Goal: Task Accomplishment & Management: Use online tool/utility

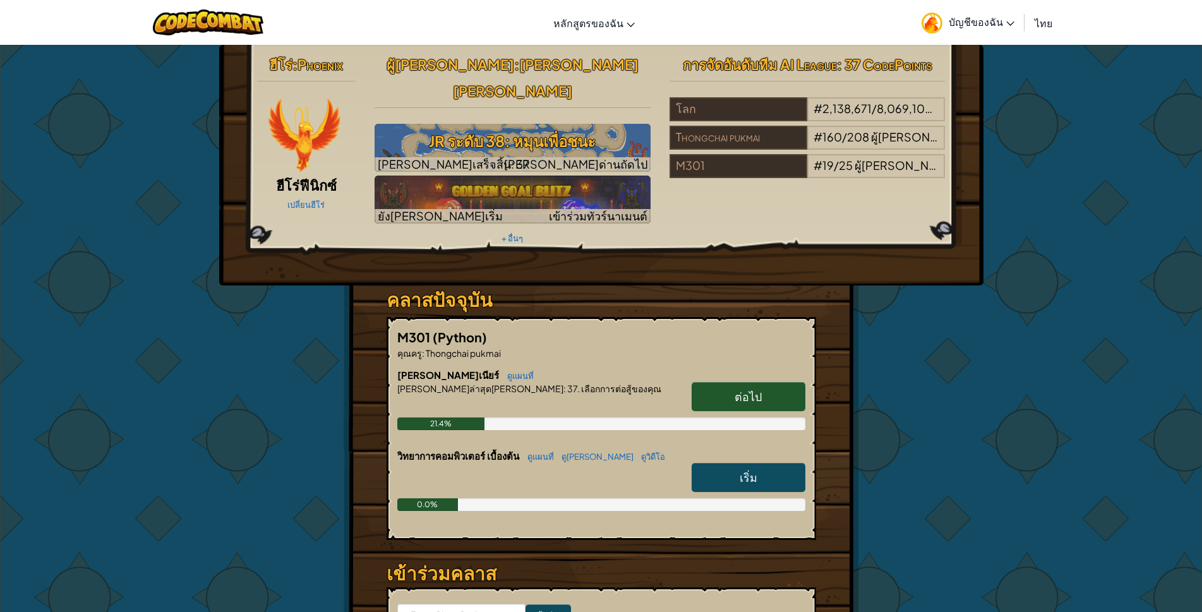
click at [742, 382] on link "ต่อไป" at bounding box center [749, 396] width 114 height 29
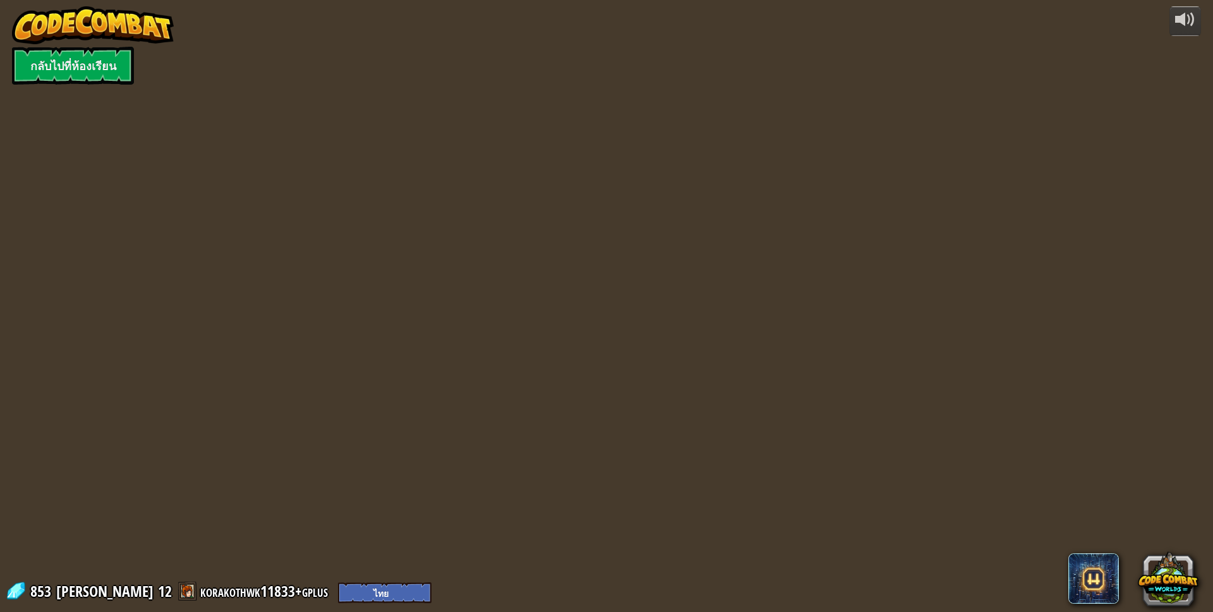
select select "th"
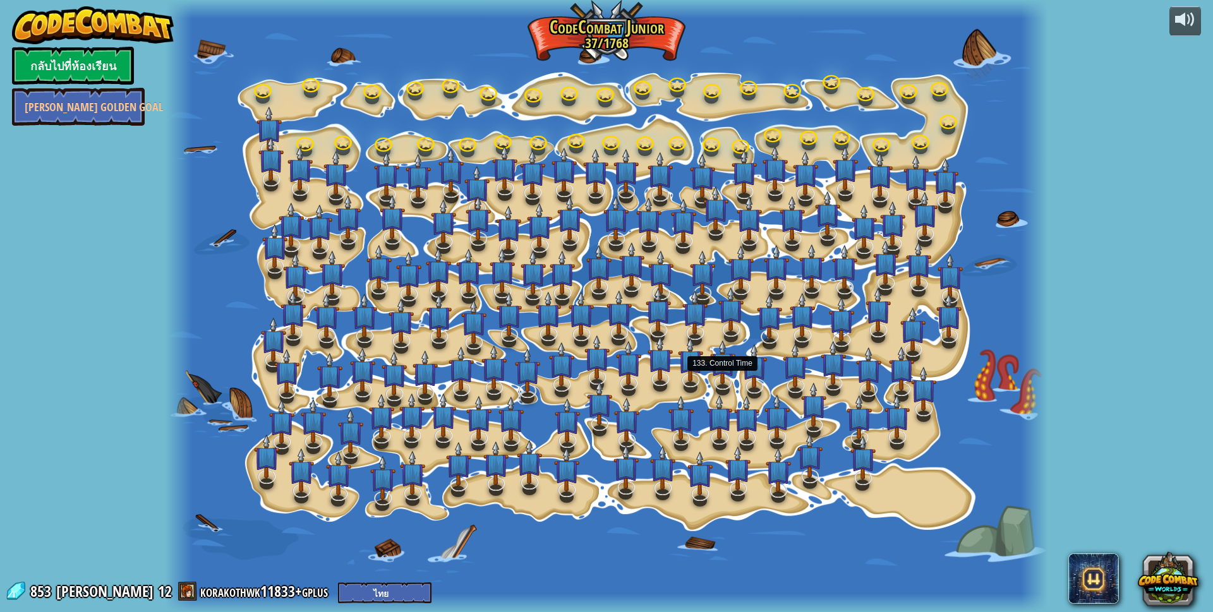
select select "th"
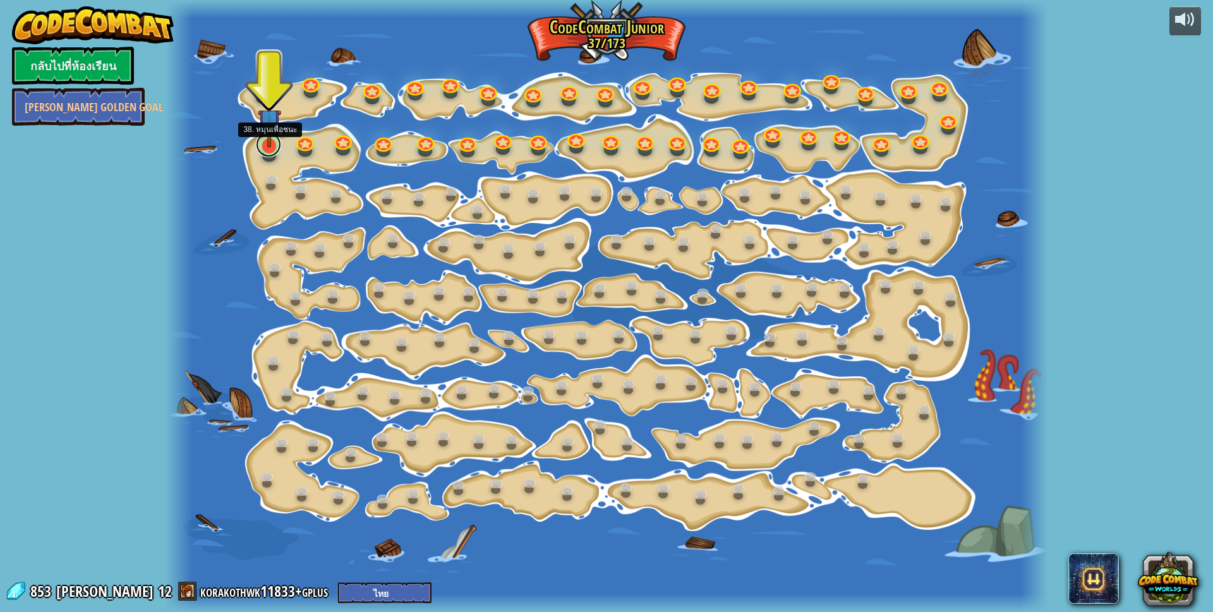
click at [269, 151] on link at bounding box center [268, 144] width 25 height 25
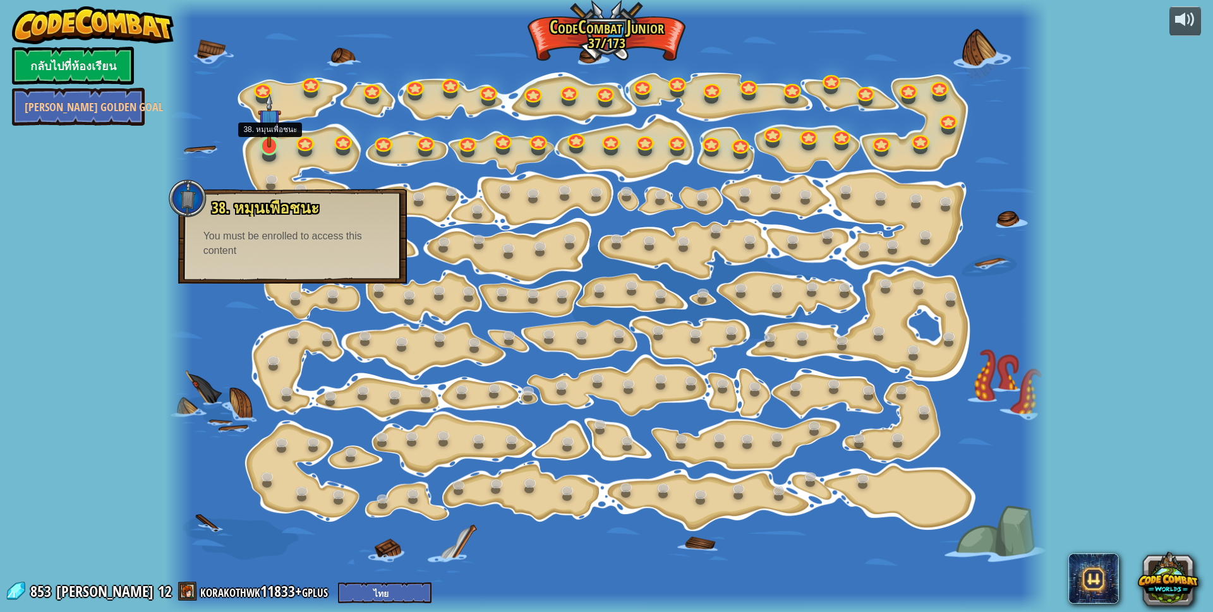
click at [270, 137] on img at bounding box center [269, 121] width 23 height 54
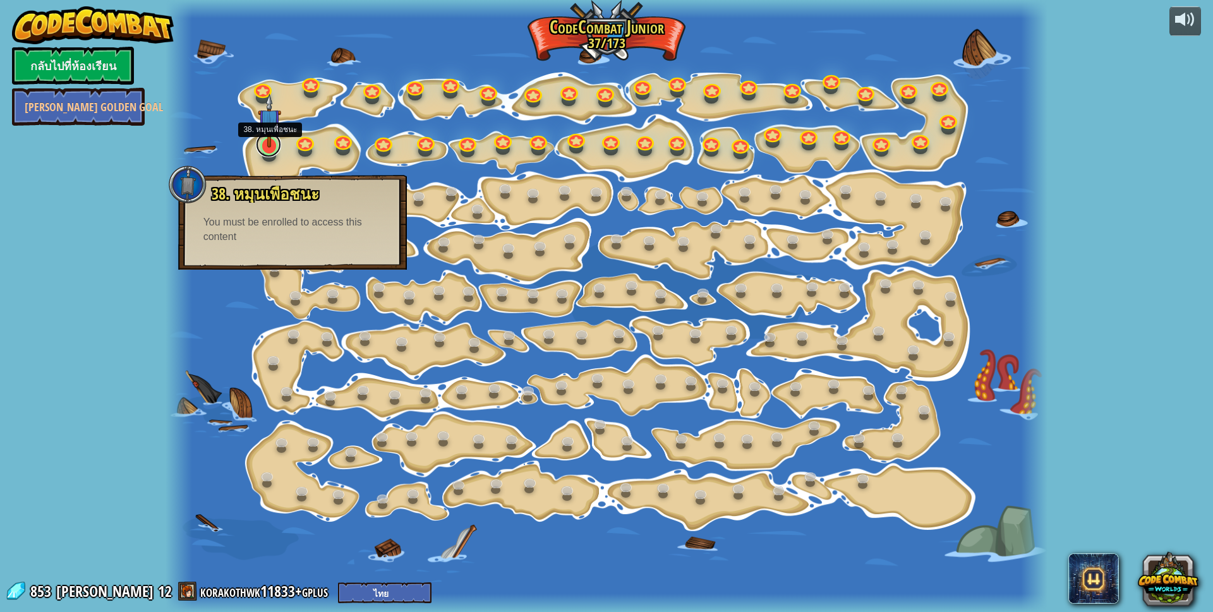
click at [269, 153] on link at bounding box center [268, 144] width 25 height 25
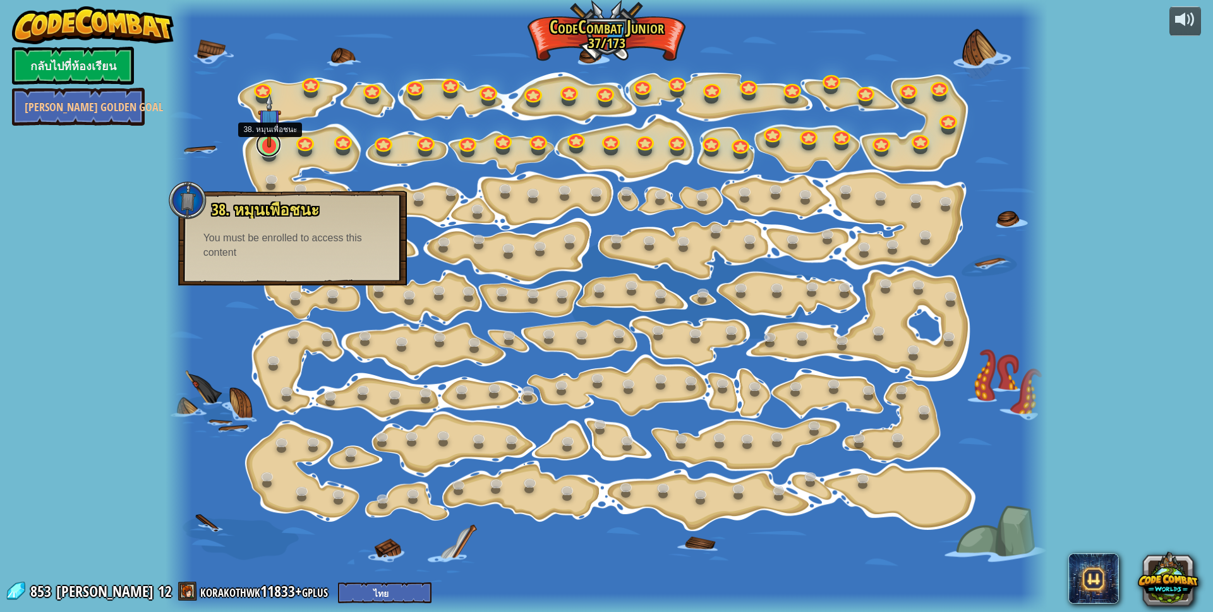
click at [268, 153] on link at bounding box center [268, 144] width 25 height 25
click at [306, 146] on link at bounding box center [304, 139] width 25 height 25
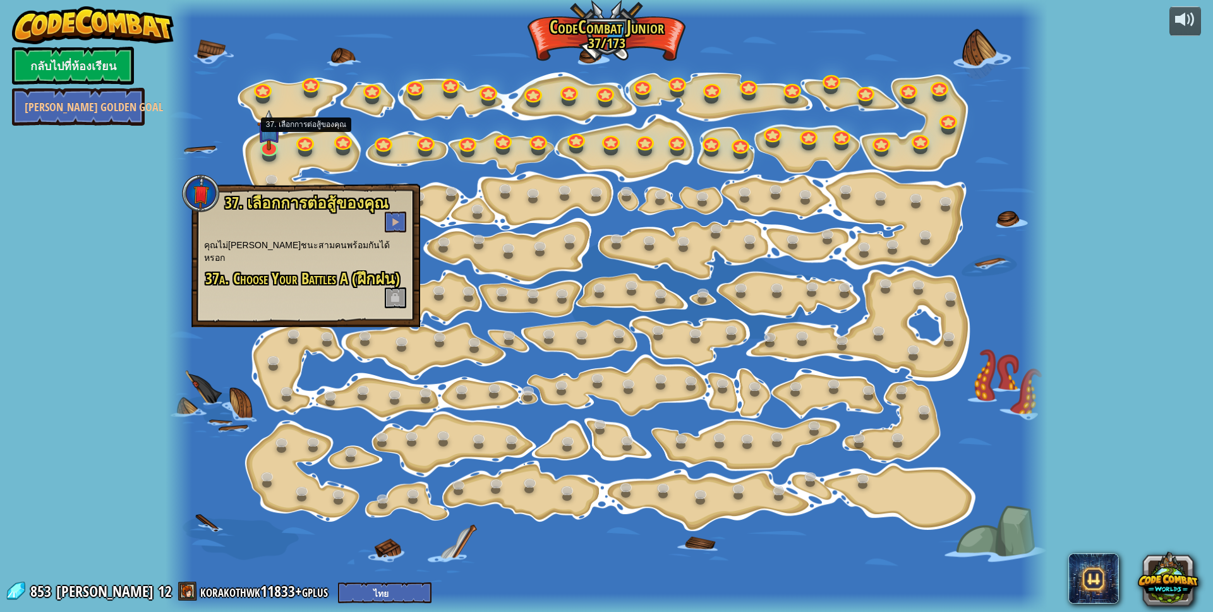
click at [253, 148] on div at bounding box center [607, 306] width 883 height 612
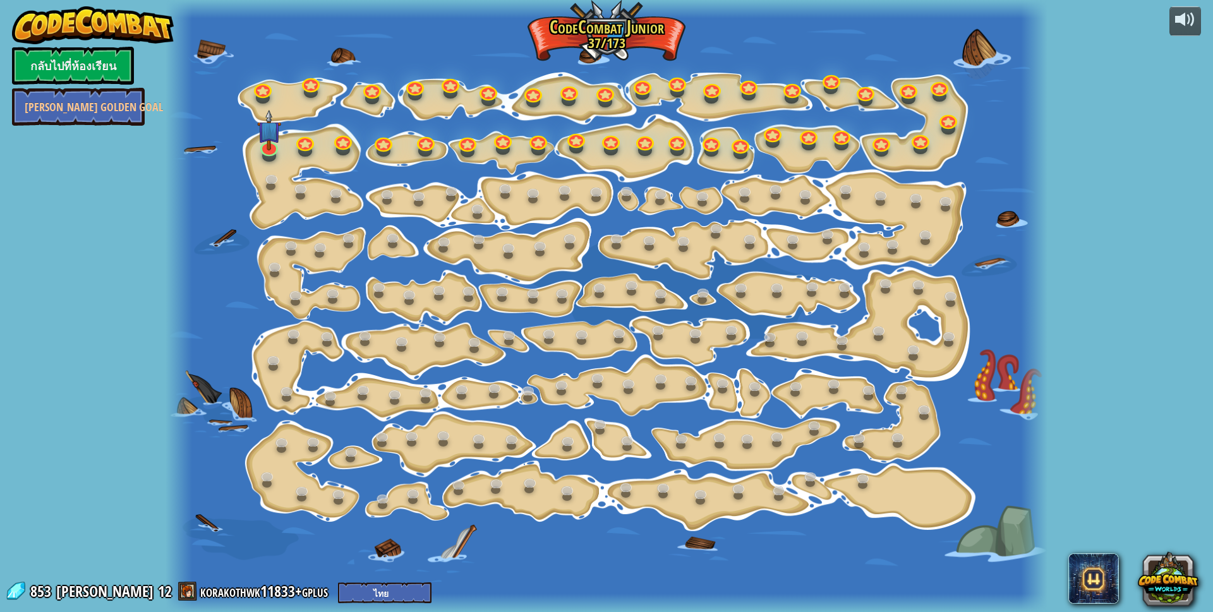
click at [253, 148] on div at bounding box center [607, 306] width 883 height 612
click at [272, 145] on img at bounding box center [269, 121] width 23 height 54
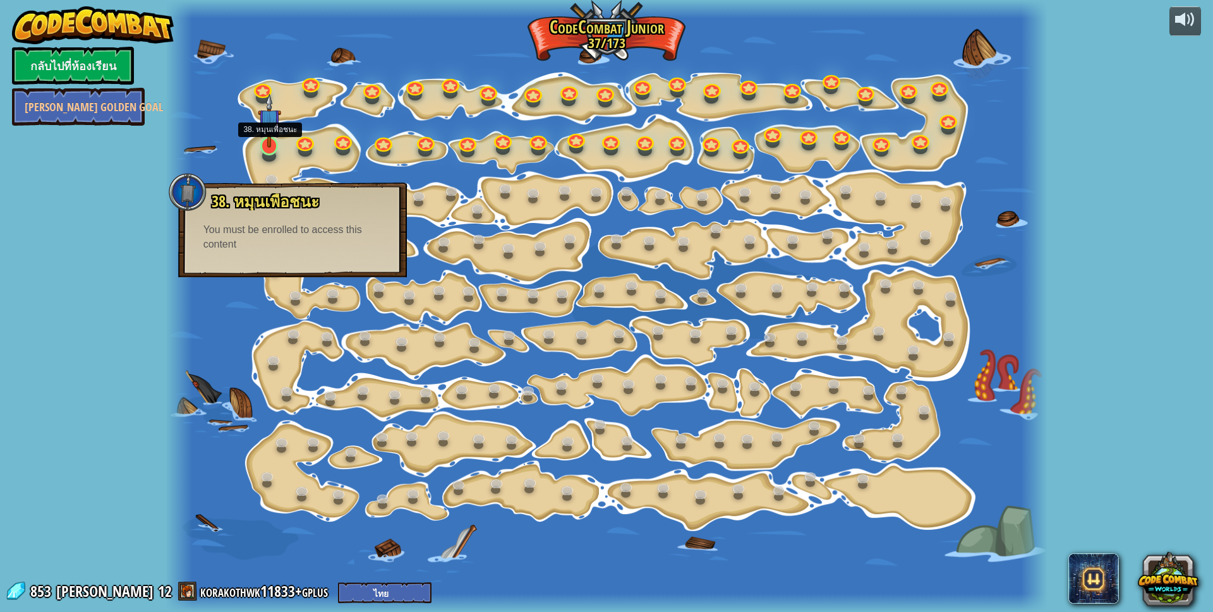
click at [272, 145] on img at bounding box center [269, 121] width 23 height 54
drag, startPoint x: 271, startPoint y: 145, endPoint x: 270, endPoint y: 160, distance: 15.8
click at [270, 160] on div "15. เปลี่ยนทีละขั้น เปลี่ยนค่า argument ของขั้นตอน 15a. Step Change A (ฝึกฝน) 1…" at bounding box center [607, 306] width 883 height 612
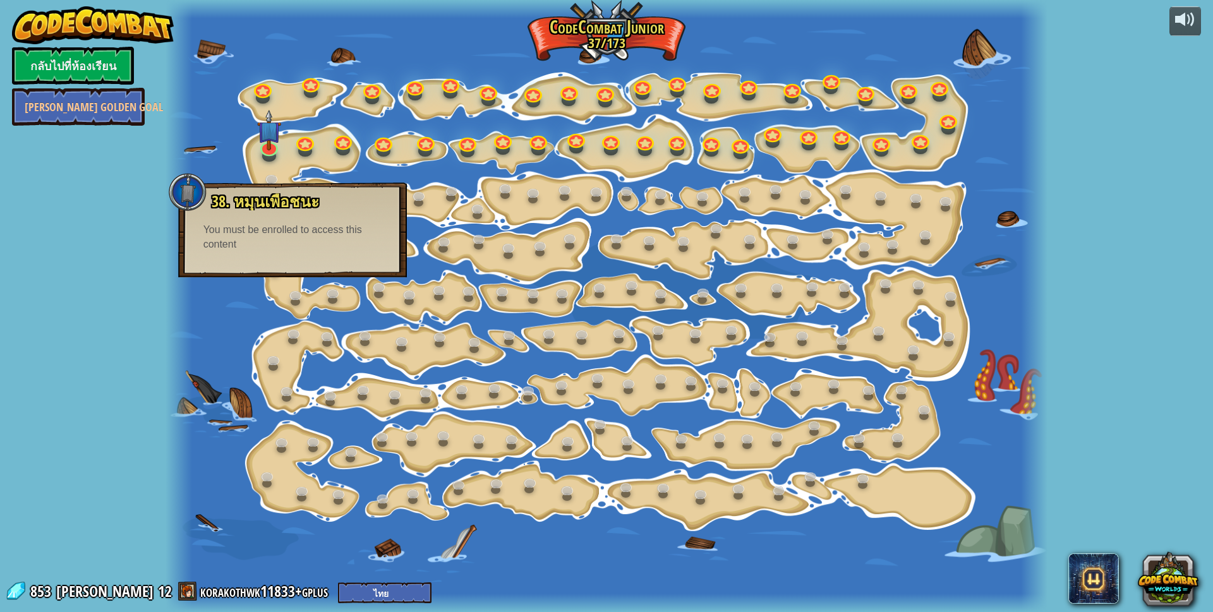
drag, startPoint x: 269, startPoint y: 217, endPoint x: 277, endPoint y: 207, distance: 13.0
click at [269, 217] on div "38. หมุนเพื่อชนะ ใช้ spin เพื่อโจมตีทุกอย่างรอบตัวคุณ You must be enrolled to a…" at bounding box center [292, 222] width 203 height 59
click at [277, 239] on div "You must be enrolled to access this content" at bounding box center [292, 237] width 178 height 29
drag, startPoint x: 277, startPoint y: 238, endPoint x: 377, endPoint y: 275, distance: 106.6
click at [282, 244] on div "You must be enrolled to access this content" at bounding box center [292, 237] width 178 height 29
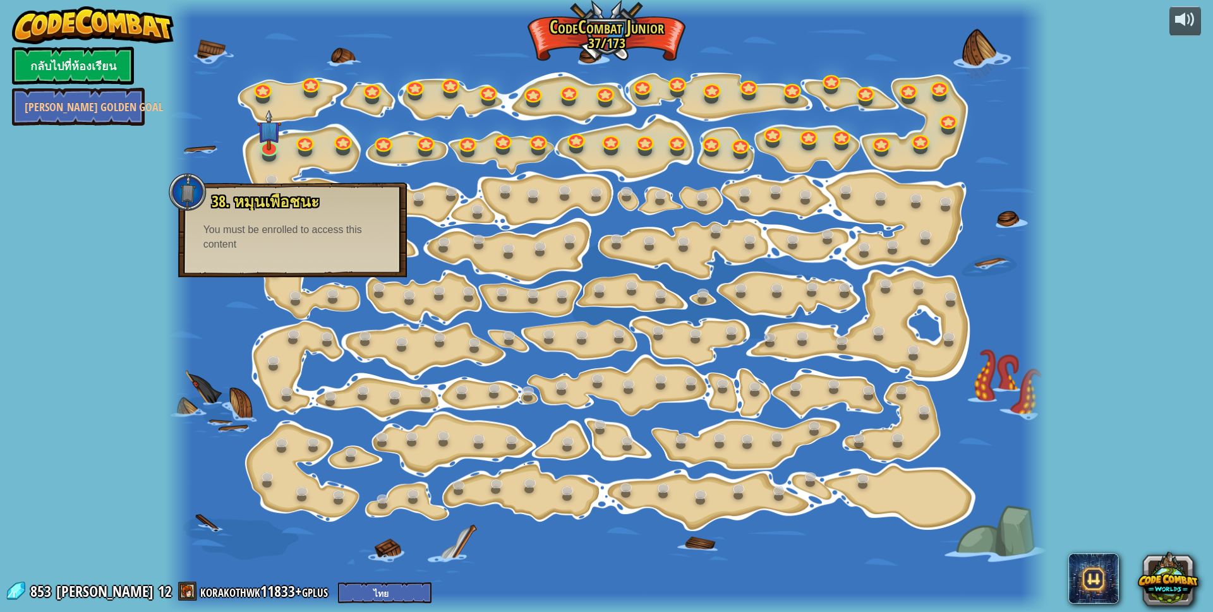
click at [380, 275] on div "38. หมุนเพื่อชนะ ใช้ spin เพื่อโจมตีทุกอย่างรอบตัวคุณ You must be enrolled to a…" at bounding box center [292, 230] width 229 height 95
drag, startPoint x: 379, startPoint y: 272, endPoint x: 379, endPoint y: 262, distance: 10.1
click at [380, 272] on div "38. หมุนเพื่อชนะ ใช้ spin เพื่อโจมตีทุกอย่างรอบตัวคุณ You must be enrolled to a…" at bounding box center [292, 230] width 229 height 95
click at [372, 250] on div "You must be enrolled to access this content" at bounding box center [292, 237] width 178 height 29
drag, startPoint x: 365, startPoint y: 248, endPoint x: 361, endPoint y: 241, distance: 8.8
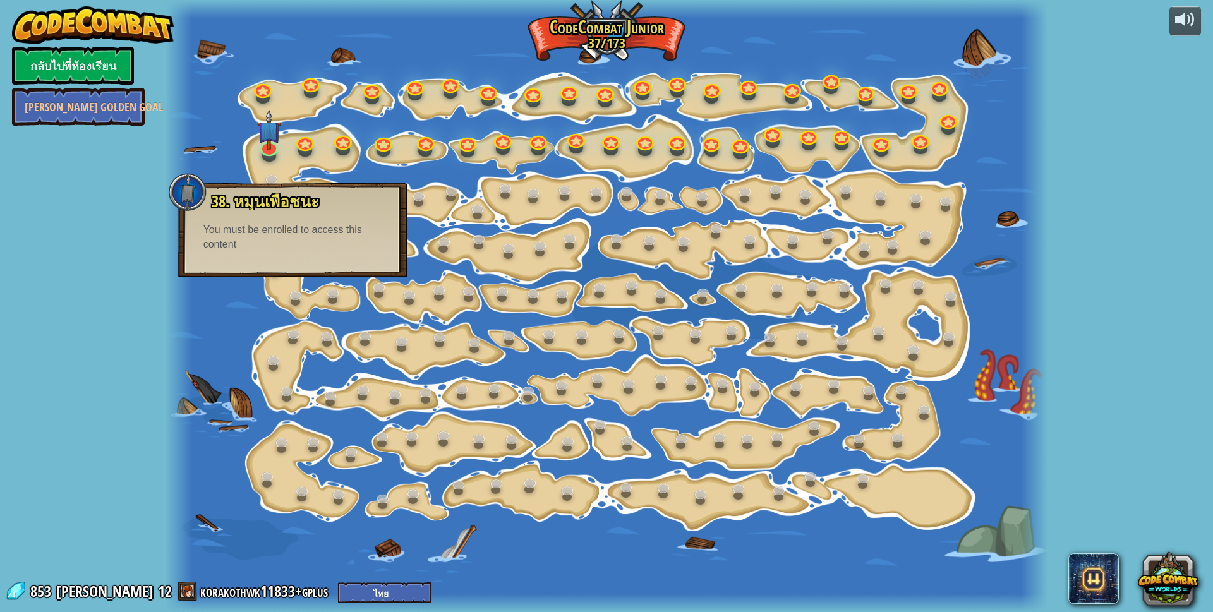
click at [348, 250] on div "You must be enrolled to access this content" at bounding box center [292, 237] width 178 height 29
drag, startPoint x: 361, startPoint y: 240, endPoint x: 368, endPoint y: 237, distance: 7.6
click at [357, 241] on div "You must be enrolled to access this content" at bounding box center [292, 237] width 178 height 29
click at [263, 148] on img at bounding box center [269, 121] width 23 height 54
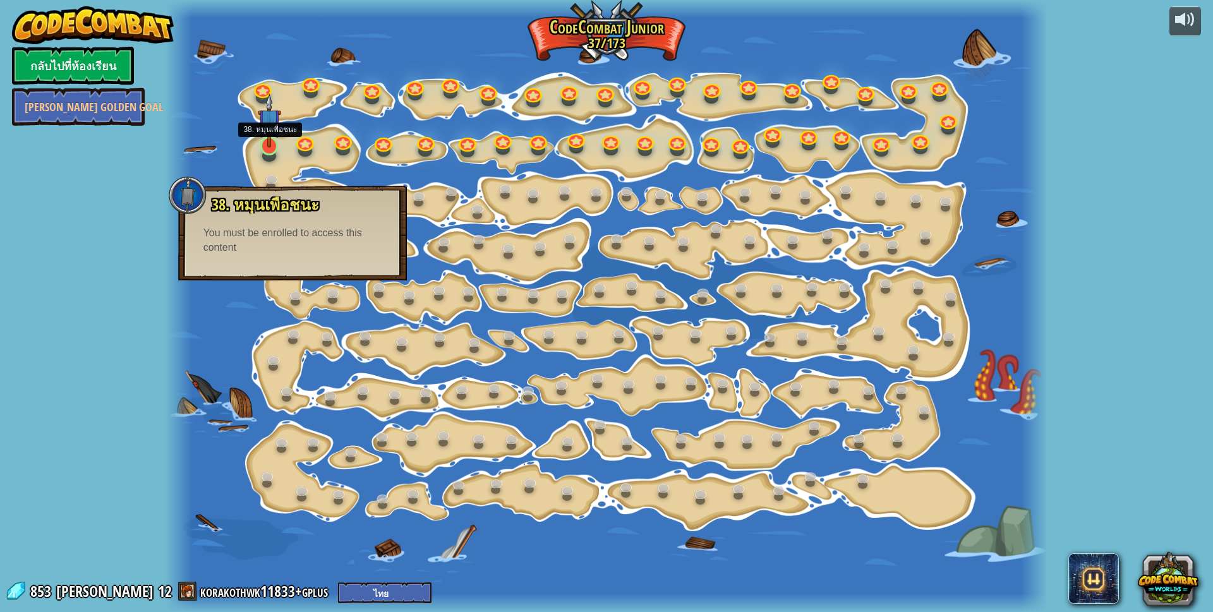
click at [263, 148] on div at bounding box center [269, 145] width 18 height 19
click at [263, 148] on link at bounding box center [268, 144] width 25 height 25
click at [263, 147] on div at bounding box center [269, 145] width 18 height 19
click at [263, 147] on img at bounding box center [269, 121] width 23 height 54
click at [262, 147] on img at bounding box center [269, 121] width 23 height 54
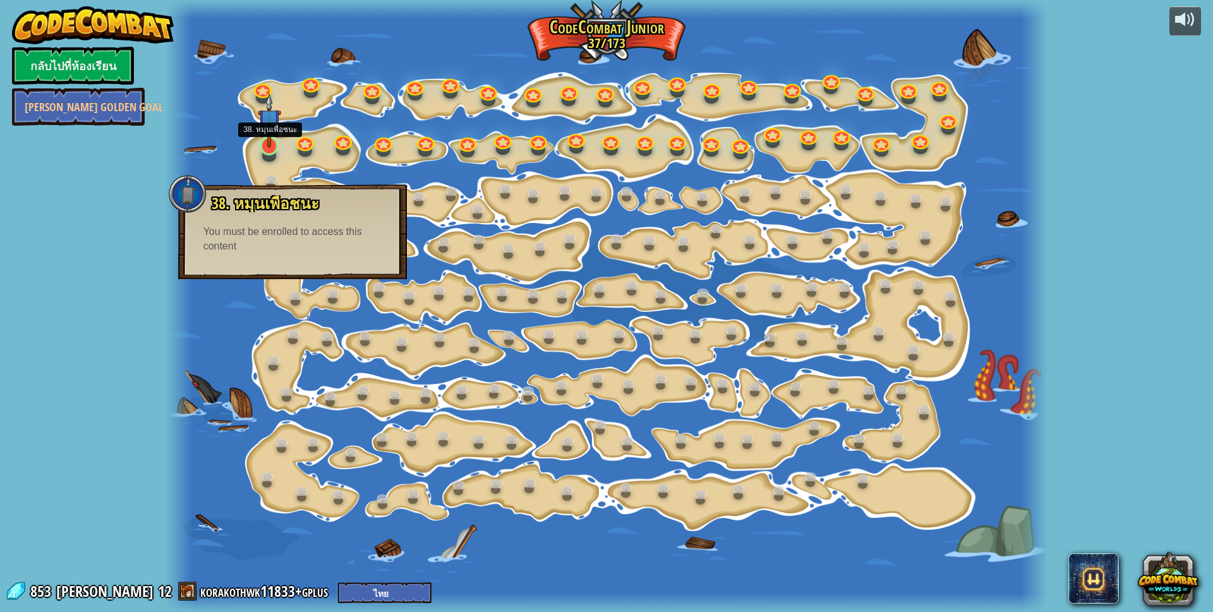
click at [262, 147] on img at bounding box center [269, 121] width 23 height 54
click at [261, 147] on img at bounding box center [269, 121] width 23 height 54
click at [106, 117] on link "[PERSON_NAME] Golden Goal" at bounding box center [78, 107] width 133 height 38
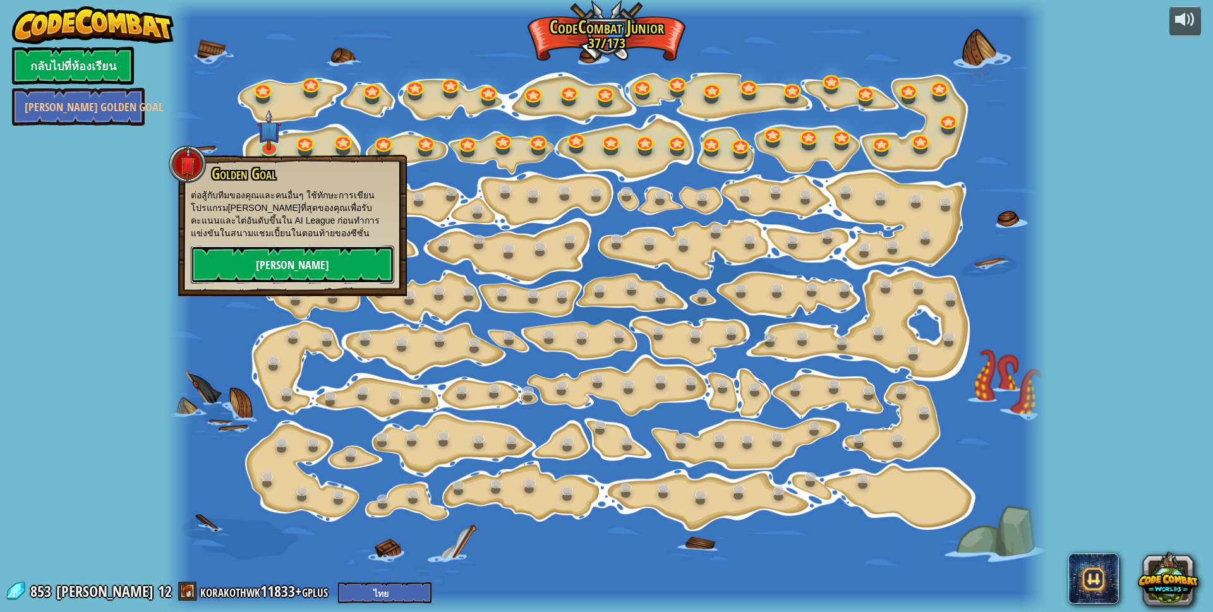
click at [275, 272] on link "[PERSON_NAME]" at bounding box center [292, 265] width 203 height 38
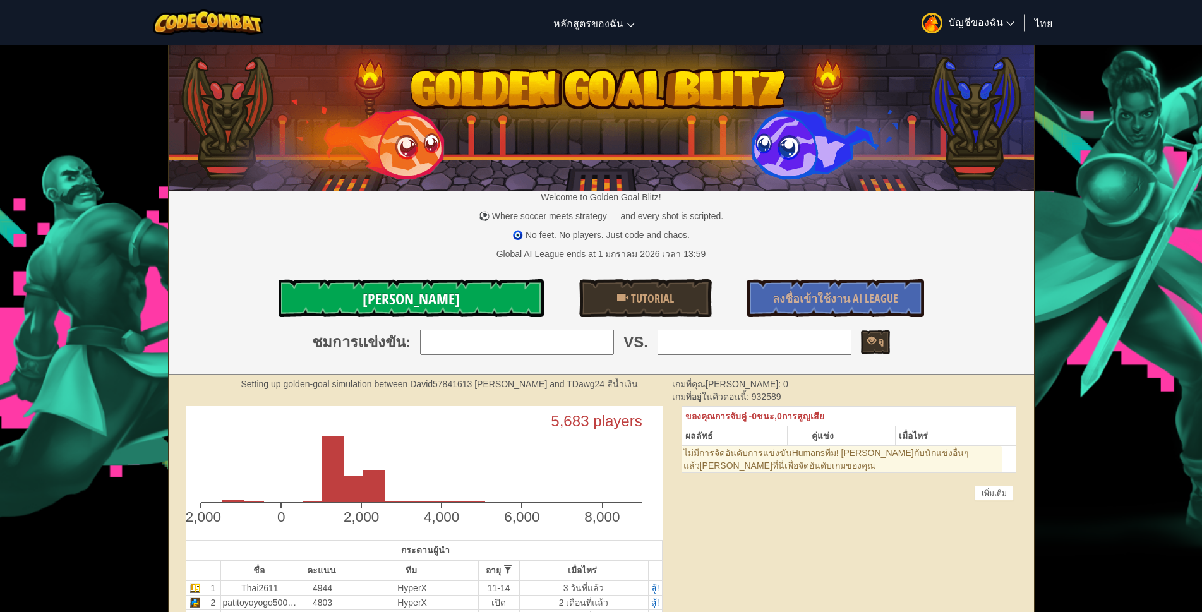
click at [402, 305] on span "[PERSON_NAME]" at bounding box center [411, 299] width 97 height 20
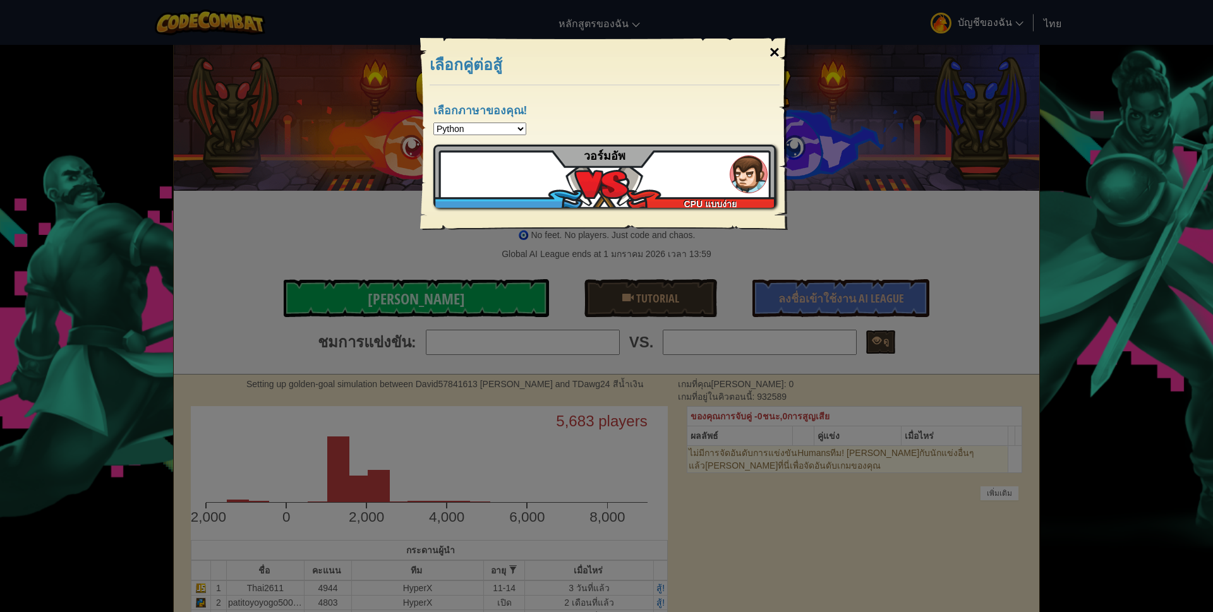
click at [778, 57] on div "×" at bounding box center [774, 52] width 29 height 37
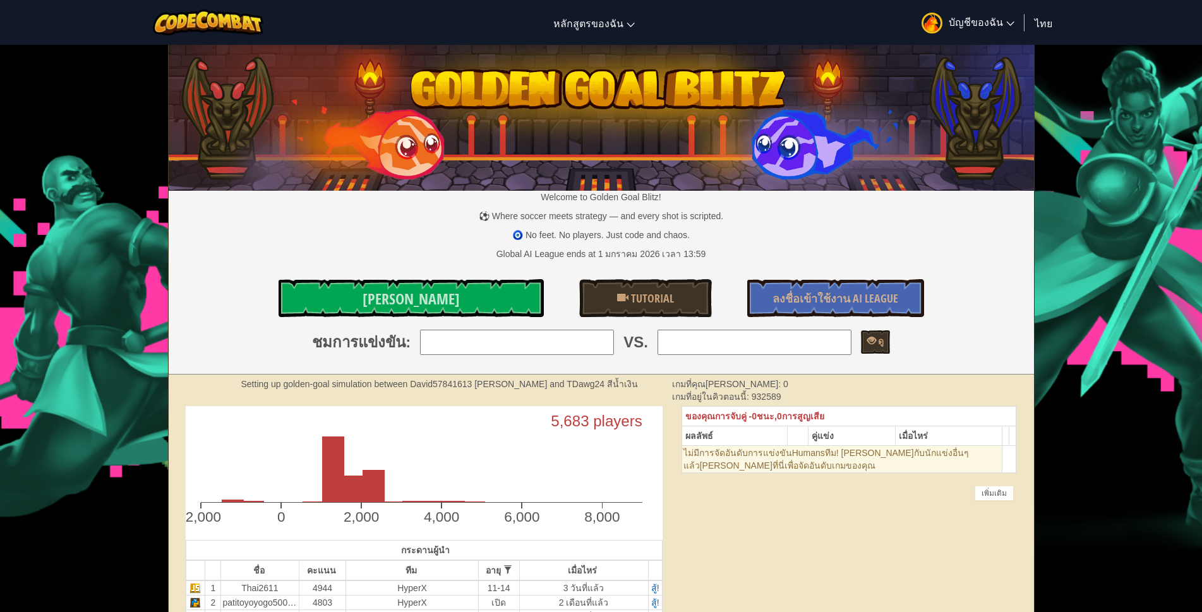
select select "th"
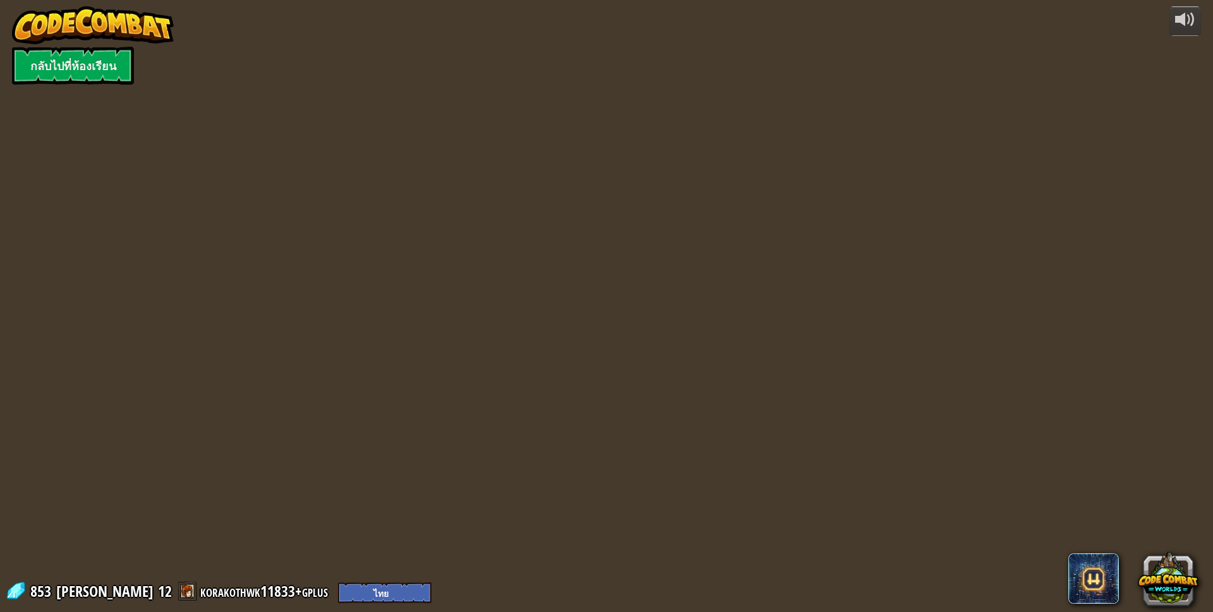
select select "th"
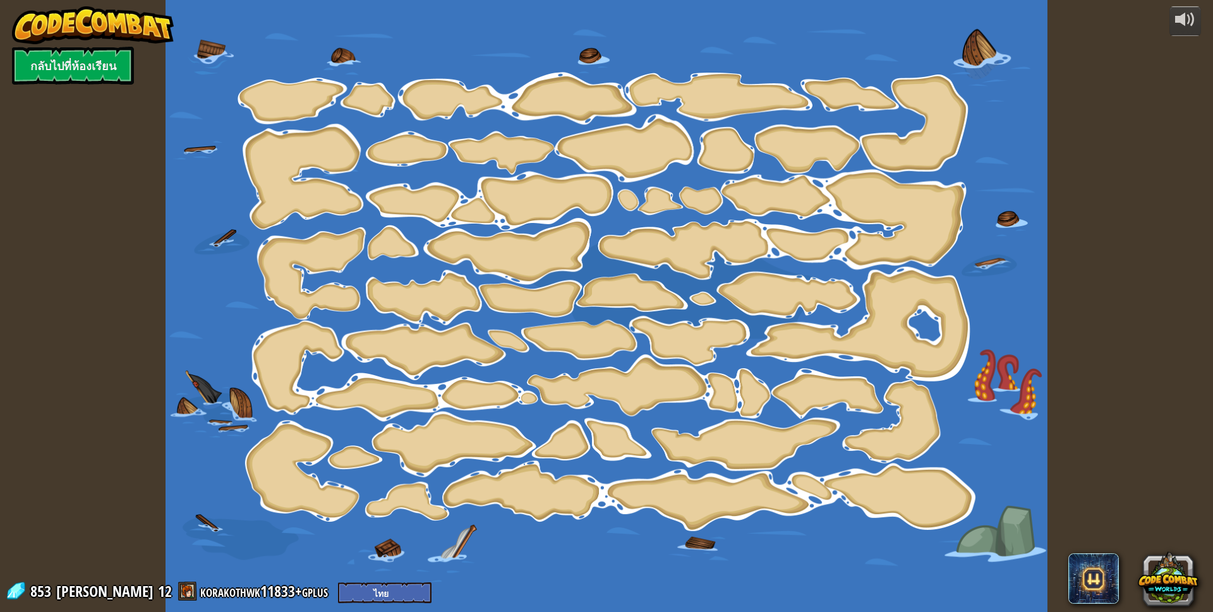
select select "th"
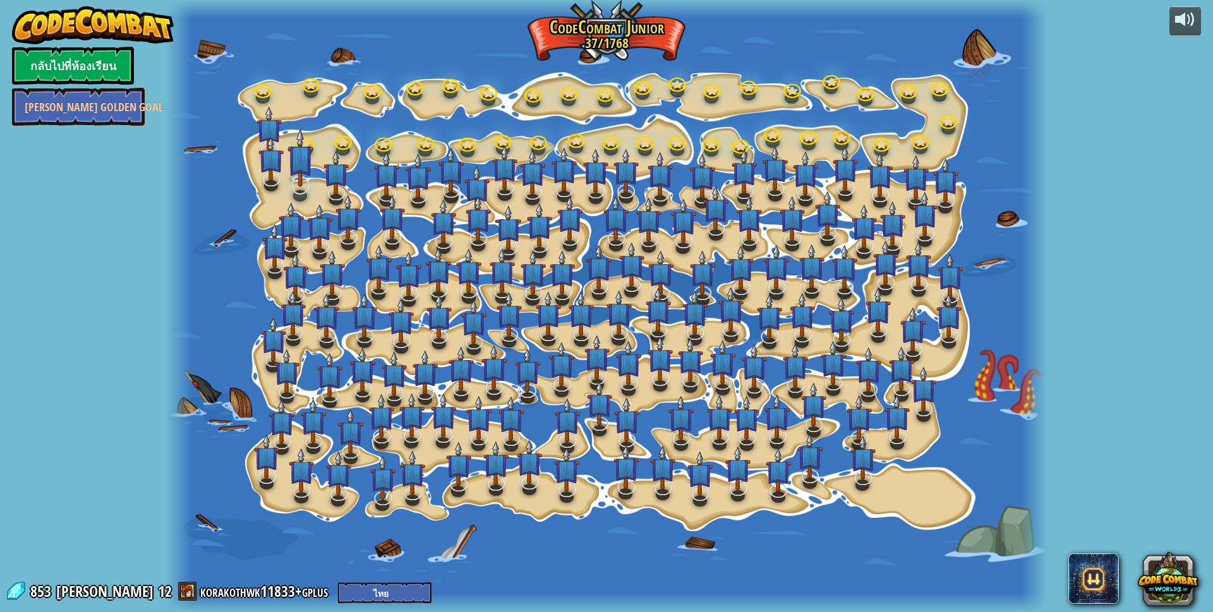
select select "th"
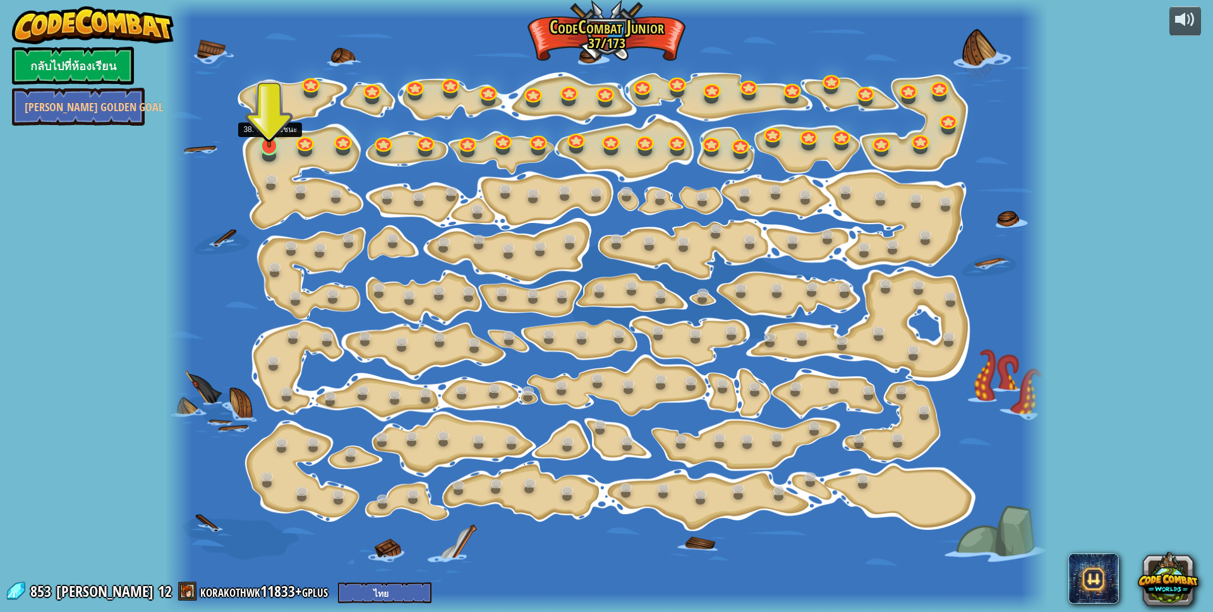
click at [270, 144] on img at bounding box center [269, 121] width 23 height 54
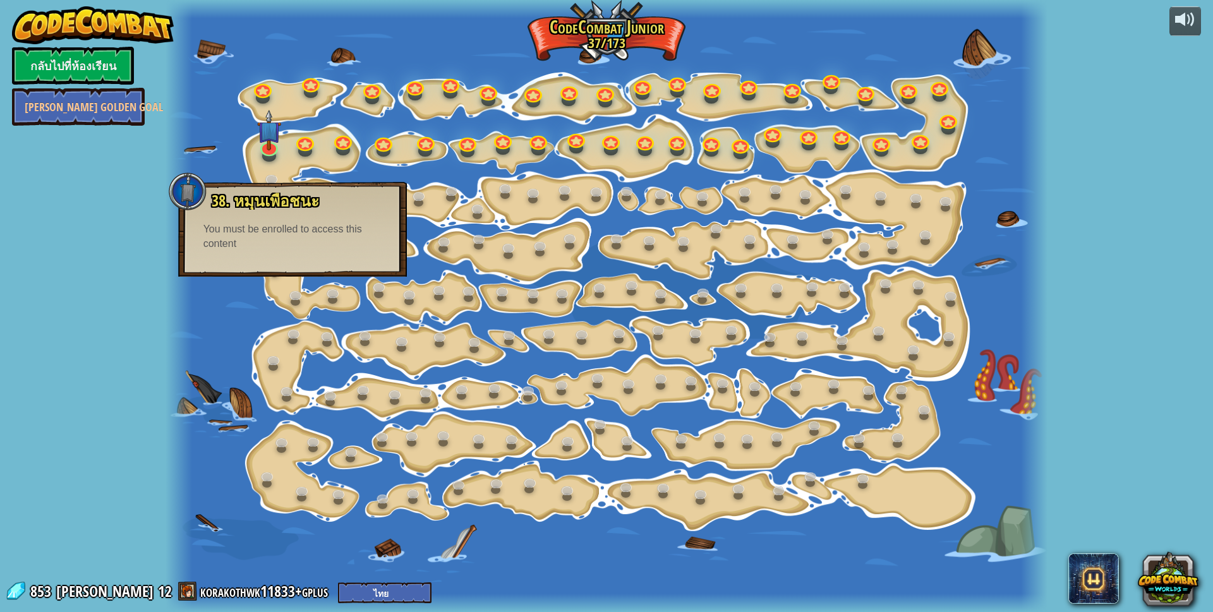
click at [255, 262] on div "38. หมุนเพื่อชนะ ใช้ spin เพื่อโจมตีทุกอย่างรอบตัวคุณ You must be enrolled to a…" at bounding box center [292, 229] width 229 height 95
click at [262, 142] on img at bounding box center [269, 121] width 23 height 54
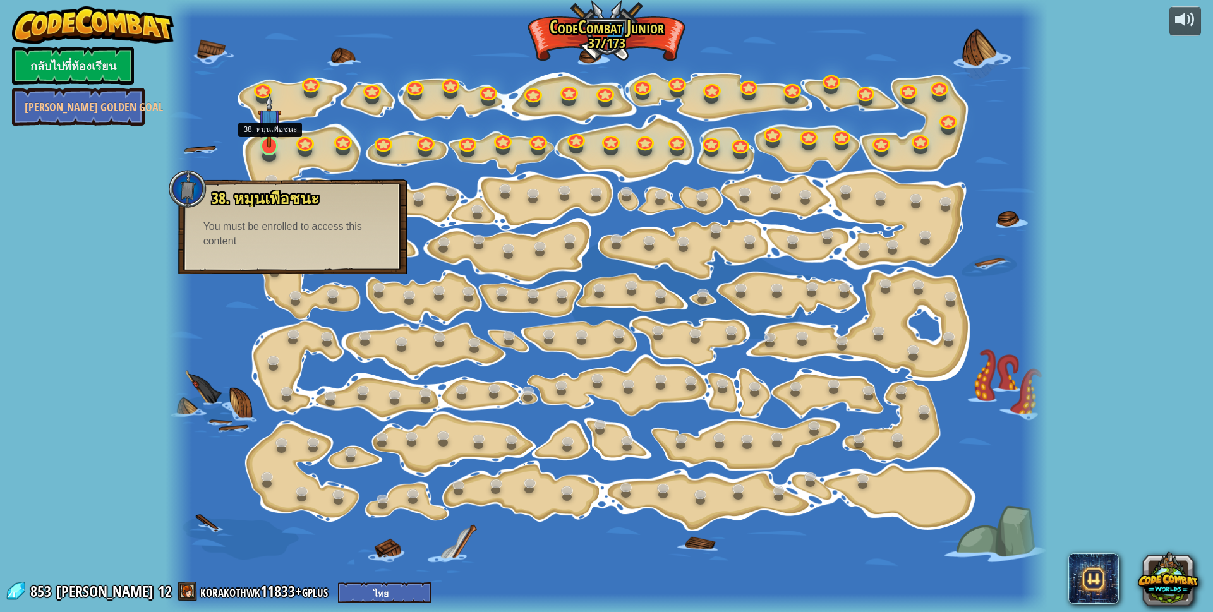
click at [262, 142] on img at bounding box center [269, 121] width 23 height 54
click at [296, 142] on link at bounding box center [304, 139] width 25 height 25
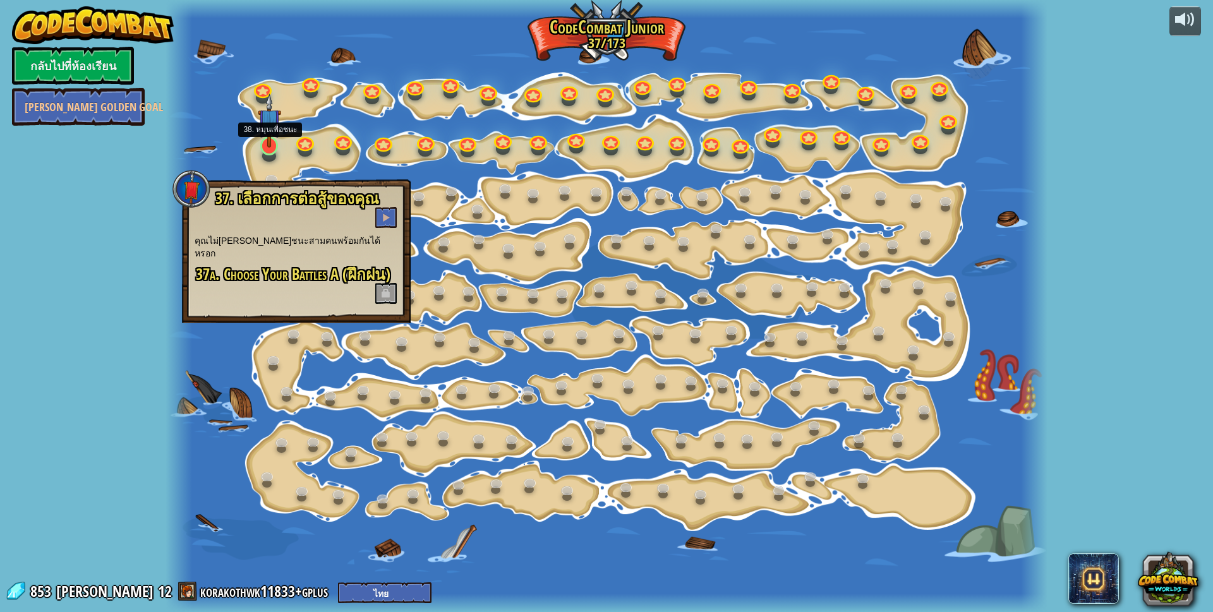
click at [266, 147] on img at bounding box center [269, 121] width 23 height 54
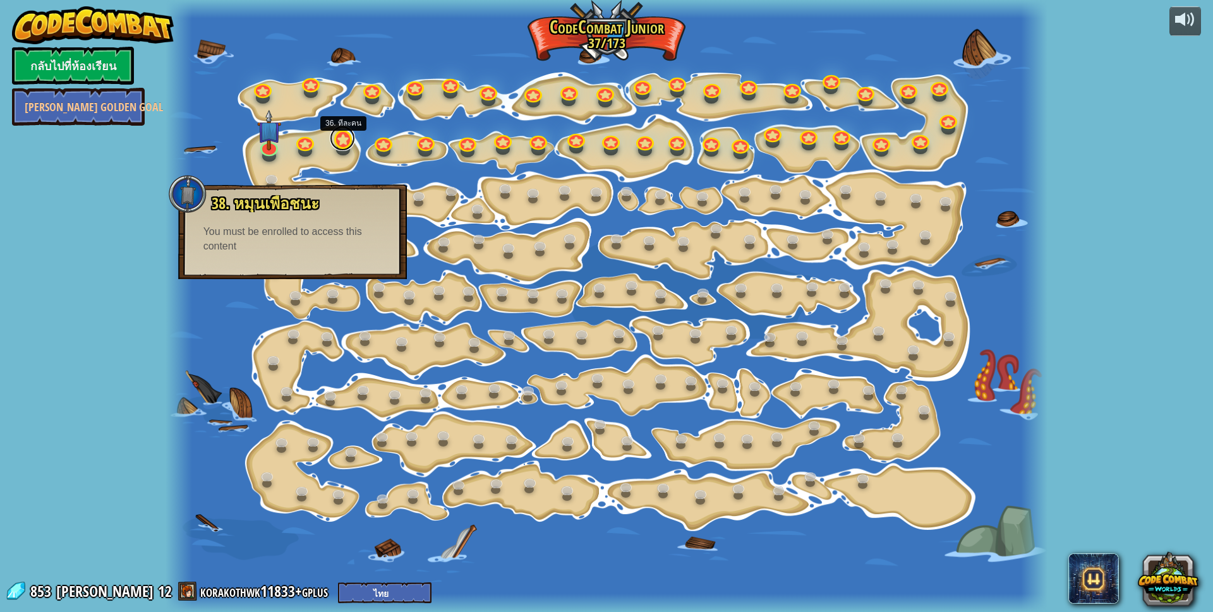
click at [344, 142] on link at bounding box center [342, 138] width 25 height 25
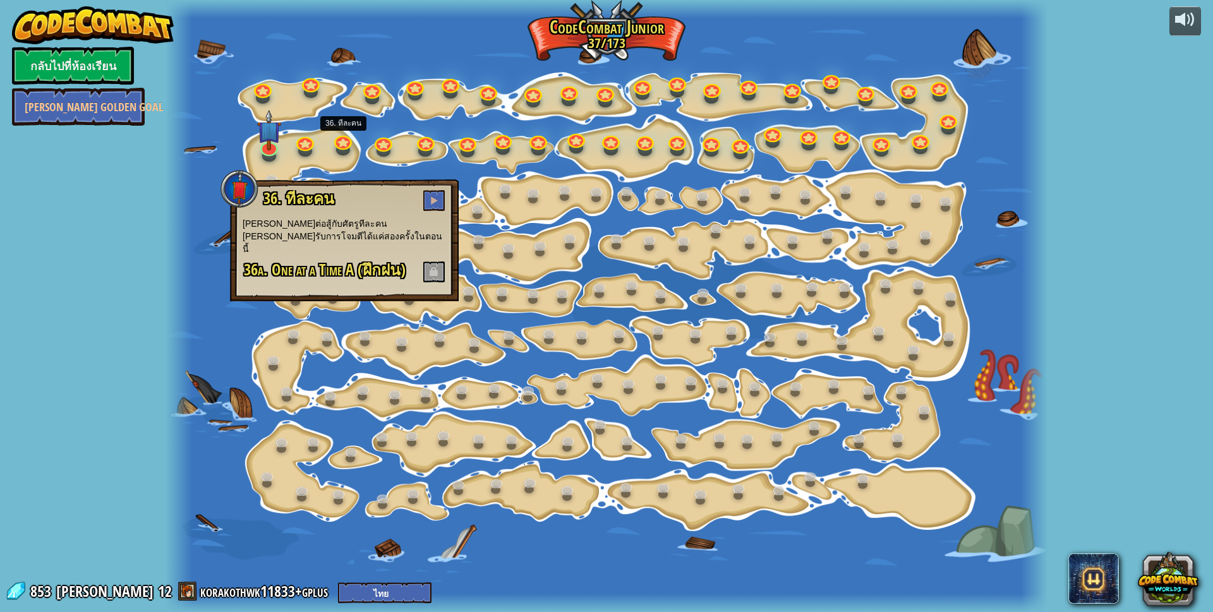
click at [318, 260] on span "36a. One at a Time A (ฝึกฝน)" at bounding box center [325, 269] width 162 height 21
click at [300, 324] on div at bounding box center [607, 306] width 883 height 612
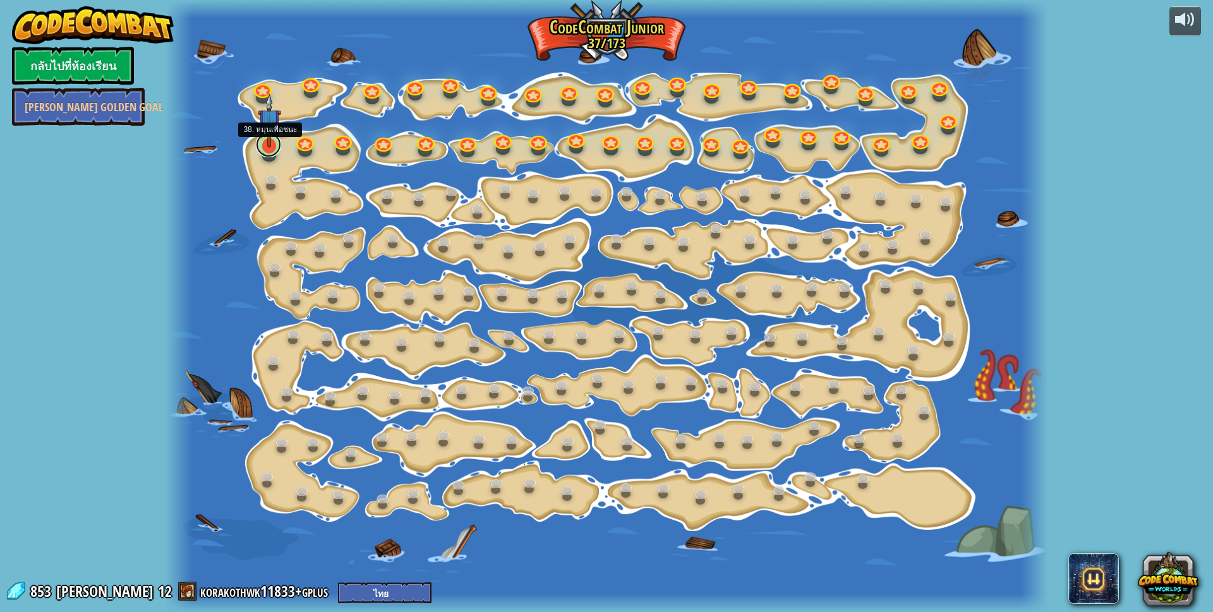
click at [267, 154] on link at bounding box center [268, 144] width 25 height 25
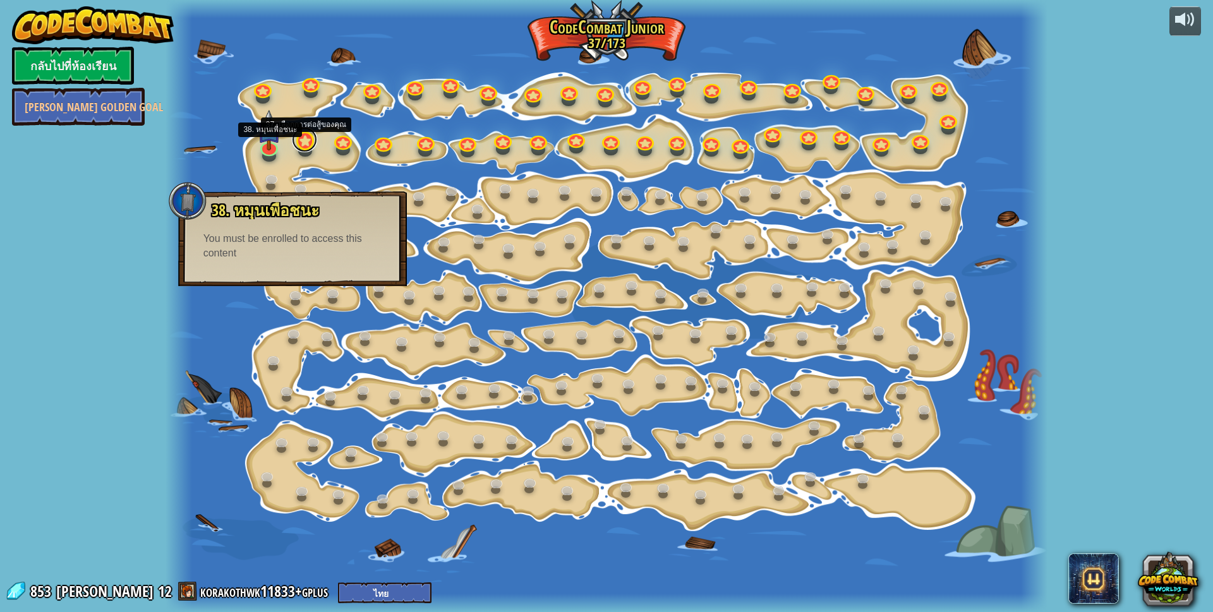
click at [297, 139] on link at bounding box center [304, 139] width 25 height 25
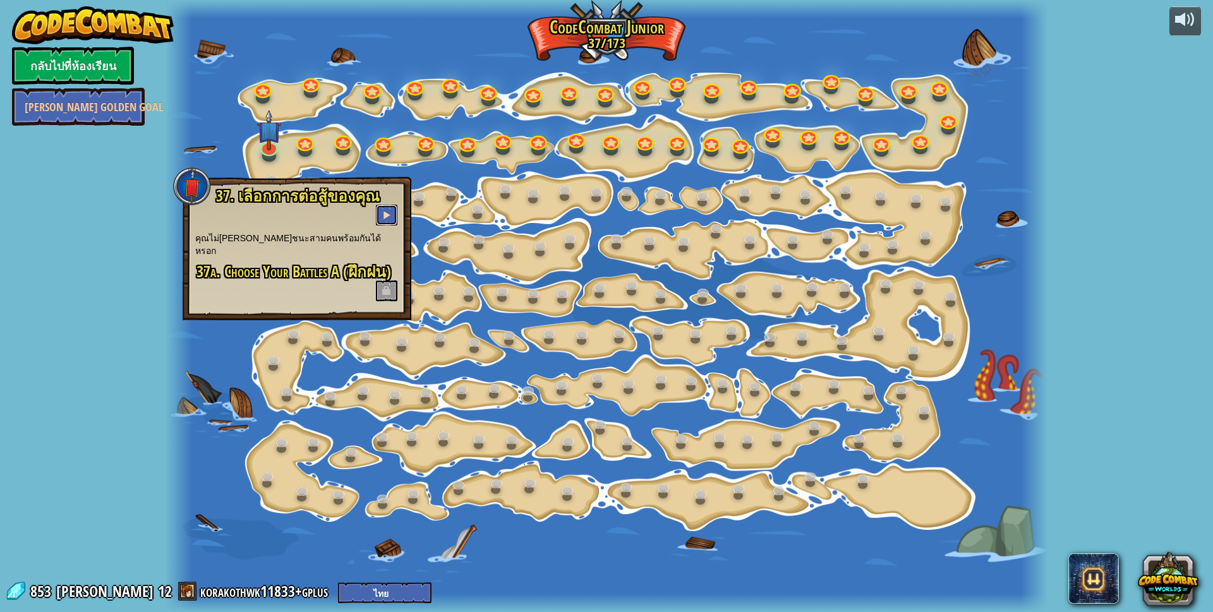
click at [377, 214] on button at bounding box center [386, 215] width 21 height 21
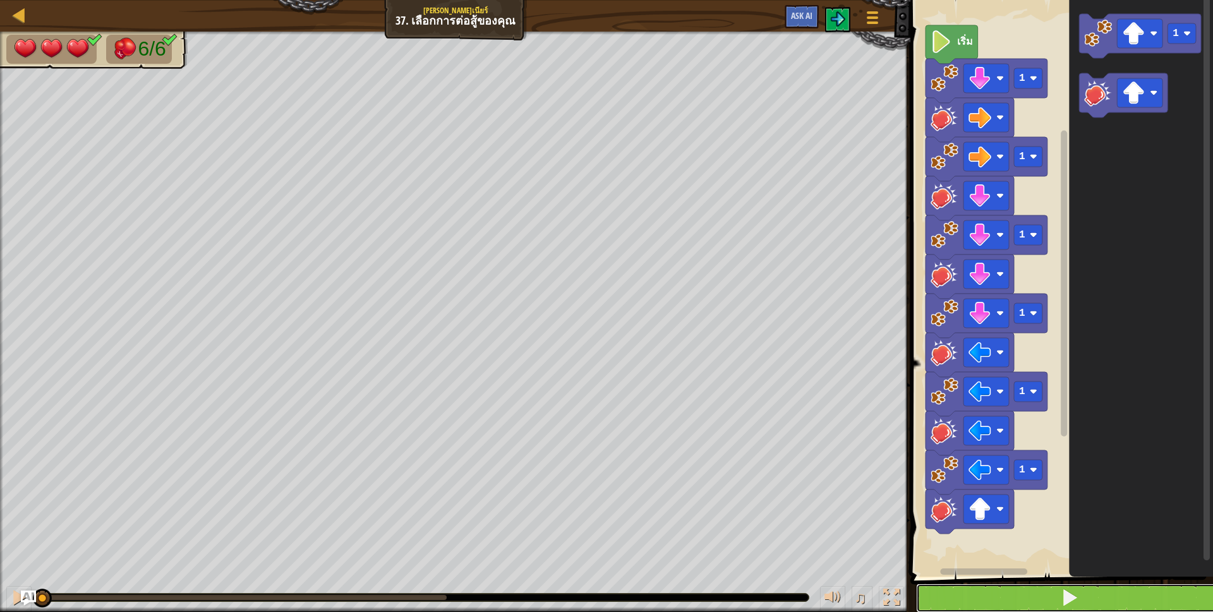
click at [1008, 593] on button at bounding box center [1069, 598] width 306 height 29
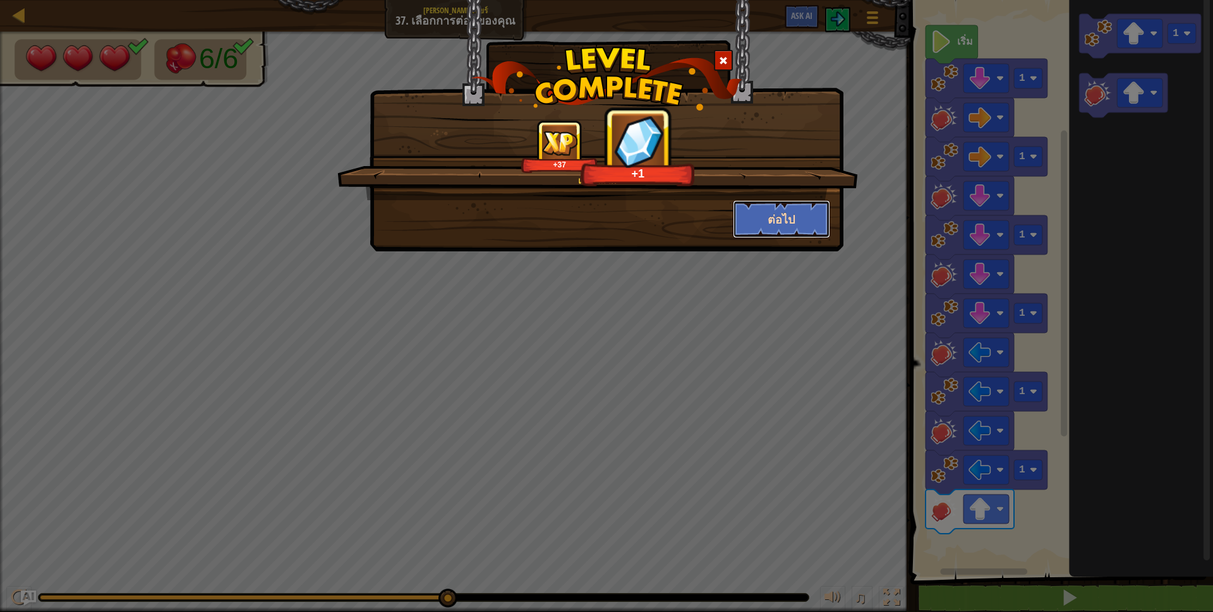
click at [786, 219] on button "ต่อไป" at bounding box center [782, 219] width 98 height 38
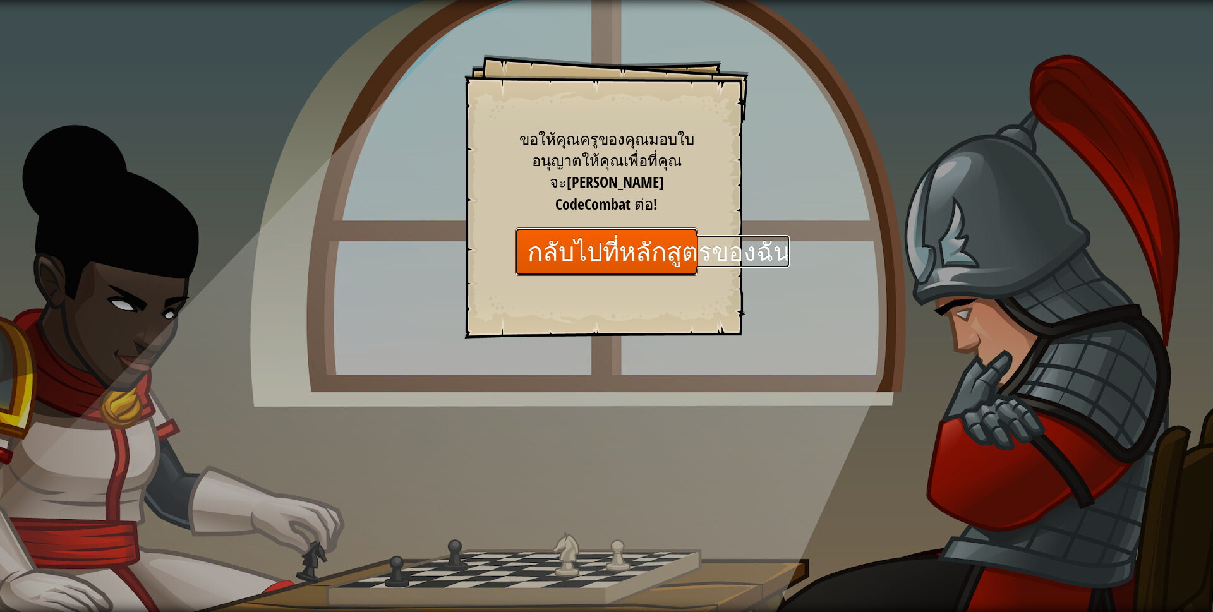
click at [654, 243] on link "กลับไปที่หลักสูตรของฉัน" at bounding box center [606, 251] width 183 height 49
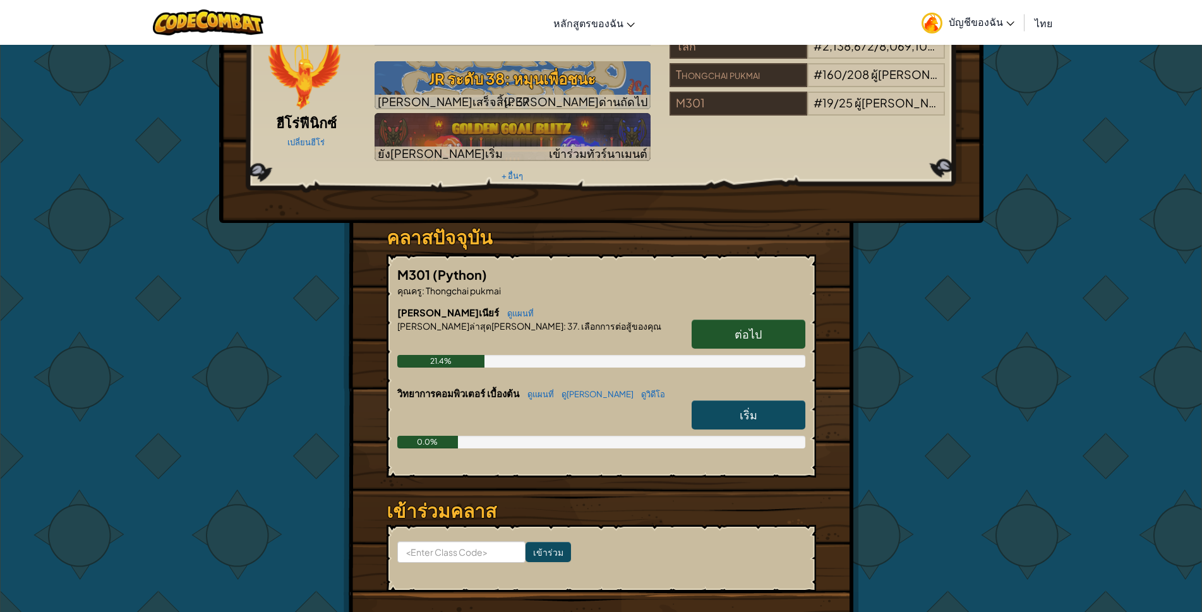
scroll to position [63, 0]
click at [740, 400] on link "เริ่ม" at bounding box center [749, 414] width 114 height 29
select select "th"
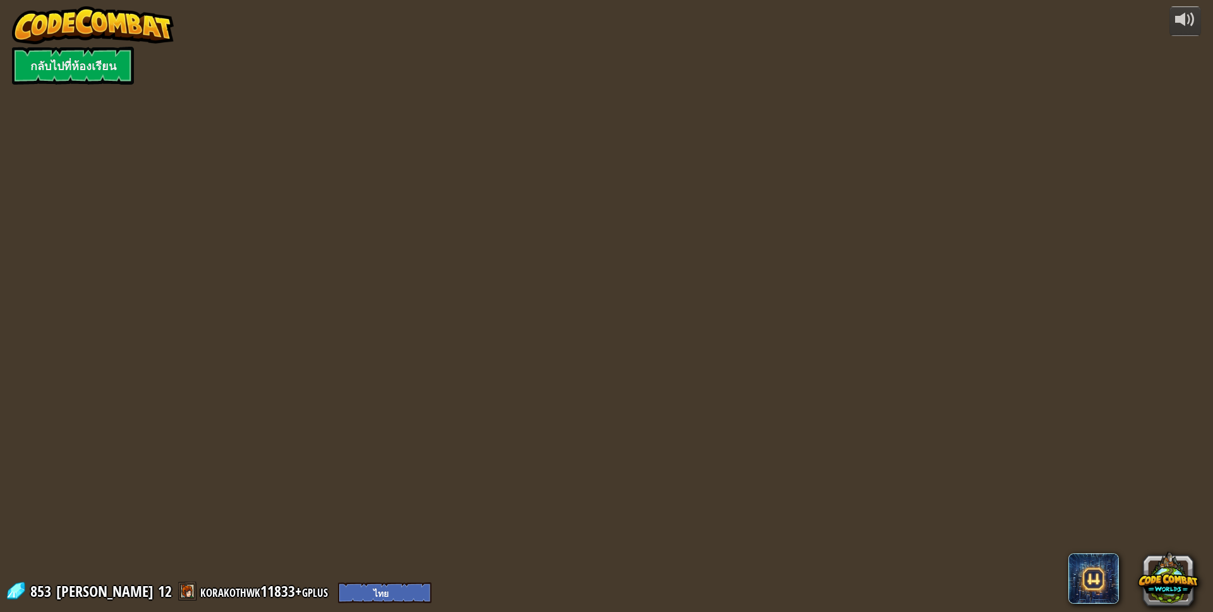
select select "th"
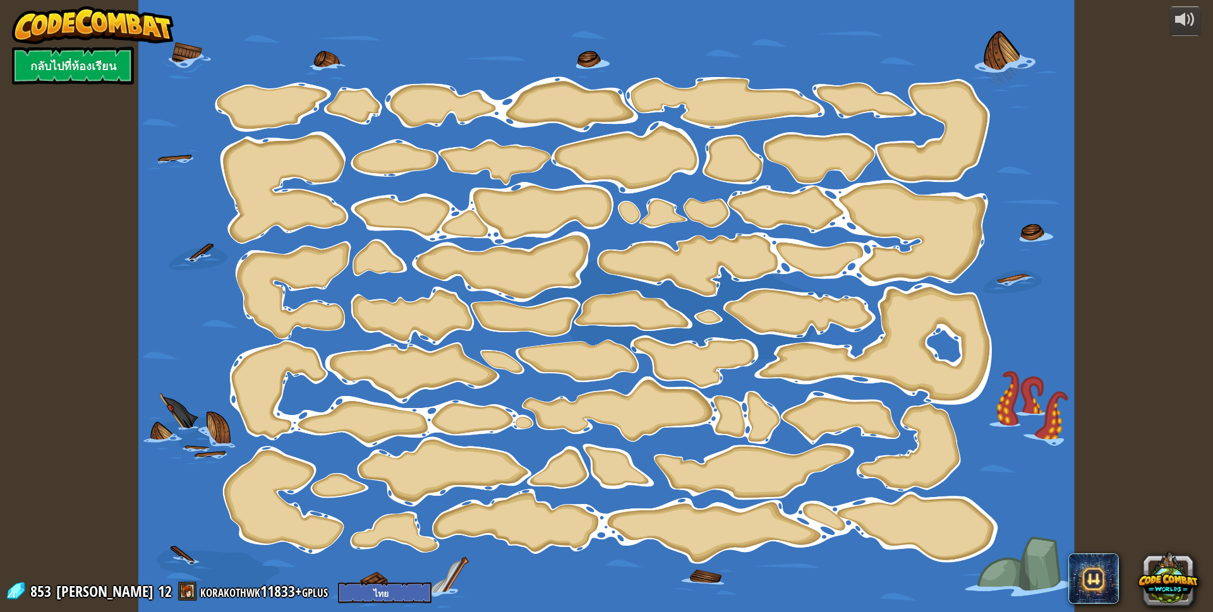
select select "th"
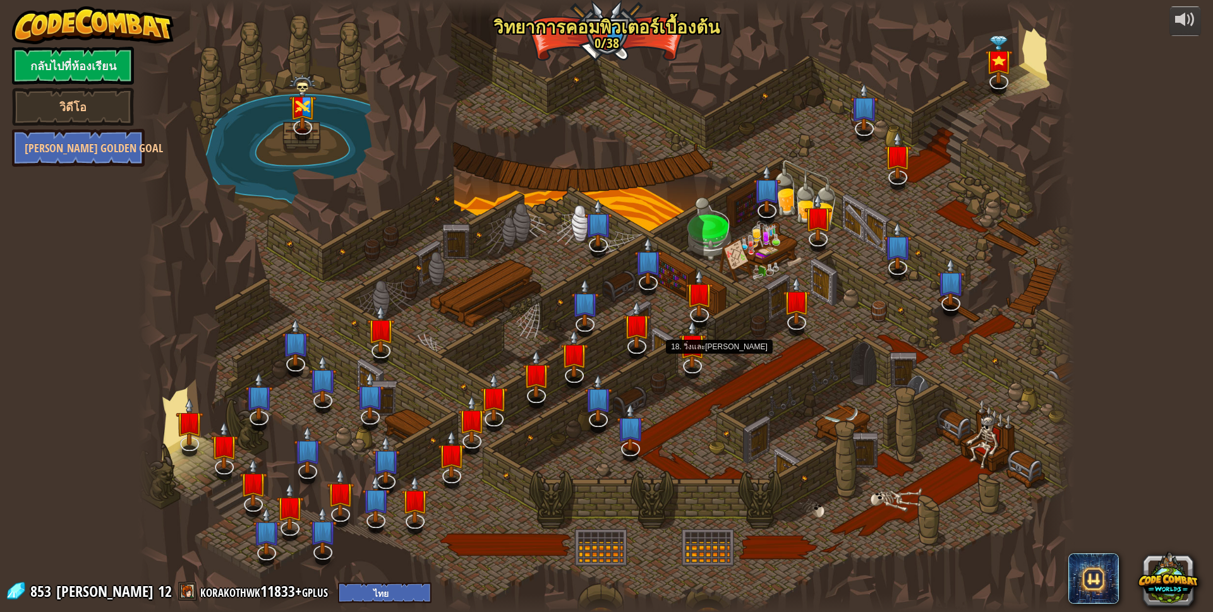
select select "th"
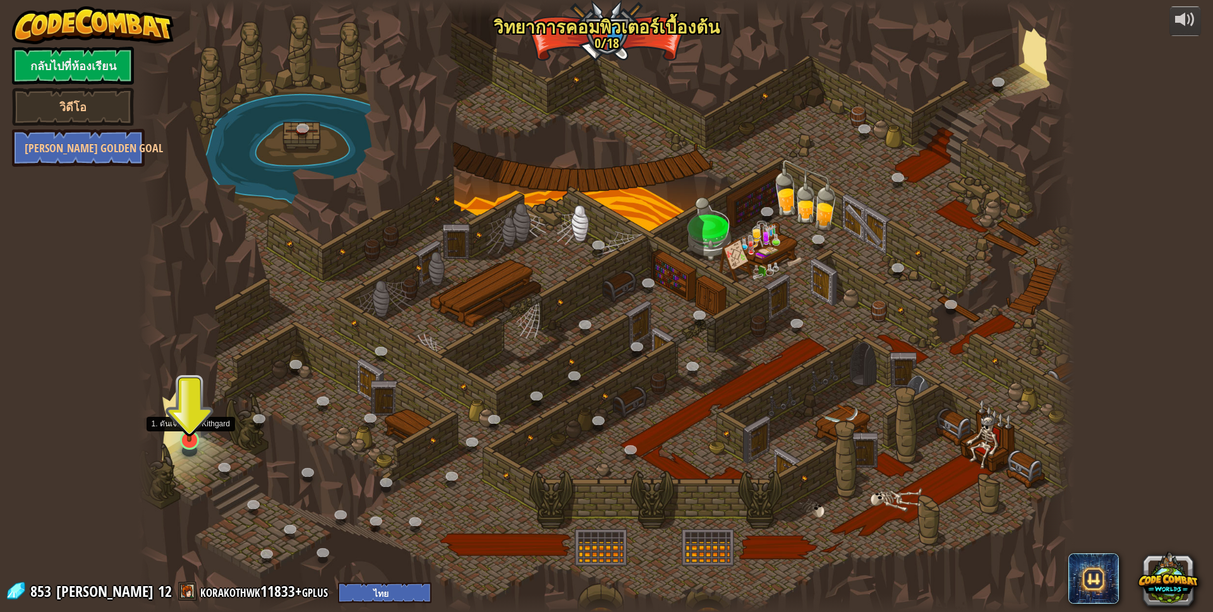
click at [198, 430] on img at bounding box center [189, 413] width 25 height 58
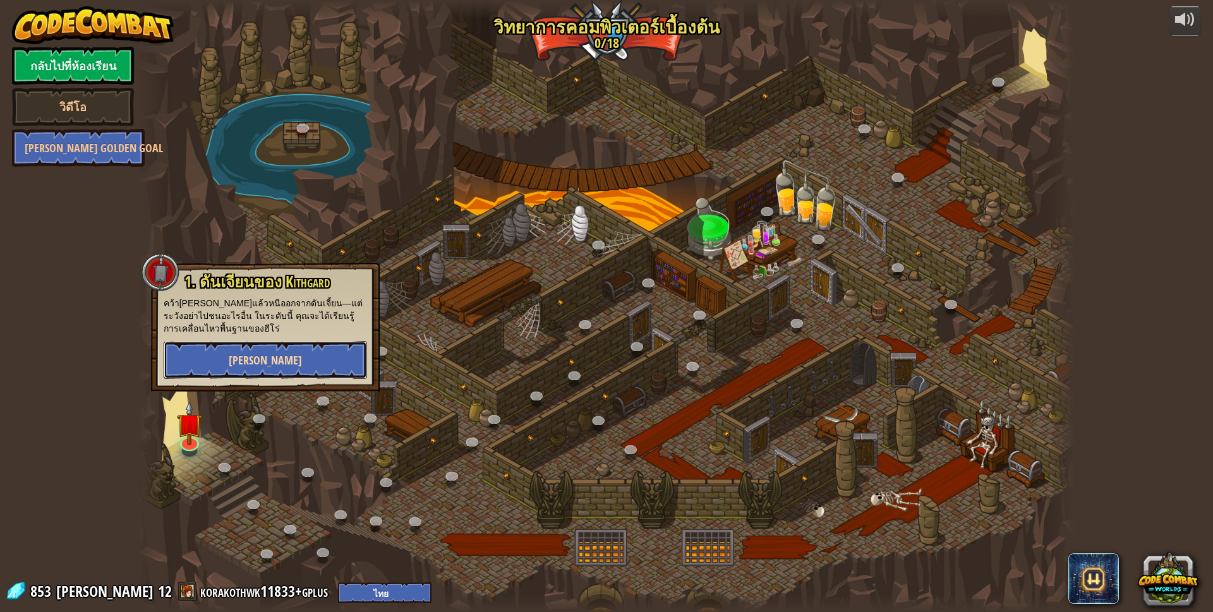
click at [234, 355] on button "[PERSON_NAME]" at bounding box center [265, 360] width 203 height 38
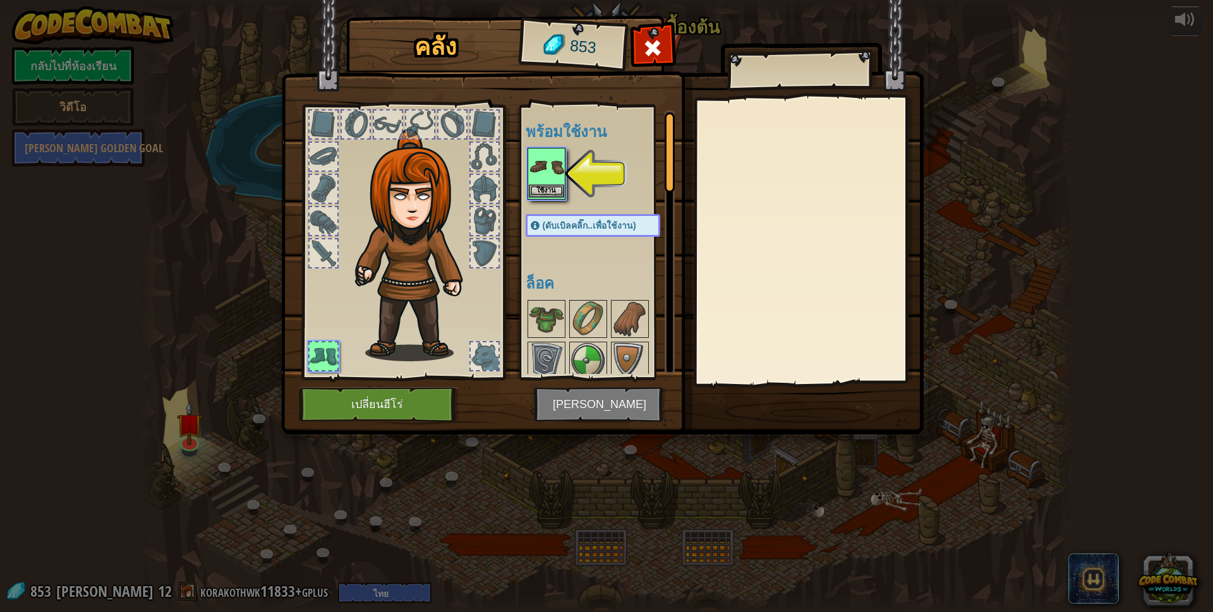
click at [543, 164] on img at bounding box center [546, 166] width 35 height 35
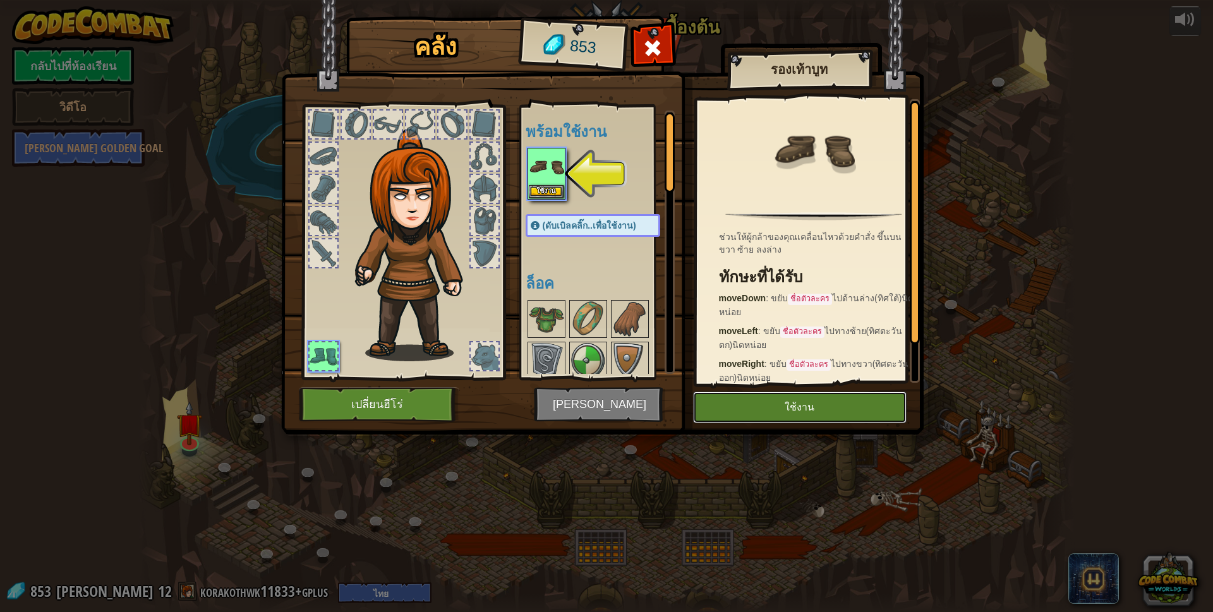
click at [830, 408] on button "ใช้งาน" at bounding box center [800, 408] width 214 height 32
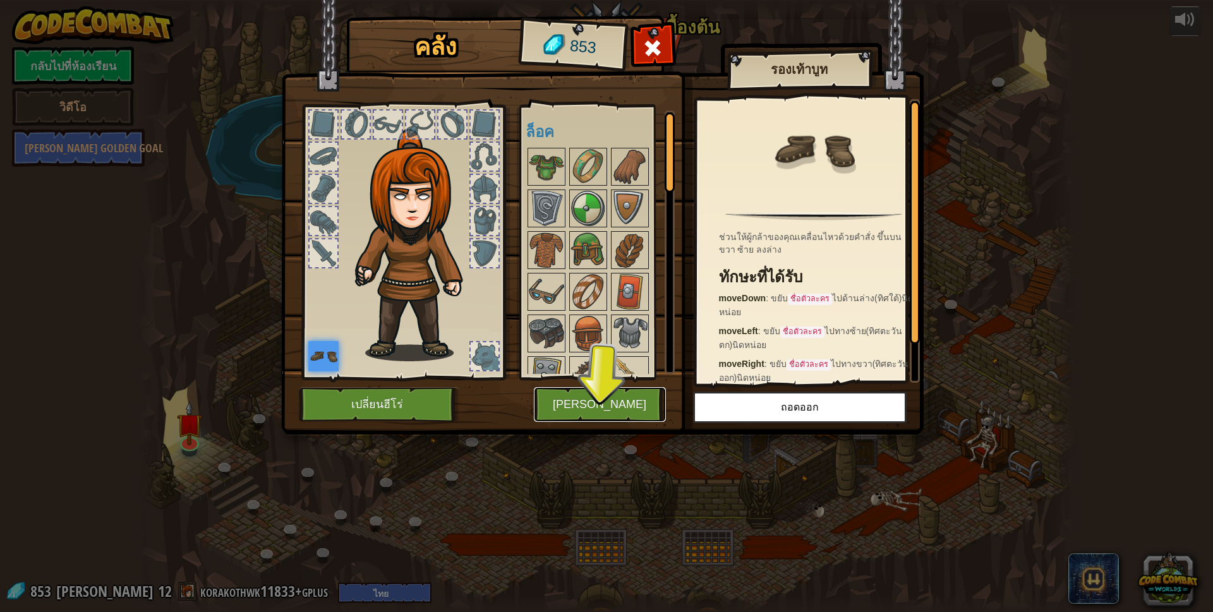
click at [615, 412] on button "[PERSON_NAME]" at bounding box center [600, 404] width 132 height 35
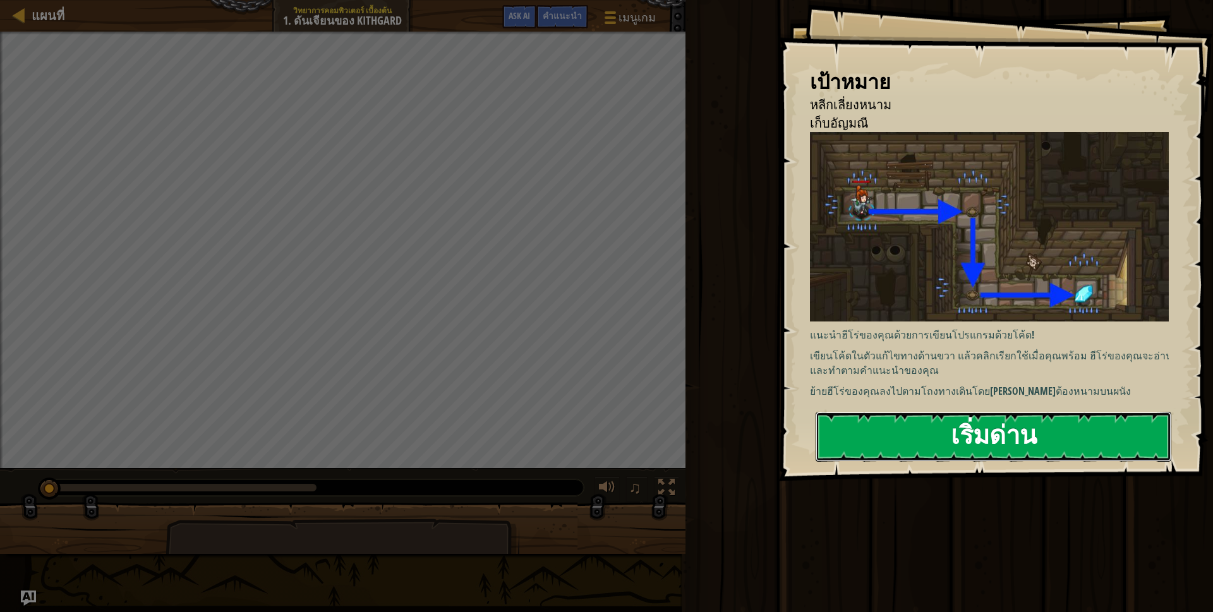
click at [950, 438] on button "เริ่มด่าน" at bounding box center [994, 437] width 356 height 50
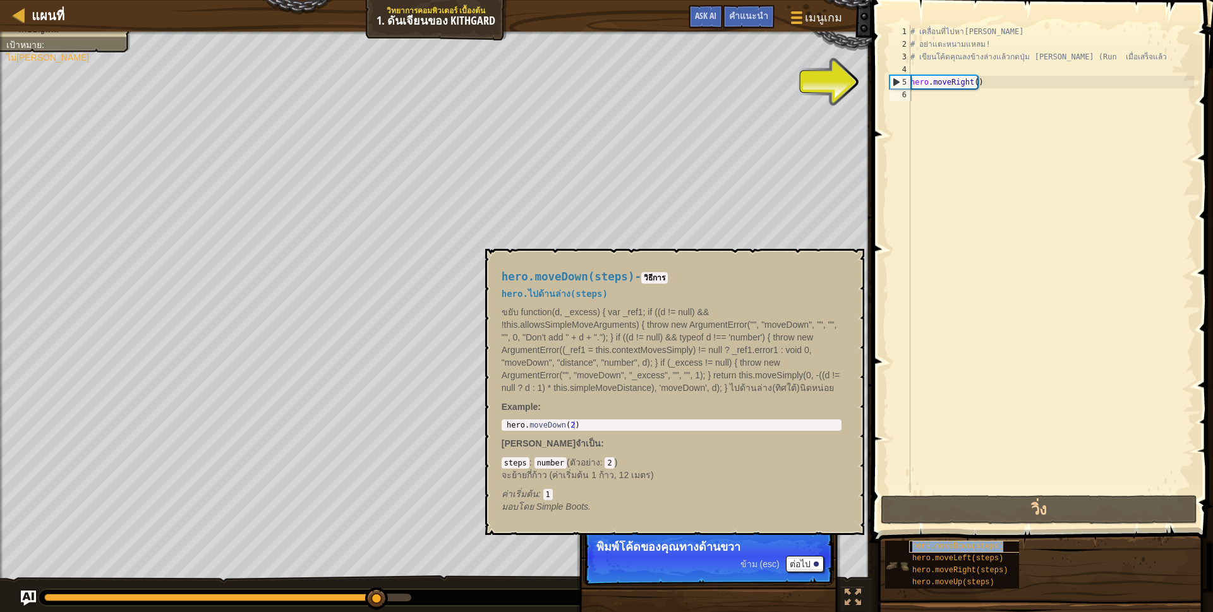
click at [936, 545] on span "hero.moveDown(steps)" at bounding box center [957, 546] width 91 height 9
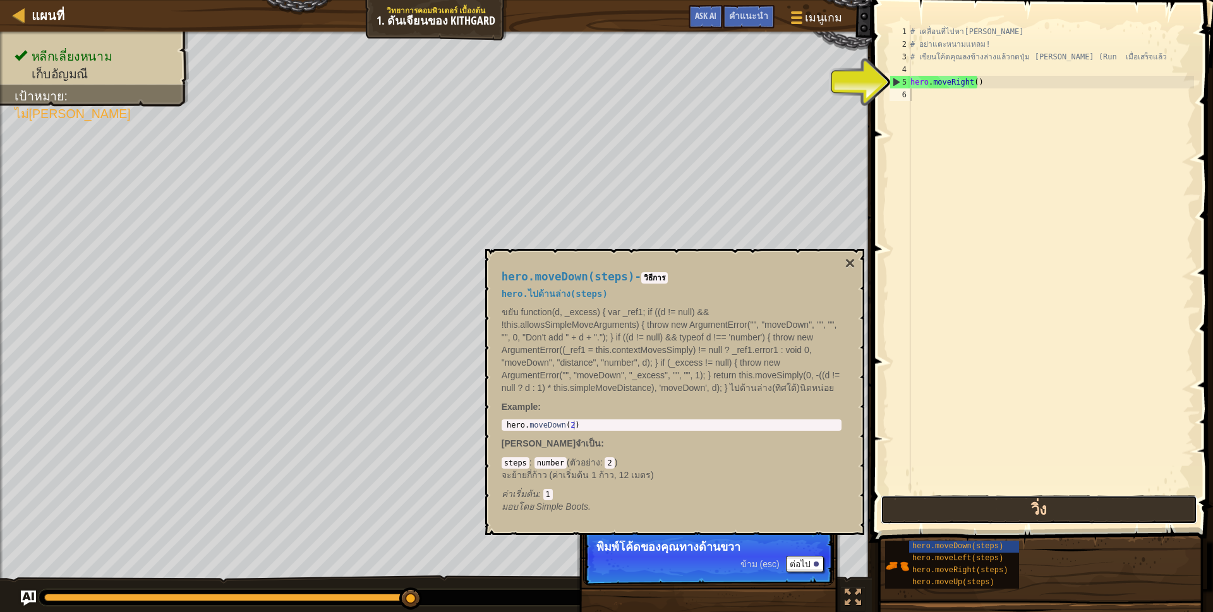
click at [933, 521] on button "วิ่ง" at bounding box center [1039, 509] width 317 height 29
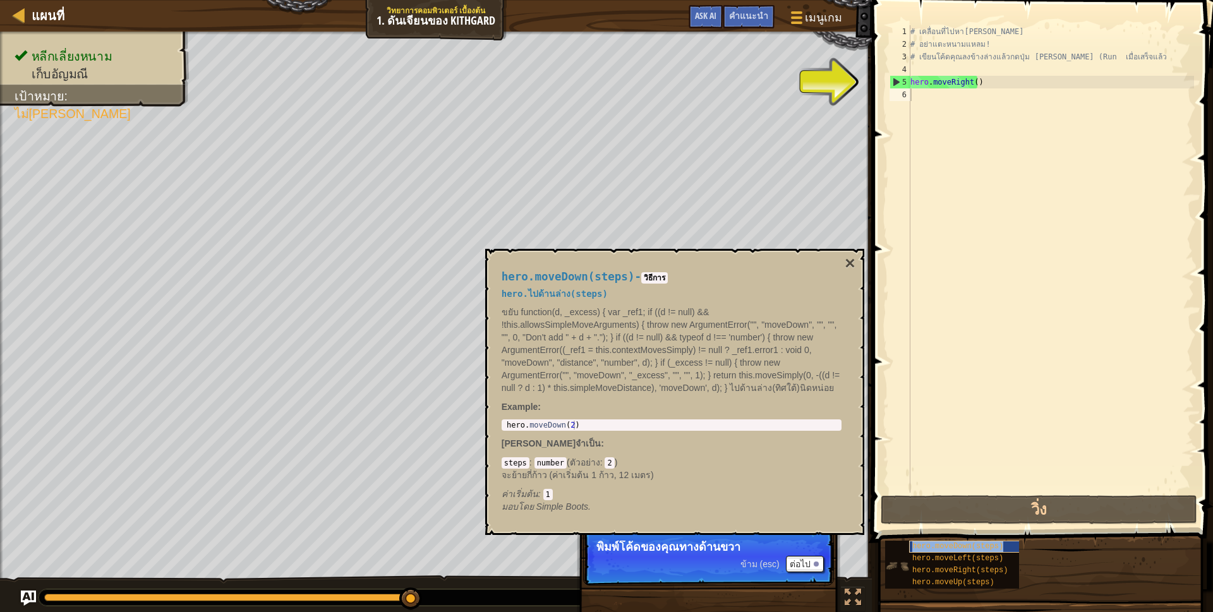
click at [926, 545] on span "hero.moveDown(steps)" at bounding box center [957, 546] width 91 height 9
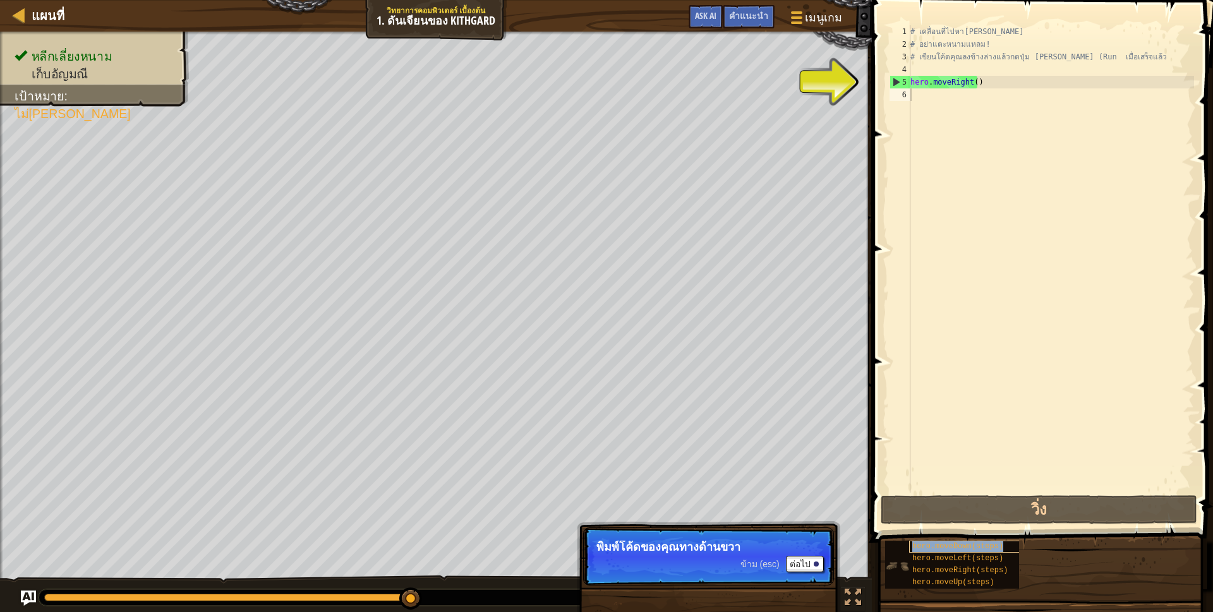
click at [926, 545] on span "hero.moveDown(steps)" at bounding box center [957, 546] width 91 height 9
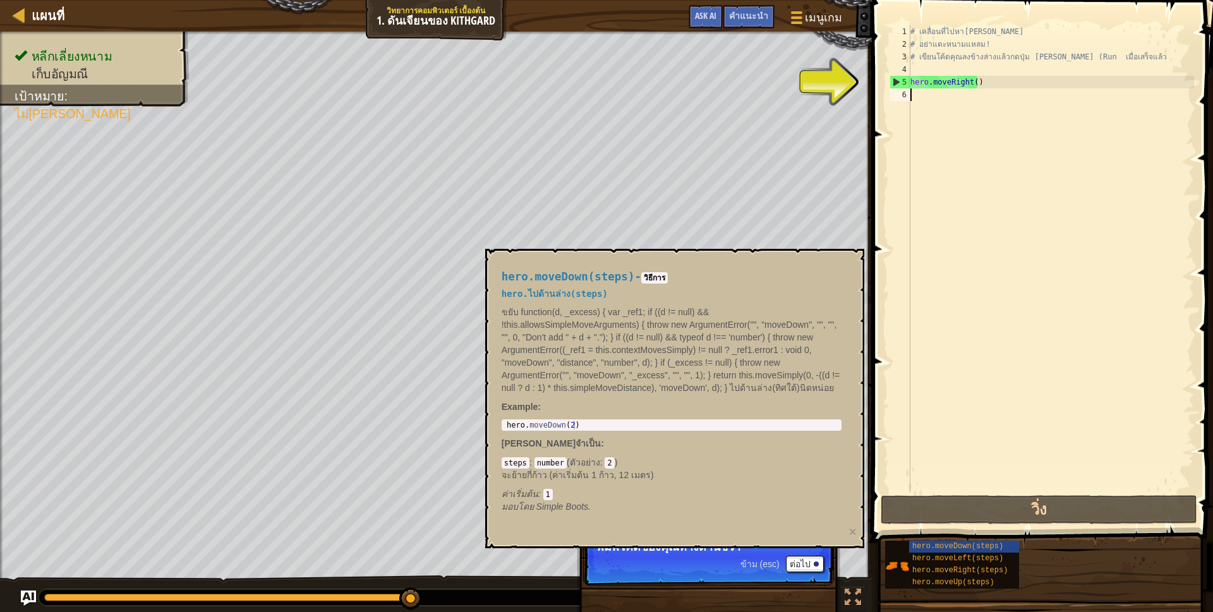
type textarea "hero.moveDown(2)"
click at [577, 426] on div "hero . moveDown ( 2 )" at bounding box center [671, 434] width 335 height 27
drag, startPoint x: 955, startPoint y: 87, endPoint x: 962, endPoint y: 83, distance: 7.1
click at [956, 85] on div "# เคลื่อนที่ไปหา[PERSON_NAME] # อย่าแตะหนามแหลม! # เขียนโค้ดคุณลงข้างล่างแล้วกด…" at bounding box center [1051, 271] width 286 height 493
click at [974, 84] on div "# เคลื่อนที่ไปหา[PERSON_NAME] # อย่าแตะหนามแหลม! # เขียนโค้ดคุณลงข้างล่างแล้วกด…" at bounding box center [1051, 271] width 286 height 493
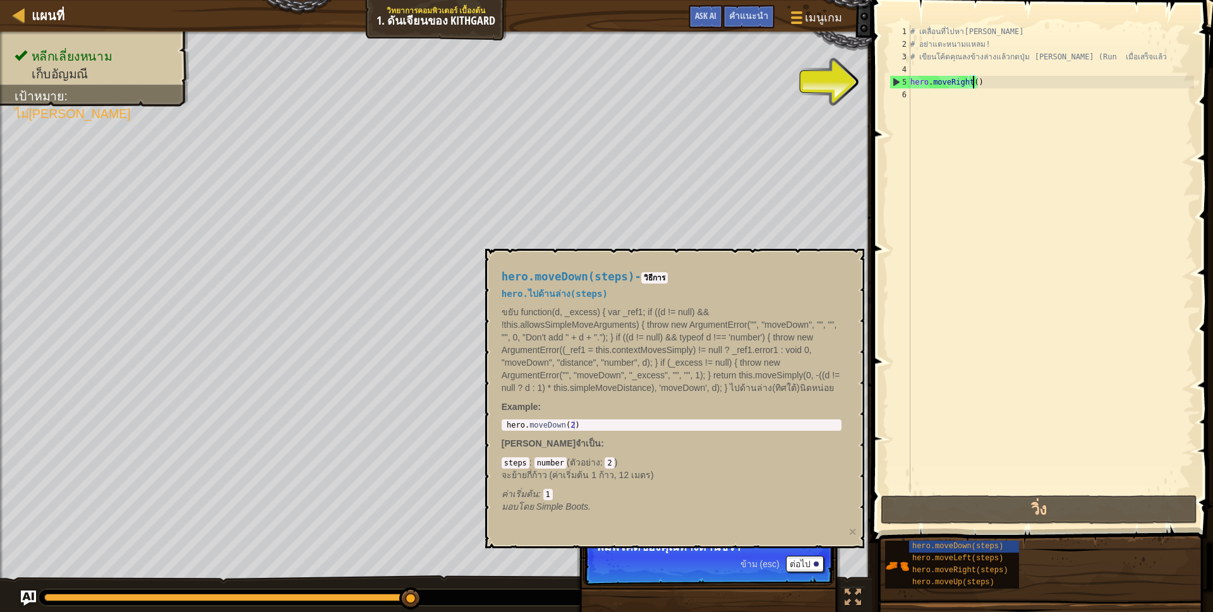
type textarea "hero.moveRight(2)"
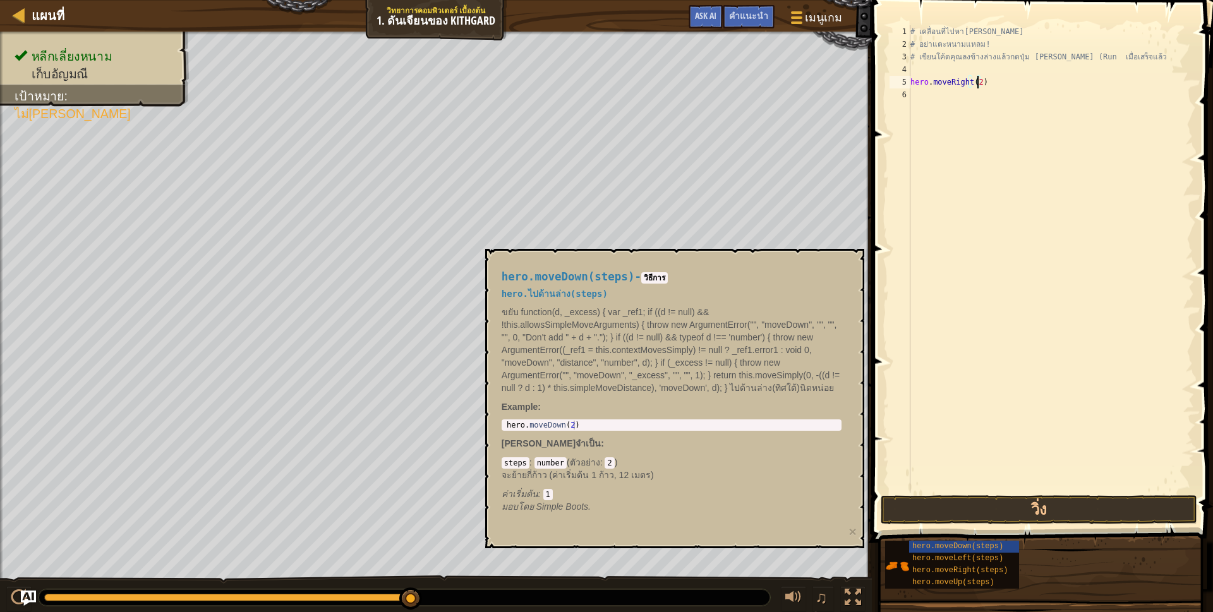
scroll to position [3, 0]
click at [1090, 504] on button "วิ่ง" at bounding box center [1039, 509] width 317 height 29
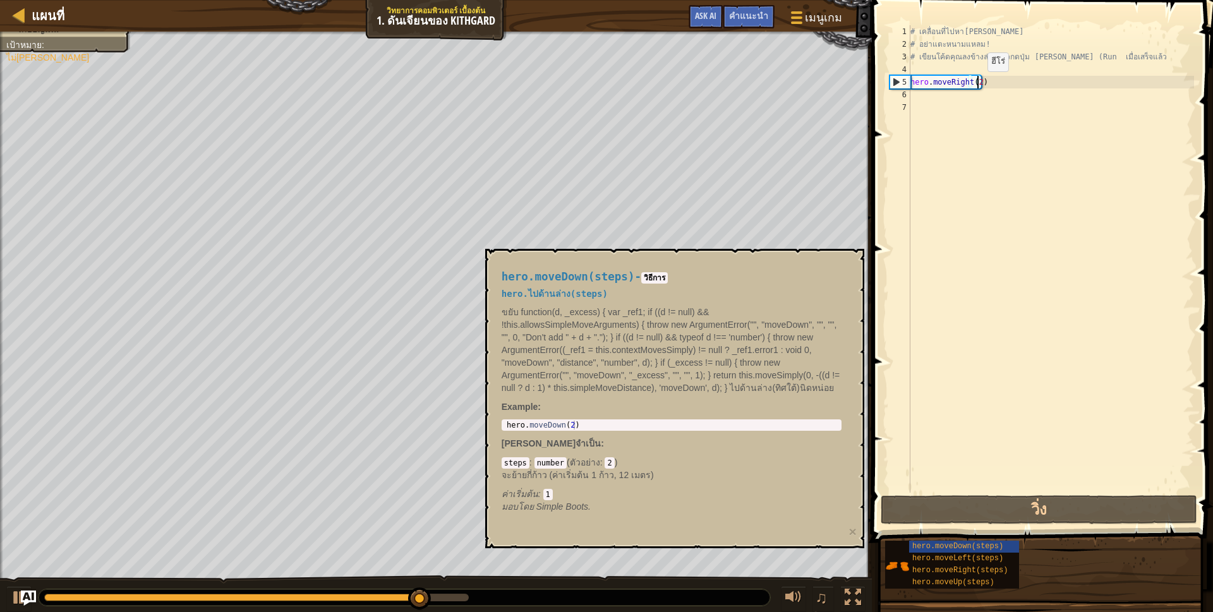
click at [977, 84] on div "# เคลื่อนที่ไปหา[PERSON_NAME] # อย่าแตะหนามแหลม! # เขียนโค้ดคุณลงข้างล่างแล้วกด…" at bounding box center [1051, 271] width 286 height 493
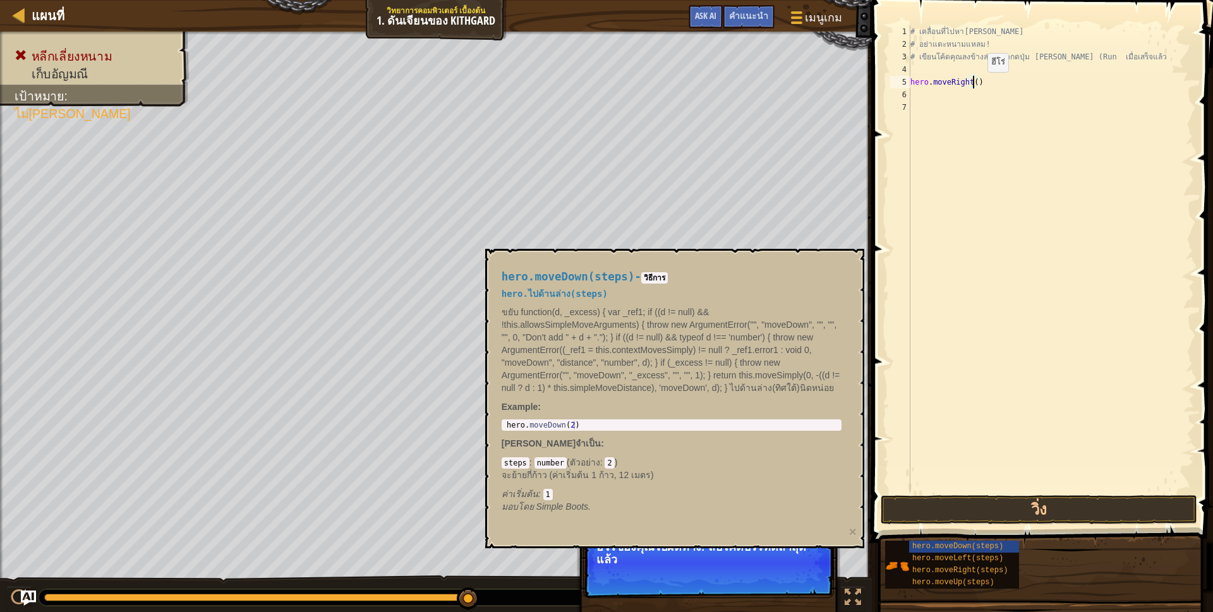
type textarea "hero.moveRight(1)"
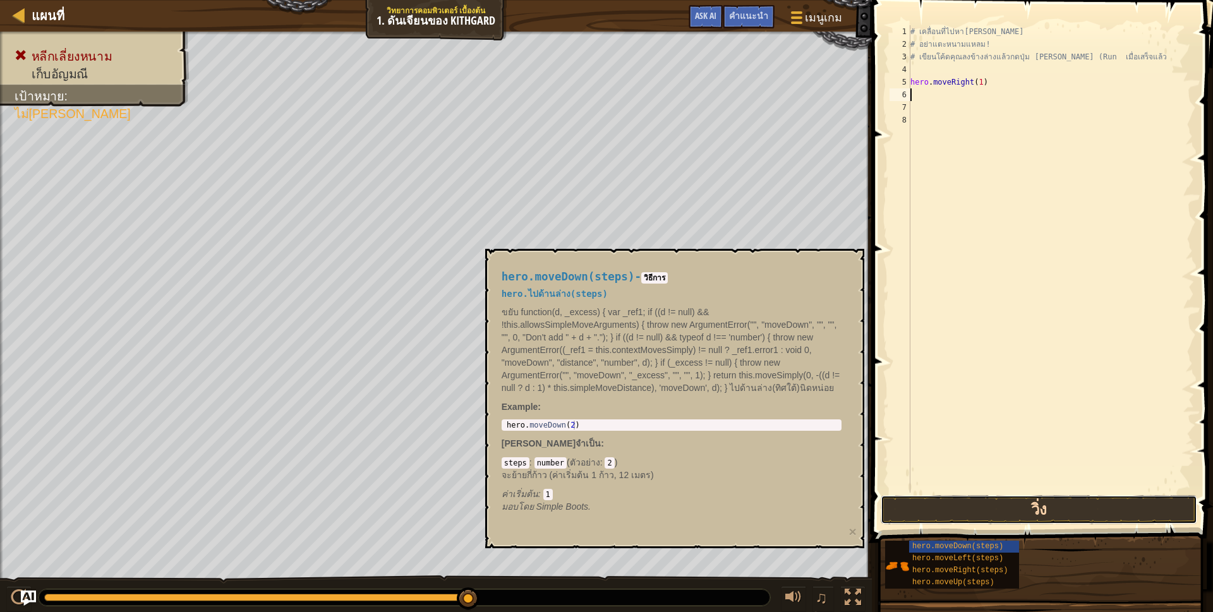
click at [970, 516] on button "วิ่ง" at bounding box center [1039, 509] width 317 height 29
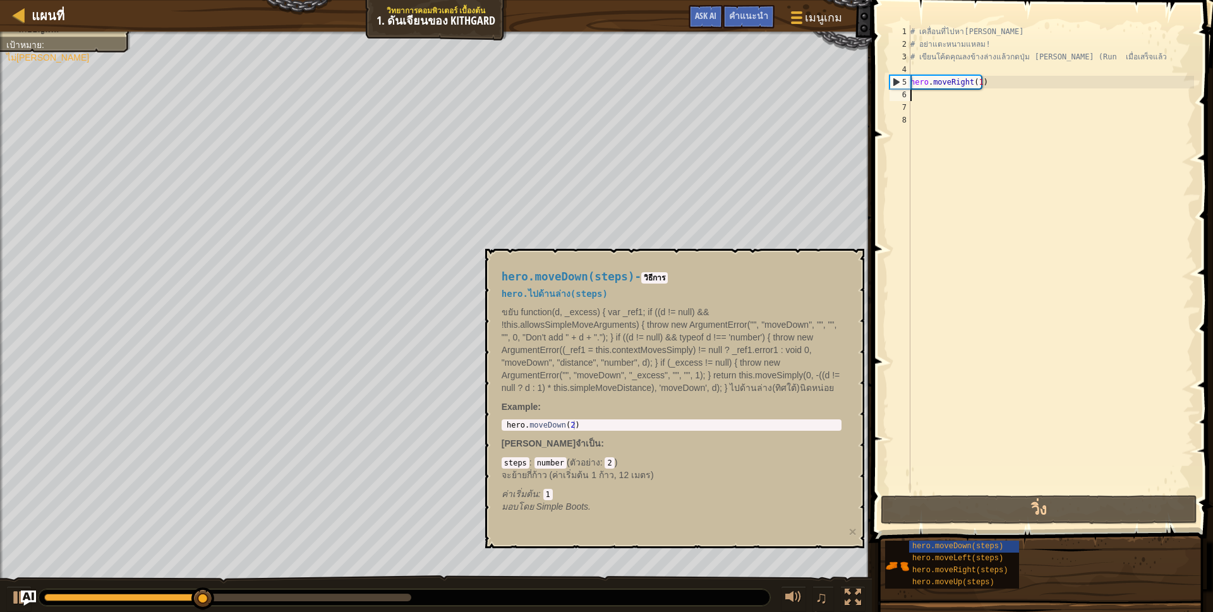
click at [919, 95] on div "# เคลื่อนที่ไปหา[PERSON_NAME] # อย่าแตะหนามแหลม! # เขียนโค้ดคุณลงข้างล่างแล้วกด…" at bounding box center [1051, 271] width 286 height 493
click at [949, 546] on span "hero.moveDown(steps)" at bounding box center [957, 546] width 91 height 9
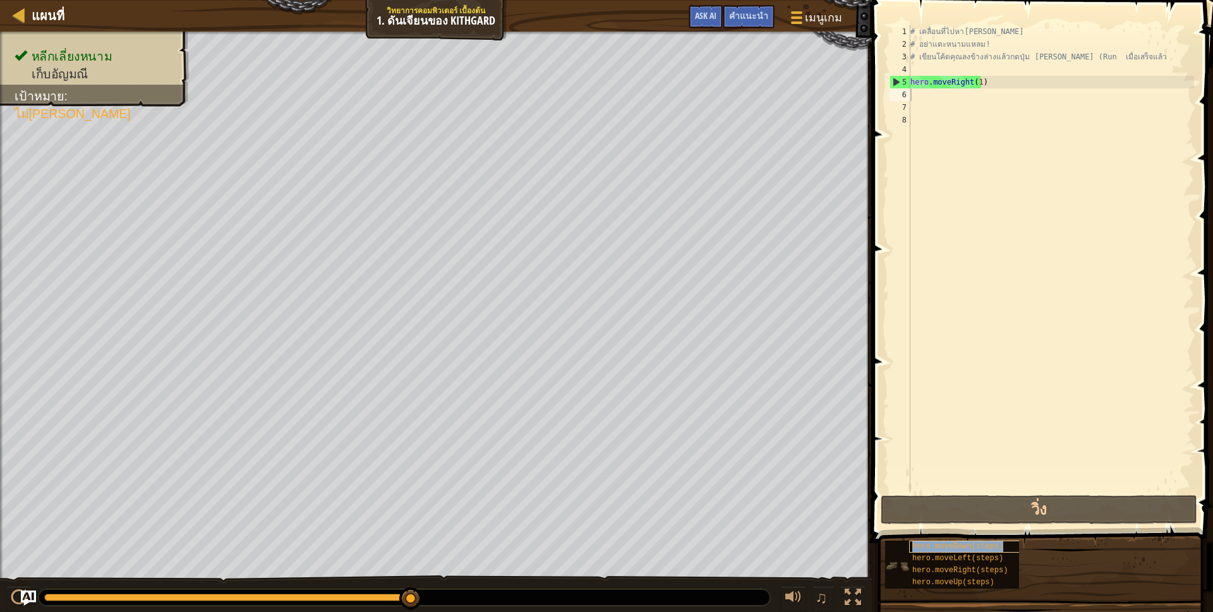
click at [949, 546] on span "hero.moveDown(steps)" at bounding box center [957, 546] width 91 height 9
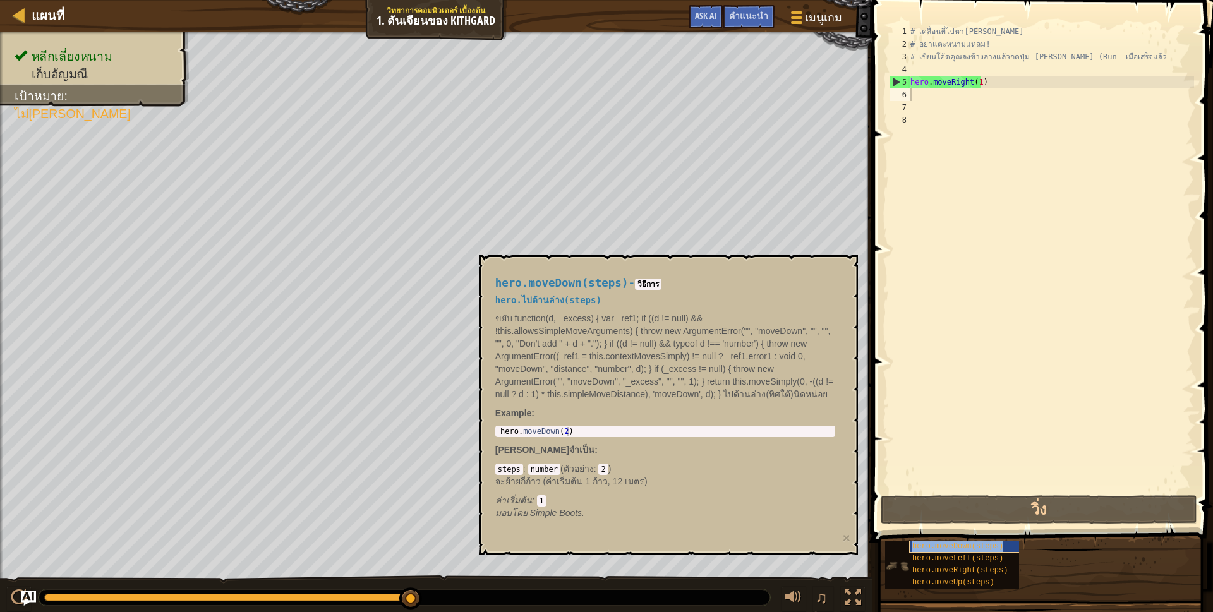
click at [949, 546] on span "hero.moveDown(steps)" at bounding box center [957, 546] width 91 height 9
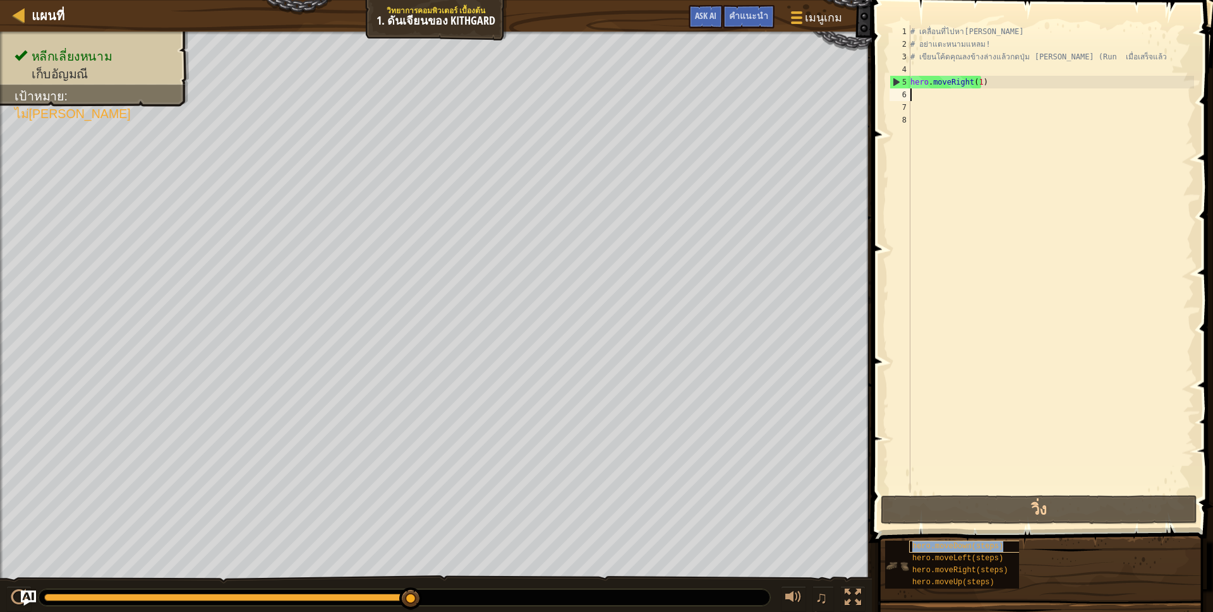
click at [949, 546] on span "hero.moveDown(steps)" at bounding box center [957, 546] width 91 height 9
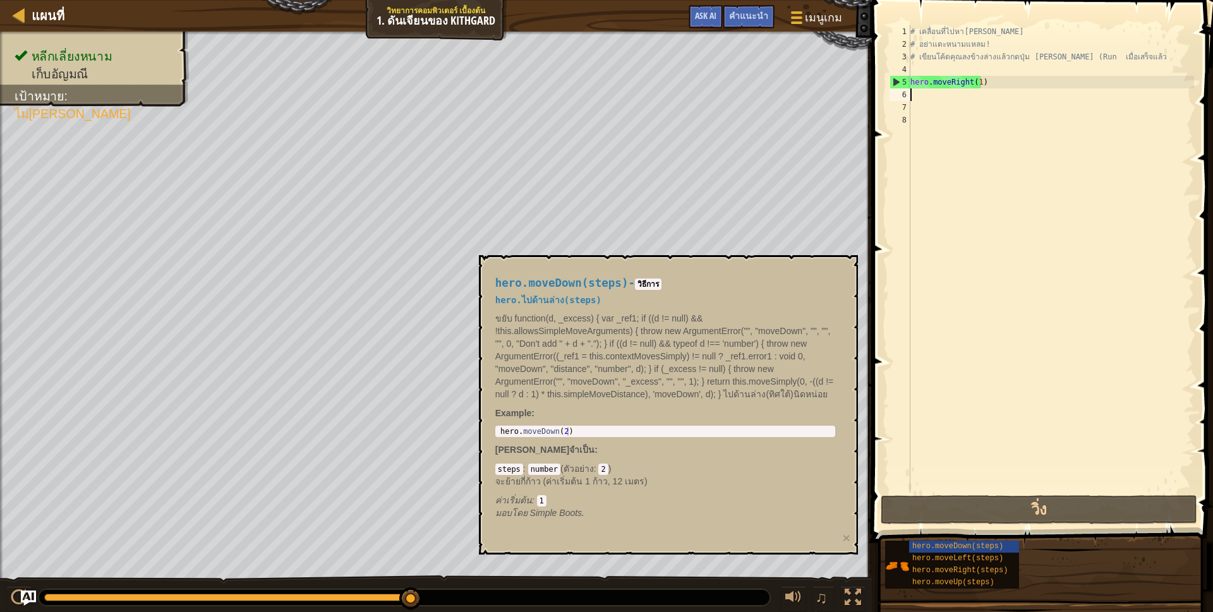
type textarea "hero.moveDown(2)"
click at [565, 433] on div "hero . moveDown ( 2 )" at bounding box center [665, 440] width 335 height 27
click at [560, 438] on div "hero.moveDown(steps) - วิธีการ hero.ไปด้านล่าง(steps) ขยับ function(d, _excess)…" at bounding box center [666, 398] width 358 height 266
click at [559, 432] on div "hero . moveDown ( 2 )" at bounding box center [665, 440] width 335 height 27
click at [562, 433] on div "hero . moveDown ( 2 )" at bounding box center [665, 440] width 335 height 27
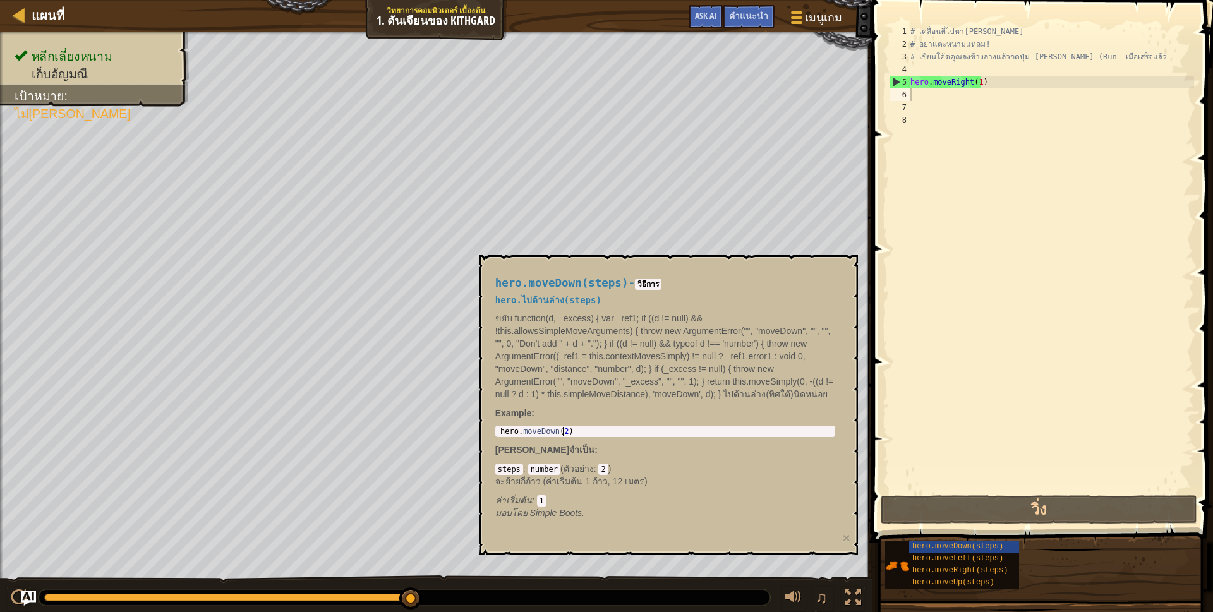
click at [603, 428] on div "hero . moveDown ( 2 )" at bounding box center [665, 440] width 335 height 27
click at [565, 430] on div "hero . moveDown ( 2 )" at bounding box center [665, 440] width 335 height 27
click at [562, 432] on div "hero . moveDown ( 2 )" at bounding box center [665, 440] width 335 height 27
click at [559, 433] on div "hero . moveDown ( 2 )" at bounding box center [665, 440] width 335 height 27
click at [598, 469] on code "2" at bounding box center [602, 469] width 9 height 11
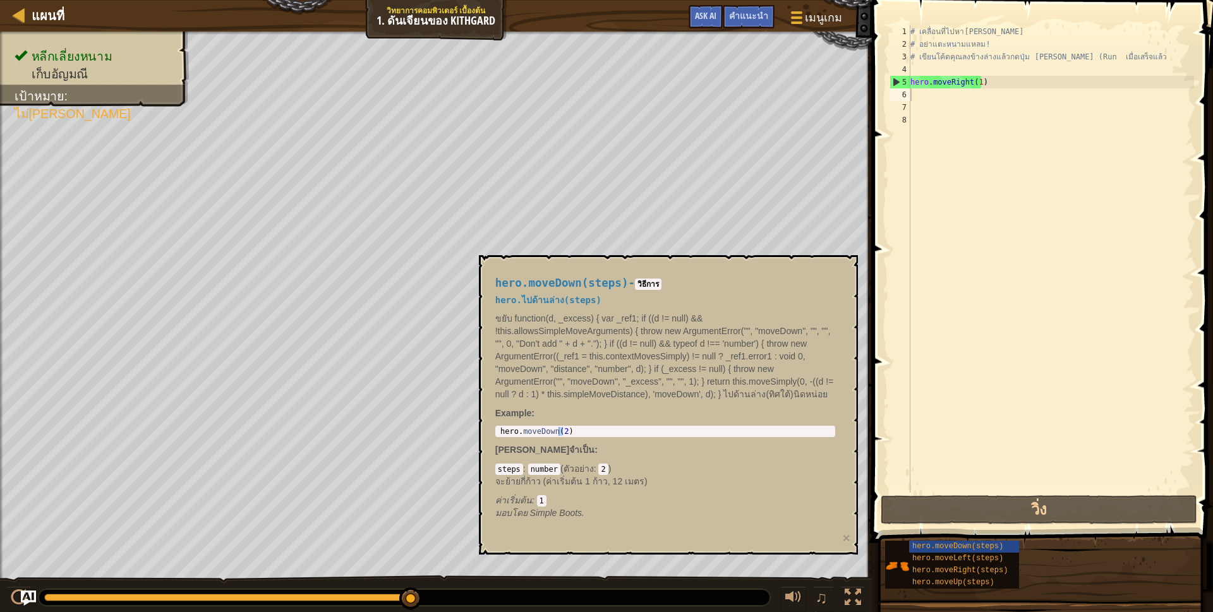
click at [602, 469] on code "2" at bounding box center [602, 469] width 9 height 11
click at [600, 471] on code "2" at bounding box center [602, 469] width 9 height 11
click at [1087, 517] on button "วิ่ง" at bounding box center [1039, 509] width 317 height 29
click at [921, 104] on div "# เคลื่อนที่ไปหา[PERSON_NAME] # อย่าแตะหนามแหลม! # เขียนโค้ดคุณลงข้างล่างแล้วกด…" at bounding box center [1051, 271] width 286 height 493
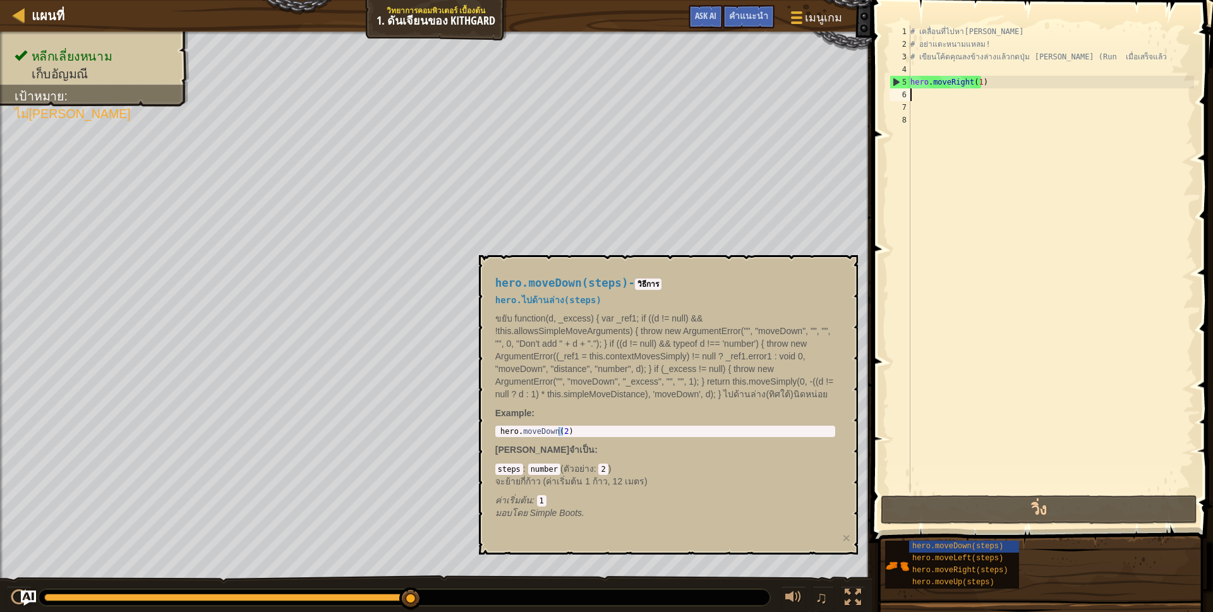
click at [916, 100] on div "# เคลื่อนที่ไปหา[PERSON_NAME] # อย่าแตะหนามแหลม! # เขียนโค้ดคุณลงข้างล่างแล้วกด…" at bounding box center [1051, 271] width 286 height 493
type textarea "h"
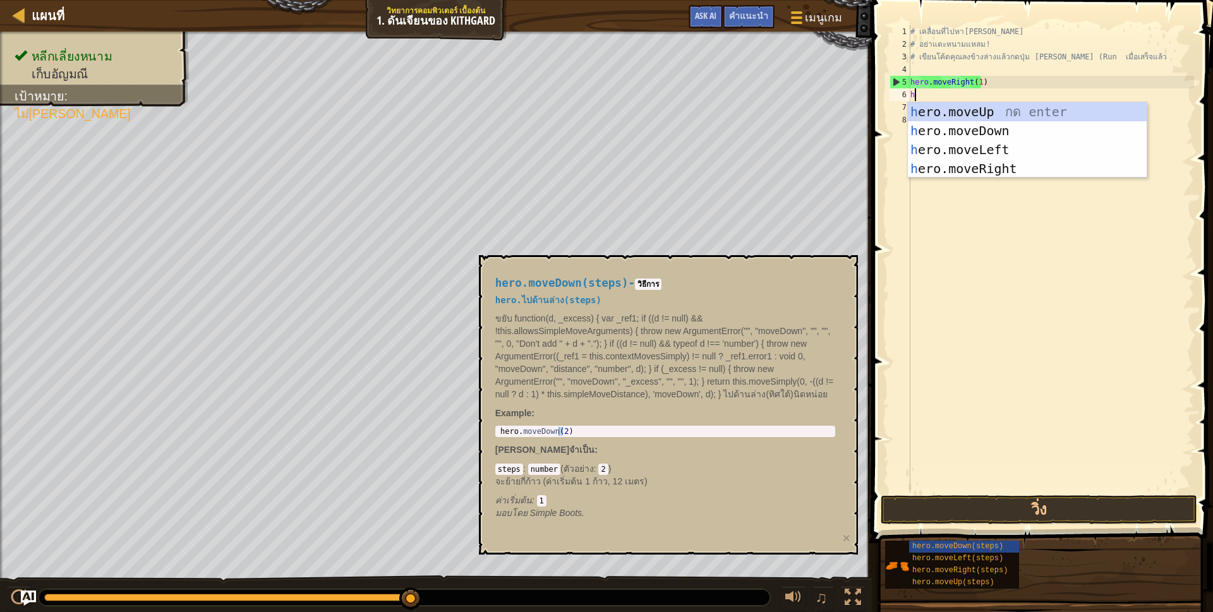
scroll to position [3, 3]
click at [967, 130] on div "h ero.moveUp กด enter h ero.moveDown กด enter h ero.moveLeft กด enter h ero.mov…" at bounding box center [1027, 159] width 239 height 114
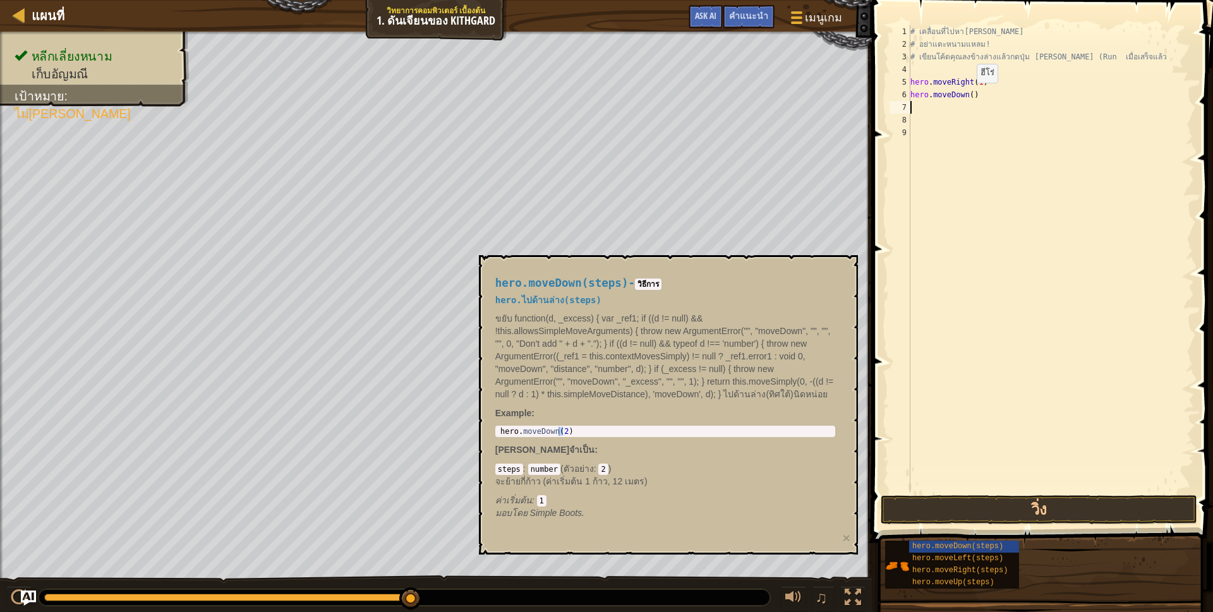
click at [966, 94] on div "# เคลื่อนที่ไปหา[PERSON_NAME] # อย่าแตะหนามแหลม! # เขียนโค้ดคุณลงข้างล่างแล้วกด…" at bounding box center [1051, 271] width 286 height 493
click at [967, 95] on div "# เคลื่อนที่ไปหา[PERSON_NAME] # อย่าแตะหนามแหลม! # เขียนโค้ดคุณลงข้างล่างแล้วกด…" at bounding box center [1051, 271] width 286 height 493
type textarea "hero.moveDown(1)"
click at [1128, 511] on button "วิ่ง" at bounding box center [1039, 509] width 317 height 29
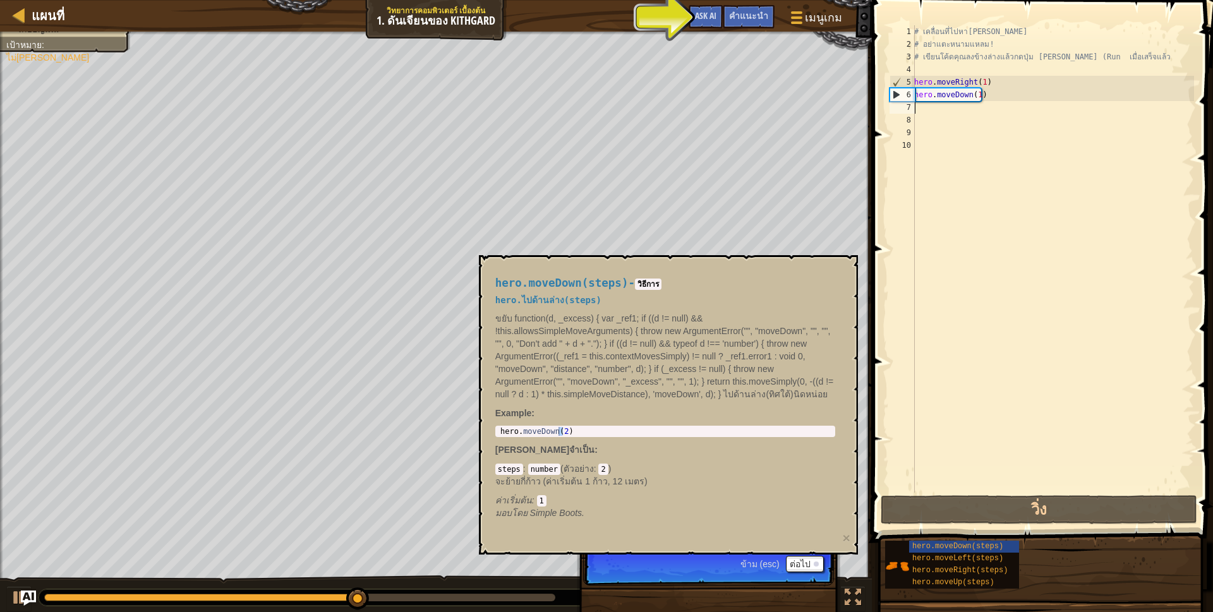
type textarea "h"
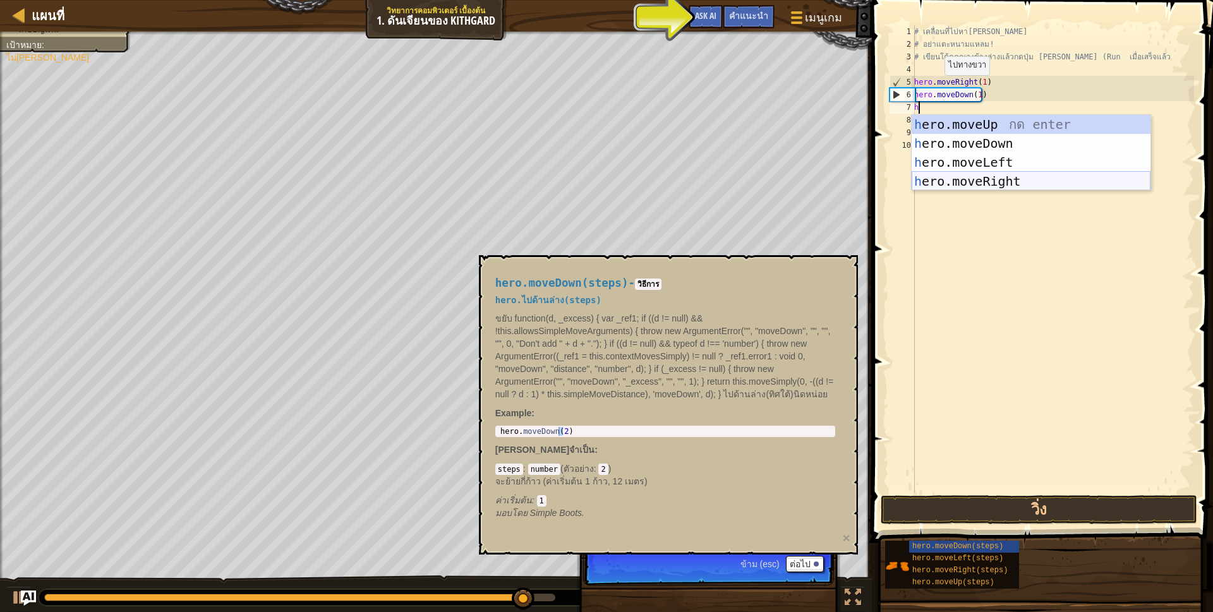
click at [961, 174] on div "h ero.moveUp กด enter h ero.moveDown กด enter h ero.moveLeft กด enter h ero.mov…" at bounding box center [1031, 172] width 239 height 114
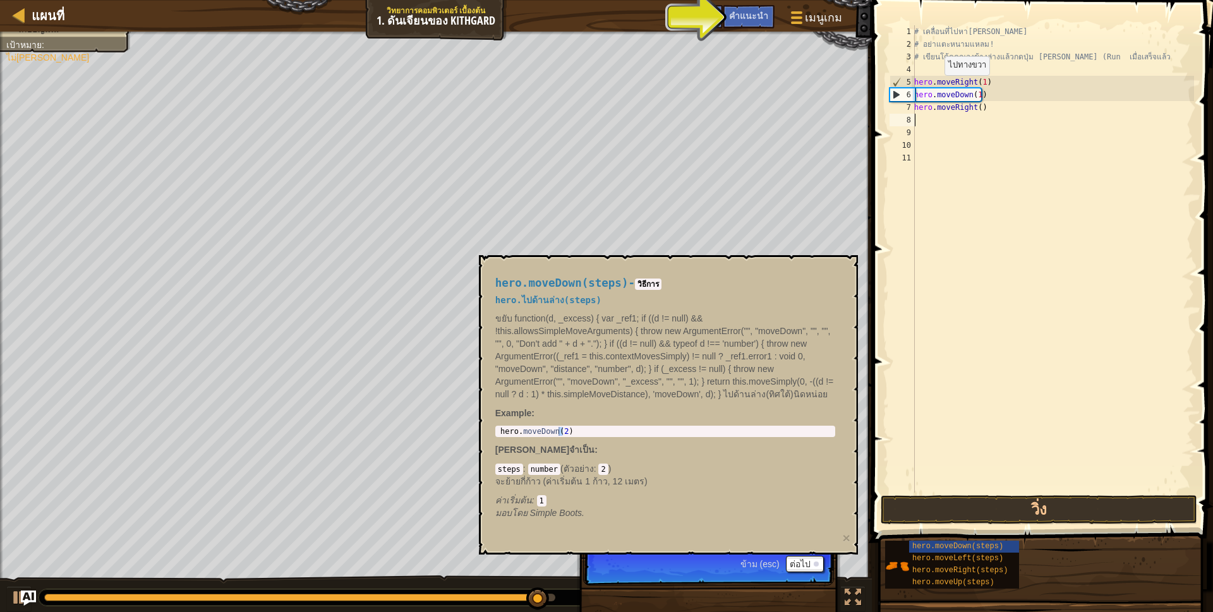
scroll to position [3, 0]
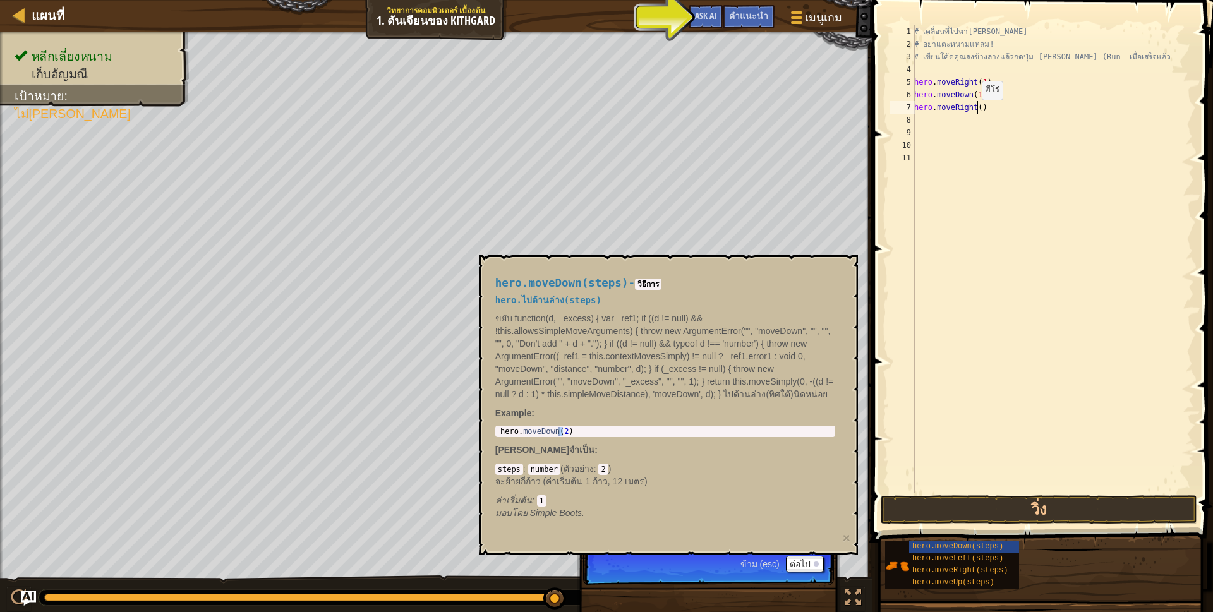
click at [975, 112] on div "# เคลื่อนที่ไปหา[PERSON_NAME] # อย่าแตะหนามแหลม! # เขียนโค้ดคุณลงข้างล่างแล้วกด…" at bounding box center [1053, 271] width 282 height 493
type textarea "hero.moveRight(1)"
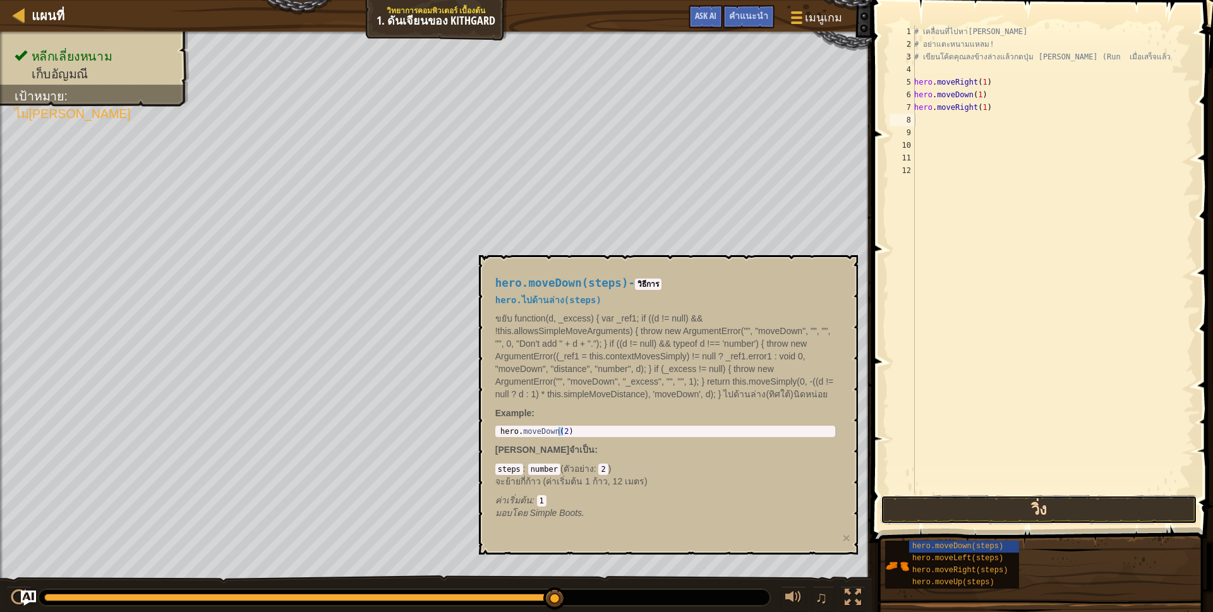
click at [1043, 499] on button "วิ่ง" at bounding box center [1039, 509] width 317 height 29
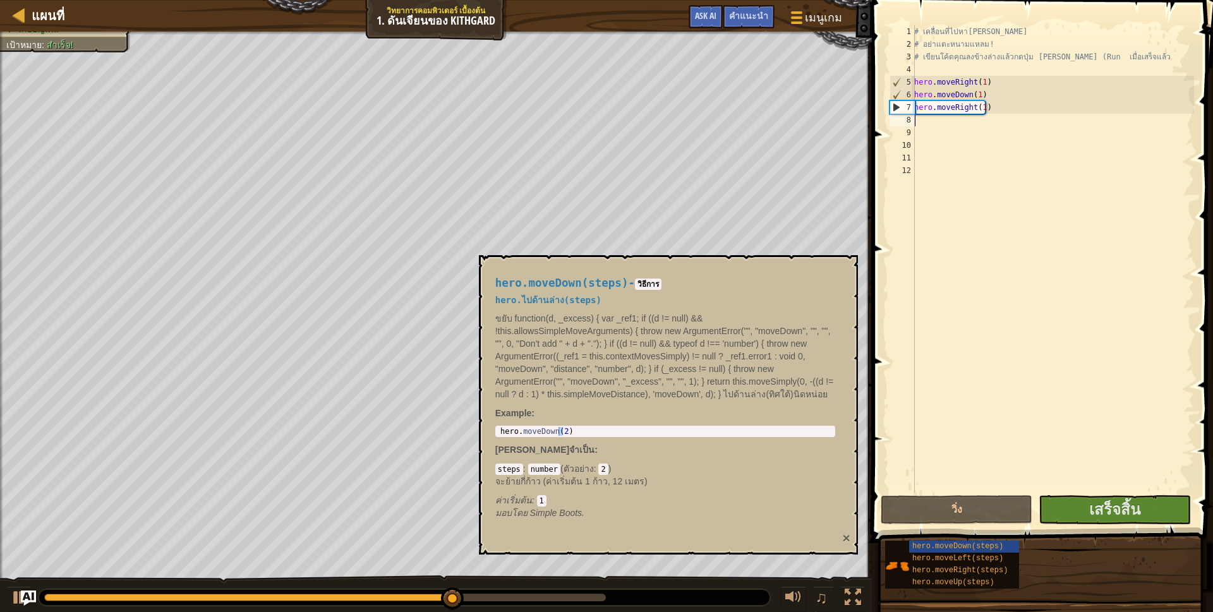
click at [848, 540] on button "×" at bounding box center [846, 537] width 8 height 13
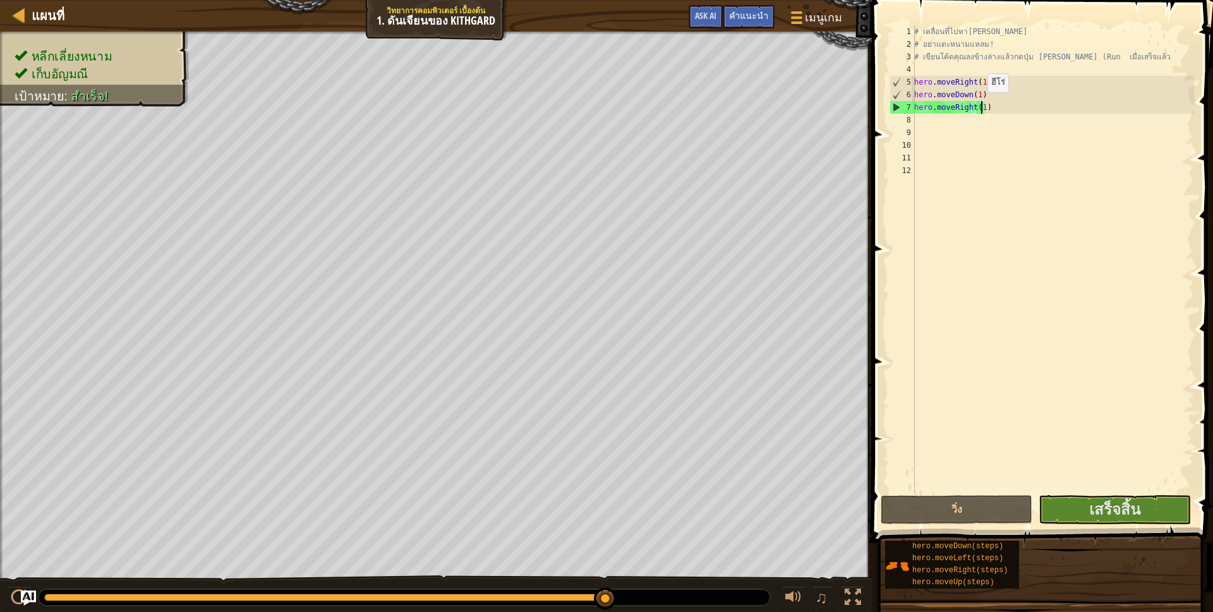
click at [981, 105] on div "# เคลื่อนที่ไปหา[PERSON_NAME] # อย่าแตะหนามแหลม! # เขียนโค้ดคุณลงข้างล่างแล้วกด…" at bounding box center [1053, 271] width 282 height 493
type textarea "hero.moveRight()"
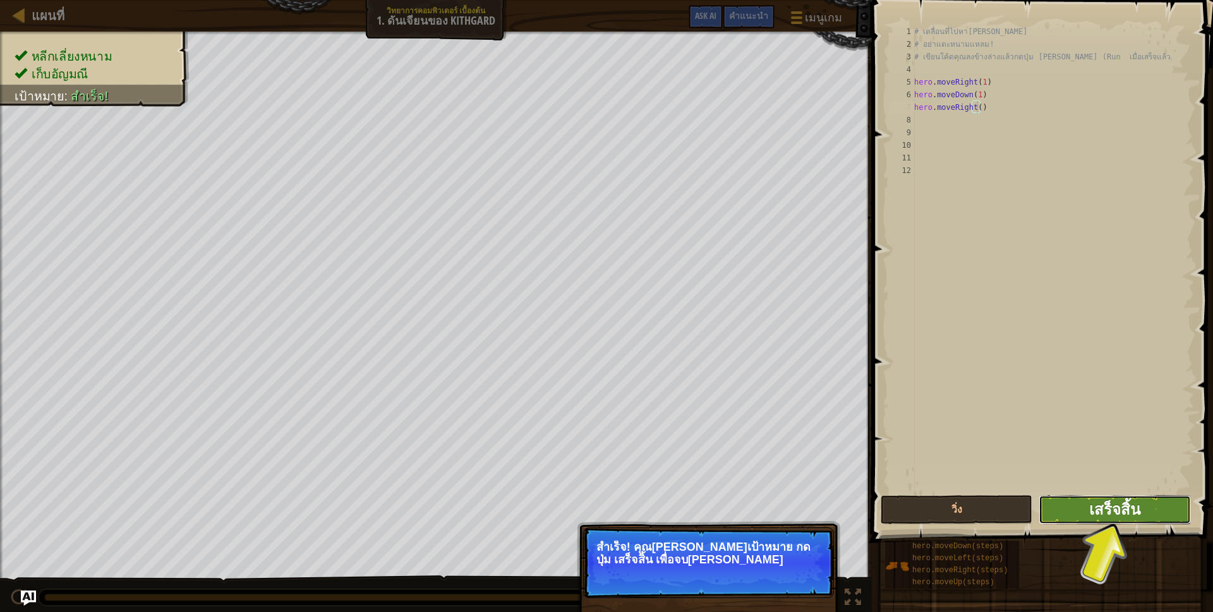
click at [1091, 514] on span "เสร็จสิ้น" at bounding box center [1114, 509] width 51 height 20
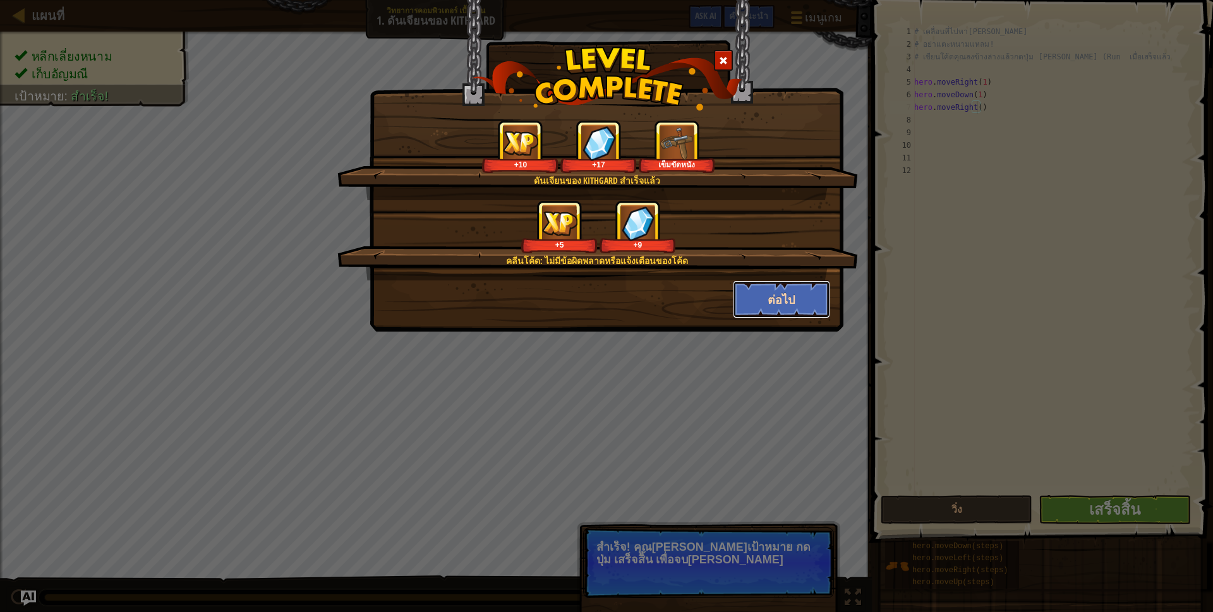
click at [785, 294] on button "ต่อไป" at bounding box center [782, 300] width 98 height 38
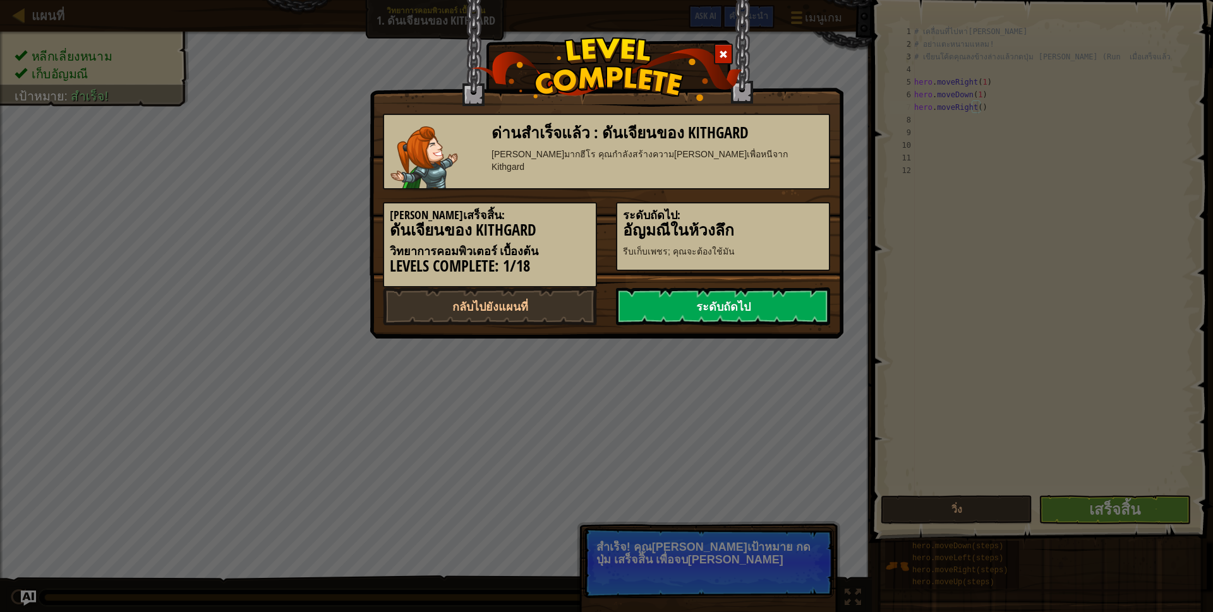
click at [783, 294] on link "ระดับถัดไป" at bounding box center [723, 306] width 214 height 38
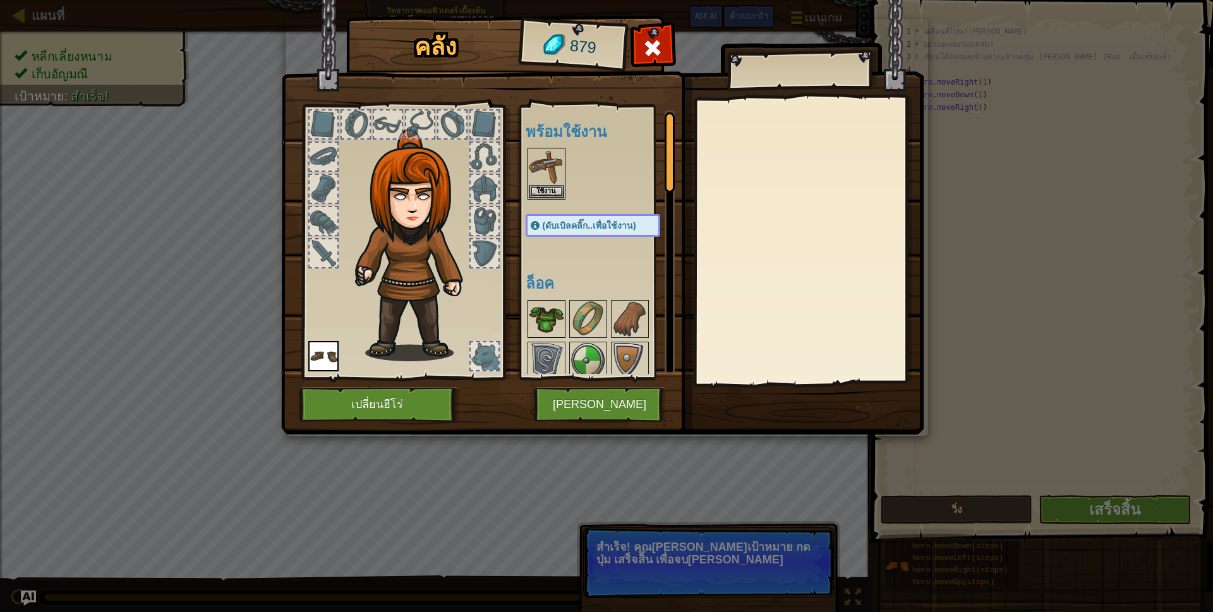
click at [559, 324] on img at bounding box center [546, 318] width 35 height 35
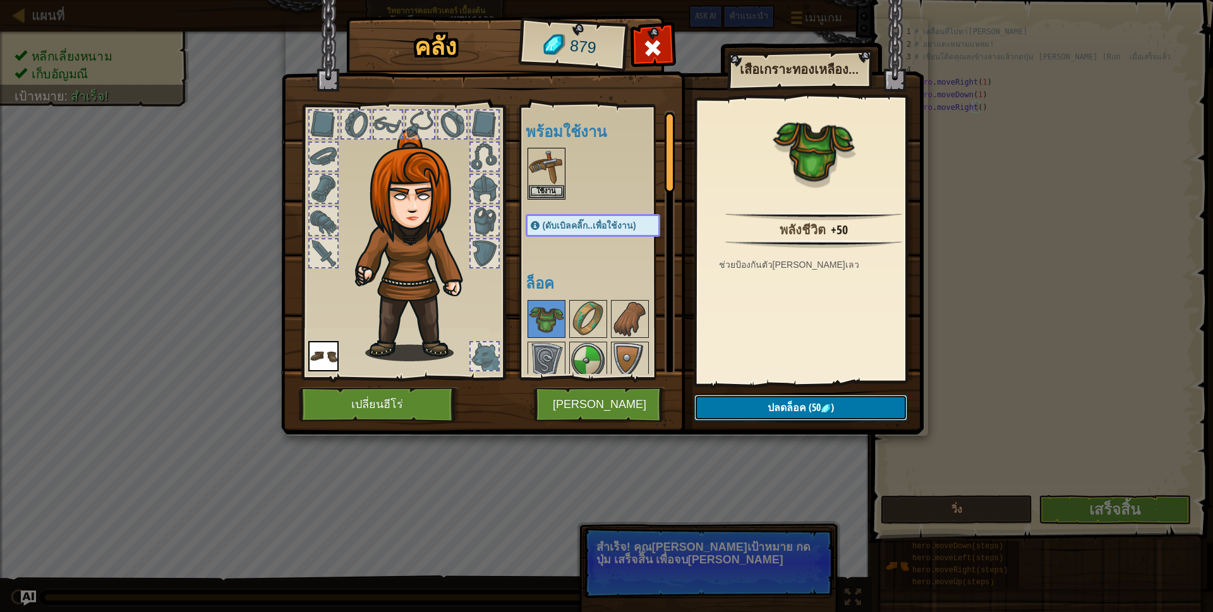
click at [781, 408] on span "ปลดล็อค" at bounding box center [787, 408] width 39 height 14
click at [581, 323] on img at bounding box center [588, 318] width 35 height 35
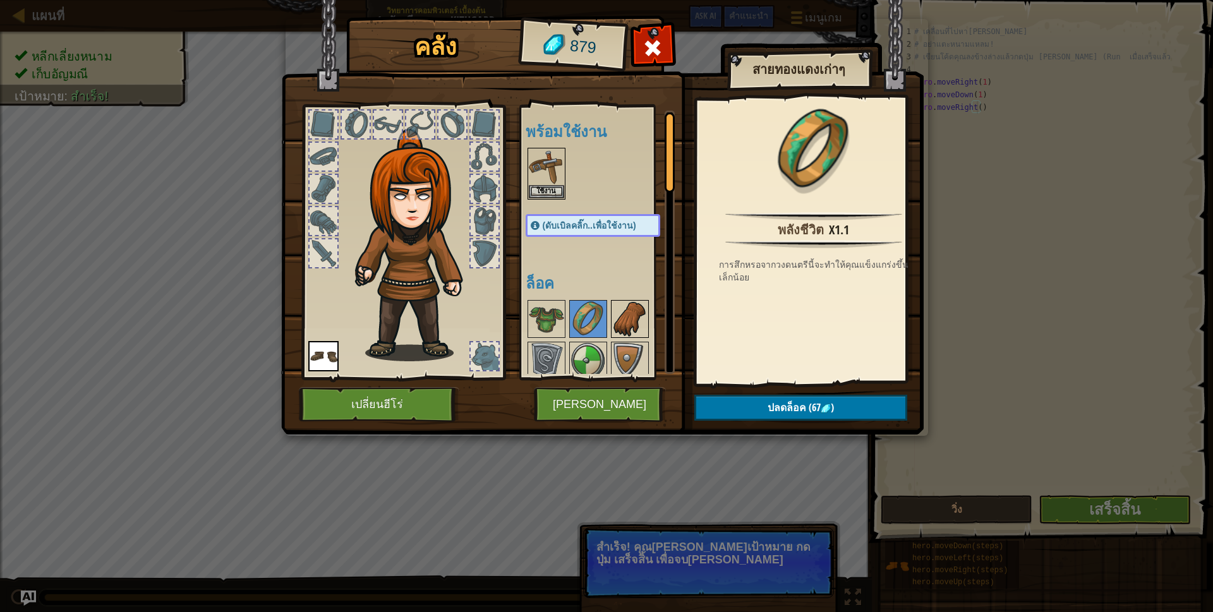
click at [627, 322] on img at bounding box center [629, 318] width 35 height 35
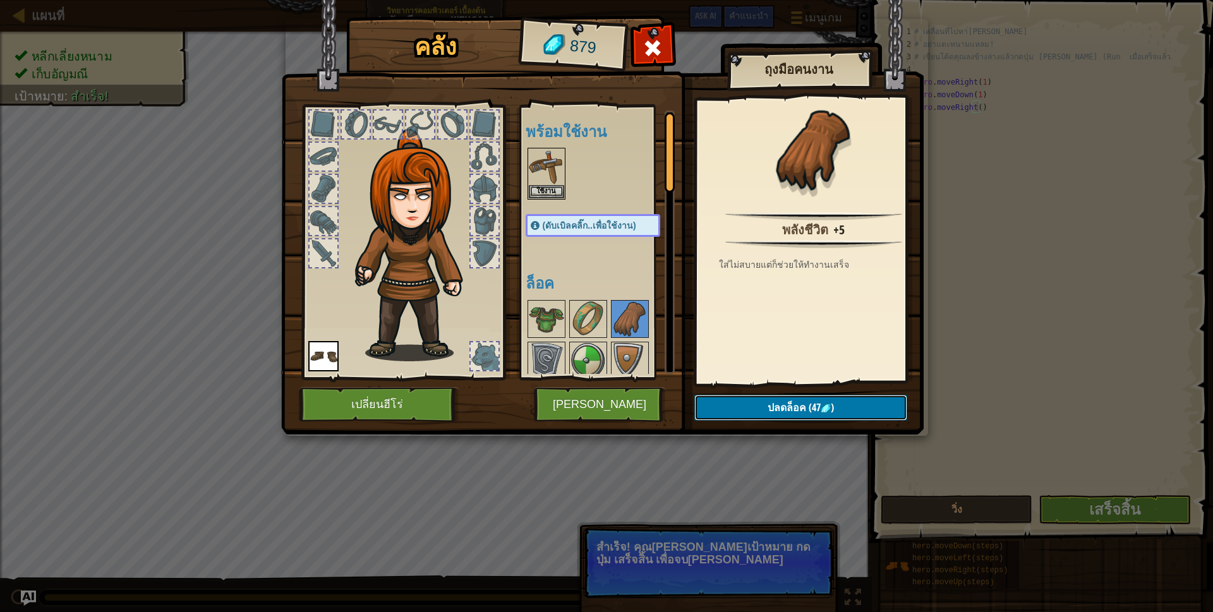
click at [745, 401] on button "ปลดล็อค (47 )" at bounding box center [800, 408] width 213 height 26
click at [542, 314] on img at bounding box center [546, 318] width 35 height 35
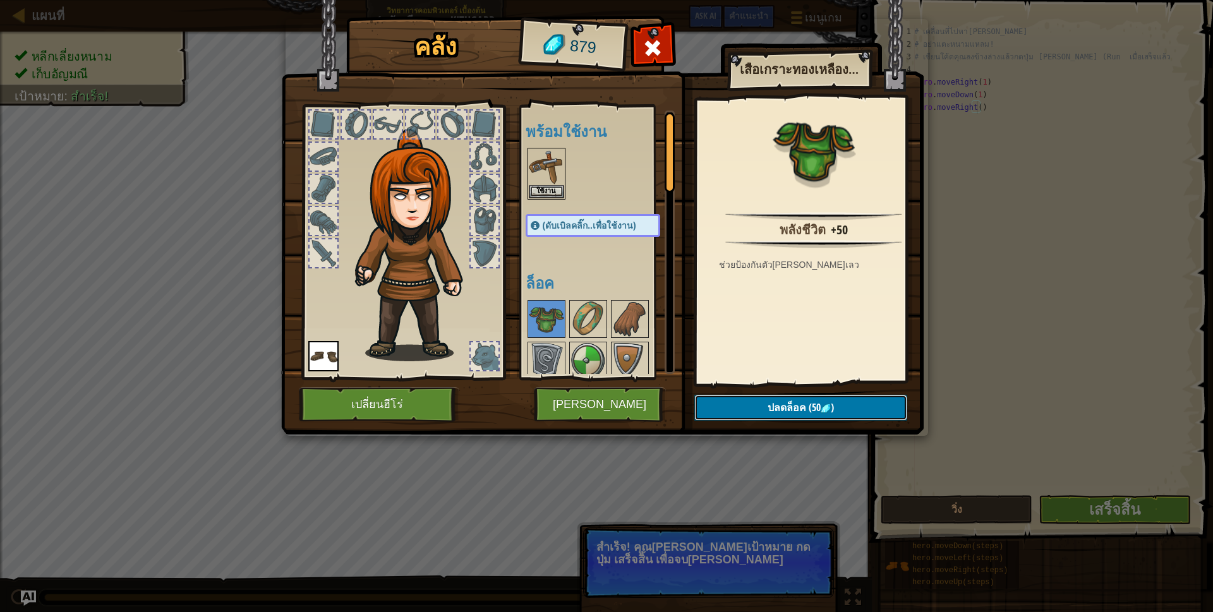
click at [806, 408] on span "(50" at bounding box center [813, 408] width 15 height 14
drag, startPoint x: 777, startPoint y: 409, endPoint x: 748, endPoint y: 402, distance: 29.4
click at [776, 409] on button "ยืนยัน" at bounding box center [800, 408] width 213 height 26
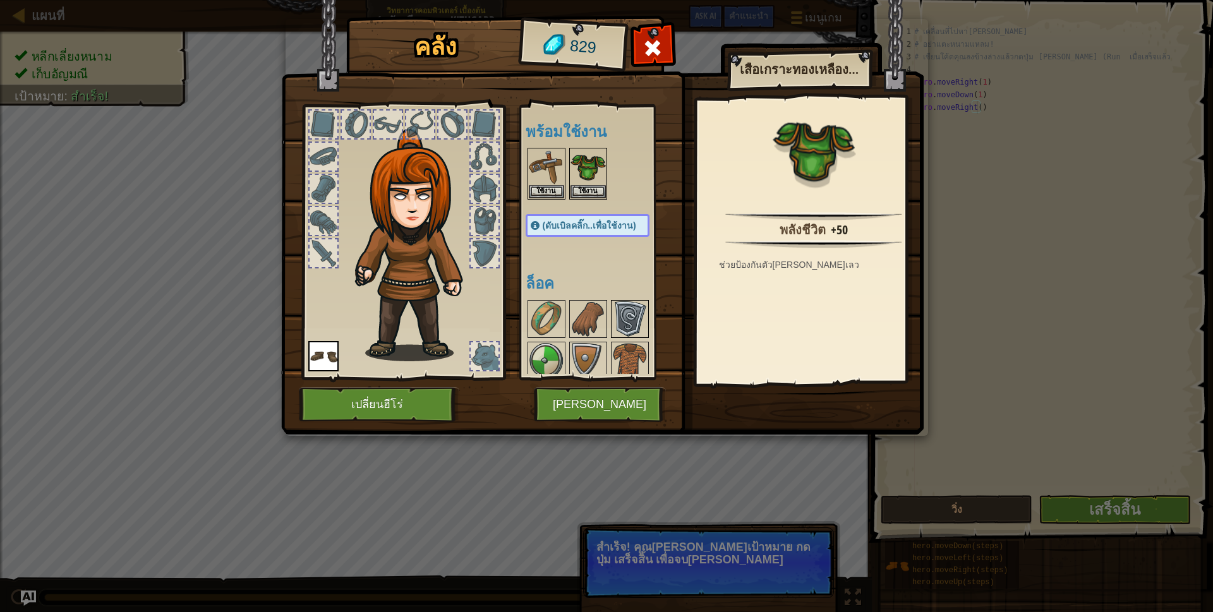
click at [615, 326] on img at bounding box center [629, 318] width 35 height 35
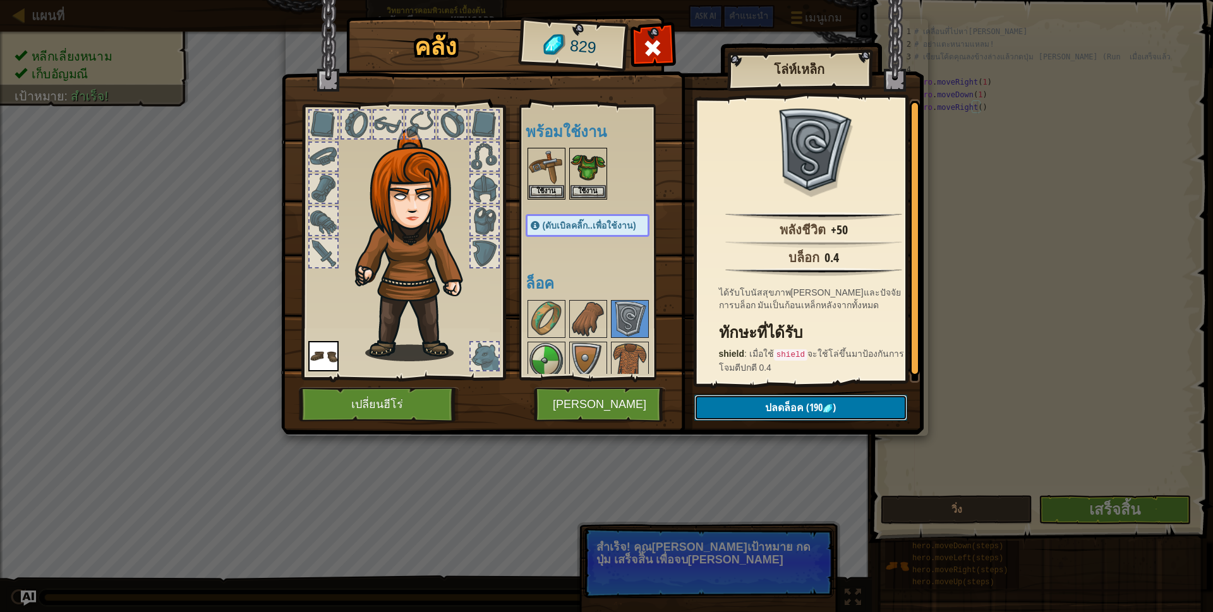
click at [775, 402] on span "ปลดล็อค" at bounding box center [784, 408] width 39 height 14
click at [775, 402] on button "ยืนยัน" at bounding box center [800, 408] width 213 height 26
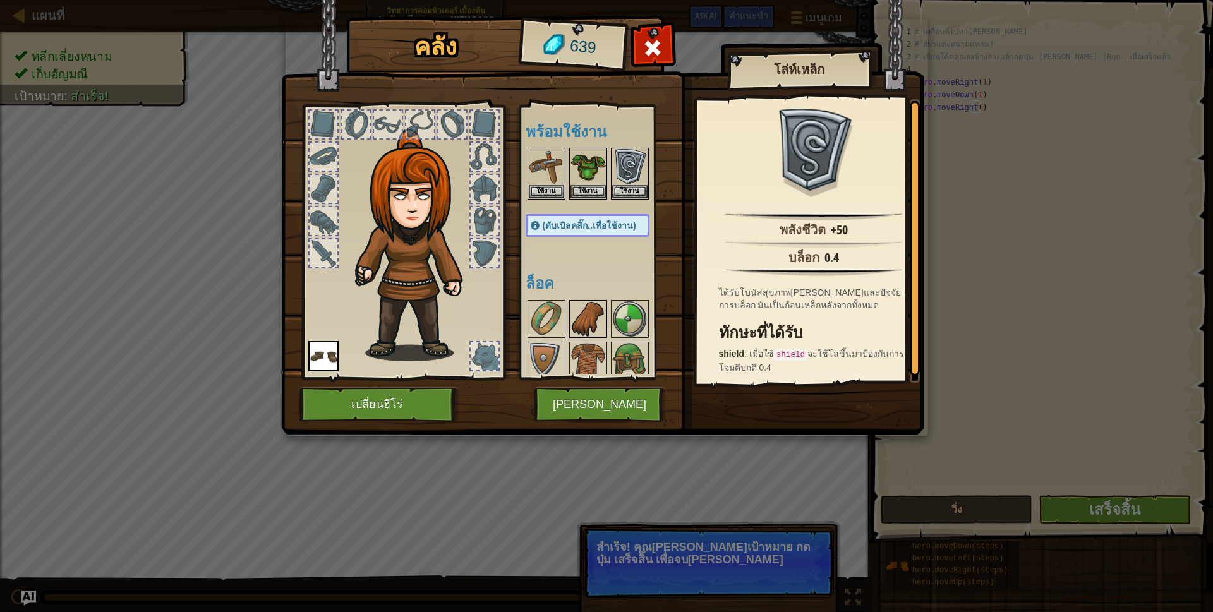
scroll to position [126, 0]
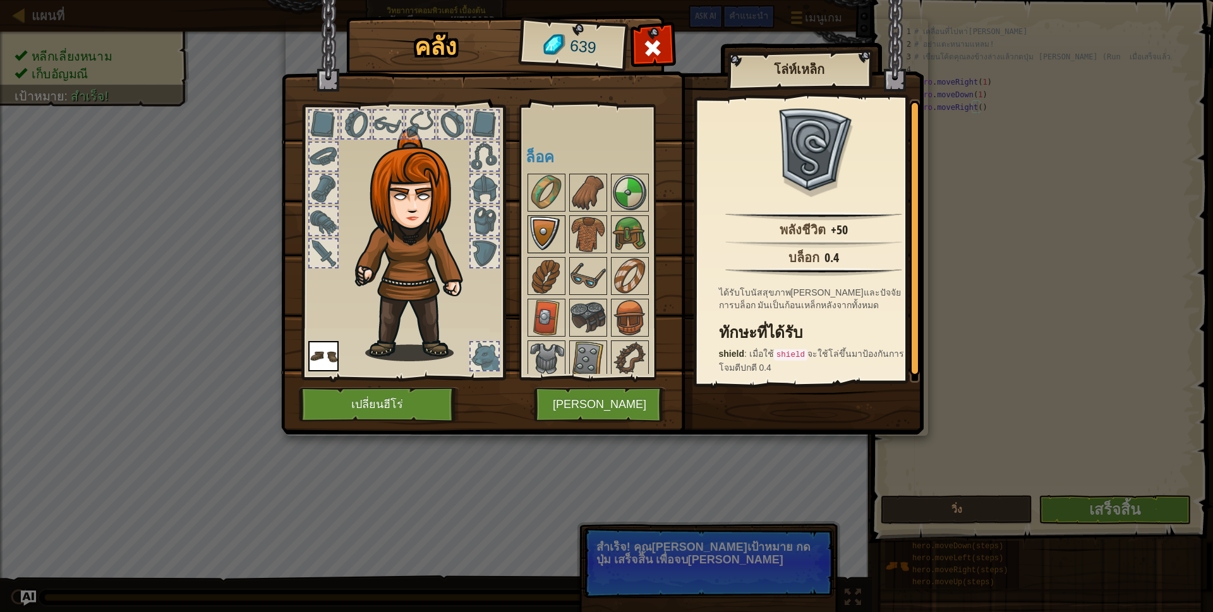
click at [543, 232] on img at bounding box center [546, 234] width 35 height 35
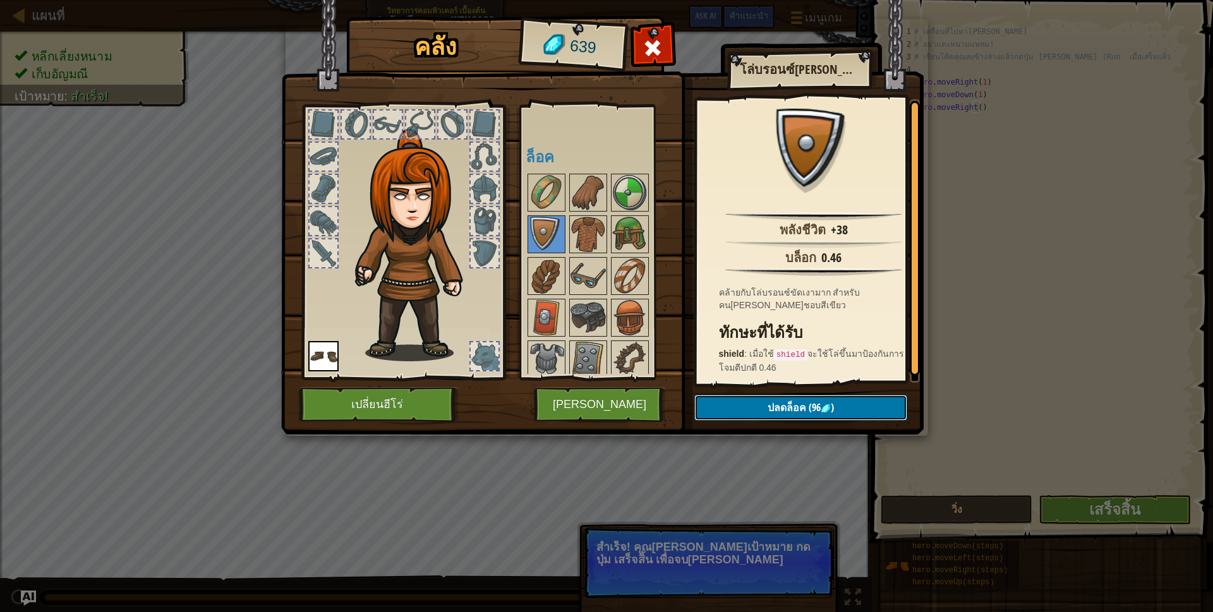
click at [765, 403] on button "ปลดล็อค (96 )" at bounding box center [800, 408] width 213 height 26
click at [765, 403] on button "ยืนยัน" at bounding box center [800, 408] width 213 height 26
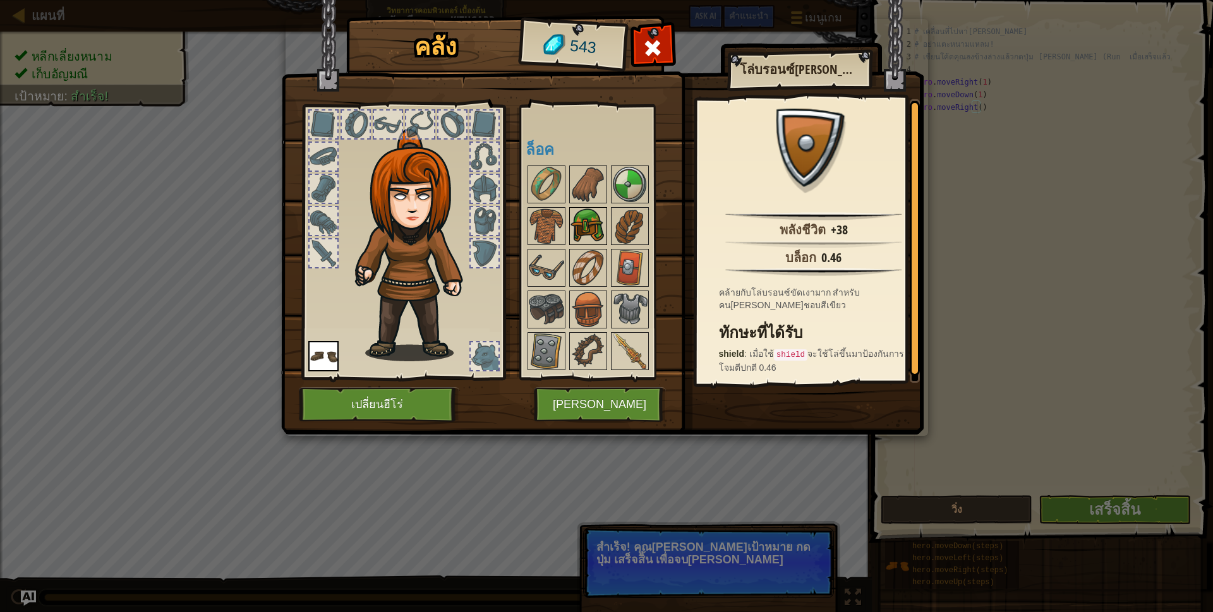
scroll to position [0, 0]
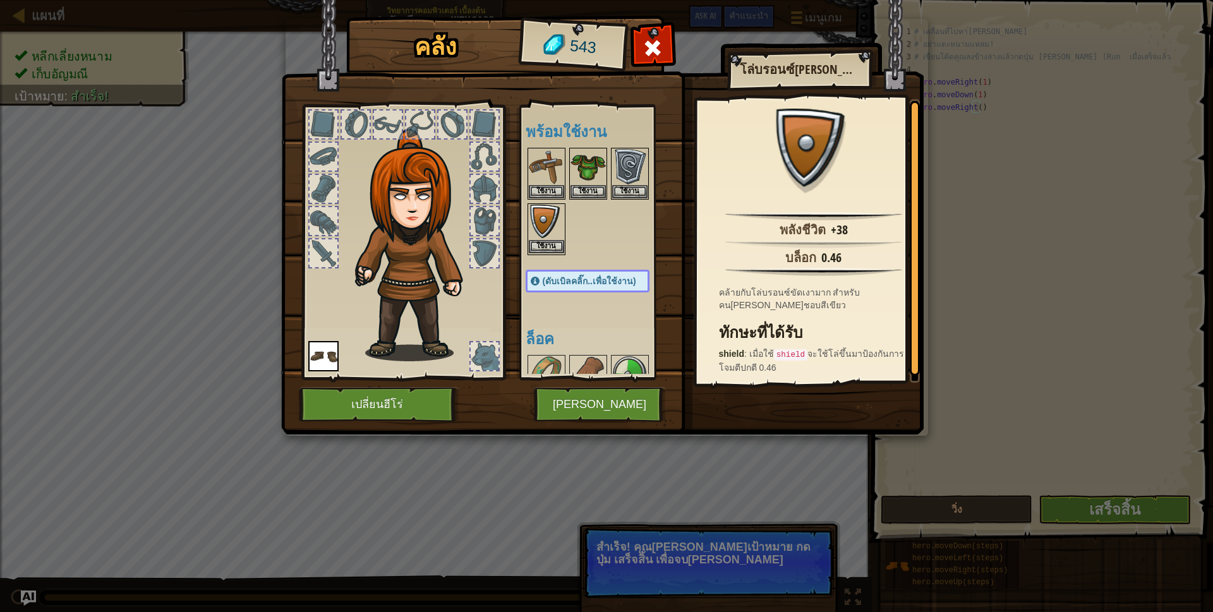
click at [541, 219] on img at bounding box center [546, 222] width 35 height 35
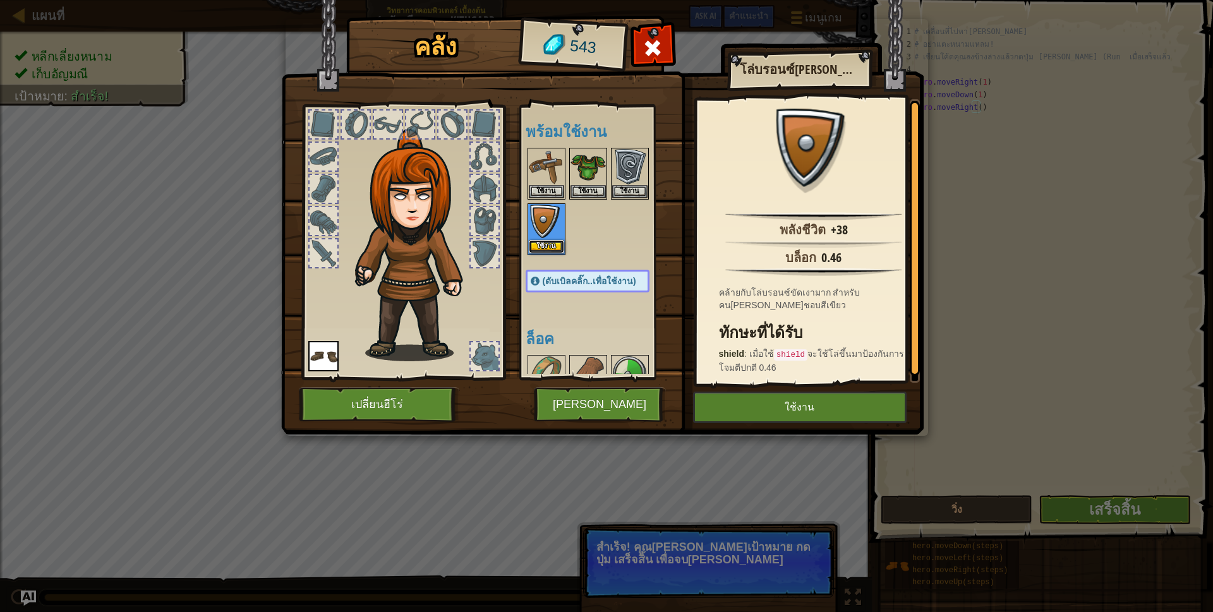
click at [539, 241] on button "ใช้งาน" at bounding box center [546, 246] width 35 height 13
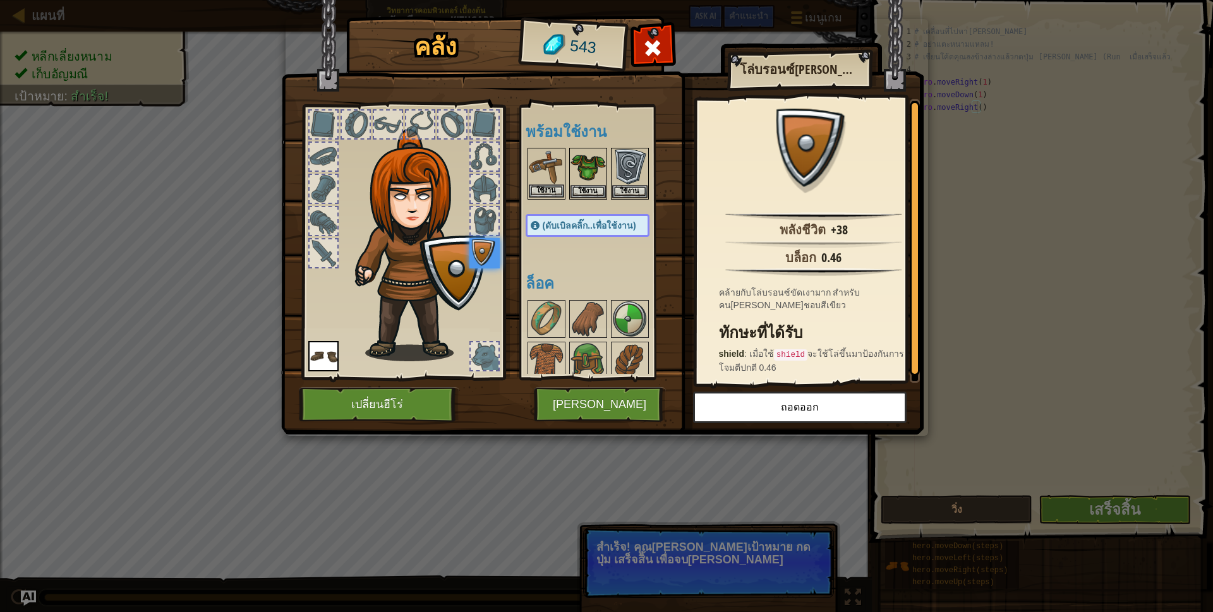
click at [555, 177] on img at bounding box center [546, 166] width 35 height 35
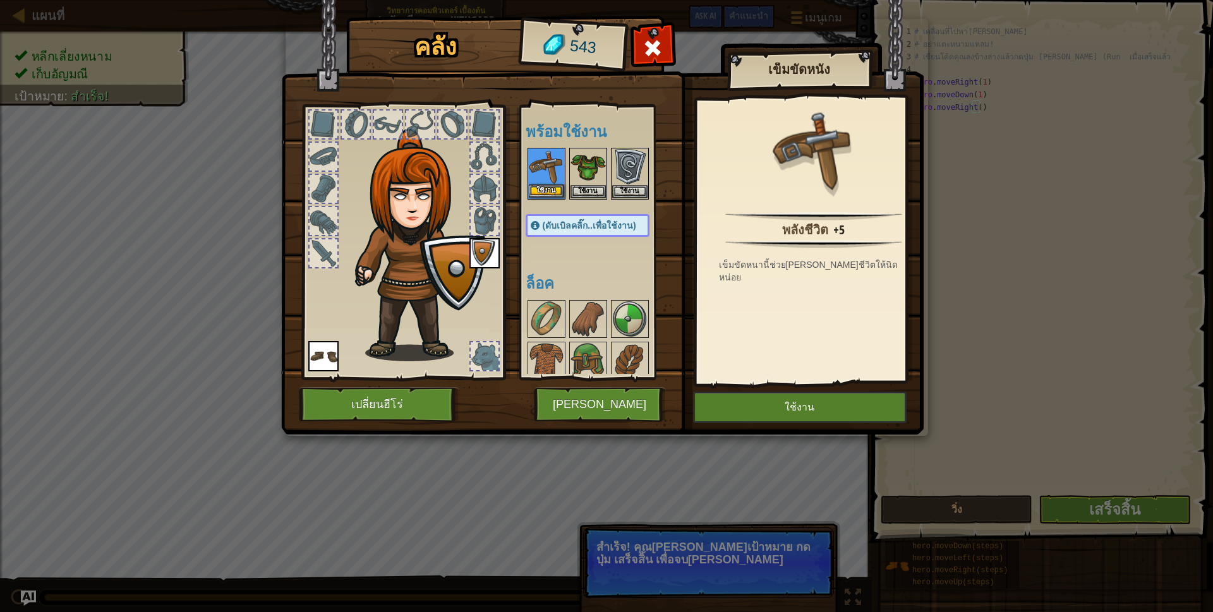
click at [555, 176] on img at bounding box center [546, 166] width 35 height 35
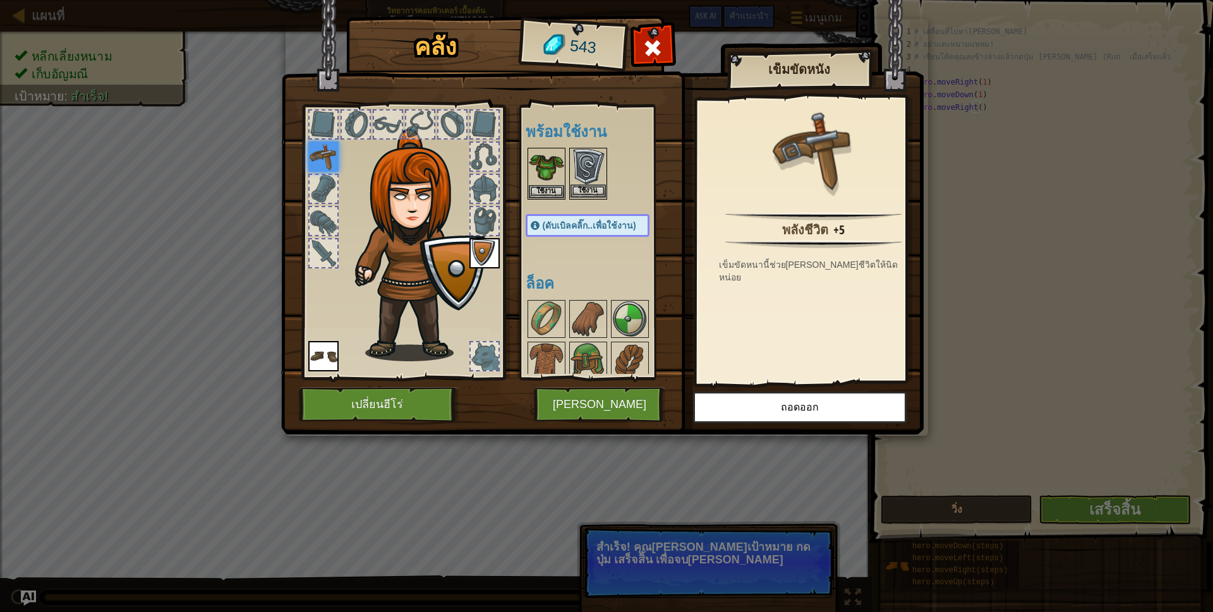
click at [569, 179] on div "ใช้งาน" at bounding box center [588, 174] width 38 height 52
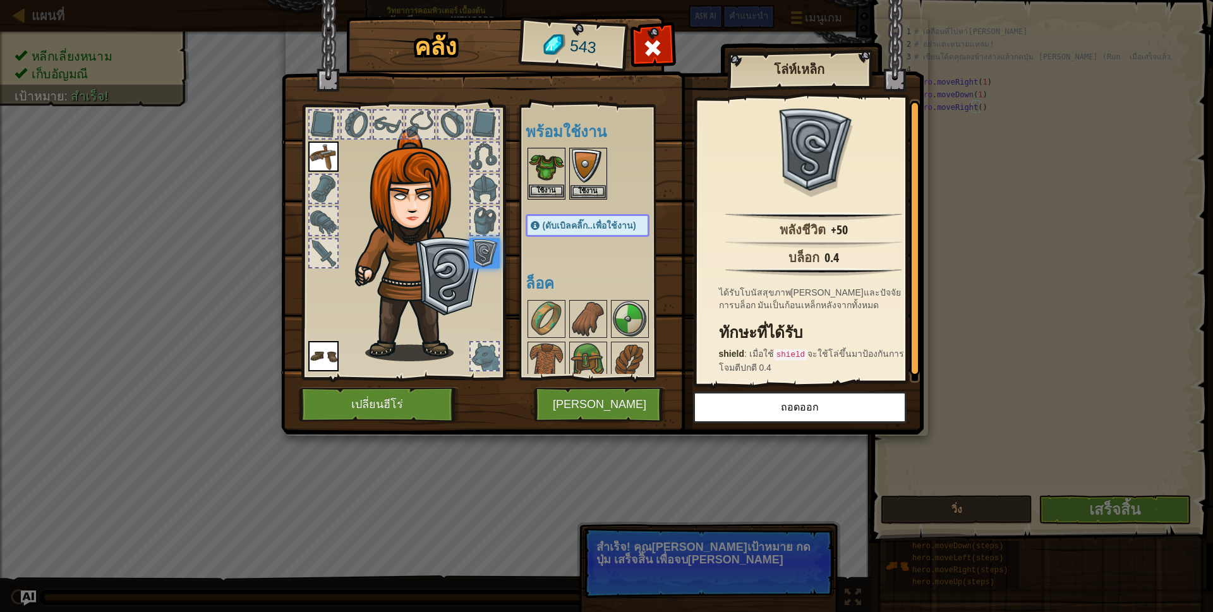
click at [552, 179] on img at bounding box center [546, 166] width 35 height 35
click at [557, 179] on img at bounding box center [546, 166] width 35 height 35
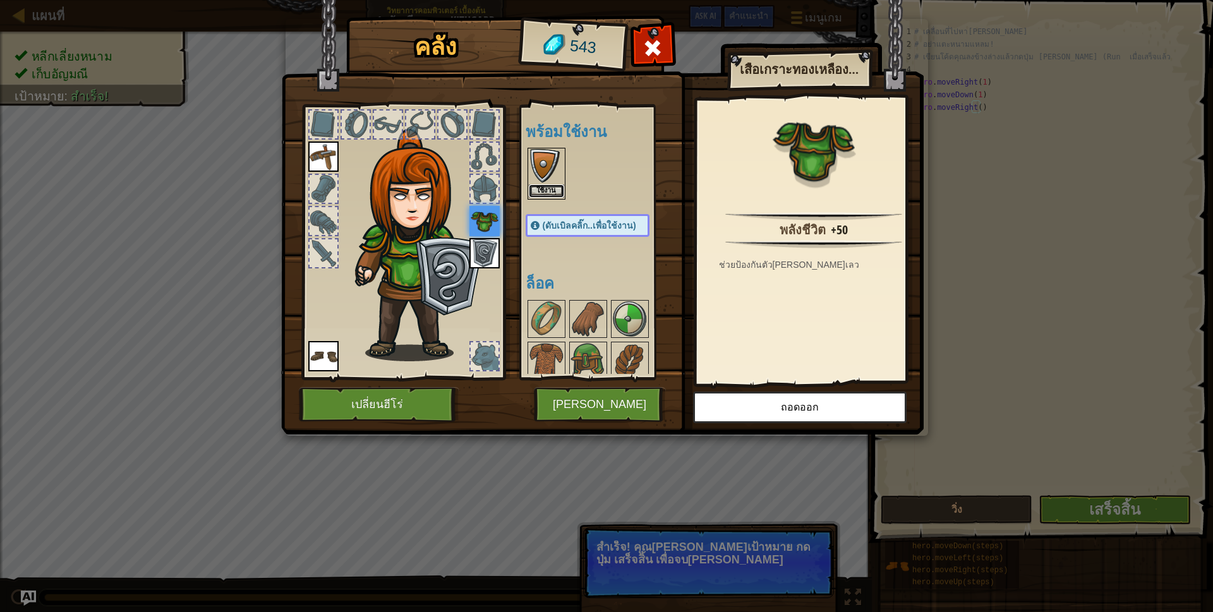
click at [555, 191] on button "ใช้งาน" at bounding box center [546, 190] width 35 height 13
click at [0, 0] on button "ใช้งาน" at bounding box center [0, 0] width 0 height 0
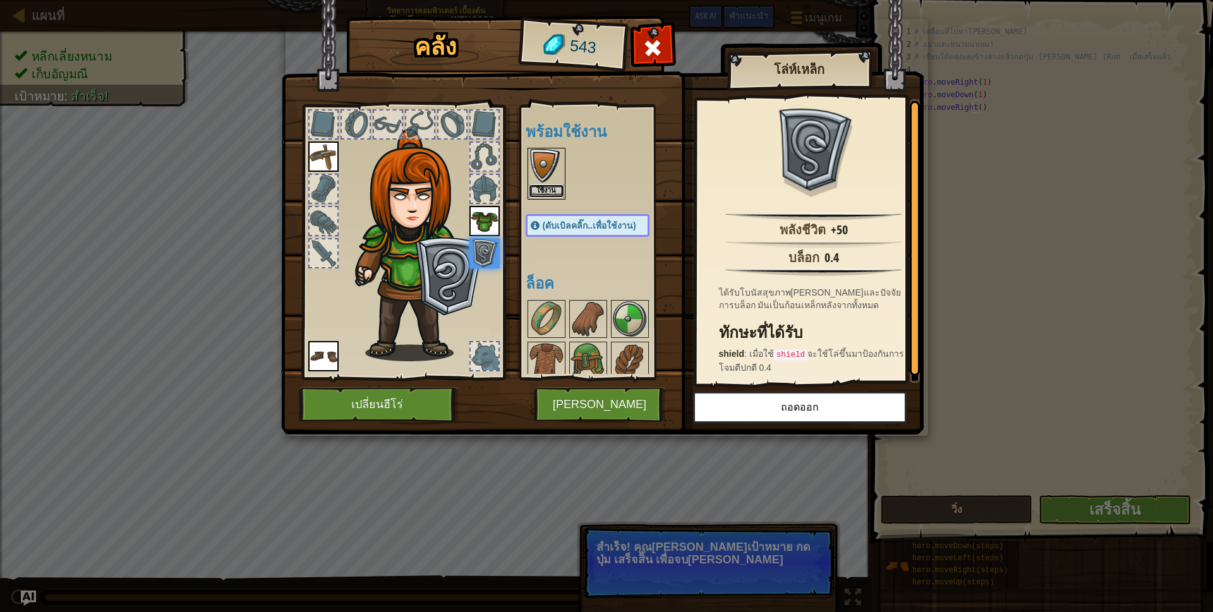
click at [555, 191] on button "ใช้งาน" at bounding box center [546, 190] width 35 height 13
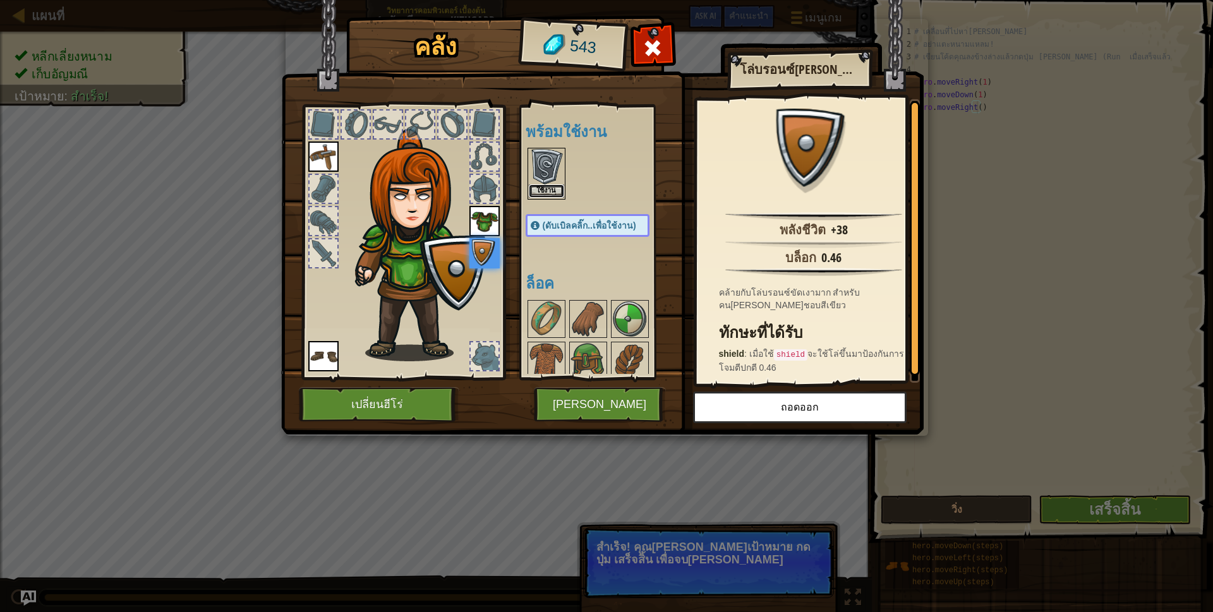
click at [555, 191] on button "ใช้งาน" at bounding box center [546, 190] width 35 height 13
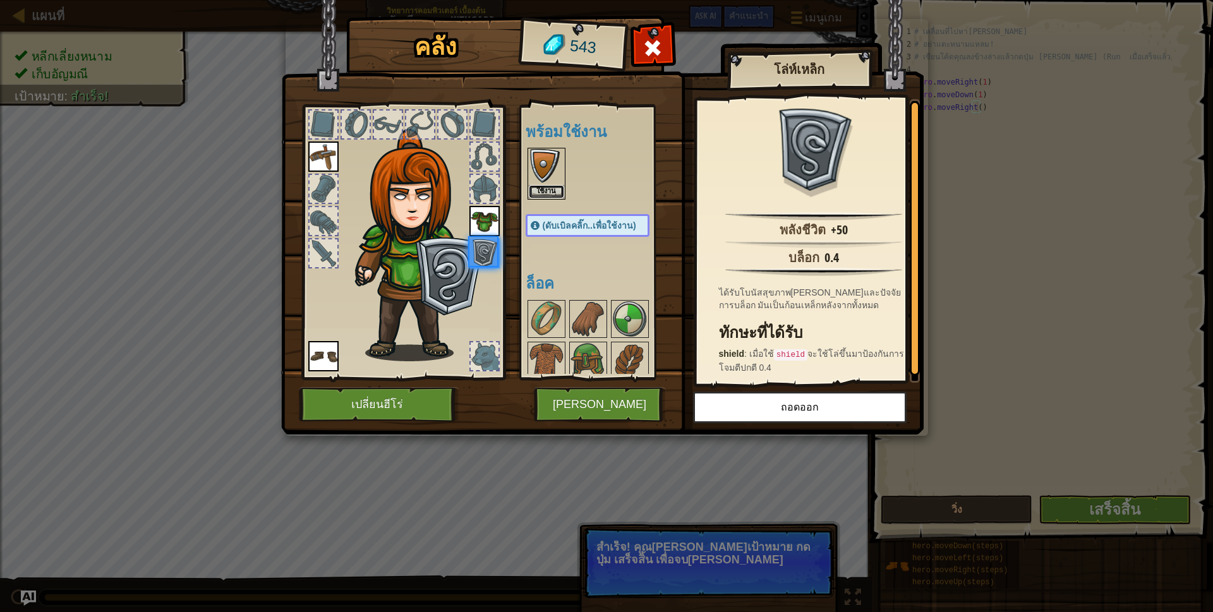
click at [555, 191] on button "ใช้งาน" at bounding box center [546, 191] width 35 height 13
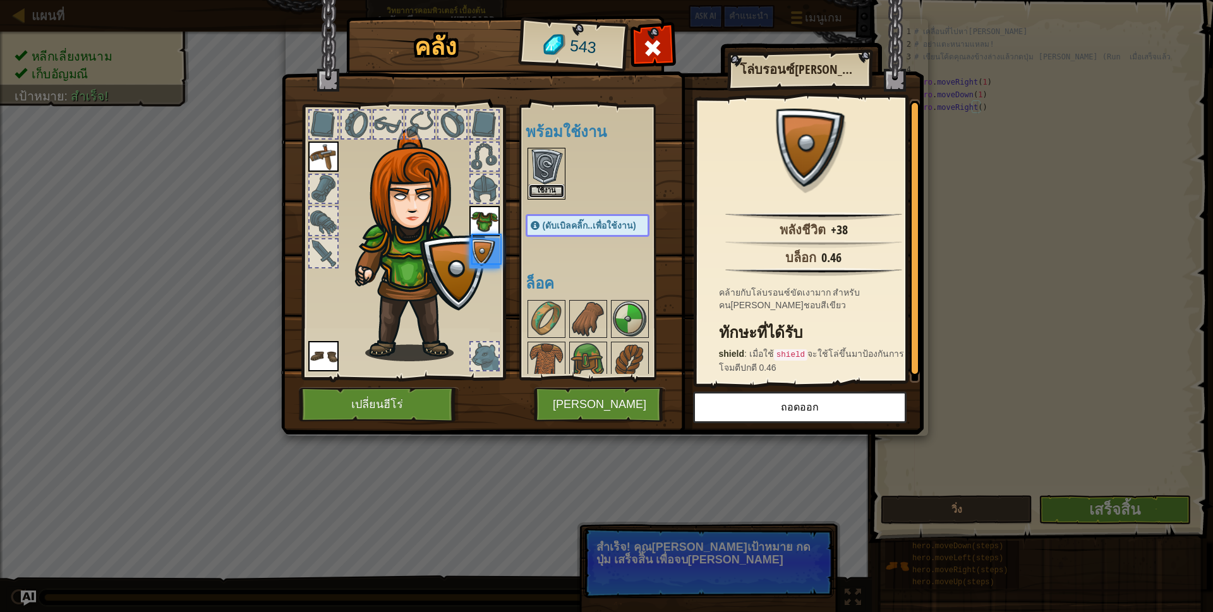
click at [555, 191] on button "ใช้งาน" at bounding box center [546, 190] width 35 height 13
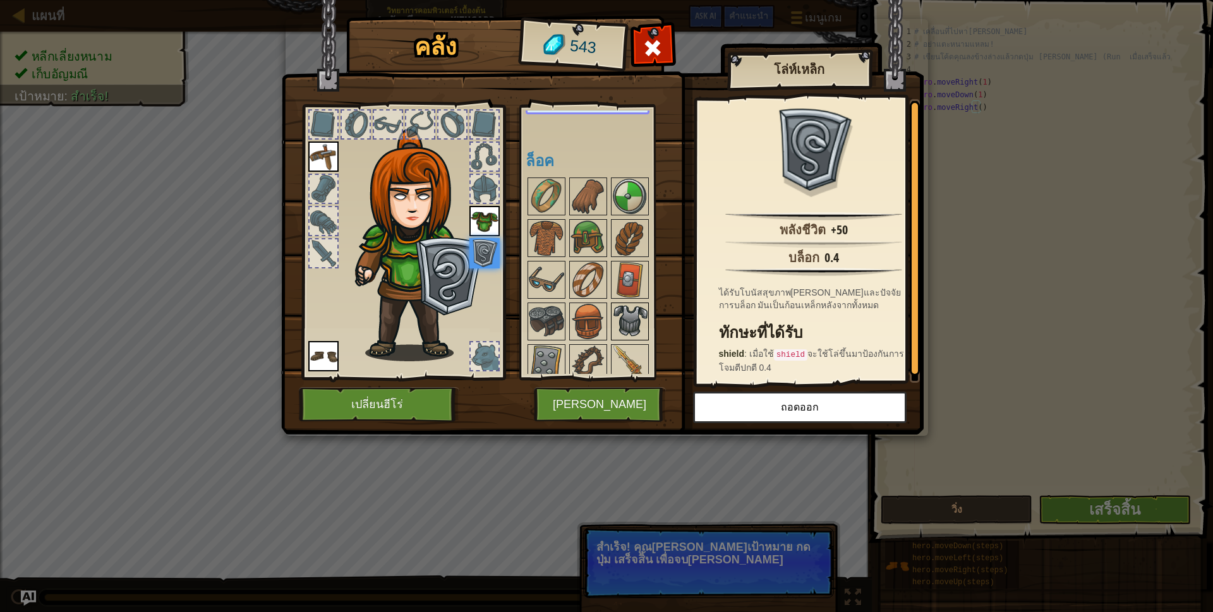
scroll to position [126, 0]
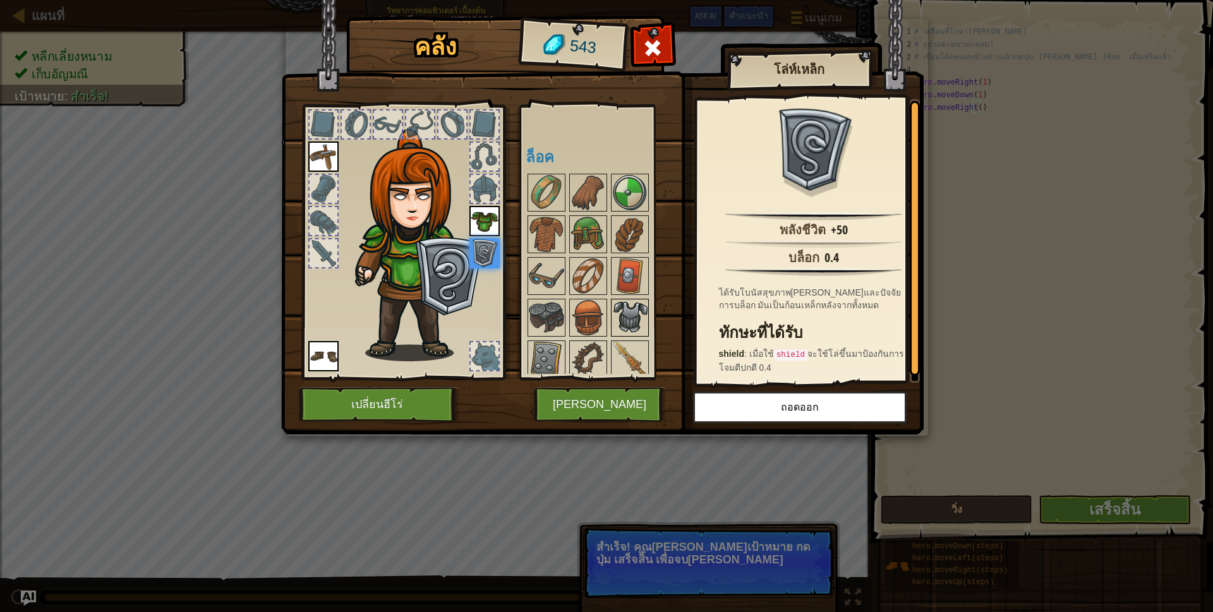
click at [617, 308] on img at bounding box center [629, 317] width 35 height 35
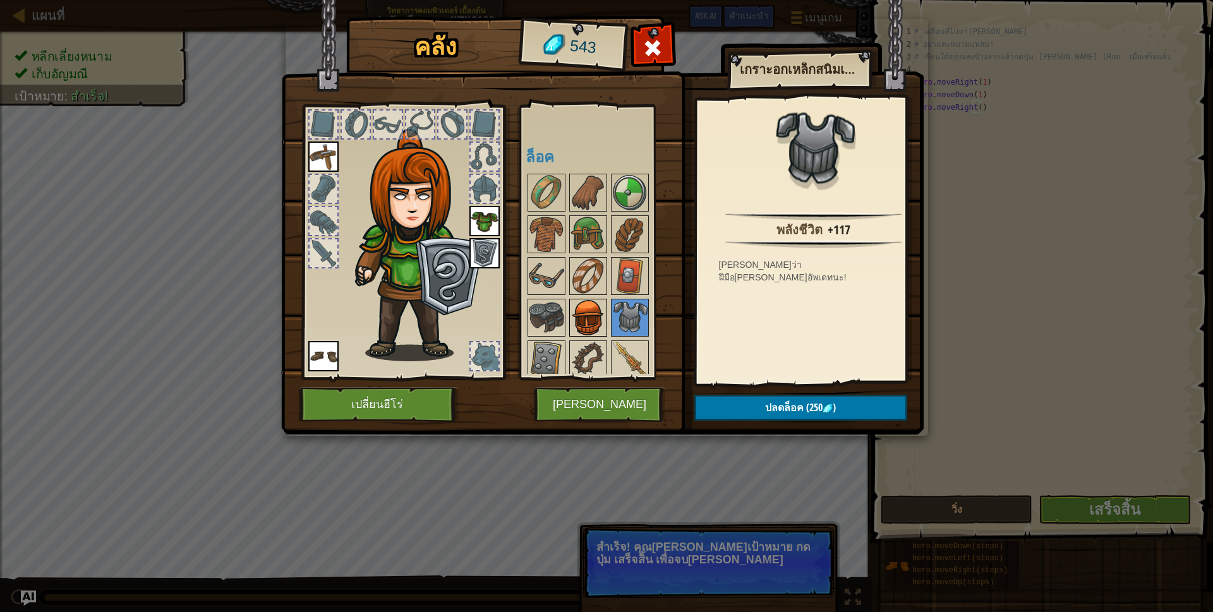
click at [579, 312] on img at bounding box center [588, 317] width 35 height 35
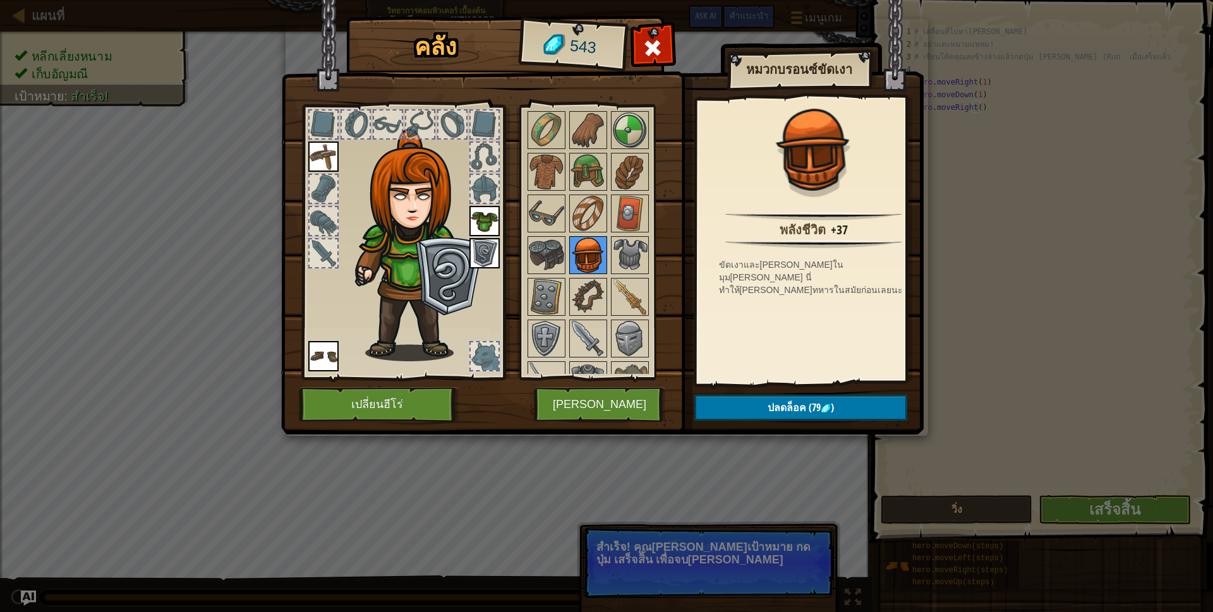
scroll to position [190, 0]
click at [614, 294] on img at bounding box center [629, 296] width 35 height 35
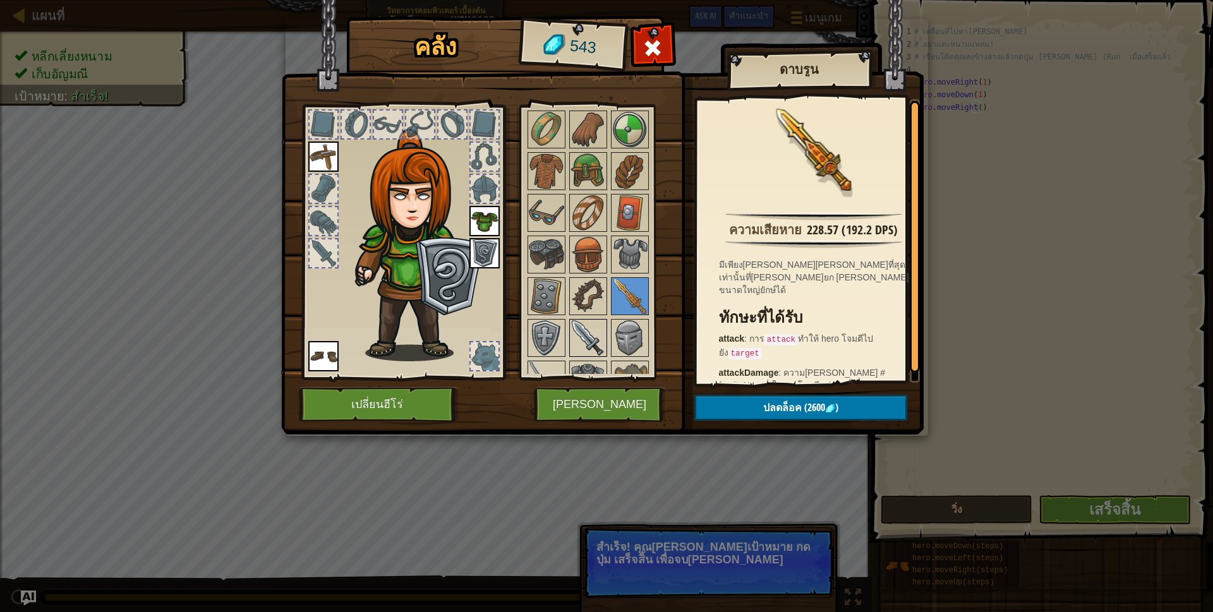
click at [583, 327] on img at bounding box center [588, 337] width 35 height 35
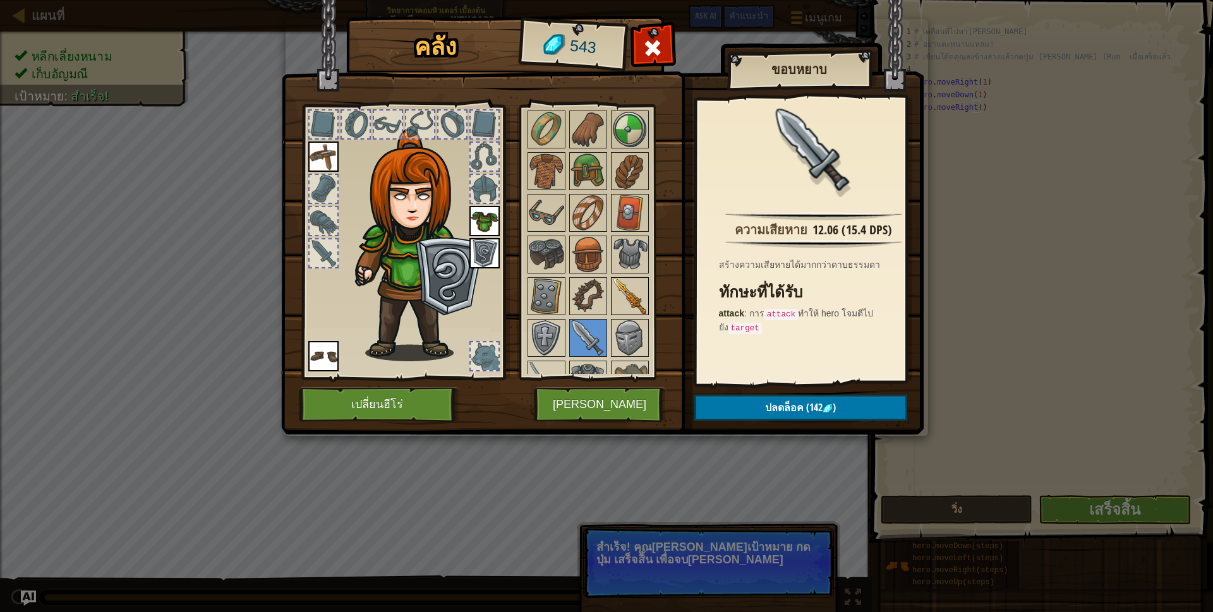
click at [617, 284] on img at bounding box center [629, 296] width 35 height 35
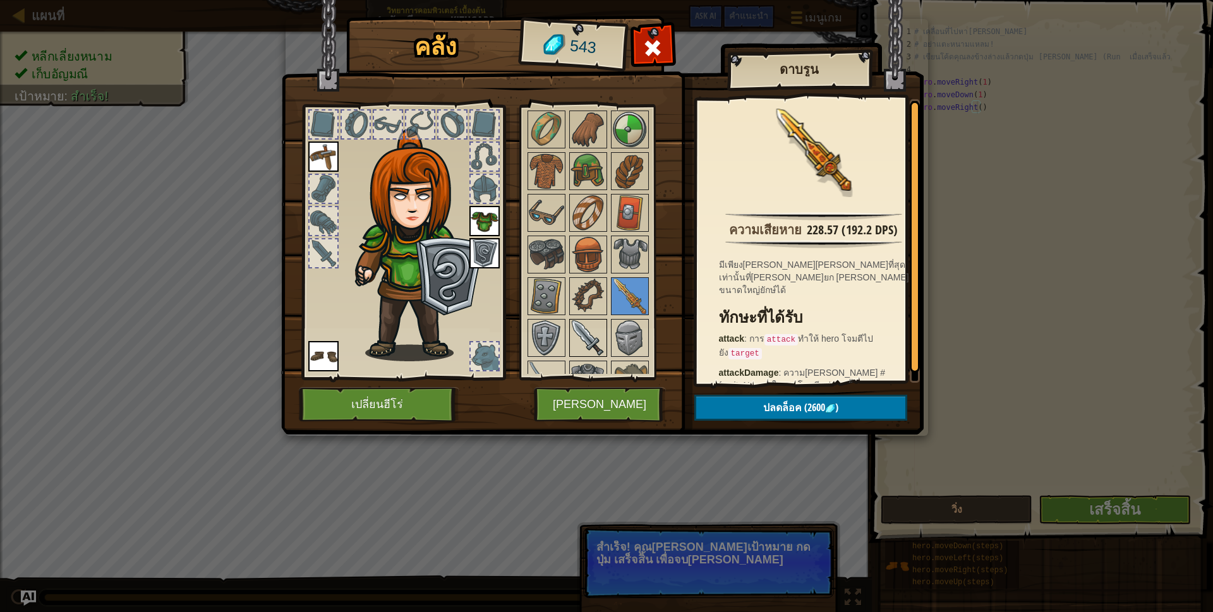
click at [594, 327] on img at bounding box center [588, 337] width 35 height 35
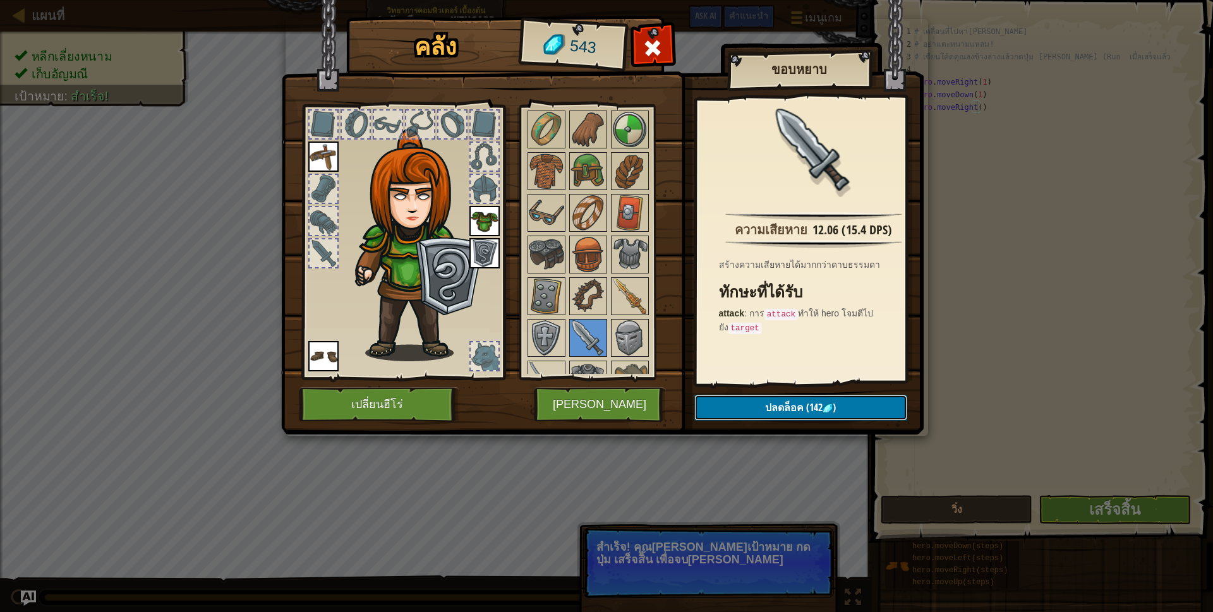
click at [779, 413] on span "ปลดล็อค" at bounding box center [784, 408] width 39 height 14
click at [779, 413] on button "ยืนยัน" at bounding box center [800, 408] width 213 height 26
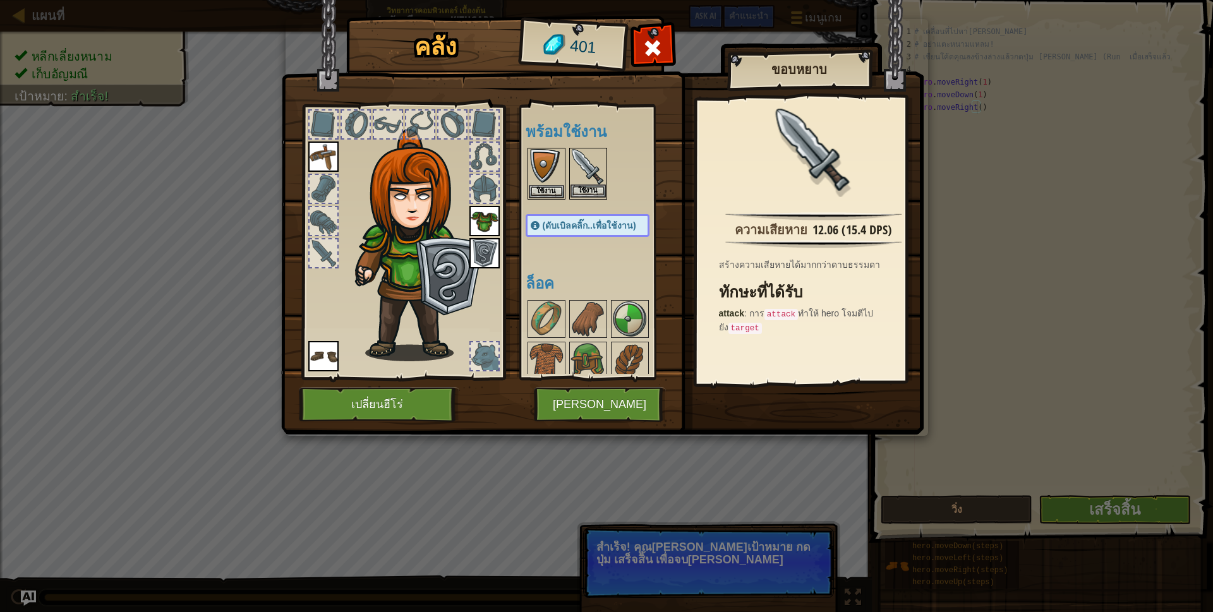
click at [593, 167] on img at bounding box center [588, 166] width 35 height 35
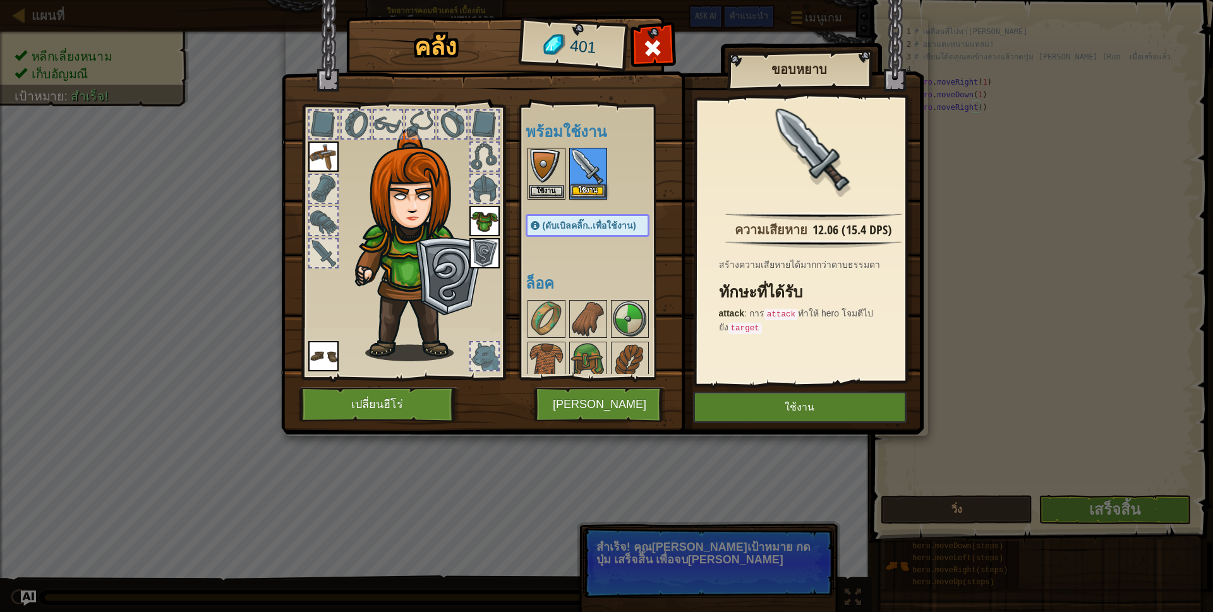
click at [589, 169] on img at bounding box center [588, 166] width 35 height 35
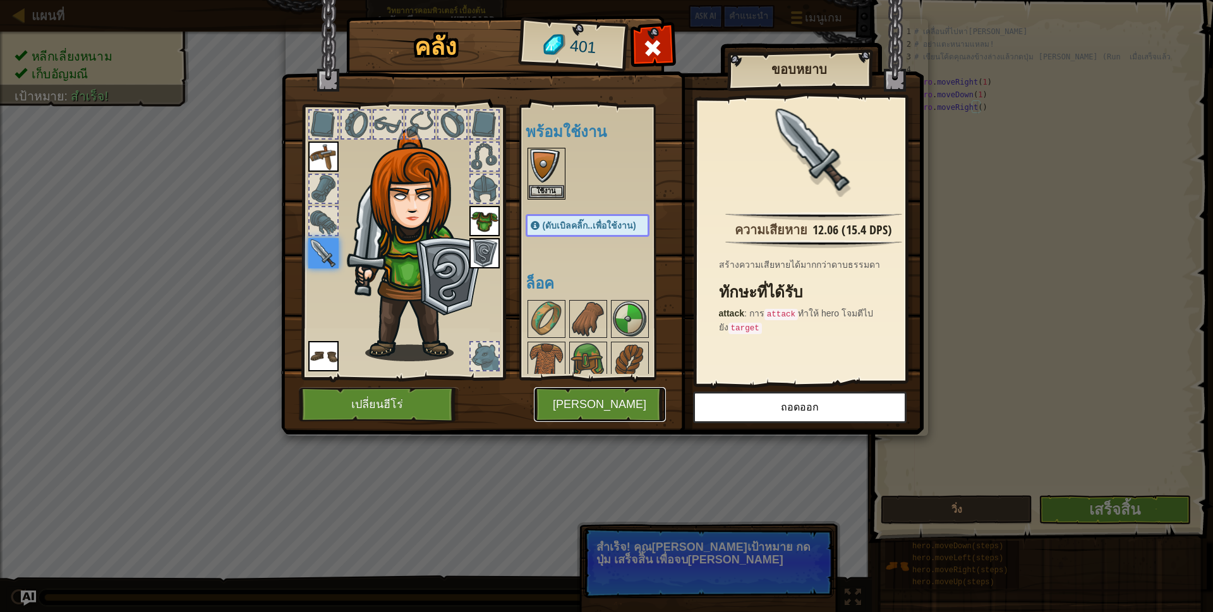
click at [573, 395] on button "[PERSON_NAME]" at bounding box center [600, 404] width 132 height 35
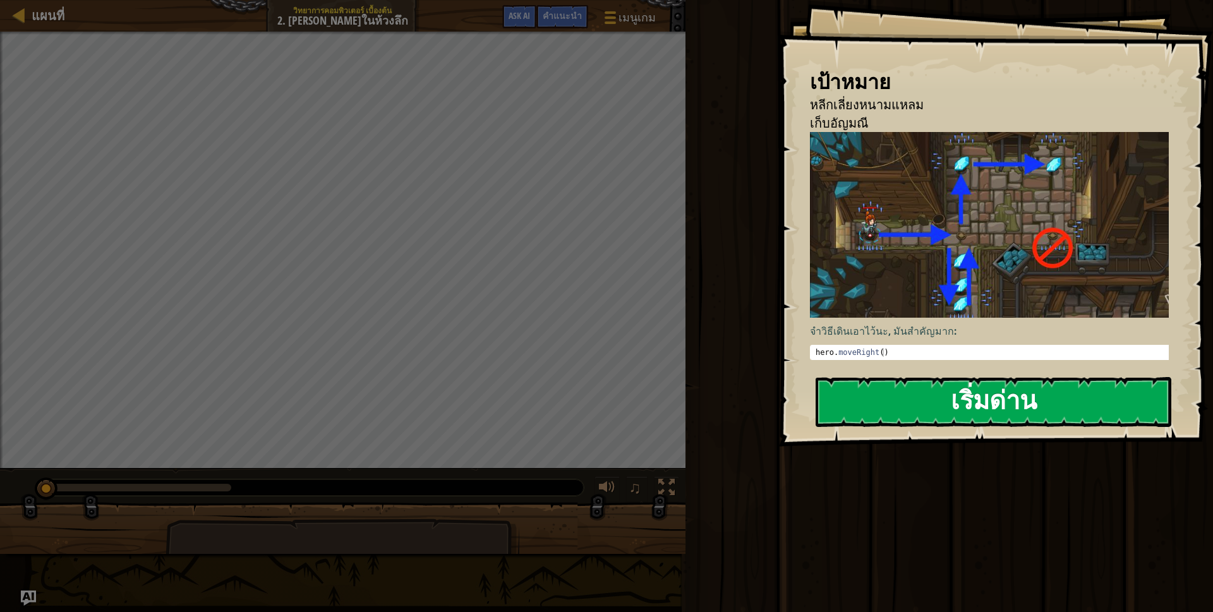
click at [967, 405] on button "เริ่มด่าน" at bounding box center [994, 402] width 356 height 50
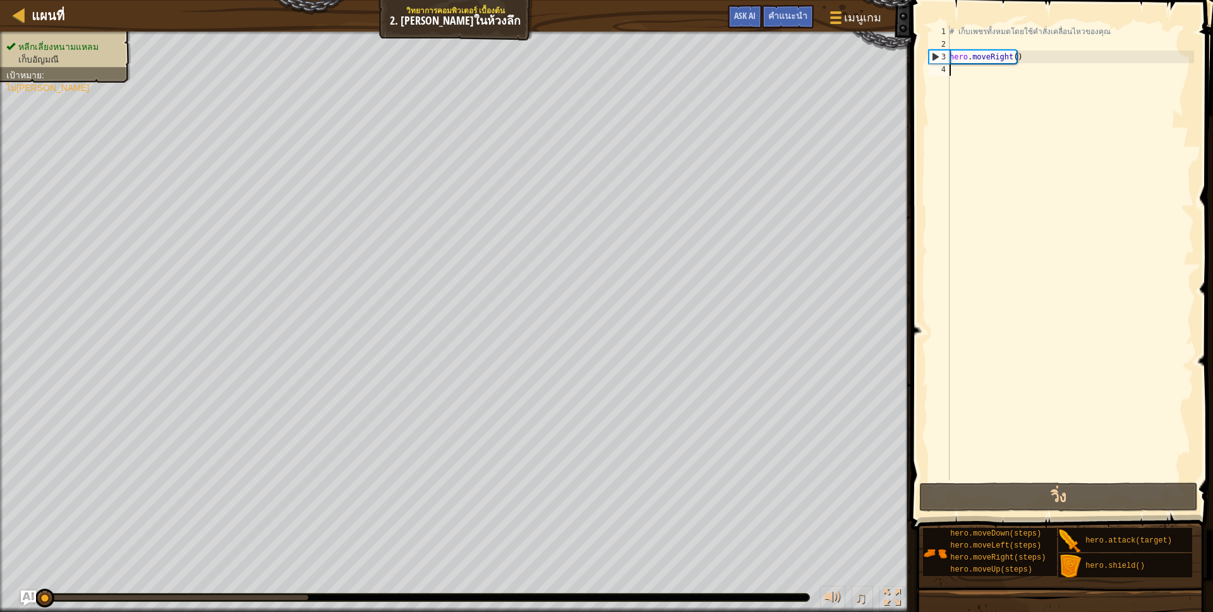
type textarea "h"
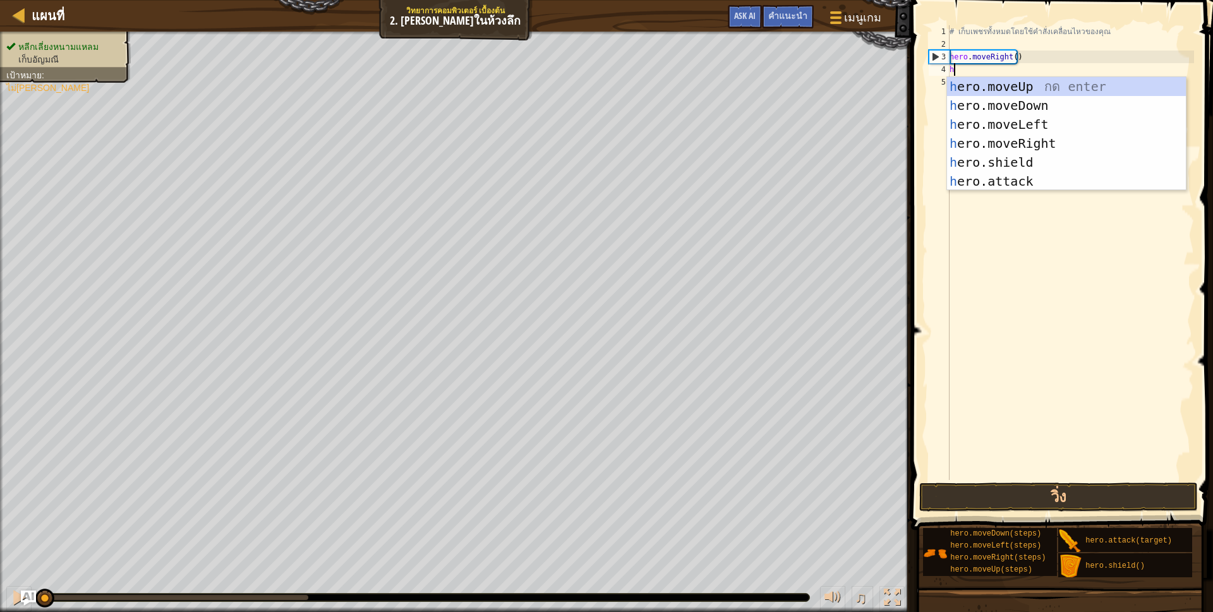
scroll to position [3, 3]
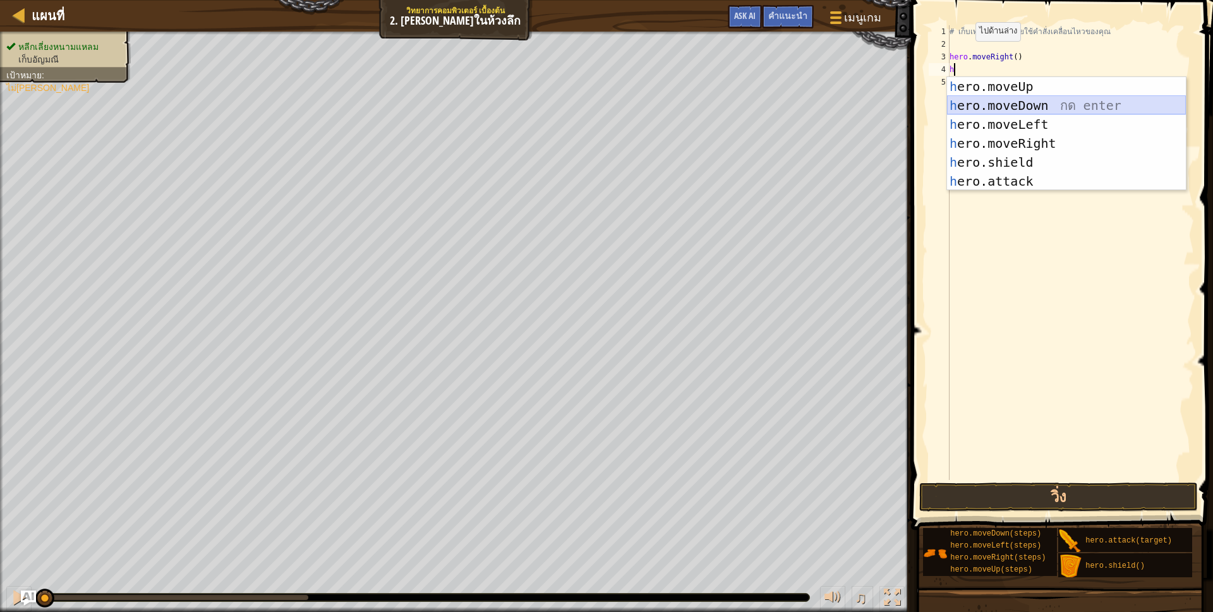
click at [1044, 99] on div "h ero.moveUp กด enter h ero.moveDown กด enter h ero.moveLeft กด enter h ero.mov…" at bounding box center [1066, 153] width 239 height 152
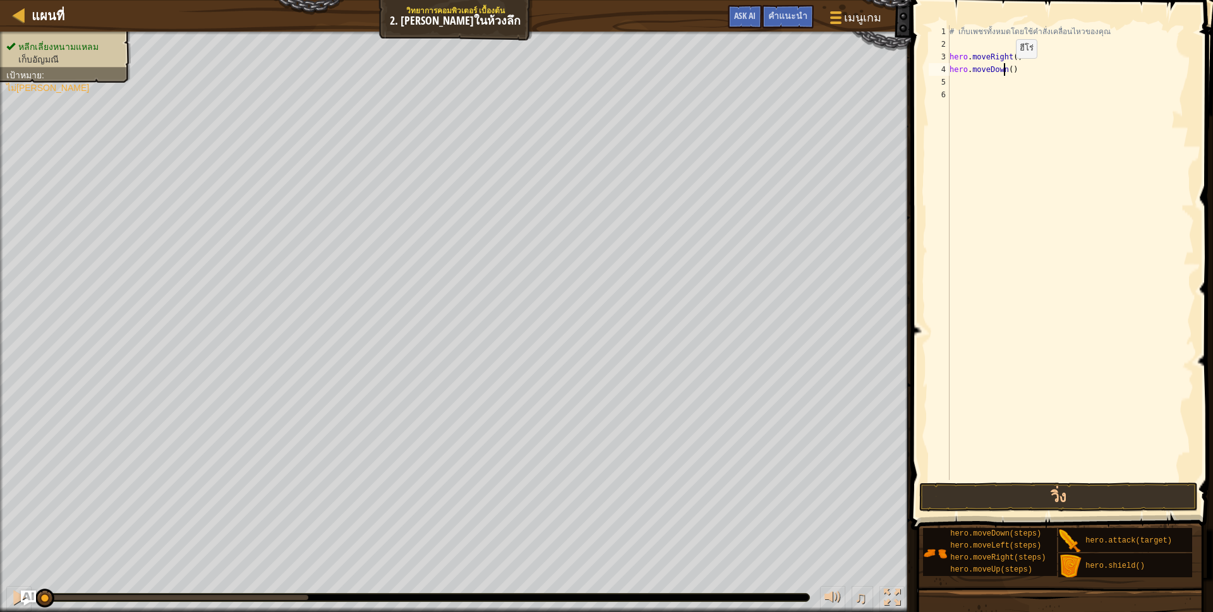
click at [1005, 71] on div "# เก็บเพชรทั้งหมดโดยใช้คำสั่งเคลื่อนไหวของคุณ hero . moveRight ( ) hero . moveD…" at bounding box center [1070, 265] width 247 height 480
click at [1006, 71] on div "# เก็บเพชรทั้งหมดโดยใช้คำสั่งเคลื่อนไหวของคุณ hero . moveRight ( ) hero . moveD…" at bounding box center [1070, 265] width 247 height 480
click at [1010, 60] on div "# เก็บเพชรทั้งหมดโดยใช้คำสั่งเคลื่อนไหวของคุณ hero . moveRight ( ) hero . moveD…" at bounding box center [1070, 265] width 247 height 480
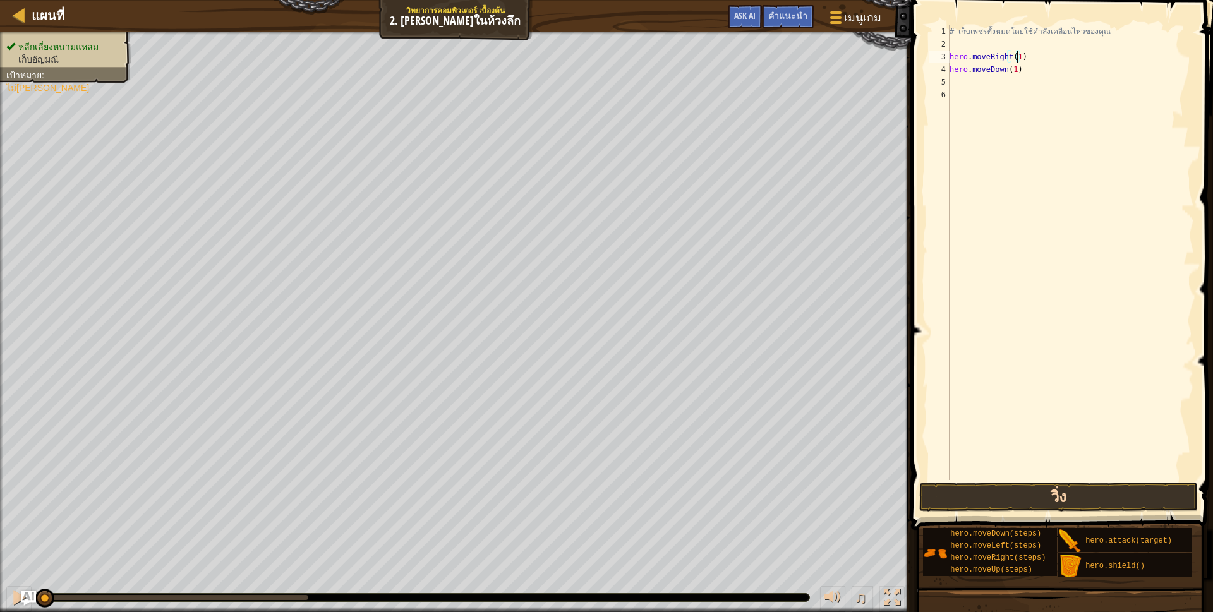
type textarea "hero.moveRight(1)"
click at [979, 500] on button "วิ่ง" at bounding box center [1058, 497] width 279 height 29
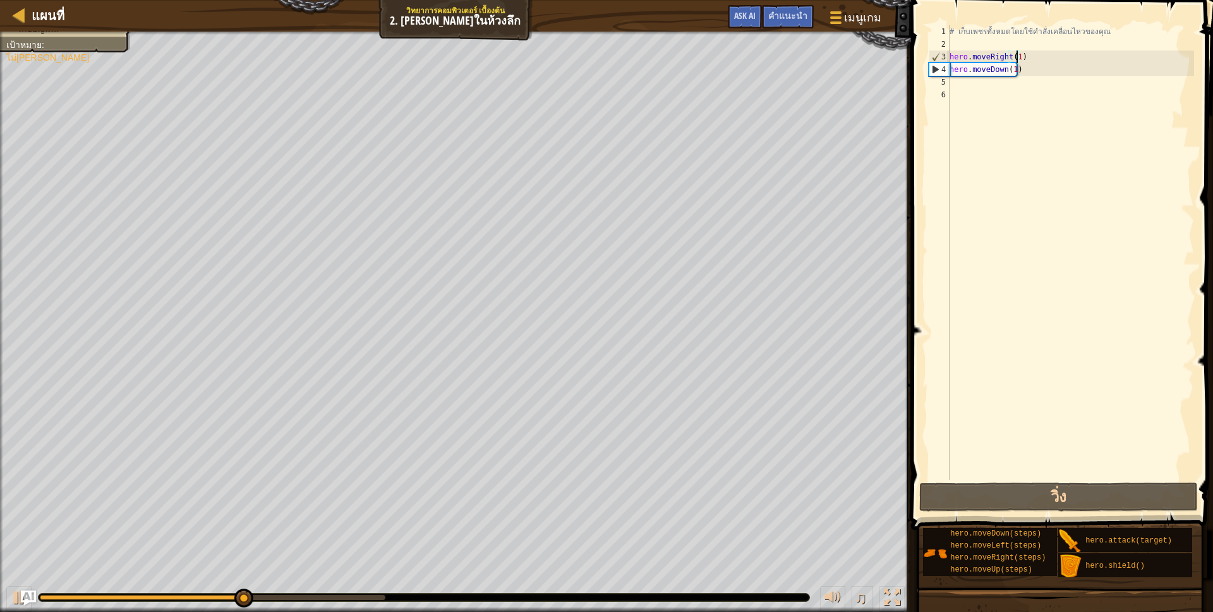
click at [969, 86] on div "# เก็บเพชรทั้งหมดโดยใช้คำสั่งเคลื่อนไหวของคุณ hero . moveRight ( 1 ) hero . mov…" at bounding box center [1070, 265] width 247 height 480
type textarea "h"
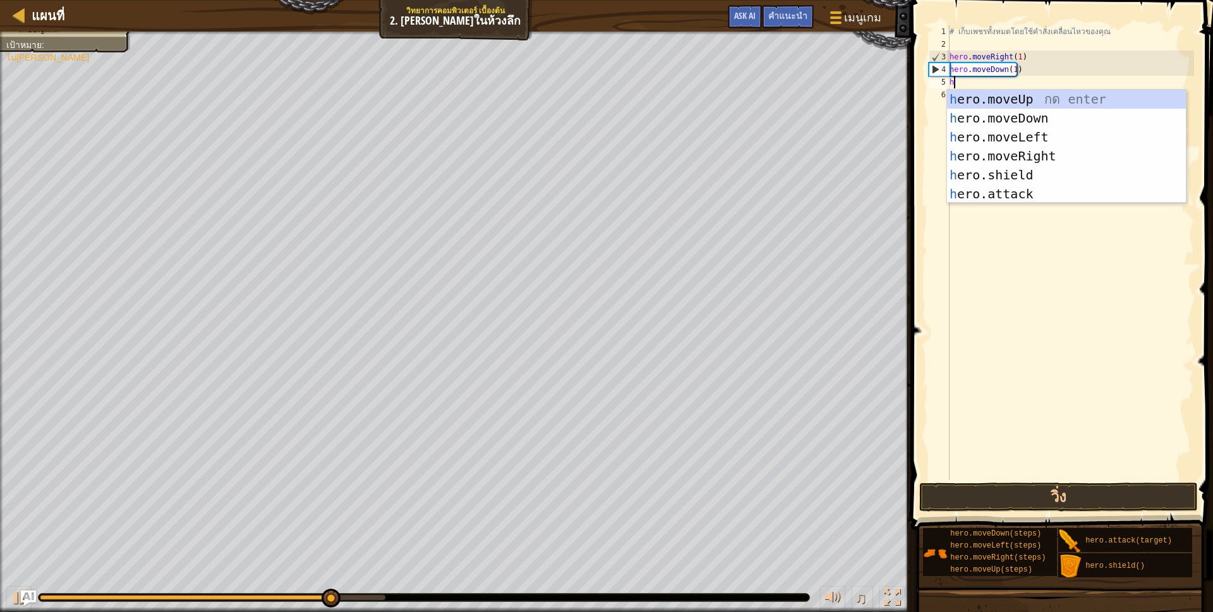
scroll to position [3, 3]
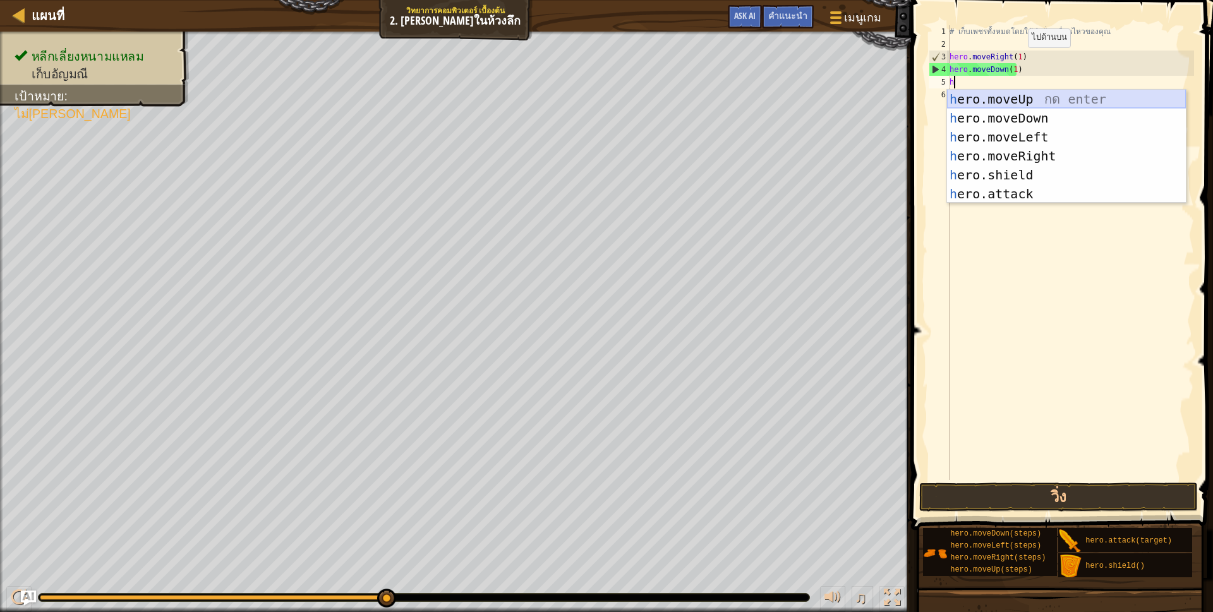
click at [1036, 100] on div "h ero.moveUp กด enter h ero.moveDown กด enter h ero.moveLeft กด enter h ero.mov…" at bounding box center [1066, 166] width 239 height 152
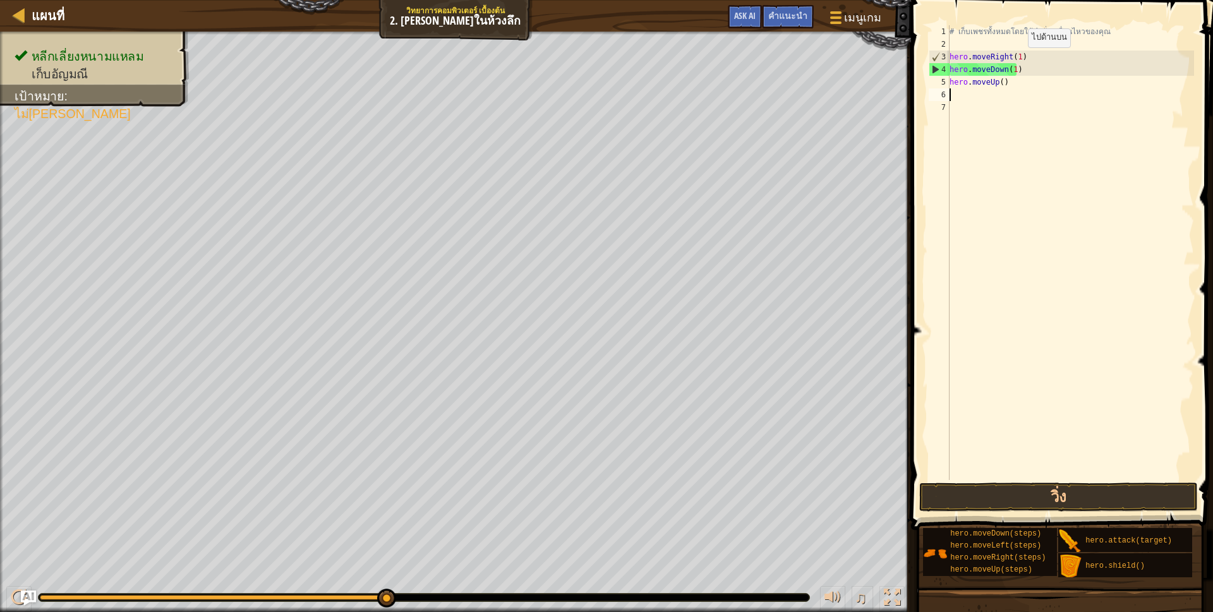
scroll to position [3, 0]
click at [999, 83] on div "# เก็บเพชรทั้งหมดโดยใช้คำสั่งเคลื่อนไหวของคุณ hero . moveRight ( 1 ) hero . mov…" at bounding box center [1070, 265] width 247 height 480
type textarea "hero.moveUp(2)"
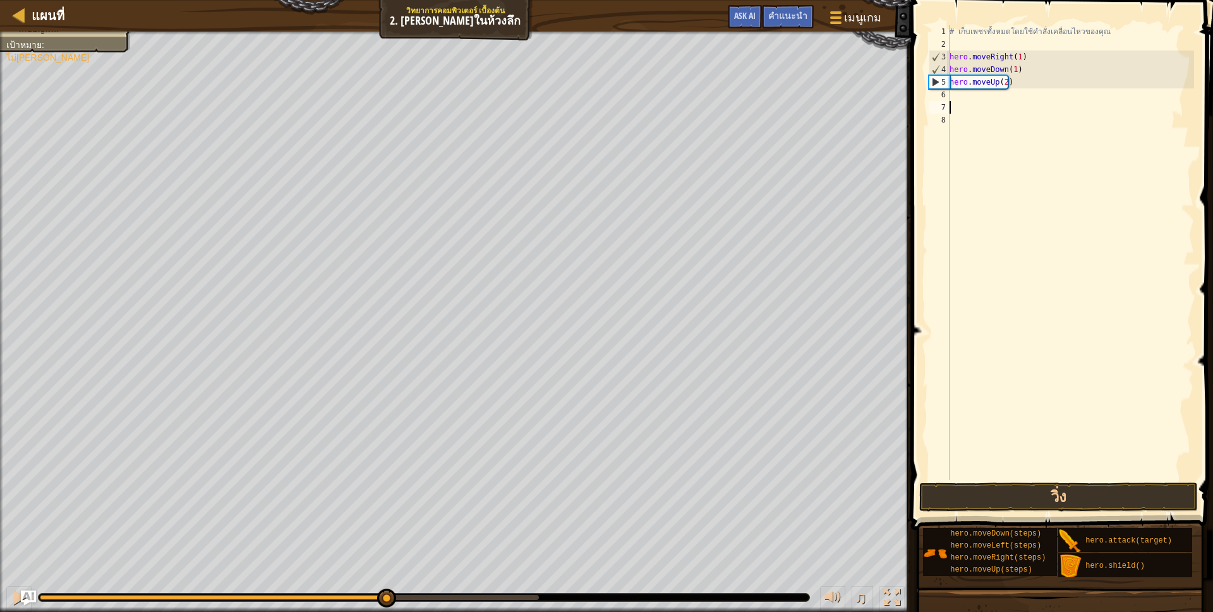
click at [983, 102] on div "# เก็บเพชรทั้งหมดโดยใช้คำสั่งเคลื่อนไหวของคุณ hero . moveRight ( 1 ) hero . mov…" at bounding box center [1070, 265] width 247 height 480
click at [980, 96] on div "# เก็บเพชรทั้งหมดโดยใช้คำสั่งเคลื่อนไหวของคุณ hero . moveRight ( 1 ) hero . mov…" at bounding box center [1070, 265] width 247 height 480
type textarea "h"
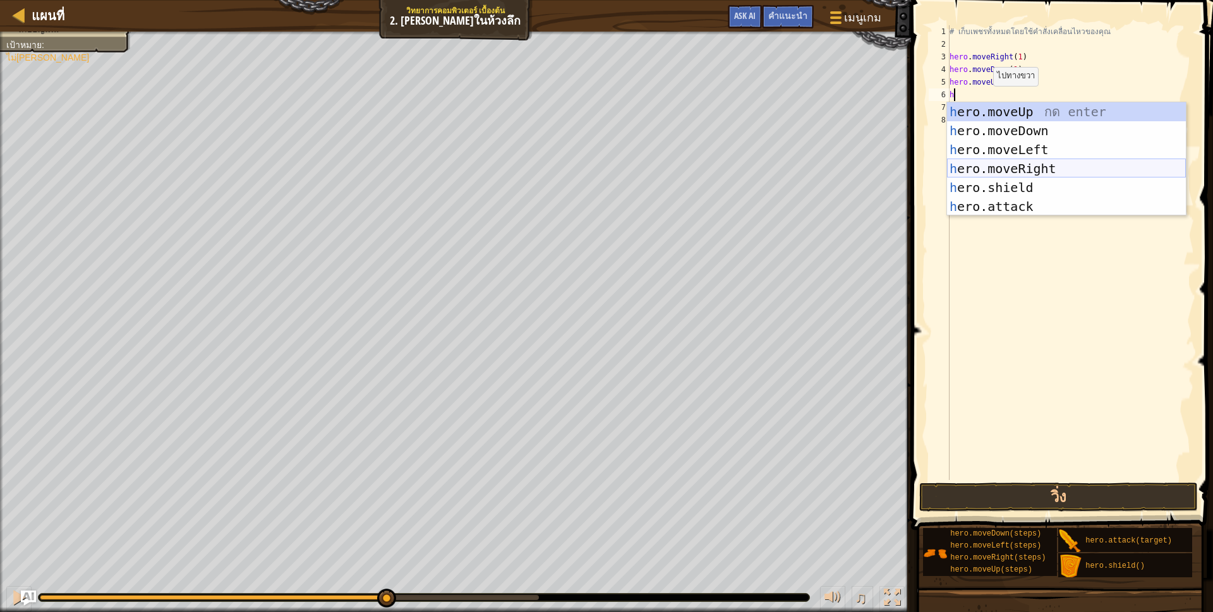
click at [993, 162] on div "h ero.moveUp กด enter h ero.moveDown กด enter h ero.moveLeft กด enter h ero.mov…" at bounding box center [1066, 178] width 239 height 152
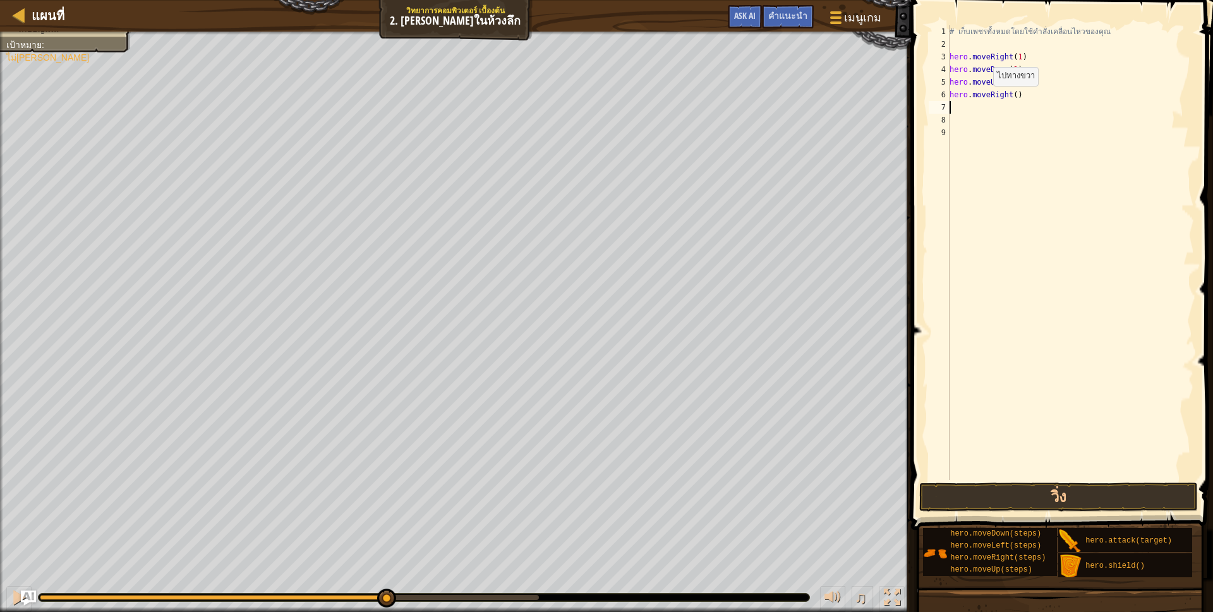
scroll to position [3, 0]
click at [1012, 95] on div "# เก็บเพชรทั้งหมดโดยใช้คำสั่งเคลื่อนไหวของคุณ hero . moveRight ( 1 ) hero . mov…" at bounding box center [1070, 265] width 247 height 480
type textarea "hero.moveRight(1)"
click at [999, 497] on button "วิ่ง" at bounding box center [1058, 497] width 279 height 29
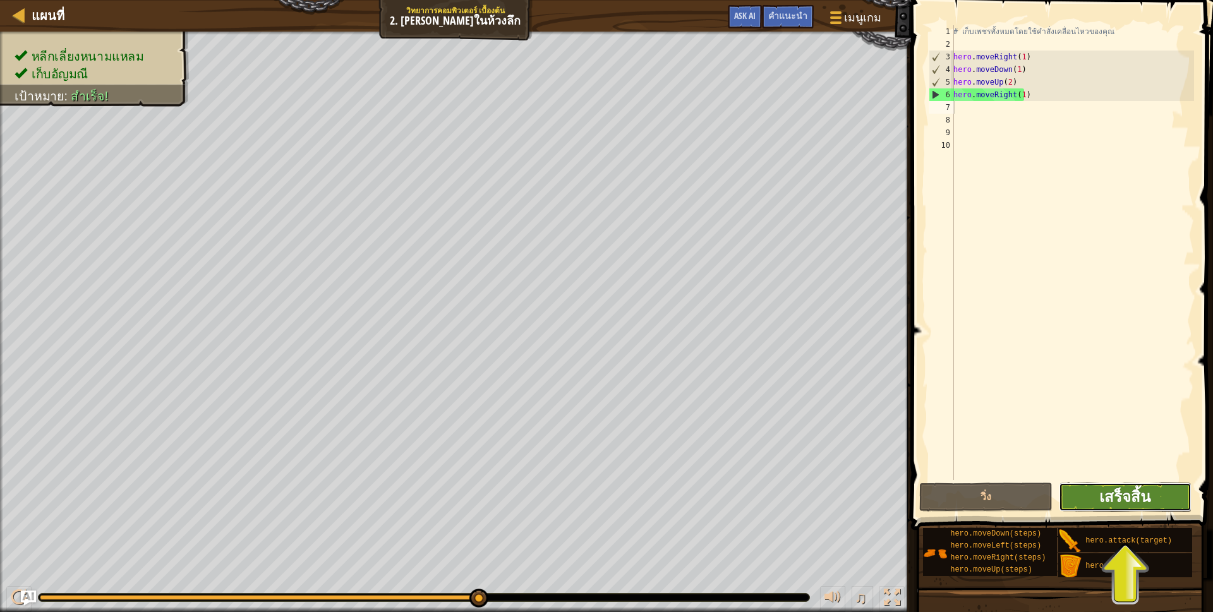
click at [1147, 488] on span "เสร็จสิ้น" at bounding box center [1124, 497] width 51 height 20
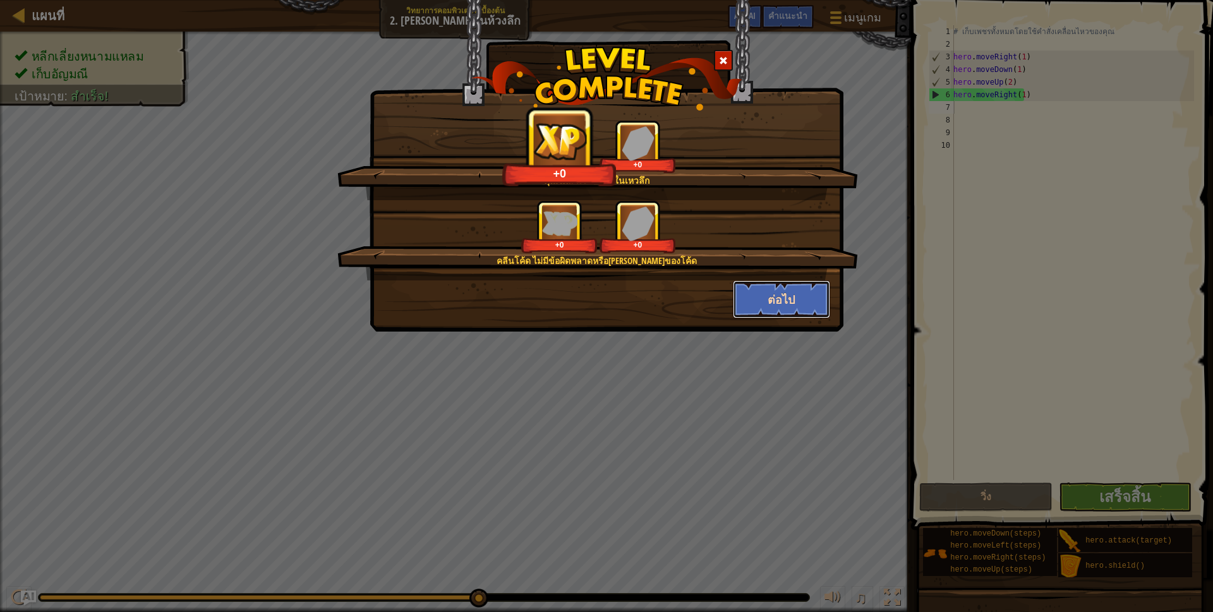
click at [819, 313] on button "ต่อไป" at bounding box center [782, 300] width 98 height 38
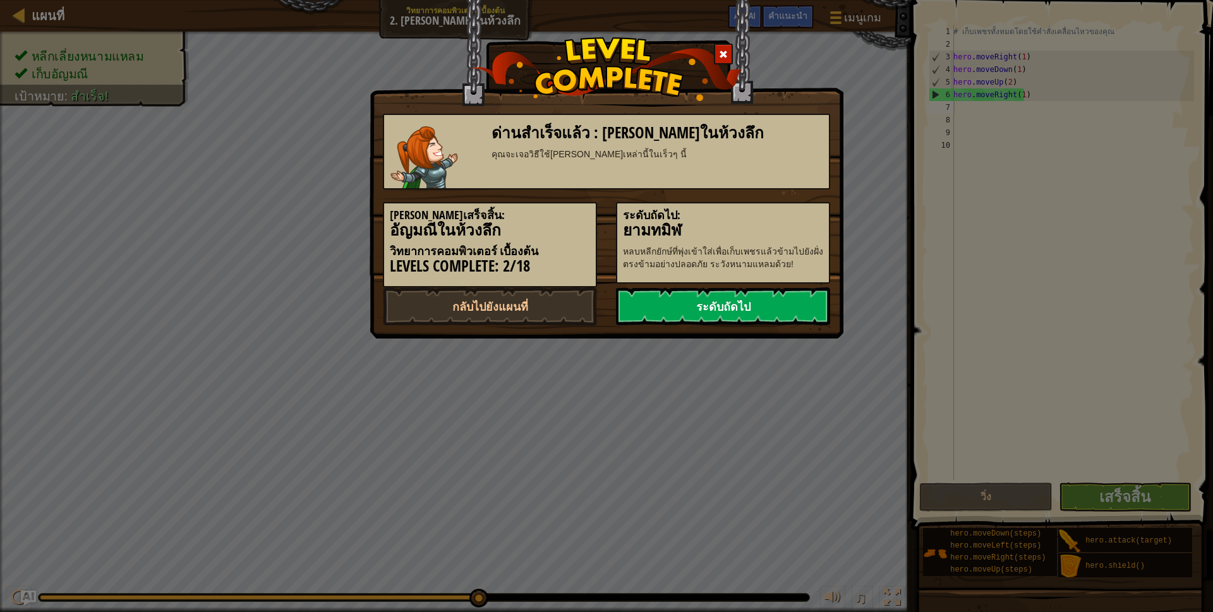
click at [785, 311] on link "ระดับถัดไป" at bounding box center [723, 306] width 214 height 38
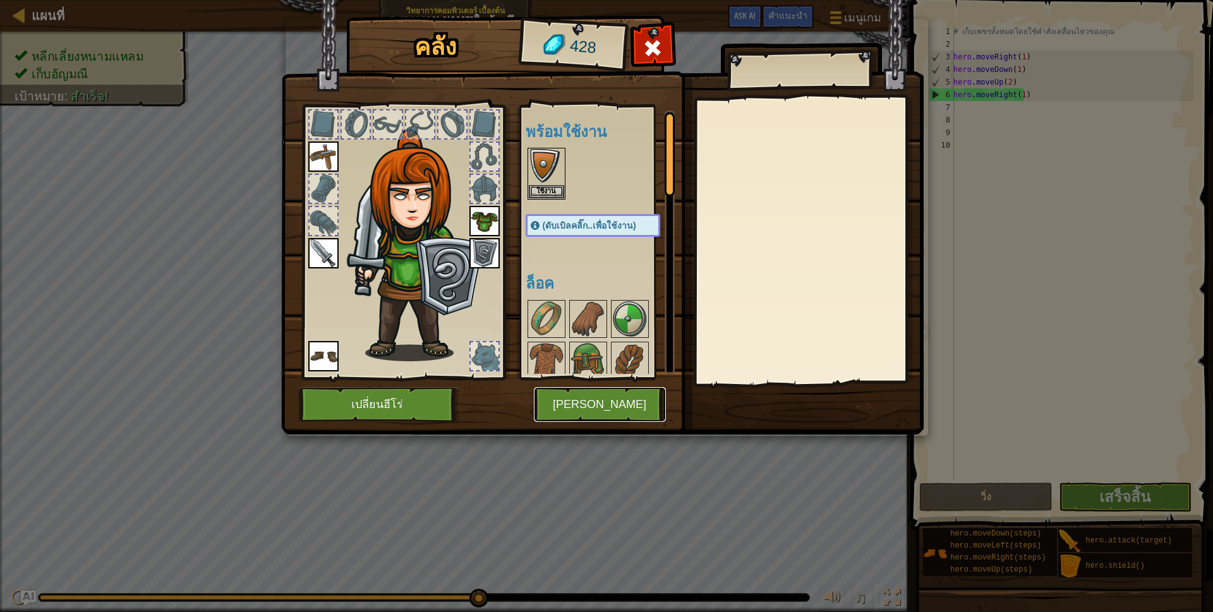
click at [558, 404] on button "[PERSON_NAME]" at bounding box center [600, 404] width 132 height 35
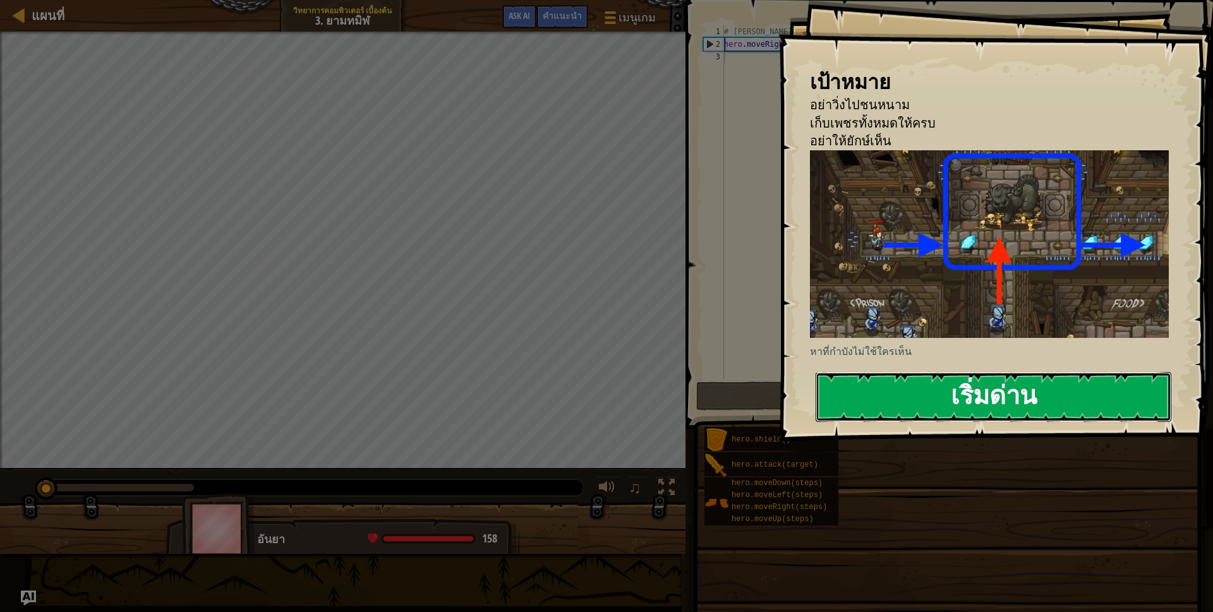
click at [914, 406] on button "เริ่มด่าน" at bounding box center [994, 397] width 356 height 50
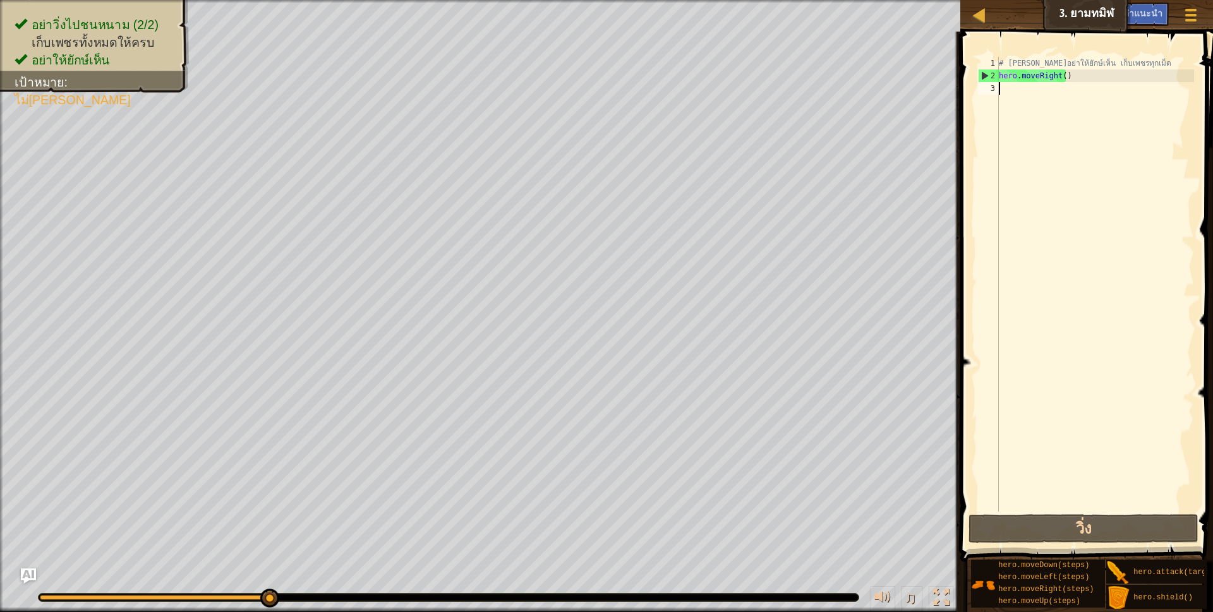
click at [1038, 98] on div "# [PERSON_NAME]อย่าให้ยักษ์เห็น เก็บเพชรทุกเม็ด hero . moveRight ( )" at bounding box center [1095, 297] width 198 height 480
type textarea "h"
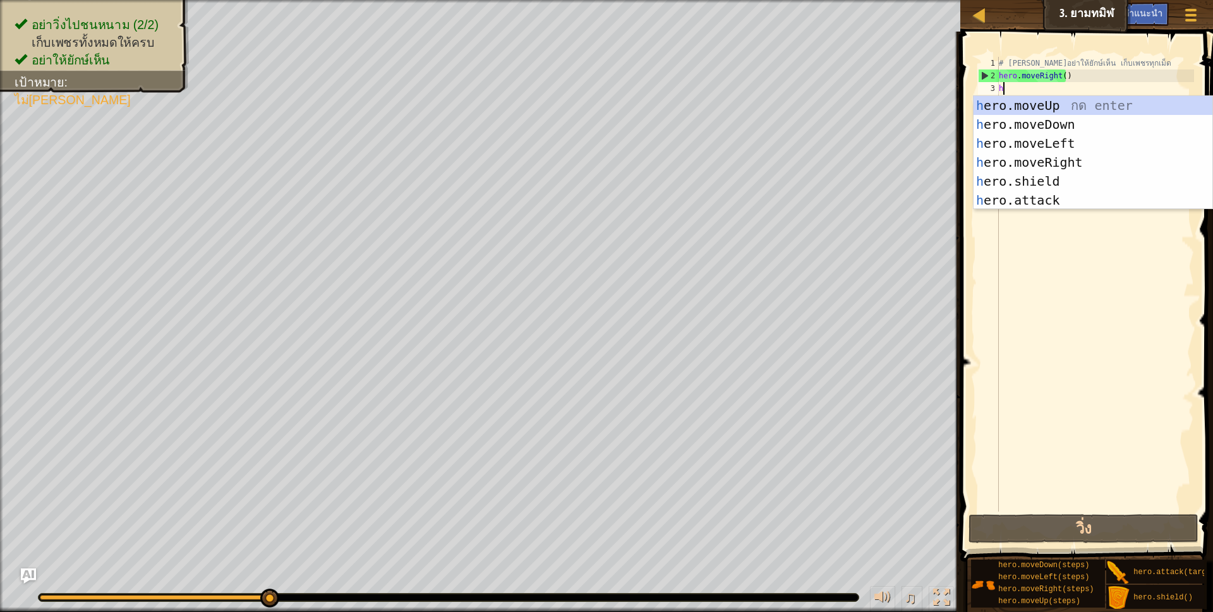
scroll to position [3, 3]
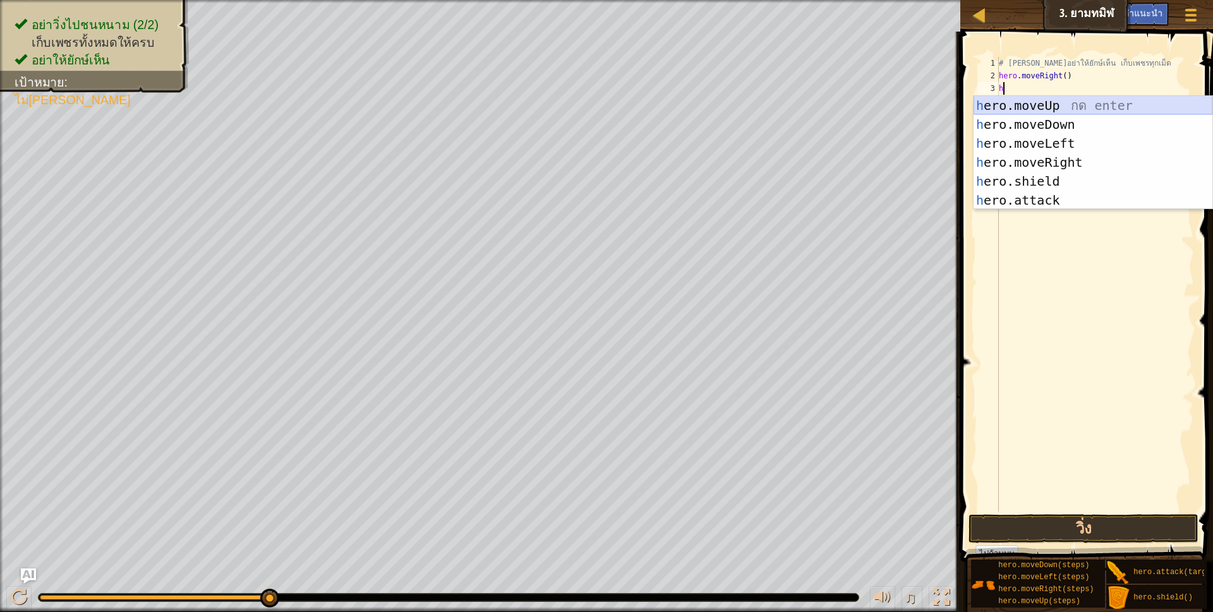
click at [1065, 101] on div "h ero.moveUp กด enter h ero.moveDown กด enter h ero.moveLeft กด enter h ero.mov…" at bounding box center [1093, 172] width 239 height 152
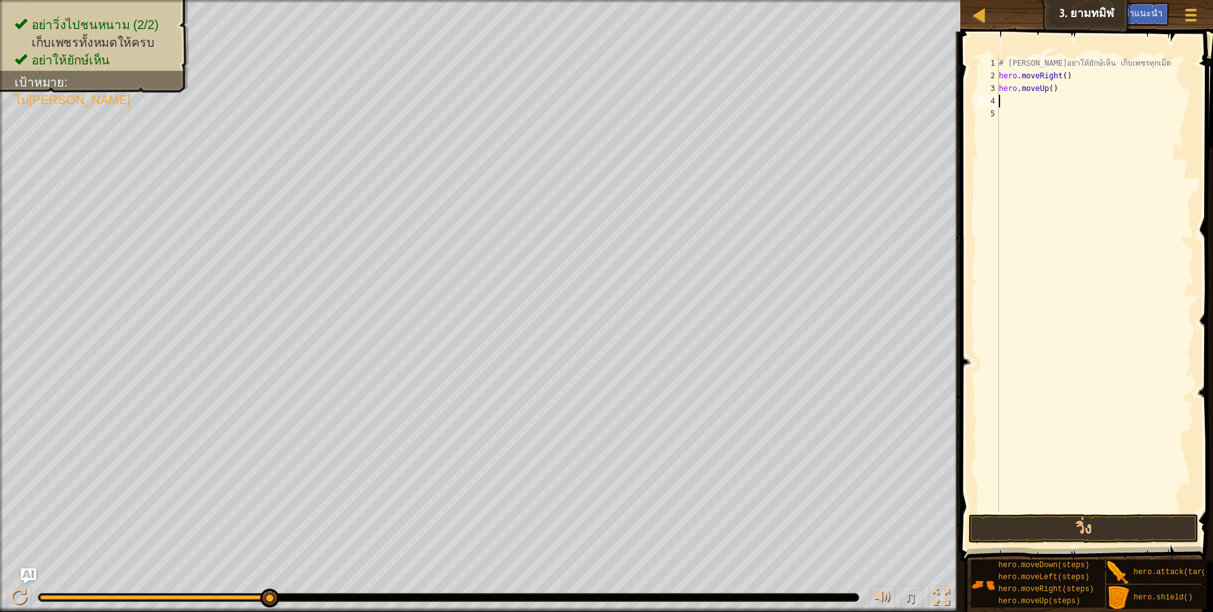
click at [1017, 101] on div "# [PERSON_NAME]อย่าให้ยักษ์เห็น เก็บเพชรทุกเม็ด hero . moveRight ( ) hero . mov…" at bounding box center [1095, 297] width 198 height 480
type textarea "h"
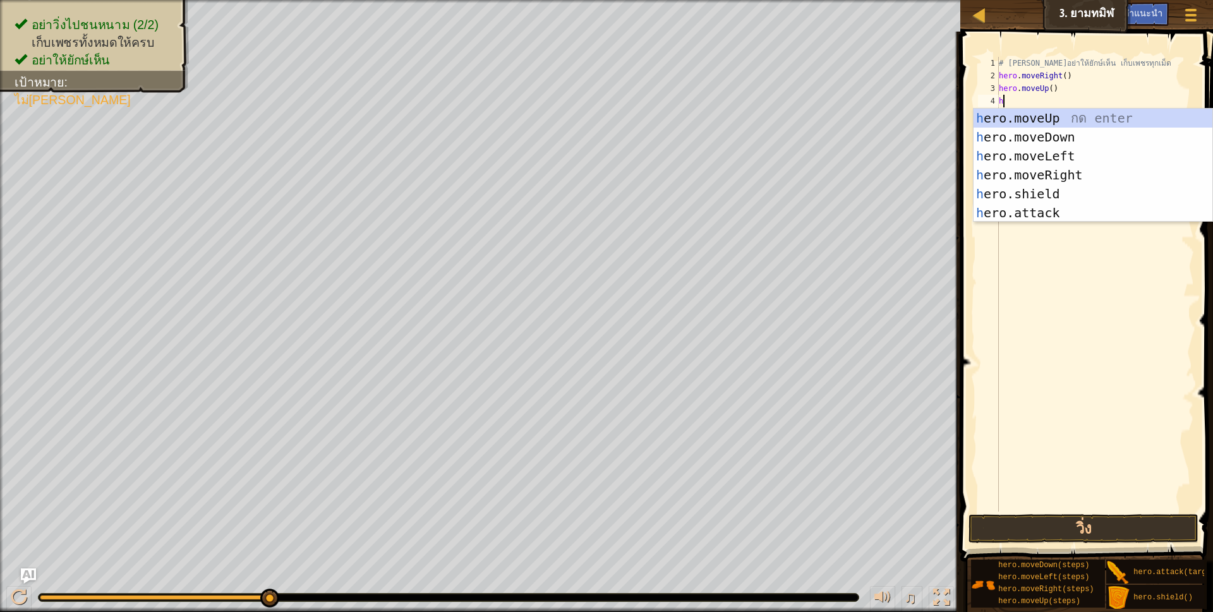
scroll to position [3, 3]
click at [1086, 178] on div "h ero.moveUp กด enter h ero.moveDown กด enter h ero.moveLeft กด enter h ero.mov…" at bounding box center [1093, 185] width 239 height 152
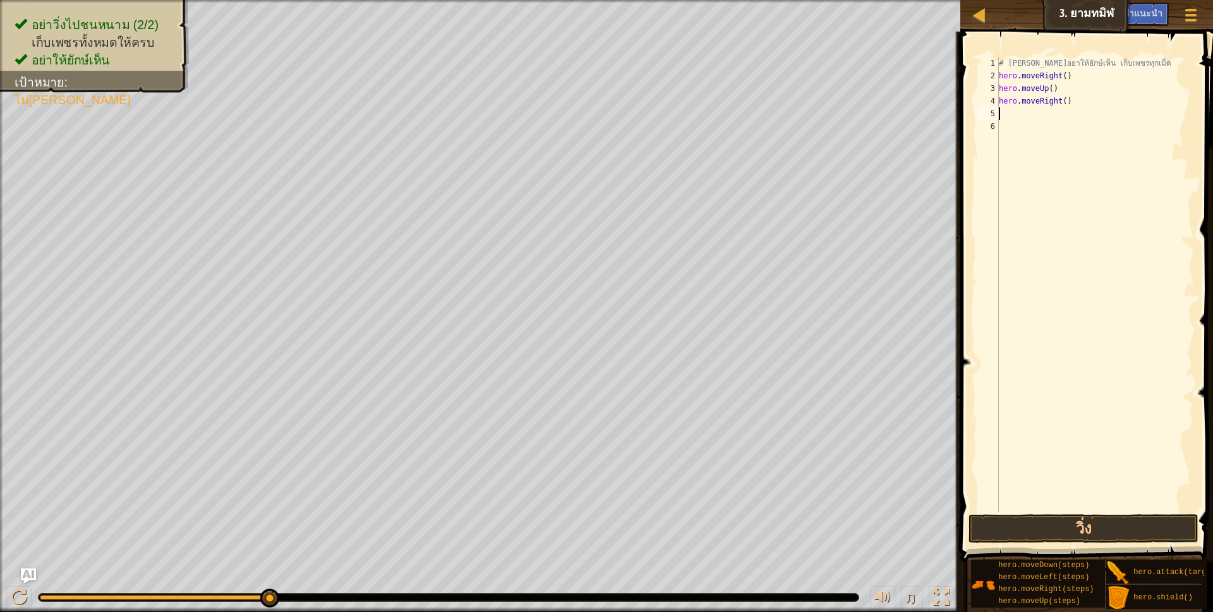
scroll to position [3, 0]
type textarea "h"
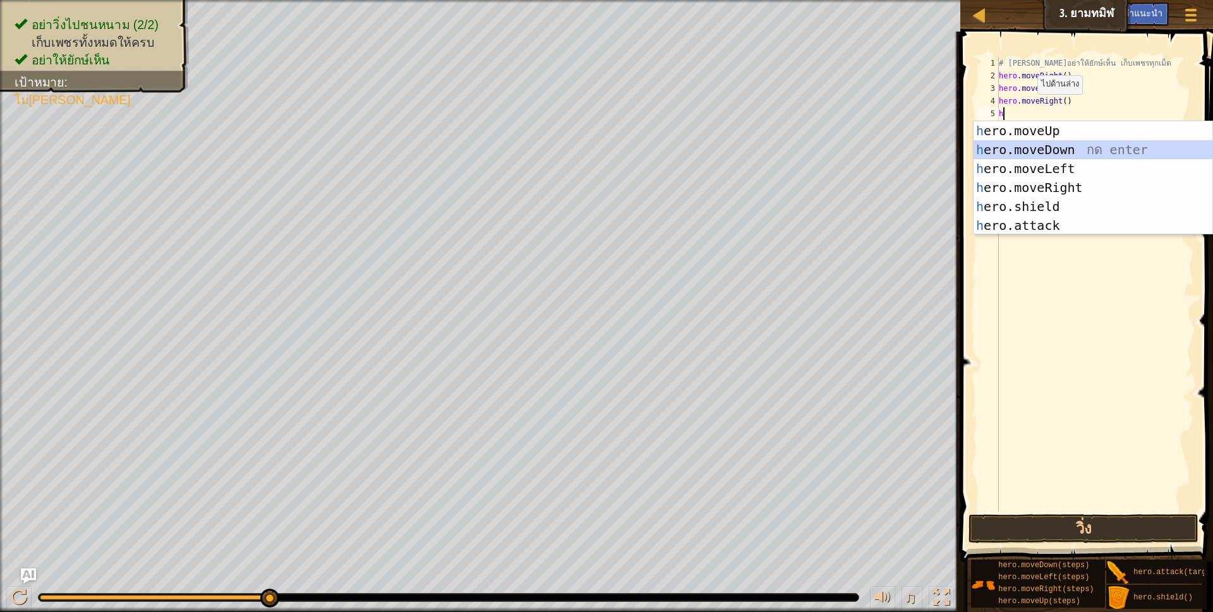
click at [1057, 146] on div "h ero.moveUp กด enter h ero.moveDown กด enter h ero.moveLeft กด enter h ero.mov…" at bounding box center [1093, 197] width 239 height 152
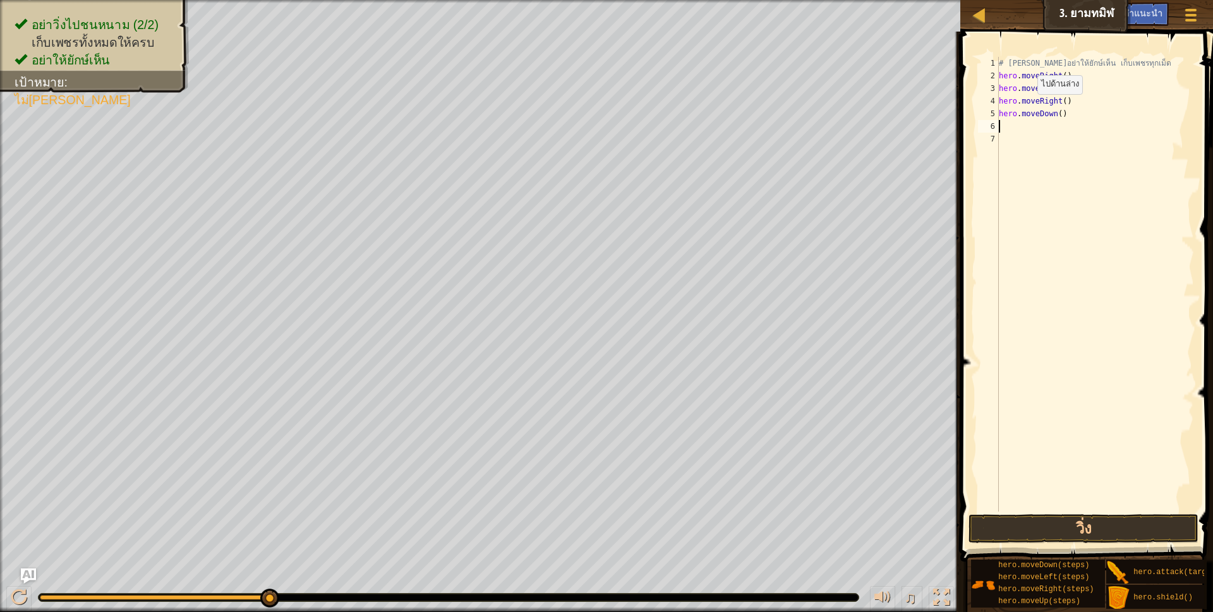
type textarea "h"
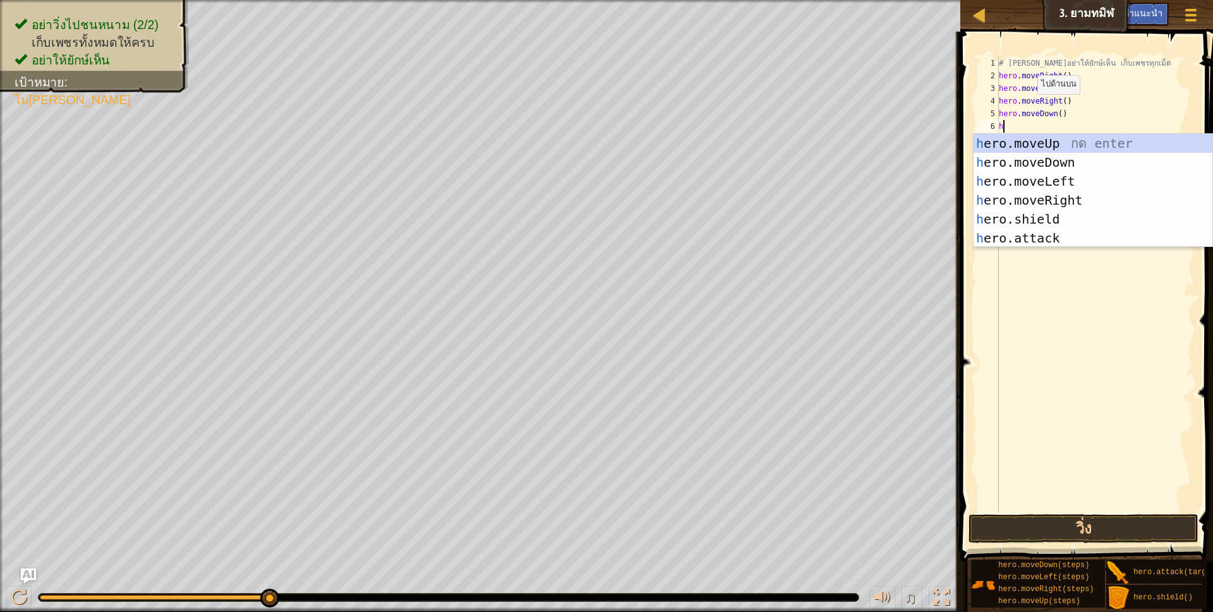
scroll to position [3, 3]
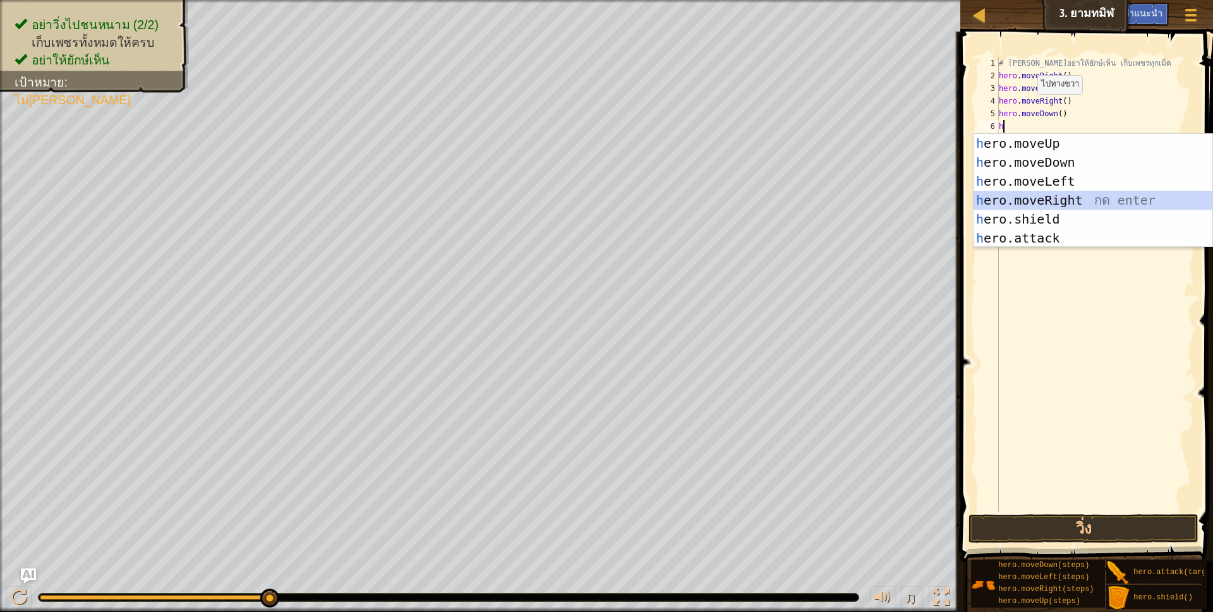
click at [1065, 204] on div "h ero.moveUp กด enter h ero.moveDown กด enter h ero.moveLeft กด enter h ero.mov…" at bounding box center [1093, 210] width 239 height 152
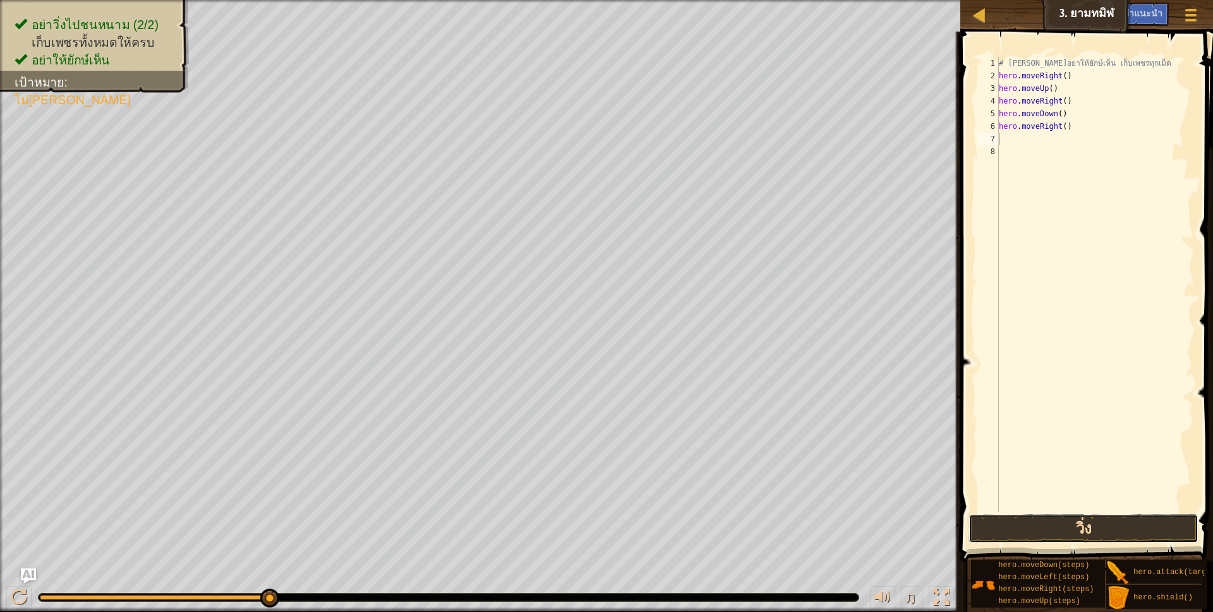
click at [1052, 521] on button "วิ่ง" at bounding box center [1084, 528] width 231 height 29
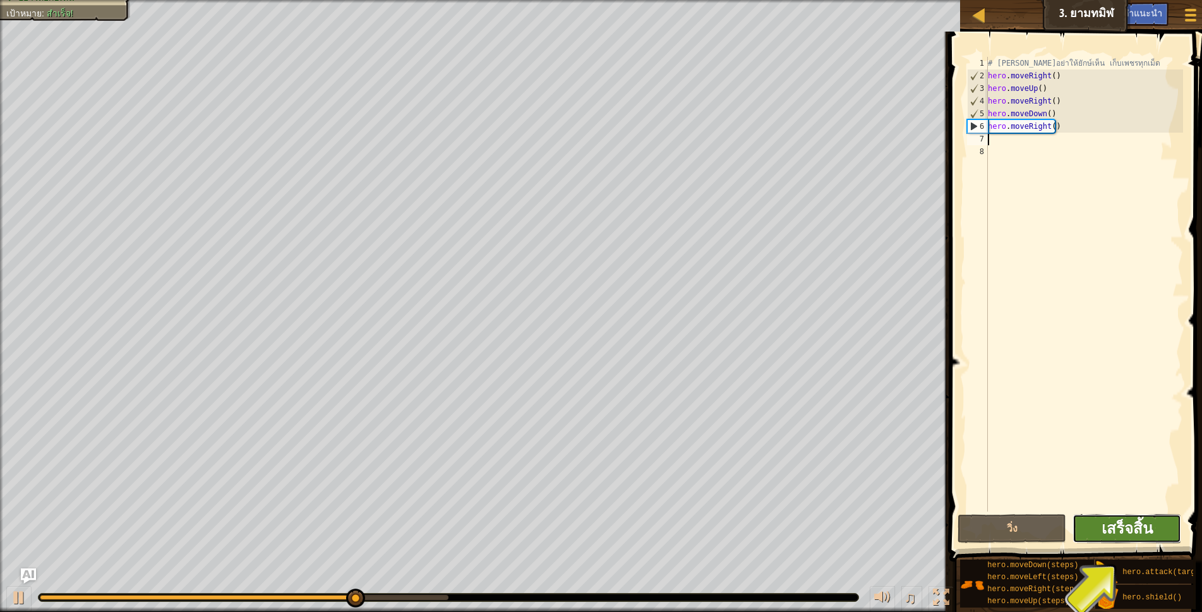
click at [1149, 536] on span "เสร็จสิ้น" at bounding box center [1127, 528] width 51 height 20
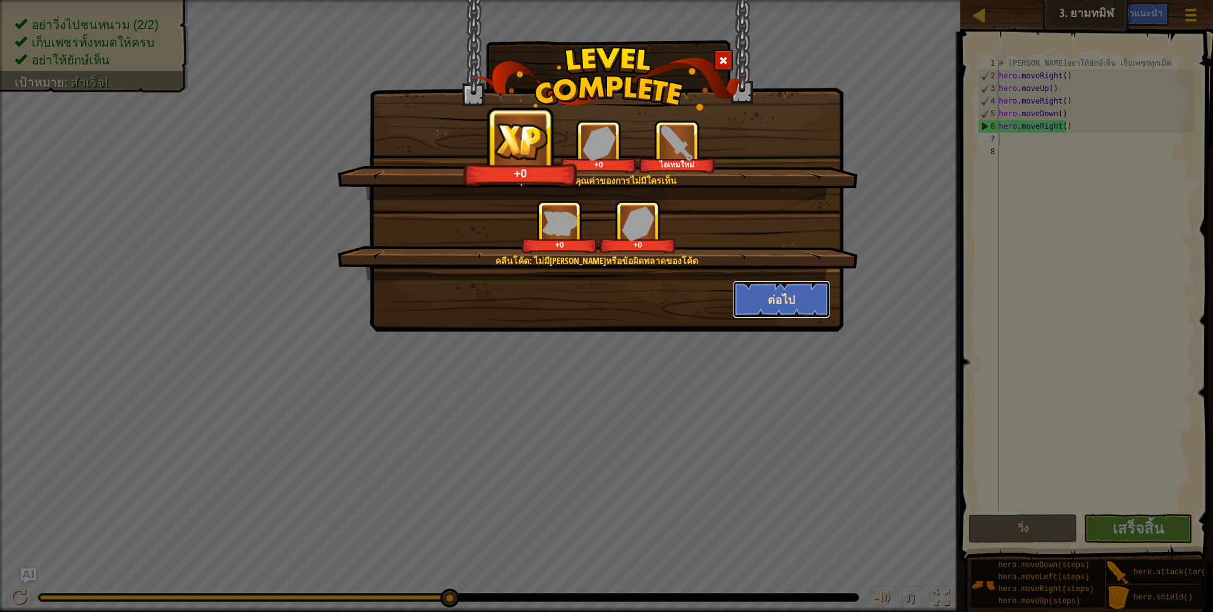
click at [797, 305] on button "ต่อไป" at bounding box center [782, 300] width 98 height 38
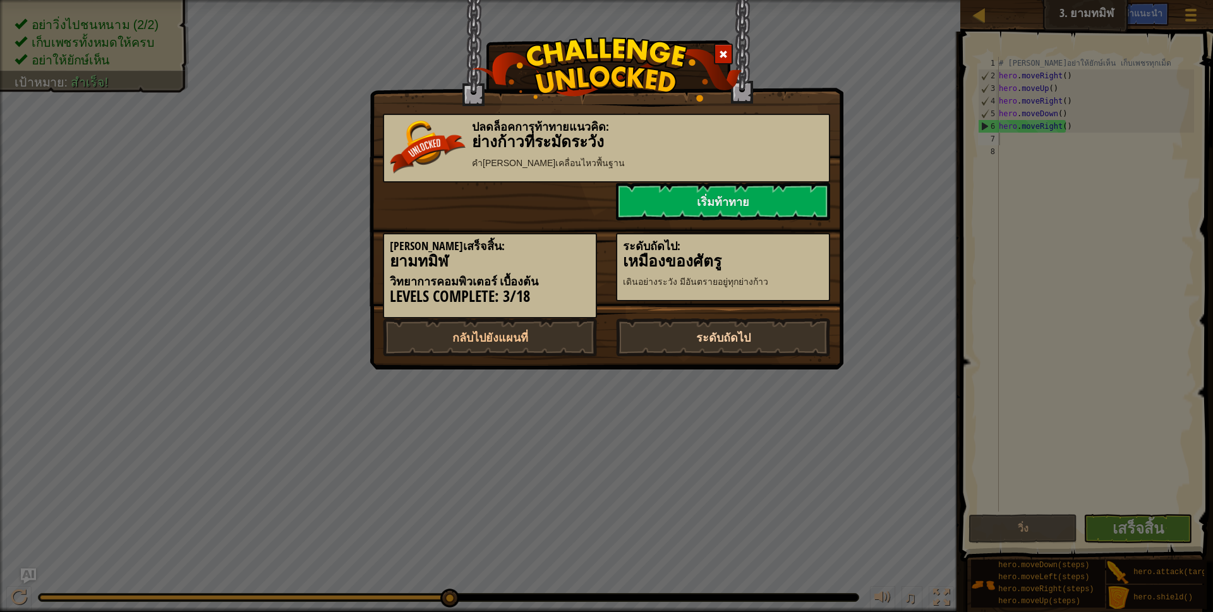
click at [729, 347] on link "ระดับถัดไป" at bounding box center [723, 337] width 214 height 38
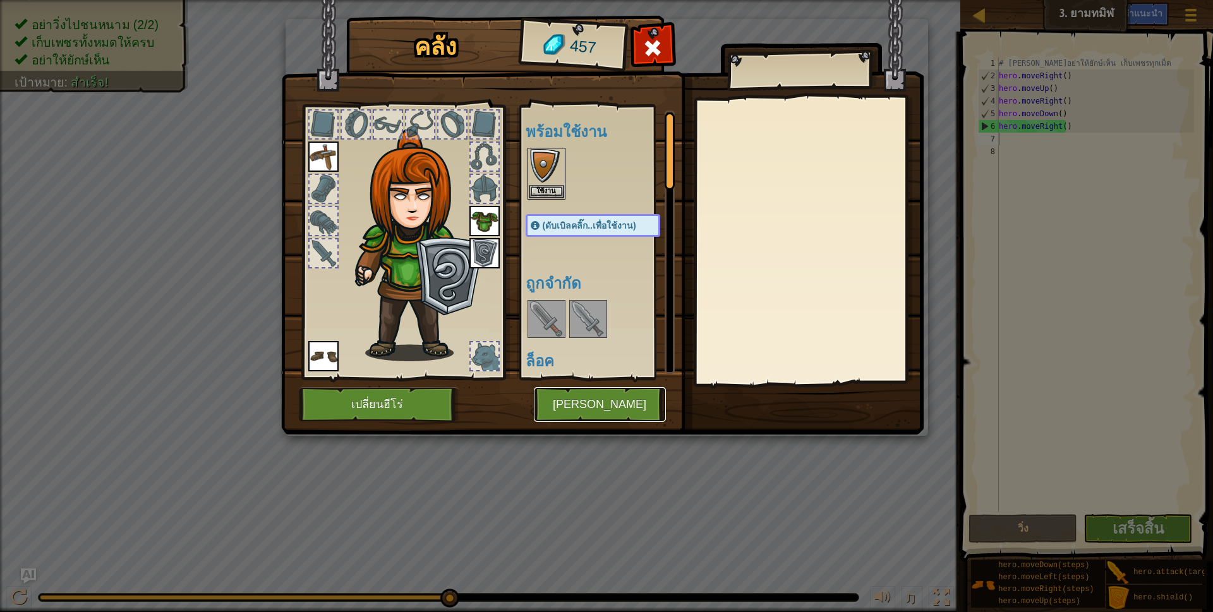
click at [568, 392] on button "[PERSON_NAME]" at bounding box center [600, 404] width 132 height 35
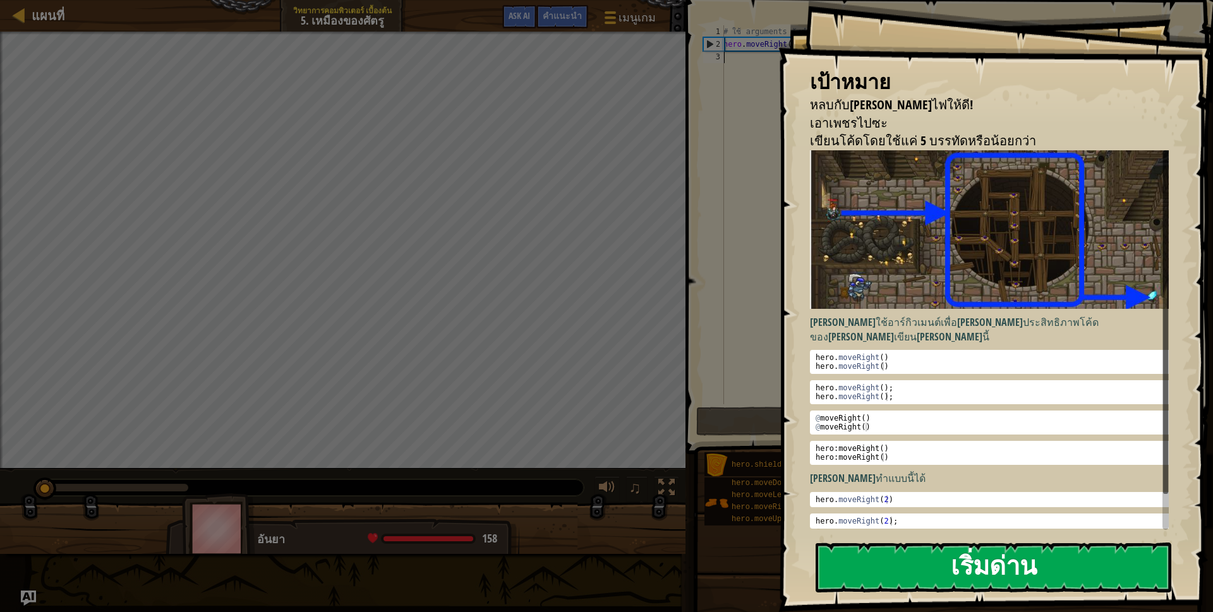
click at [879, 575] on button "เริ่มด่าน" at bounding box center [994, 568] width 356 height 50
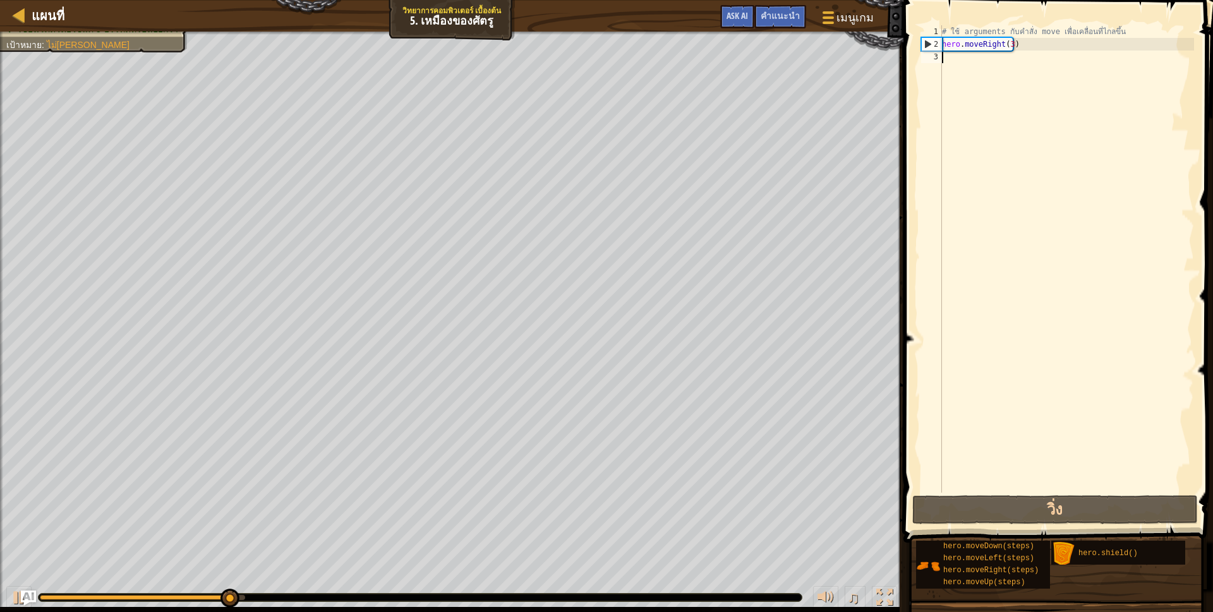
type textarea "h"
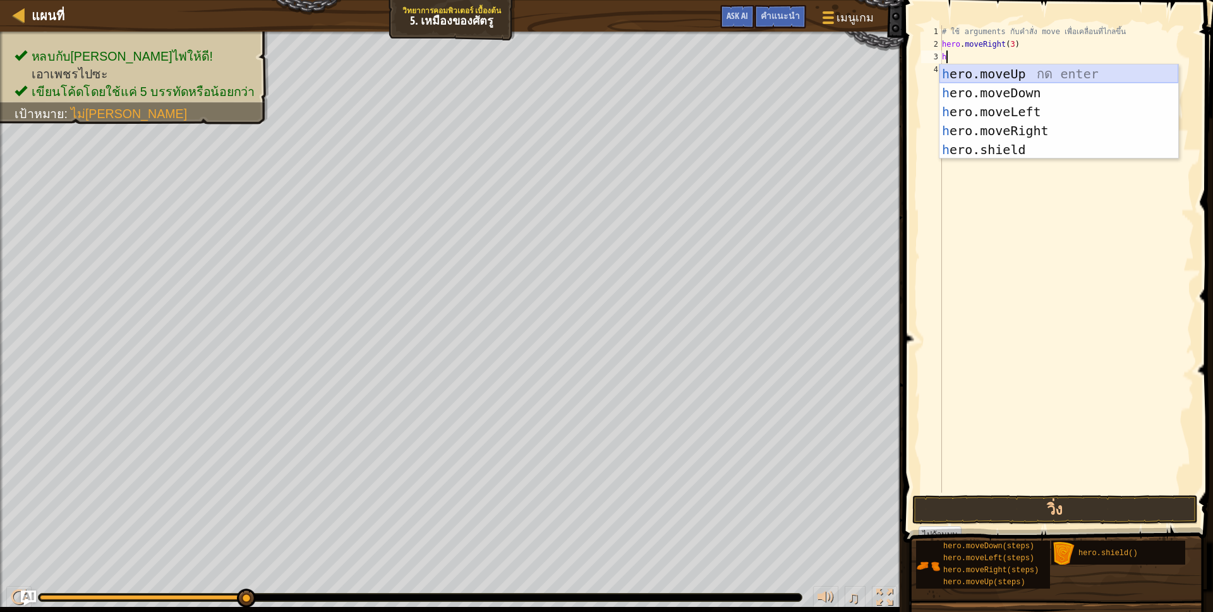
click at [1030, 67] on div "h ero.moveUp กด enter h ero.moveDown กด enter h ero.moveLeft กด enter h ero.mov…" at bounding box center [1059, 130] width 239 height 133
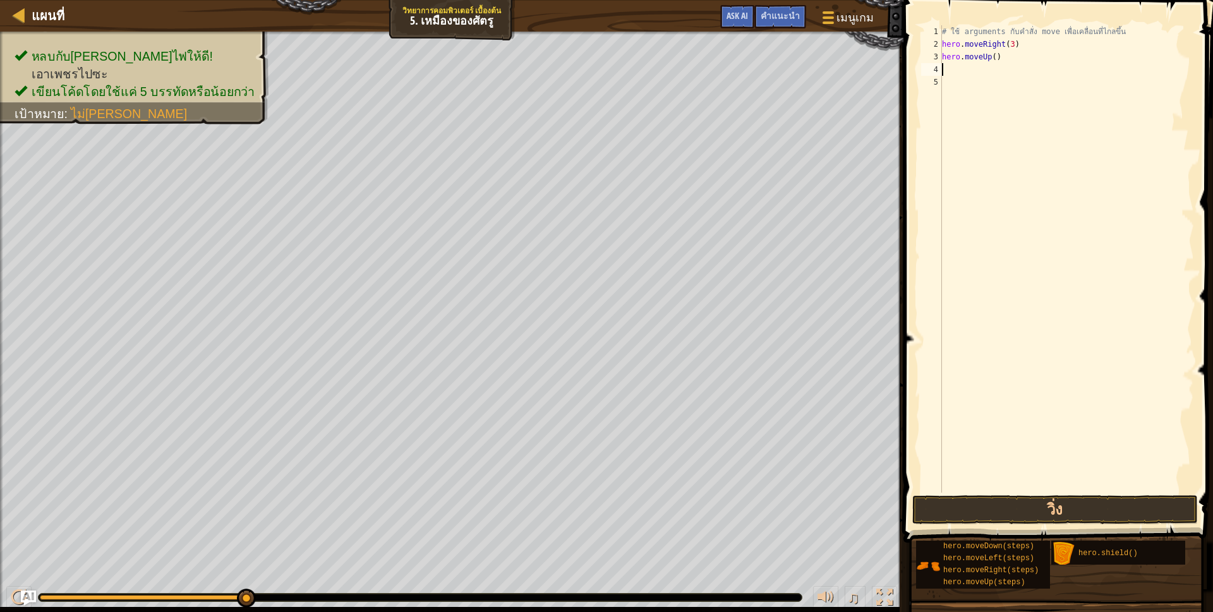
type textarea "h"
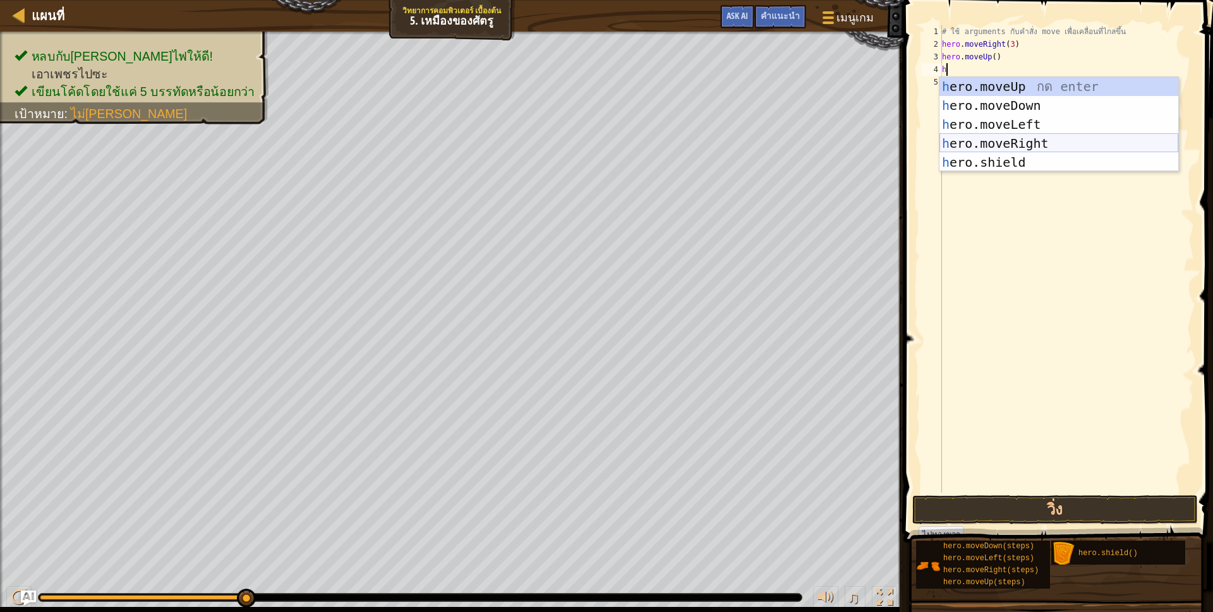
click at [1020, 143] on div "h ero.moveUp กด enter h ero.moveDown กด enter h ero.moveLeft กด enter h ero.mov…" at bounding box center [1059, 143] width 239 height 133
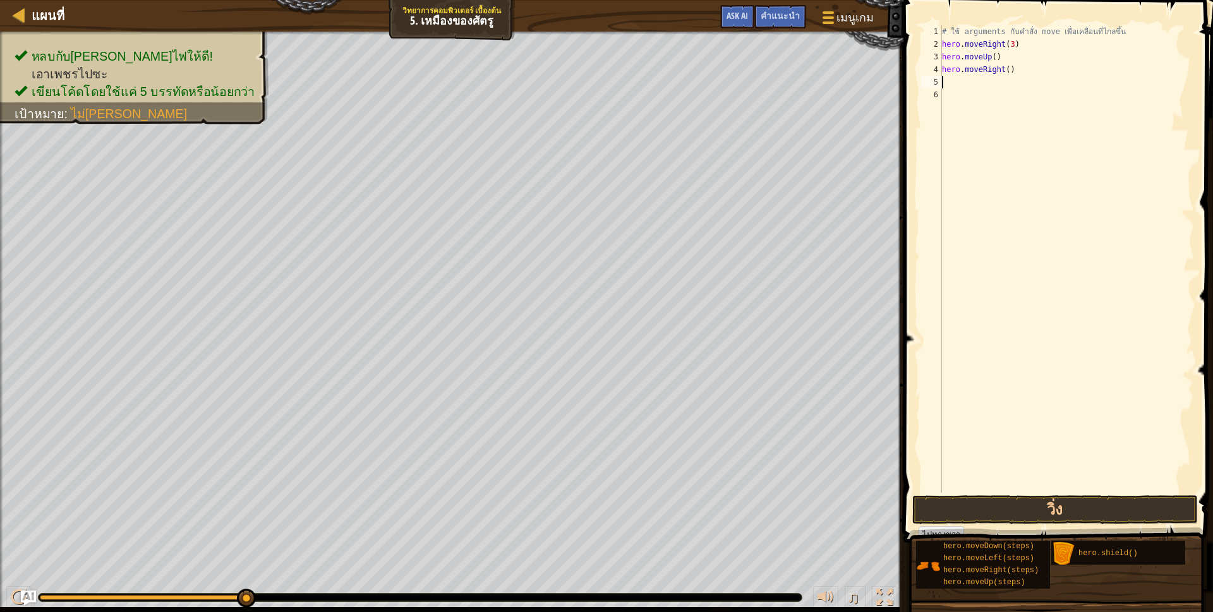
scroll to position [3, 0]
type textarea "h"
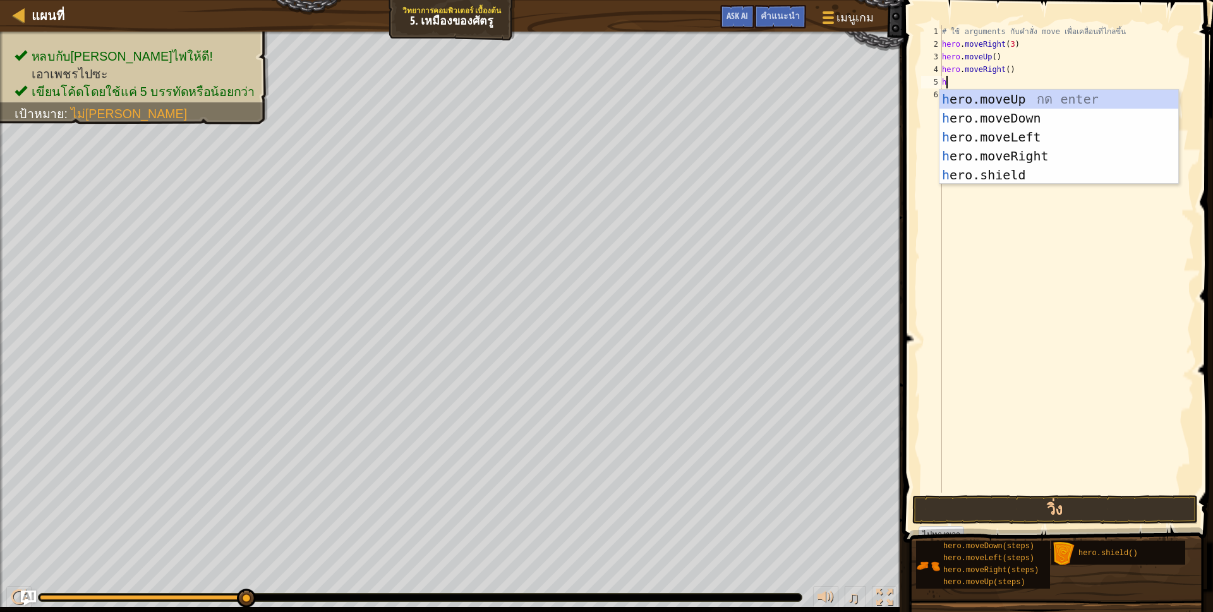
scroll to position [3, 3]
click at [1023, 117] on div "h ero.moveUp กด enter h ero.moveDown กด enter h ero.moveLeft กด enter h ero.mov…" at bounding box center [1059, 156] width 239 height 133
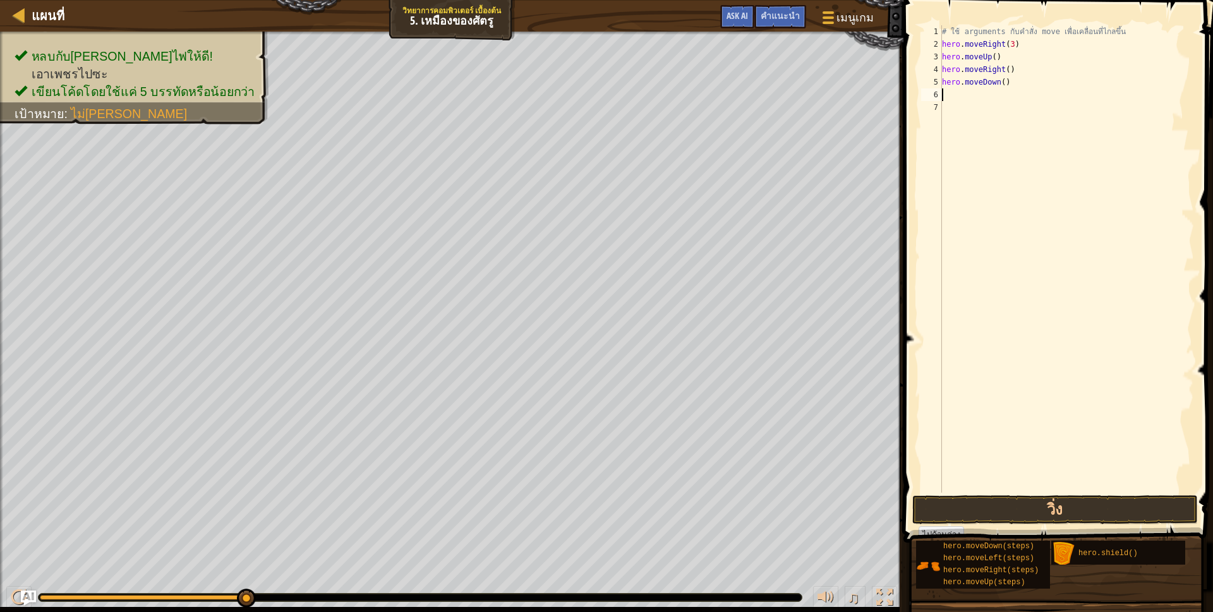
scroll to position [3, 0]
click at [998, 81] on div "# ใช้ arguments กับคำสั่ง move เพื่อเคลื่อนที่ไกลขึ้น hero . moveRight ( 3 ) he…" at bounding box center [1067, 271] width 255 height 493
click at [1000, 81] on div "# ใช้ arguments กับคำสั่ง move เพื่อเคลื่อนที่ไกลขึ้น hero . moveRight ( 3 ) he…" at bounding box center [1067, 271] width 255 height 493
type textarea "hero.moveDown(3)"
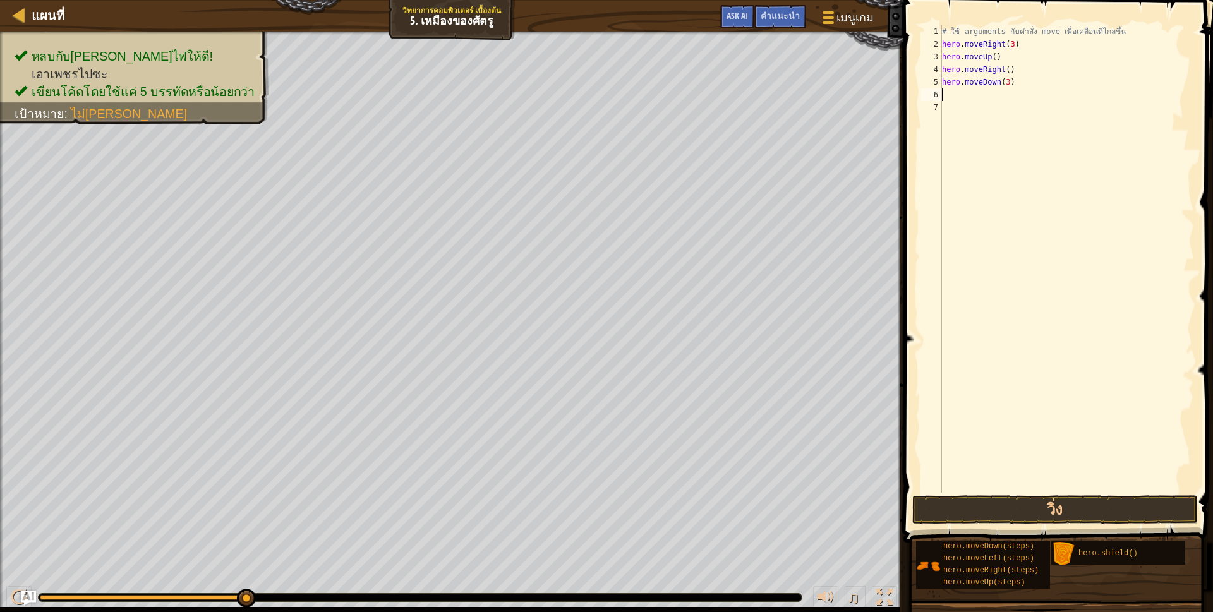
click at [964, 93] on div "# ใช้ arguments กับคำสั่ง move เพื่อเคลื่อนที่ไกลขึ้น hero . moveRight ( 3 ) he…" at bounding box center [1067, 271] width 255 height 493
type textarea "h"
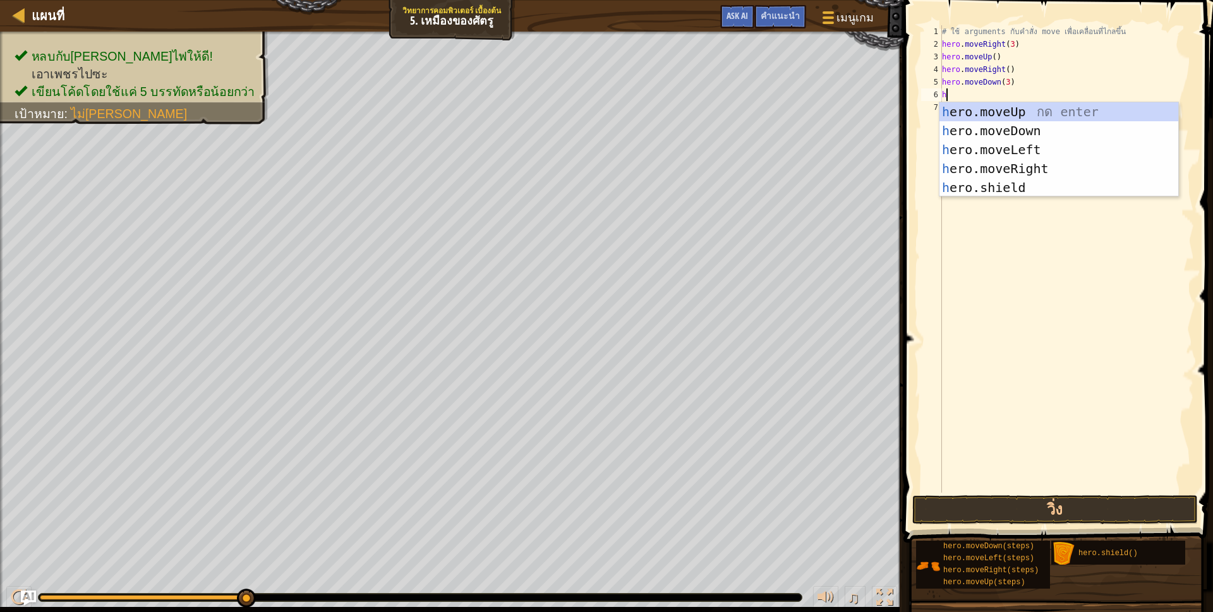
scroll to position [3, 3]
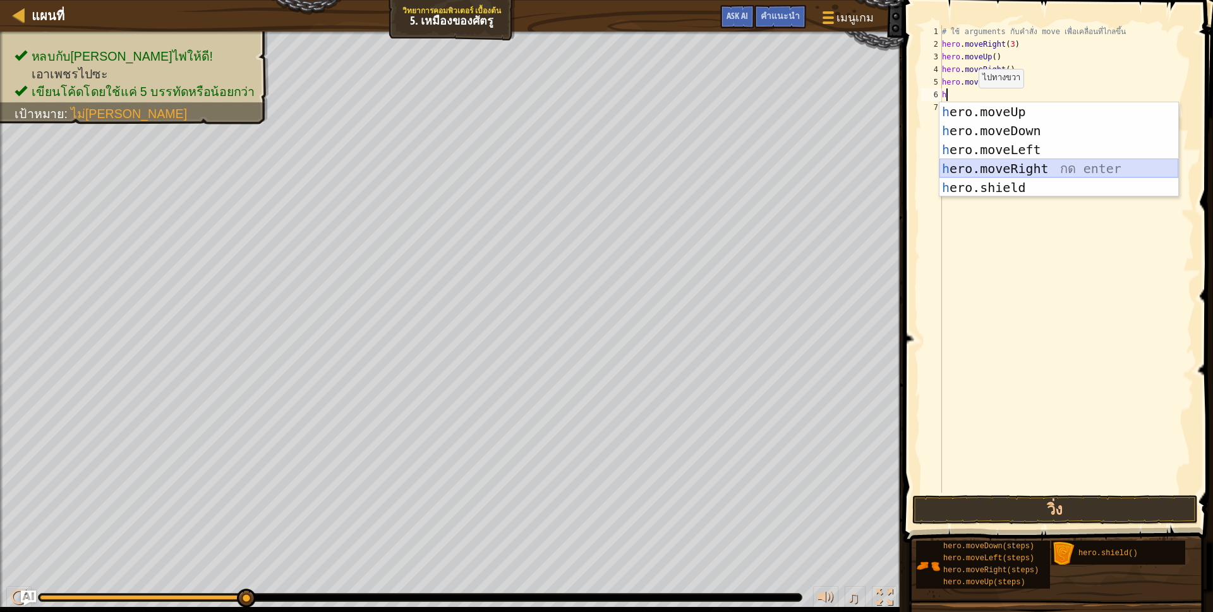
click at [1033, 174] on div "h ero.moveUp กด enter h ero.moveDown กด enter h ero.moveLeft กด enter h ero.mov…" at bounding box center [1059, 168] width 239 height 133
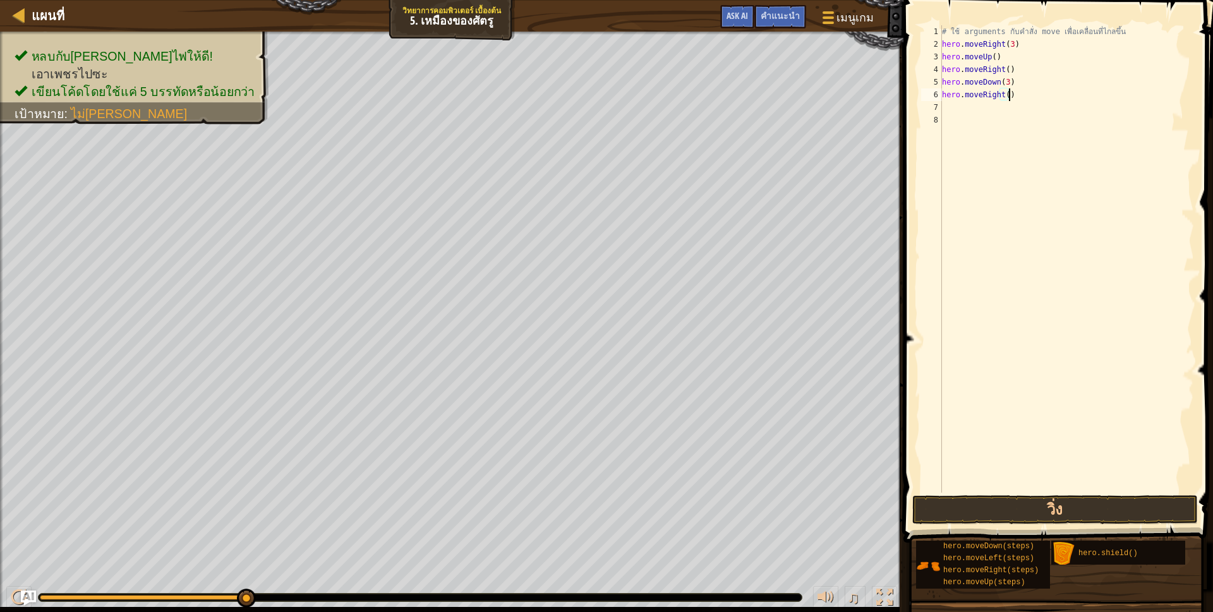
click at [1007, 94] on div "# ใช้ arguments กับคำสั่ง move เพื่อเคลื่อนที่ไกลขึ้น hero . moveRight ( 3 ) he…" at bounding box center [1067, 271] width 255 height 493
click at [1000, 96] on div "# ใช้ arguments กับคำสั่ง move เพื่อเคลื่อนที่ไกลขึ้น hero . moveRight ( 3 ) he…" at bounding box center [1067, 271] width 255 height 493
click at [1004, 96] on div "# ใช้ arguments กับคำสั่ง move เพื่อเคลื่อนที่ไกลขึ้น hero . moveRight ( 3 ) he…" at bounding box center [1067, 259] width 255 height 468
type textarea "hero.moveRight(2)"
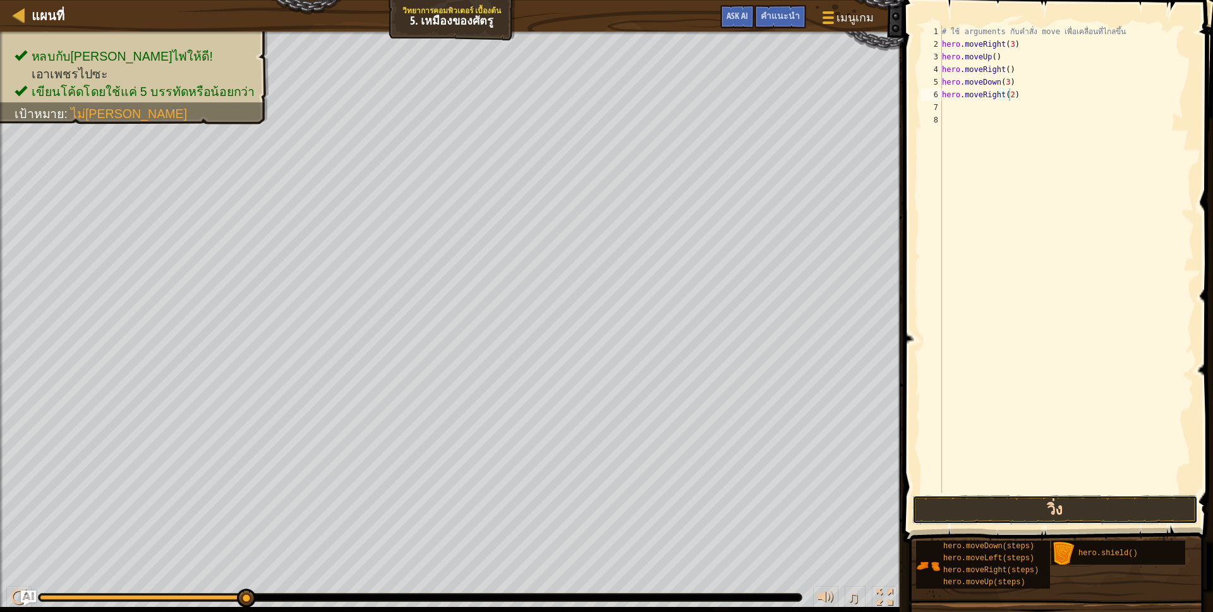
click at [1010, 522] on button "วิ่ง" at bounding box center [1055, 509] width 286 height 29
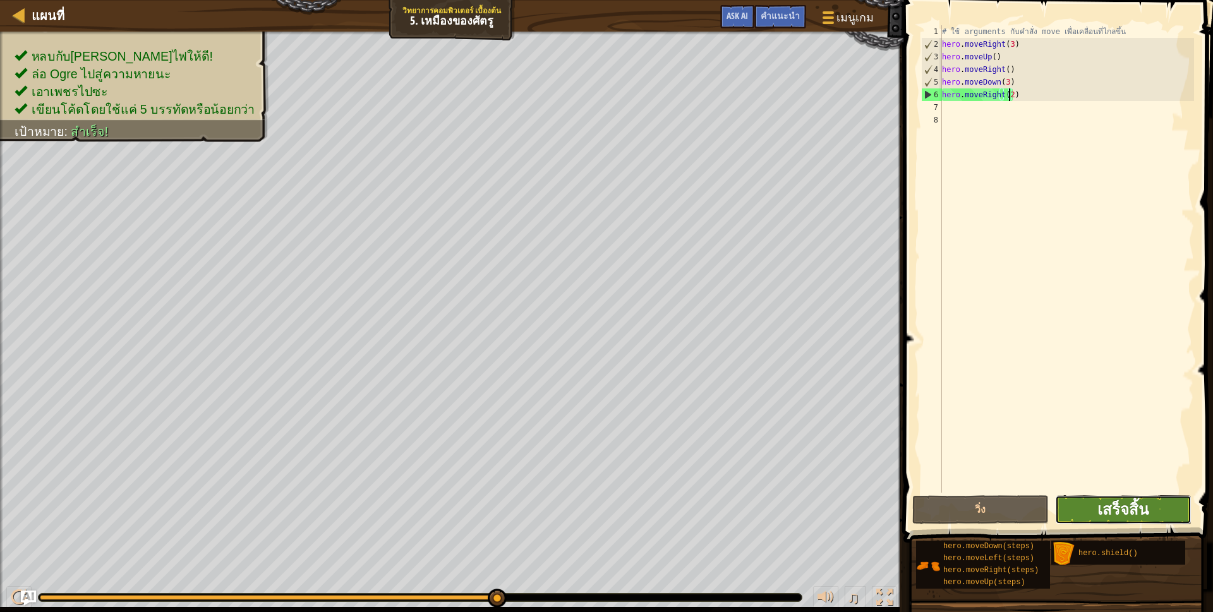
click at [1129, 512] on span "เสร็จสิ้น" at bounding box center [1122, 509] width 51 height 20
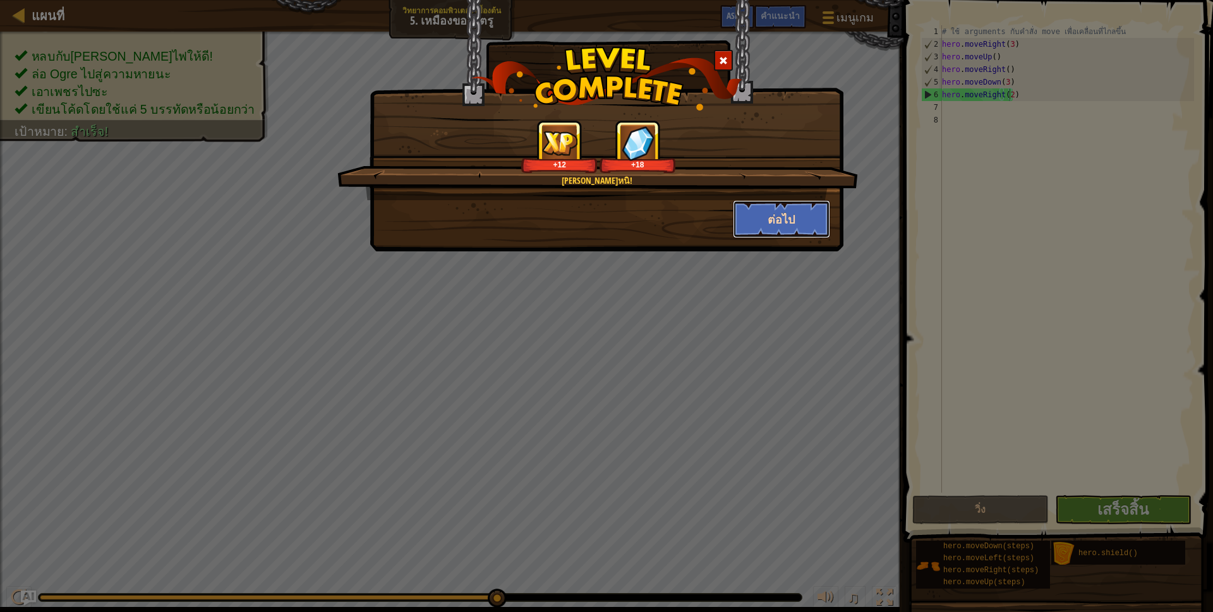
click at [781, 216] on button "ต่อไป" at bounding box center [782, 219] width 98 height 38
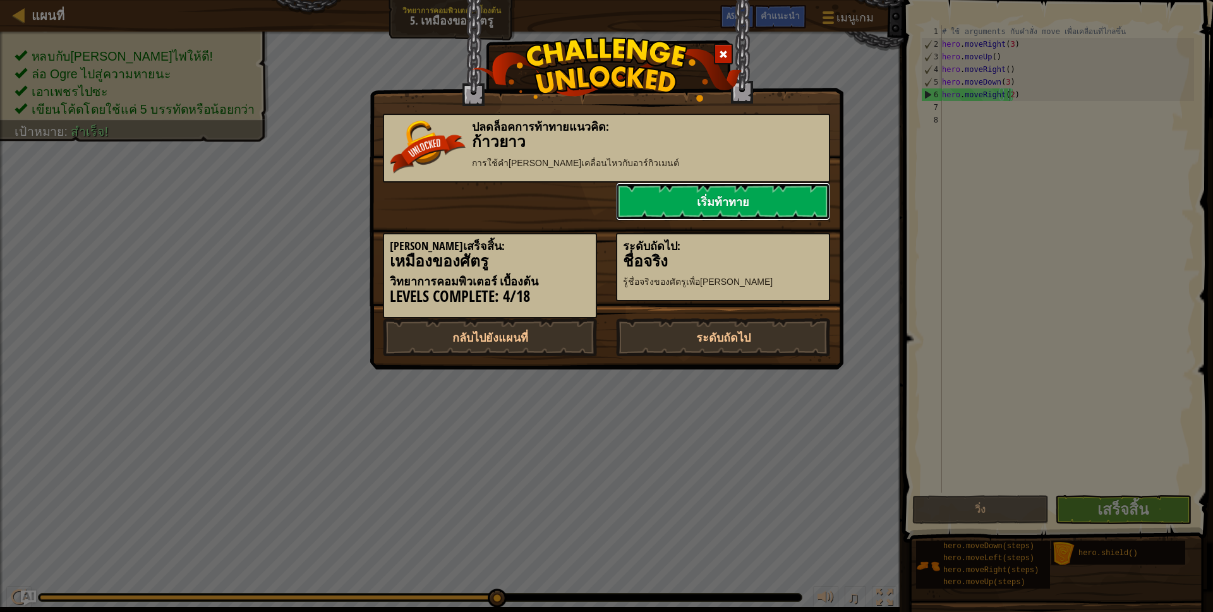
click at [766, 204] on link "เริ่มท้าทาย" at bounding box center [723, 202] width 214 height 38
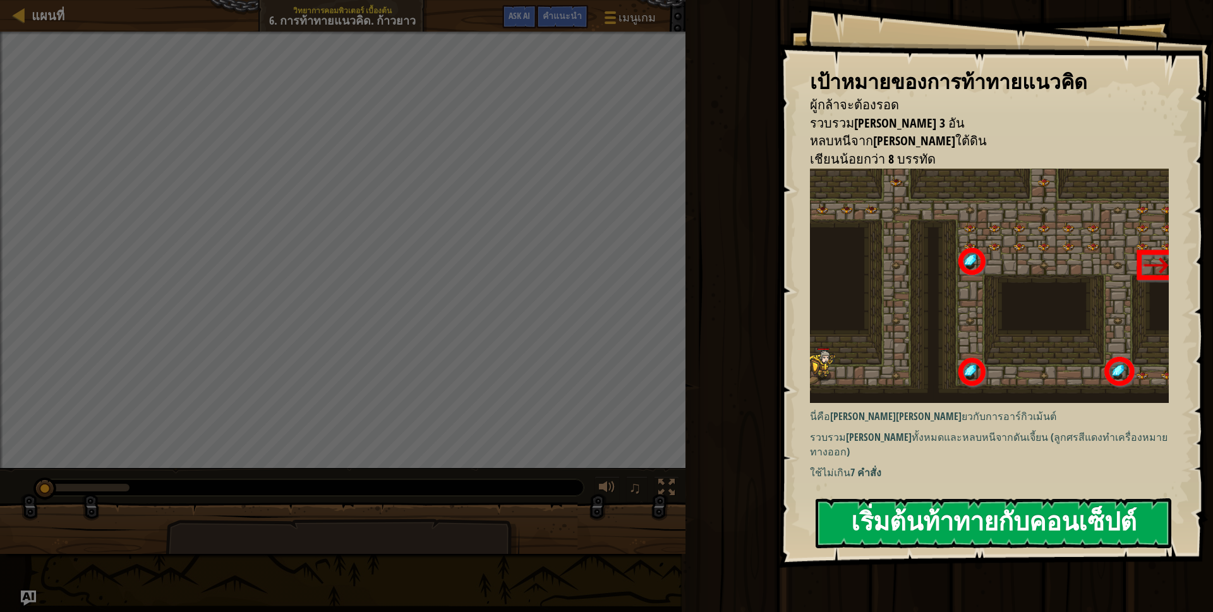
click at [909, 507] on button "เริ่มต้นท้าทายกับคอนเซ็ปต์" at bounding box center [994, 524] width 356 height 50
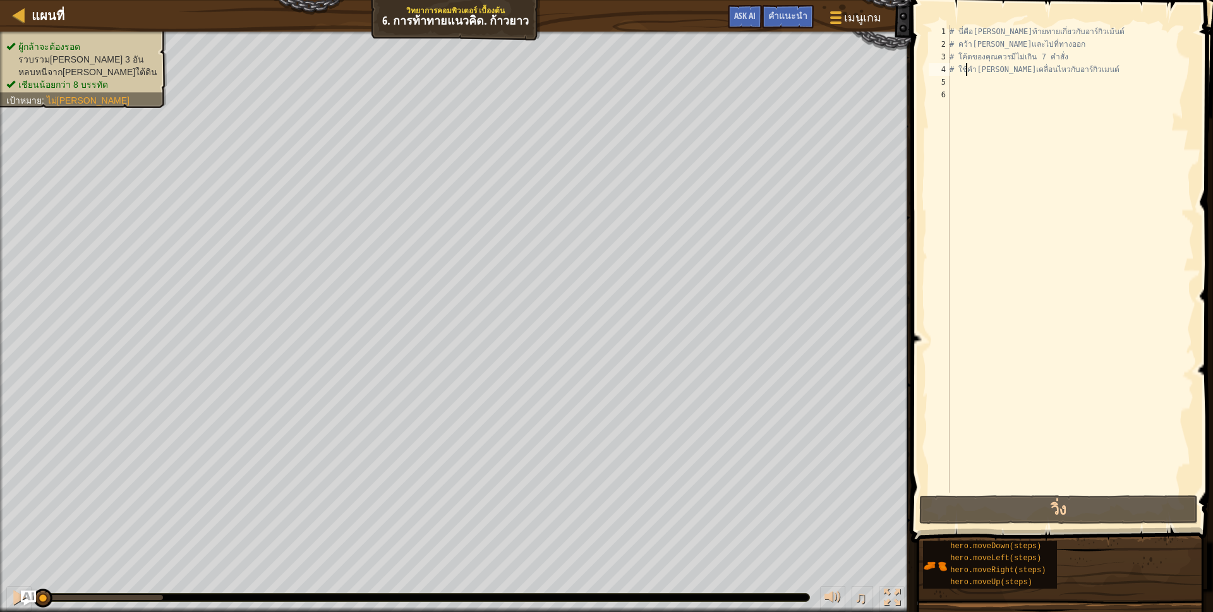
click at [968, 69] on div "# นี่คือ[PERSON_NAME]ท้ายทายเกี่ยวกับอาร์กิวเม้นต์ # คว้า[PERSON_NAME]และไปที่ท…" at bounding box center [1070, 271] width 247 height 493
click at [981, 62] on div "# นี่คือ[PERSON_NAME]ท้ายทายเกี่ยวกับอาร์กิวเม้นต์ # คว้า[PERSON_NAME]และไปที่ท…" at bounding box center [1070, 271] width 247 height 493
click at [976, 75] on div "# นี่คือ[PERSON_NAME]ท้ายทายเกี่ยวกับอาร์กิวเม้นต์ # คว้า[PERSON_NAME]และไปที่ท…" at bounding box center [1070, 271] width 247 height 493
type textarea "# ใช้คำ[PERSON_NAME]เคลื่อนไหวกับอาร์กิวเมนต์"
click at [969, 91] on div "# นี่คือ[PERSON_NAME]ท้ายทายเกี่ยวกับอาร์กิวเม้นต์ # คว้า[PERSON_NAME]และไปที่ท…" at bounding box center [1070, 271] width 247 height 493
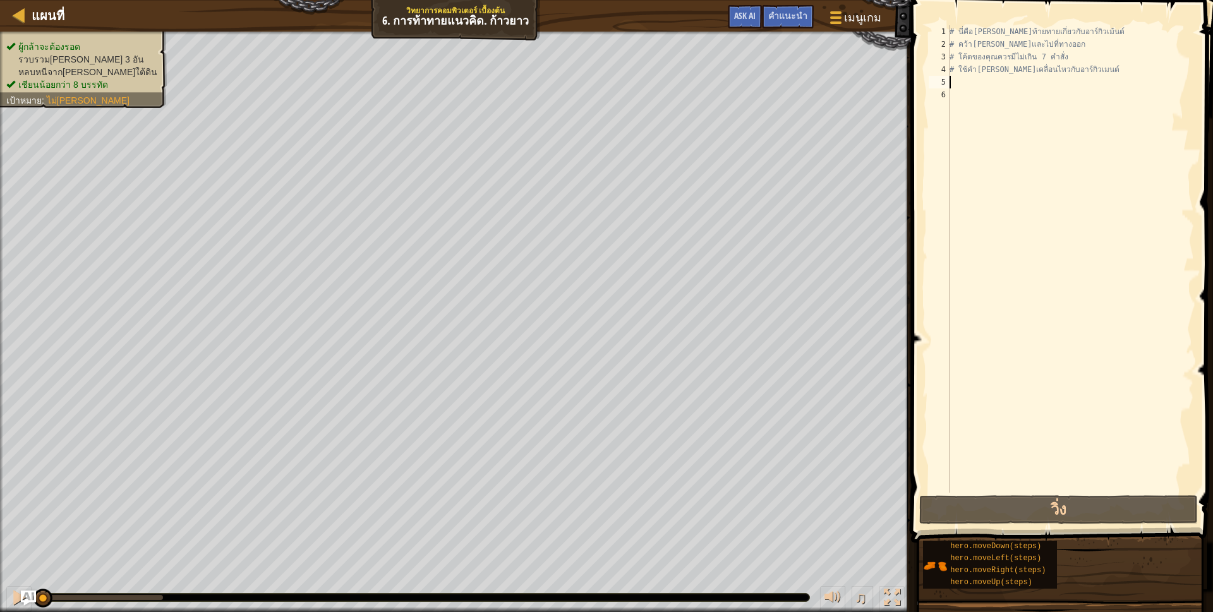
click at [969, 82] on div "# นี่คือ[PERSON_NAME]ท้ายทายเกี่ยวกับอาร์กิวเม้นต์ # คว้า[PERSON_NAME]และไปที่ท…" at bounding box center [1070, 271] width 247 height 493
type textarea "h"
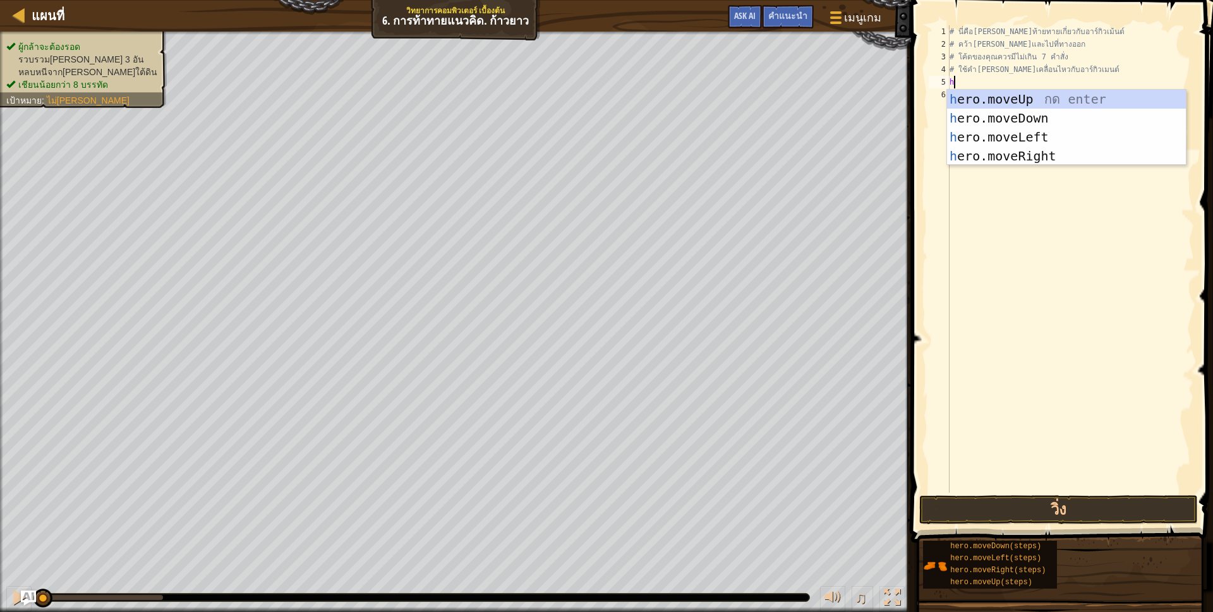
scroll to position [3, 3]
click at [1018, 155] on div "h ero.moveUp กด enter h ero.moveDown กด enter h ero.moveLeft กด enter h ero.mov…" at bounding box center [1066, 147] width 239 height 114
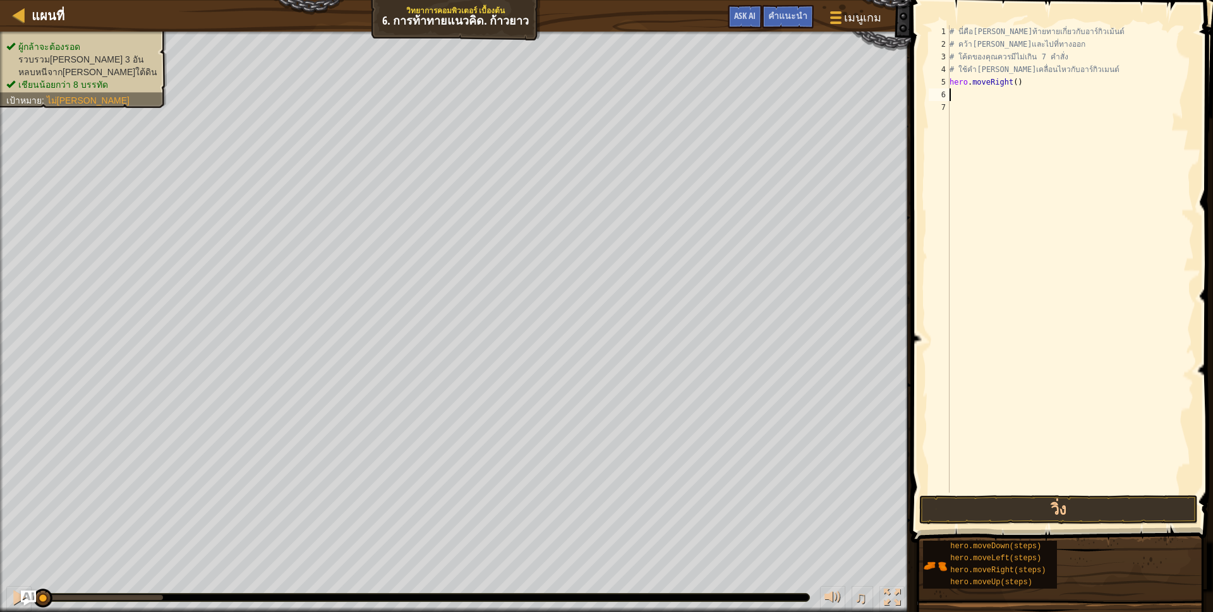
scroll to position [3, 0]
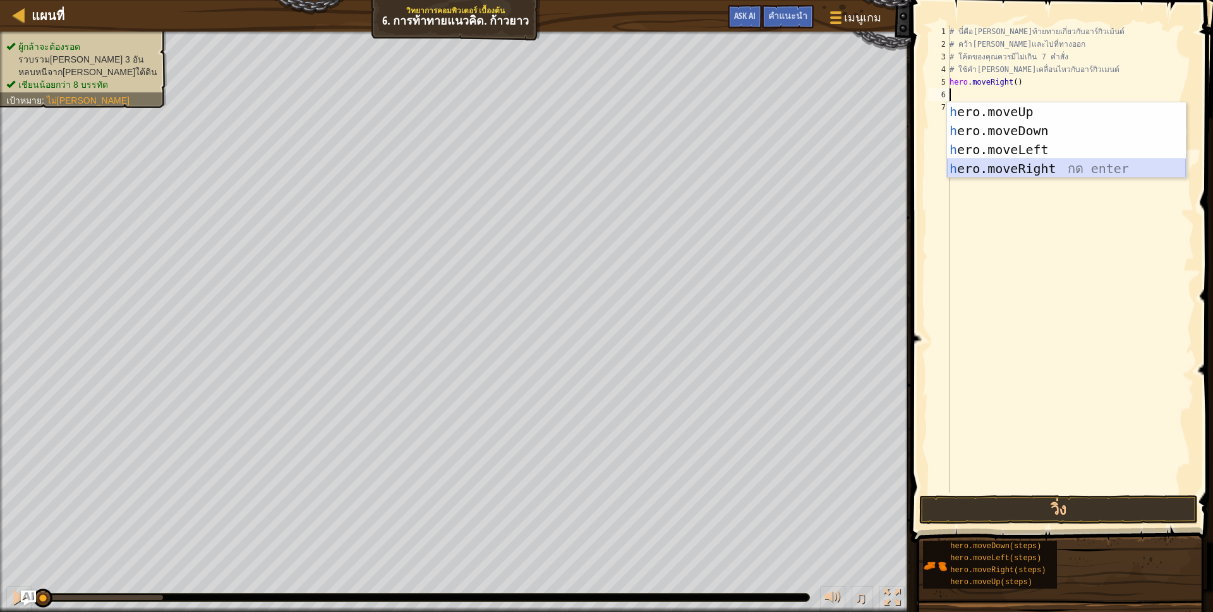
type textarea "h"
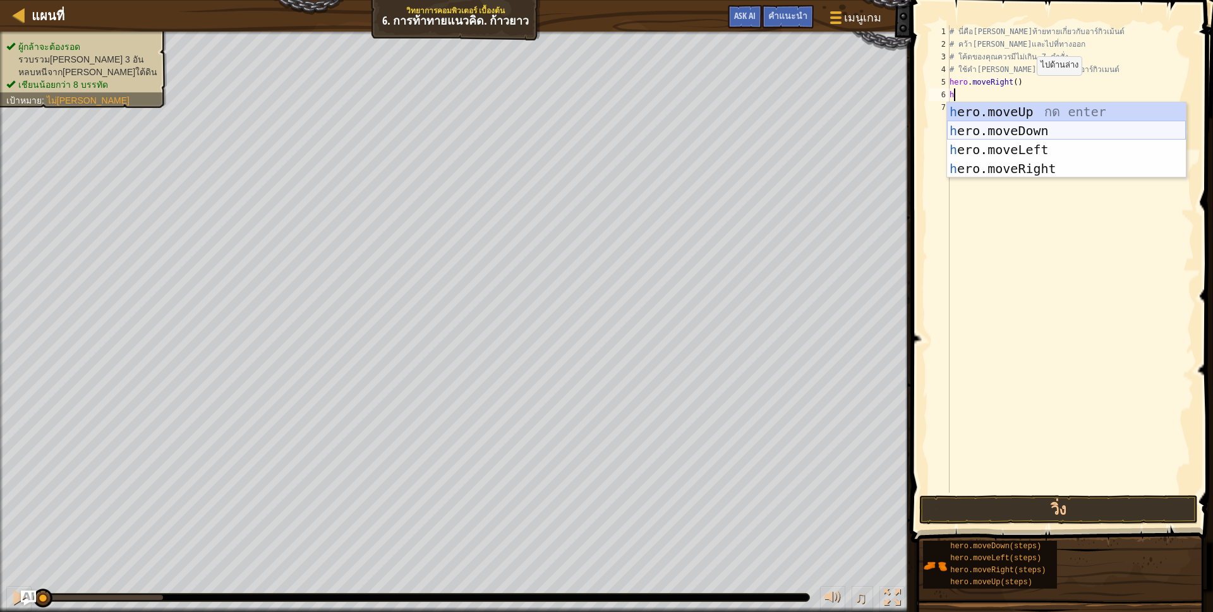
click at [1017, 106] on div "h ero.moveUp กด enter h ero.moveDown กด enter h ero.moveLeft กด enter h ero.mov…" at bounding box center [1066, 159] width 239 height 114
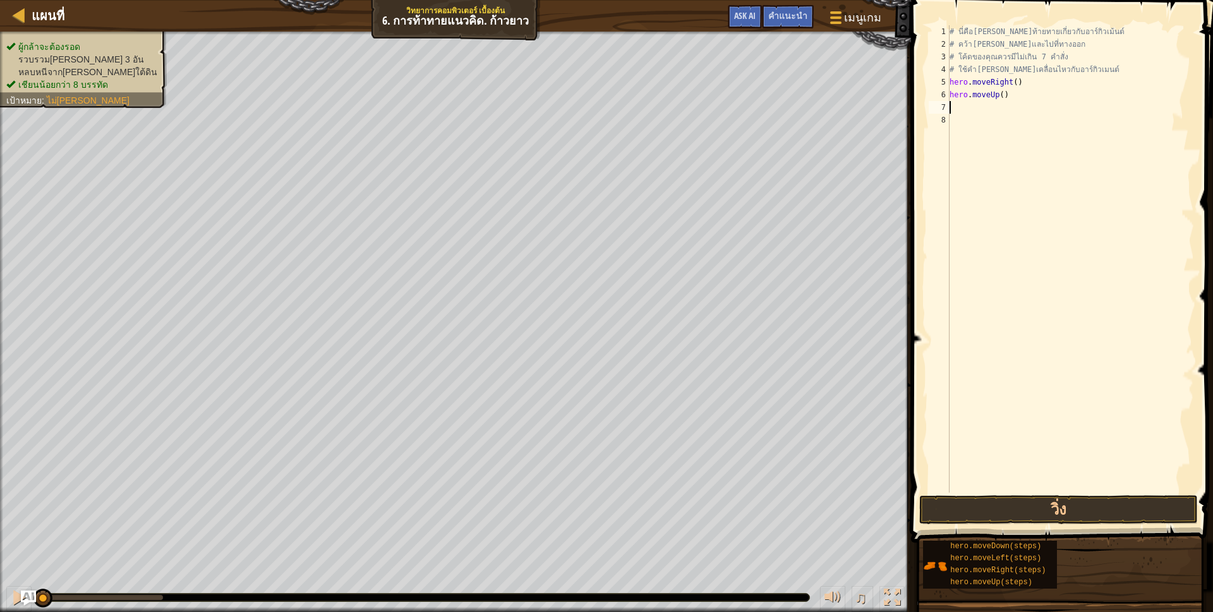
scroll to position [3, 0]
click at [998, 95] on div "# นี่คือ[PERSON_NAME]ท้ายทายเกี่ยวกับอาร์กิวเม้นต์ # คว้า[PERSON_NAME]และไปที่ท…" at bounding box center [1070, 271] width 247 height 493
type textarea "hero.moveUp(3)"
click at [993, 113] on div "# นี่คือ[PERSON_NAME]ท้ายทายเกี่ยวกับอาร์กิวเม้นต์ # คว้า[PERSON_NAME]และไปที่ท…" at bounding box center [1070, 271] width 247 height 493
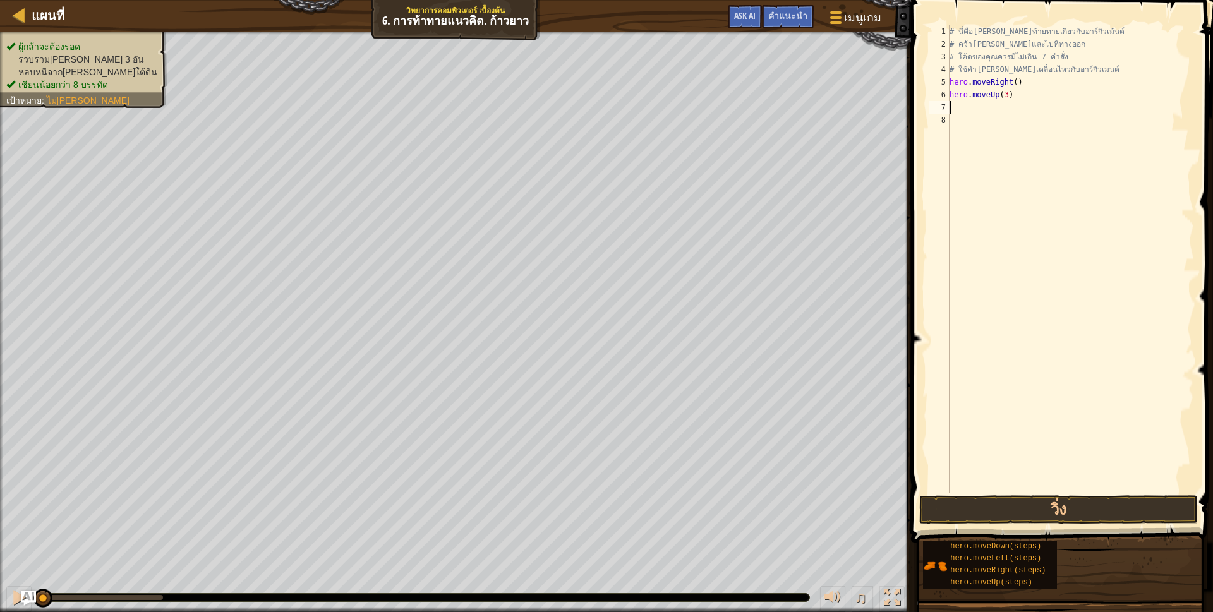
scroll to position [3, 0]
type textarea "h"
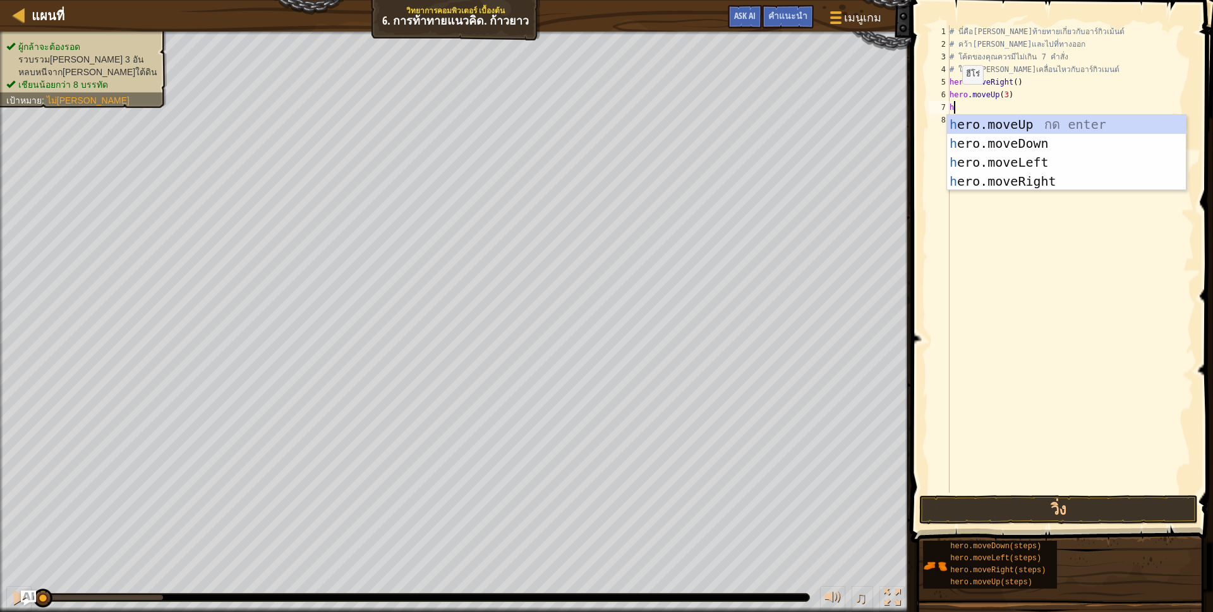
scroll to position [3, 3]
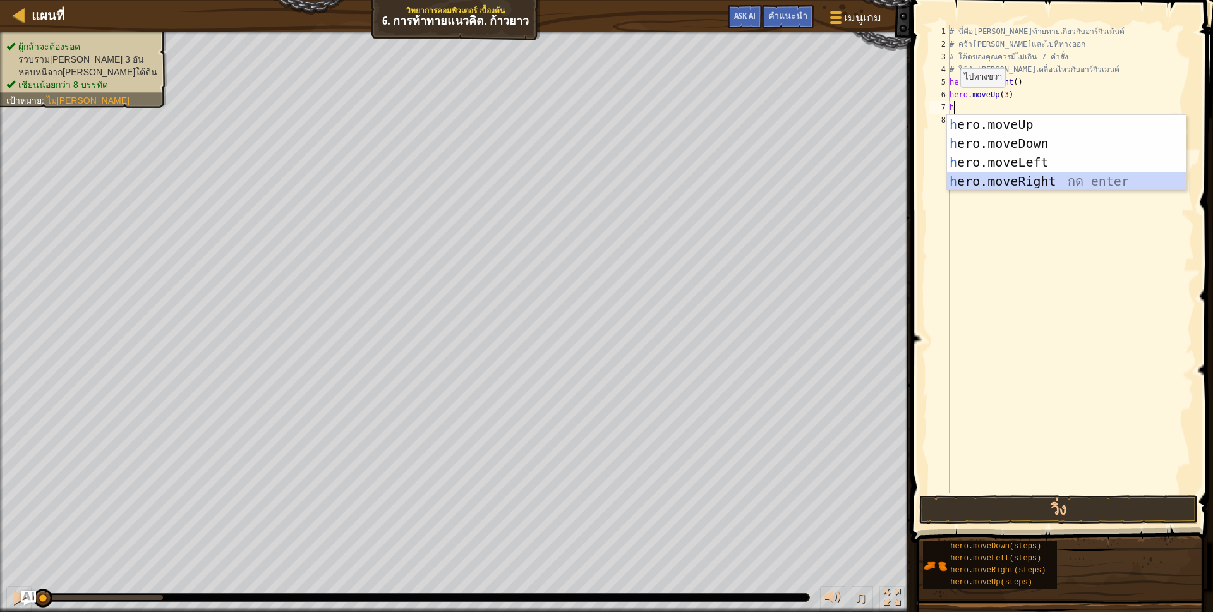
click at [1010, 179] on div "h ero.moveUp กด enter h ero.moveDown กด enter h ero.moveLeft กด enter h ero.mov…" at bounding box center [1066, 172] width 239 height 114
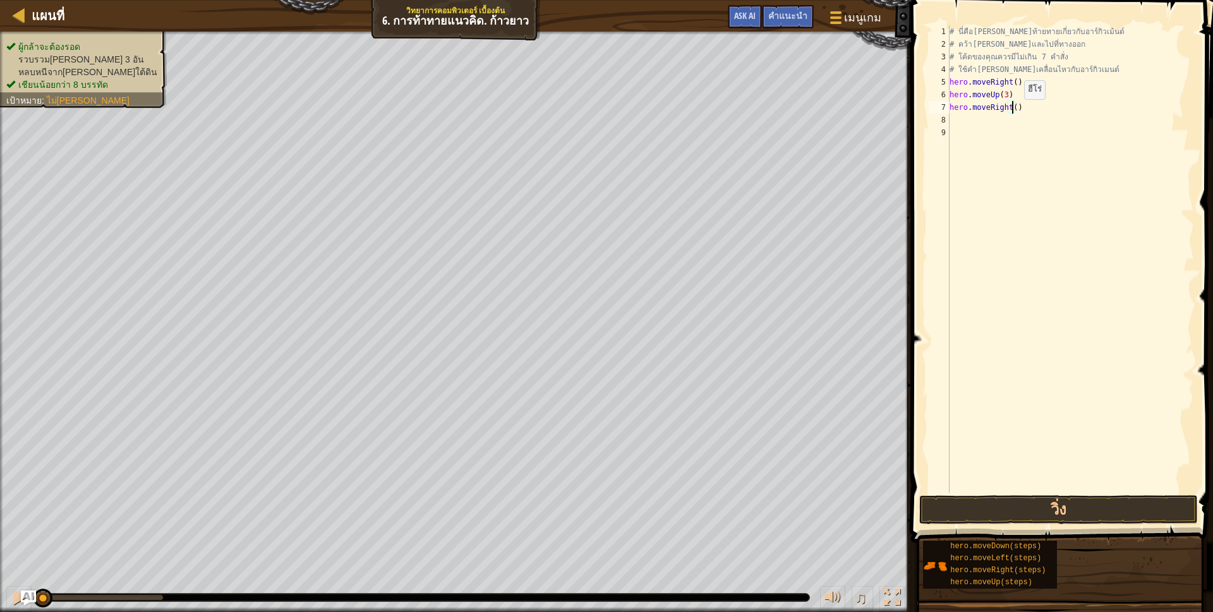
click at [1013, 112] on div "# นี่คือ[PERSON_NAME]ท้ายทายเกี่ยวกับอาร์กิวเม้นต์ # คว้า[PERSON_NAME]และไปที่ท…" at bounding box center [1070, 271] width 247 height 493
type textarea "hero.moveRight(2)"
click at [989, 123] on div "# นี่คือ[PERSON_NAME]ท้ายทายเกี่ยวกับอาร์กิวเม้นต์ # คว้า[PERSON_NAME]และไปที่ท…" at bounding box center [1070, 271] width 247 height 493
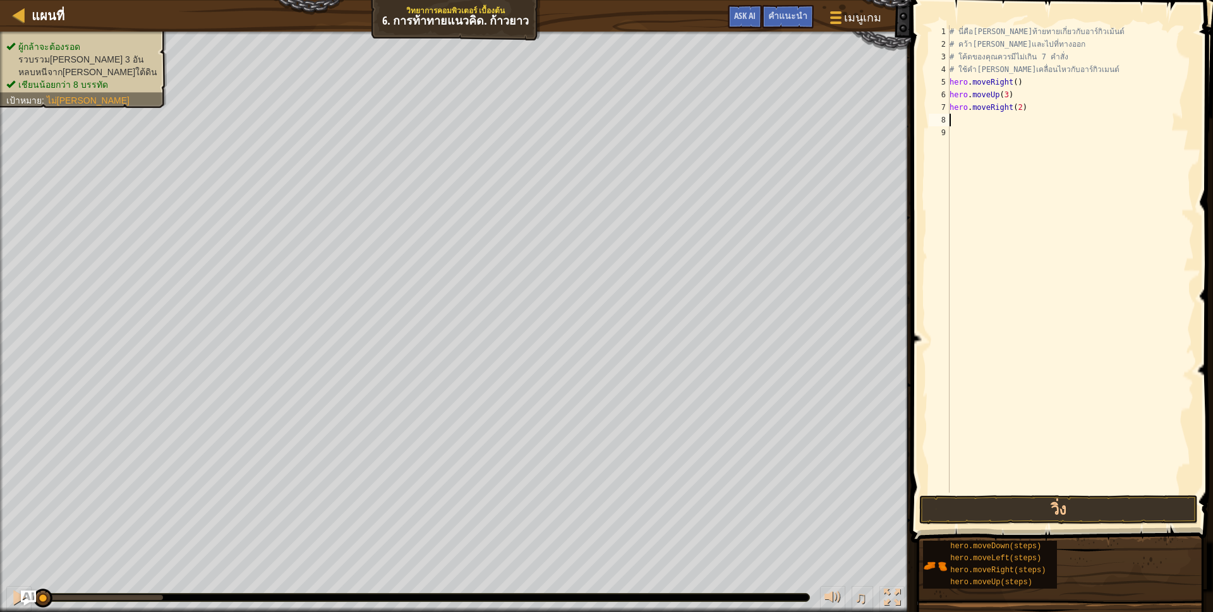
type textarea "h"
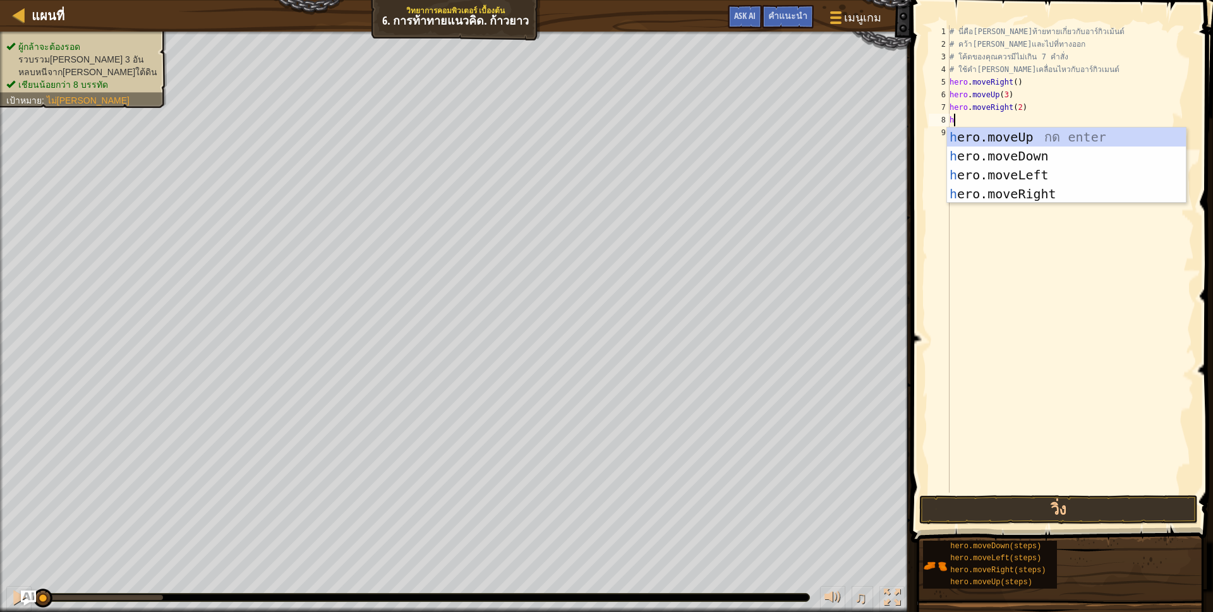
scroll to position [3, 3]
click at [1029, 155] on div "h ero.moveUp กด enter h ero.moveDown กด enter h ero.moveLeft กด enter h ero.mov…" at bounding box center [1066, 185] width 239 height 114
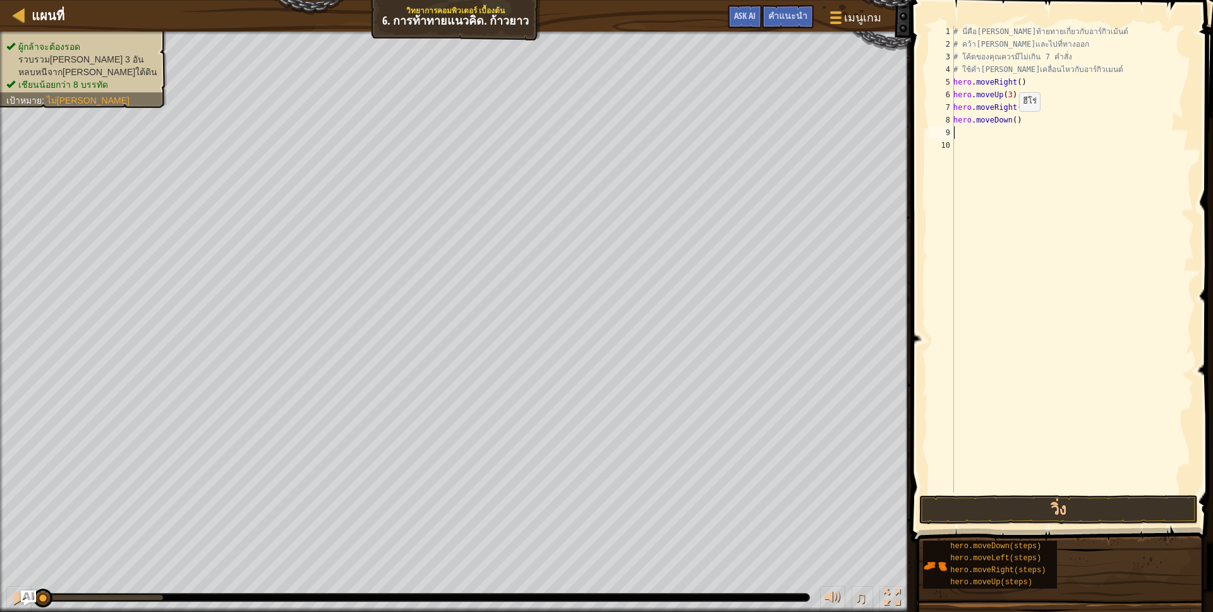
click at [1012, 124] on div "# นี่คือ[PERSON_NAME]ท้ายทายเกี่ยวกับอาร์กิวเม้นต์ # คว้า[PERSON_NAME]และไปที่ท…" at bounding box center [1072, 271] width 243 height 493
type textarea "hero.moveDown(3)"
click at [1014, 135] on div "# นี่คือ[PERSON_NAME]ท้ายทายเกี่ยวกับอาร์กิวเม้นต์ # คว้า[PERSON_NAME]และไปที่ท…" at bounding box center [1072, 271] width 243 height 493
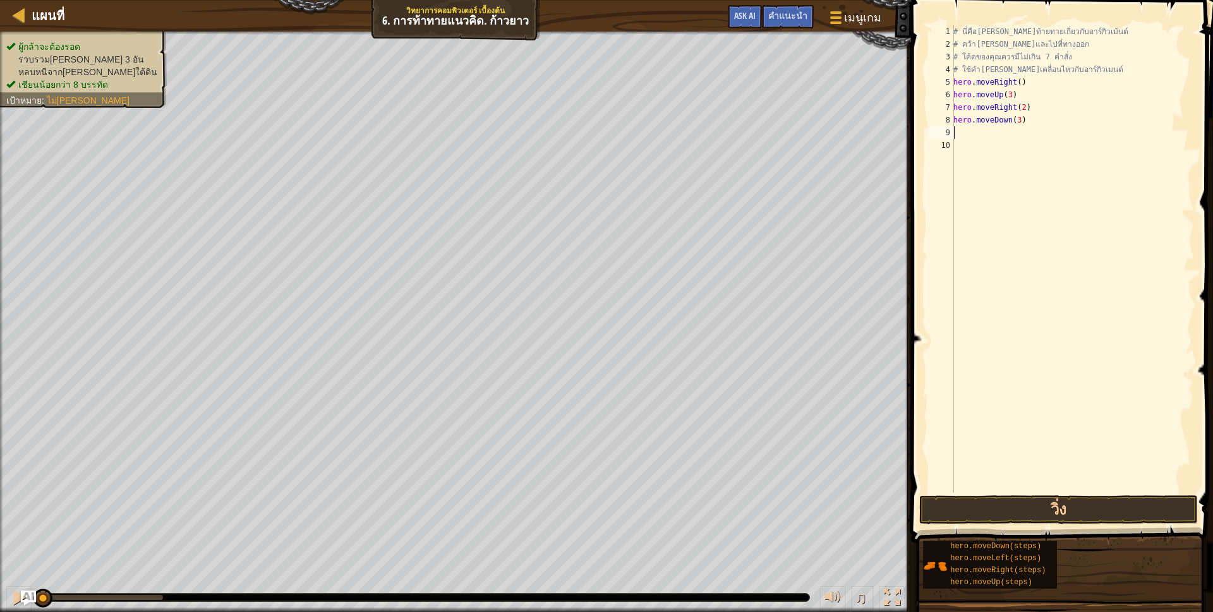
type textarea "h"
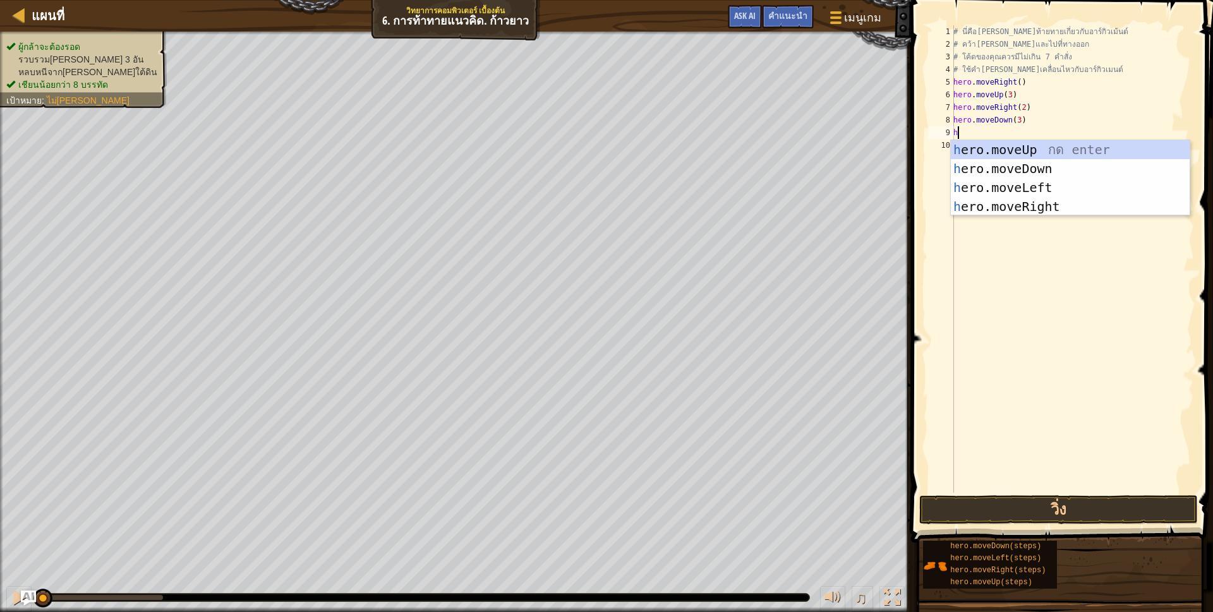
scroll to position [3, 3]
click at [1005, 181] on div "h ero.moveUp กด enter h ero.moveDown กด enter h ero.moveLeft กด enter h ero.mov…" at bounding box center [1070, 197] width 239 height 114
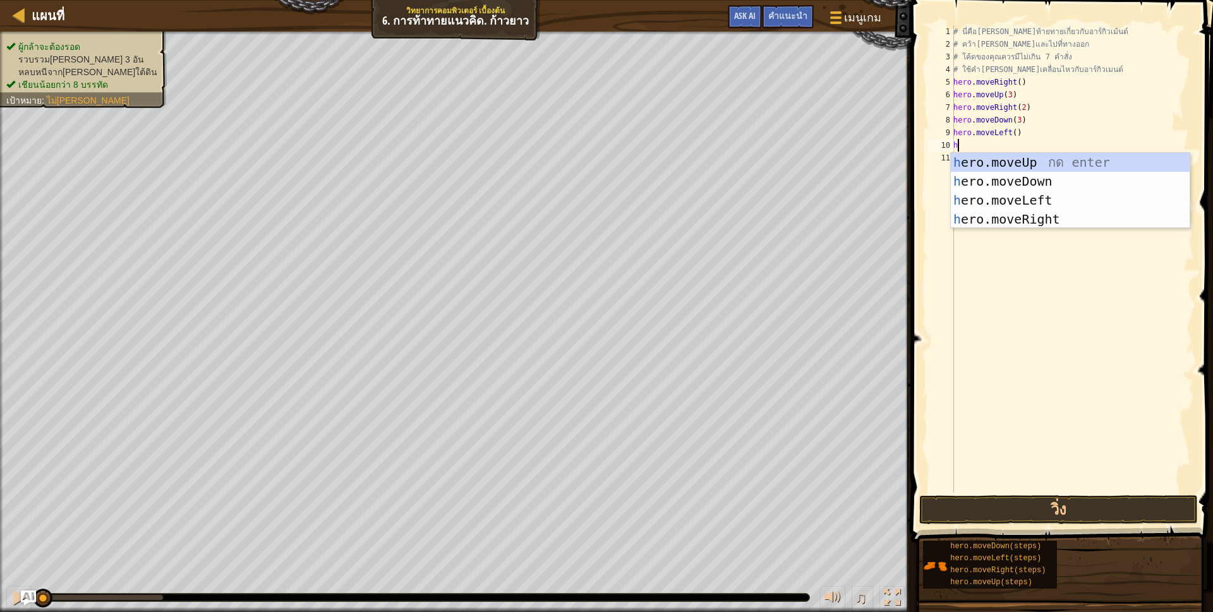
type textarea "h"
click at [1020, 160] on div "h ero.moveUp กด enter h ero.moveDown กด enter h ero.moveLeft กด enter h ero.mov…" at bounding box center [1070, 210] width 239 height 114
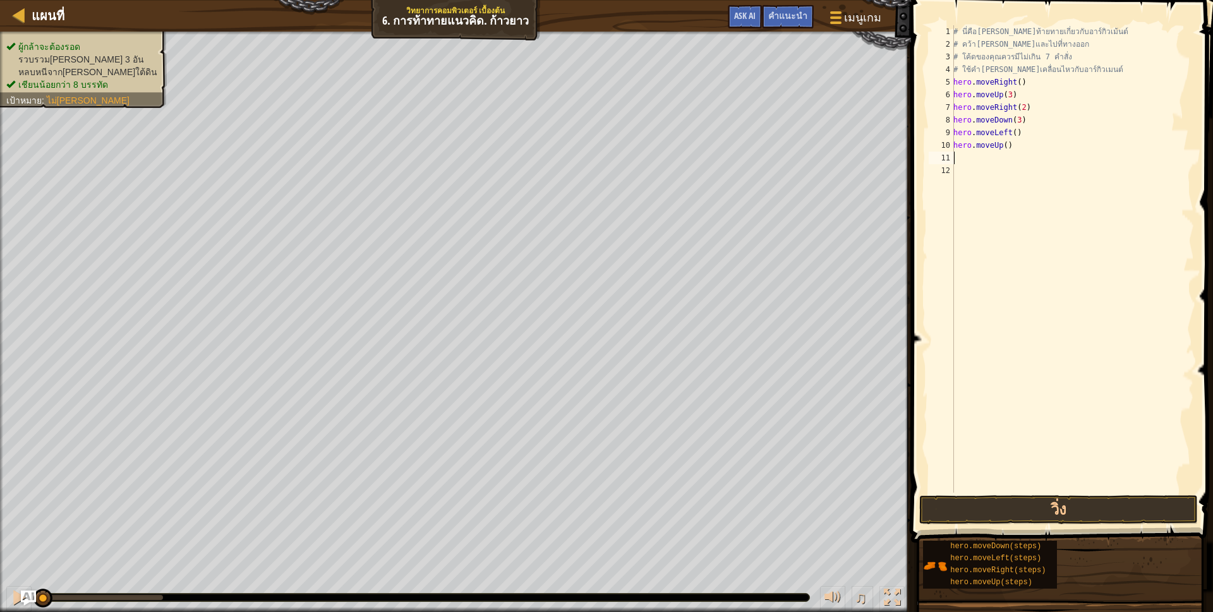
click at [1005, 151] on div "# นี่คือ[PERSON_NAME]ท้ายทายเกี่ยวกับอาร์กิวเม้นต์ # คว้า[PERSON_NAME]และไปที่ท…" at bounding box center [1072, 271] width 243 height 493
type textarea "hero.moveUp(2)"
click at [978, 171] on div "# นี่คือ[PERSON_NAME]ท้ายทายเกี่ยวกับอาร์กิวเม้นต์ # คว้า[PERSON_NAME]และไปที่ท…" at bounding box center [1072, 271] width 243 height 493
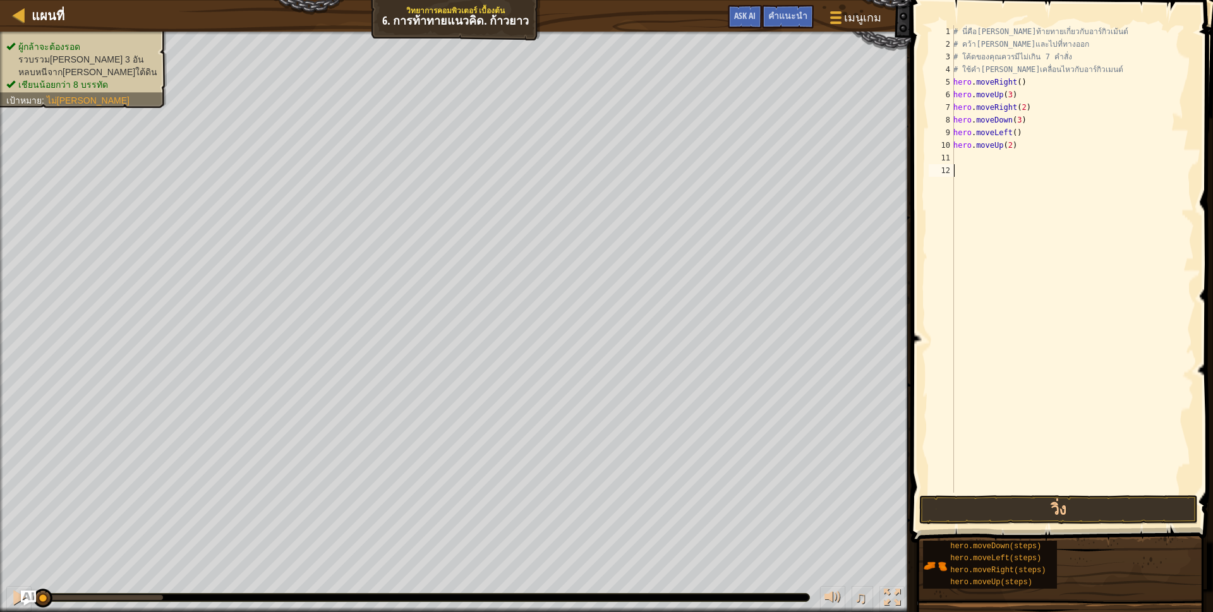
click at [979, 163] on div "# นี่คือ[PERSON_NAME]ท้ายทายเกี่ยวกับอาร์กิวเม้นต์ # คว้า[PERSON_NAME]และไปที่ท…" at bounding box center [1072, 271] width 243 height 493
type textarea "h"
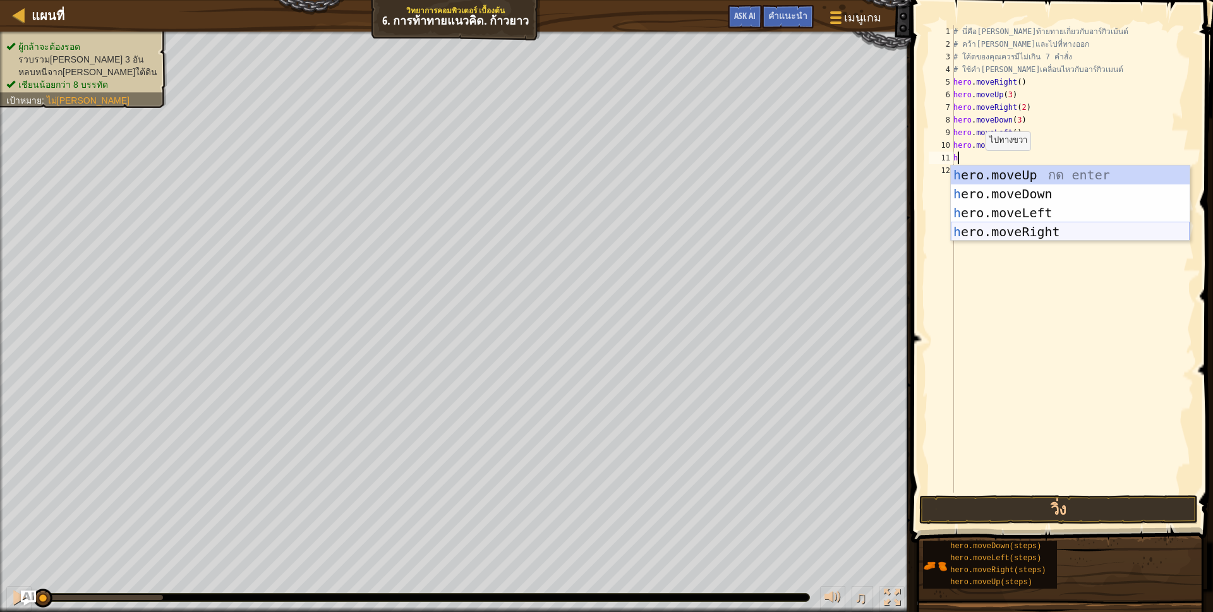
click at [1053, 231] on div "h ero.moveUp กด enter h ero.moveDown กด enter h ero.moveLeft กด enter h ero.mov…" at bounding box center [1070, 223] width 239 height 114
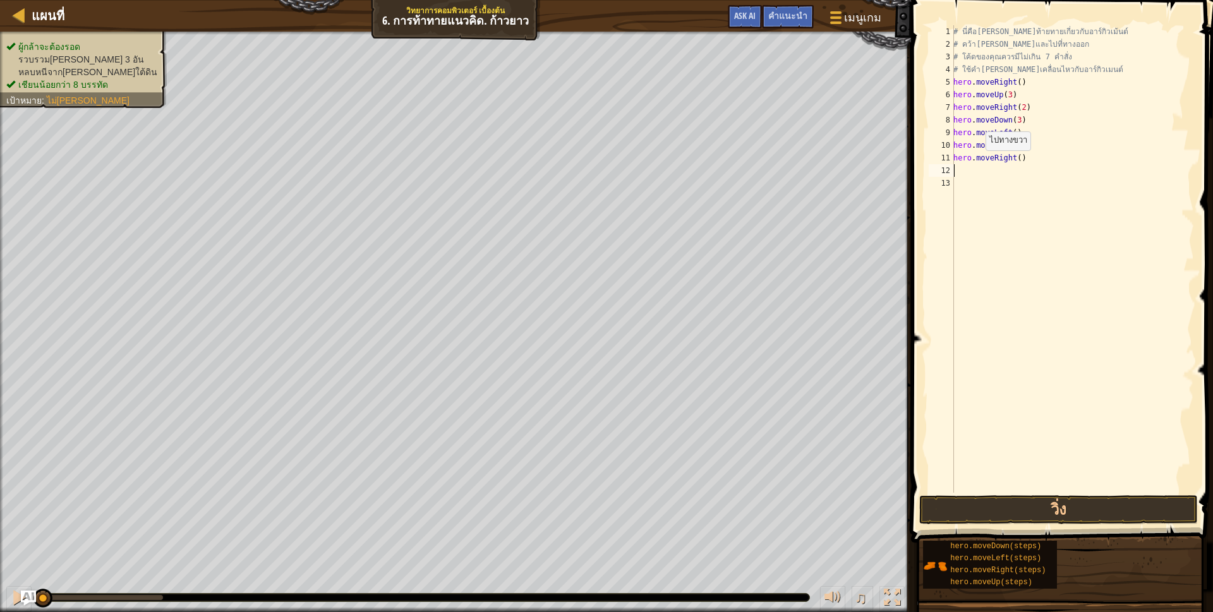
scroll to position [3, 0]
click at [1019, 158] on div "# นี่คือ[PERSON_NAME]ท้ายทายเกี่ยวกับอาร์กิวเม้นต์ # คว้า[PERSON_NAME]และไปที่ท…" at bounding box center [1072, 271] width 243 height 493
click at [1014, 161] on div "# นี่คือ[PERSON_NAME]ท้ายทายเกี่ยวกับอาร์กิวเม้นต์ # คว้า[PERSON_NAME]และไปที่ท…" at bounding box center [1072, 271] width 243 height 493
type textarea "hero.moveRight(3)"
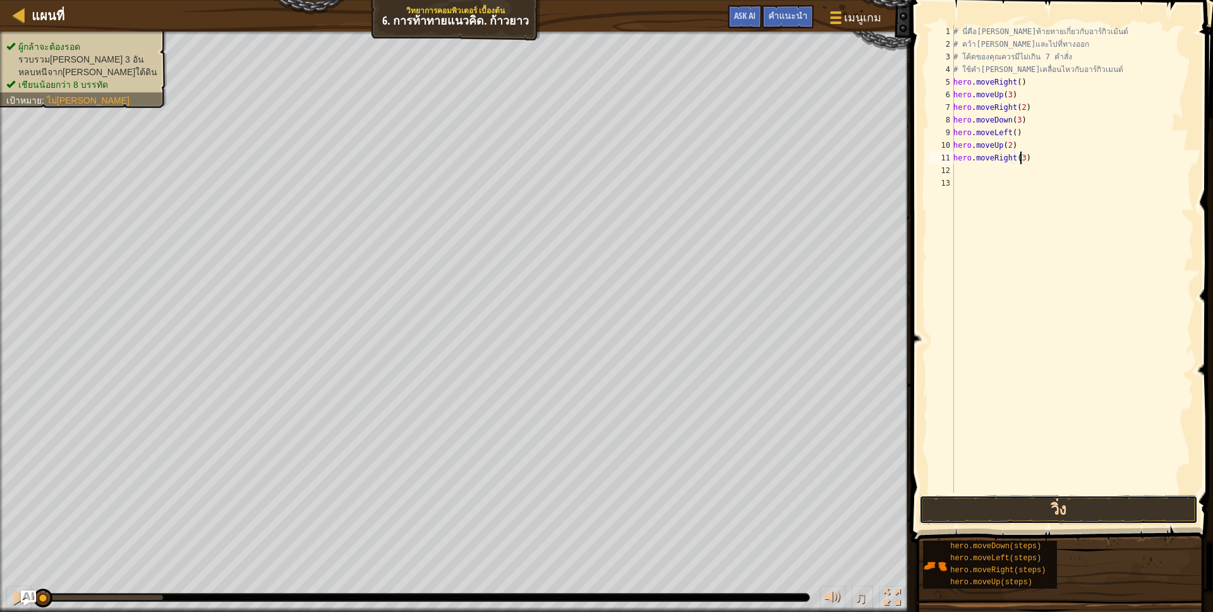
click at [962, 499] on button "วิ่ง" at bounding box center [1058, 509] width 279 height 29
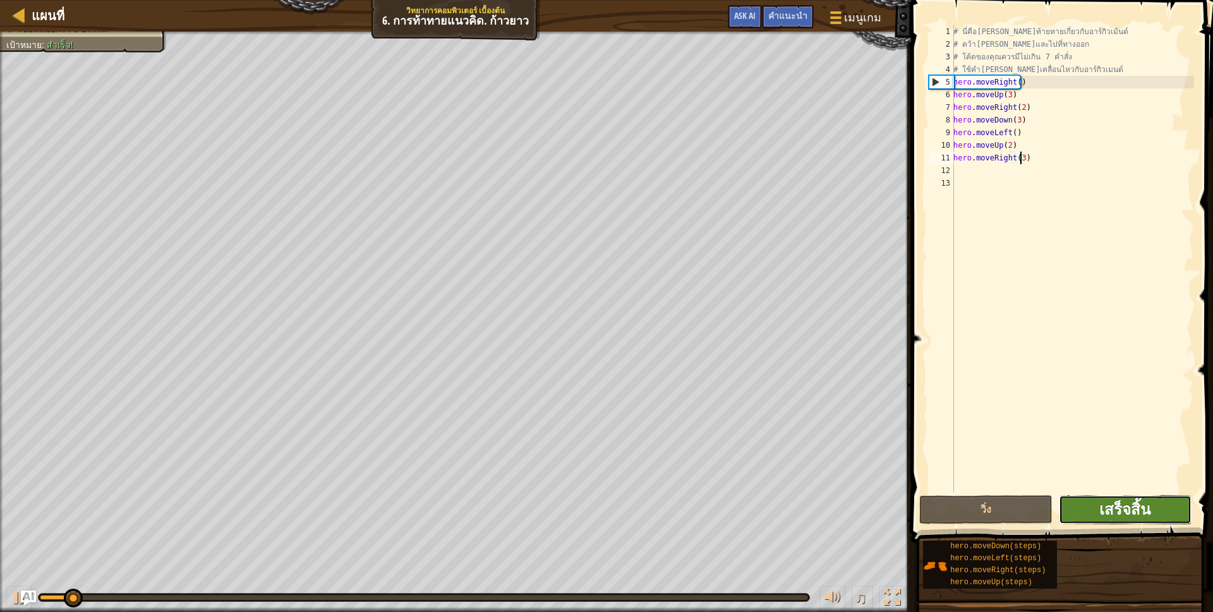
click at [1108, 519] on span "เสร็จสิ้น" at bounding box center [1124, 509] width 51 height 20
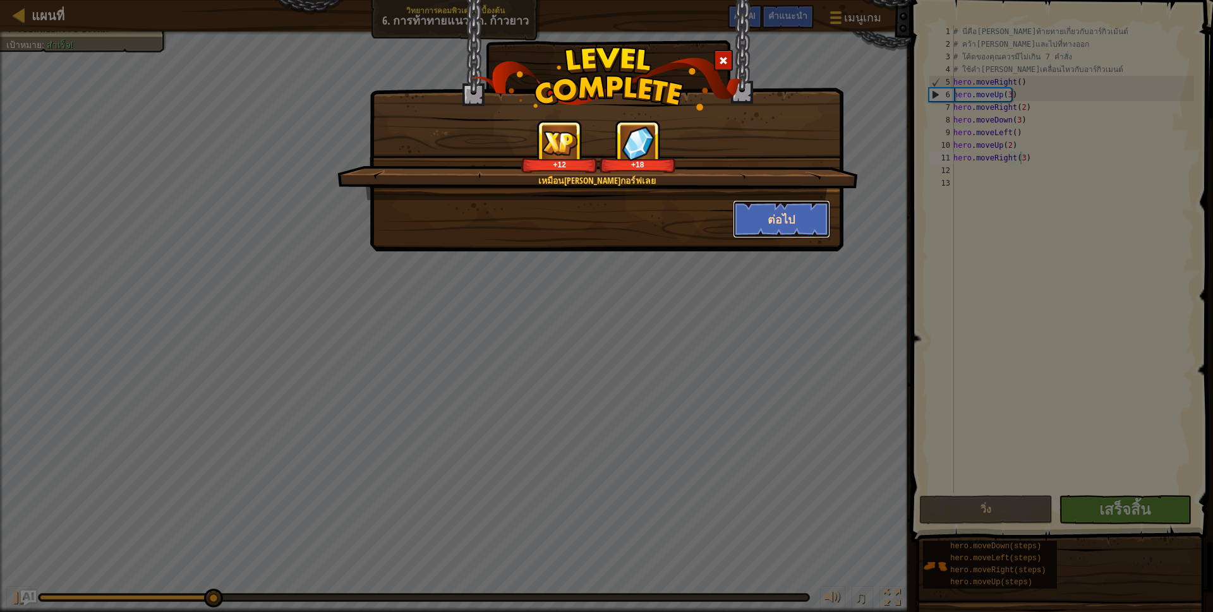
click at [766, 224] on button "ต่อไป" at bounding box center [782, 219] width 98 height 38
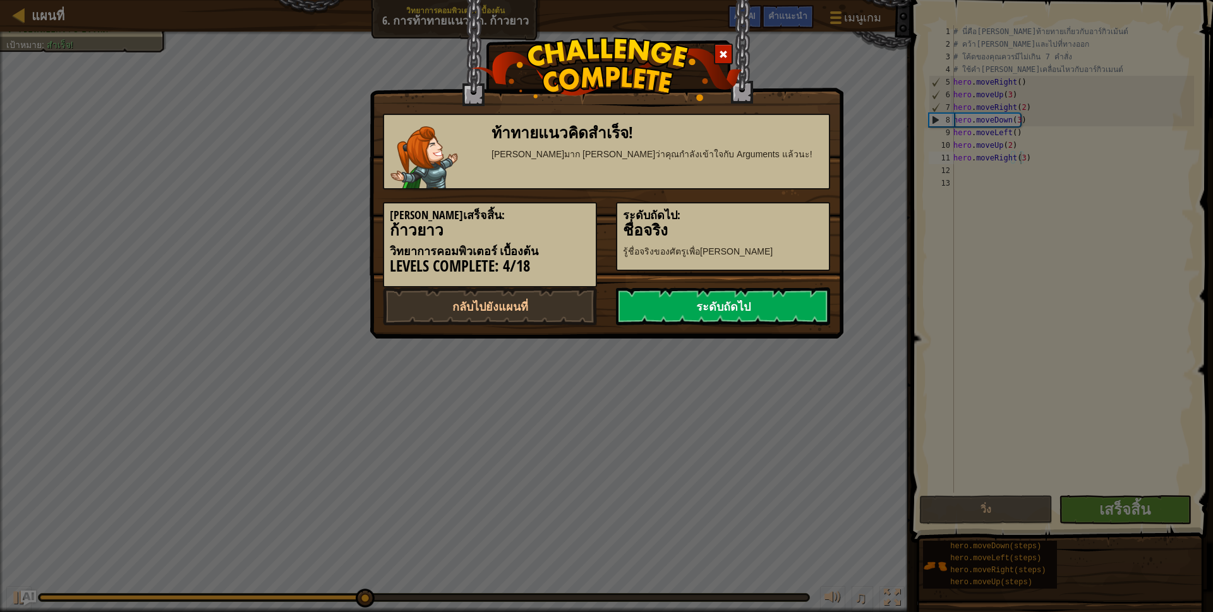
click at [801, 311] on link "ระดับถัดไป" at bounding box center [723, 306] width 214 height 38
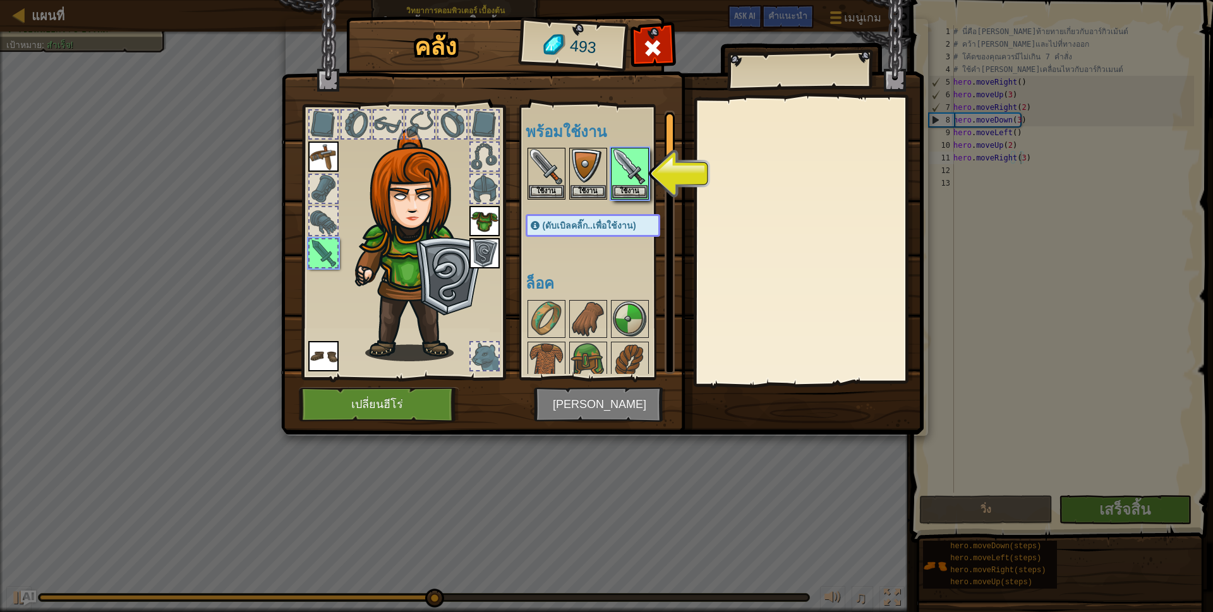
click at [650, 164] on div at bounding box center [606, 174] width 160 height 56
click at [638, 172] on img at bounding box center [629, 166] width 35 height 35
click at [631, 185] on button "ใช้งาน" at bounding box center [629, 190] width 35 height 13
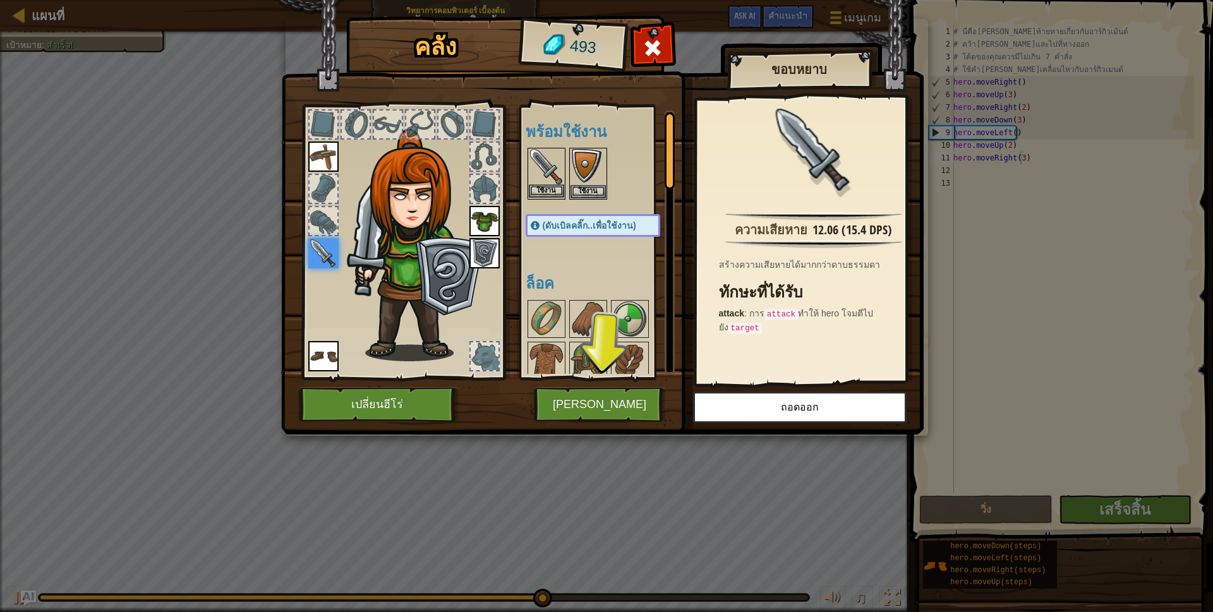
click at [555, 182] on img at bounding box center [546, 166] width 35 height 35
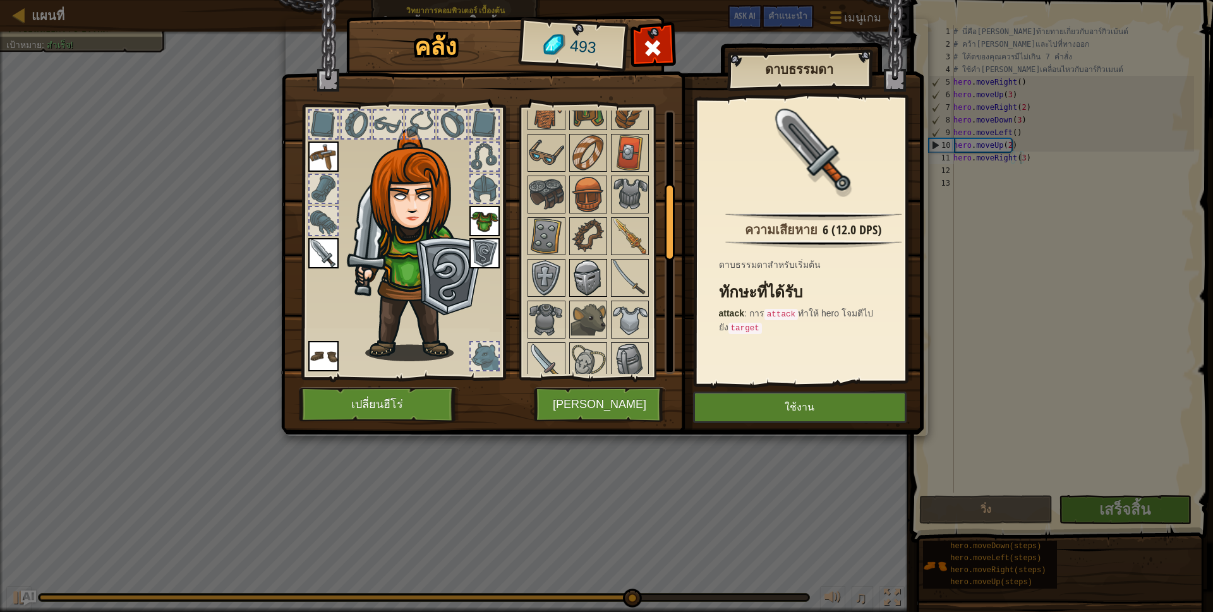
scroll to position [253, 0]
click at [643, 258] on img at bounding box center [629, 274] width 35 height 35
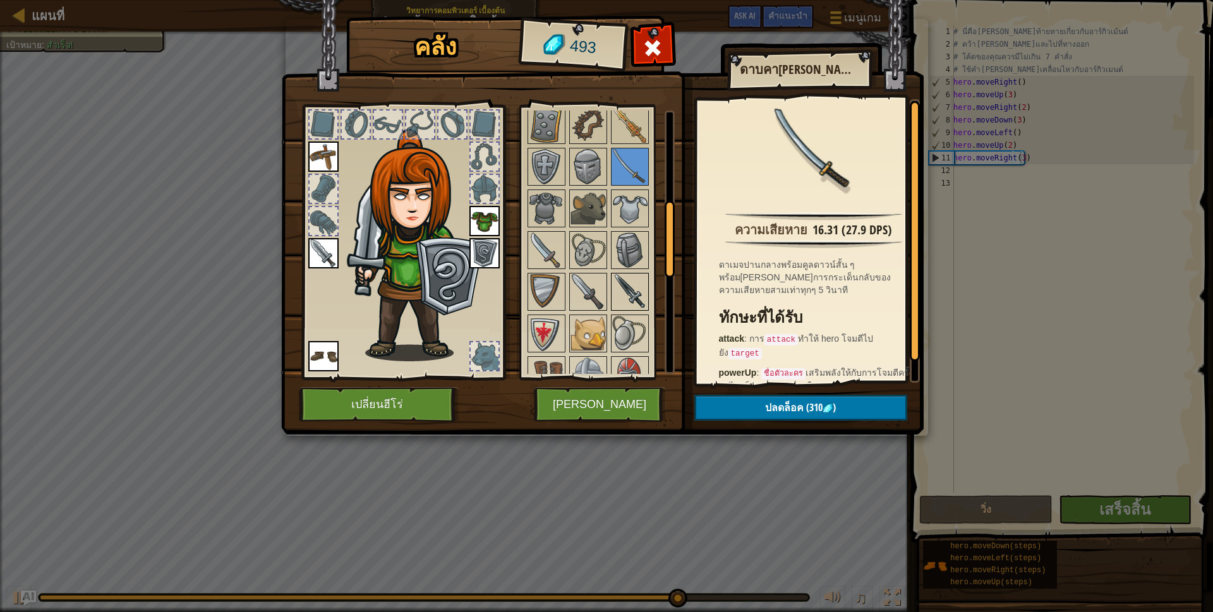
scroll to position [379, 0]
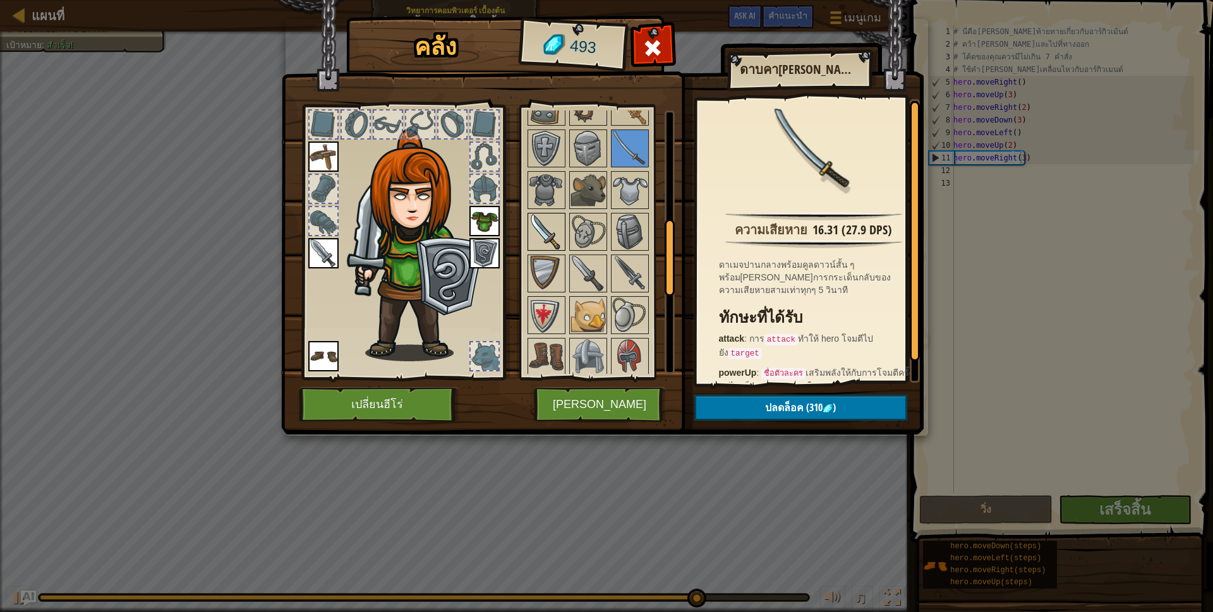
click at [557, 230] on img at bounding box center [546, 231] width 35 height 35
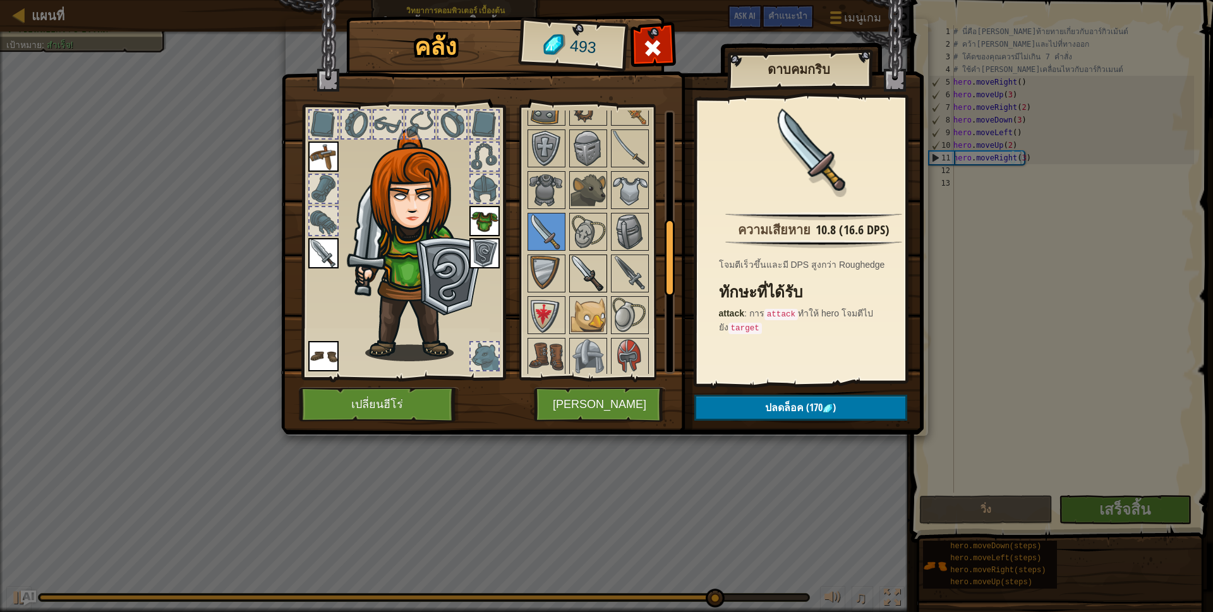
click at [588, 275] on img at bounding box center [588, 273] width 35 height 35
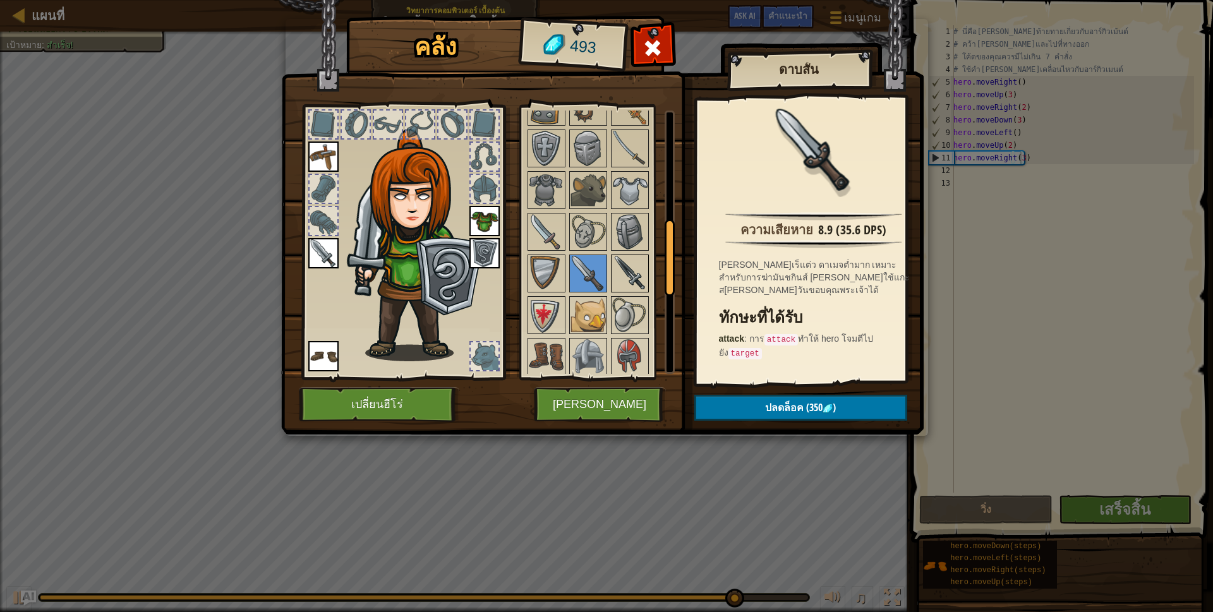
click at [624, 269] on img at bounding box center [629, 273] width 35 height 35
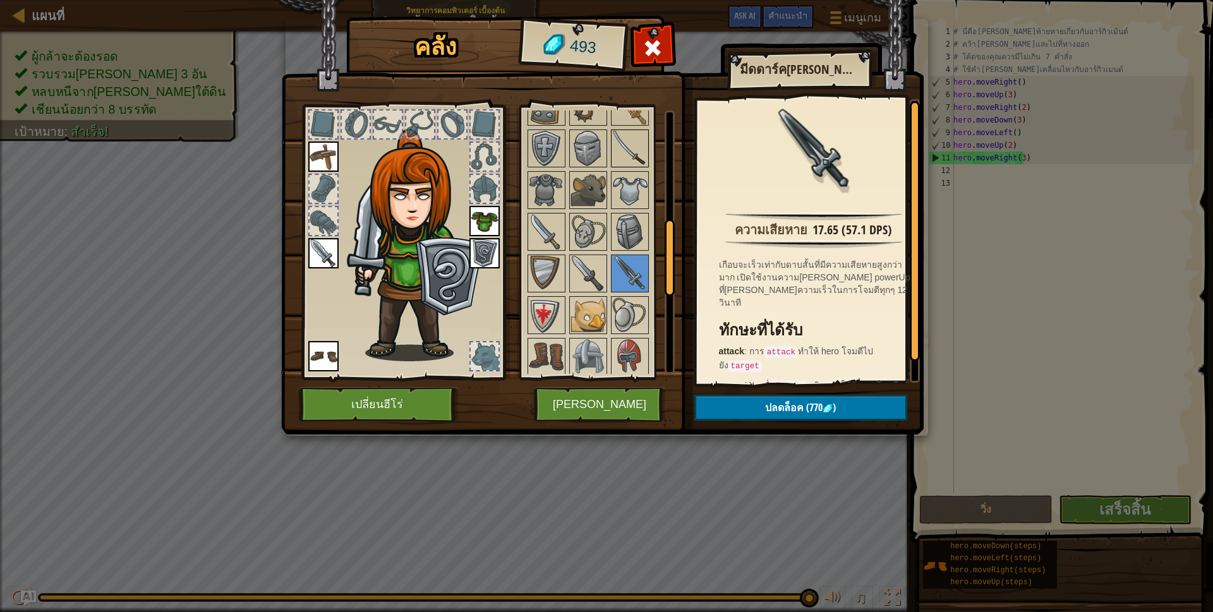
click at [641, 150] on img at bounding box center [629, 148] width 35 height 35
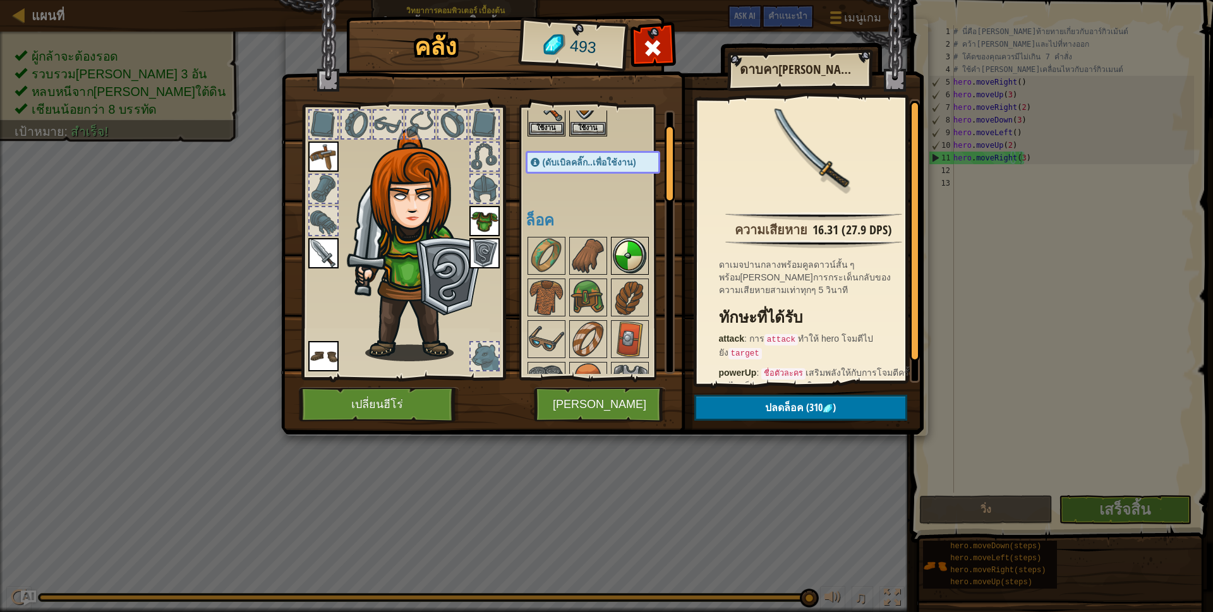
scroll to position [0, 0]
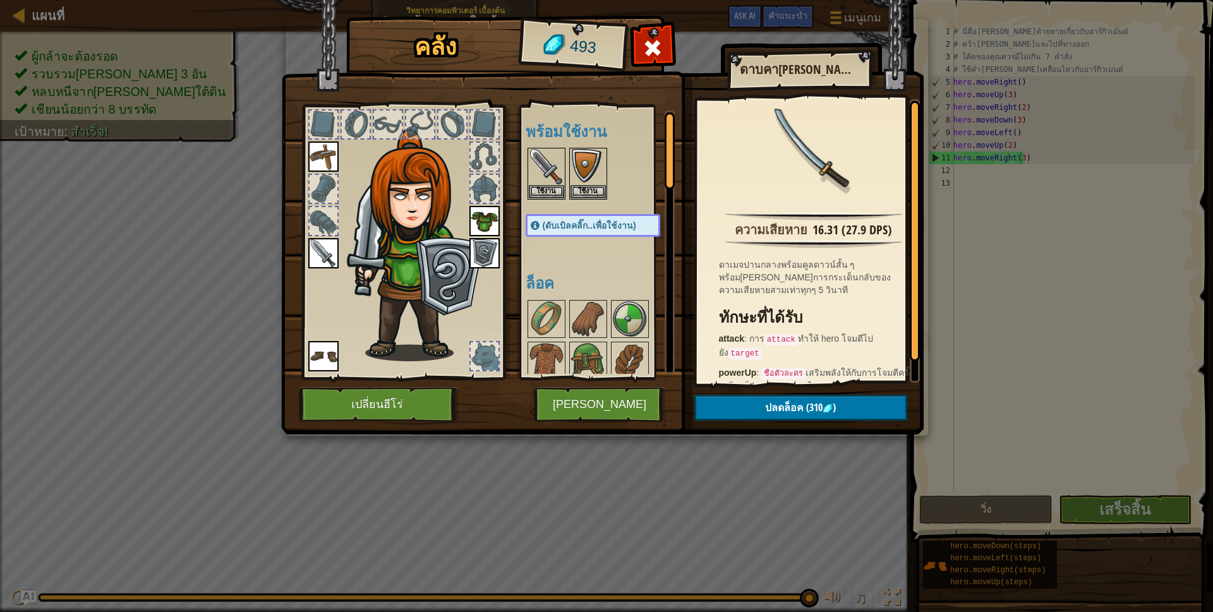
click at [328, 262] on img at bounding box center [323, 253] width 30 height 30
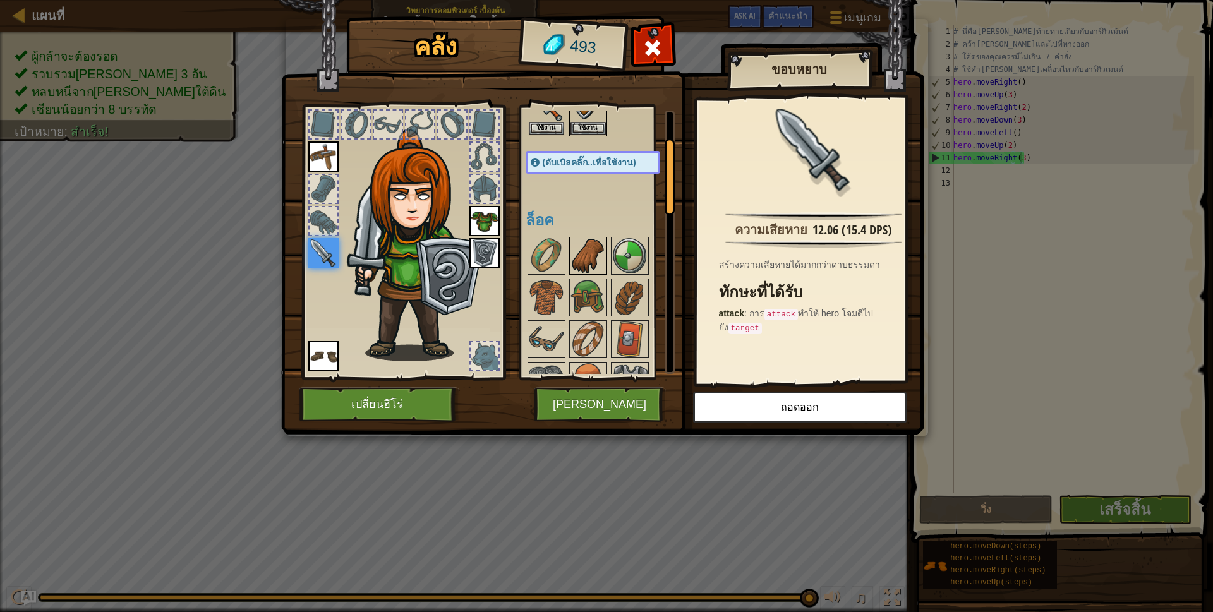
scroll to position [253, 0]
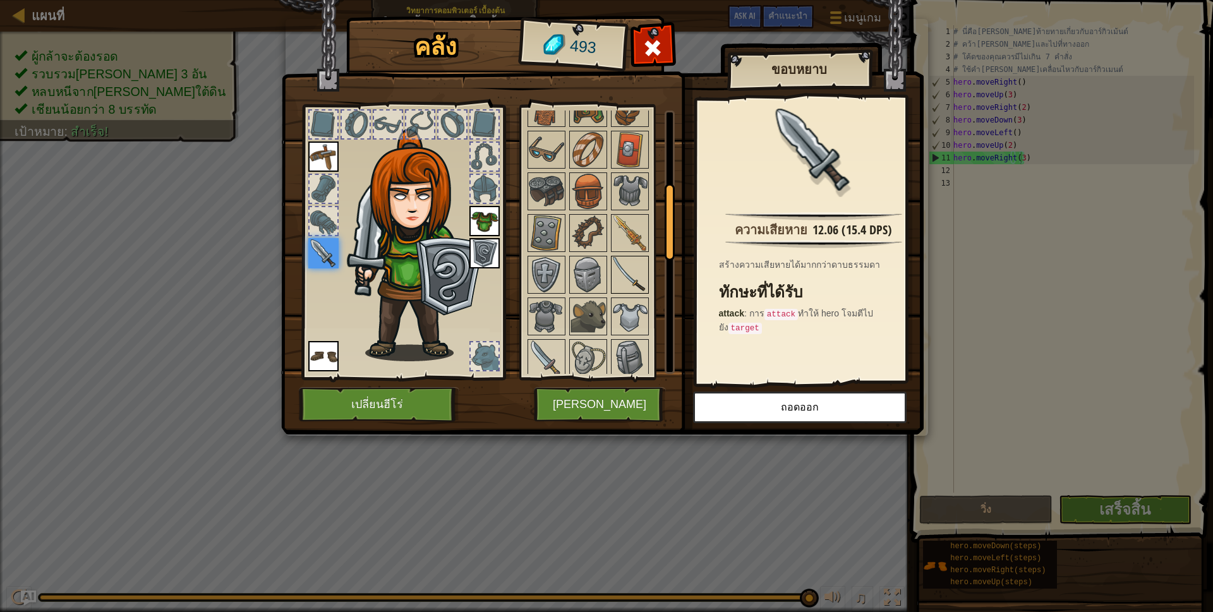
click at [631, 260] on img at bounding box center [629, 274] width 35 height 35
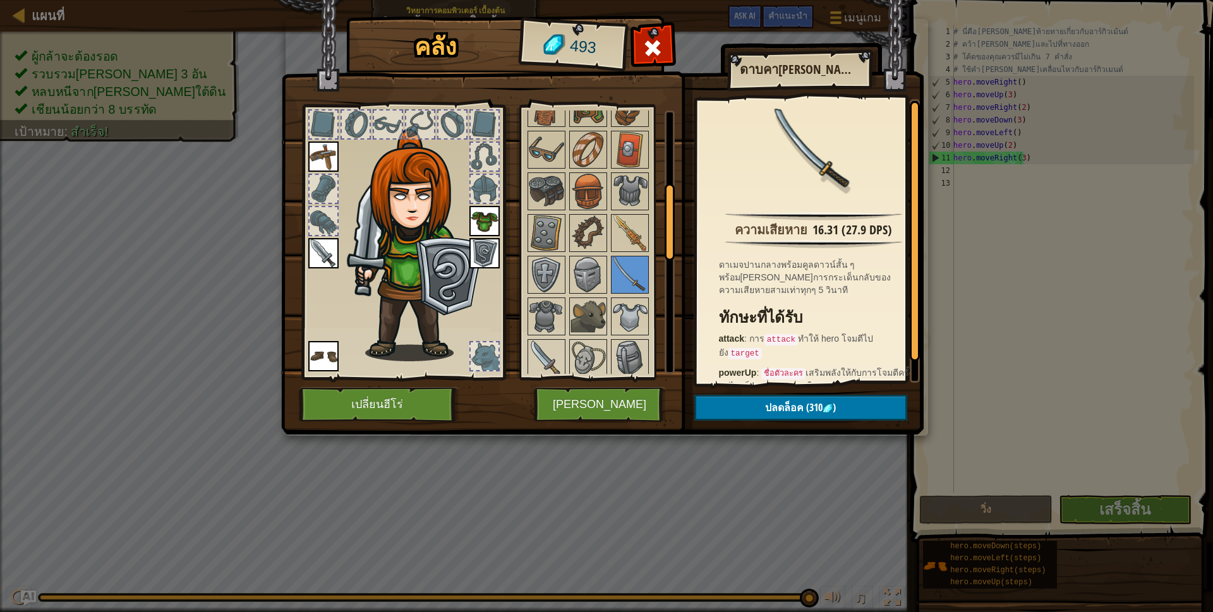
click at [790, 423] on img at bounding box center [602, 205] width 643 height 459
click at [794, 411] on span "ปลดล็อค" at bounding box center [784, 408] width 39 height 14
click at [794, 410] on button "ยืนยัน" at bounding box center [800, 408] width 213 height 26
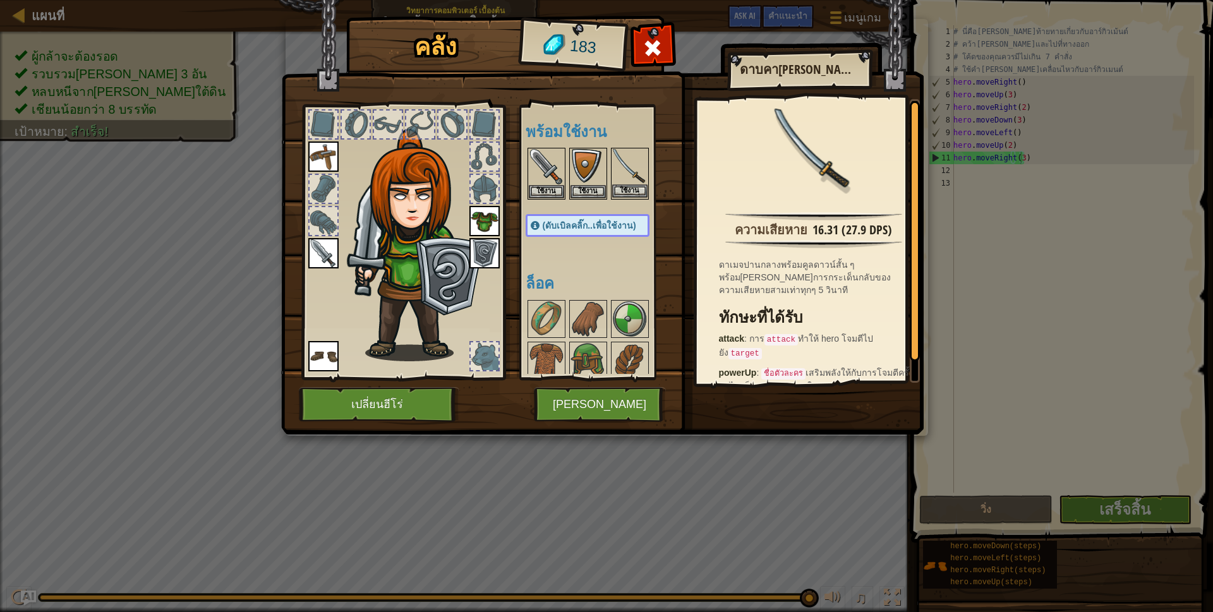
click at [630, 181] on img at bounding box center [629, 166] width 35 height 35
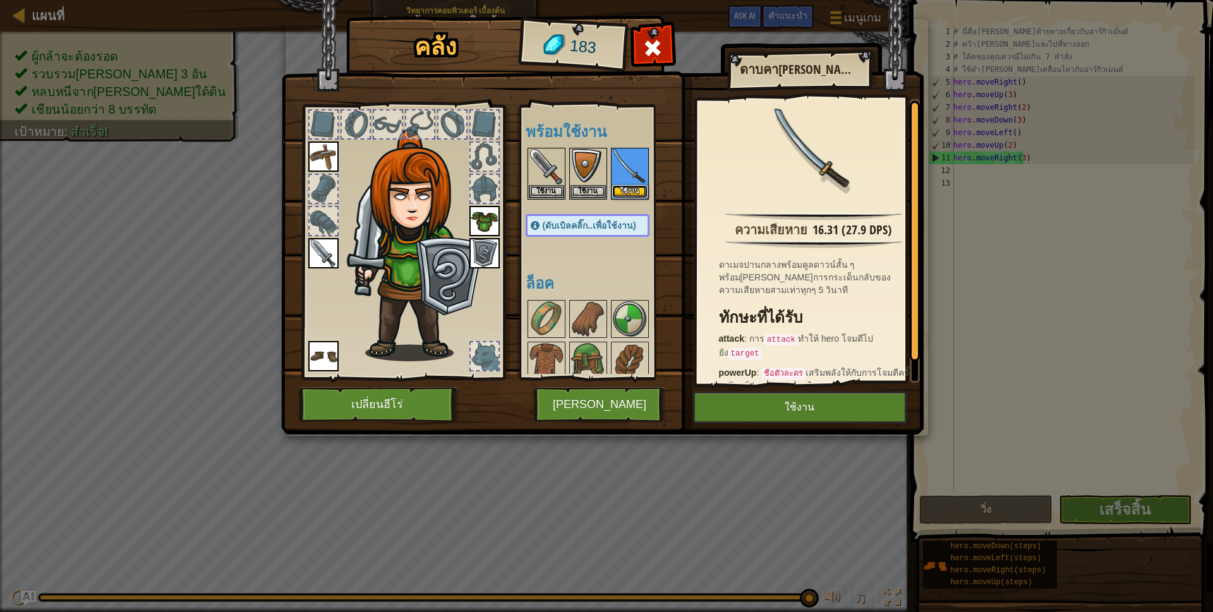
click at [627, 186] on button "ใช้งาน" at bounding box center [629, 191] width 35 height 13
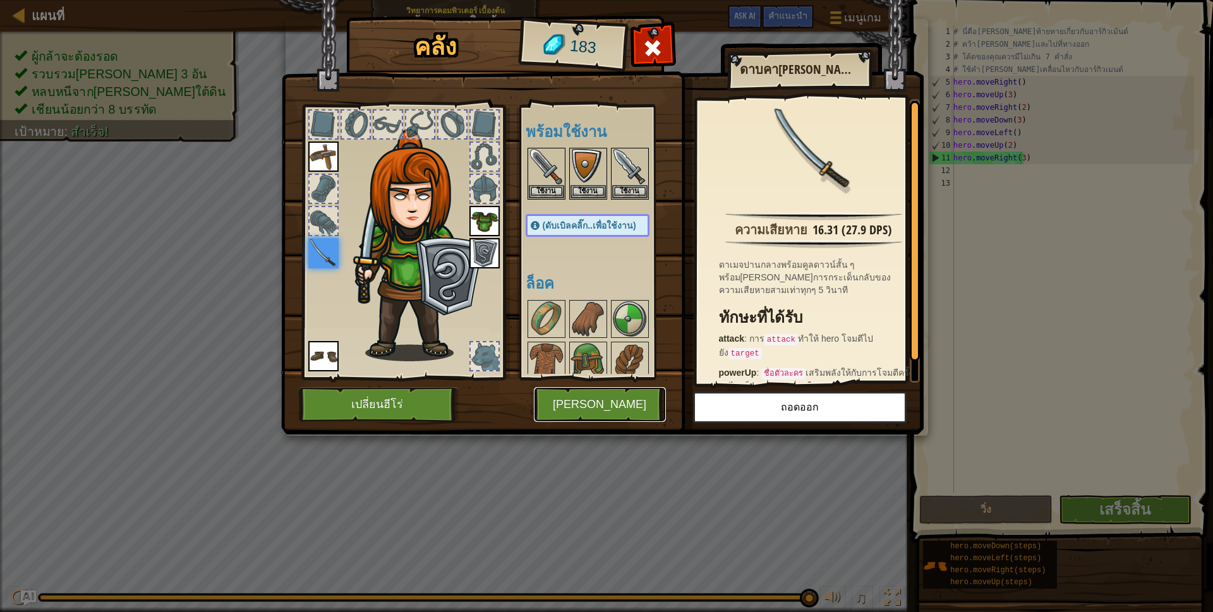
click at [633, 414] on button "[PERSON_NAME]" at bounding box center [600, 404] width 132 height 35
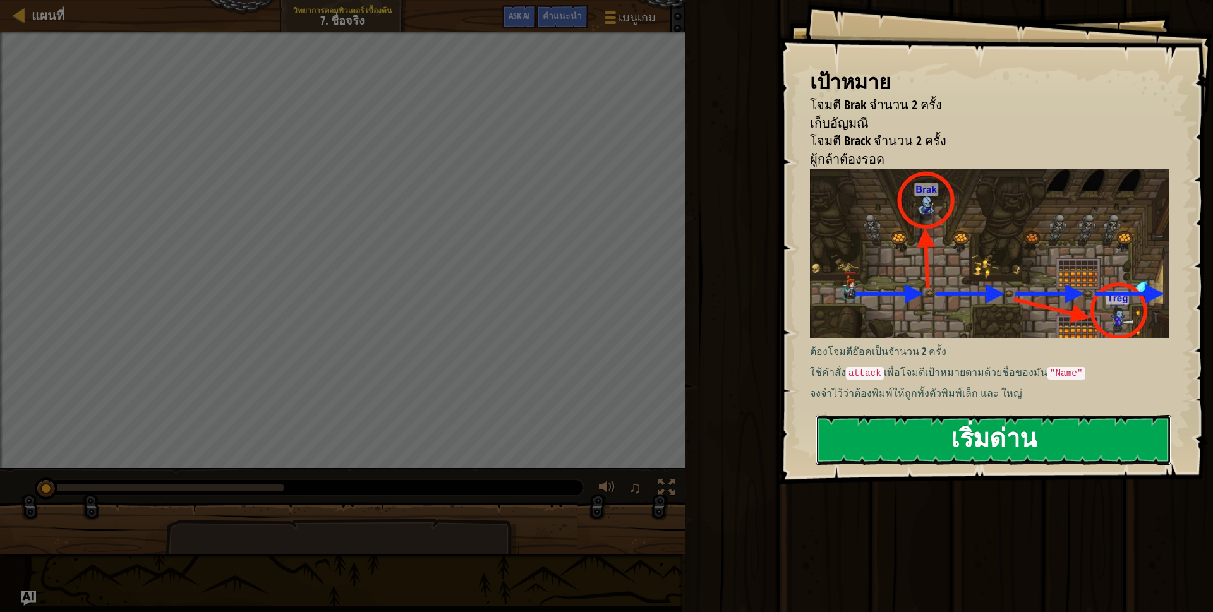
click at [877, 427] on button "เริ่มด่าน" at bounding box center [994, 440] width 356 height 50
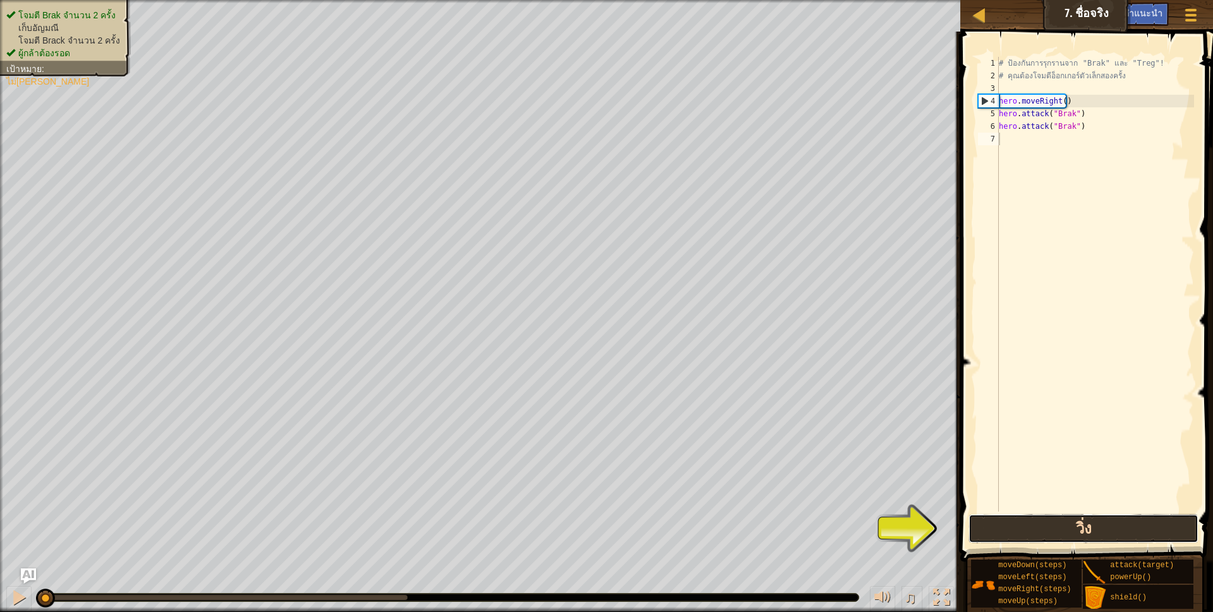
click at [1037, 528] on button "วิ่ง" at bounding box center [1084, 528] width 231 height 29
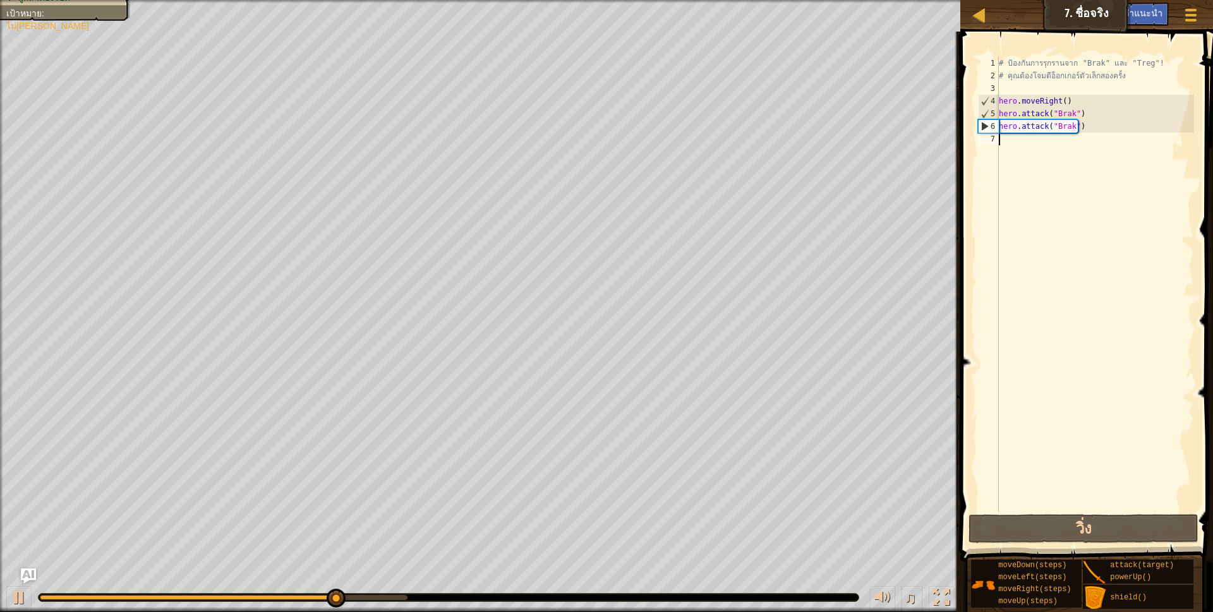
type textarea "h"
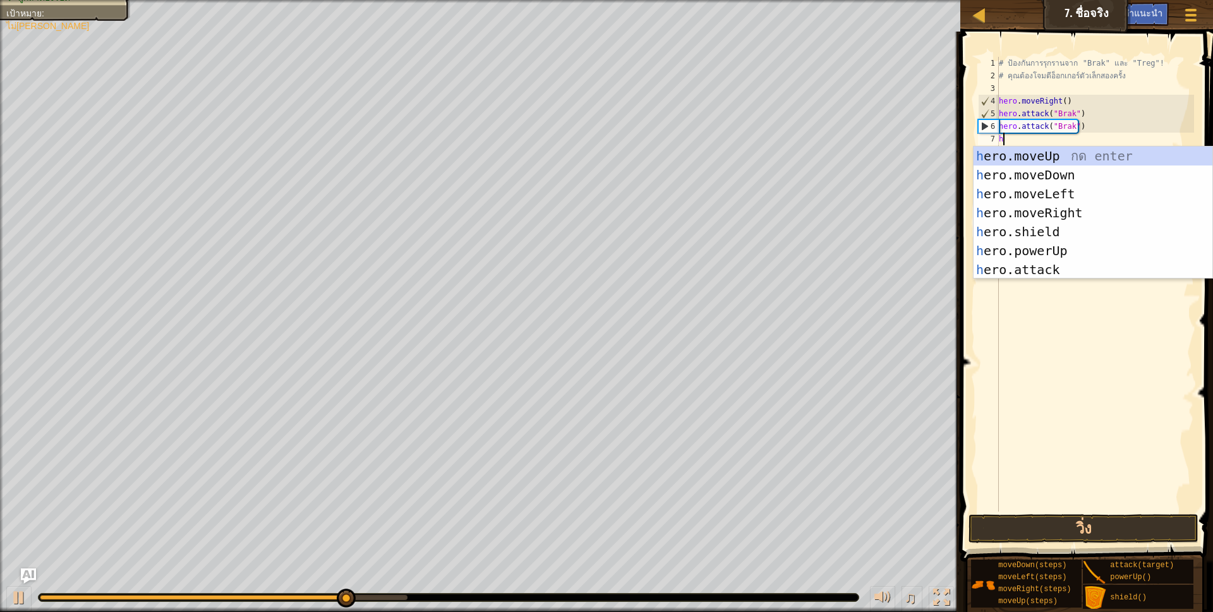
scroll to position [3, 3]
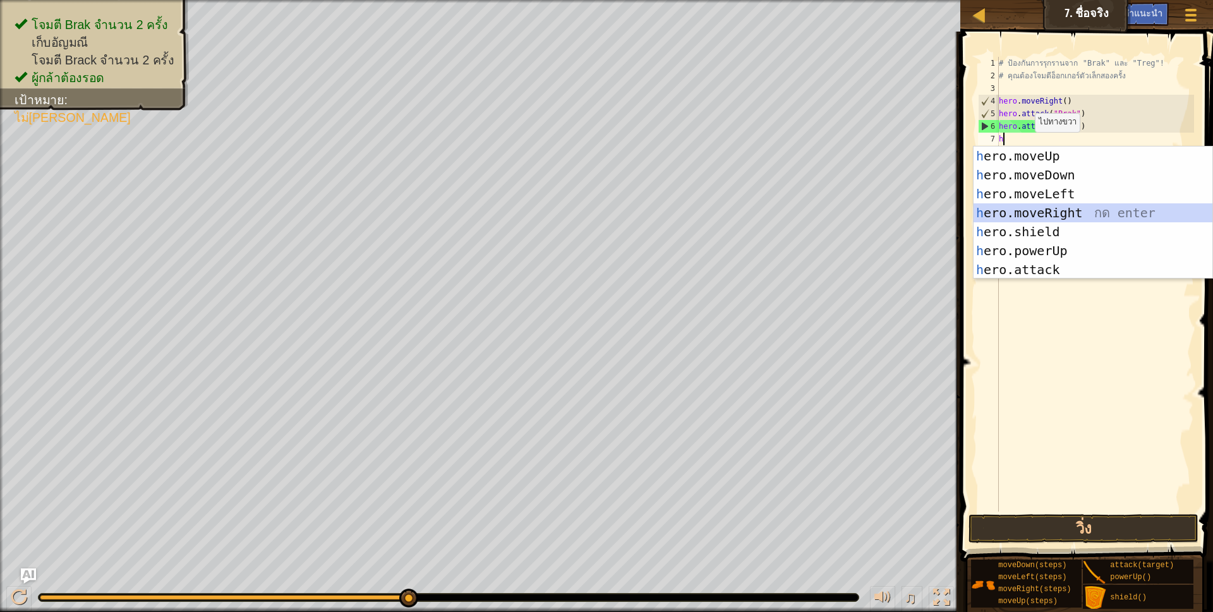
click at [1076, 209] on div "h ero.moveUp กด enter h ero.moveDown กด enter h ero.moveLeft กด enter h ero.mov…" at bounding box center [1093, 232] width 239 height 171
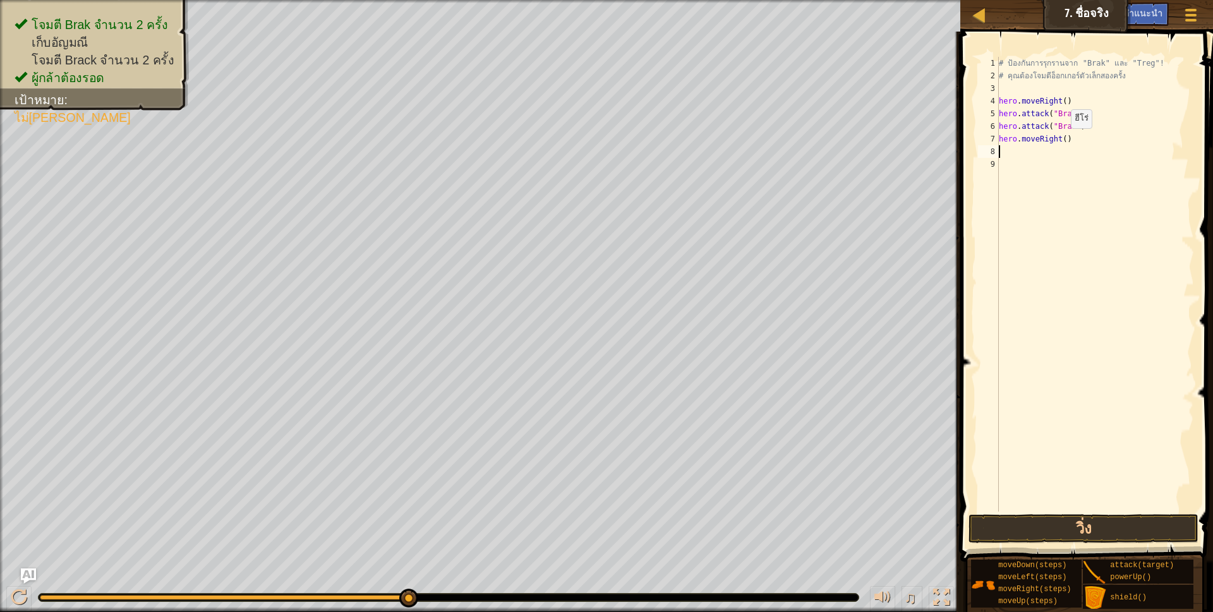
click at [1060, 141] on div "# ป้องกันการรุกรานจาก "Brak" และ "Treg"! # คุณต้องโจมตีอ็อกเกอร์ตัวเล็กสองครั้ง…" at bounding box center [1095, 297] width 198 height 480
type textarea "hero.moveRight(2)"
click at [1066, 159] on div "# ป้องกันการรุกรานจาก "Brak" และ "Treg"! # คุณต้องโจมตีอ็อกเกอร์ตัวเล็กสองครั้ง…" at bounding box center [1095, 297] width 198 height 480
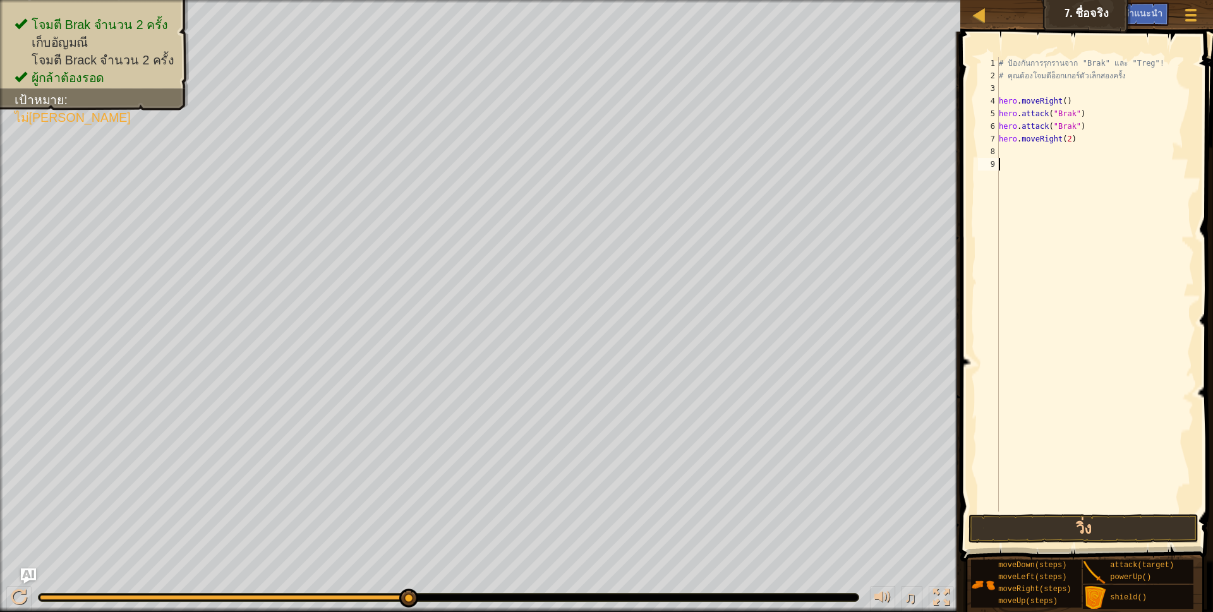
click at [1065, 151] on div "# ป้องกันการรุกรานจาก "Brak" และ "Treg"! # คุณต้องโจมตีอ็อกเกอร์ตัวเล็กสองครั้ง…" at bounding box center [1095, 297] width 198 height 480
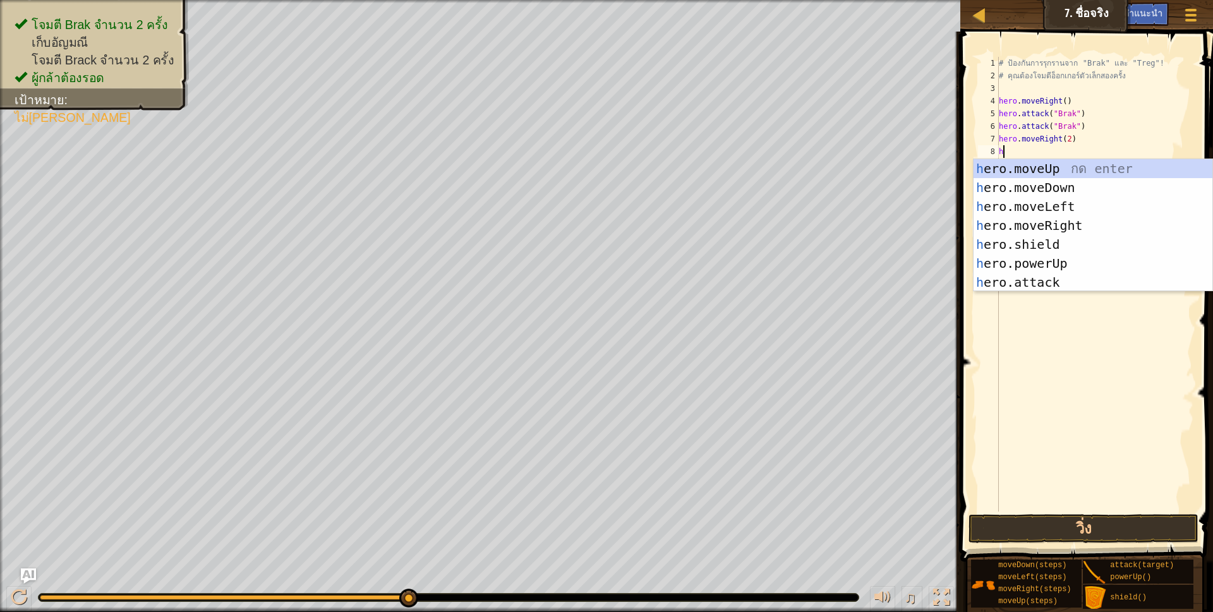
scroll to position [3, 3]
click at [1040, 281] on div "h ero.moveUp กด enter h ero.moveDown กด enter h ero.moveLeft กด enter h ero.mov…" at bounding box center [1093, 244] width 239 height 171
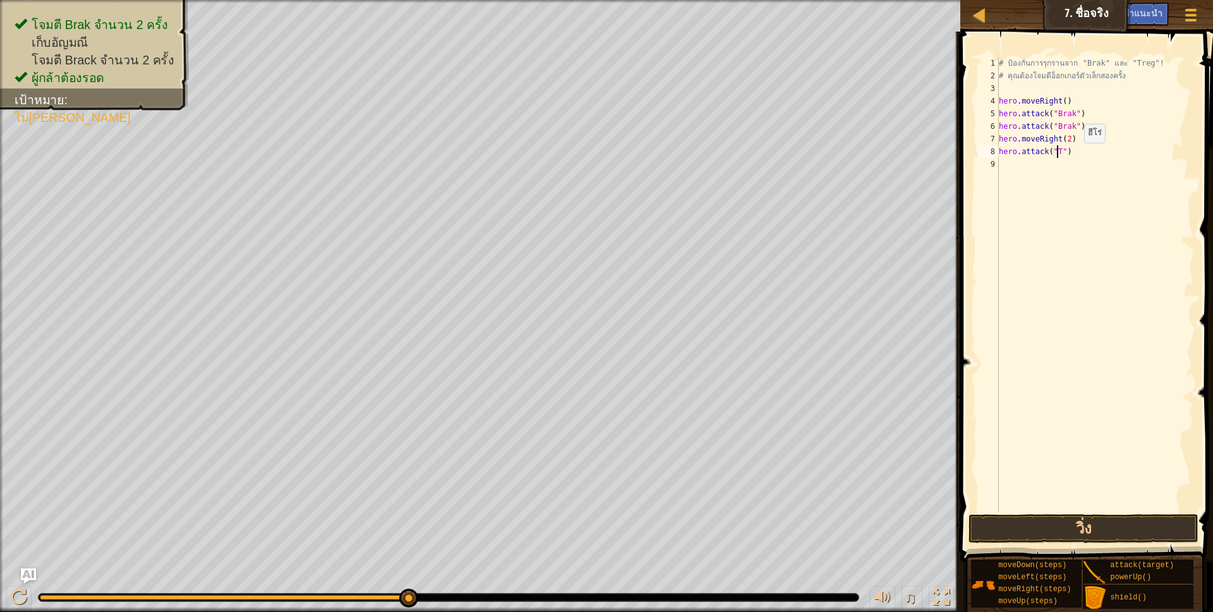
scroll to position [3, 52]
type textarea "hero.attack("Treg")"
click at [1004, 159] on div "# ป้องกันการรุกรานจาก "Brak" และ "Treg"! # คุณต้องโจมตีอ็อกเกอร์ตัวเล็กสองครั้ง…" at bounding box center [1095, 297] width 198 height 480
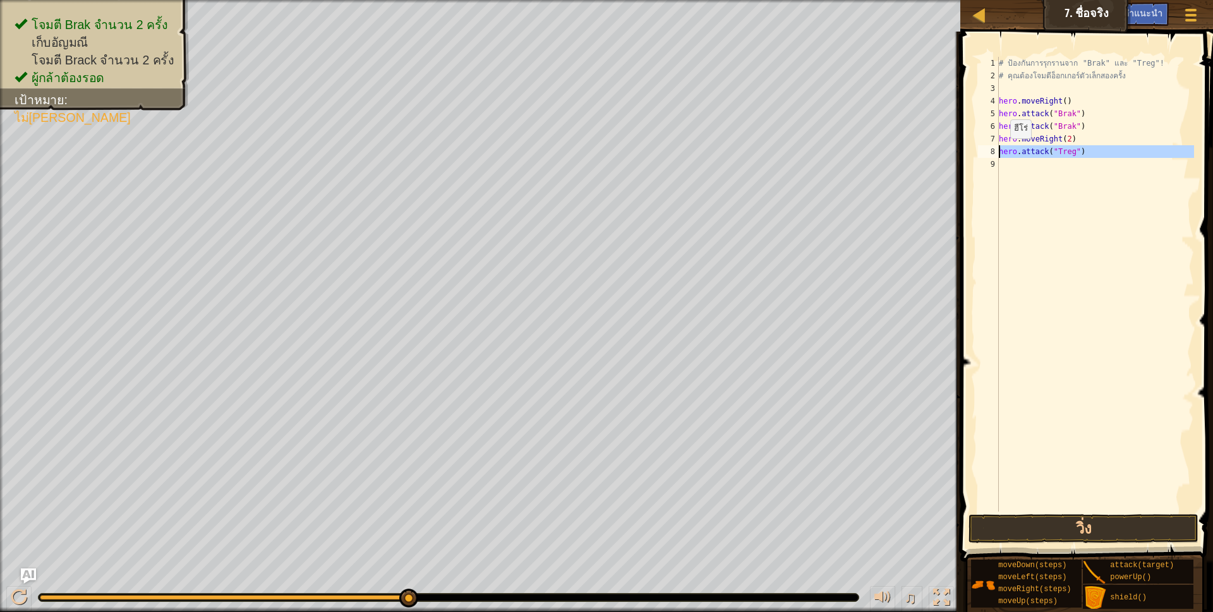
click at [999, 151] on div "1 2 3 4 5 6 7 8 9 # ป้องกันการรุกรานจาก "Brak" และ "Treg"! # คุณต้องโจมตีอ็อกเก…" at bounding box center [1085, 284] width 219 height 455
type textarea "hero.attack("Treg")"
click at [1019, 171] on div "# ป้องกันการรุกรานจาก "Brak" และ "Treg"! # คุณต้องโจมตีอ็อกเกอร์ตัวเล็กสองครั้ง…" at bounding box center [1095, 284] width 198 height 455
click at [990, 529] on button "วิ่ง" at bounding box center [1084, 528] width 231 height 29
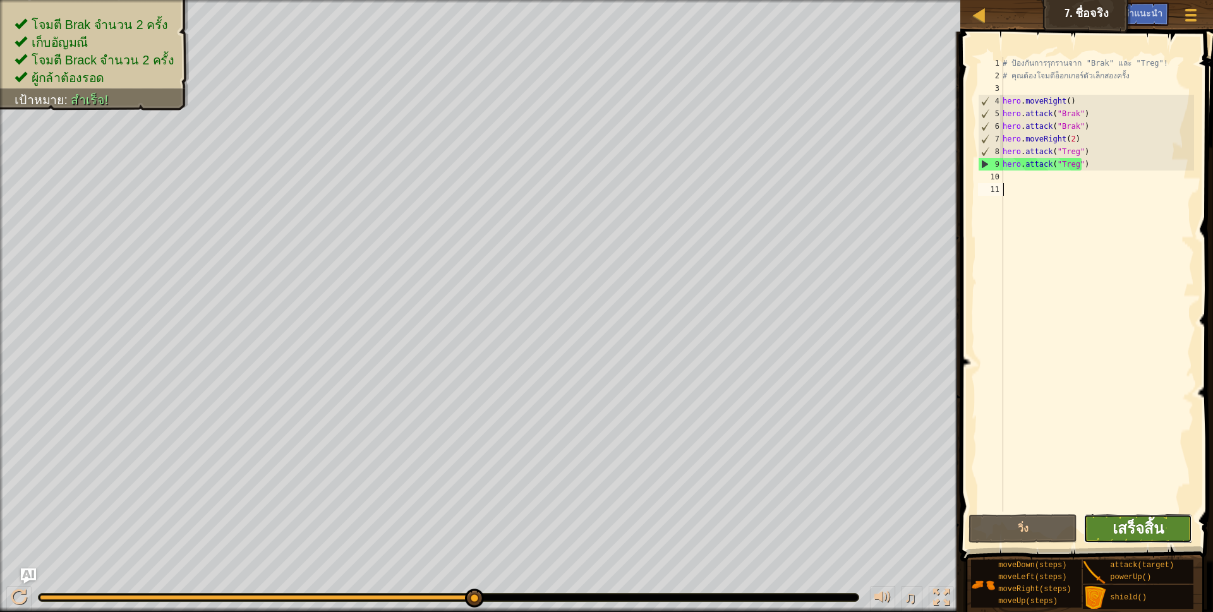
click at [1149, 524] on span "เสร็จสิ้น" at bounding box center [1138, 528] width 51 height 20
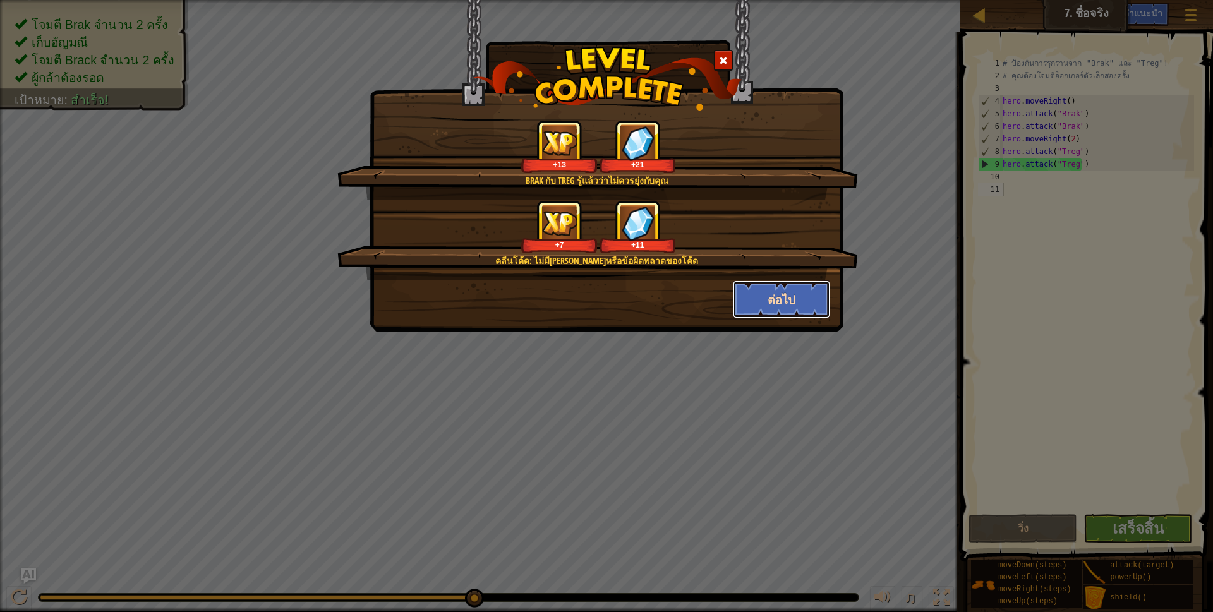
click at [769, 306] on button "ต่อไป" at bounding box center [782, 300] width 98 height 38
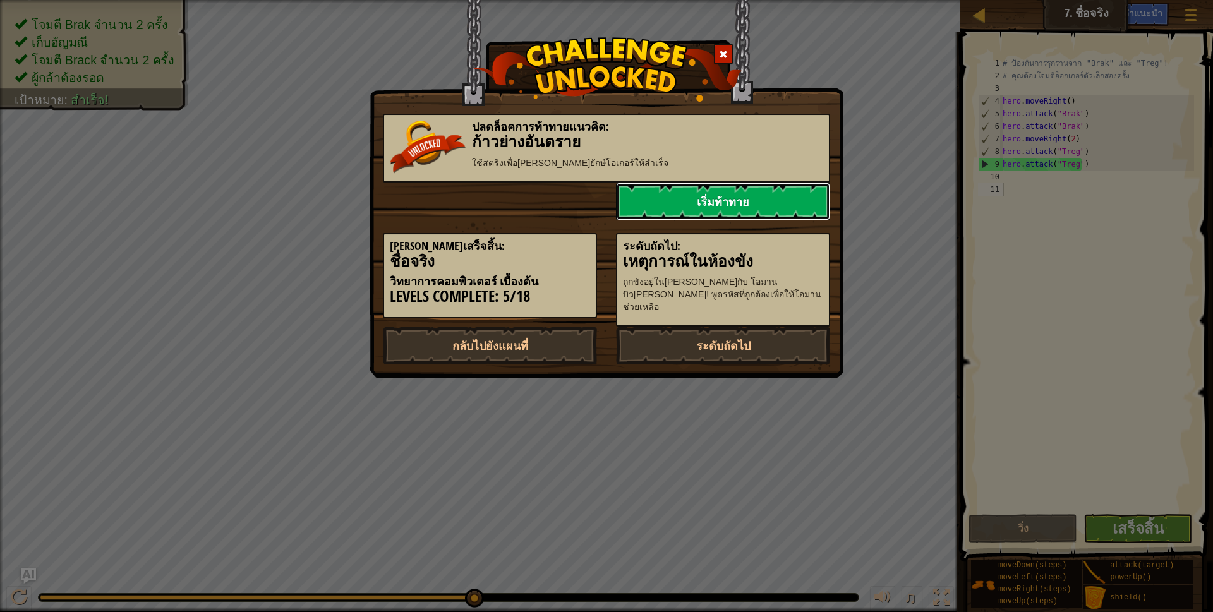
click at [667, 198] on link "เริ่มท้าทาย" at bounding box center [723, 202] width 214 height 38
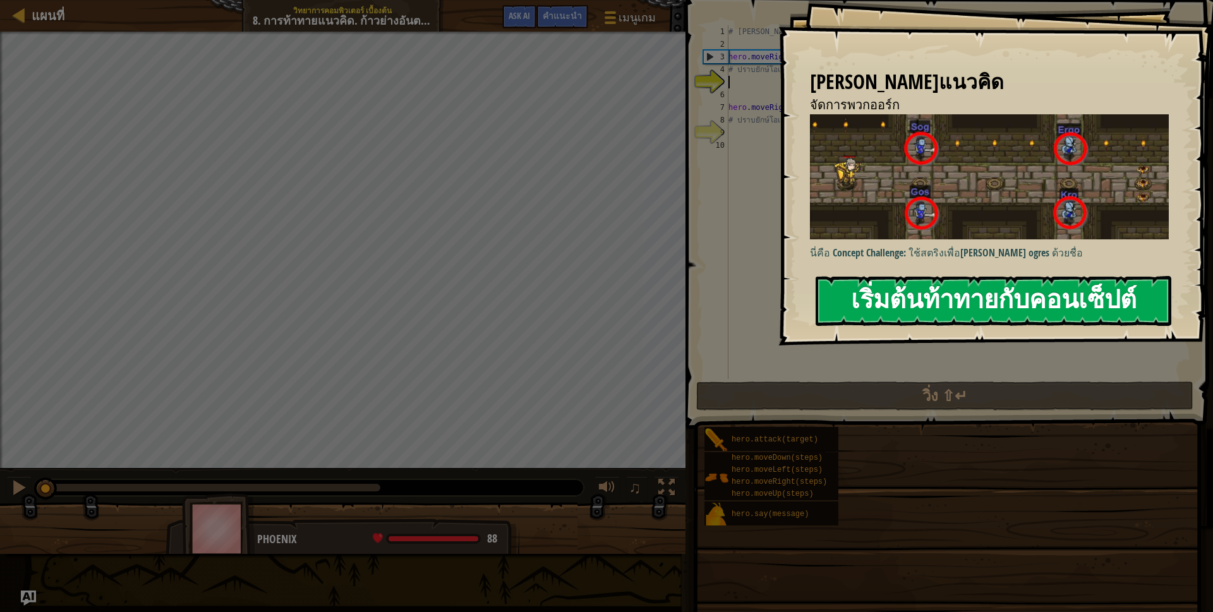
click at [877, 284] on button "เริ่มต้นท้าทายกับคอนเซ็ปต์" at bounding box center [994, 301] width 356 height 50
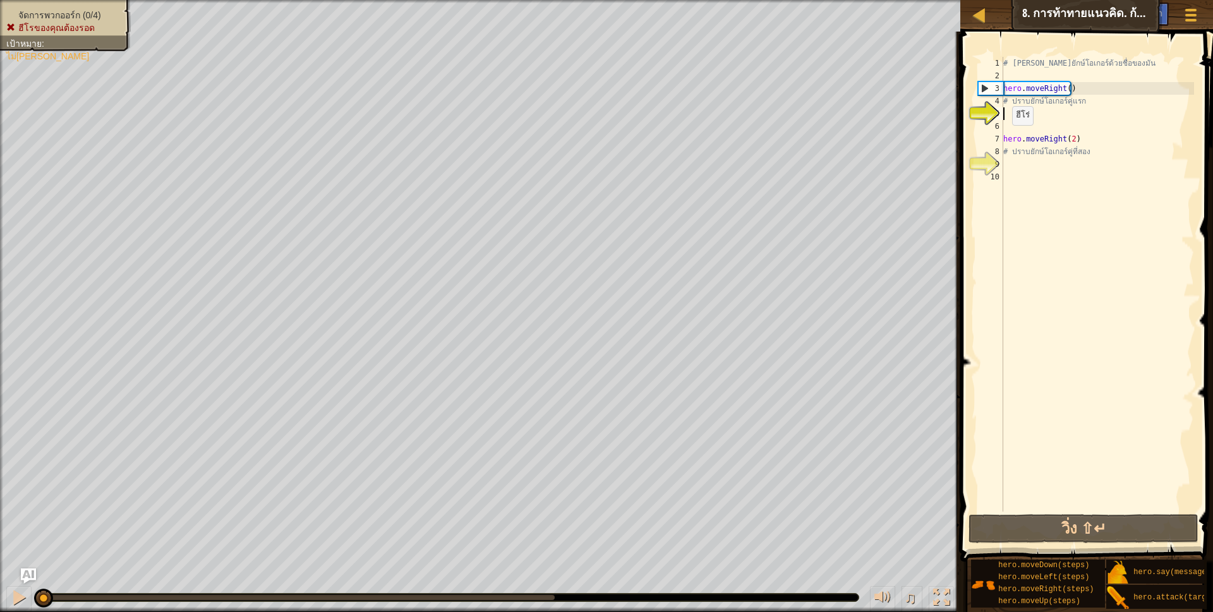
type textarea "h"
click at [1080, 531] on button "วิ่ง ⇧↵" at bounding box center [1084, 528] width 231 height 29
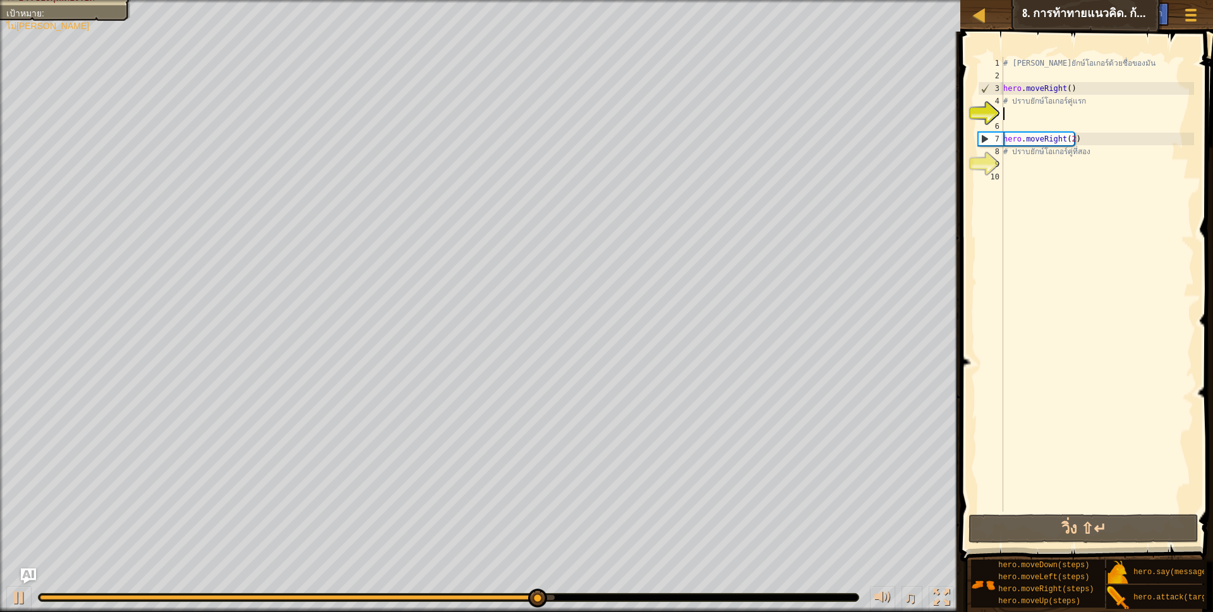
scroll to position [3, 3]
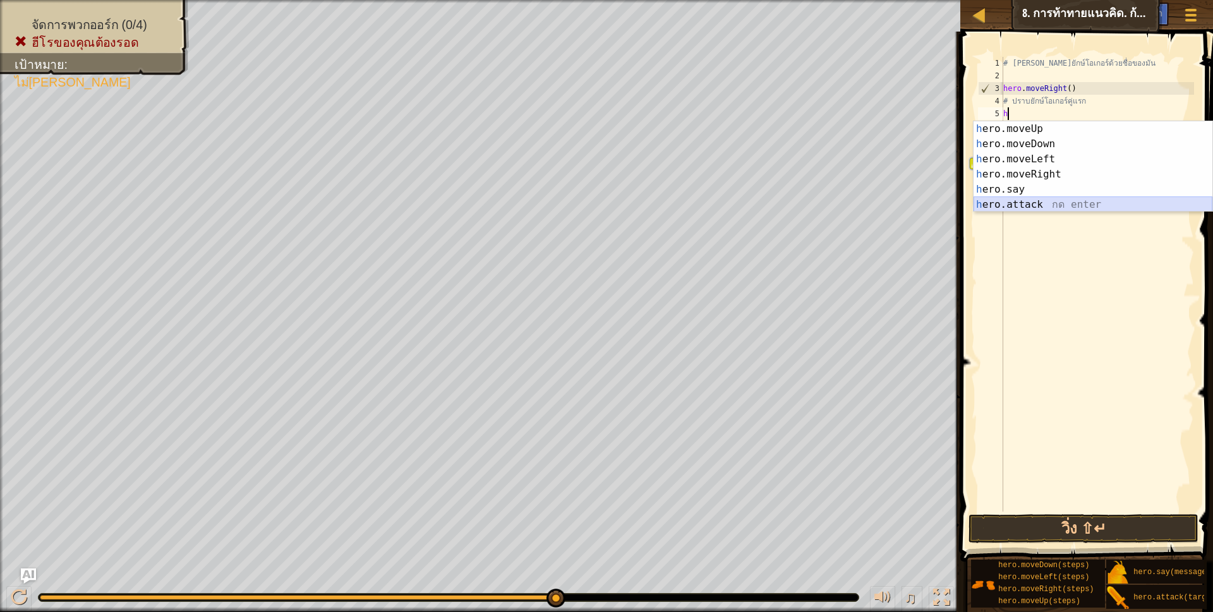
click at [1034, 202] on div "h ero.moveUp กด enter h ero.moveDown กด enter h ero.moveLeft กด enter h ero.mov…" at bounding box center [1093, 181] width 239 height 121
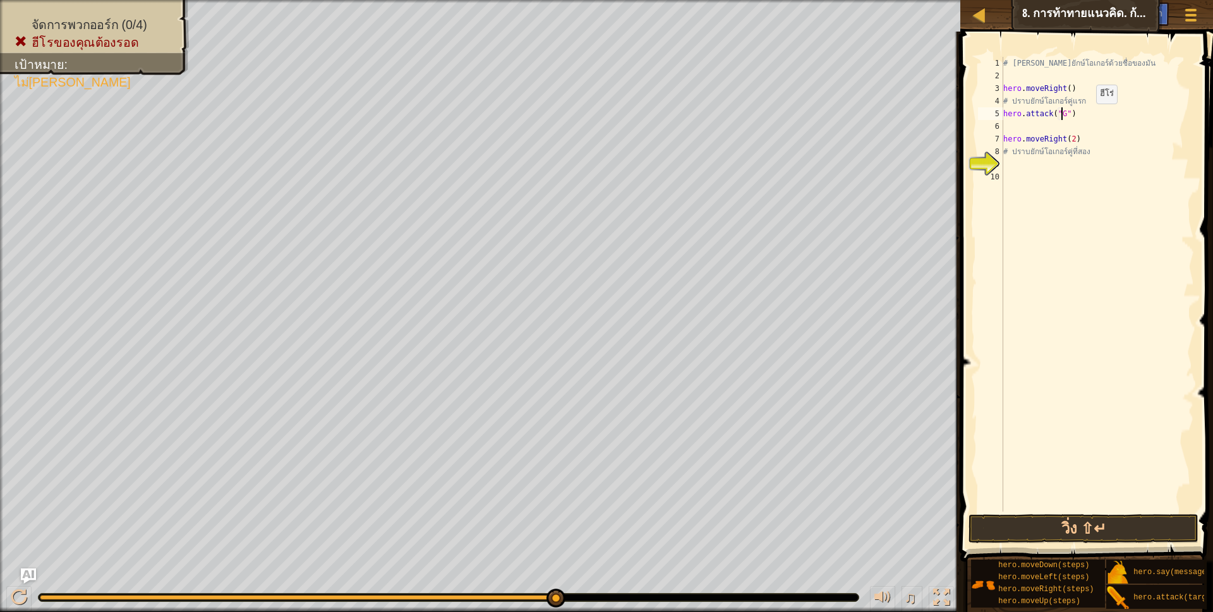
type textarea "hero.attack("Gos")"
click at [1051, 126] on div "# [PERSON_NAME]ยักษ์โอเกอร์ด้วยชื่อของมัน hero . moveRight ( ) # ปราบยักษ์โอเกอ…" at bounding box center [1097, 297] width 193 height 480
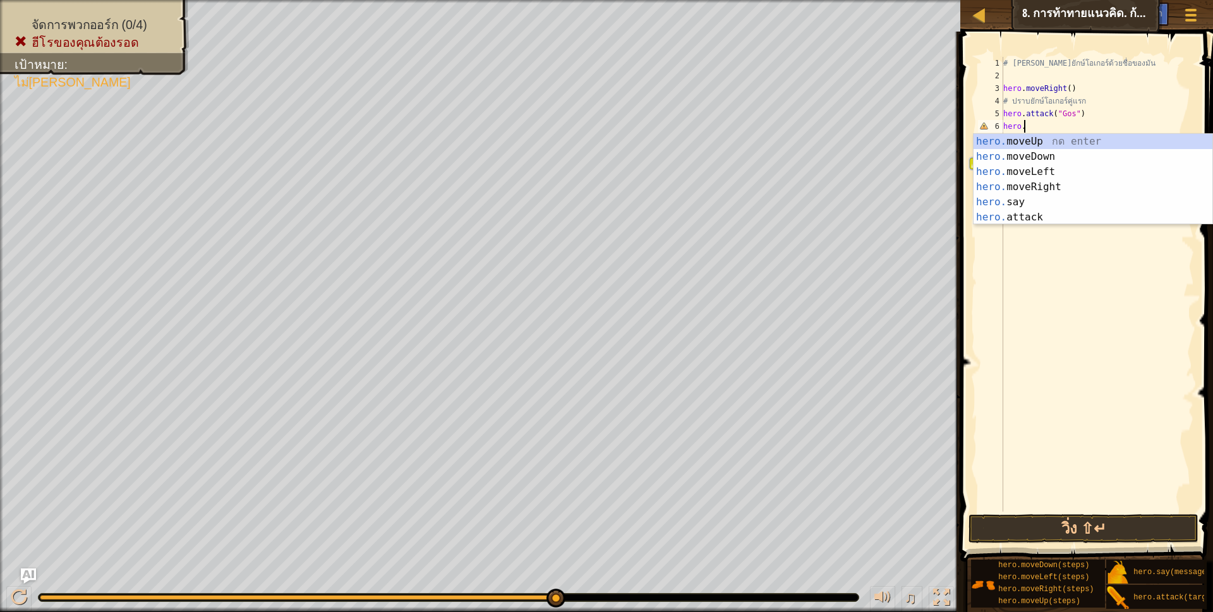
scroll to position [3, 17]
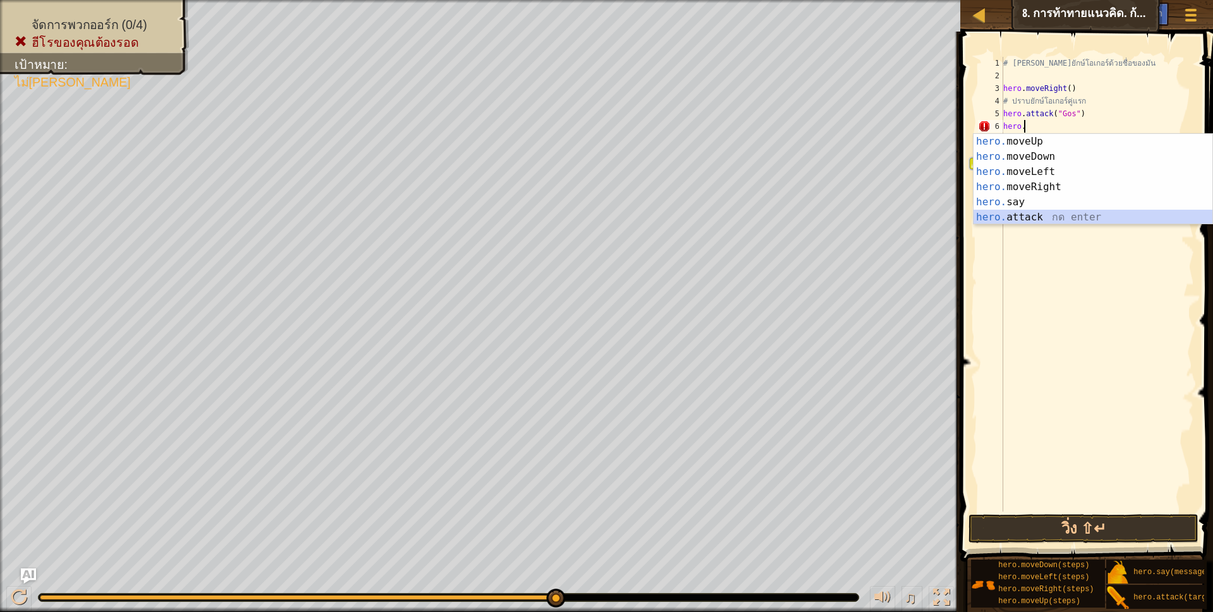
click at [1029, 219] on div "hero. moveUp กด enter hero. moveDown กด enter hero. moveLeft กด enter hero. mov…" at bounding box center [1093, 194] width 239 height 121
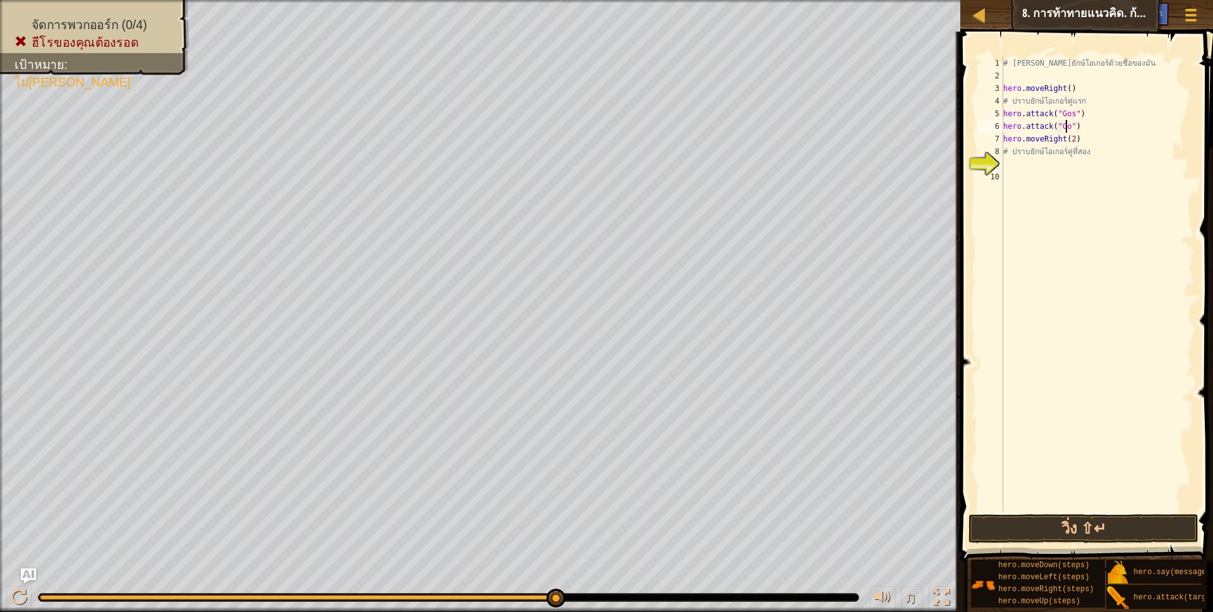
scroll to position [3, 56]
click at [1073, 526] on button "วิ่ง ⇧↵" at bounding box center [1084, 528] width 231 height 29
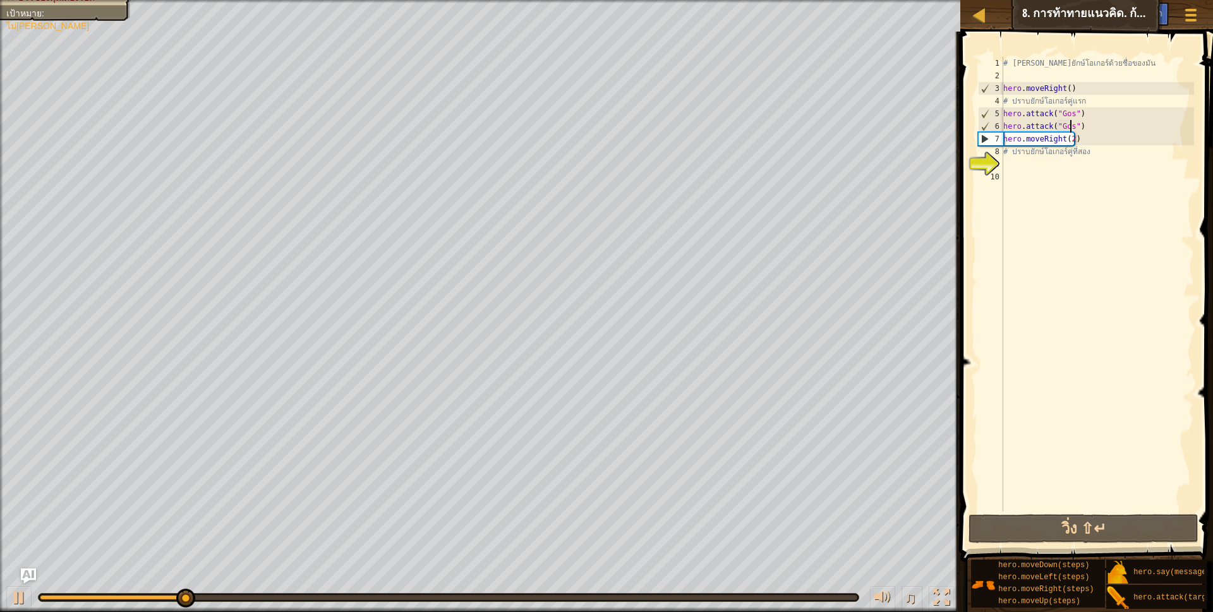
click at [1055, 148] on div "# [PERSON_NAME]ยักษ์โอเกอร์ด้วยชื่อของมัน hero . moveRight ( ) # ปราบยักษ์โอเกอ…" at bounding box center [1097, 297] width 193 height 480
click at [1069, 138] on div "# [PERSON_NAME]ยักษ์โอเกอร์ด้วยชื่อของมัน hero . moveRight ( ) # ปราบยักษ์โอเกอ…" at bounding box center [1097, 297] width 193 height 480
click at [1063, 140] on div "# [PERSON_NAME]ยักษ์โอเกอร์ด้วยชื่อของมัน hero . moveRight ( ) # ปราบยักษ์โอเกอ…" at bounding box center [1097, 297] width 193 height 480
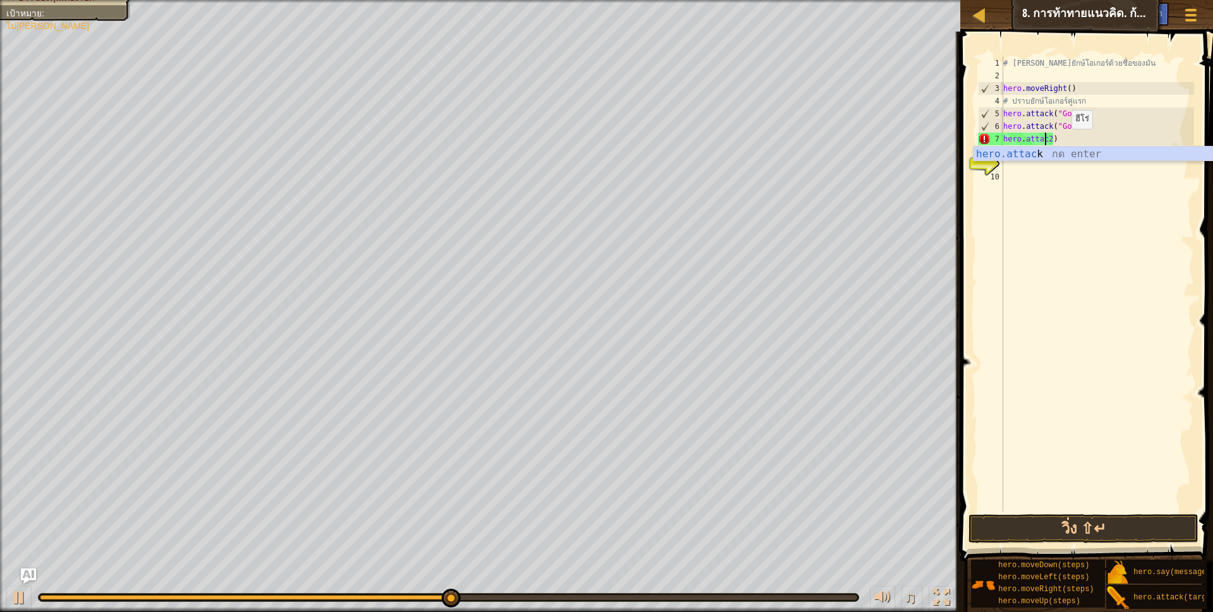
scroll to position [3, 39]
click at [1065, 142] on div "# [PERSON_NAME]ยักษ์โอเกอร์ด้วยชื่อของมัน hero . moveRight ( ) # ปราบยักษ์โอเกอ…" at bounding box center [1097, 297] width 193 height 480
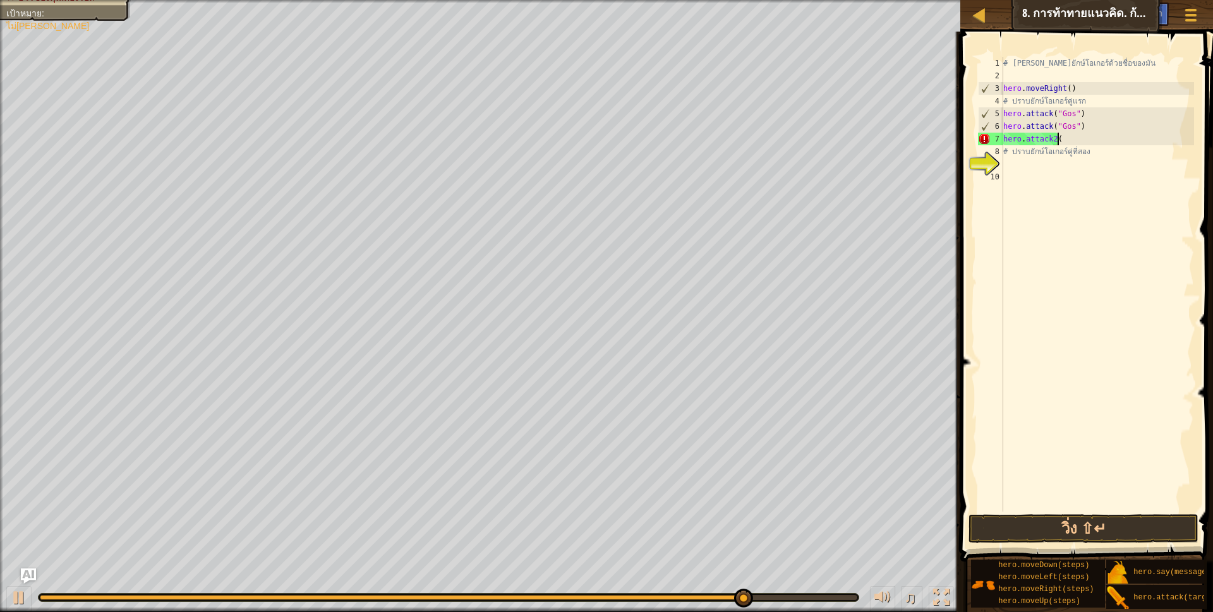
scroll to position [3, 48]
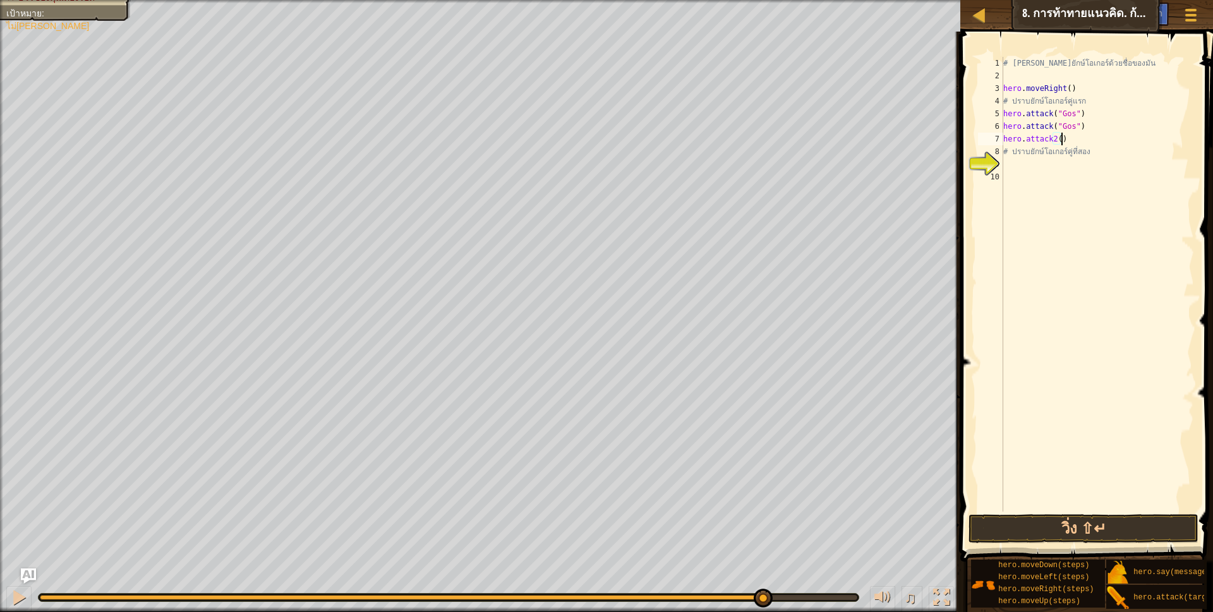
click at [1060, 142] on div "# [PERSON_NAME]ยักษ์โอเกอร์ด้วยชื่อของมัน hero . moveRight ( ) # ปราบยักษ์โอเกอ…" at bounding box center [1097, 297] width 193 height 480
click at [1057, 138] on div "# [PERSON_NAME]ยักษ์โอเกอร์ด้วยชื่อของมัน hero . moveRight ( ) # ปราบยักษ์โอเกอ…" at bounding box center [1097, 297] width 193 height 480
type textarea "hero.attack2(Sog)"
click at [1152, 533] on button "วิ่ง ⇧↵" at bounding box center [1084, 528] width 231 height 29
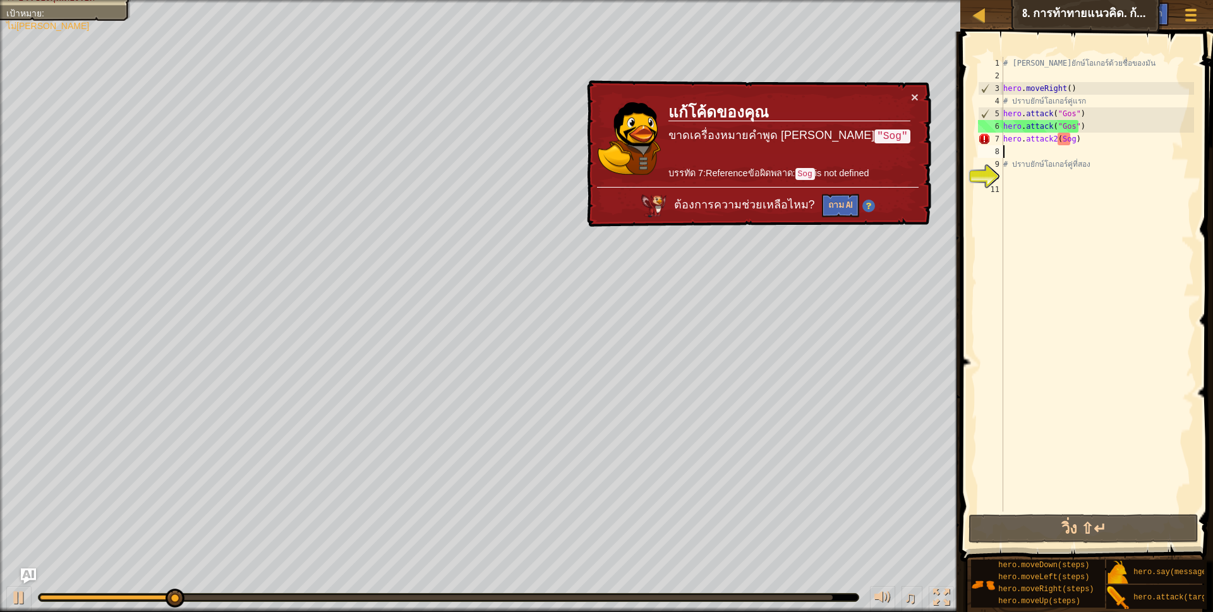
click at [1055, 138] on div "# [PERSON_NAME]ยักษ์โอเกอร์ด้วยชื่อของมัน hero . moveRight ( ) # ปราบยักษ์โอเกอ…" at bounding box center [1097, 297] width 193 height 480
type textarea "hero.attack2(Sog)"
click at [1059, 138] on div "# [PERSON_NAME]ยักษ์โอเกอร์ด้วยชื่อของมัน hero . moveRight ( ) # ปราบยักษ์โอเกอ…" at bounding box center [1097, 297] width 193 height 480
click at [1086, 141] on div "# [PERSON_NAME]ยักษ์โอเกอร์ด้วยชื่อของมัน hero . moveRight ( ) # ปราบยักษ์โอเกอ…" at bounding box center [1097, 297] width 193 height 480
drag, startPoint x: 1086, startPoint y: 141, endPoint x: 979, endPoint y: 143, distance: 106.8
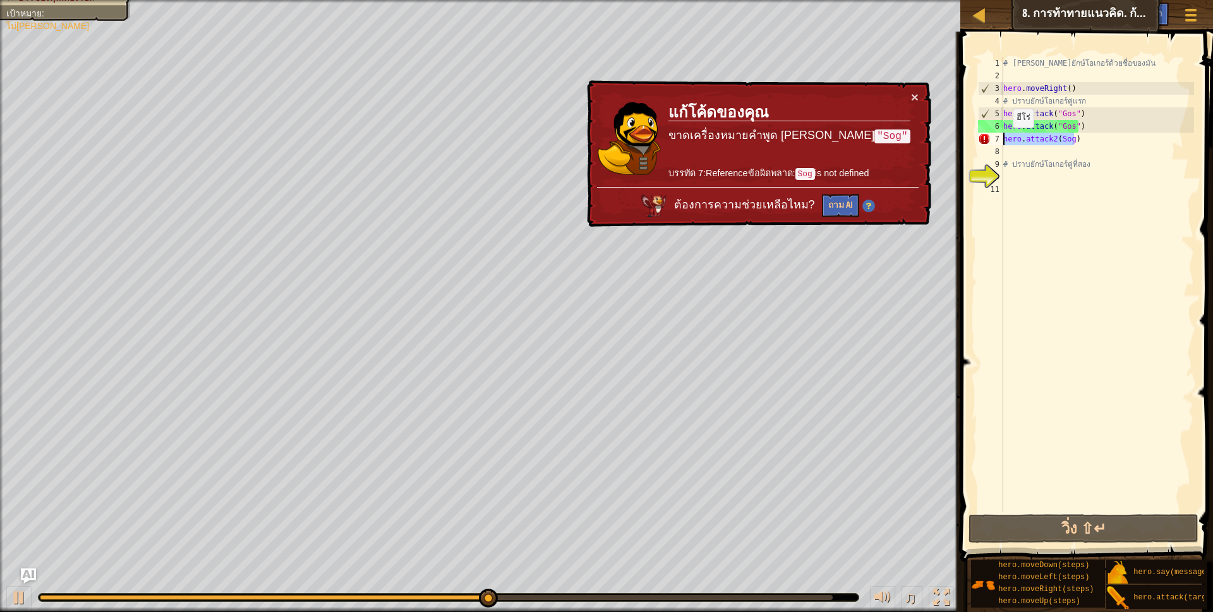
click at [979, 143] on div "hero.attack2(Sog) 1 2 3 4 5 6 7 8 9 10 11 # [PERSON_NAME]ยักษ์โอเกอร์ด้วยชื่อขอ…" at bounding box center [1085, 284] width 219 height 455
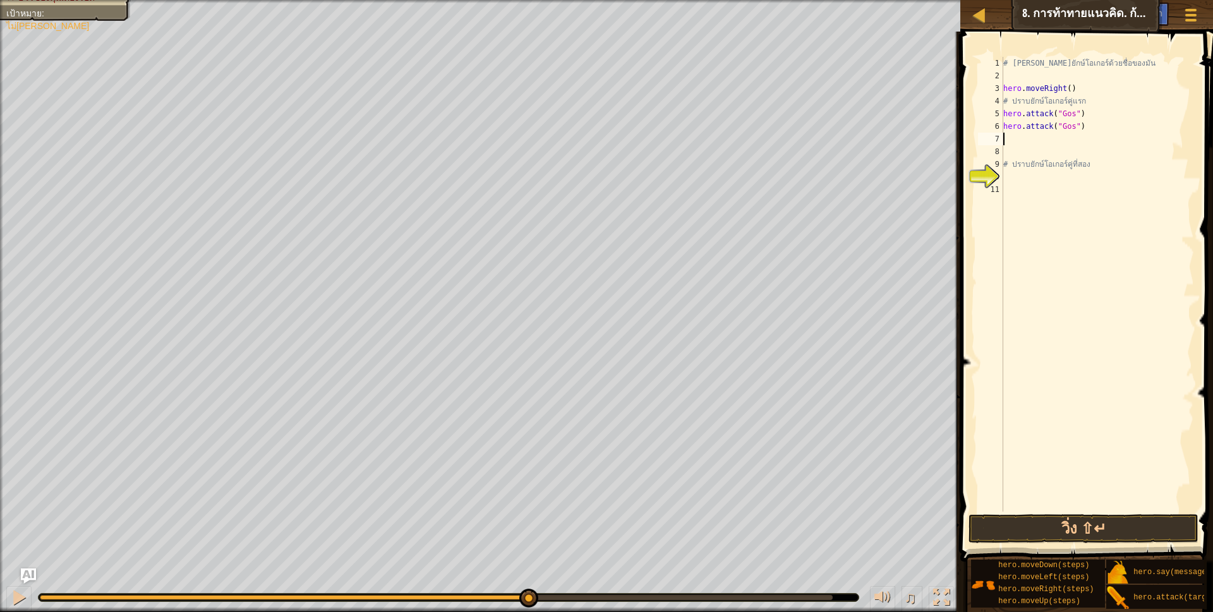
scroll to position [3, 3]
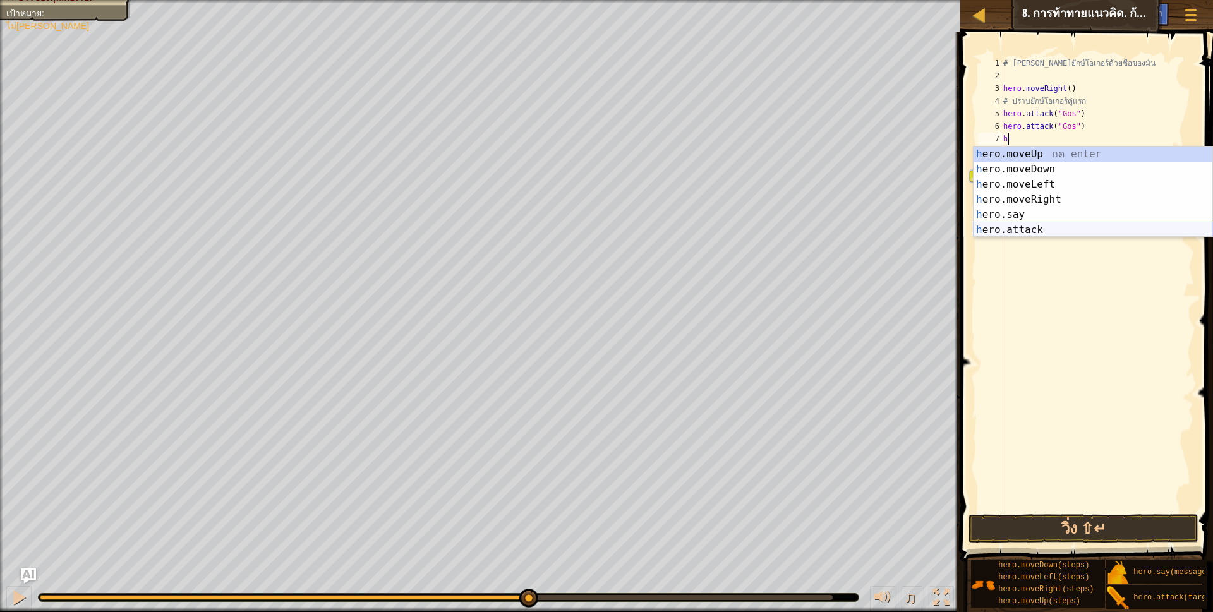
click at [1039, 233] on div "h ero.moveUp กด enter h ero.moveDown กด enter h ero.moveLeft กด enter h ero.mov…" at bounding box center [1093, 207] width 239 height 121
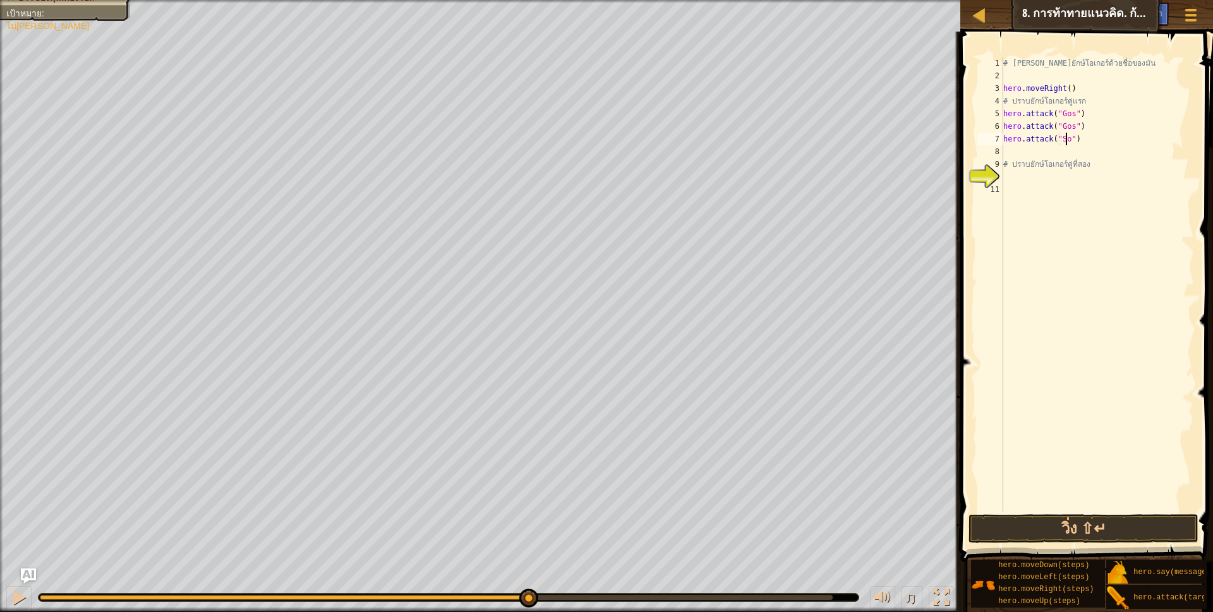
scroll to position [3, 56]
drag, startPoint x: 1005, startPoint y: 136, endPoint x: 1098, endPoint y: 142, distance: 93.7
click at [1098, 142] on div "# [PERSON_NAME]ยักษ์โอเกอร์ด้วยชื่อของมัน hero . moveRight ( ) # ปราบยักษ์โอเกอ…" at bounding box center [1097, 297] width 193 height 480
click at [1077, 161] on div "# [PERSON_NAME]ยักษ์โอเกอร์ด้วยชื่อของมัน hero . moveRight ( ) # ปราบยักษ์โอเกอ…" at bounding box center [1097, 297] width 193 height 480
type textarea "# ปราบยักษ์โอเกอร์คู่ที่สอง"
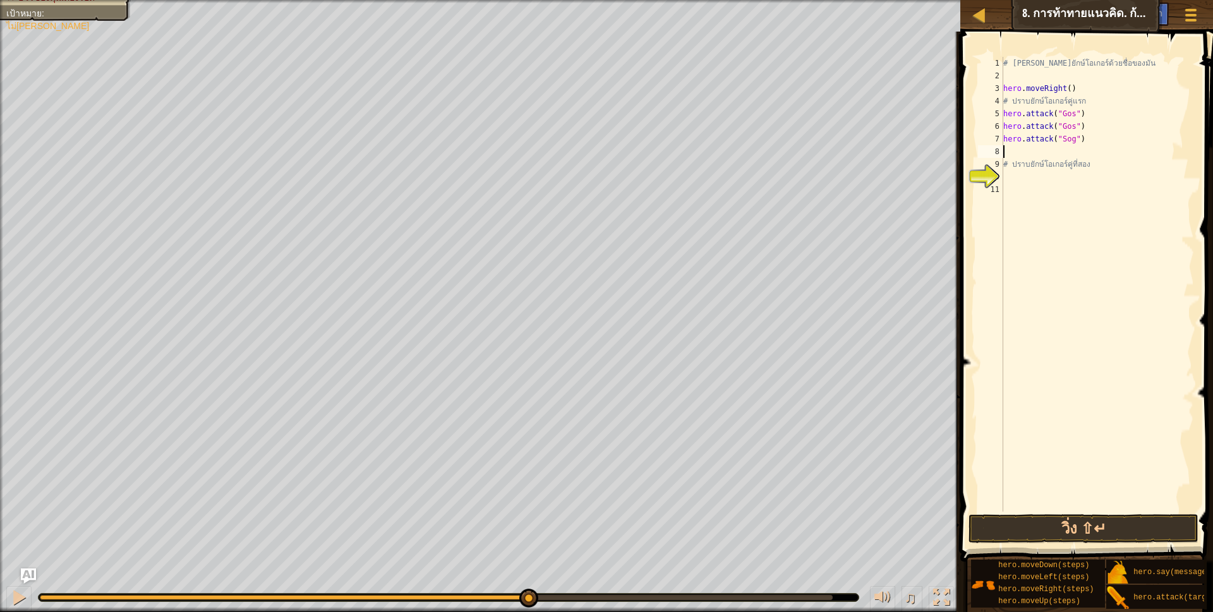
click at [1074, 156] on div "# [PERSON_NAME]ยักษ์โอเกอร์ด้วยชื่อของมัน hero . moveRight ( ) # ปราบยักษ์โอเกอ…" at bounding box center [1097, 297] width 193 height 480
paste textarea "hero.attack("Sog")"
click at [1067, 529] on button "วิ่ง ⇧↵" at bounding box center [1084, 528] width 231 height 29
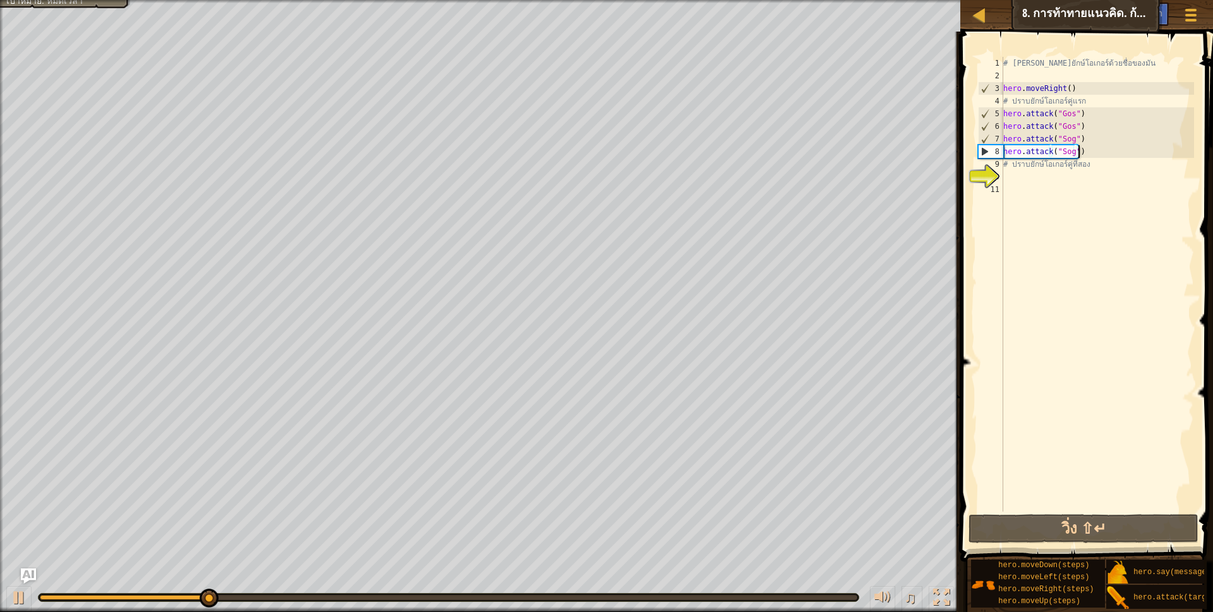
click at [1059, 160] on div "# [PERSON_NAME]ยักษ์โอเกอร์ด้วยชื่อของมัน hero . moveRight ( ) # ปราบยักษ์โอเกอ…" at bounding box center [1097, 297] width 193 height 480
drag, startPoint x: 1096, startPoint y: 163, endPoint x: 994, endPoint y: 176, distance: 102.0
click at [994, 176] on div "# ปราบยักษ์โอเกอร์คู่ที่สอง 1 2 3 4 5 6 7 8 9 10 11 # [PERSON_NAME]ยักษ์โอเกอร์…" at bounding box center [1085, 284] width 219 height 455
drag, startPoint x: 1006, startPoint y: 165, endPoint x: 1116, endPoint y: 164, distance: 110.6
click at [1116, 164] on div "# [PERSON_NAME]ยักษ์โอเกอร์ด้วยชื่อของมัน hero . moveRight ( ) # ปราบยักษ์โอเกอ…" at bounding box center [1097, 297] width 193 height 480
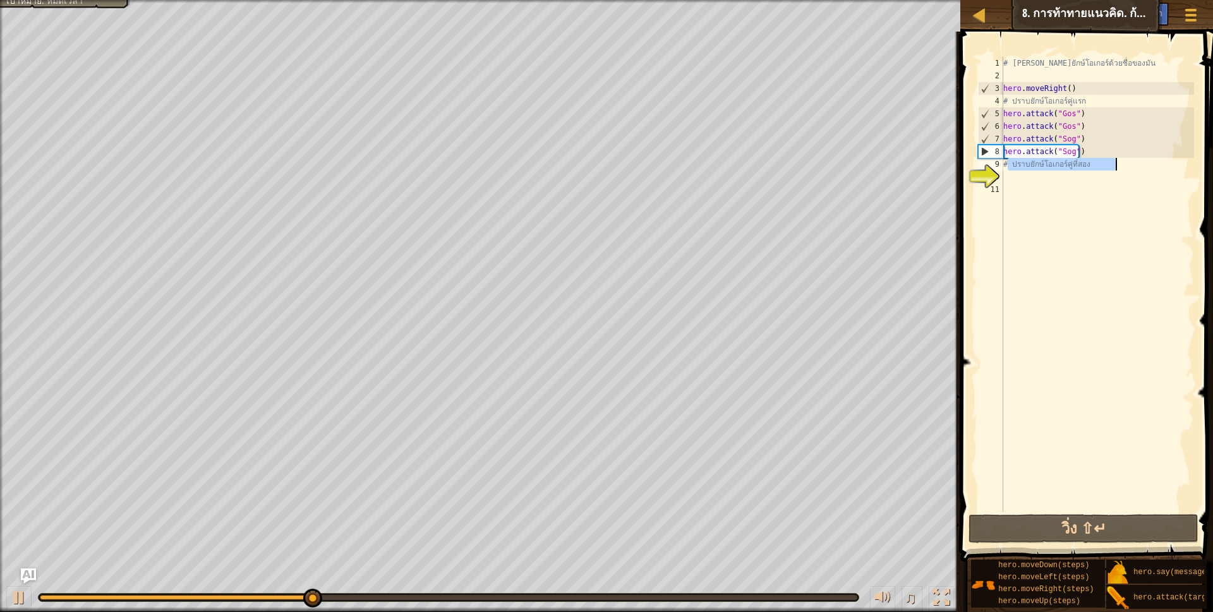
type textarea "#"
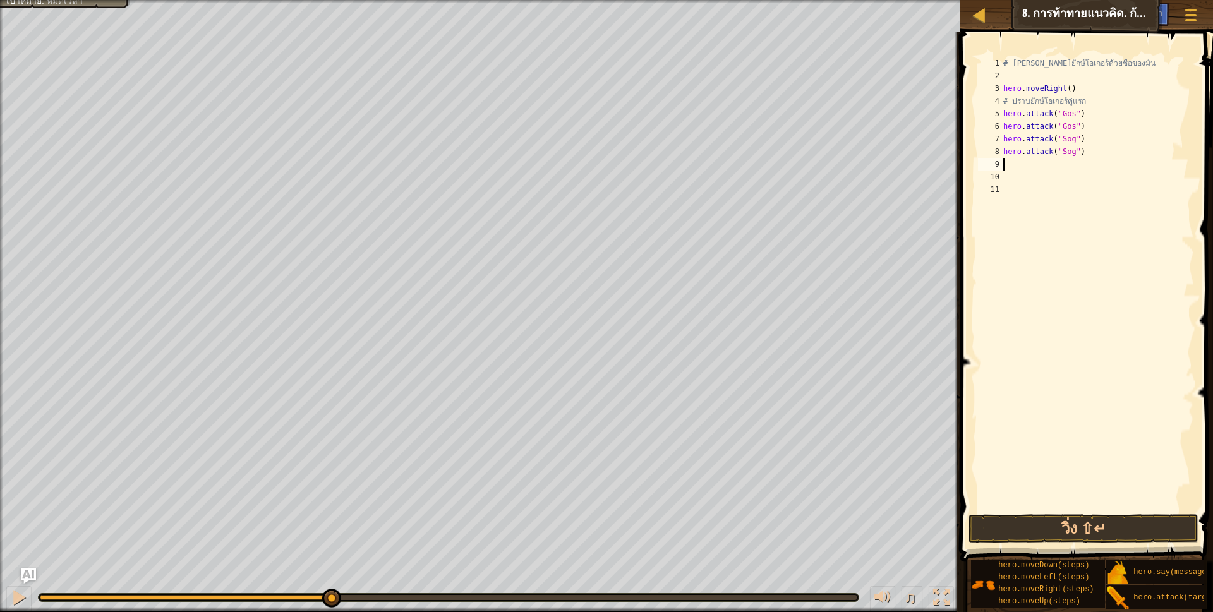
type textarea "h"
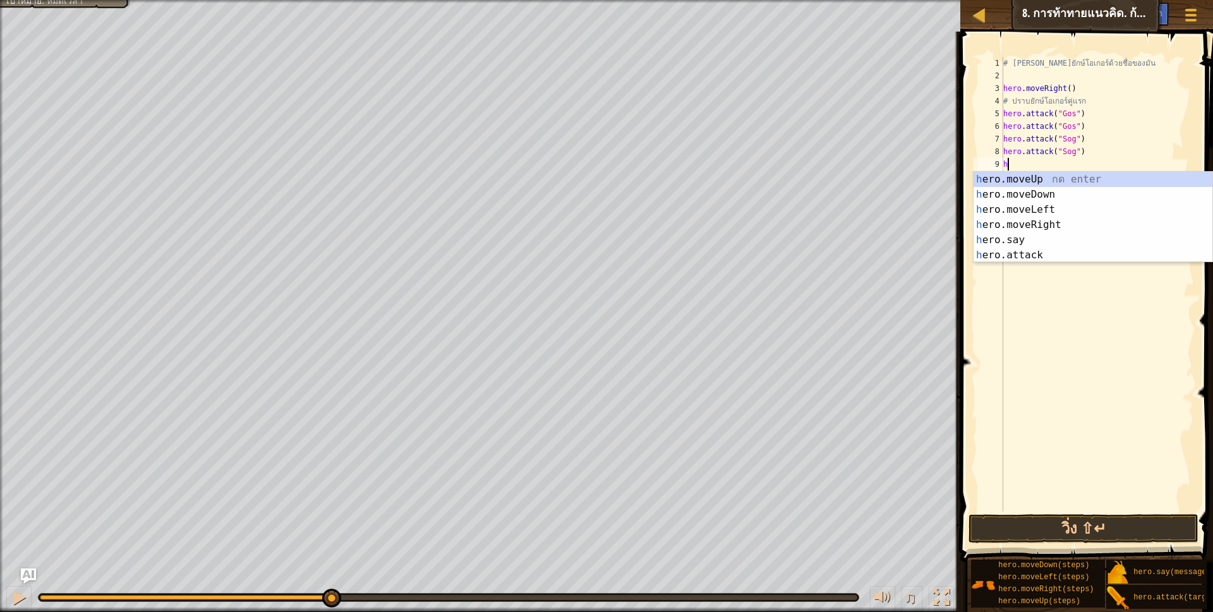
scroll to position [3, 3]
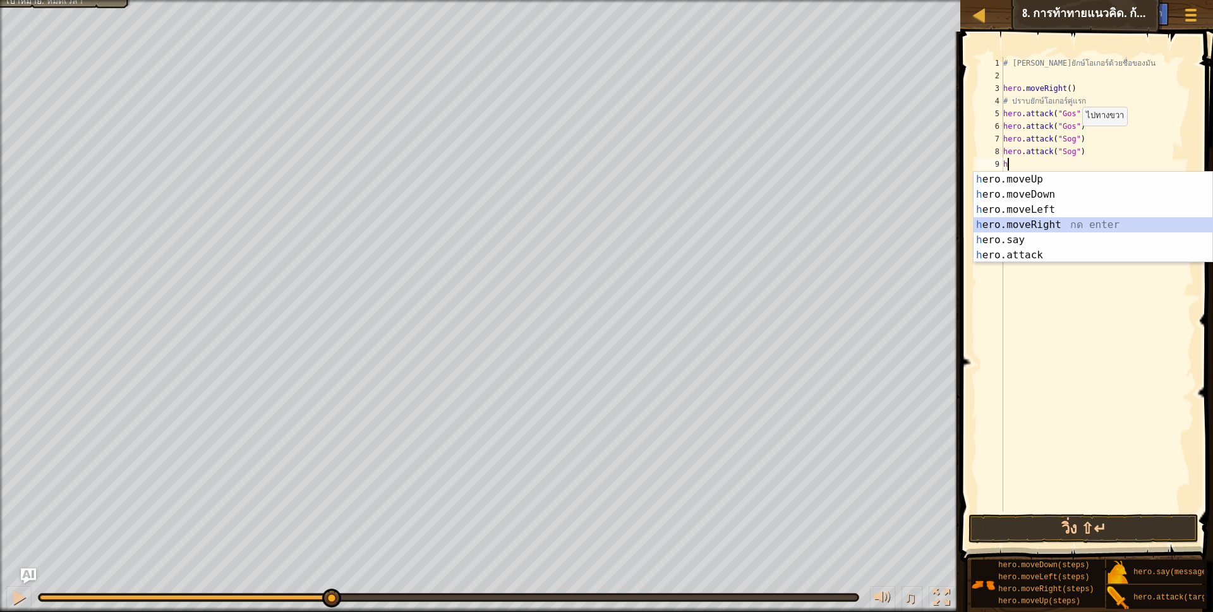
click at [1048, 227] on div "h ero.moveUp กด enter h ero.moveDown กด enter h ero.moveLeft กด enter h ero.mov…" at bounding box center [1093, 232] width 239 height 121
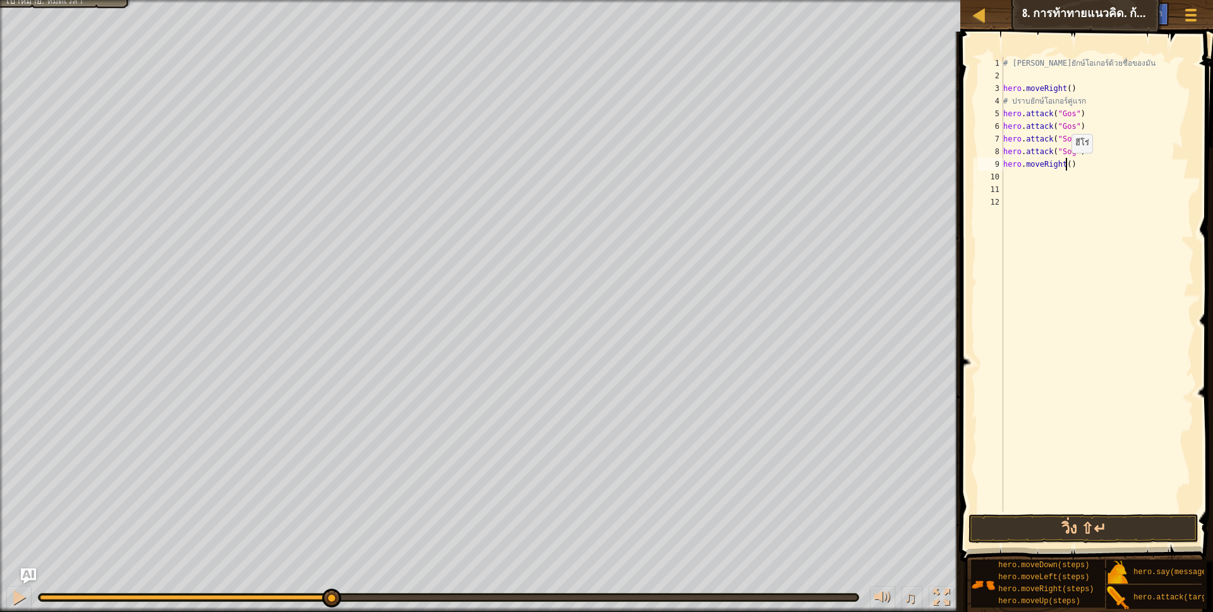
click at [1065, 166] on div "# [PERSON_NAME]ยักษ์โอเกอร์ด้วยชื่อของมัน hero . moveRight ( ) # ปราบยักษ์โอเกอ…" at bounding box center [1097, 297] width 193 height 480
type textarea "hero.moveRight(2)"
click at [1044, 187] on div "# [PERSON_NAME]ยักษ์โอเกอร์ด้วยชื่อของมัน hero . moveRight ( ) # ปราบยักษ์โอเกอ…" at bounding box center [1097, 297] width 193 height 480
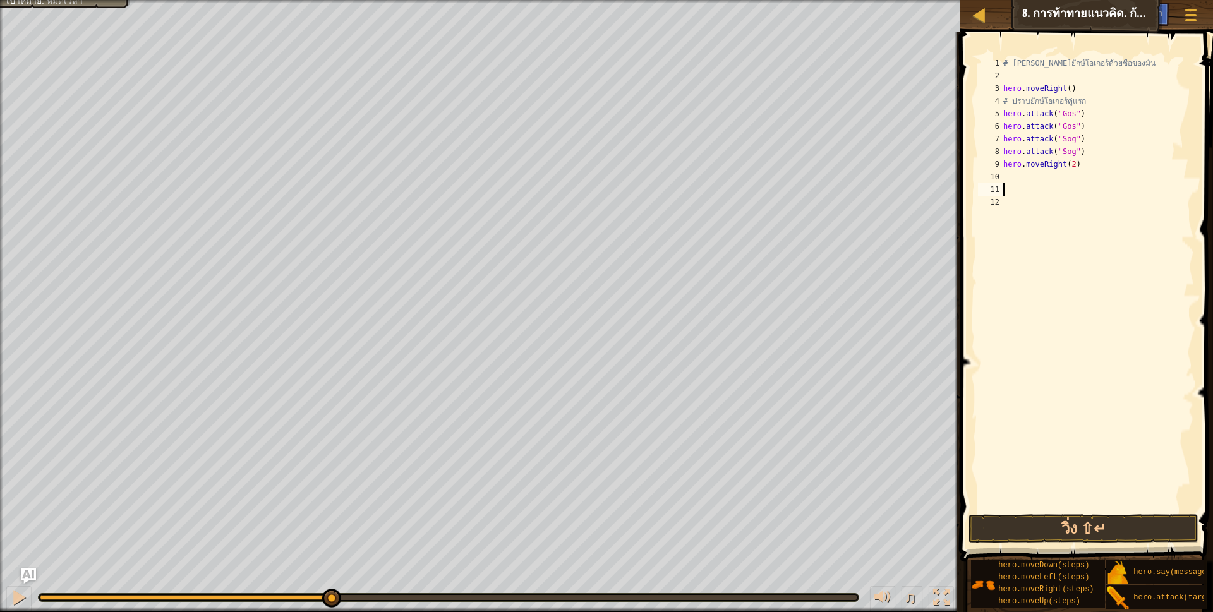
click at [1039, 174] on div "# [PERSON_NAME]ยักษ์โอเกอร์ด้วยชื่อของมัน hero . moveRight ( ) # ปราบยักษ์โอเกอ…" at bounding box center [1097, 297] width 193 height 480
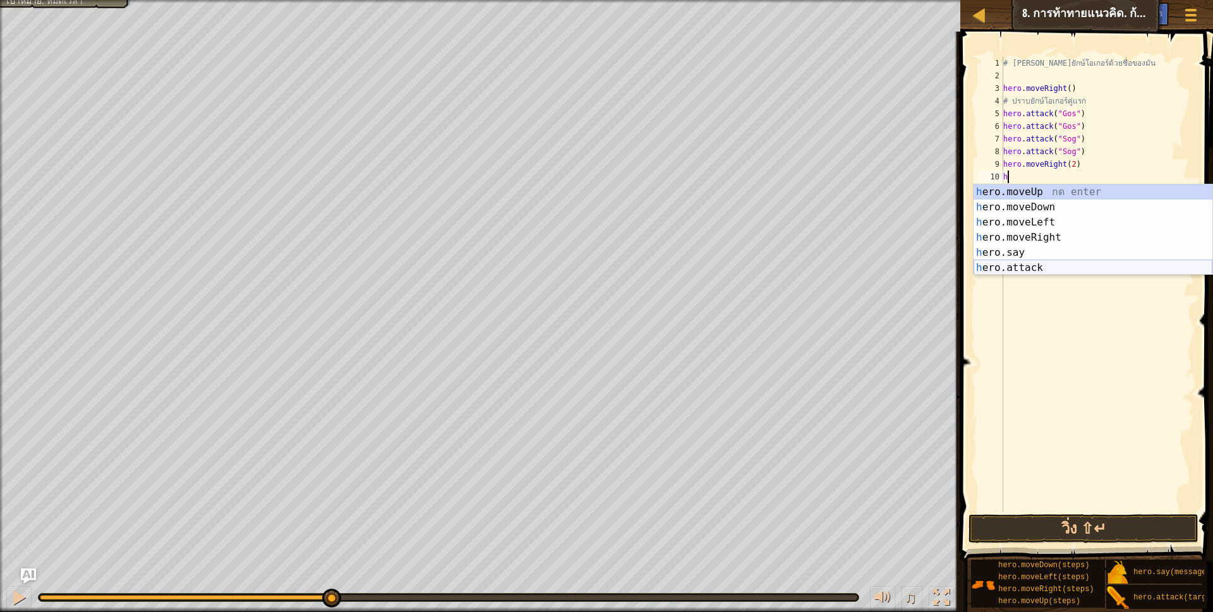
click at [1023, 265] on div "h ero.moveUp กด enter h ero.moveDown กด enter h ero.moveLeft กด enter h ero.mov…" at bounding box center [1093, 244] width 239 height 121
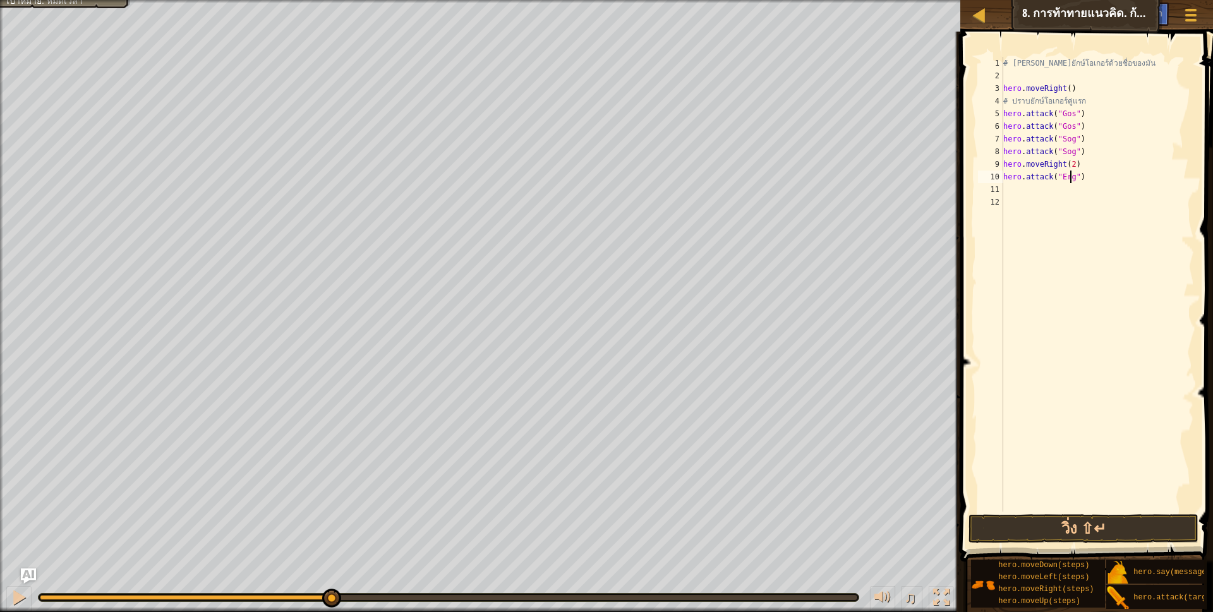
scroll to position [3, 59]
click at [1005, 174] on div "# [PERSON_NAME]ยักษ์โอเกอร์ด้วยชื่อของมัน hero . moveRight ( ) # ปราบยักษ์โอเกอ…" at bounding box center [1097, 297] width 193 height 480
click at [1103, 179] on div "# [PERSON_NAME]ยักษ์โอเกอร์ด้วยชื่อของมัน hero . moveRight ( ) # ปราบยักษ์โอเกอ…" at bounding box center [1097, 297] width 193 height 480
type textarea "hero.attack("Ergo")*2"
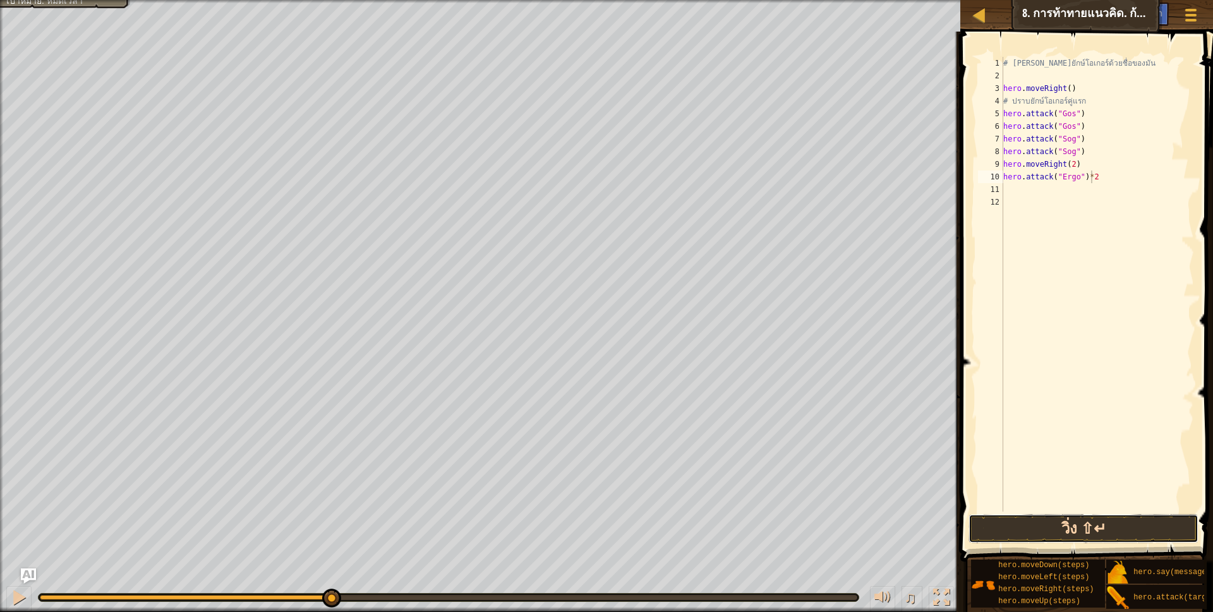
click at [1077, 529] on button "วิ่ง ⇧↵" at bounding box center [1084, 528] width 231 height 29
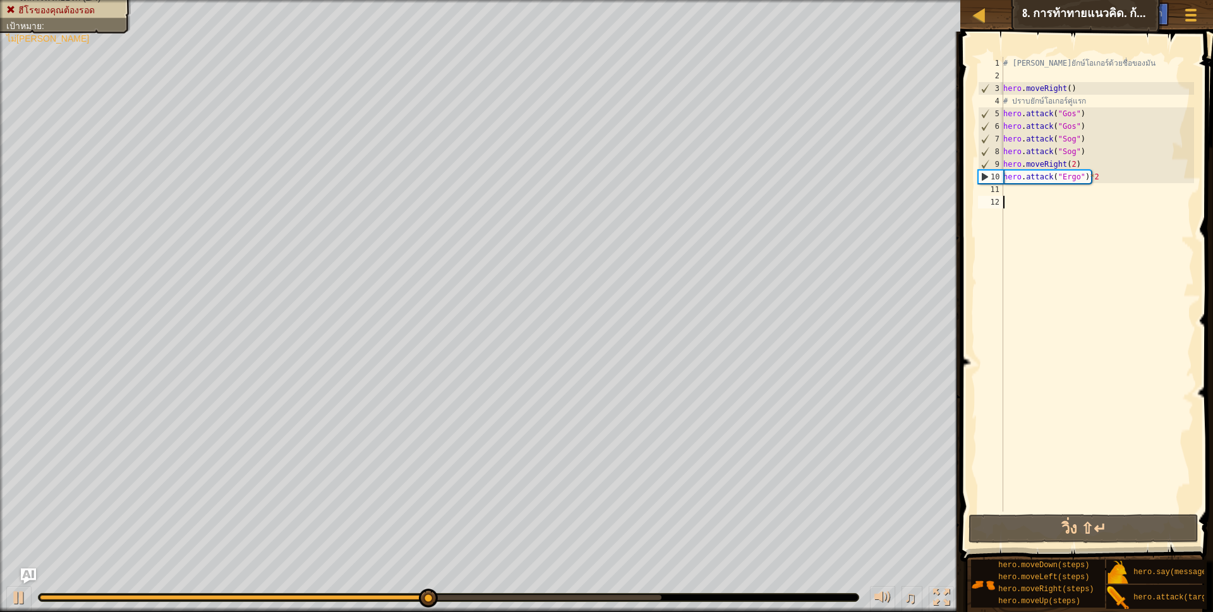
click at [1038, 198] on div "# [PERSON_NAME]ยักษ์โอเกอร์ด้วยชื่อของมัน hero . moveRight ( ) # ปราบยักษ์โอเกอ…" at bounding box center [1097, 297] width 193 height 480
click at [1030, 186] on div "# [PERSON_NAME]ยักษ์โอเกอร์ด้วยชื่อของมัน hero . moveRight ( ) # ปราบยักษ์โอเกอ…" at bounding box center [1097, 297] width 193 height 480
click at [1115, 177] on div "# [PERSON_NAME]ยักษ์โอเกอร์ด้วยชื่อของมัน hero . moveRight ( ) # ปราบยักษ์โอเกอ…" at bounding box center [1097, 297] width 193 height 480
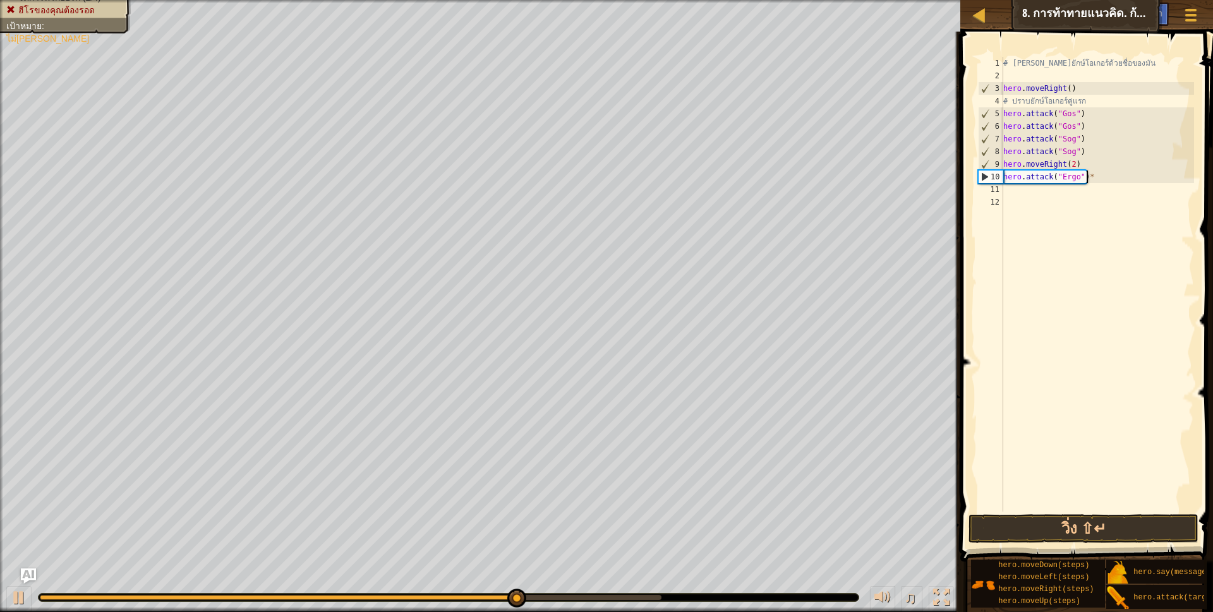
scroll to position [3, 72]
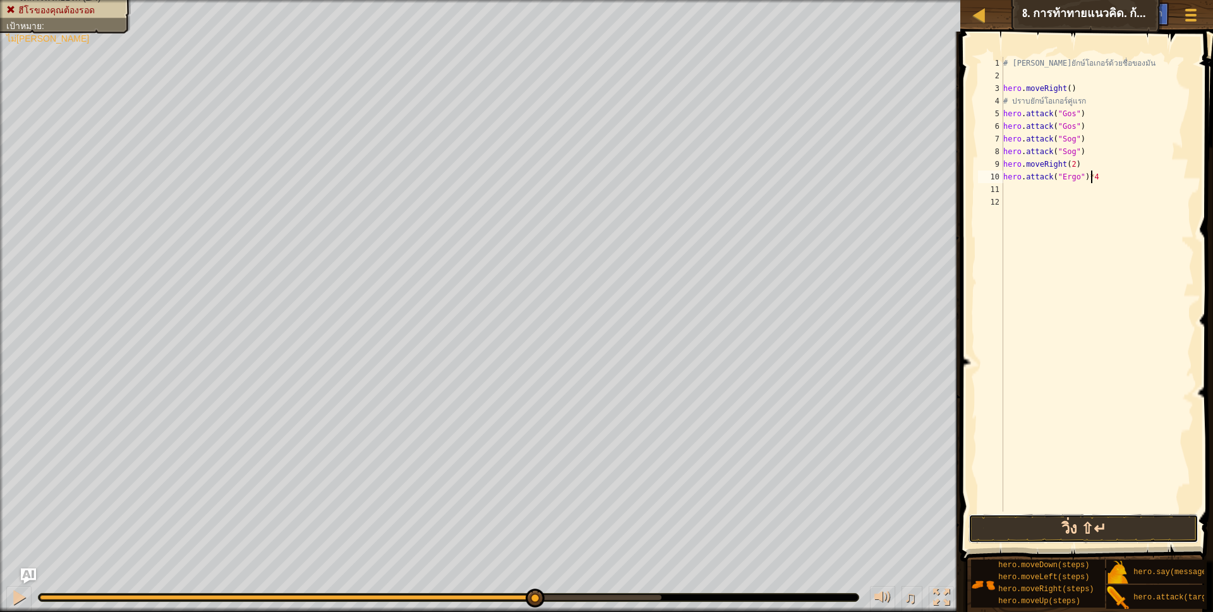
click at [1098, 538] on button "วิ่ง ⇧↵" at bounding box center [1084, 528] width 231 height 29
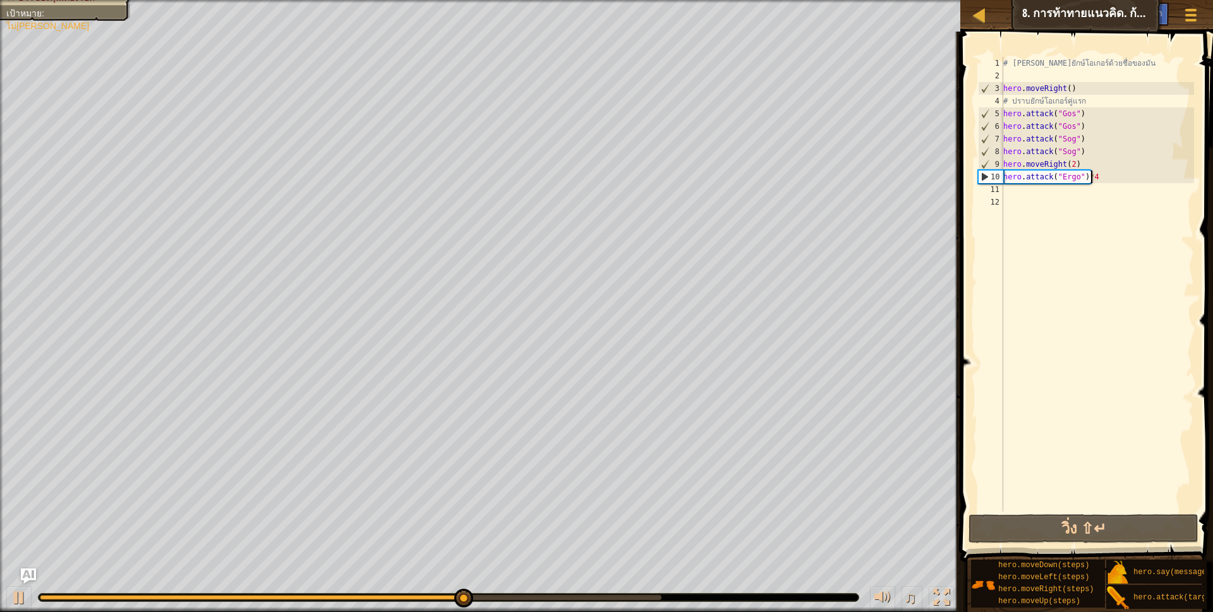
click at [1097, 181] on div "# [PERSON_NAME]ยักษ์โอเกอร์ด้วยชื่อของมัน hero . moveRight ( ) # ปราบยักษ์โอเกอ…" at bounding box center [1097, 297] width 193 height 480
click at [1090, 181] on div "# [PERSON_NAME]ยักษ์โอเกอร์ด้วยชื่อของมัน hero . moveRight ( ) # ปราบยักษ์โอเกอ…" at bounding box center [1097, 297] width 193 height 480
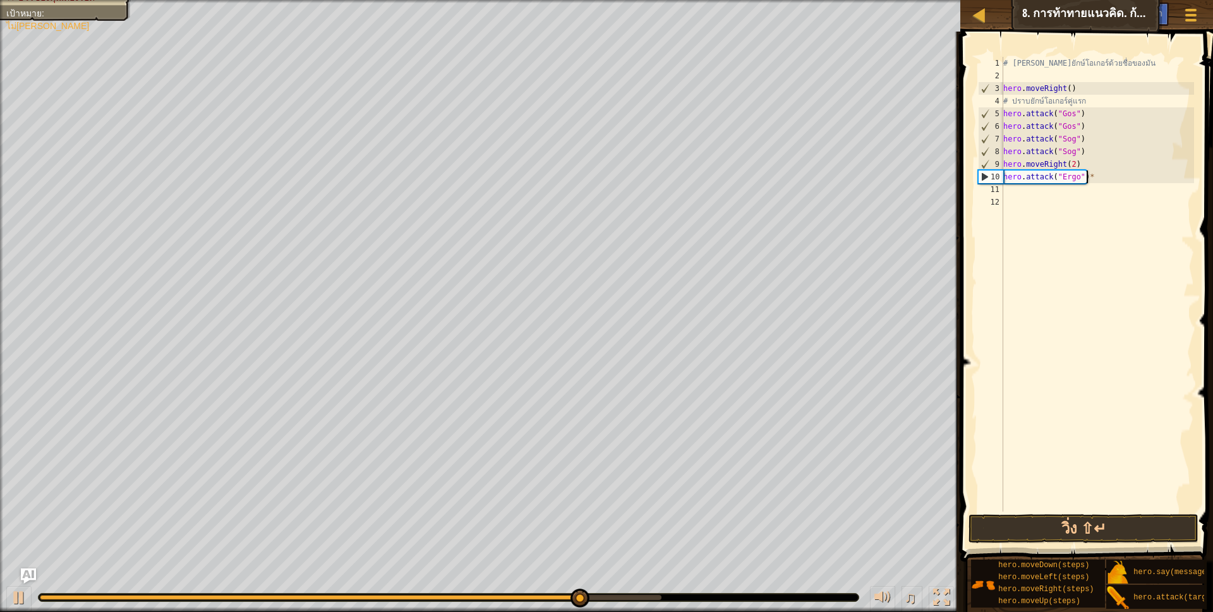
type textarea "hero.attack("Ergo")"
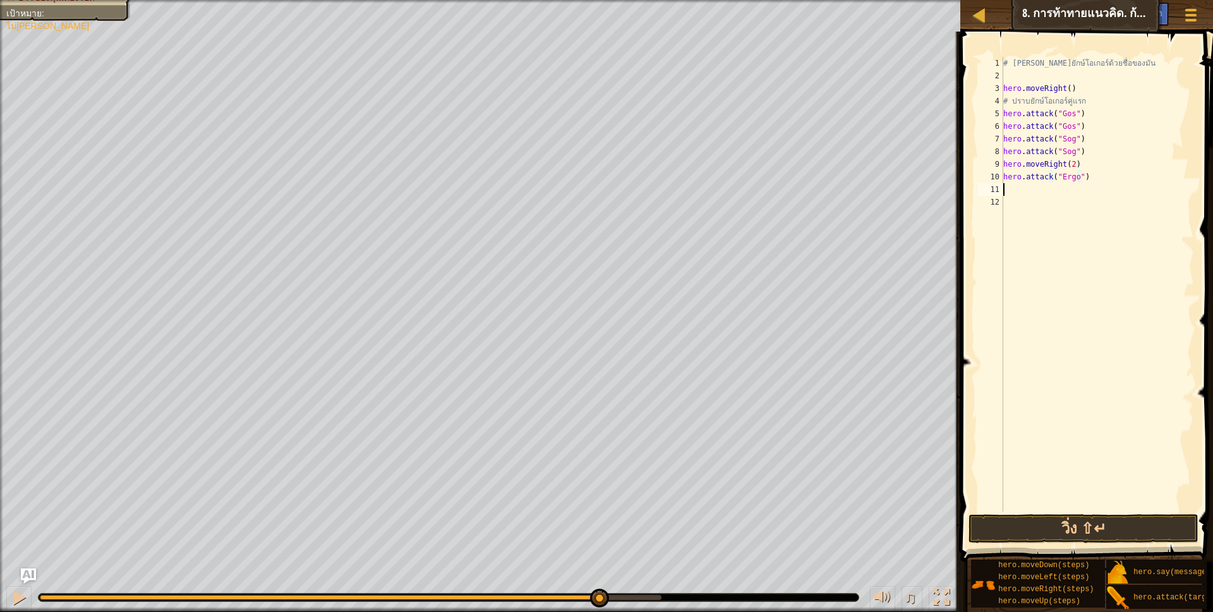
click at [1055, 194] on div "# [PERSON_NAME]ยักษ์โอเกอร์ด้วยชื่อของมัน hero . moveRight ( ) # ปราบยักษ์โอเกอ…" at bounding box center [1097, 297] width 193 height 480
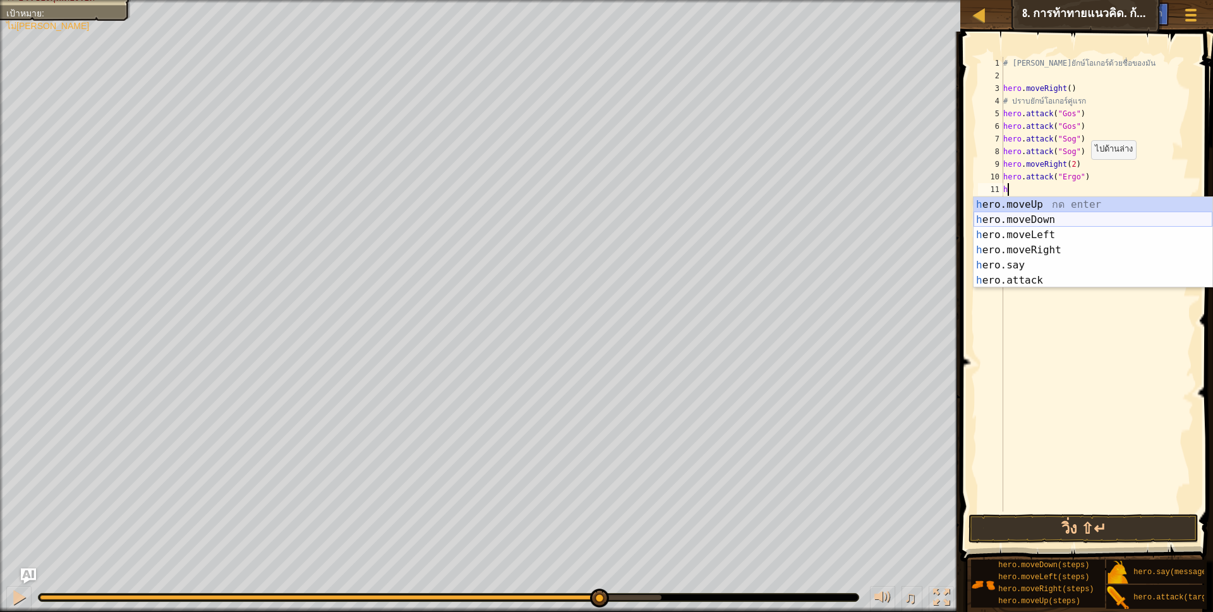
scroll to position [3, 3]
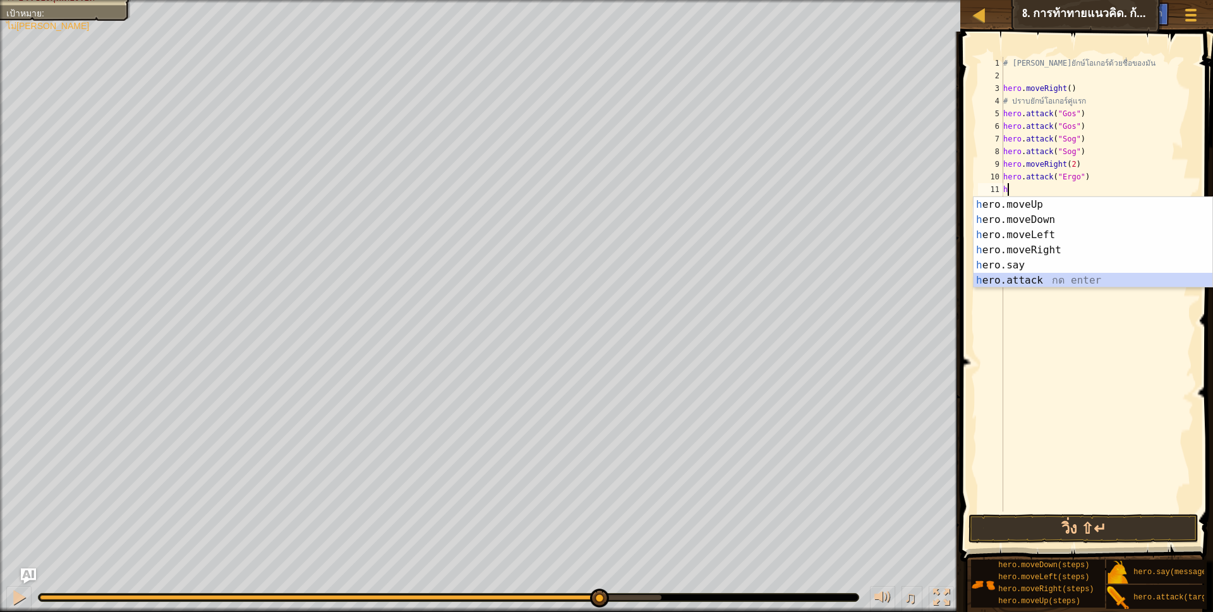
click at [1032, 282] on div "h ero.moveUp กด enter h ero.moveDown กด enter h ero.moveLeft กด enter h ero.mov…" at bounding box center [1093, 257] width 239 height 121
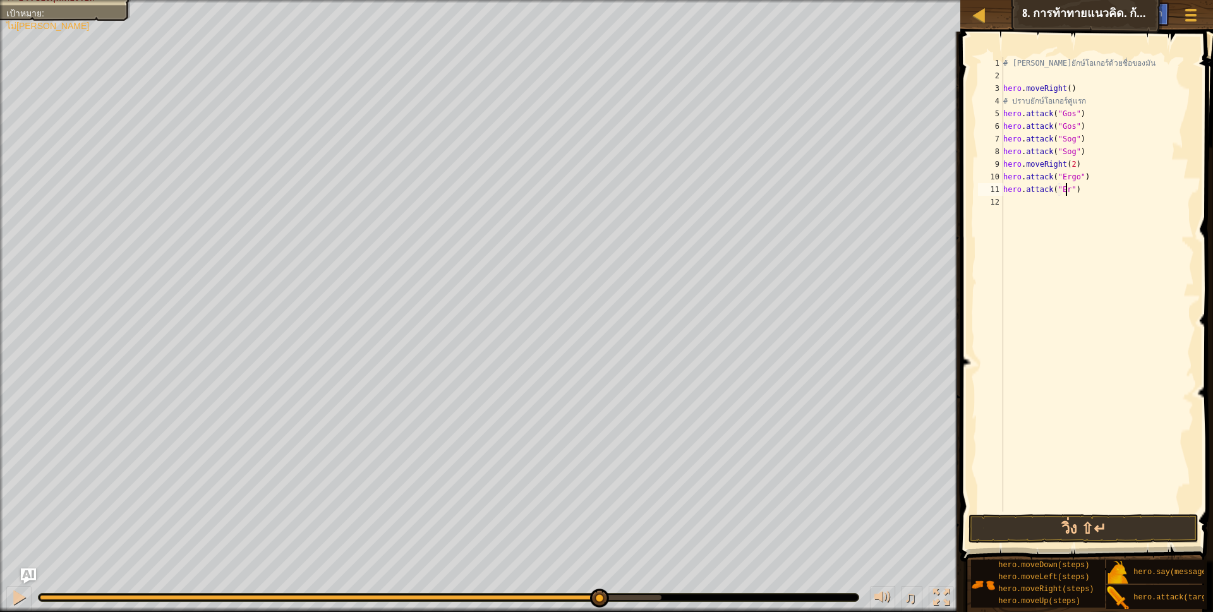
type textarea "hero.attack("Ergo")"
click at [1036, 211] on div "# [PERSON_NAME]ยักษ์โอเกอร์ด้วยชื่อของมัน hero . moveRight ( ) # ปราบยักษ์โอเกอ…" at bounding box center [1097, 297] width 193 height 480
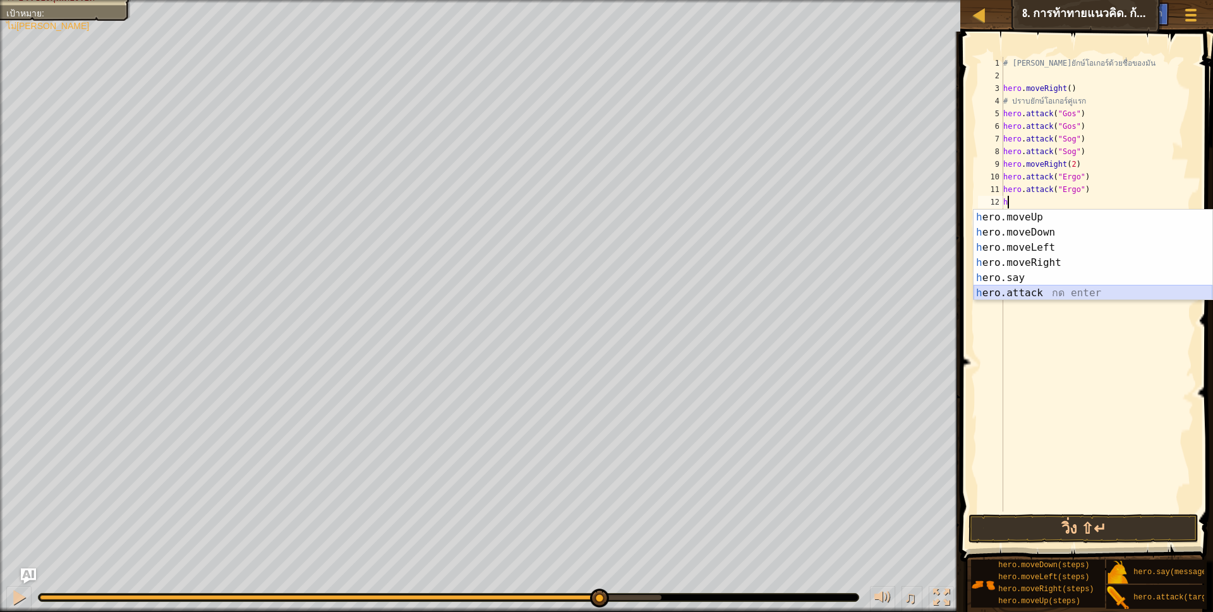
click at [1027, 288] on div "h ero.moveUp กด enter h ero.moveDown กด enter h ero.moveLeft กด enter h ero.mov…" at bounding box center [1093, 270] width 239 height 121
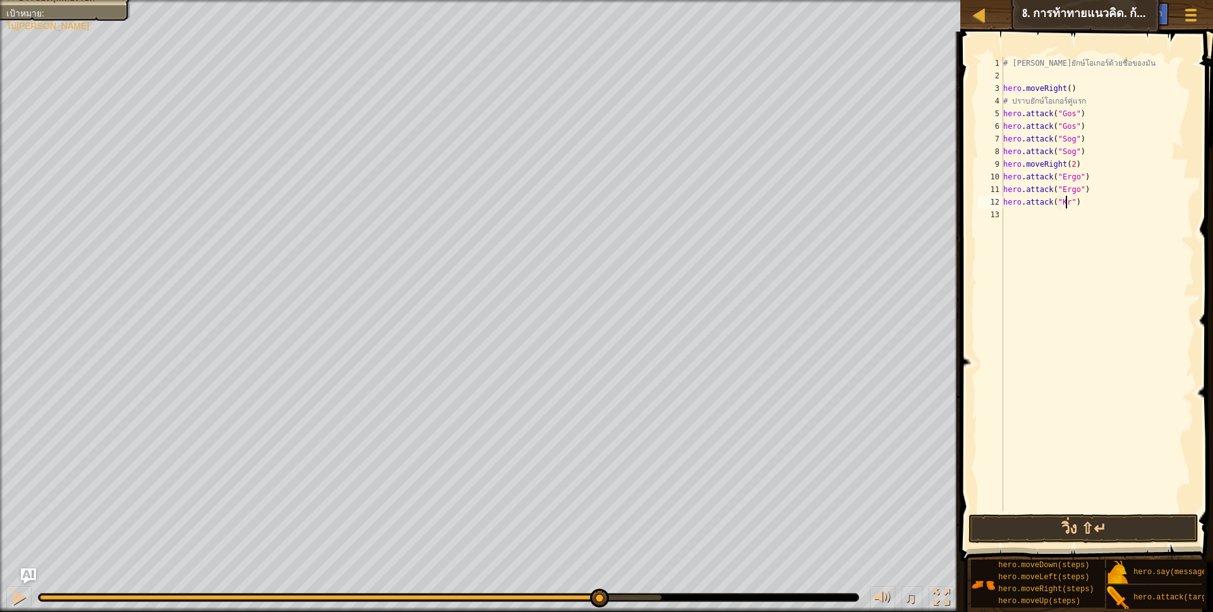
scroll to position [3, 56]
type textarea "hero.attack("Kro")"
click at [1049, 215] on div "# [PERSON_NAME]ยักษ์โอเกอร์ด้วยชื่อของมัน hero . moveRight ( ) # ปราบยักษ์โอเกอ…" at bounding box center [1097, 297] width 193 height 480
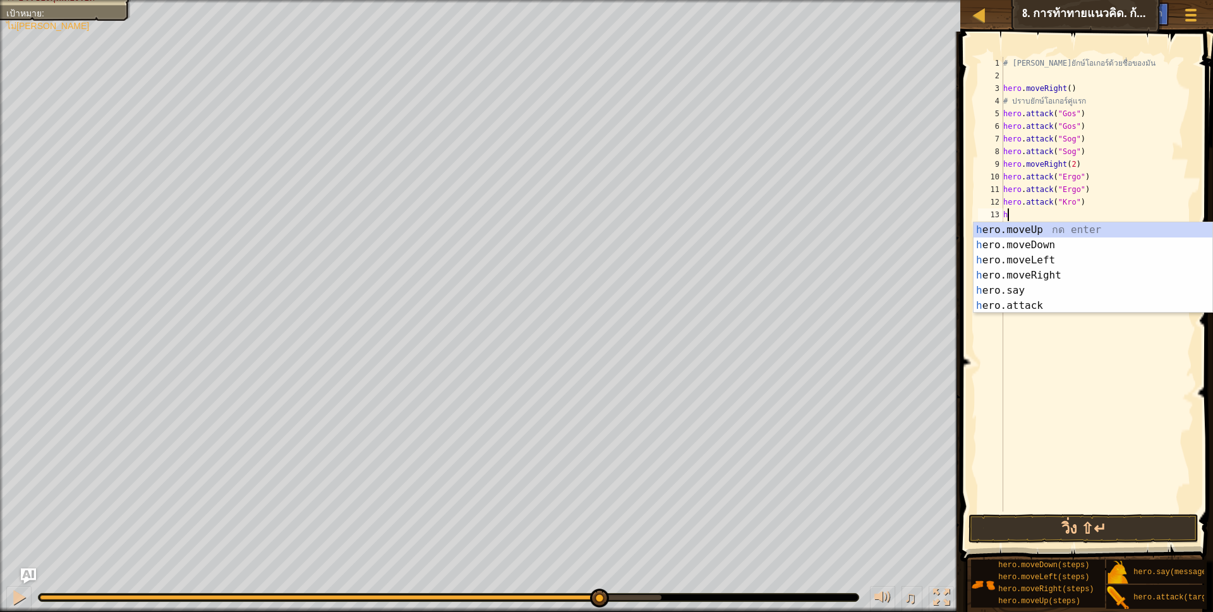
scroll to position [3, 3]
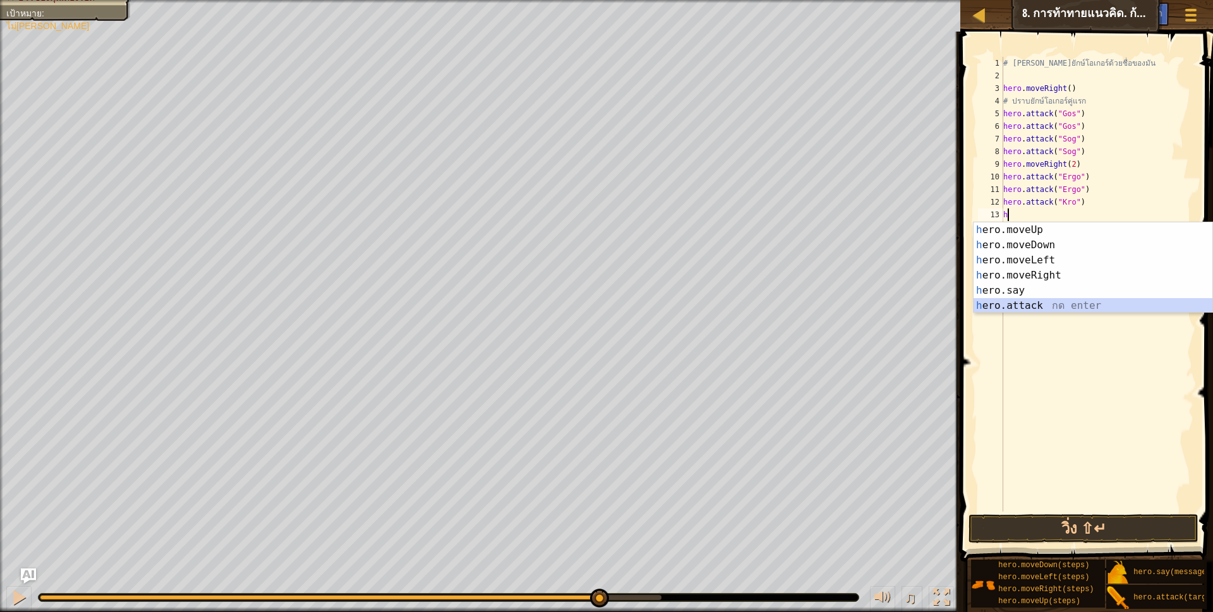
click at [1044, 303] on div "h ero.moveUp กด enter h ero.moveDown กด enter h ero.moveLeft กด enter h ero.mov…" at bounding box center [1093, 282] width 239 height 121
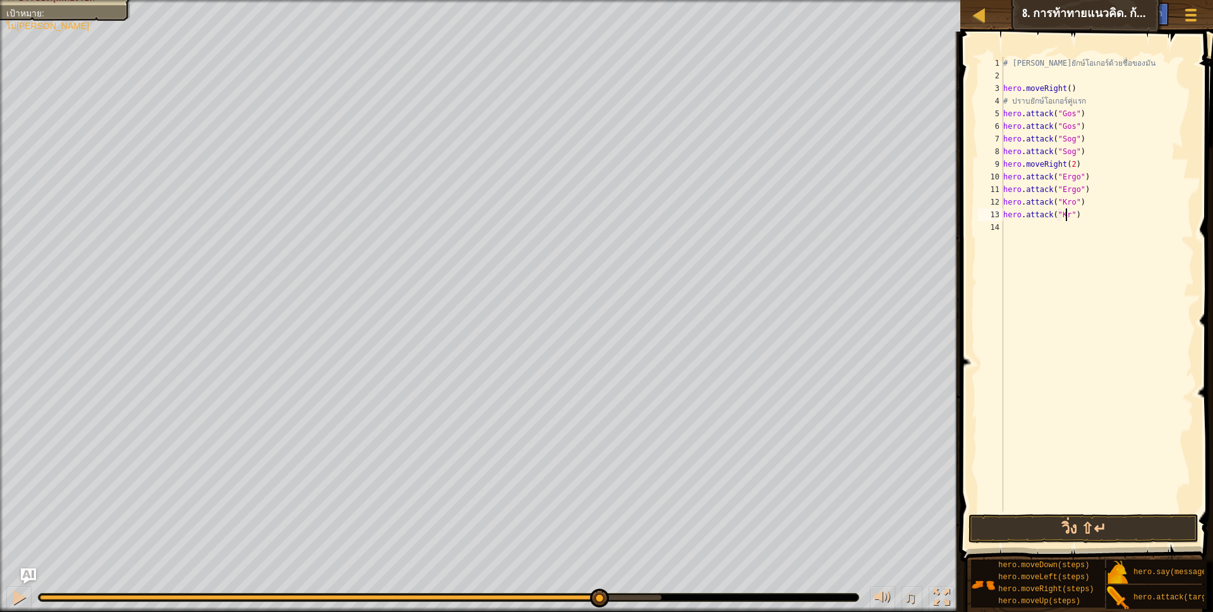
scroll to position [3, 56]
type textarea "hero.attack("Kro")"
click at [1149, 532] on button "วิ่ง ⇧↵" at bounding box center [1084, 528] width 231 height 29
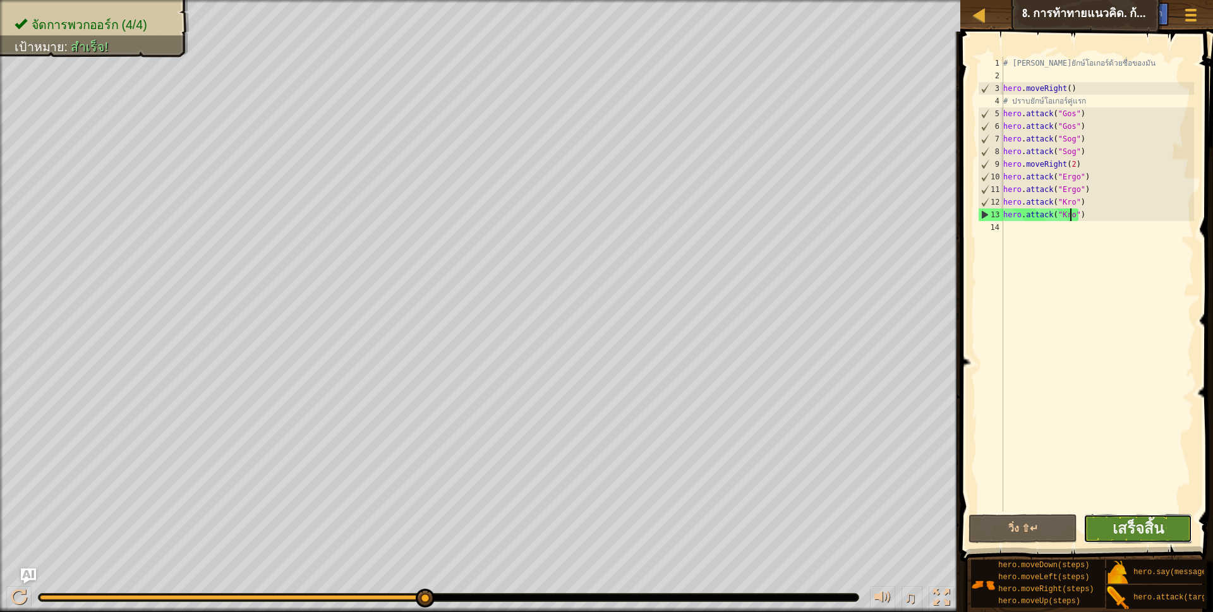
click at [1142, 539] on button "เสร็จสิ้น" at bounding box center [1138, 528] width 109 height 29
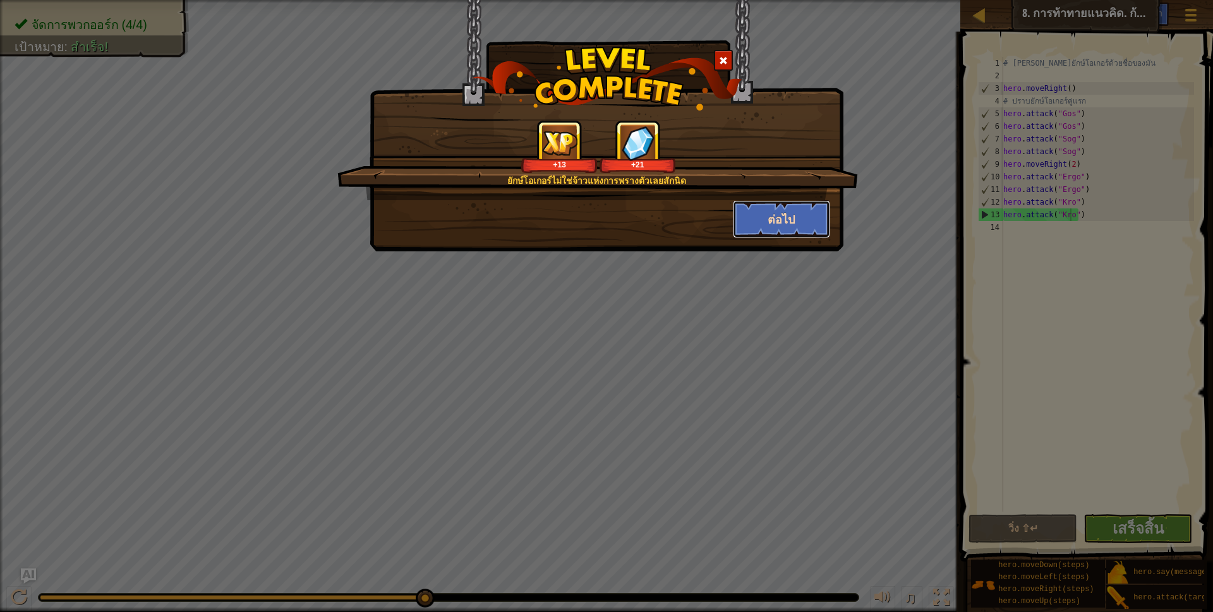
click at [765, 204] on button "ต่อไป" at bounding box center [782, 219] width 98 height 38
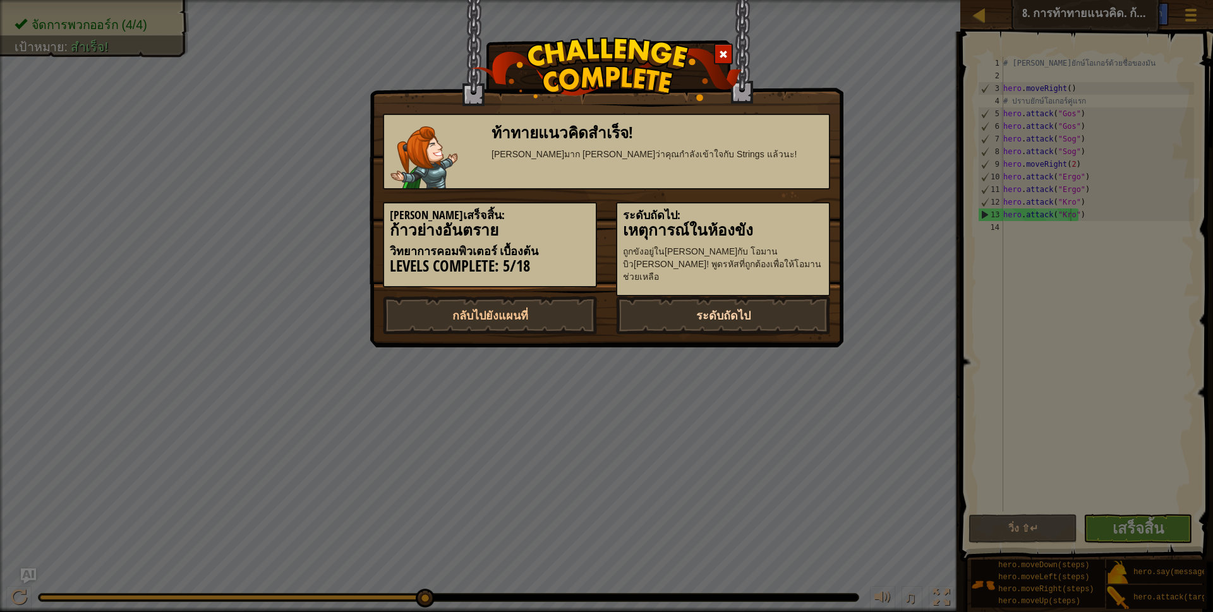
click at [706, 296] on link "ระดับถัดไป" at bounding box center [723, 315] width 214 height 38
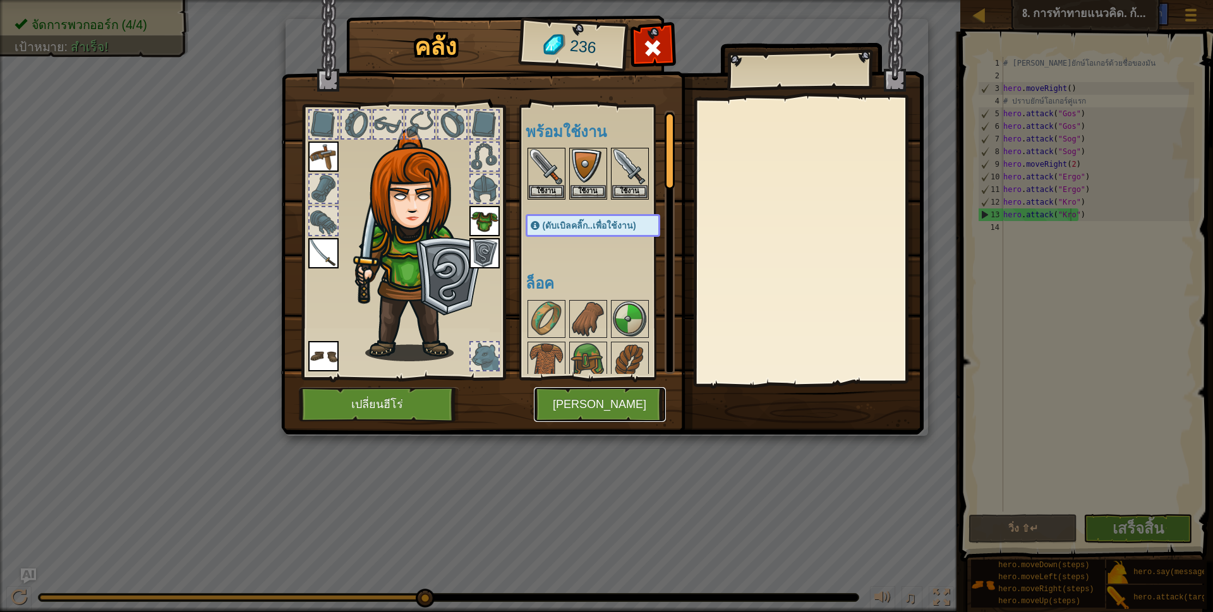
click at [574, 401] on button "[PERSON_NAME]" at bounding box center [600, 404] width 132 height 35
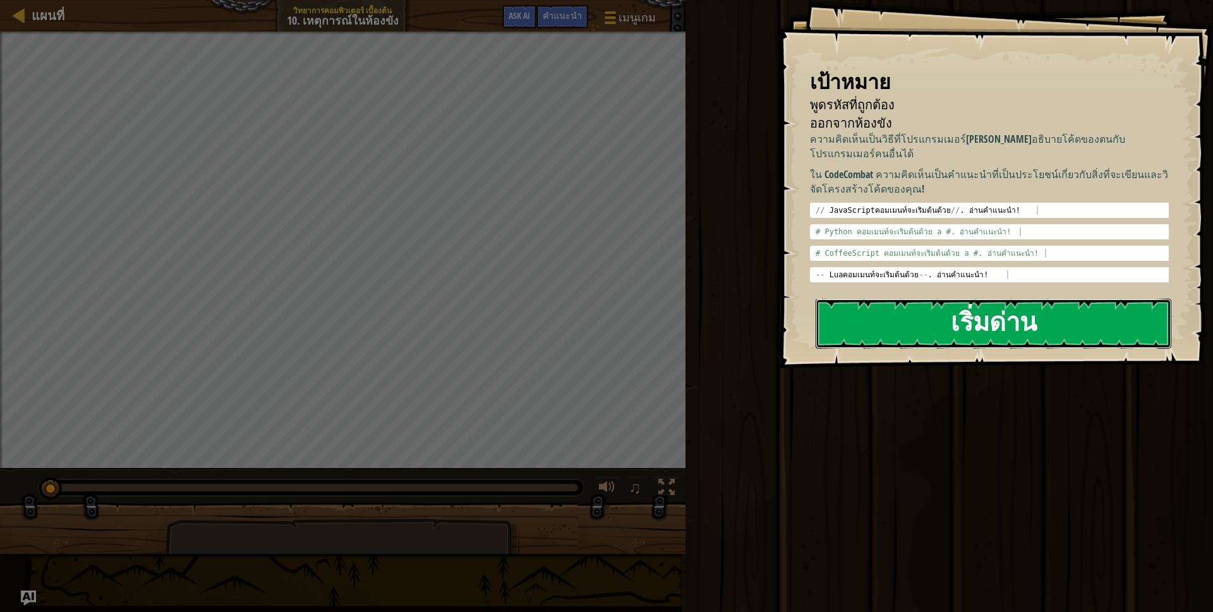
click at [1066, 311] on button "เริ่มด่าน" at bounding box center [994, 324] width 356 height 50
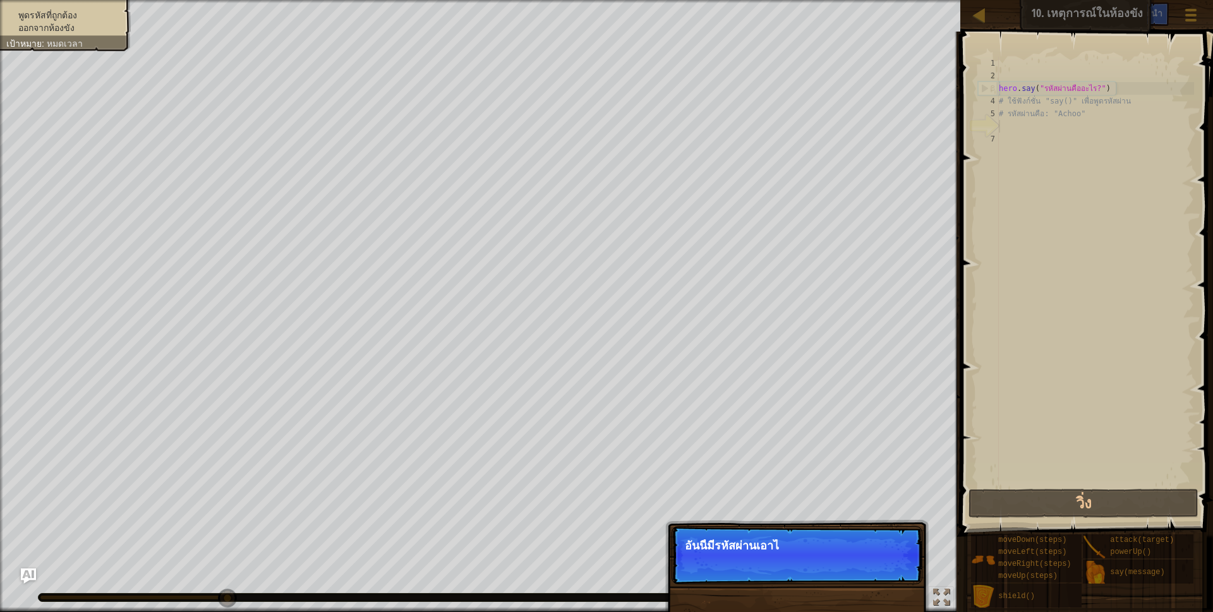
click at [778, 552] on p "อันนี้มีรหัสผ่านเอาไ" at bounding box center [797, 546] width 224 height 13
click at [884, 563] on button "ต่อไป" at bounding box center [893, 563] width 38 height 16
click at [884, 562] on p "ข้าม (esc) ต่อไป ใช้ฟังก์ชั่น hero.say" at bounding box center [797, 555] width 251 height 59
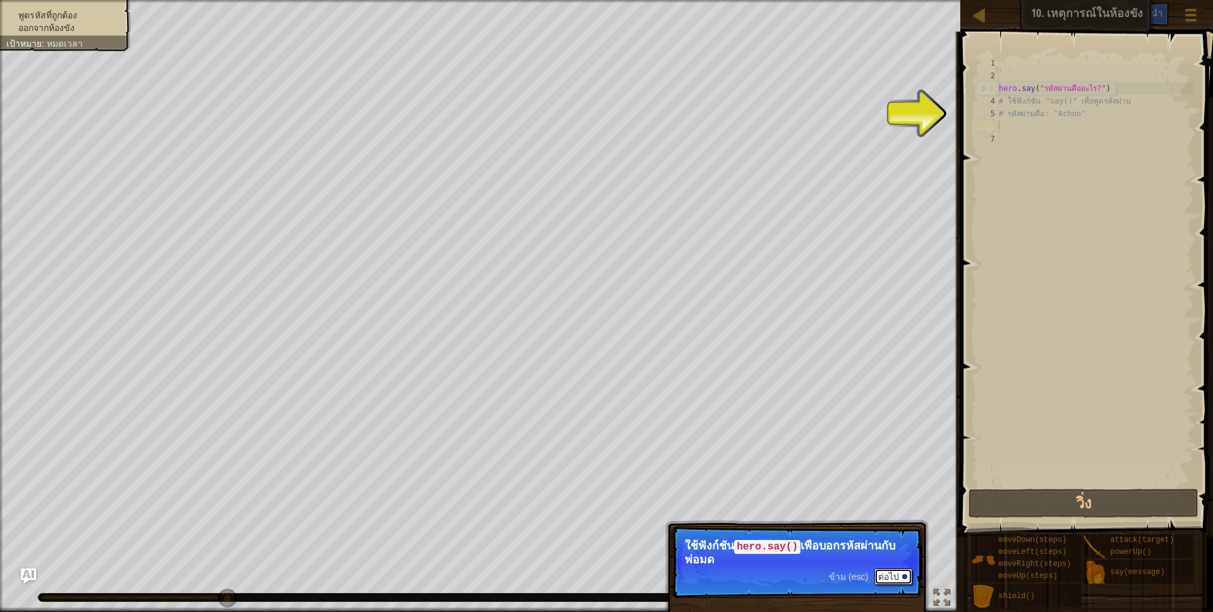
click at [883, 576] on button "ต่อไป" at bounding box center [893, 577] width 38 height 16
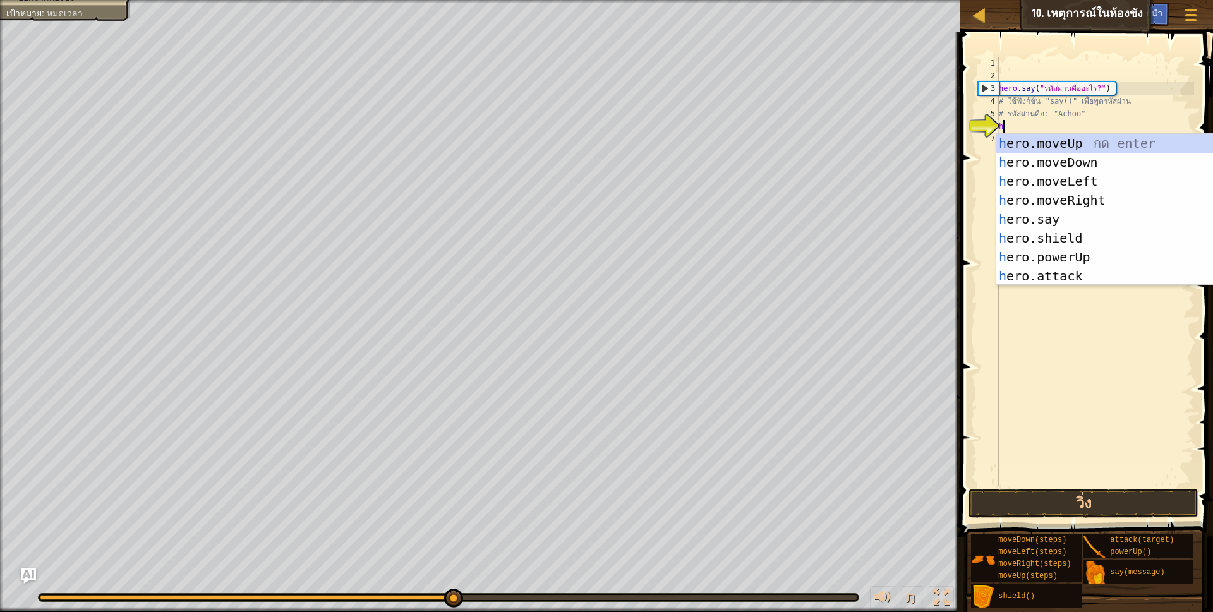
scroll to position [6, 3]
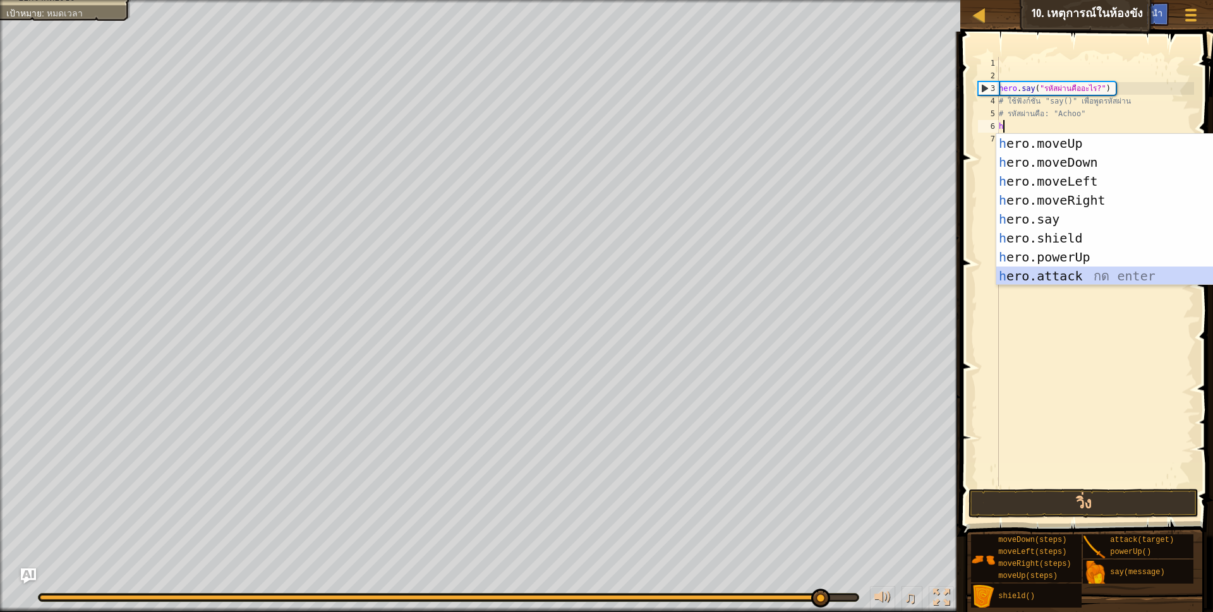
click at [1070, 272] on div "h ero.moveUp กด enter h ero.moveDown กด enter h ero.moveLeft กด enter h ero.mov…" at bounding box center [1115, 229] width 239 height 190
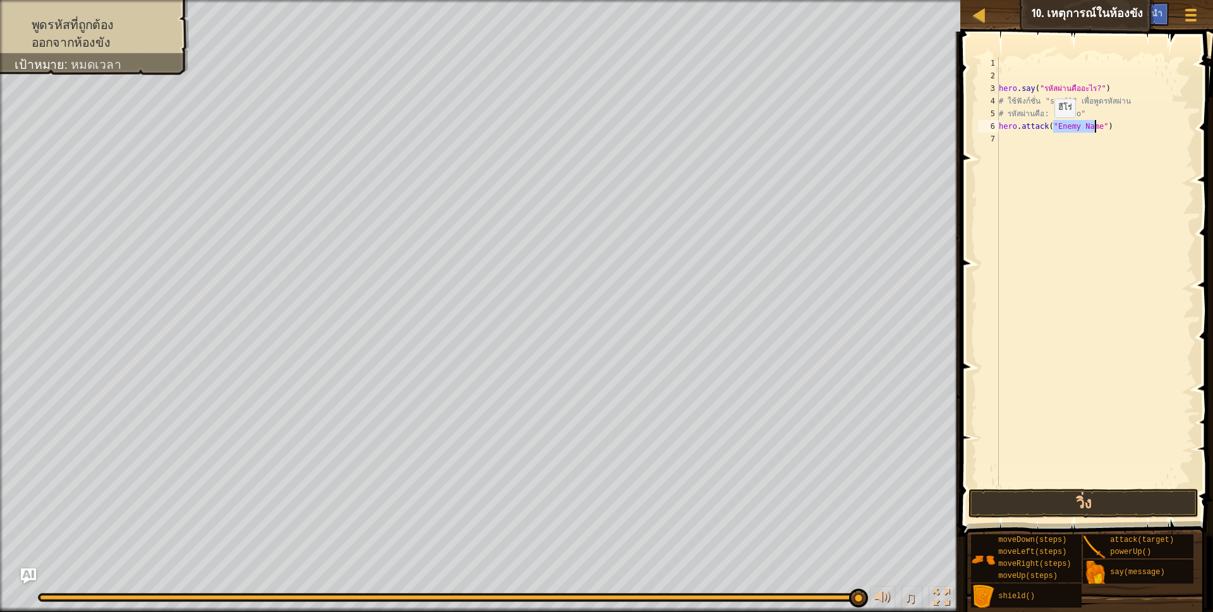
click at [1044, 130] on div "hero . say ( "รหัสผ่านคืออะไร?" ) # ใช้ฟังก์ชั่น "say()" เพื่อพูดรหัสผ่าน # รหั…" at bounding box center [1095, 284] width 198 height 455
click at [1053, 145] on div "hero.say กด enter" at bounding box center [1093, 162] width 239 height 57
click at [1143, 132] on div "hero . say ( "รหัสผ่านคืออะไร?" ) # ใช้ฟังก์ชั่น "say()" เพื่อพูดรหัสผ่าน # รหั…" at bounding box center [1095, 284] width 198 height 455
click at [1070, 126] on div "hero . say ( "รหัสผ่านคืออะไร?" ) # ใช้ฟังก์ชั่น "say()" เพื่อพูดรหัสผ่าน # รหั…" at bounding box center [1095, 284] width 198 height 455
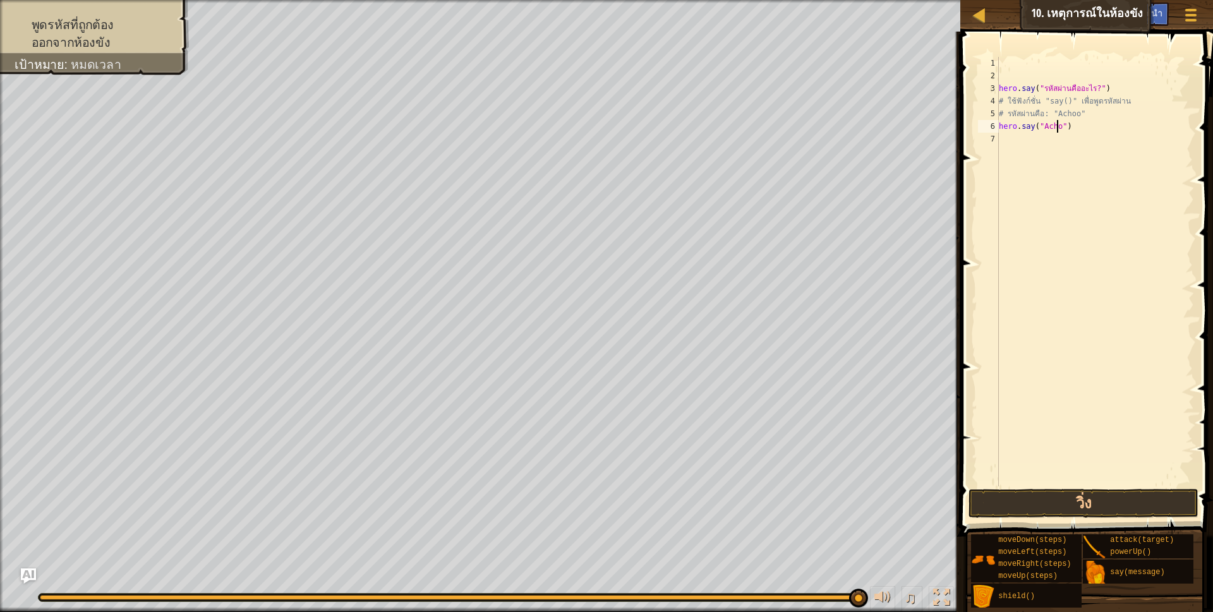
scroll to position [6, 52]
type textarea "hero.say("Achoo")"
click at [1092, 504] on button "วิ่ง" at bounding box center [1084, 503] width 231 height 29
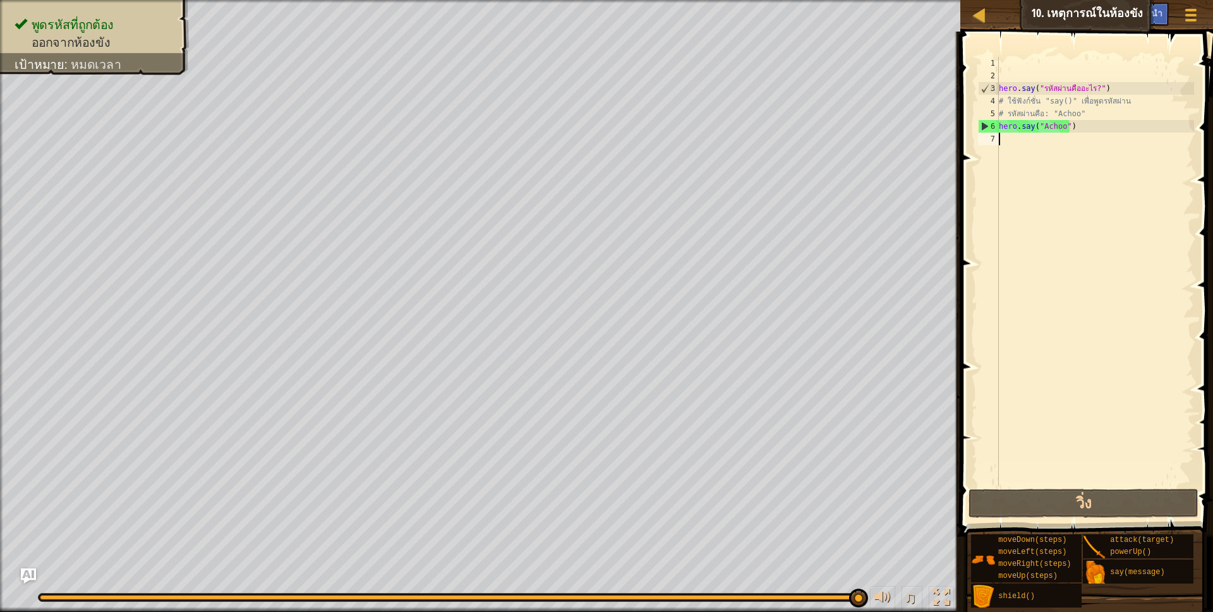
click at [1056, 152] on div "hero . say ( "รหัสผ่านคืออะไร?" ) # ใช้ฟังก์ชั่น "say()" เพื่อพูดรหัสผ่าน # รหั…" at bounding box center [1095, 284] width 198 height 455
type textarea "h"
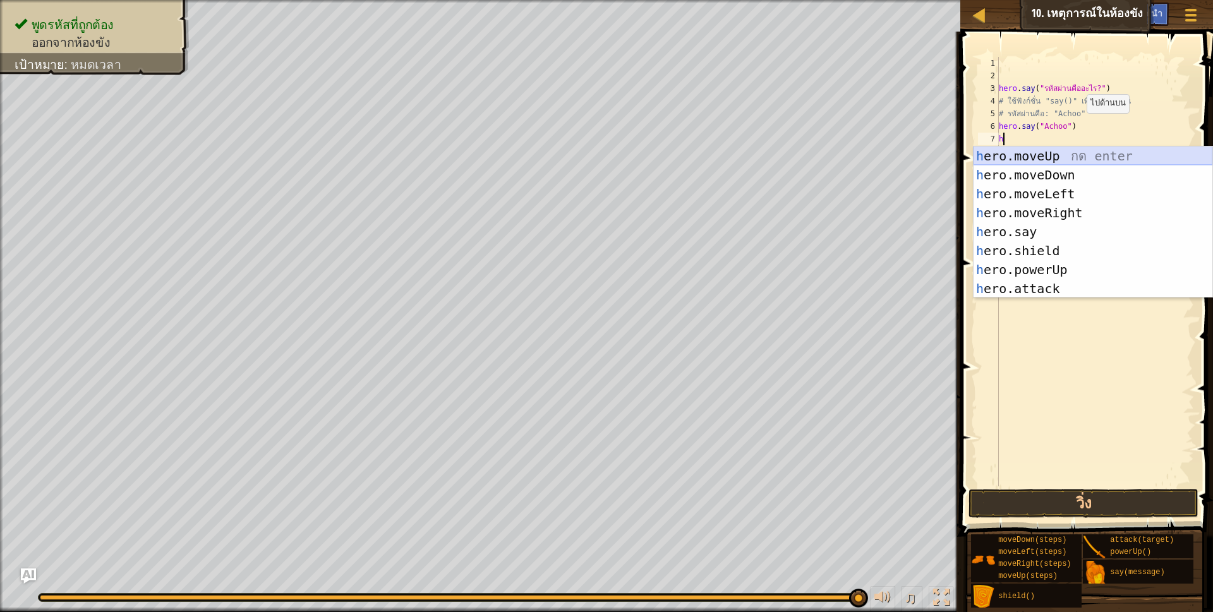
click at [1081, 154] on div "h ero.moveUp กด enter h ero.moveDown กด enter h ero.moveLeft กด enter h ero.mov…" at bounding box center [1093, 242] width 239 height 190
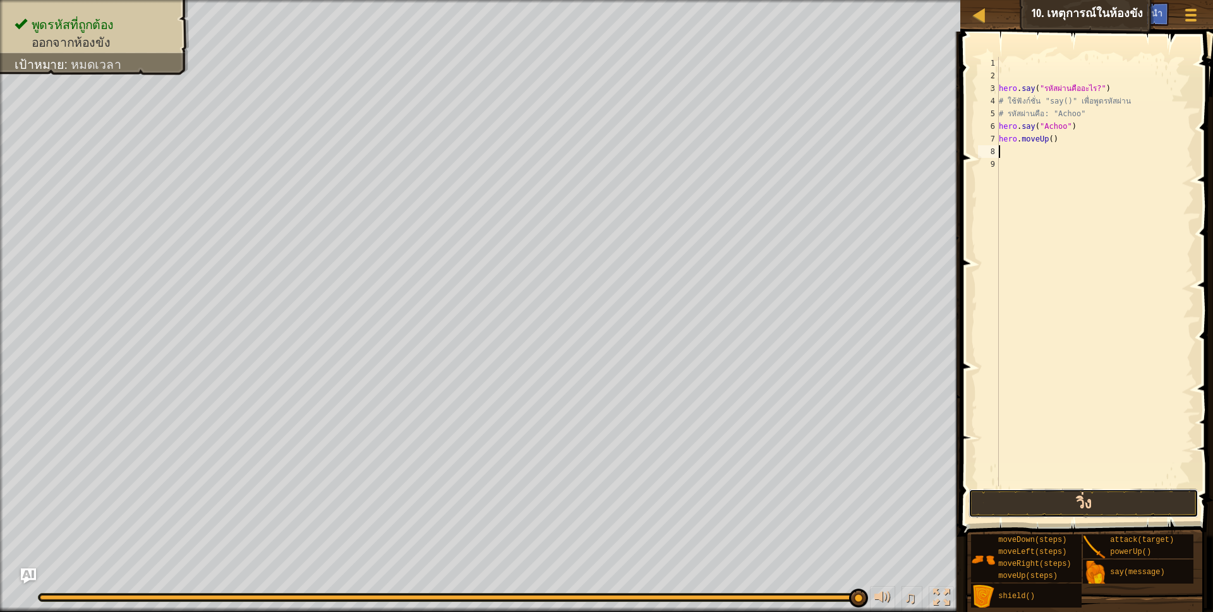
click at [1008, 497] on button "วิ่ง" at bounding box center [1084, 503] width 231 height 29
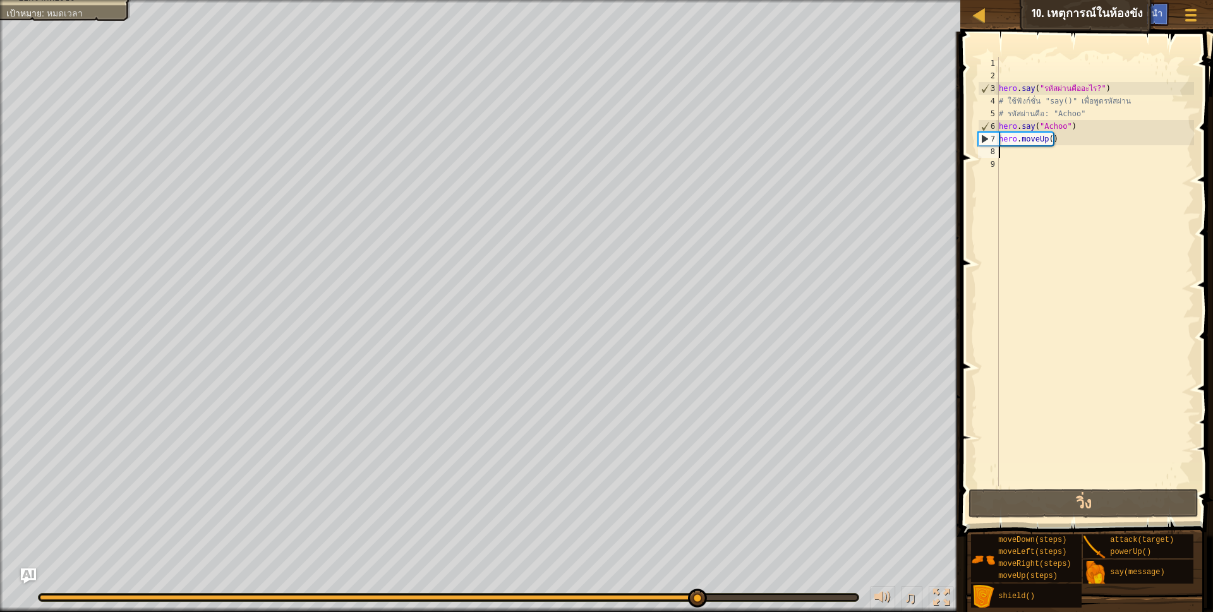
click at [1052, 143] on div "hero . say ( "รหัสผ่านคืออะไร?" ) # ใช้ฟังก์ชั่น "say()" เพื่อพูดรหัสผ่าน # รหั…" at bounding box center [1095, 284] width 198 height 455
click at [1049, 142] on div "hero . say ( "รหัสผ่านคืออะไร?" ) # ใช้ฟังก์ชั่น "say()" เพื่อพูดรหัสผ่าน # รหั…" at bounding box center [1095, 284] width 198 height 455
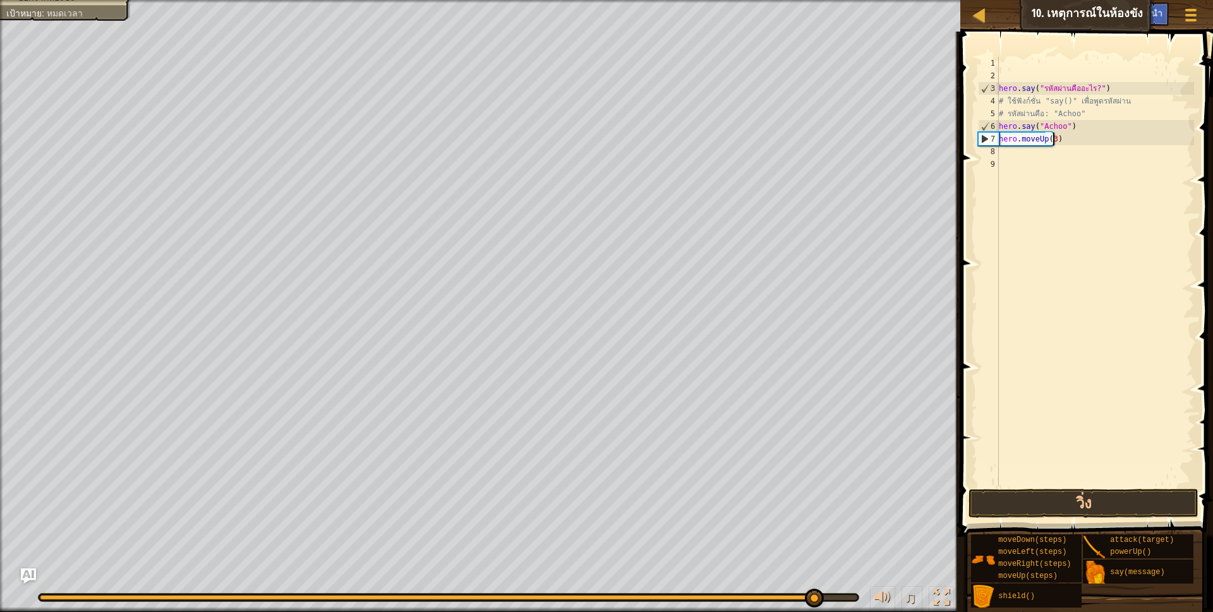
scroll to position [6, 45]
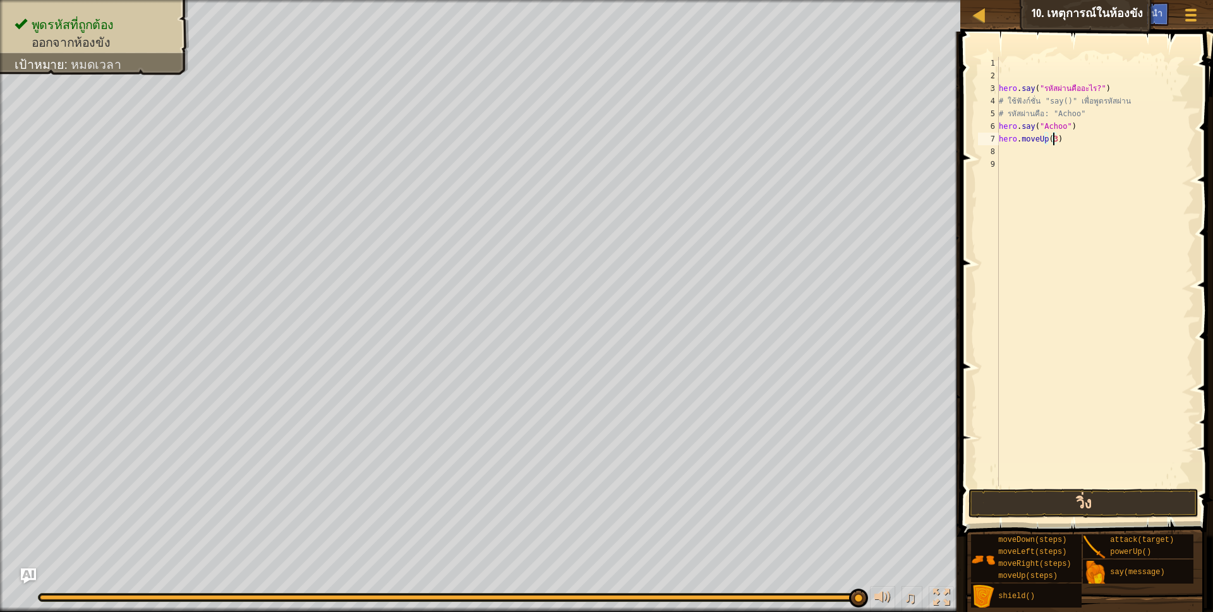
type textarea "hero.moveUp(3)"
click at [1087, 506] on button "วิ่ง" at bounding box center [1084, 503] width 231 height 29
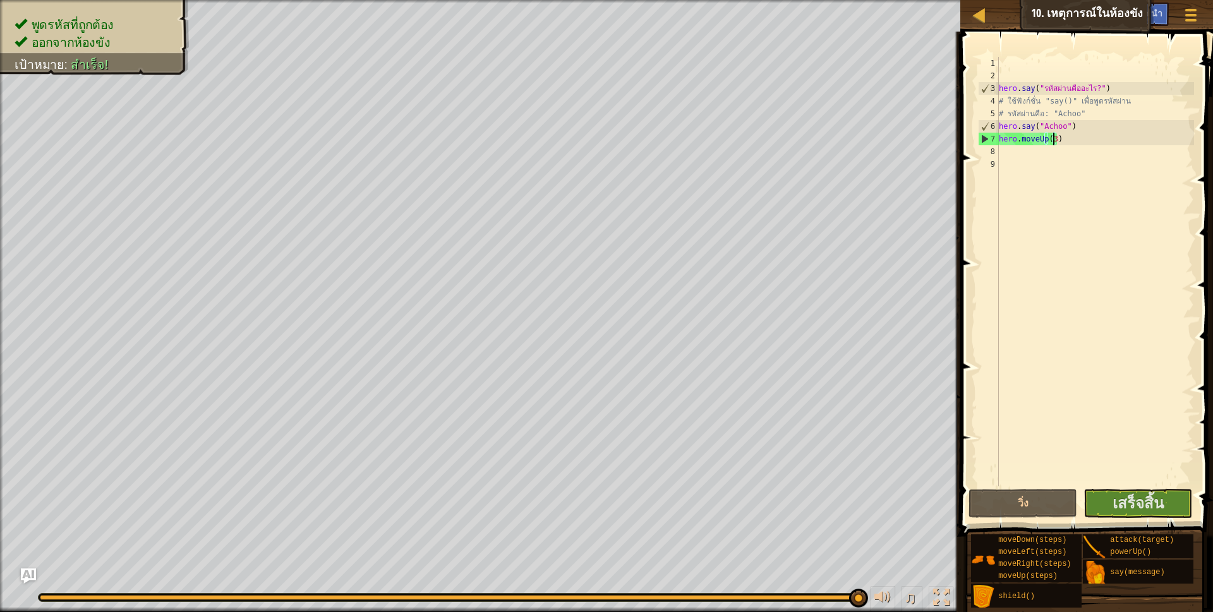
click at [1125, 488] on span at bounding box center [1088, 266] width 263 height 542
click at [1127, 500] on span "เสร็จสิ้น" at bounding box center [1138, 503] width 51 height 20
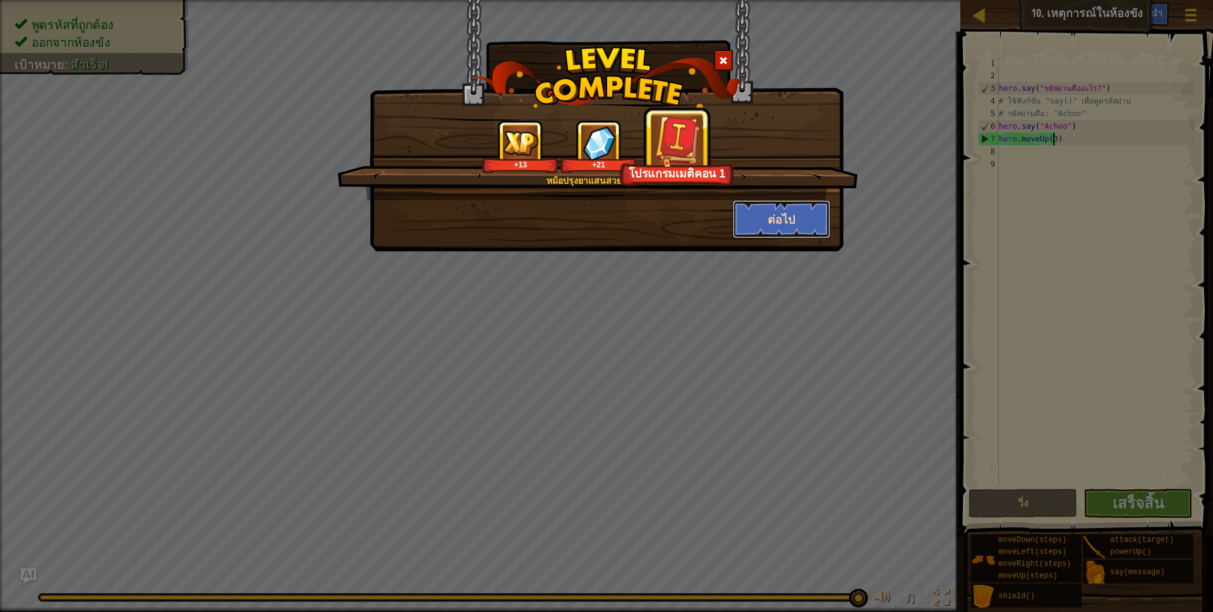
click at [801, 213] on button "ต่อไป" at bounding box center [782, 219] width 98 height 38
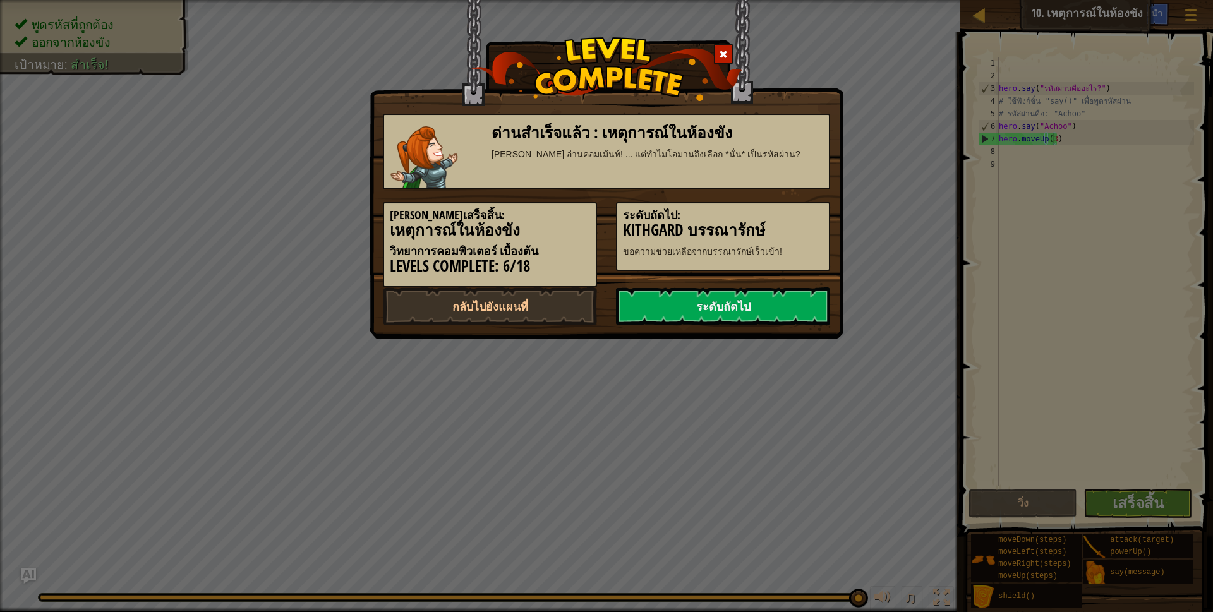
click at [801, 226] on h3 "Kithgard บรรณารักษ์" at bounding box center [723, 230] width 200 height 17
click at [789, 298] on link "ระดับถัดไป" at bounding box center [723, 306] width 214 height 38
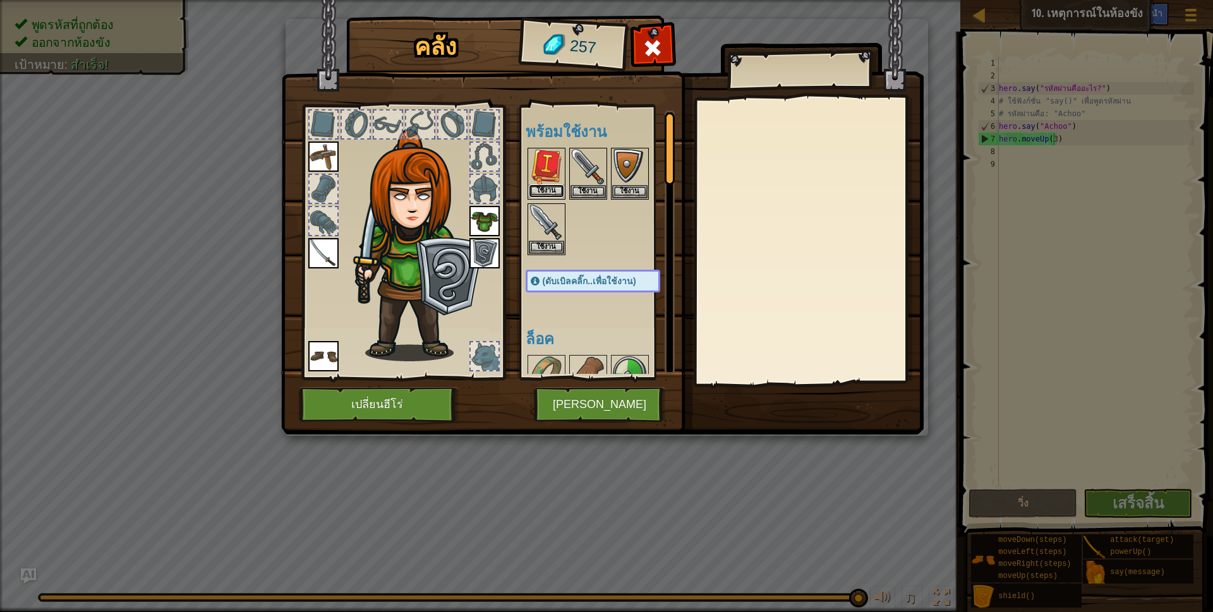
click at [542, 191] on button "ใช้งาน" at bounding box center [546, 190] width 35 height 13
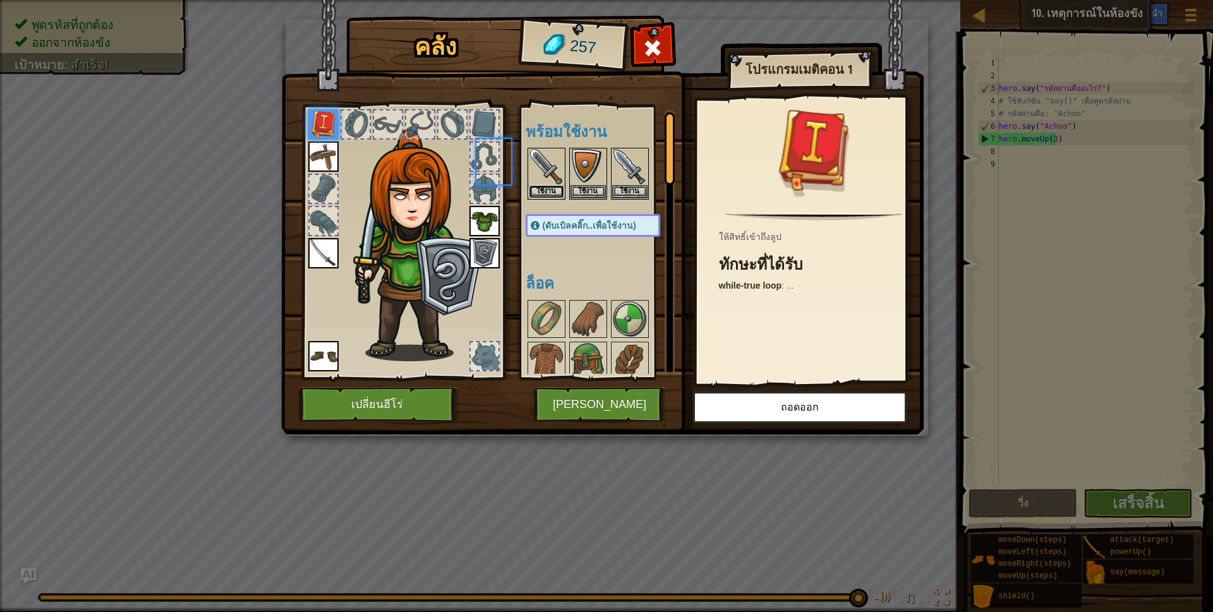
click at [542, 191] on button "ใช้งาน" at bounding box center [546, 191] width 35 height 13
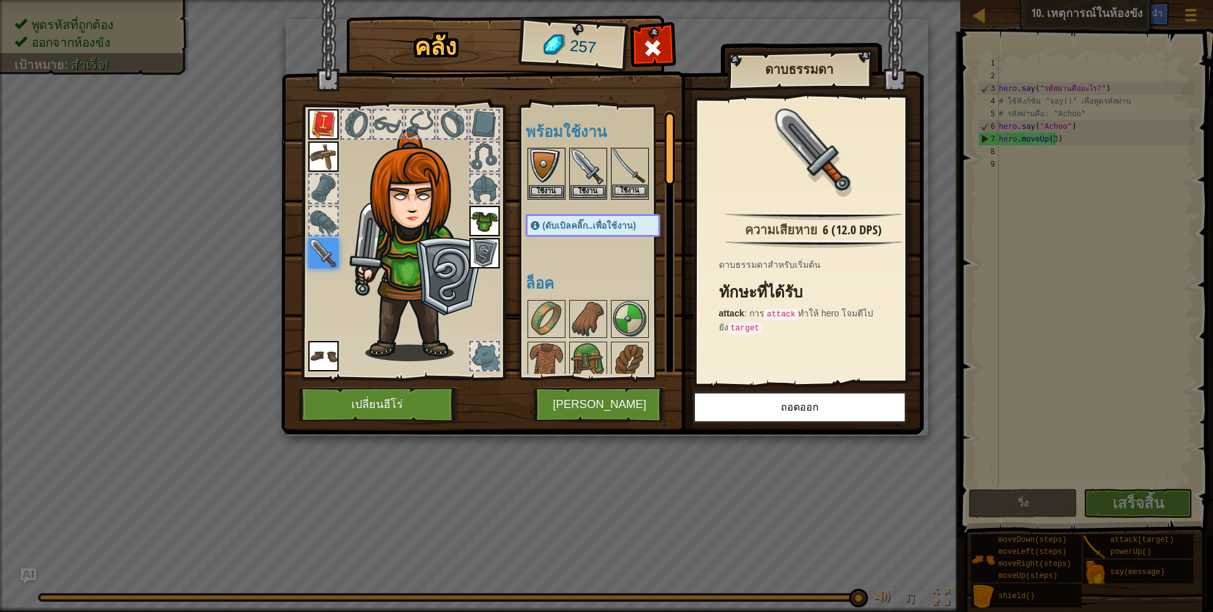
drag, startPoint x: 632, startPoint y: 200, endPoint x: 632, endPoint y: 178, distance: 22.7
click at [632, 190] on div "พร้อมใช้งาน ใช้งาน ใช้งาน ใช้งาน ใช้งาน ใช้งาน ใช้งาน ใช้งาน ใช้งาน ใช้งาน (ดับ…" at bounding box center [606, 242] width 160 height 263
click at [632, 178] on img at bounding box center [629, 166] width 35 height 35
click at [631, 189] on button "ใช้งาน" at bounding box center [629, 190] width 35 height 13
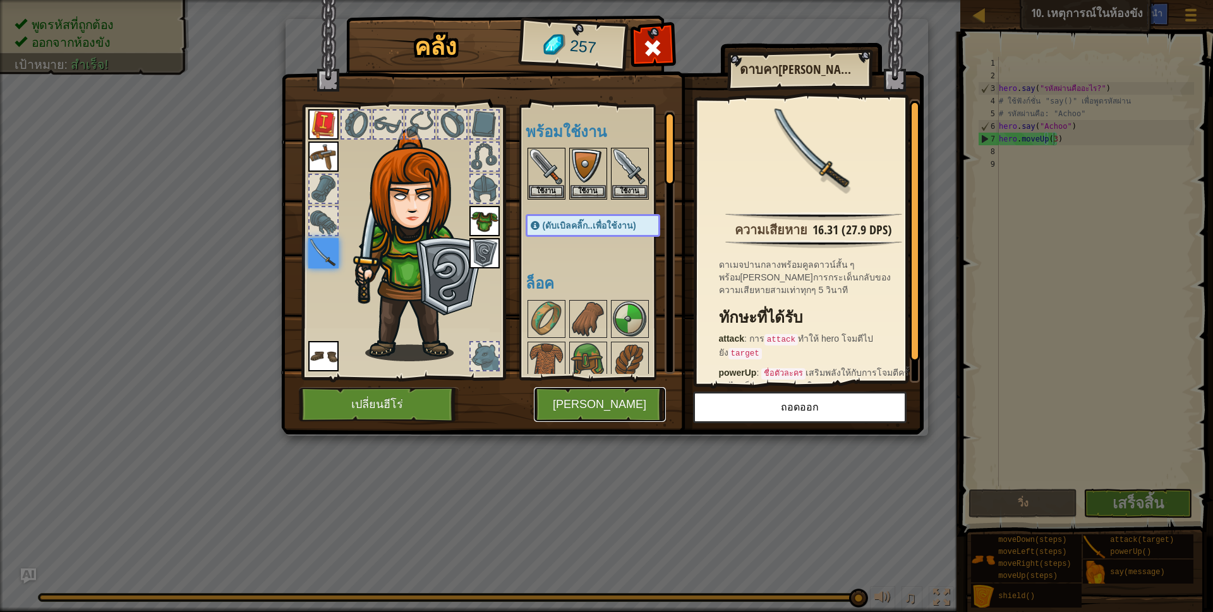
click at [598, 415] on button "[PERSON_NAME]" at bounding box center [600, 404] width 132 height 35
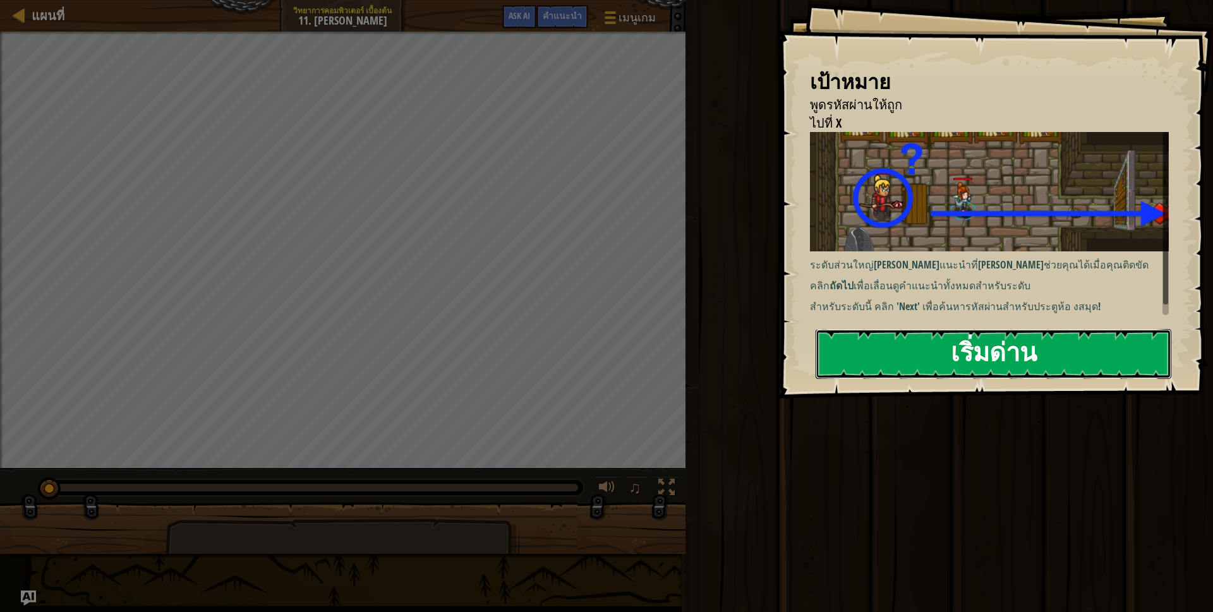
click at [904, 335] on button "เริ่มด่าน" at bounding box center [994, 354] width 356 height 50
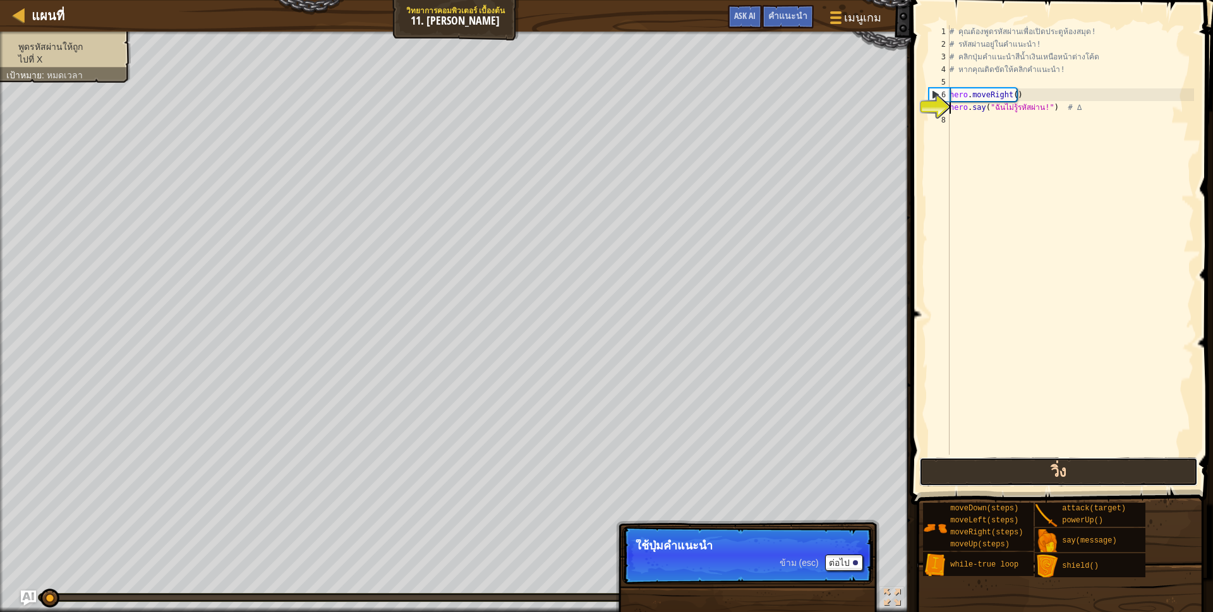
click at [1056, 483] on button "วิ่ง" at bounding box center [1058, 471] width 279 height 29
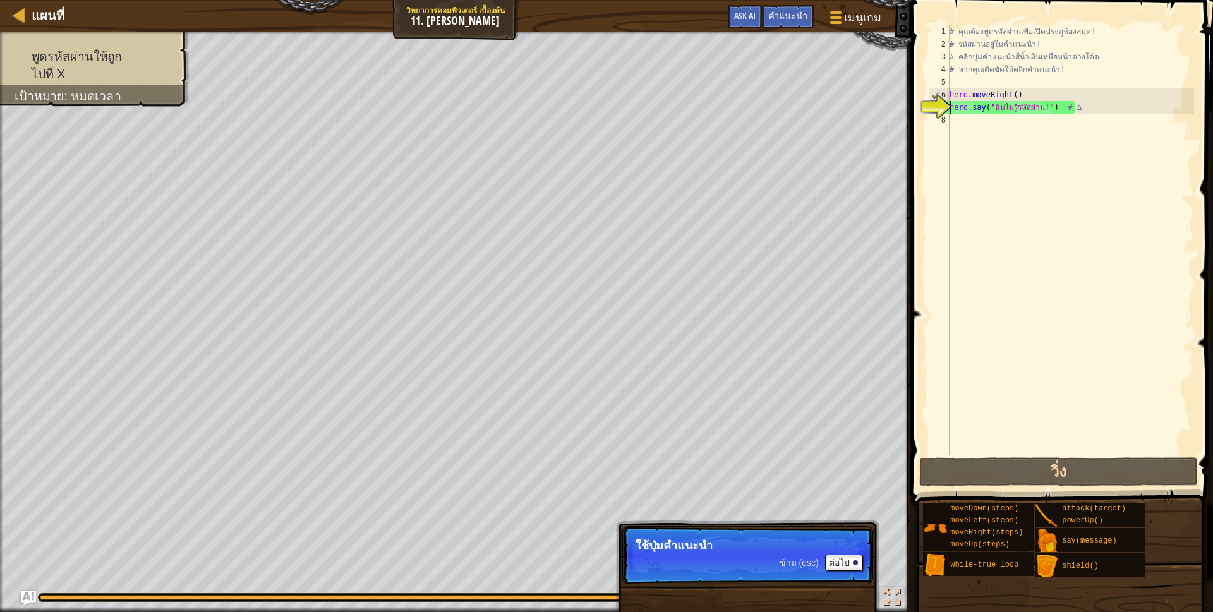
click at [1046, 487] on span at bounding box center [1063, 234] width 312 height 542
click at [1045, 473] on button "วิ่ง" at bounding box center [1058, 471] width 279 height 29
click at [846, 567] on button "ต่อไป" at bounding box center [844, 563] width 38 height 16
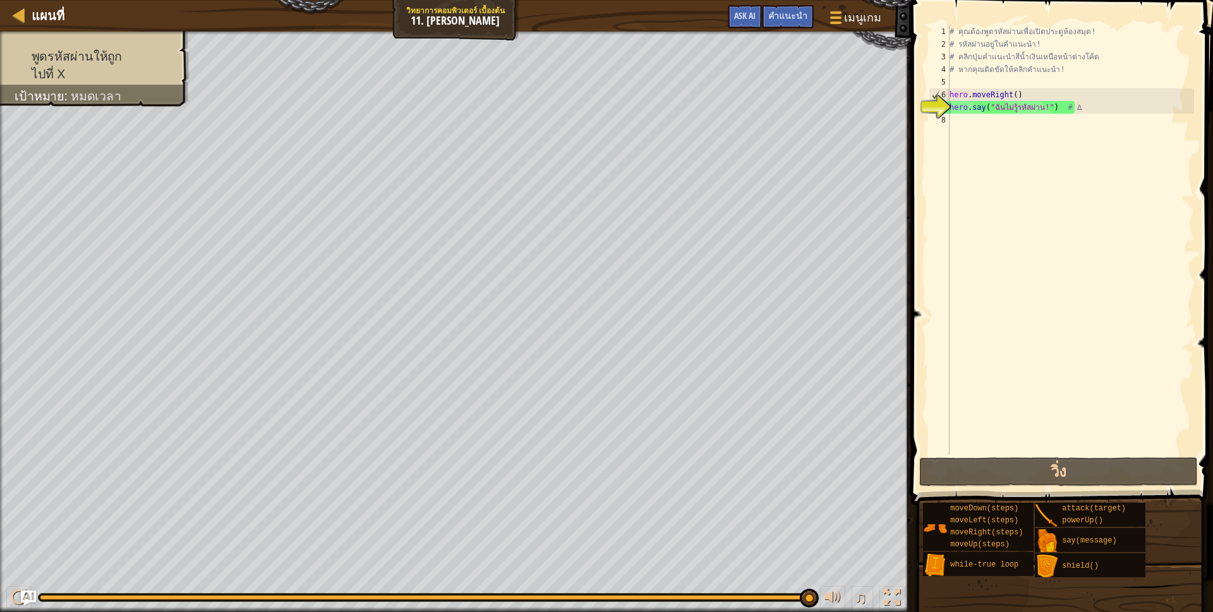
click at [836, 572] on div "พูดรหัสผ่านให้ถูก ไปที่ X เป้าหมาย : หมดเวลา ♫ อันยา 158 x: 54 y: 30 No target …" at bounding box center [606, 322] width 1213 height 581
click at [800, 25] on div "คำแนะนำ" at bounding box center [788, 16] width 52 height 23
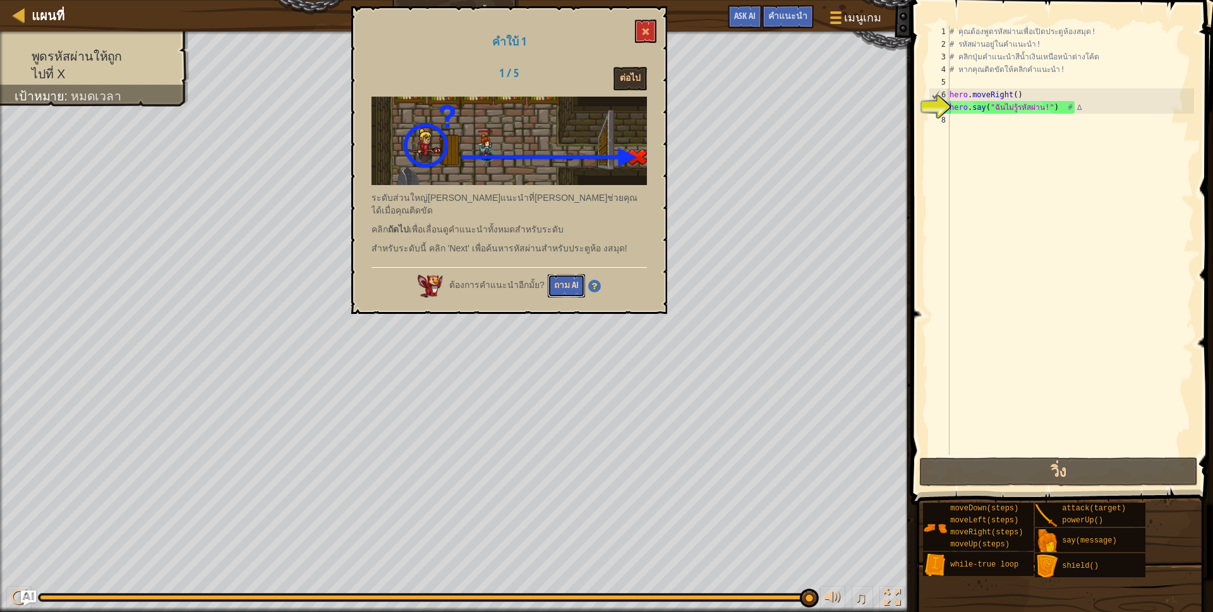
click at [557, 274] on button "ถาม AI" at bounding box center [566, 285] width 37 height 23
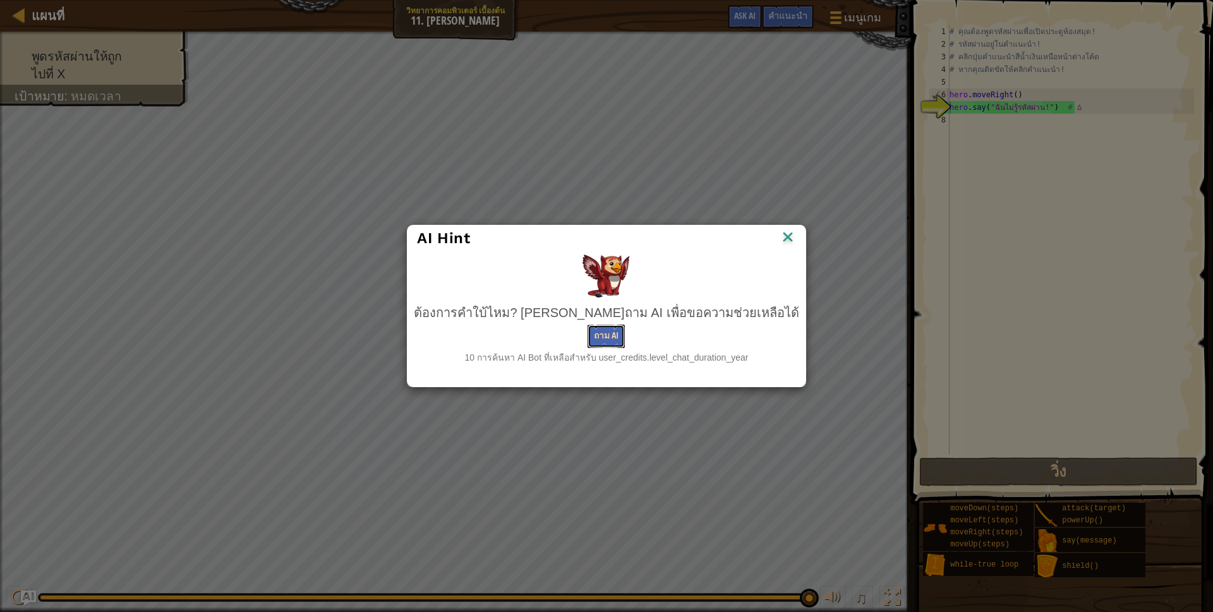
click at [622, 333] on button "ถาม AI" at bounding box center [606, 336] width 37 height 23
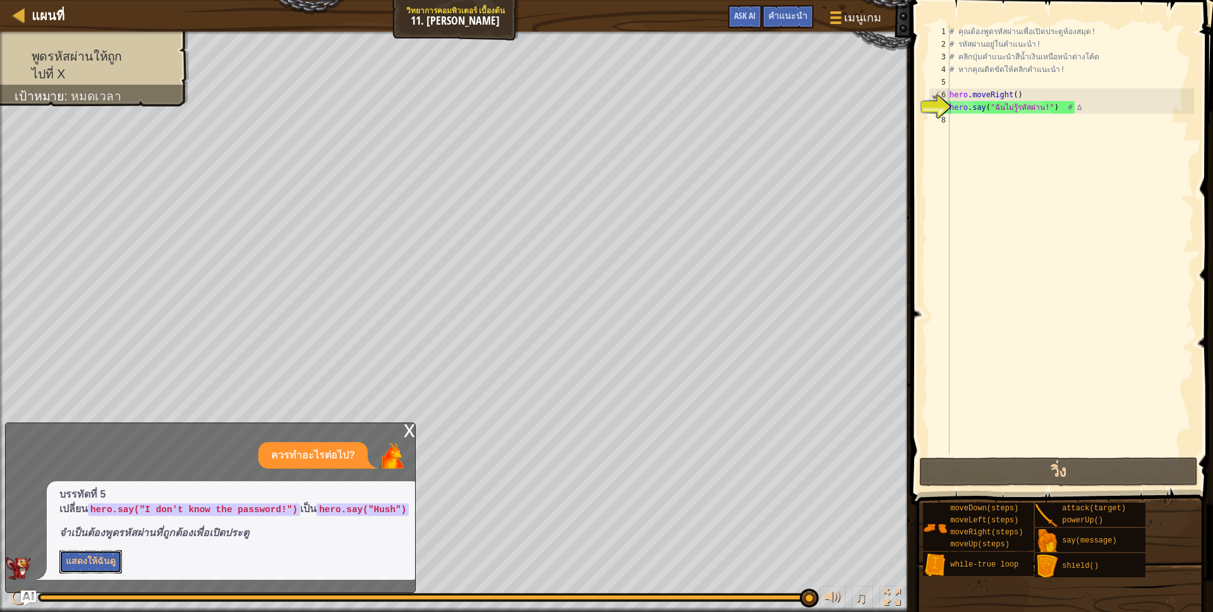
drag, startPoint x: 90, startPoint y: 572, endPoint x: 101, endPoint y: 556, distance: 19.1
click at [101, 557] on button "แสดงให้ฉันดู" at bounding box center [90, 561] width 63 height 23
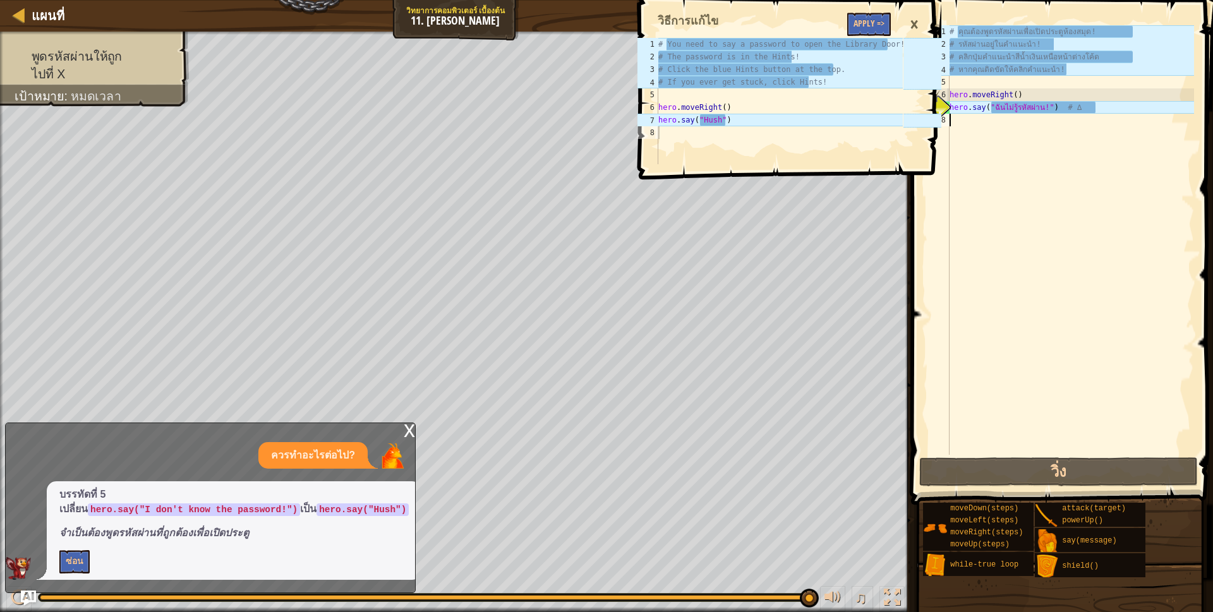
click at [1005, 131] on div "# คุณต้องพูดรหัสผ่านเพื่อเปิดประตูห้องสมุด! # รหัสผ่านอยู่ในคำแนะนำ! # คลิกปุ่ม…" at bounding box center [1070, 252] width 247 height 455
click at [916, 21] on div "×" at bounding box center [914, 24] width 21 height 29
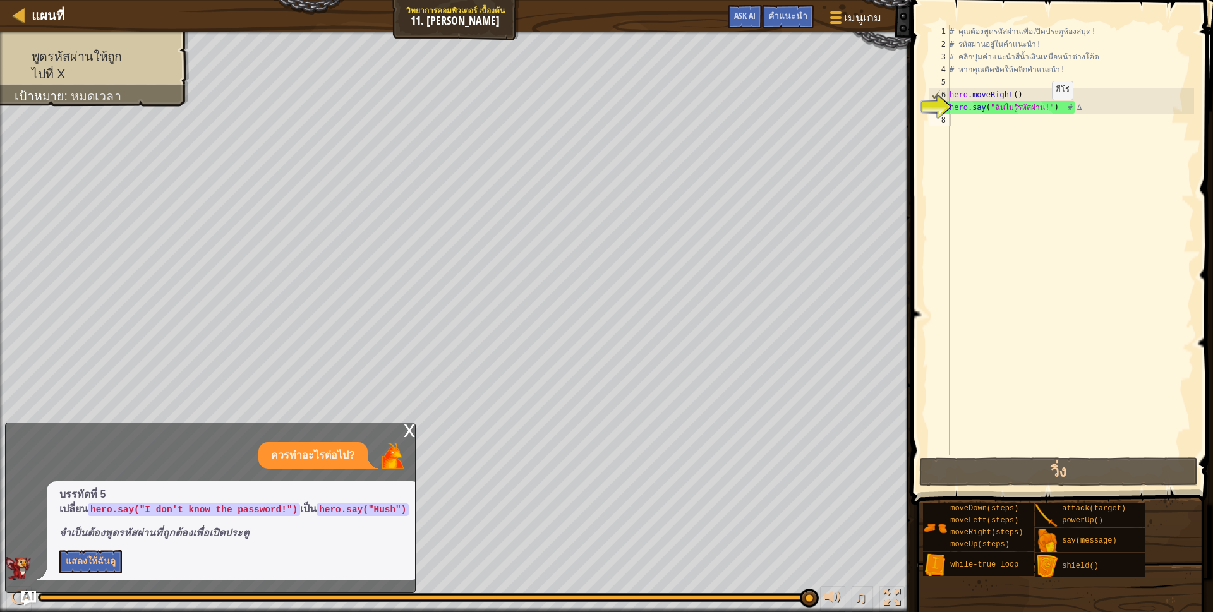
click at [1041, 112] on div "# คุณต้องพูดรหัสผ่านเพื่อเปิดประตูห้องสมุด! # รหัสผ่านอยู่ในคำแนะนำ! # คลิกปุ่ม…" at bounding box center [1070, 252] width 247 height 455
click at [1040, 110] on div "# คุณต้องพูดรหัสผ่านเพื่อเปิดประตูห้องสมุด! # รหัสผ่านอยู่ในคำแนะนำ! # คลิกปุ่ม…" at bounding box center [1070, 252] width 247 height 455
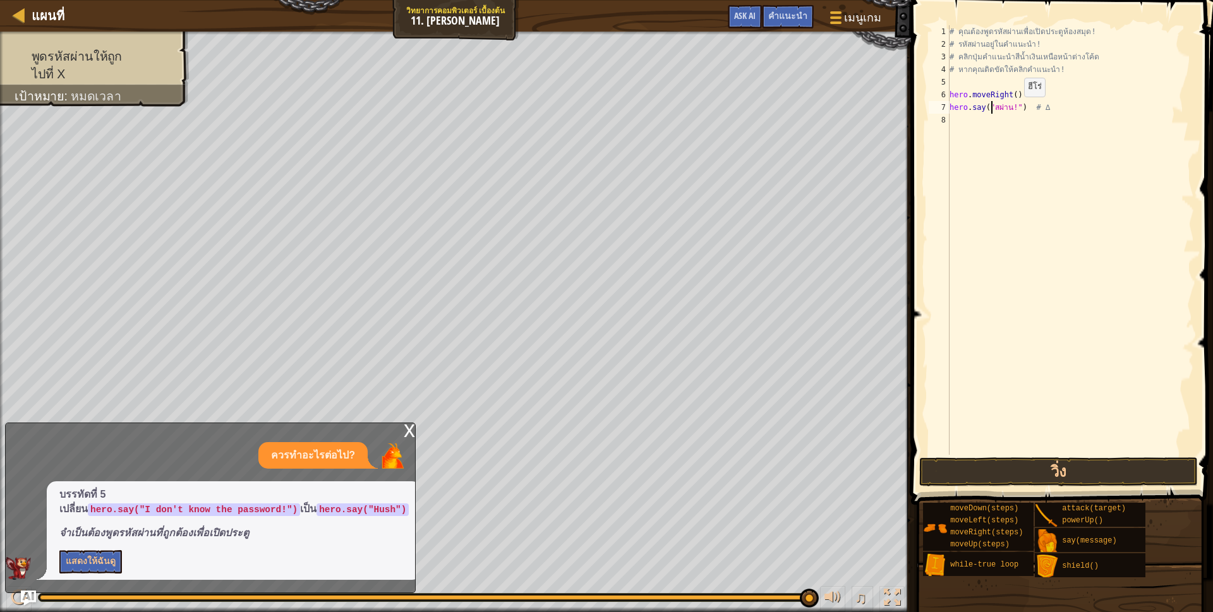
click at [1012, 109] on div "# คุณต้องพูดรหัสผ่านเพื่อเปิดประตูห้องสมุด! # รหัสผ่านอยู่ในคำแนะนำ! # คลิกปุ่ม…" at bounding box center [1070, 252] width 247 height 455
click at [994, 111] on div "# คุณต้องพูดรหัสผ่านเพื่อเปิดประตูห้องสมุด! # รหัสผ่านอยู่ในคำแนะนำ! # คลิกปุ่ม…" at bounding box center [1070, 252] width 247 height 455
type textarea "hero.say("Hush") # ∆"
click at [1059, 462] on button "วิ่ง" at bounding box center [1058, 471] width 279 height 29
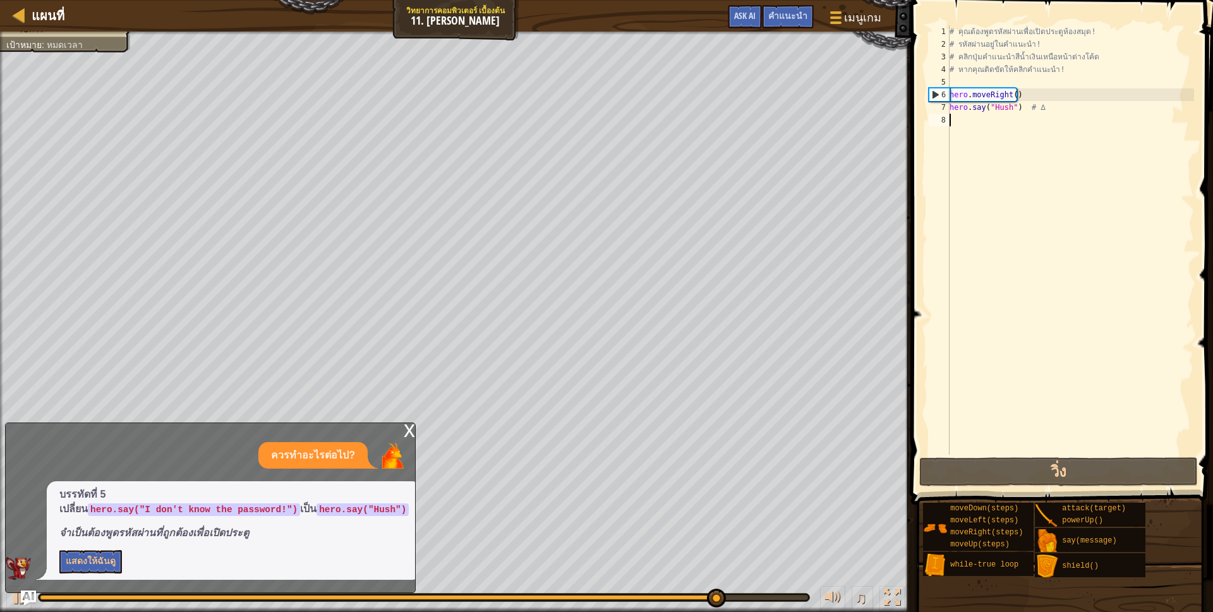
click at [1027, 130] on div "# คุณต้องพูดรหัสผ่านเพื่อเปิดประตูห้องสมุด! # รหัสผ่านอยู่ในคำแนะนำ! # คลิกปุ่ม…" at bounding box center [1070, 252] width 247 height 455
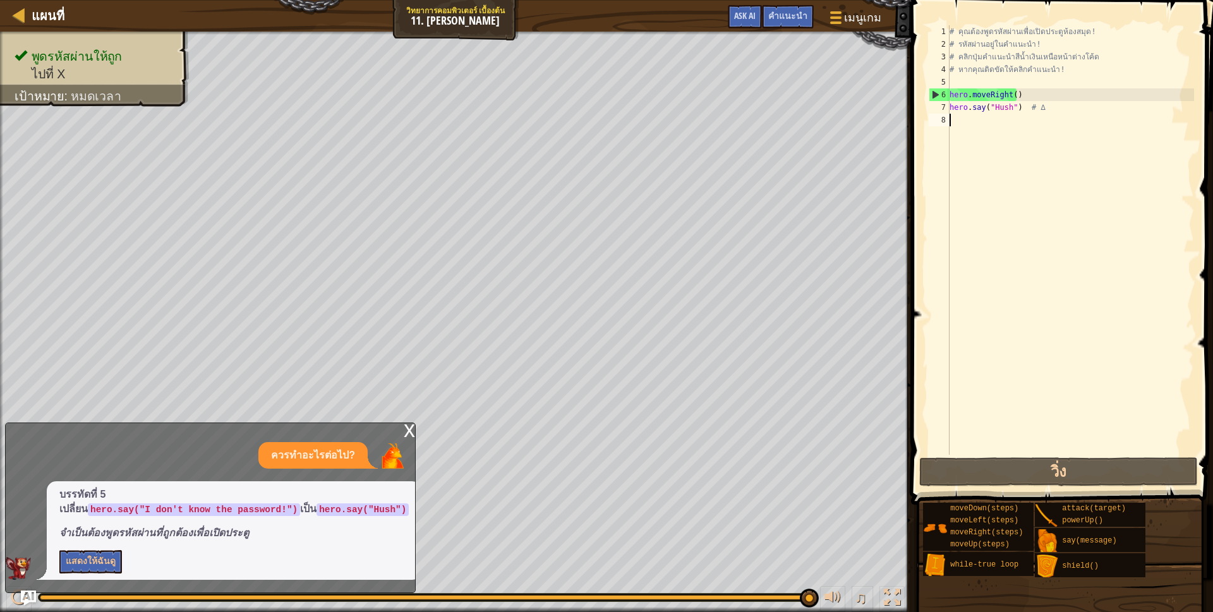
type textarea "h"
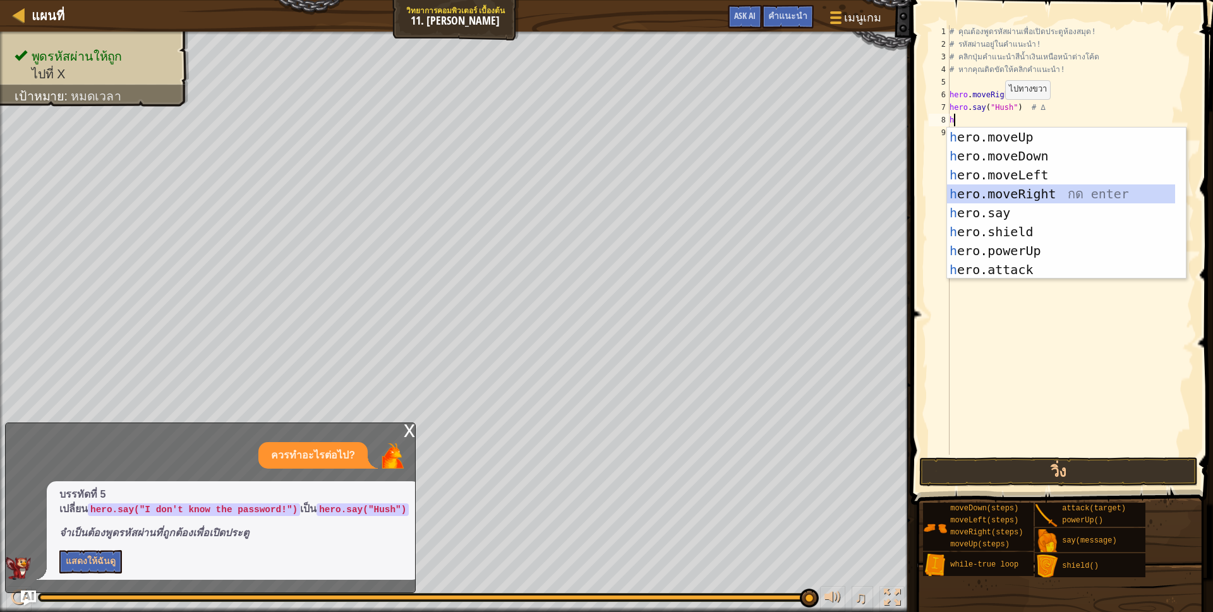
click at [1025, 186] on div "h ero.moveUp กด enter h ero.moveDown กด enter h ero.moveLeft กด enter h ero.mov…" at bounding box center [1061, 223] width 228 height 190
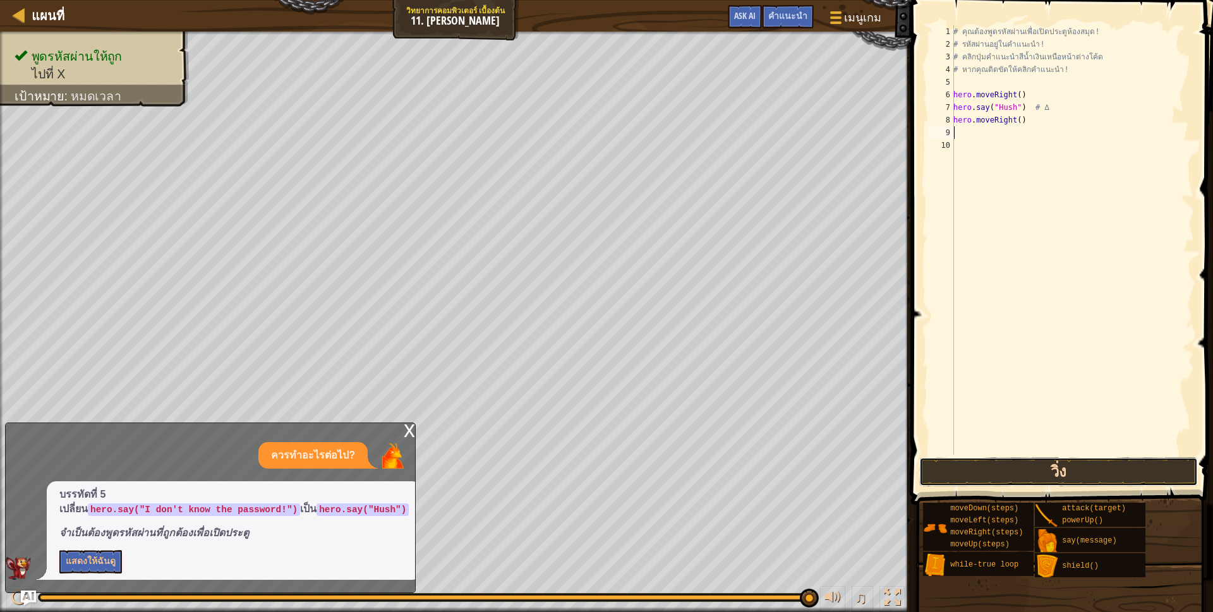
click at [991, 474] on button "วิ่ง" at bounding box center [1058, 471] width 279 height 29
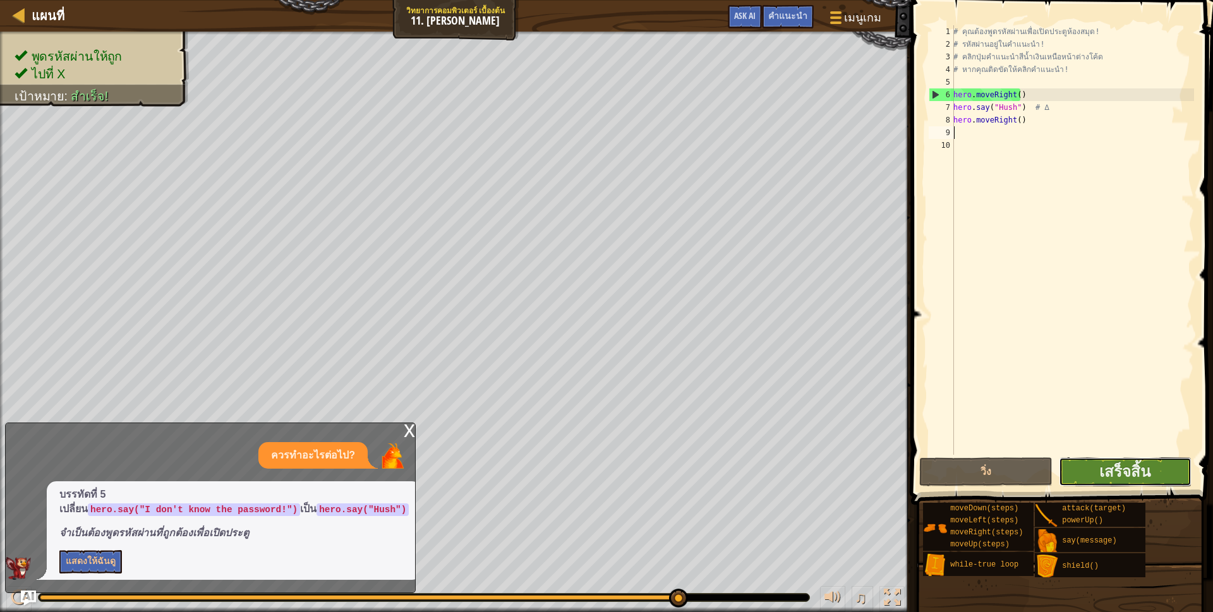
click at [1108, 486] on button "เสร็จสิ้น" at bounding box center [1125, 471] width 133 height 29
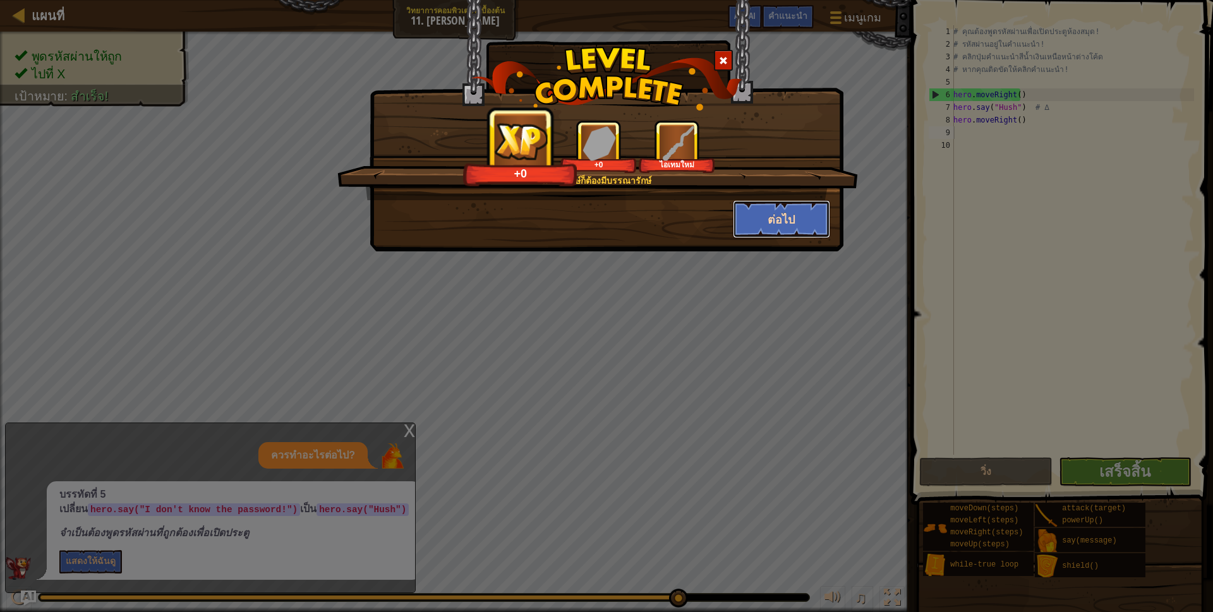
click at [785, 226] on button "ต่อไป" at bounding box center [782, 219] width 98 height 38
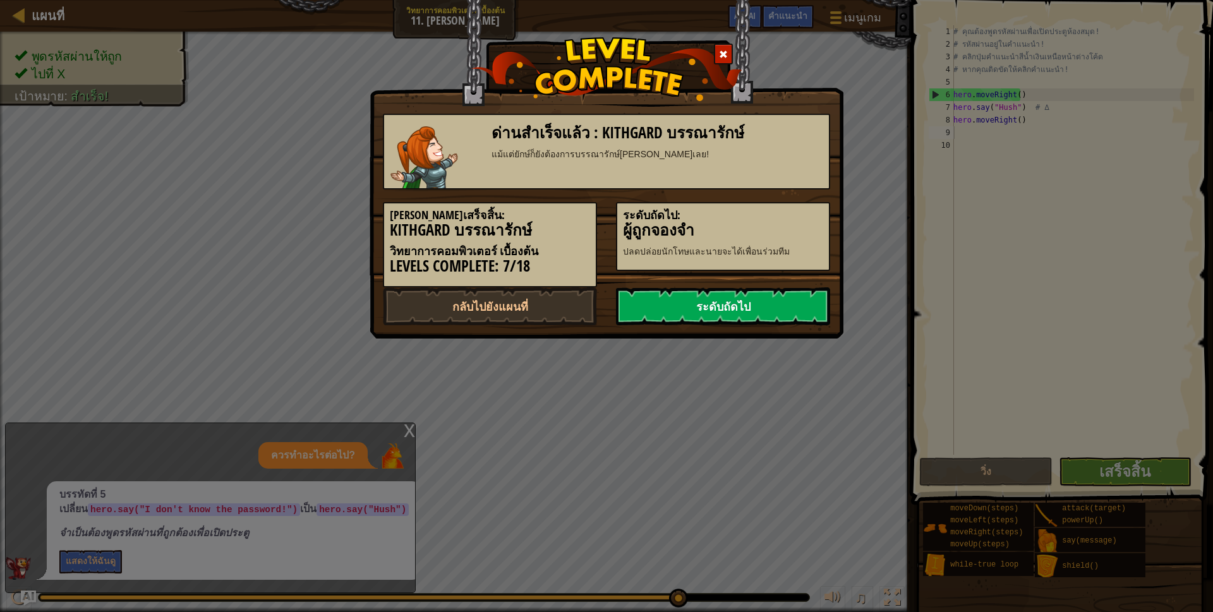
click at [759, 303] on link "ระดับถัดไป" at bounding box center [723, 306] width 214 height 38
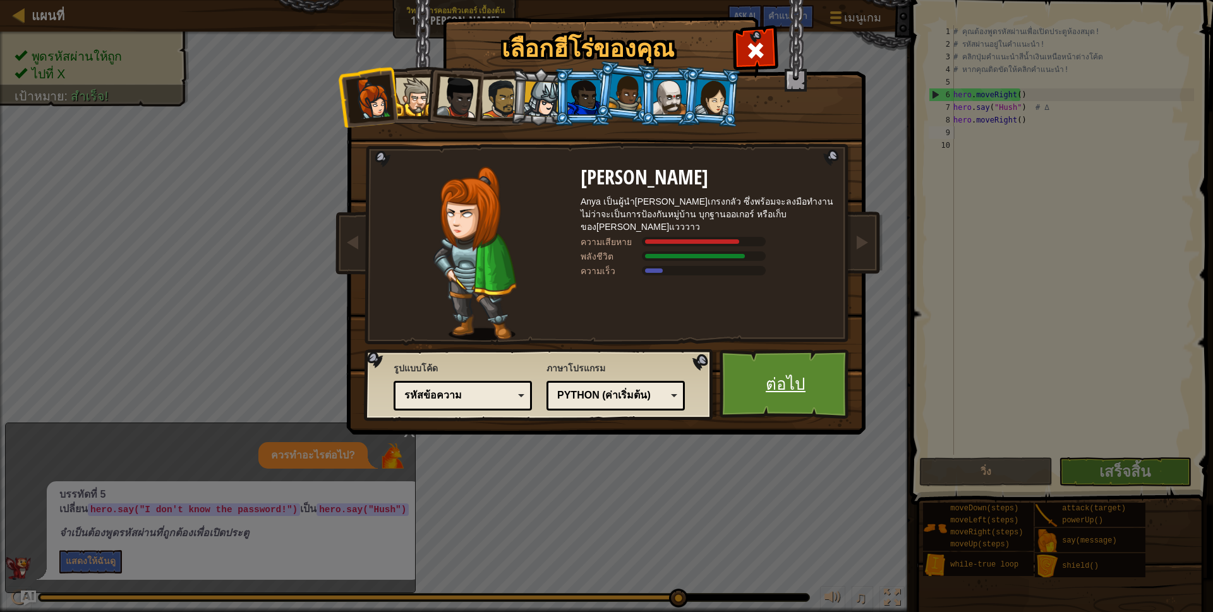
click at [767, 365] on link "ต่อไป" at bounding box center [786, 384] width 132 height 70
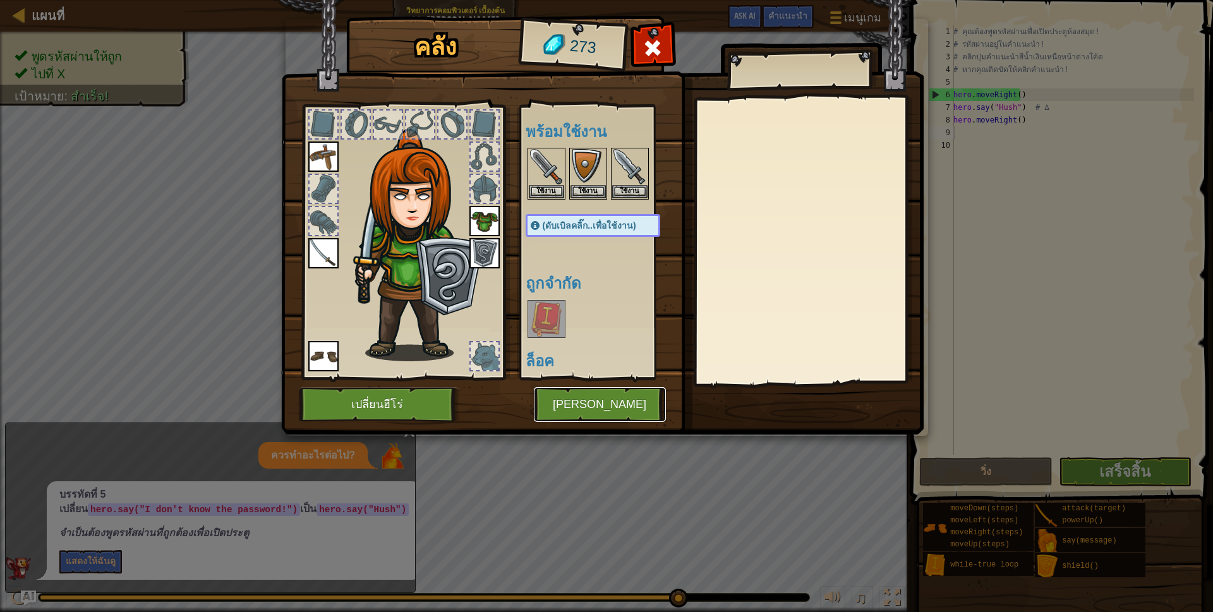
click at [610, 398] on button "[PERSON_NAME]" at bounding box center [600, 404] width 132 height 35
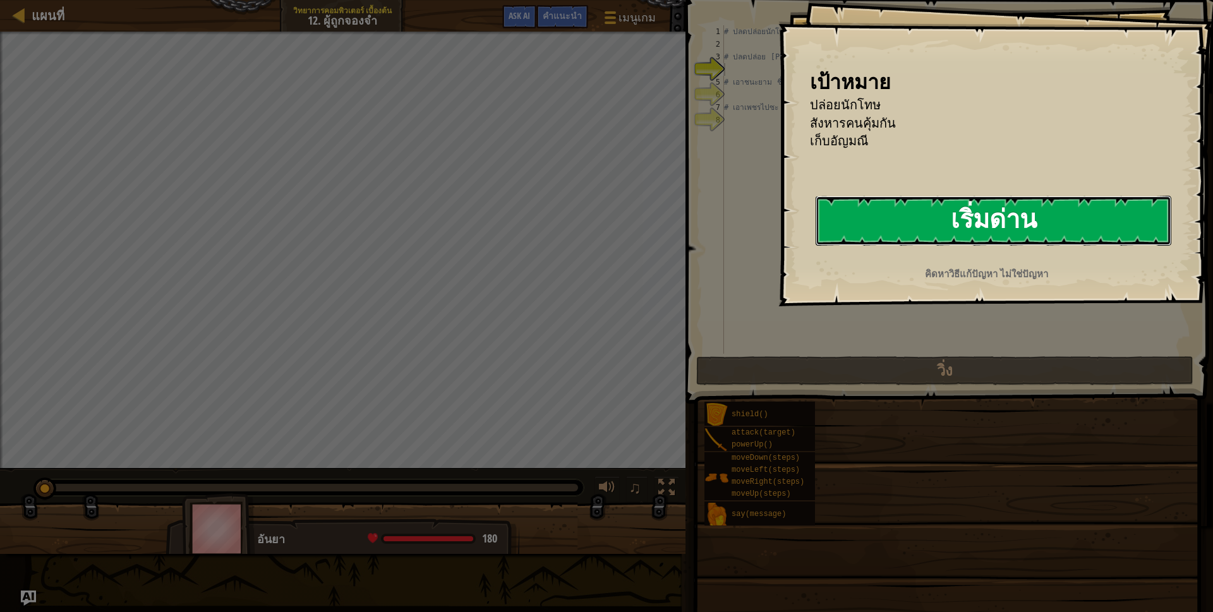
click at [878, 209] on button "เริ่มด่าน" at bounding box center [994, 221] width 356 height 50
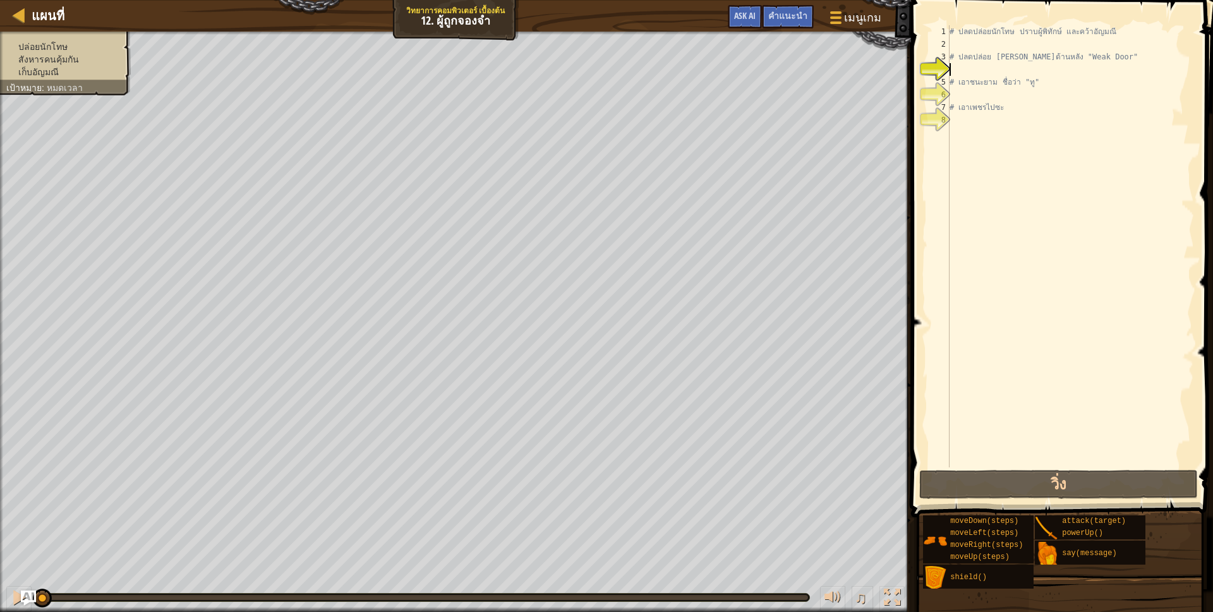
click at [964, 48] on div "# ปลดปล่อยนักโทษ ปราบผู้[PERSON_NAME] และคว้า[PERSON_NAME] # ปลดปล่อย Patrick จ…" at bounding box center [1070, 259] width 247 height 468
click at [740, 24] on button "Ask AI" at bounding box center [745, 16] width 34 height 23
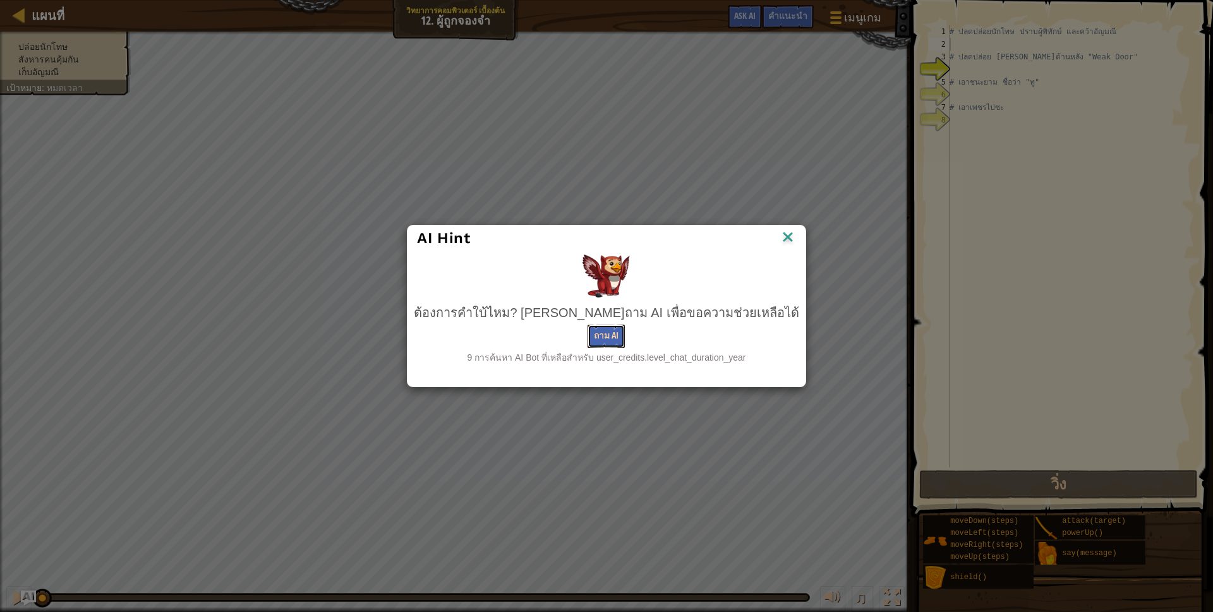
click at [609, 331] on button "ถาม AI" at bounding box center [606, 336] width 37 height 23
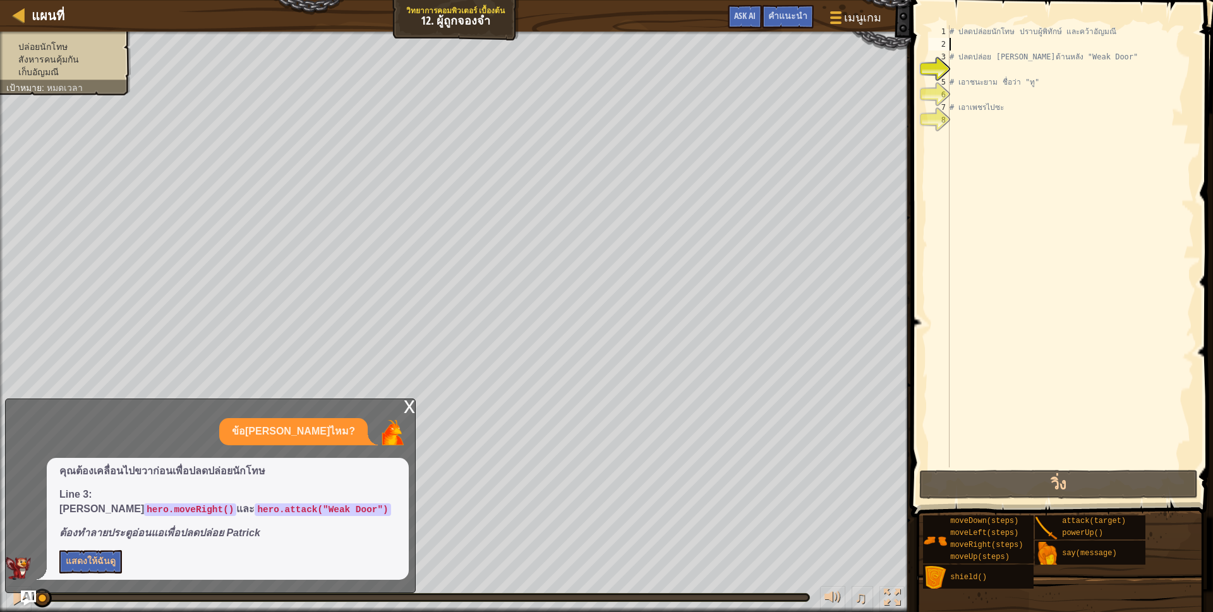
type textarea "h"
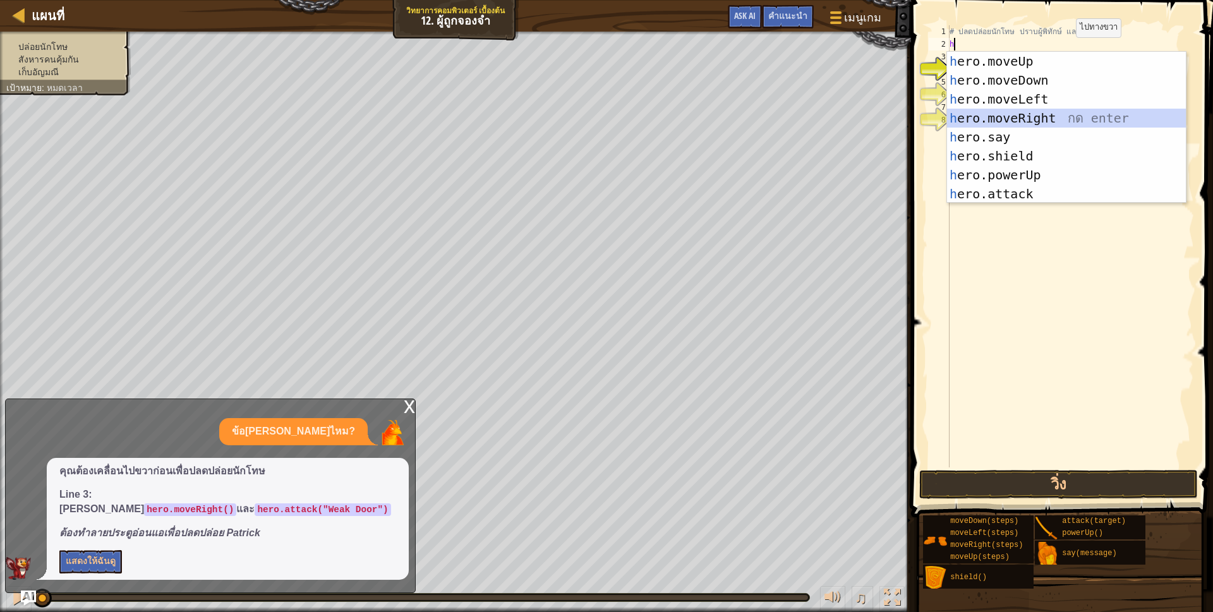
click at [1032, 118] on div "h ero.moveUp กด enter h ero.moveDown กด enter h ero.moveLeft กด enter h ero.mov…" at bounding box center [1066, 147] width 239 height 190
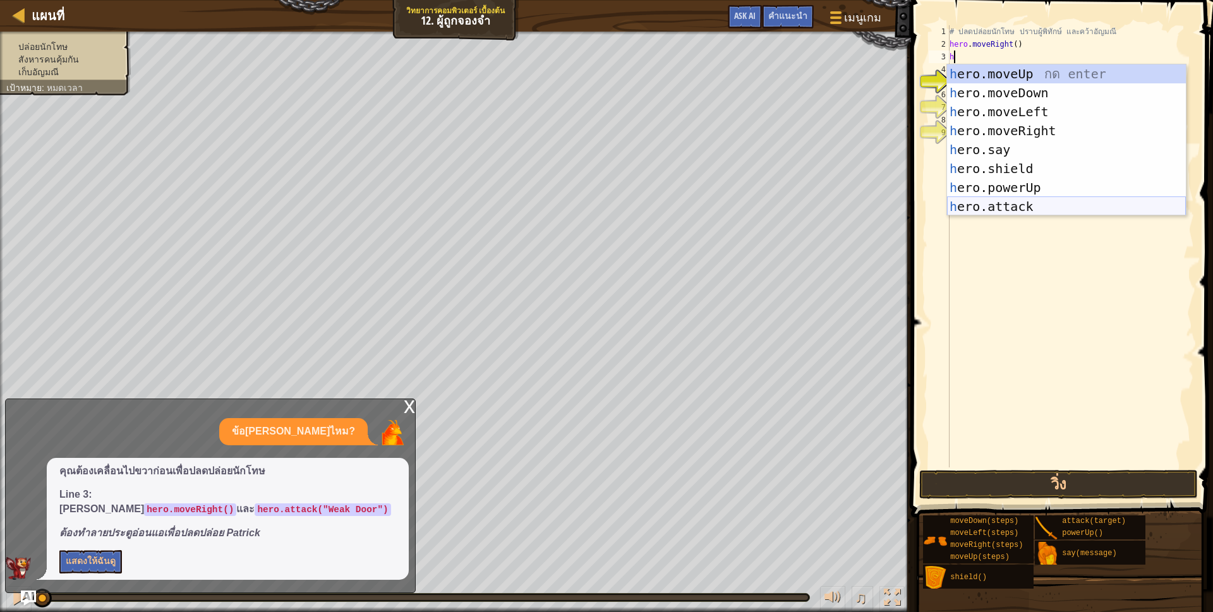
click at [1019, 202] on div "h ero.moveUp กด enter h ero.moveDown กด enter h ero.moveLeft กด enter h ero.mov…" at bounding box center [1066, 159] width 239 height 190
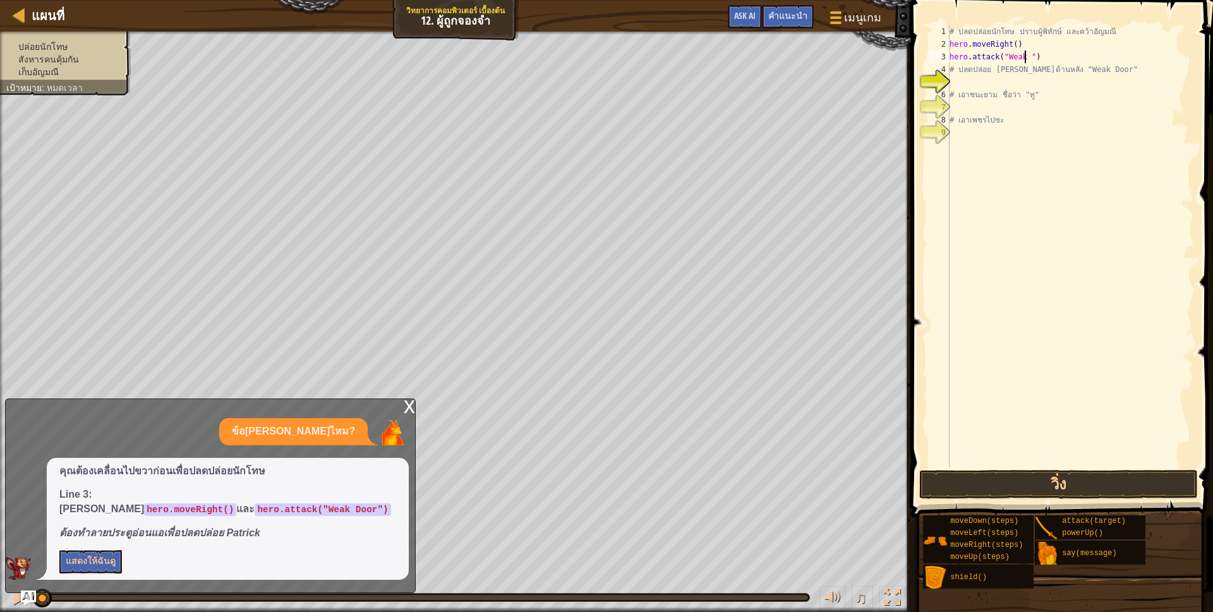
scroll to position [3, 66]
type textarea "hero.attack("Weak Door")"
click at [969, 79] on div "# ปลดปล่อยนักโทษ ปราบผู้[PERSON_NAME] และคว้า[PERSON_NAME] hero . moveRight ( )…" at bounding box center [1070, 259] width 247 height 468
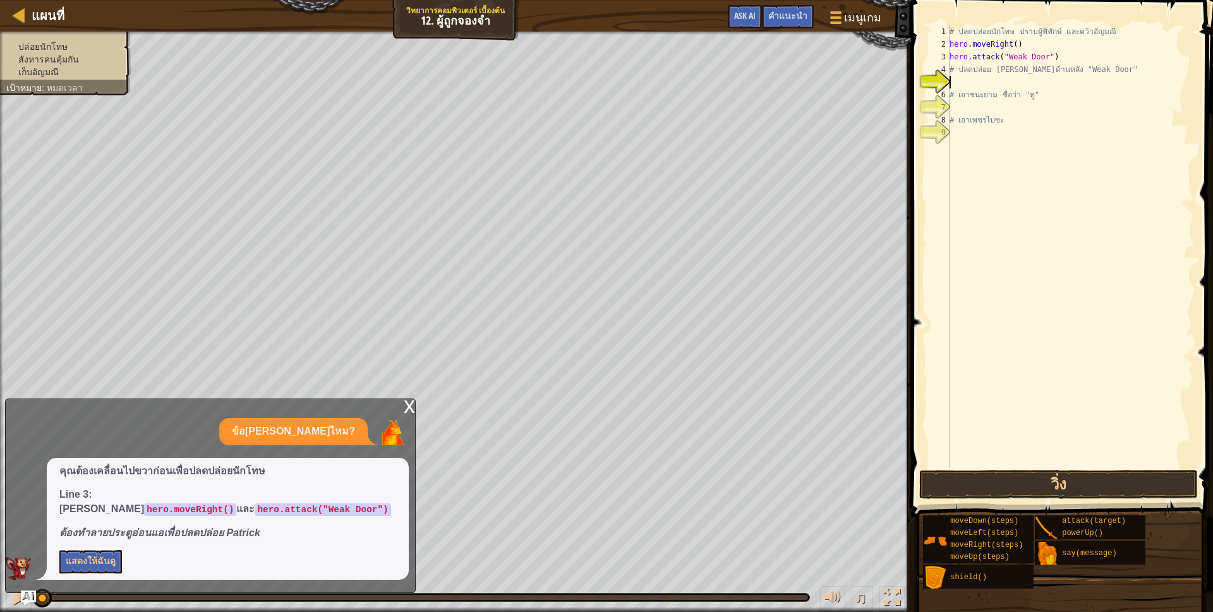
type textarea "h"
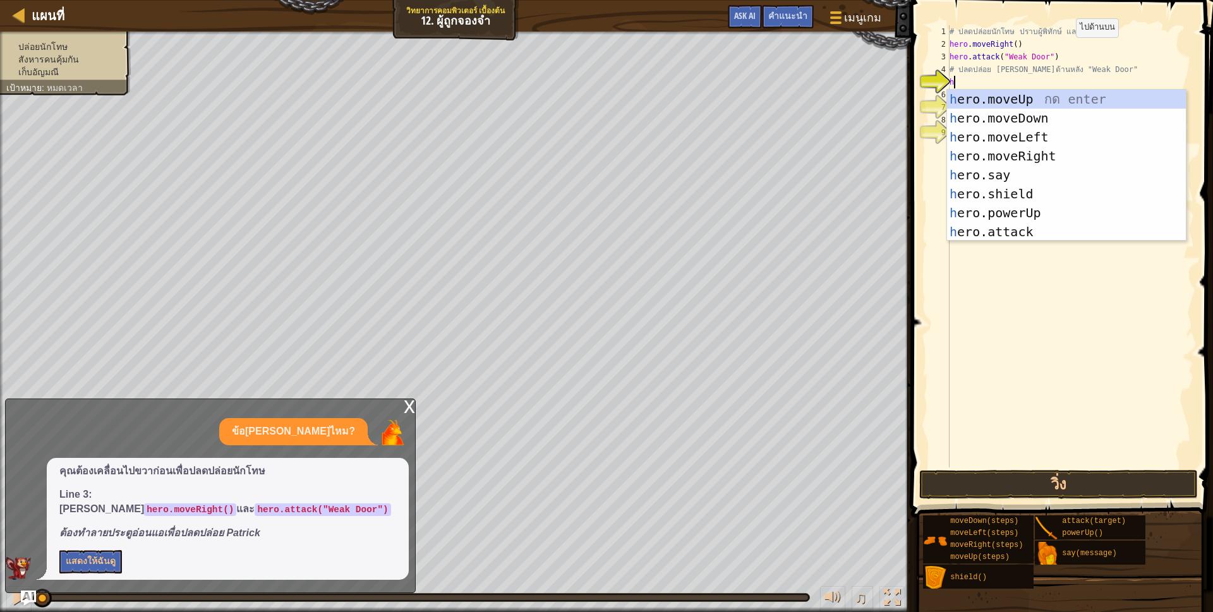
scroll to position [3, 3]
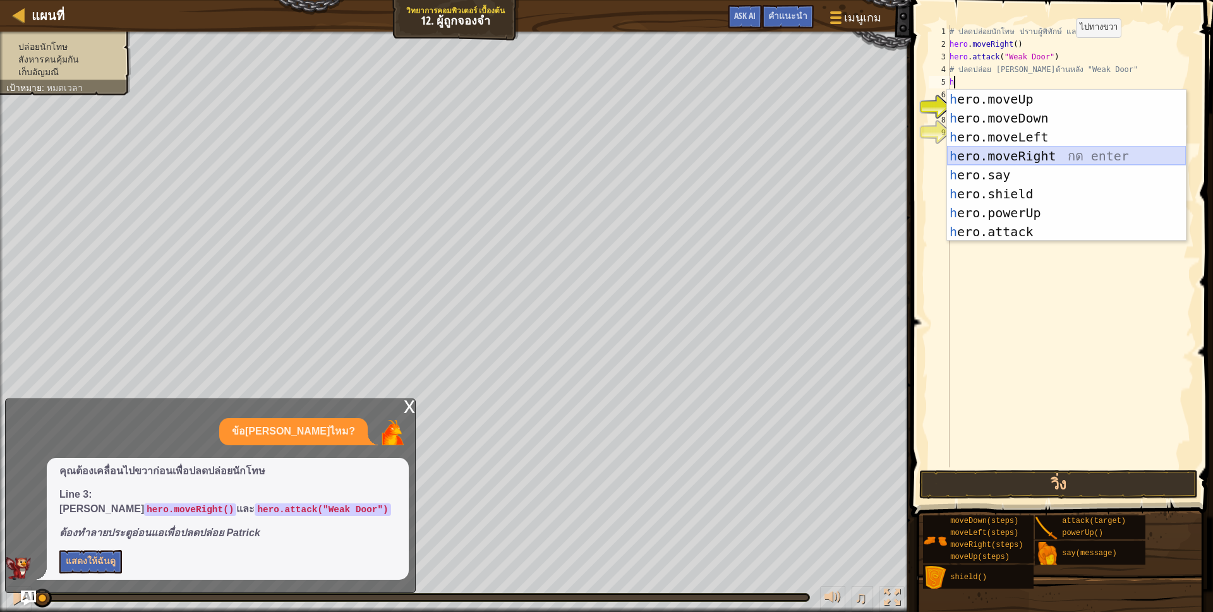
click at [1056, 161] on div "h ero.moveUp กด enter h ero.moveDown กด enter h ero.moveLeft กด enter h ero.mov…" at bounding box center [1066, 185] width 239 height 190
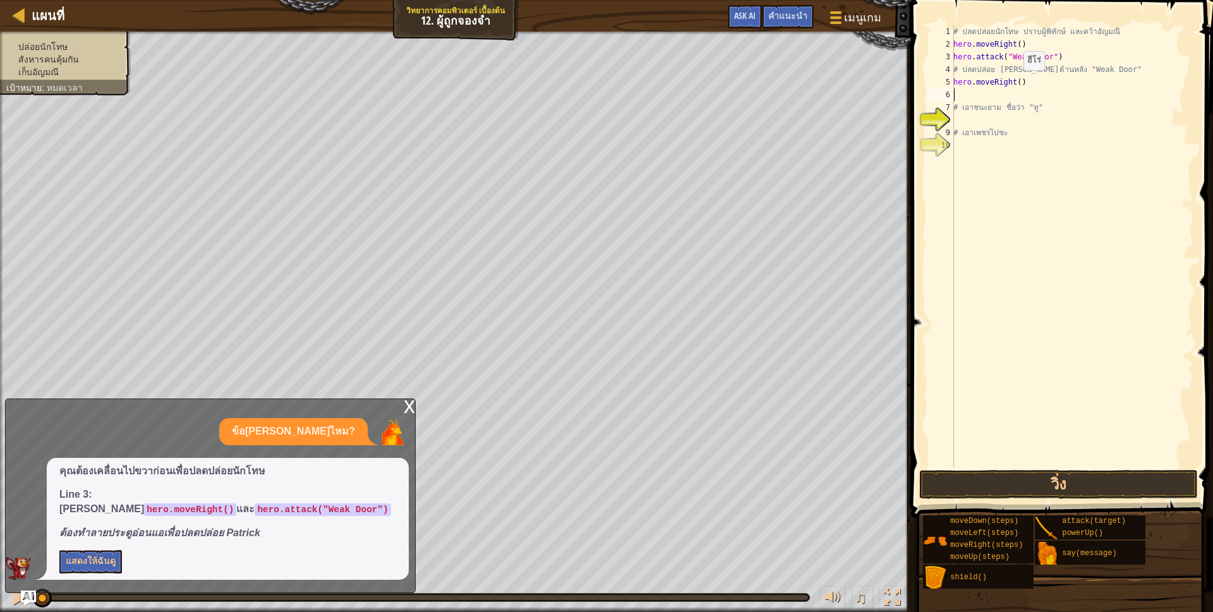
click at [1017, 83] on div "# ปลดปล่อยนักโทษ ปราบผู้[PERSON_NAME] และคว้า[PERSON_NAME] hero . moveRight ( )…" at bounding box center [1072, 259] width 243 height 468
type textarea "hero.moveRight(2)"
click at [1013, 95] on div "# ปลดปล่อยนักโทษ ปราบผู้[PERSON_NAME] และคว้า[PERSON_NAME] hero . moveRight ( )…" at bounding box center [1072, 259] width 243 height 468
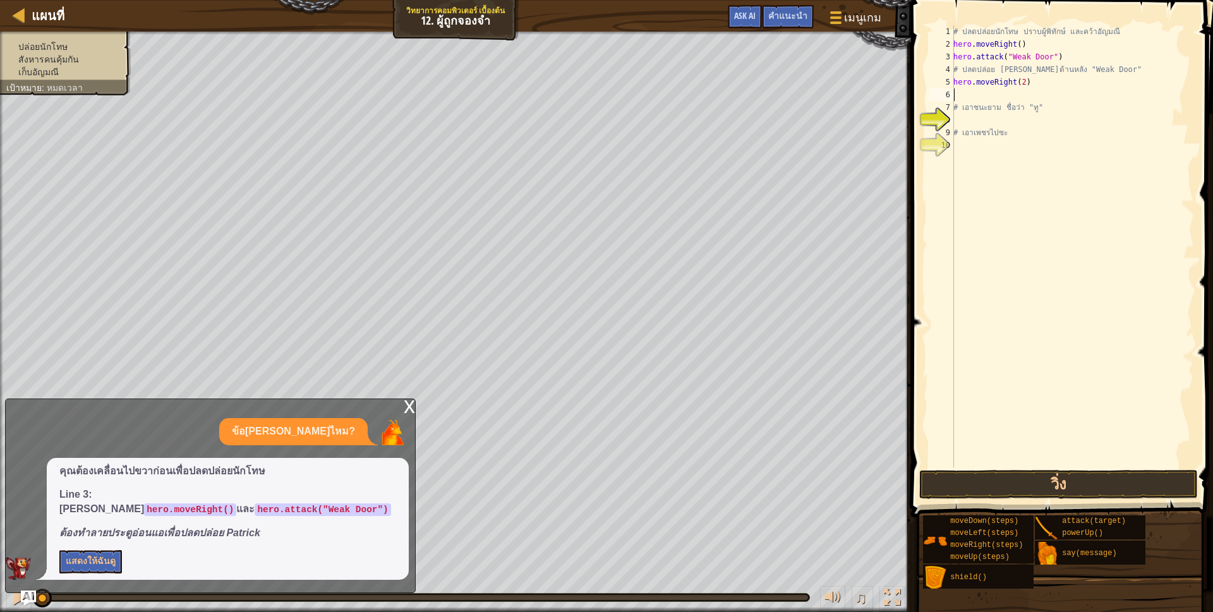
type textarea "h"
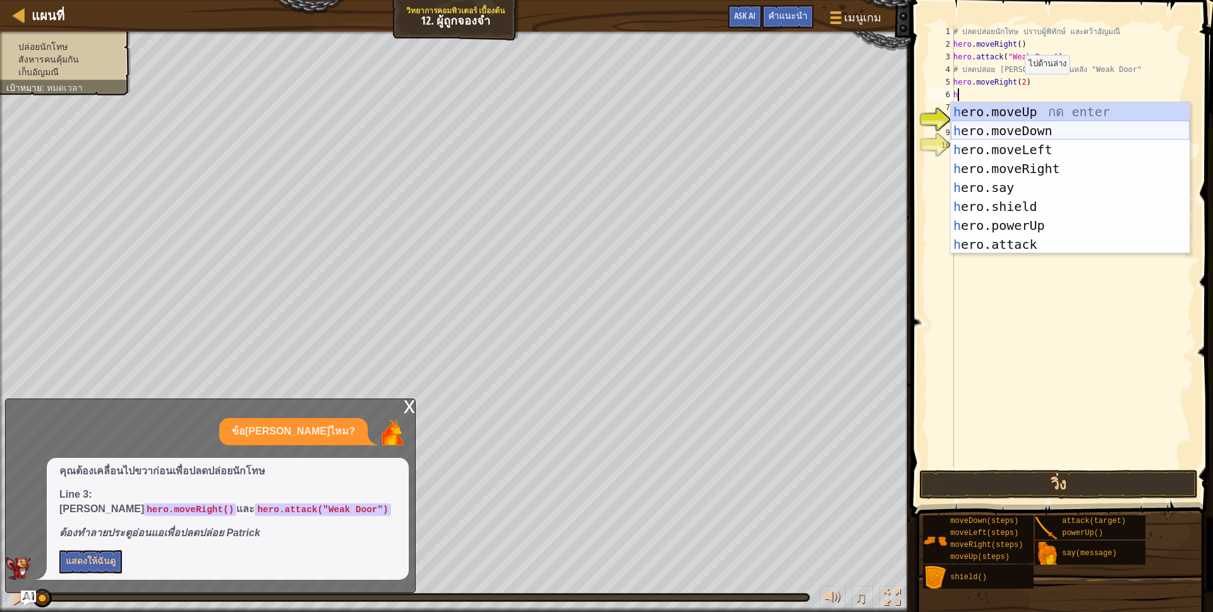
click at [1009, 128] on div "h ero.moveUp กด enter h ero.moveDown กด enter h ero.moveLeft กด enter h ero.mov…" at bounding box center [1070, 197] width 239 height 190
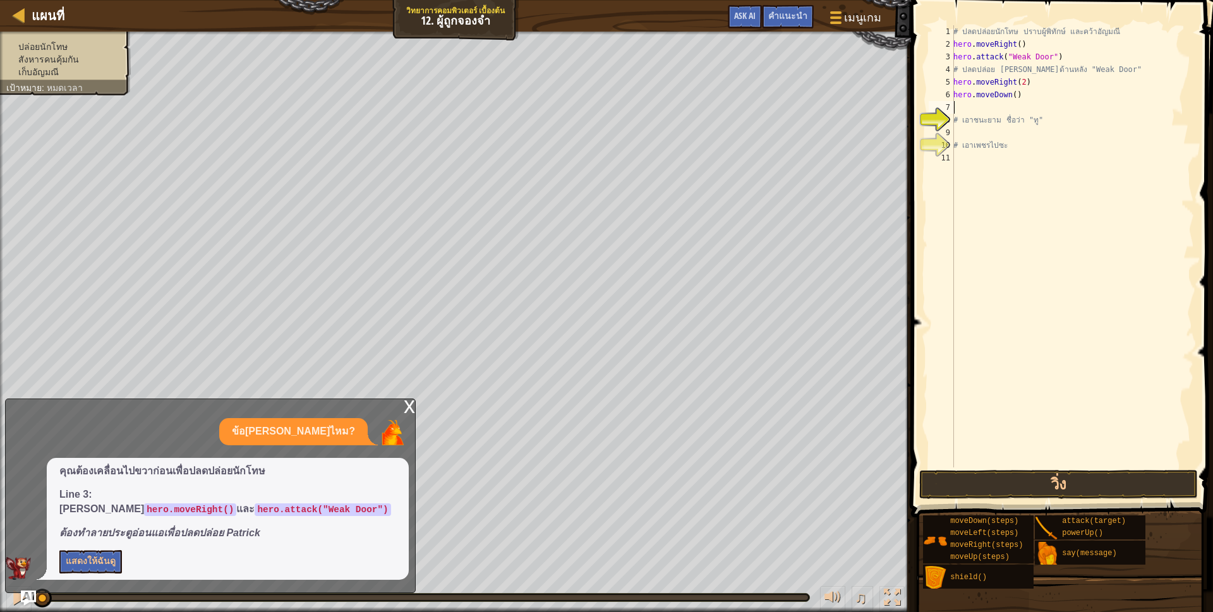
scroll to position [3, 0]
click at [1011, 100] on div "# ปลดปล่อยนักโทษ ปราบผู้[PERSON_NAME] และคว้า[PERSON_NAME] hero . moveRight ( )…" at bounding box center [1072, 259] width 243 height 468
type textarea "hero.moveDown(2)"
click at [983, 109] on div "# ปลดปล่อยนักโทษ ปราบผู้[PERSON_NAME] และคว้า[PERSON_NAME] hero . moveRight ( )…" at bounding box center [1072, 259] width 243 height 468
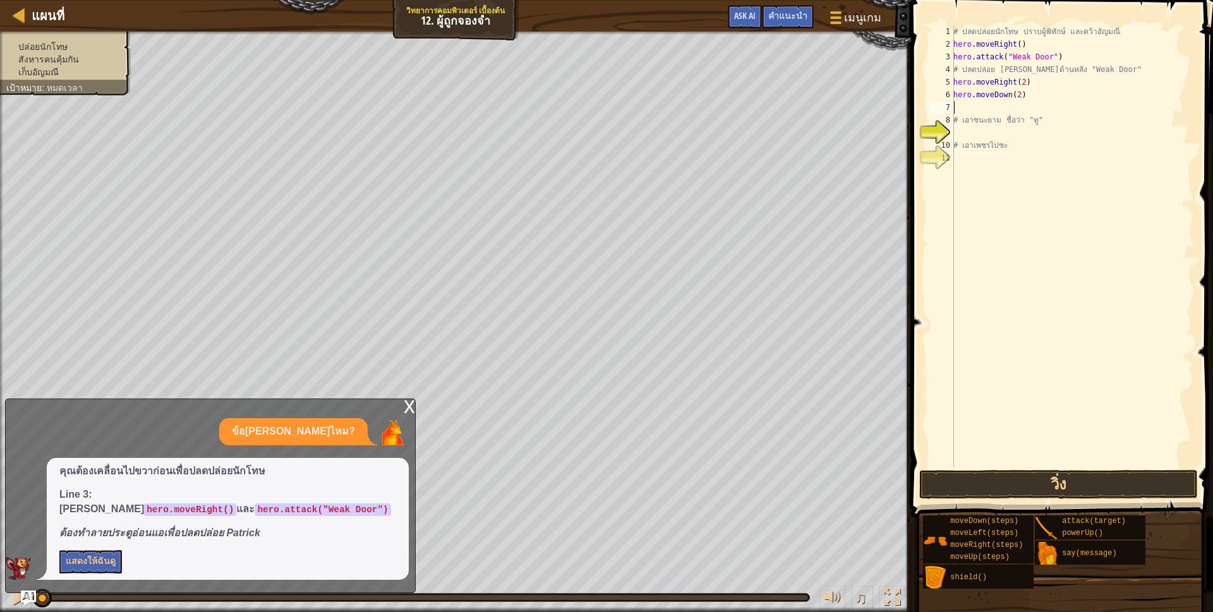
scroll to position [3, 3]
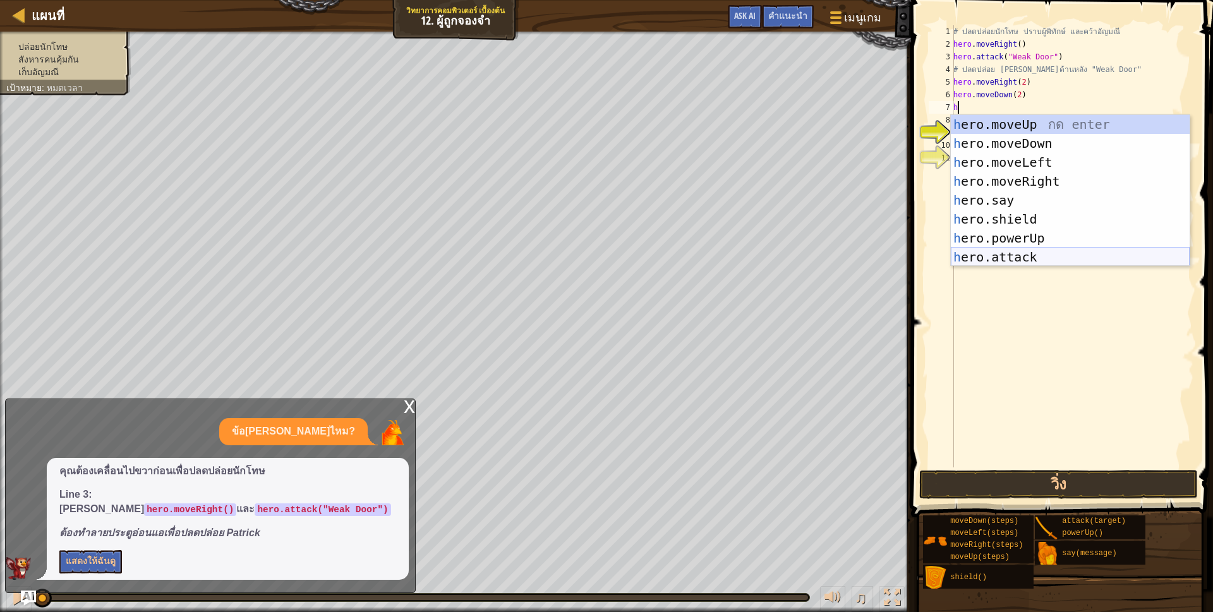
click at [1021, 253] on div "h ero.moveUp กด enter h ero.moveDown กด enter h ero.moveLeft กด enter h ero.mov…" at bounding box center [1070, 210] width 239 height 190
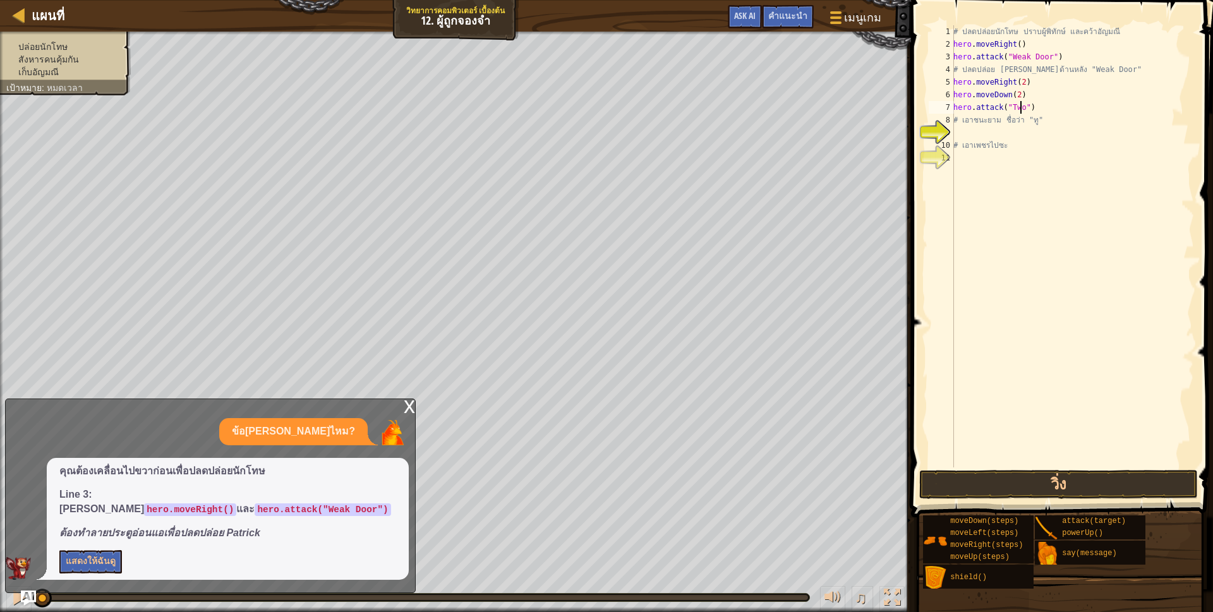
scroll to position [3, 55]
click at [970, 124] on div "# ปลดปล่อยนักโทษ ปราบผู้[PERSON_NAME] และคว้า[PERSON_NAME] hero . moveRight ( )…" at bounding box center [1072, 259] width 243 height 468
type textarea "# เอาชนะยาม ชื่อว่า "ทู""
click at [962, 134] on div "# ปลดปล่อยนักโทษ ปราบผู้[PERSON_NAME] และคว้า[PERSON_NAME] hero . moveRight ( )…" at bounding box center [1072, 259] width 243 height 468
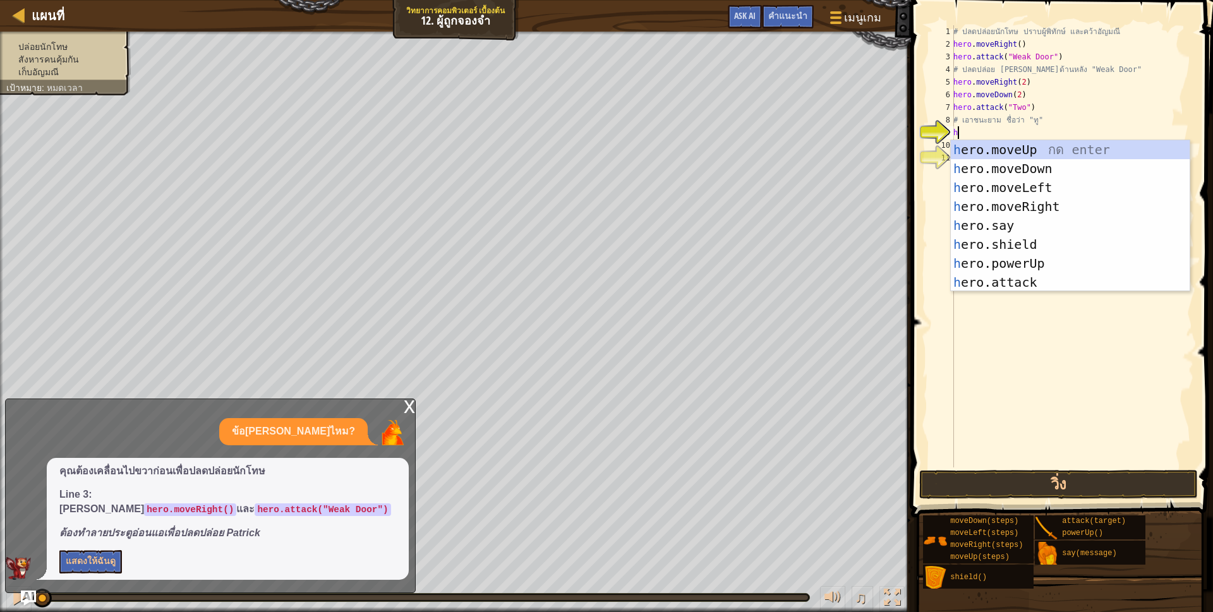
scroll to position [3, 3]
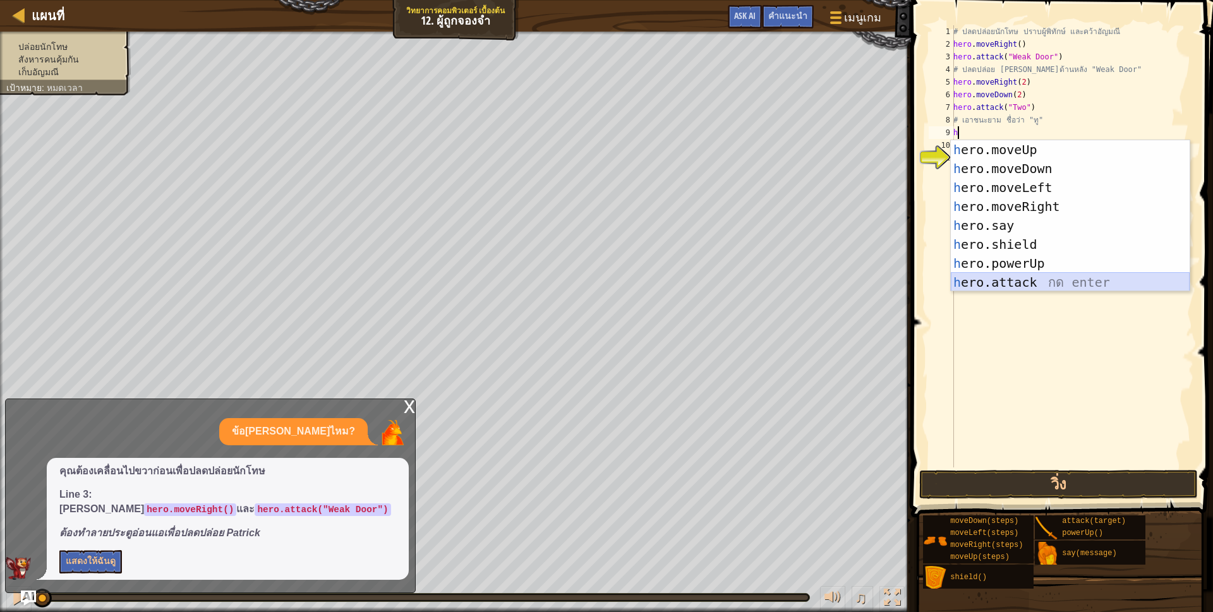
drag, startPoint x: 1011, startPoint y: 282, endPoint x: 1010, endPoint y: 275, distance: 7.1
click at [1010, 281] on div "h ero.moveUp กด enter h ero.moveDown กด enter h ero.moveLeft กด enter h ero.mov…" at bounding box center [1070, 235] width 239 height 190
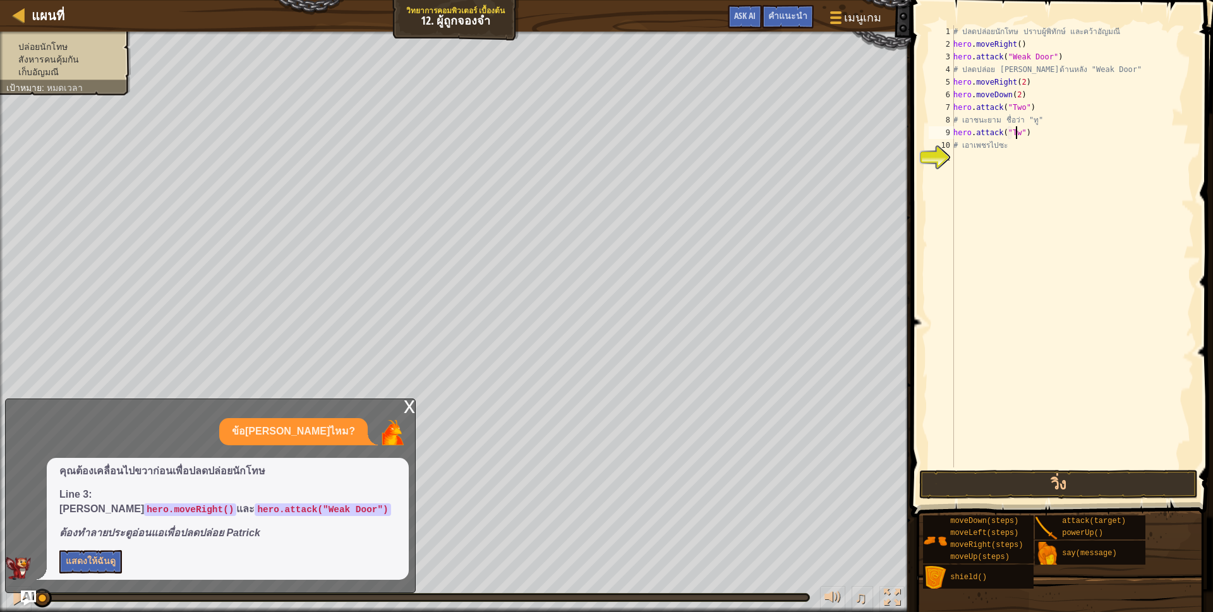
scroll to position [3, 55]
type textarea "hero.attack("Two")"
click at [1036, 488] on button "วิ่ง" at bounding box center [1058, 484] width 279 height 29
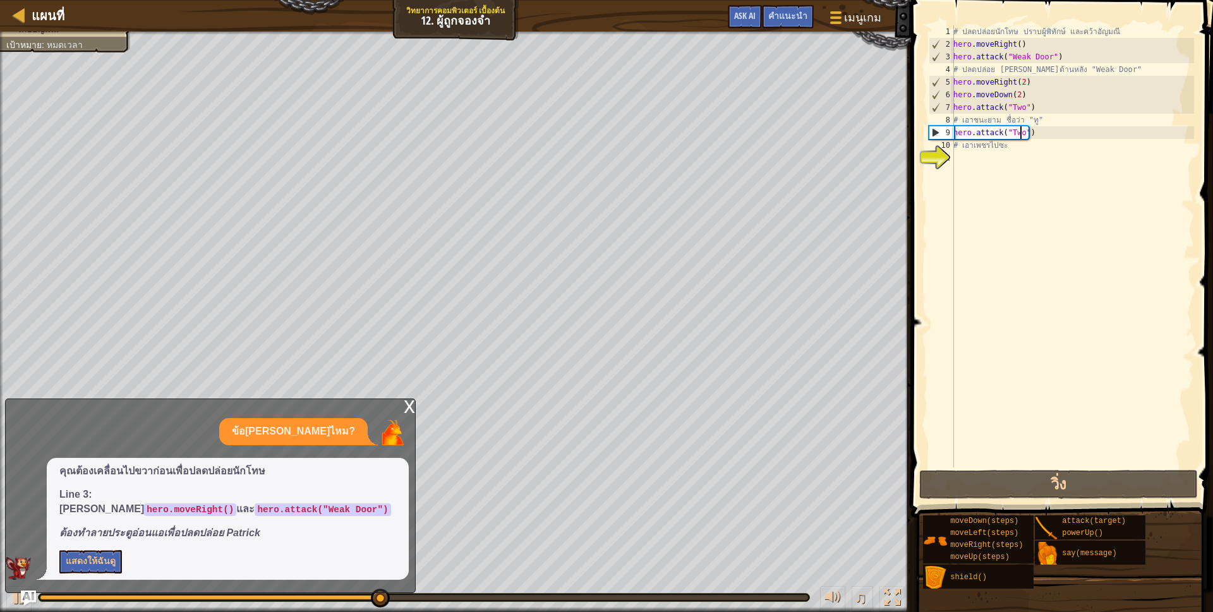
click at [984, 159] on div "# ปลดปล่อยนักโทษ ปราบผู้[PERSON_NAME] และคว้า[PERSON_NAME] hero . moveRight ( )…" at bounding box center [1072, 259] width 243 height 468
click at [109, 567] on button "แสดงให้ฉันดู" at bounding box center [90, 561] width 63 height 23
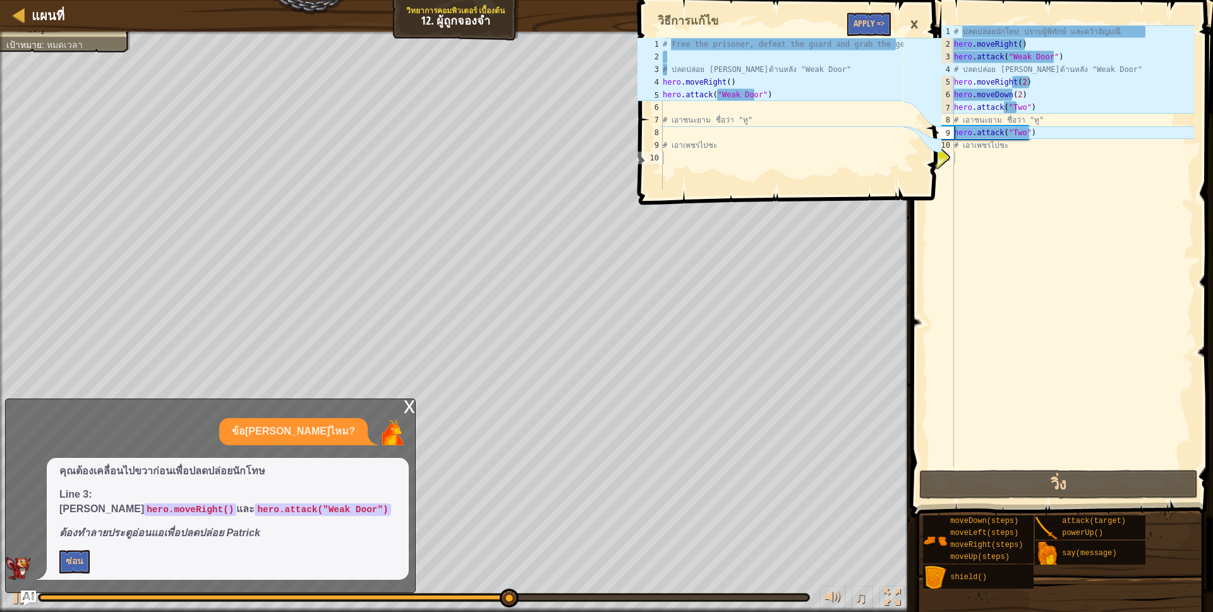
click at [921, 21] on div "×" at bounding box center [914, 24] width 21 height 29
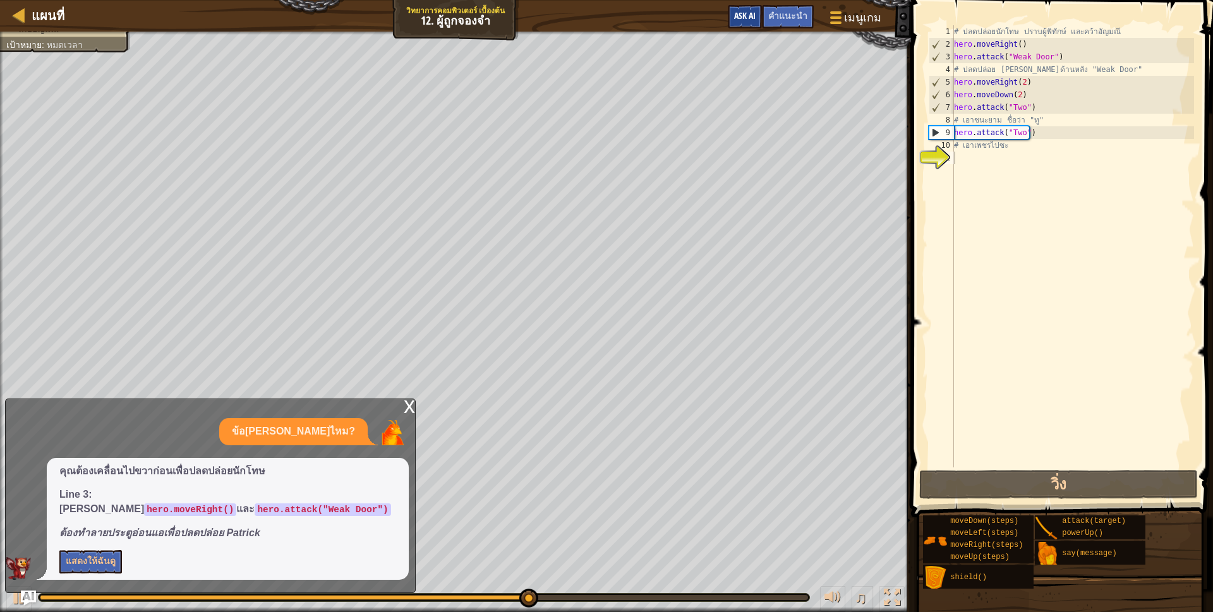
drag, startPoint x: 740, startPoint y: 4, endPoint x: 740, endPoint y: 15, distance: 10.7
click at [740, 7] on div "แผนที่ วิทยาการคอมพิวเตอร์ เบื้องต้น 12. ผู้ถูกจองจำ เมนูเกม เสร็จ[PERSON_NAME]…" at bounding box center [455, 16] width 911 height 32
click at [740, 15] on span "Ask AI" at bounding box center [744, 15] width 21 height 12
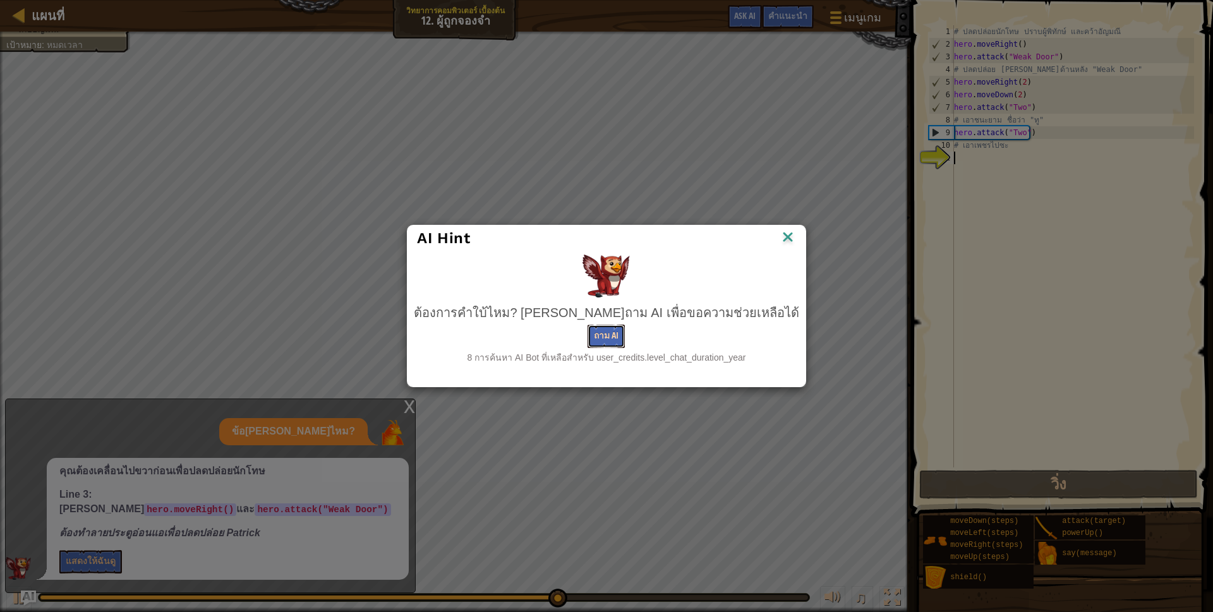
click at [608, 345] on button "ถาม AI" at bounding box center [606, 336] width 37 height 23
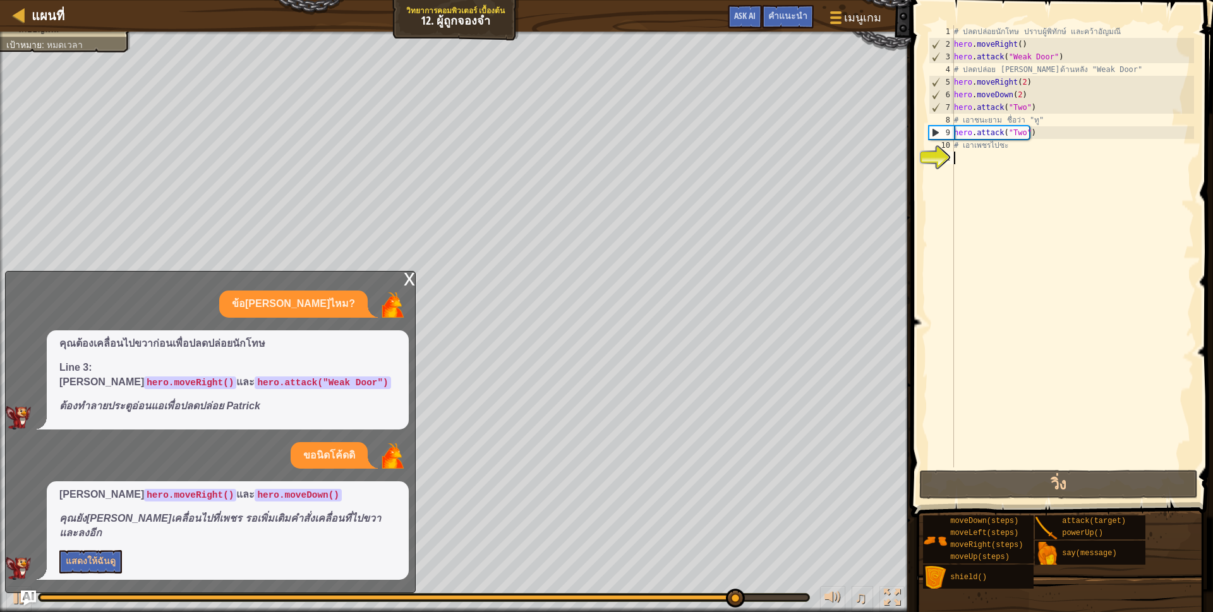
type textarea "h"
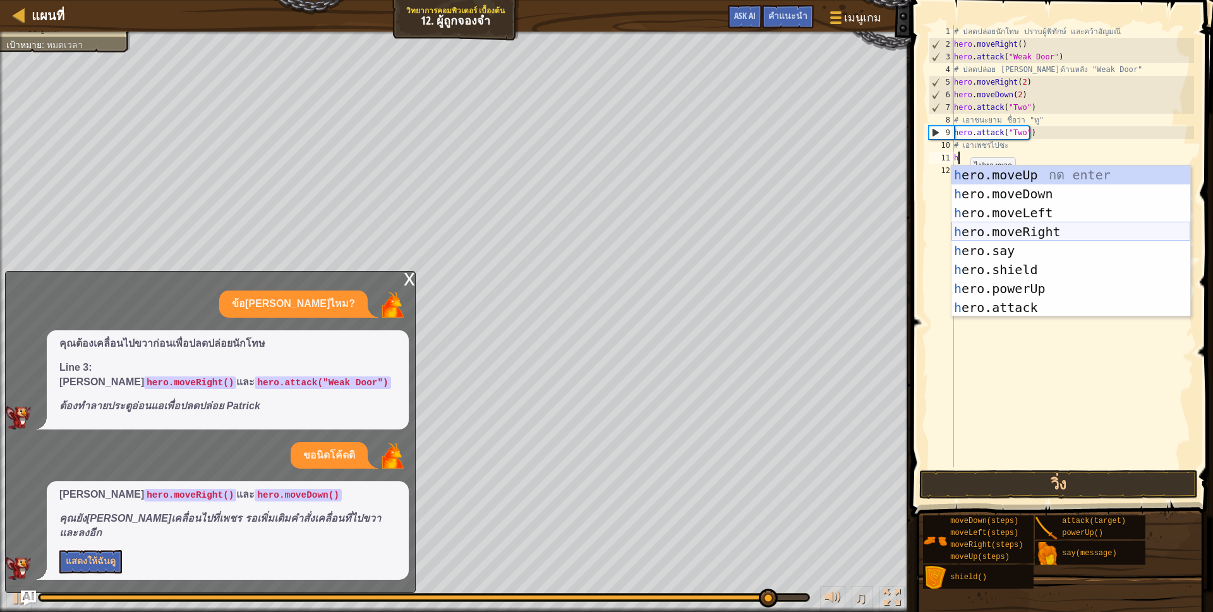
click at [1016, 226] on div "h ero.moveUp กด enter h ero.moveDown กด enter h ero.moveLeft กด enter h ero.mov…" at bounding box center [1071, 261] width 239 height 190
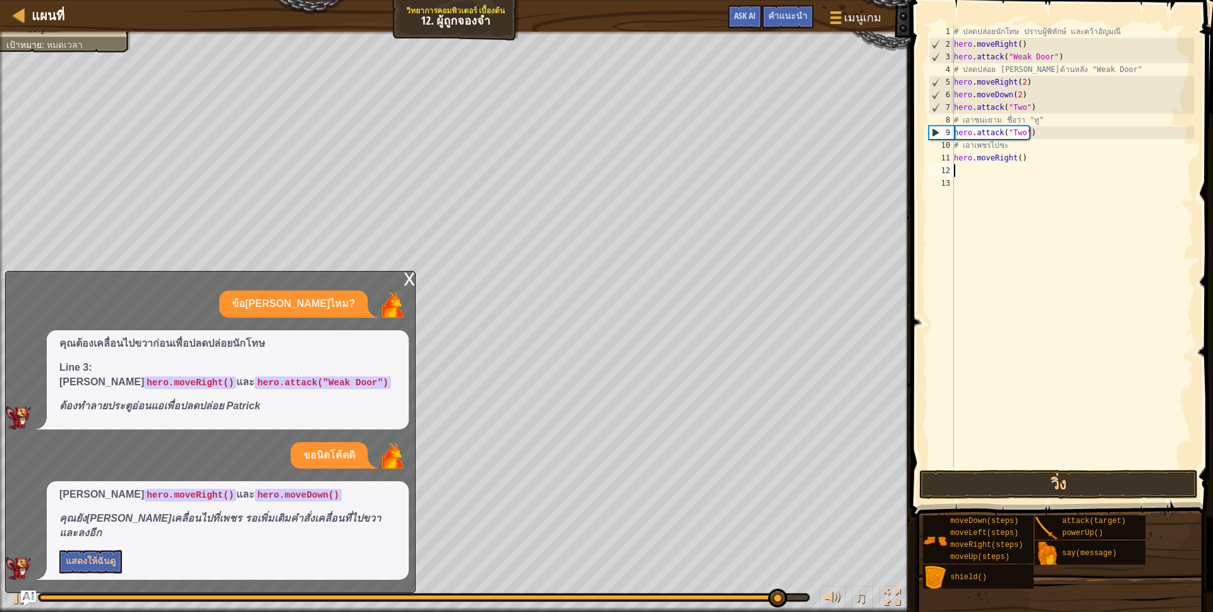
type textarea "h"
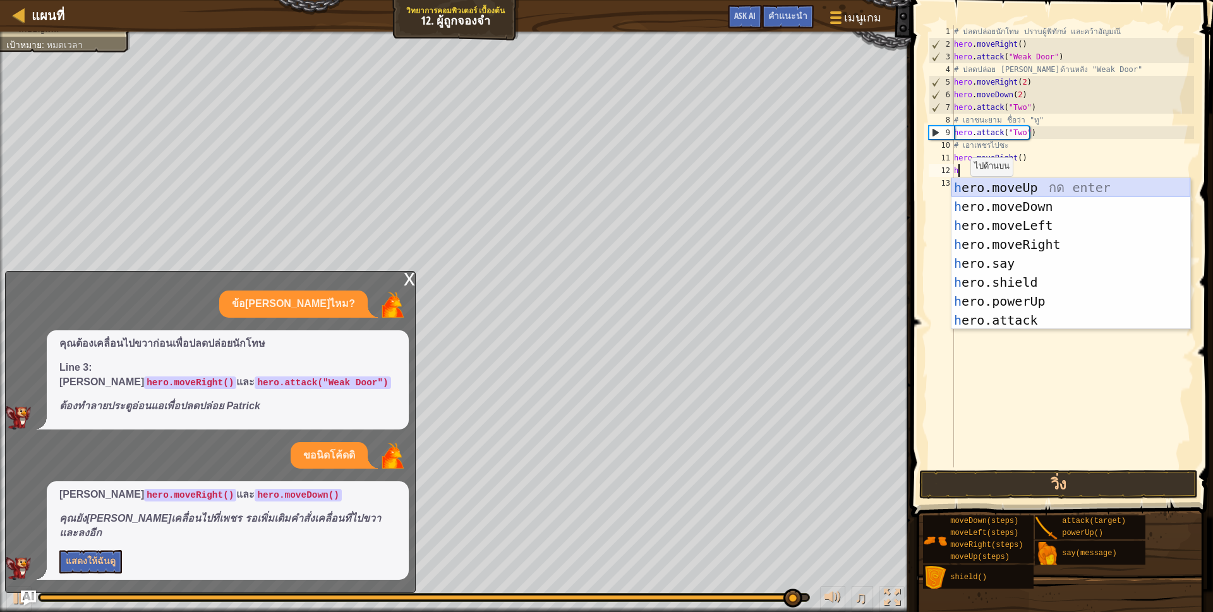
click at [1022, 194] on div "h ero.moveUp กด enter h ero.moveDown กด enter h ero.moveLeft กด enter h ero.mov…" at bounding box center [1071, 273] width 239 height 190
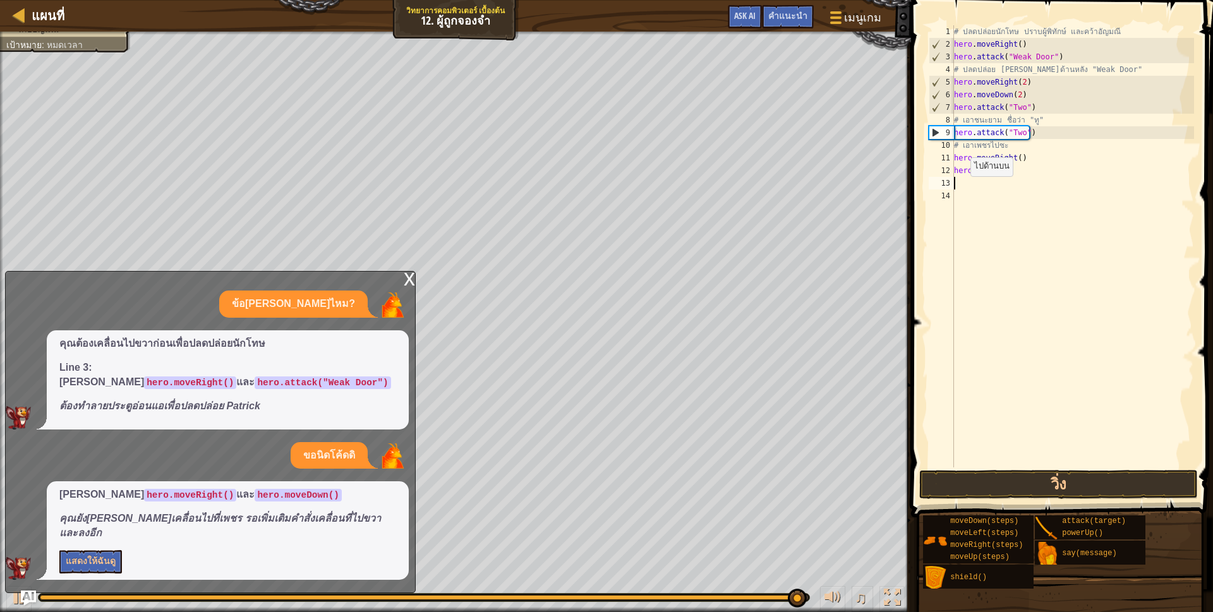
scroll to position [3, 0]
click at [1021, 200] on div "# ปลดปล่อยนักโทษ ปราบผู้[PERSON_NAME] และคว้า[PERSON_NAME] hero . moveRight ( )…" at bounding box center [1073, 259] width 243 height 468
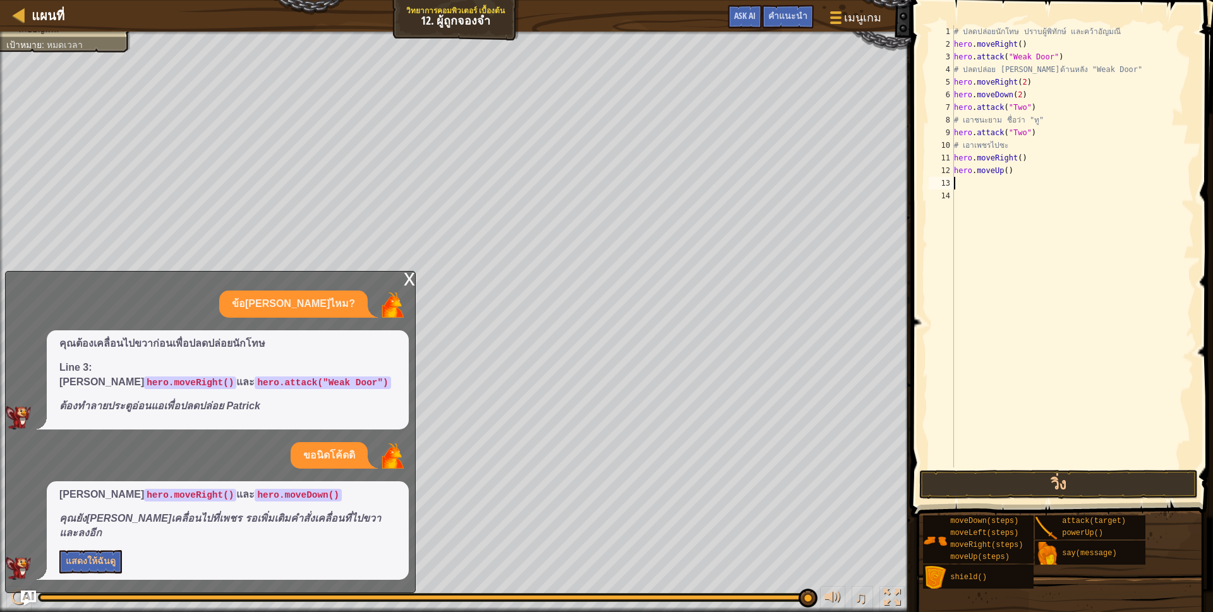
click at [1014, 187] on div "# ปลดปล่อยนักโทษ ปราบผู้[PERSON_NAME] และคว้า[PERSON_NAME] hero . moveRight ( )…" at bounding box center [1073, 259] width 243 height 468
type textarea "h"
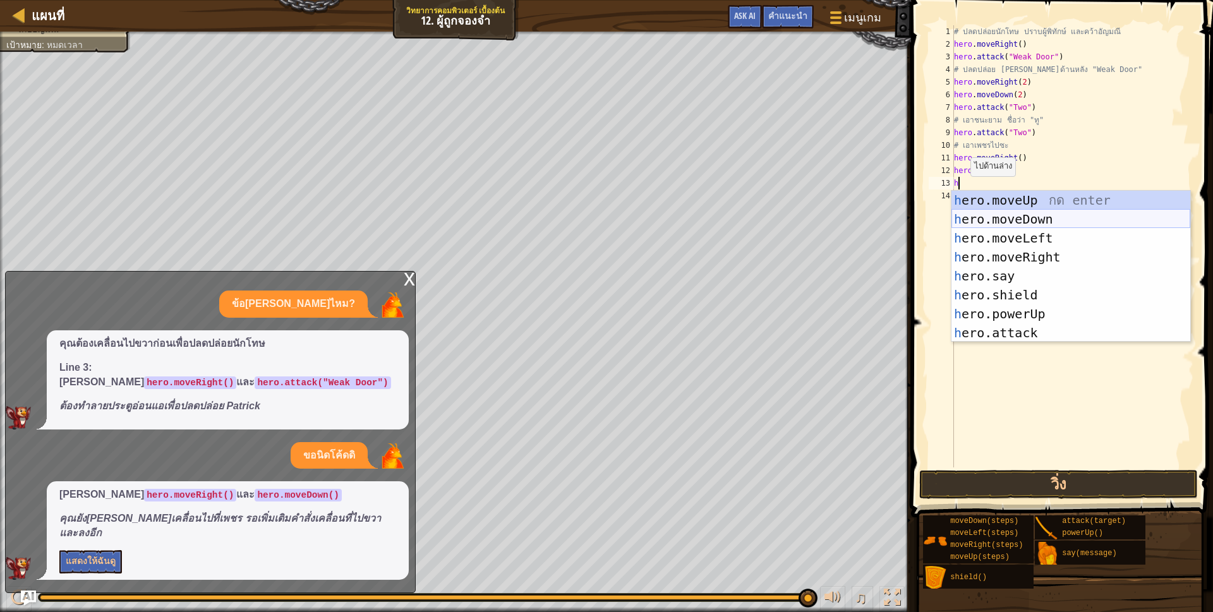
click at [1024, 217] on div "h ero.moveUp กด enter h ero.moveDown กด enter h ero.moveLeft กด enter h ero.mov…" at bounding box center [1071, 286] width 239 height 190
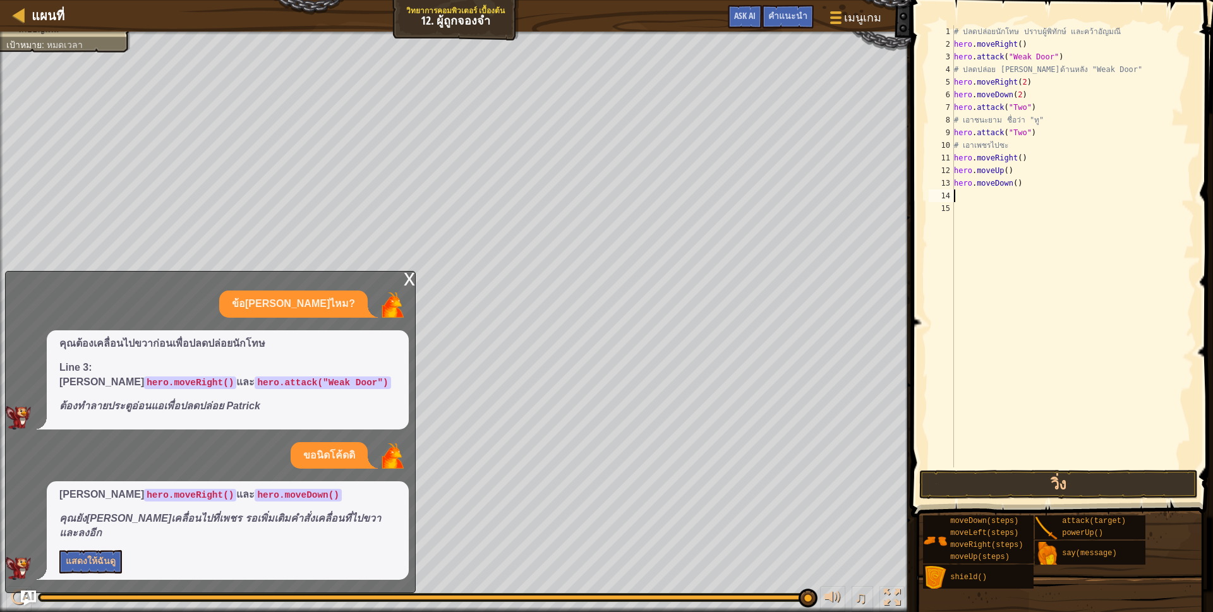
scroll to position [3, 0]
drag, startPoint x: 1065, startPoint y: 480, endPoint x: 1047, endPoint y: 478, distance: 17.7
click at [1061, 478] on button "วิ่ง" at bounding box center [1058, 484] width 279 height 29
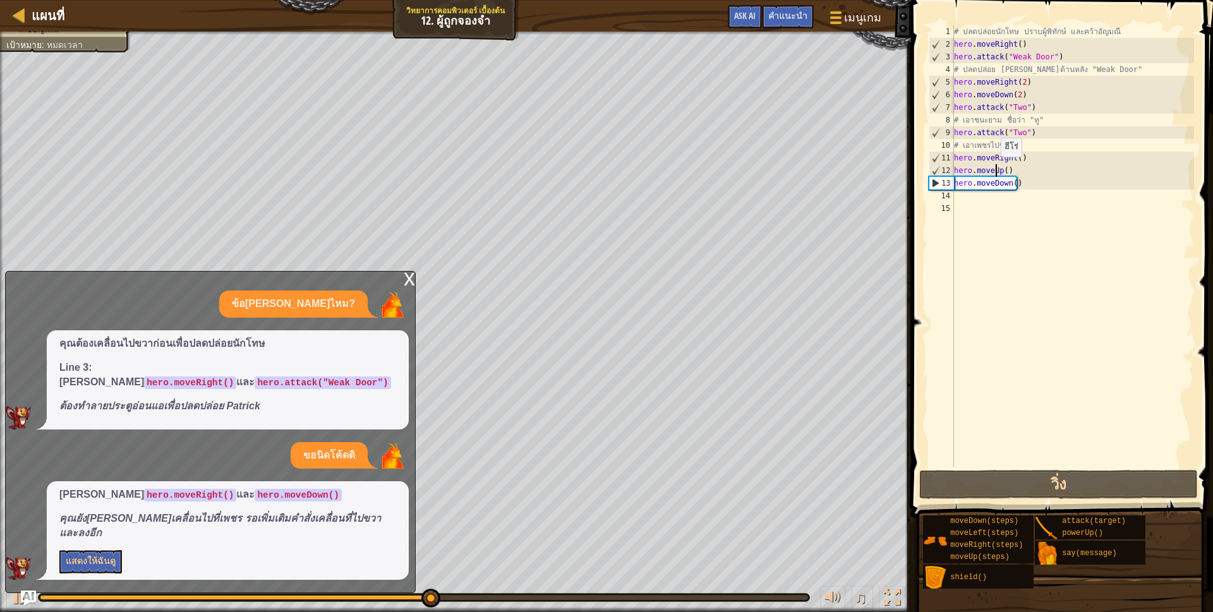
click at [994, 169] on div "# ปลดปล่อยนักโทษ ปราบผู้[PERSON_NAME] และคว้า[PERSON_NAME] hero . moveRight ( )…" at bounding box center [1073, 259] width 243 height 468
type textarea "hero.moveUp()"
drag, startPoint x: 956, startPoint y: 167, endPoint x: 1031, endPoint y: 171, distance: 74.7
click at [1031, 171] on div "# ปลดปล่อยนักโทษ ปราบผู้[PERSON_NAME] และคว้า[PERSON_NAME] hero . moveRight ( )…" at bounding box center [1073, 259] width 243 height 468
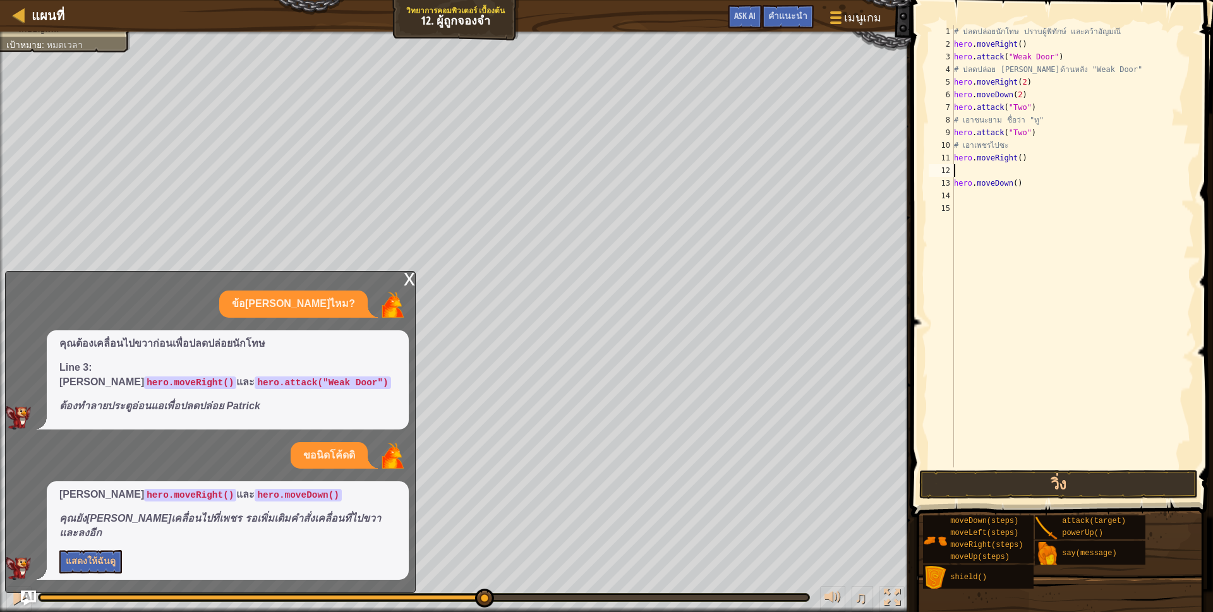
type textarea "hero.moveRight()"
click at [1006, 476] on button "วิ่ง" at bounding box center [1058, 484] width 279 height 29
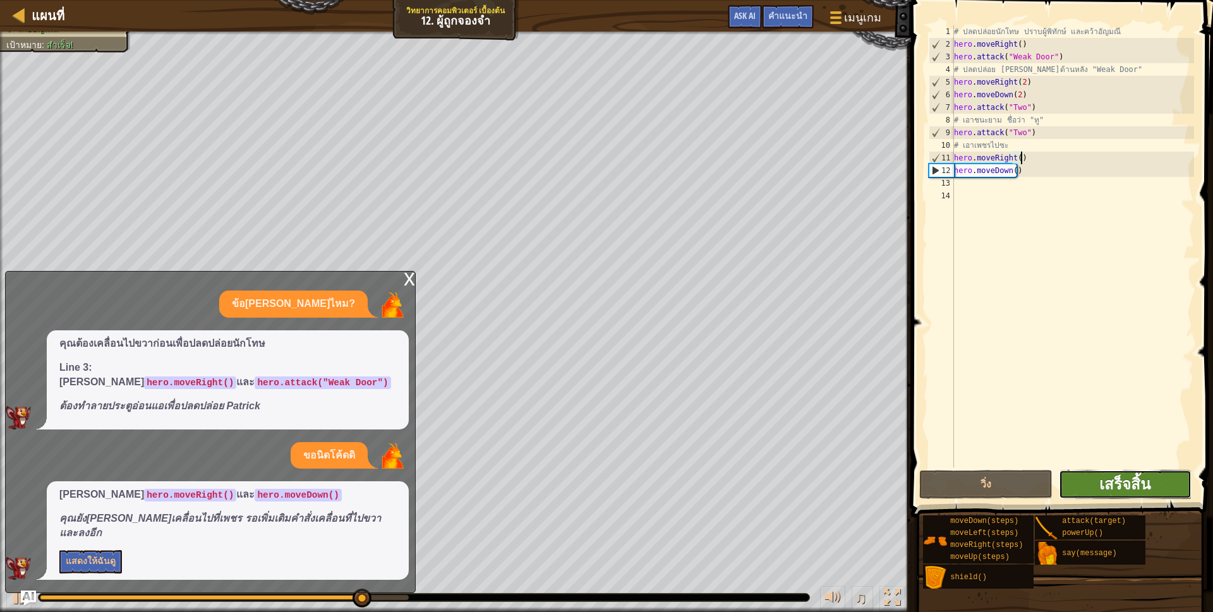
click at [1128, 477] on span "เสร็จสิ้น" at bounding box center [1124, 484] width 51 height 20
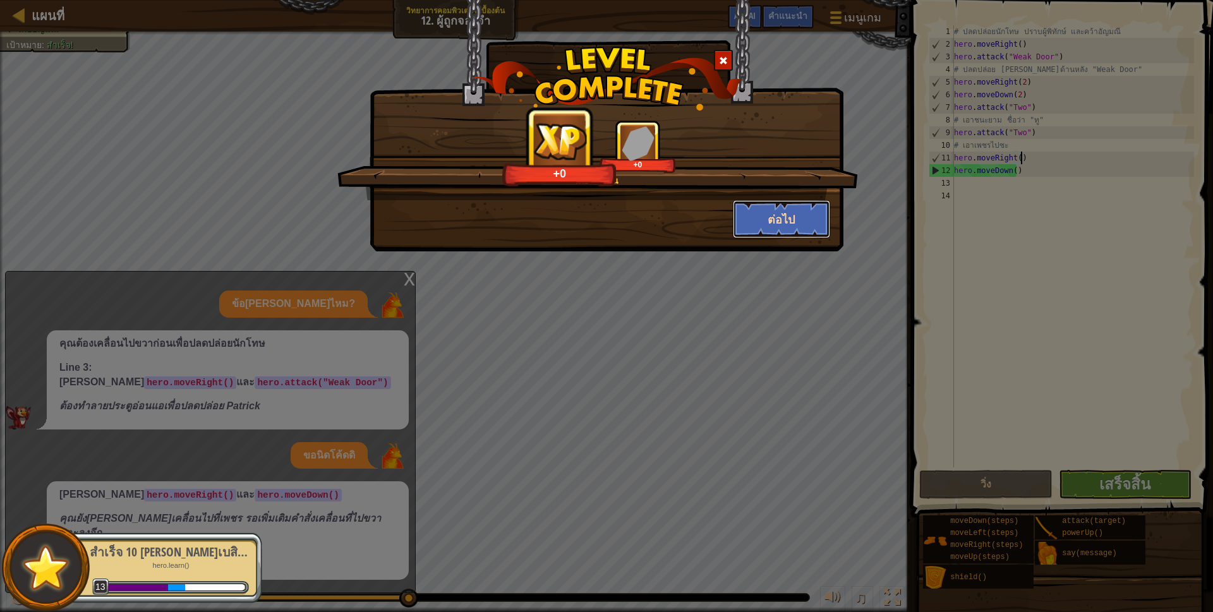
click at [787, 223] on button "ต่อไป" at bounding box center [782, 219] width 98 height 38
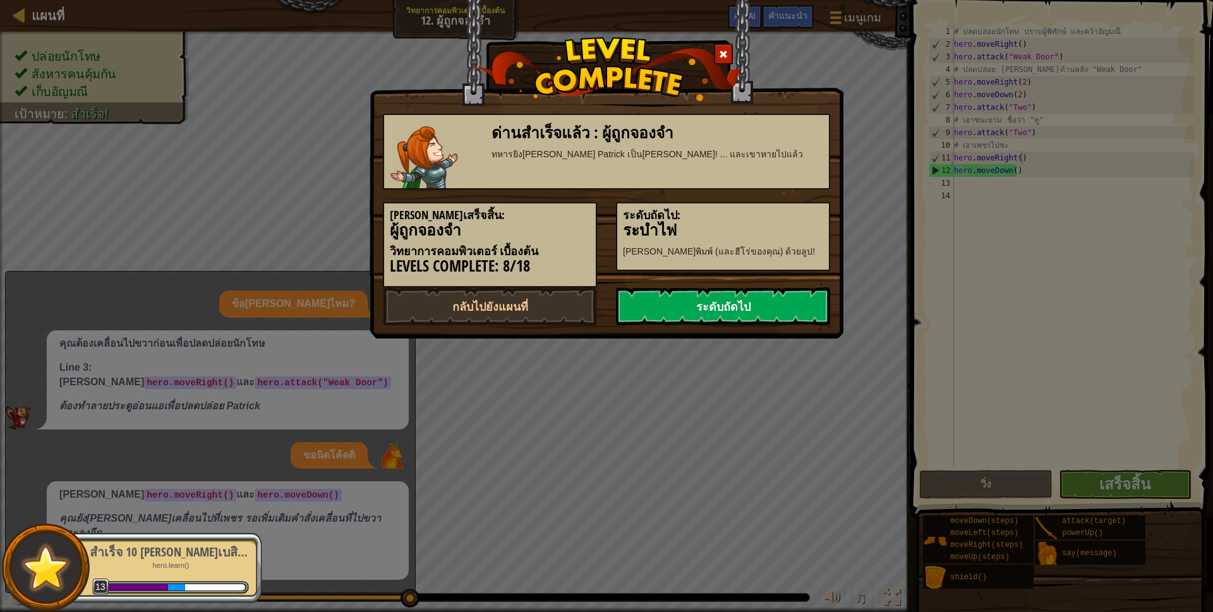
click at [714, 307] on link "ระดับถัดไป" at bounding box center [723, 306] width 214 height 38
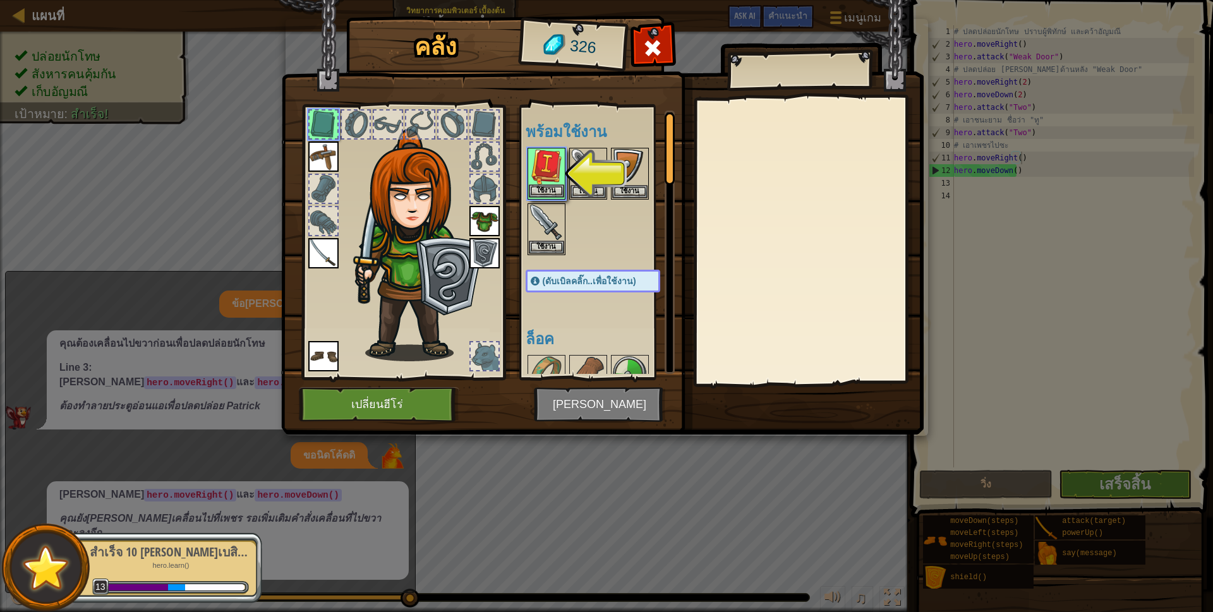
click at [557, 183] on img at bounding box center [546, 166] width 35 height 35
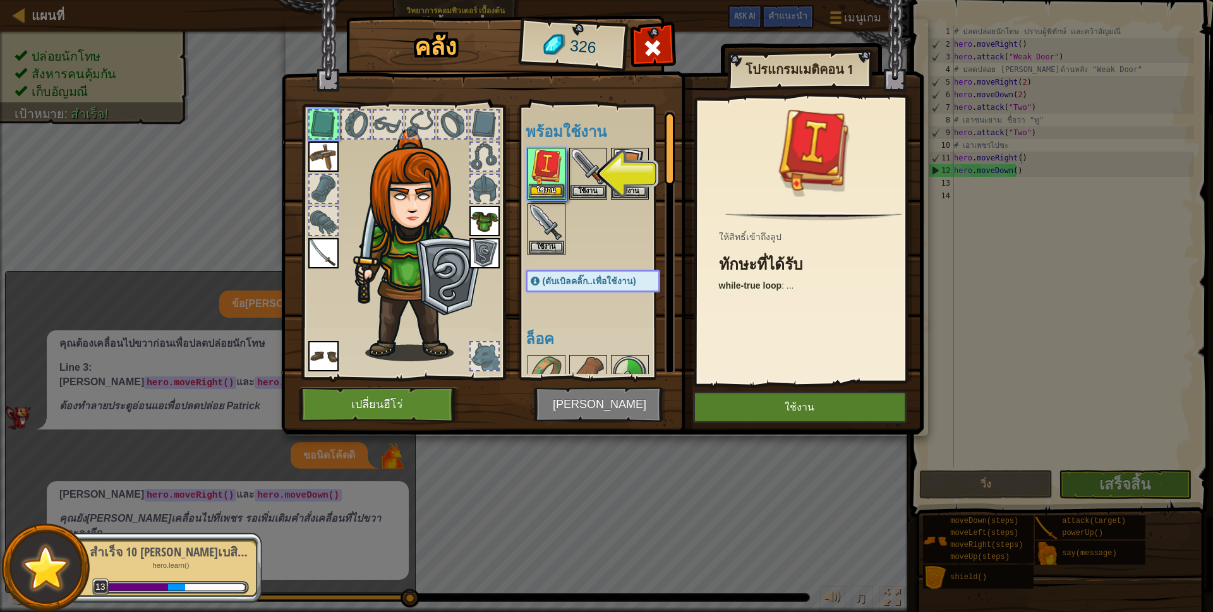
click at [555, 183] on img at bounding box center [546, 166] width 35 height 35
click at [782, 398] on button "ใช้งาน" at bounding box center [800, 408] width 214 height 32
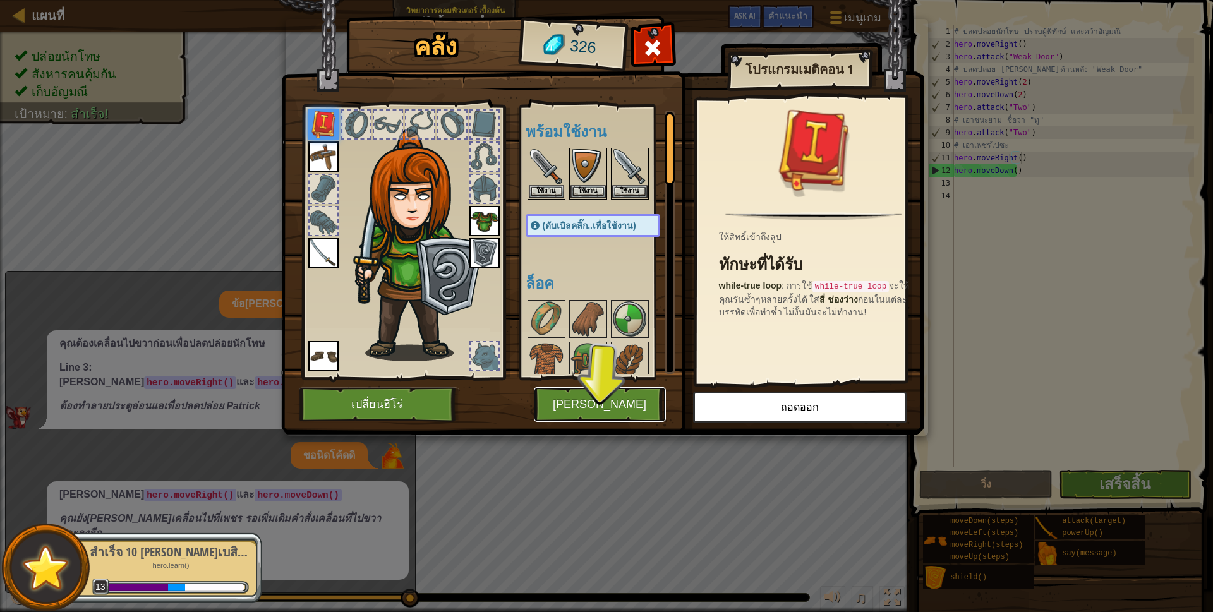
click at [630, 403] on button "[PERSON_NAME]" at bounding box center [600, 404] width 132 height 35
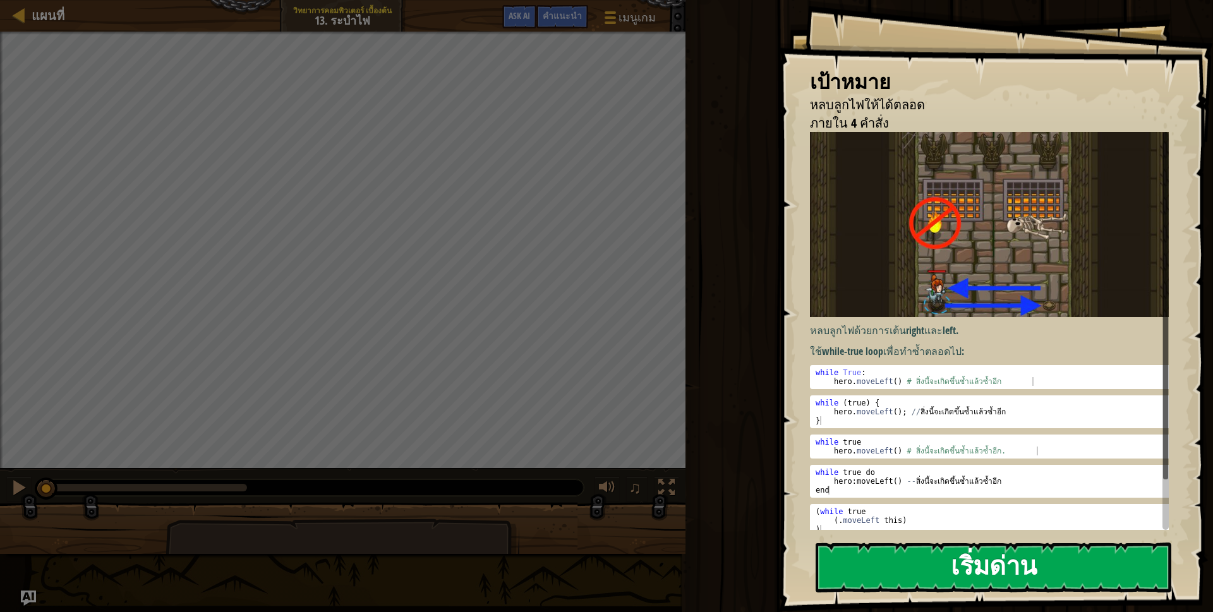
drag, startPoint x: 888, startPoint y: 554, endPoint x: 880, endPoint y: 547, distance: 10.3
click at [887, 550] on button "เริ่มด่าน" at bounding box center [994, 568] width 356 height 50
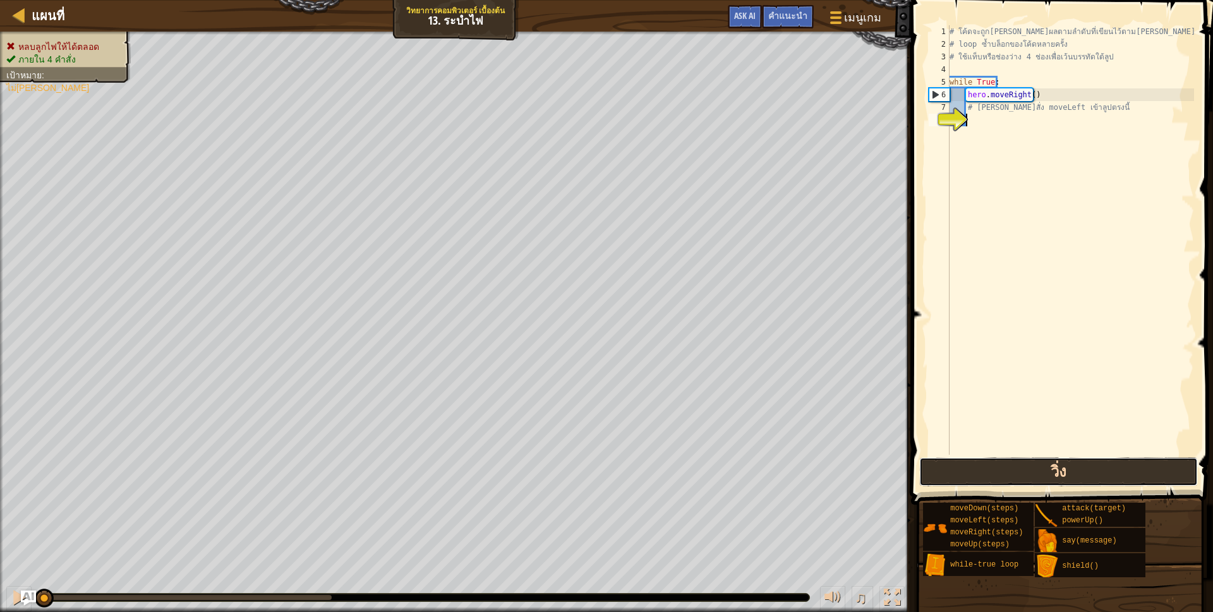
click at [1002, 476] on button "วิ่ง" at bounding box center [1058, 471] width 279 height 29
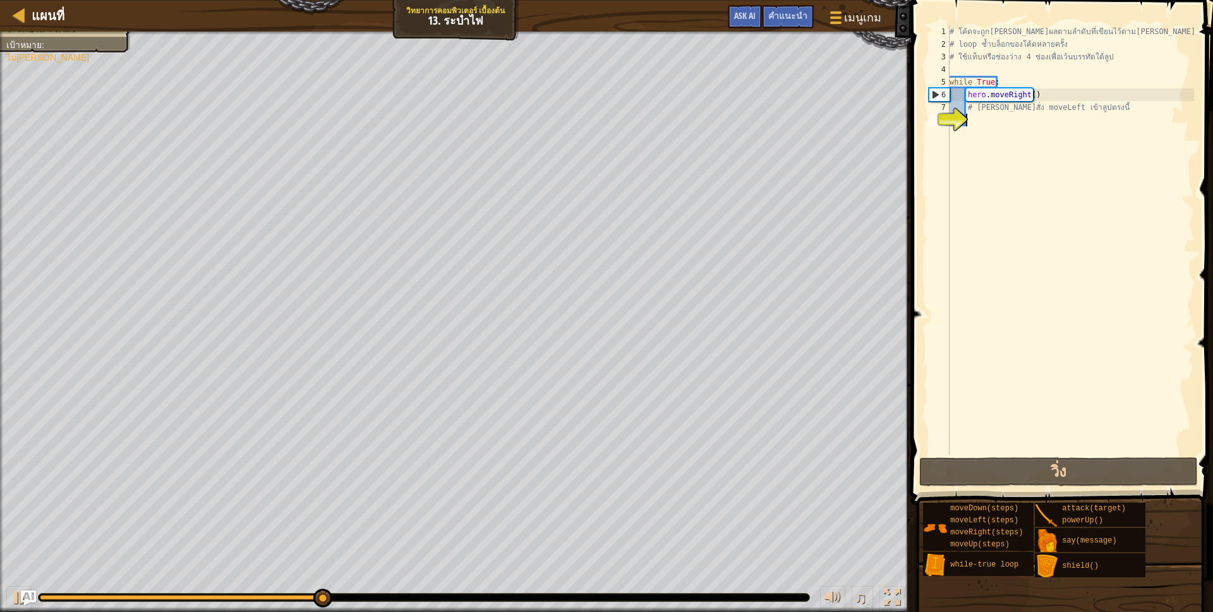
click at [970, 129] on div "# โค้ดจะถูก[PERSON_NAME]ผลตามลำดับที่เขียนไว้ตาม[PERSON_NAME] # loop ซ้ำบล็อกขอ…" at bounding box center [1070, 252] width 247 height 455
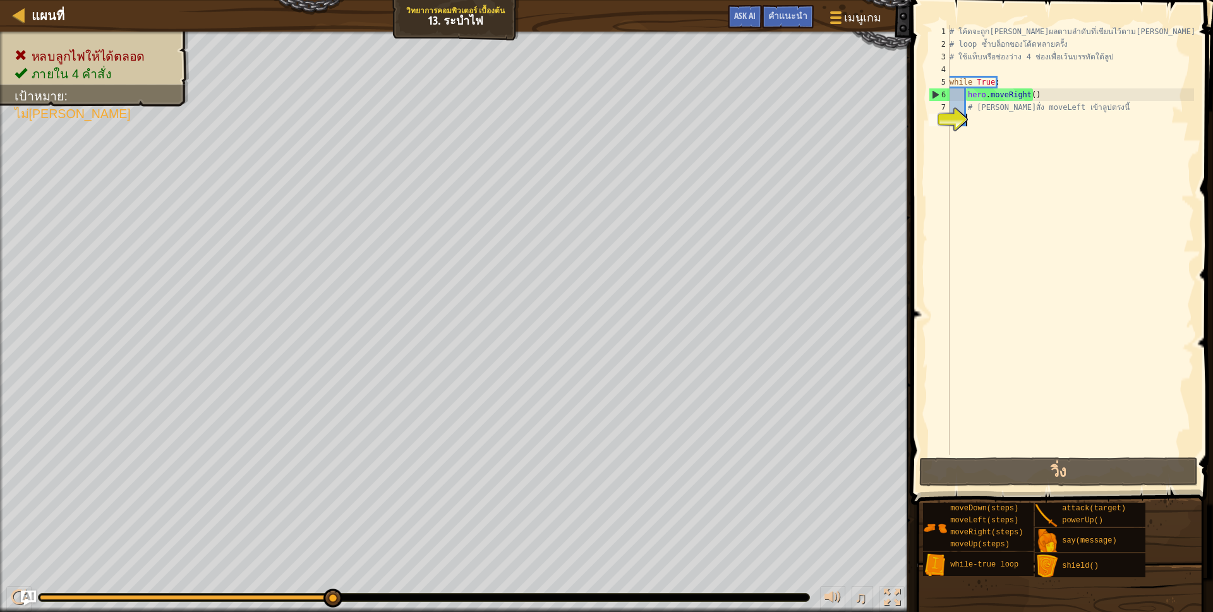
click at [967, 132] on div "# โค้ดจะถูก[PERSON_NAME]ผลตามลำดับที่เขียนไว้ตาม[PERSON_NAME] # loop ซ้ำบล็อกขอ…" at bounding box center [1070, 252] width 247 height 455
click at [748, 21] on button "Ask AI" at bounding box center [745, 16] width 34 height 23
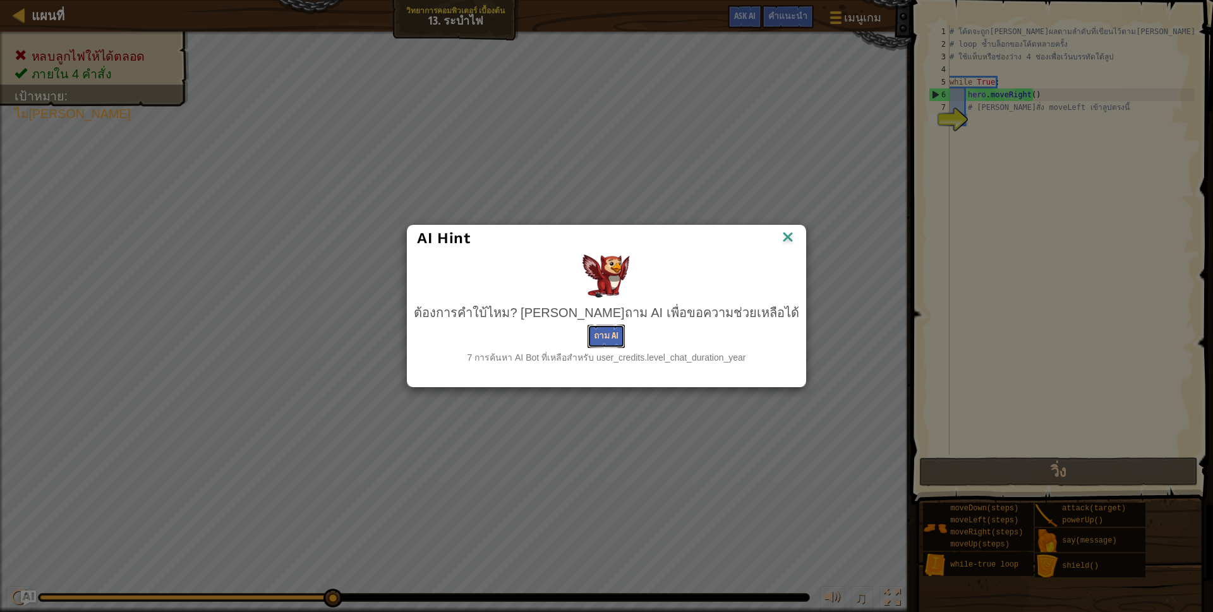
click at [607, 339] on button "ถาม AI" at bounding box center [606, 336] width 37 height 23
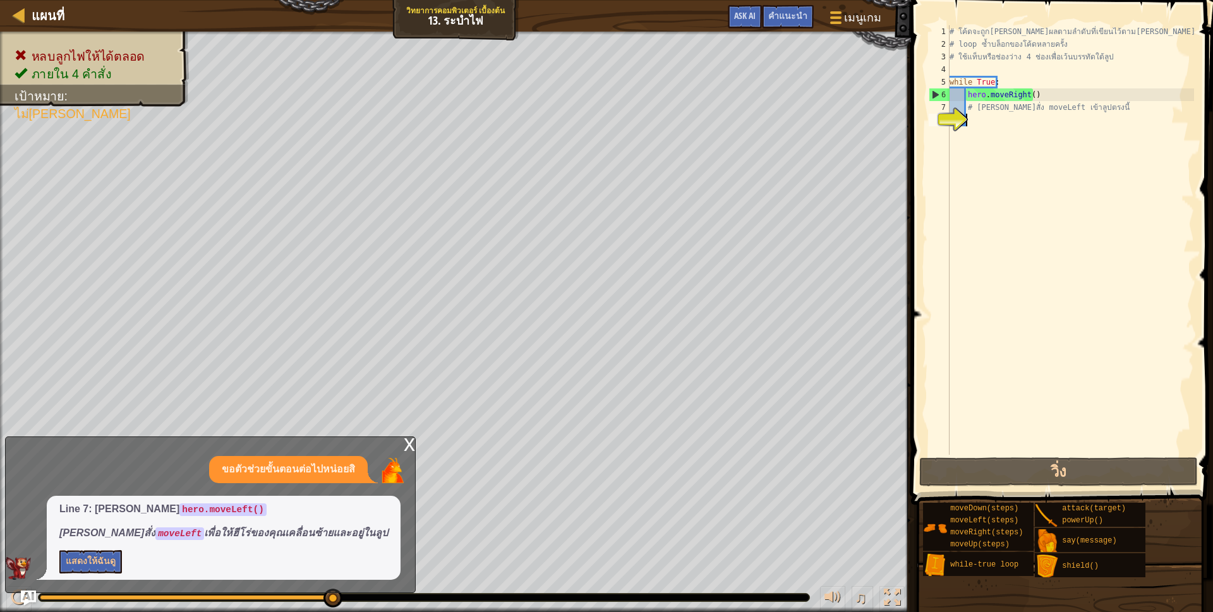
type textarea "h"
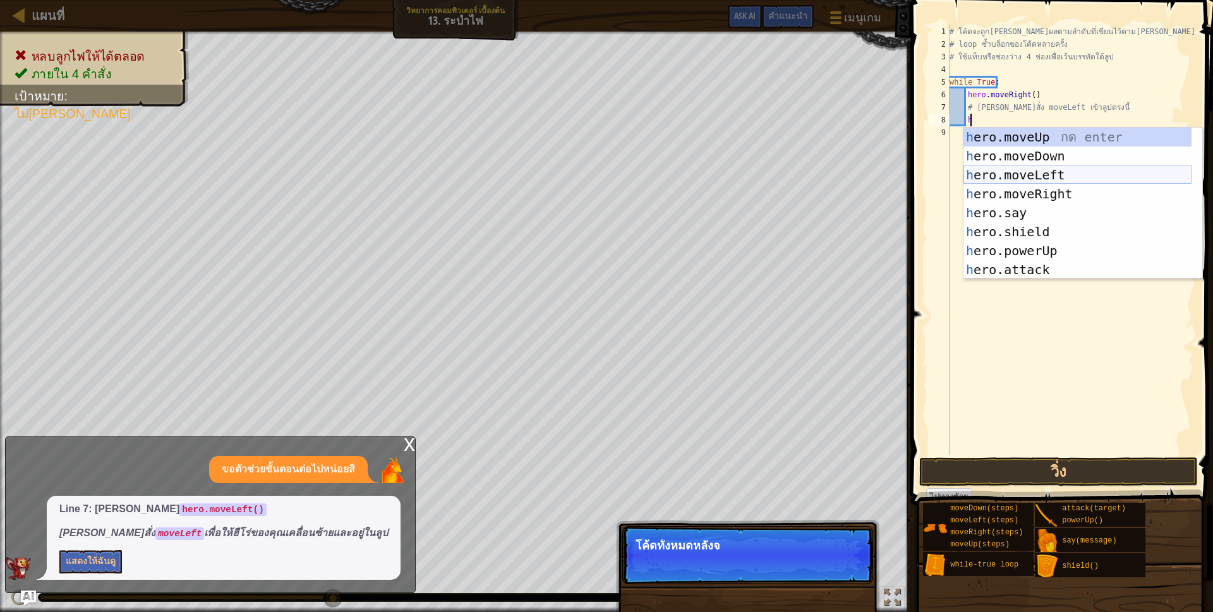
click at [1045, 166] on div "h ero.moveUp กด enter h ero.moveDown กด enter h ero.moveLeft กด enter h ero.mov…" at bounding box center [1078, 223] width 228 height 190
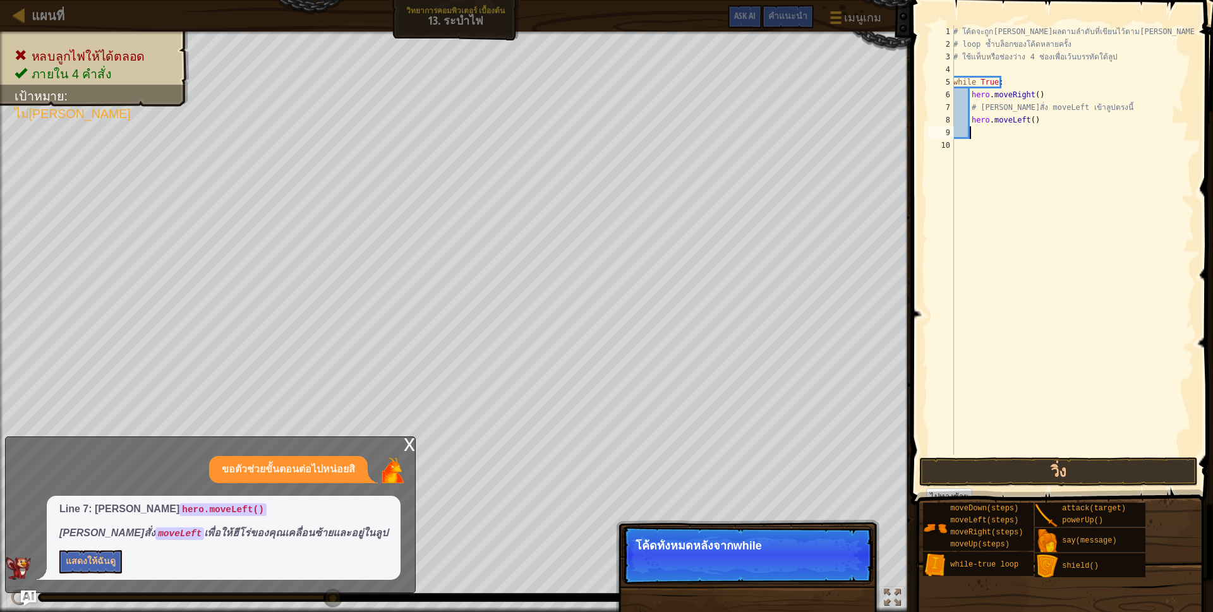
scroll to position [3, 13]
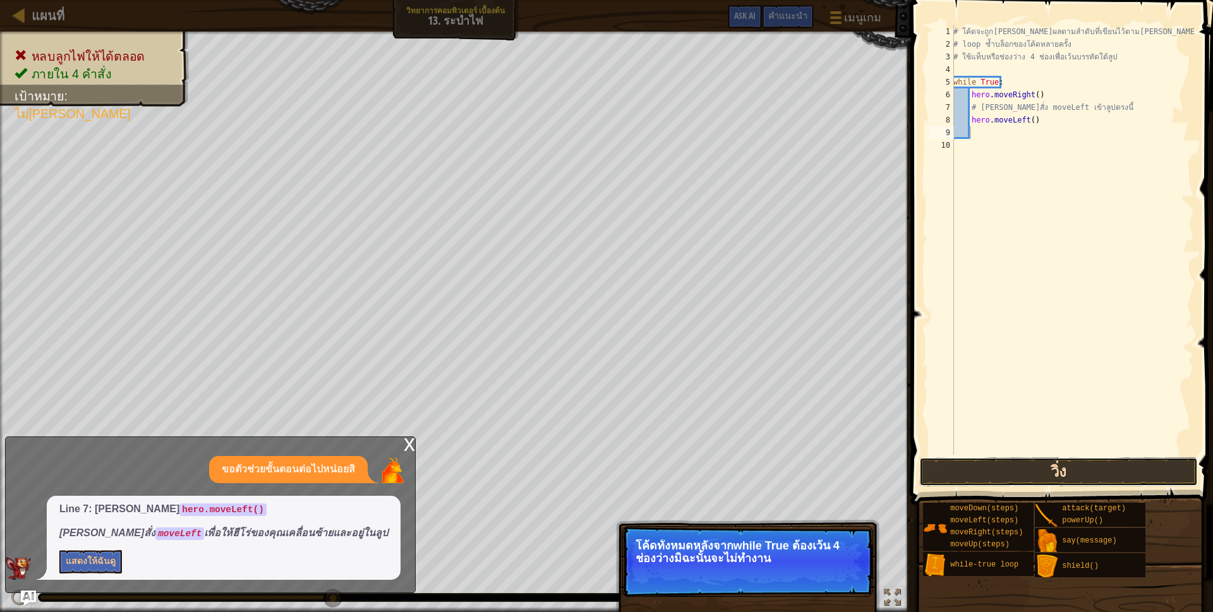
click at [1022, 474] on button "วิ่ง" at bounding box center [1058, 471] width 279 height 29
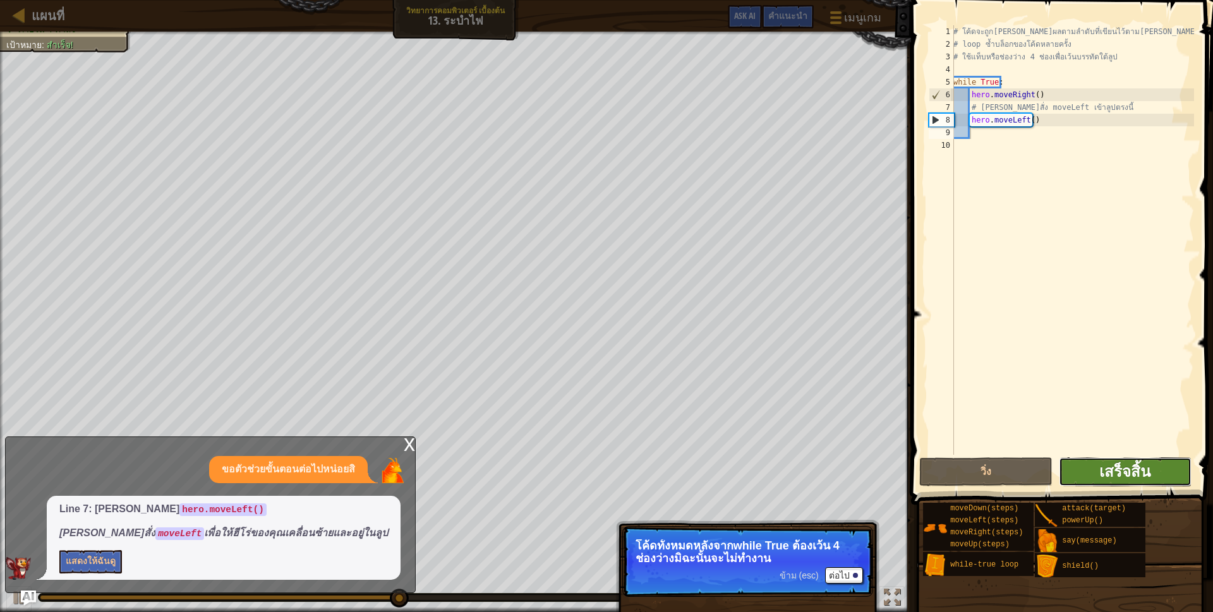
click at [1129, 464] on span "เสร็จสิ้น" at bounding box center [1124, 471] width 51 height 20
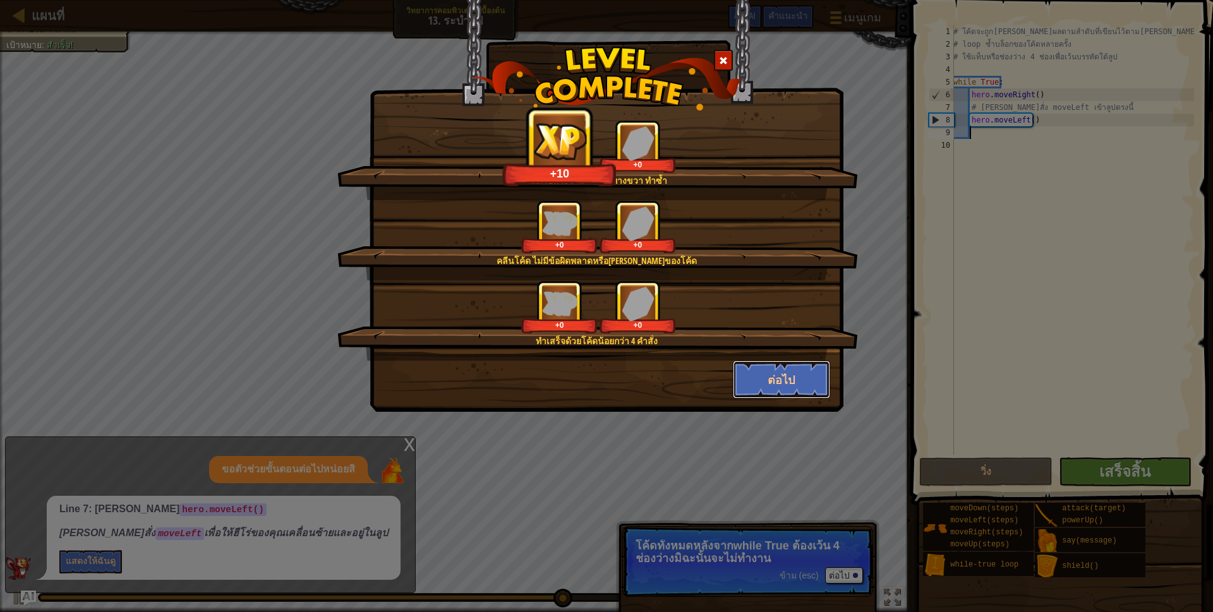
drag, startPoint x: 800, startPoint y: 373, endPoint x: 805, endPoint y: 357, distance: 16.6
click at [804, 361] on button "ต่อไป" at bounding box center [782, 380] width 98 height 38
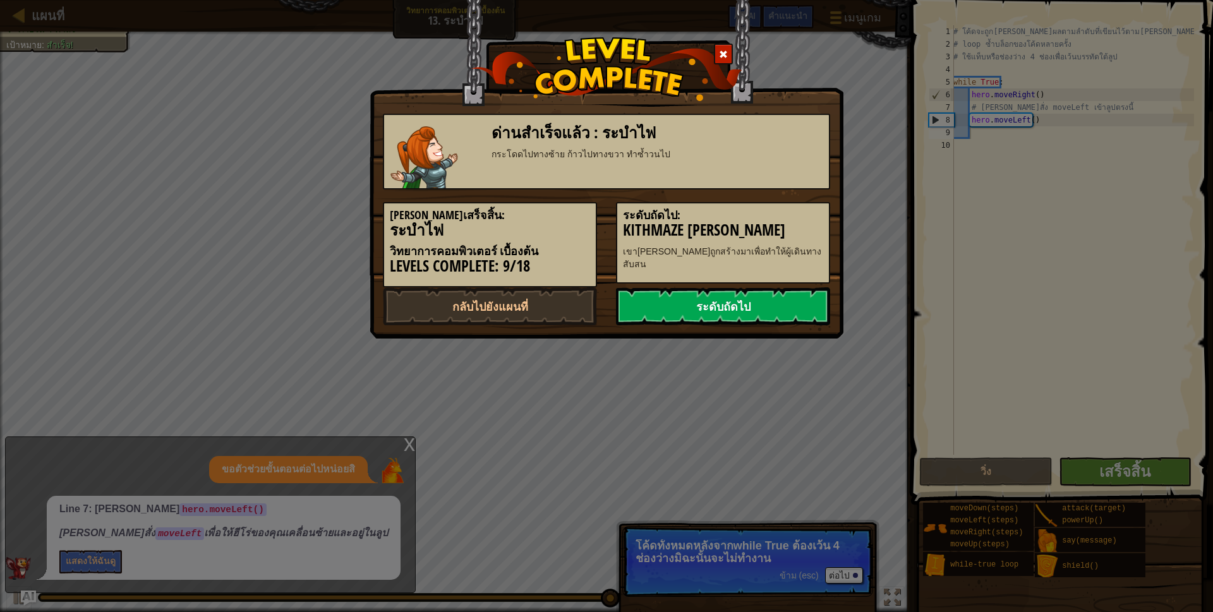
click at [775, 325] on link "ระดับถัดไป" at bounding box center [723, 306] width 214 height 38
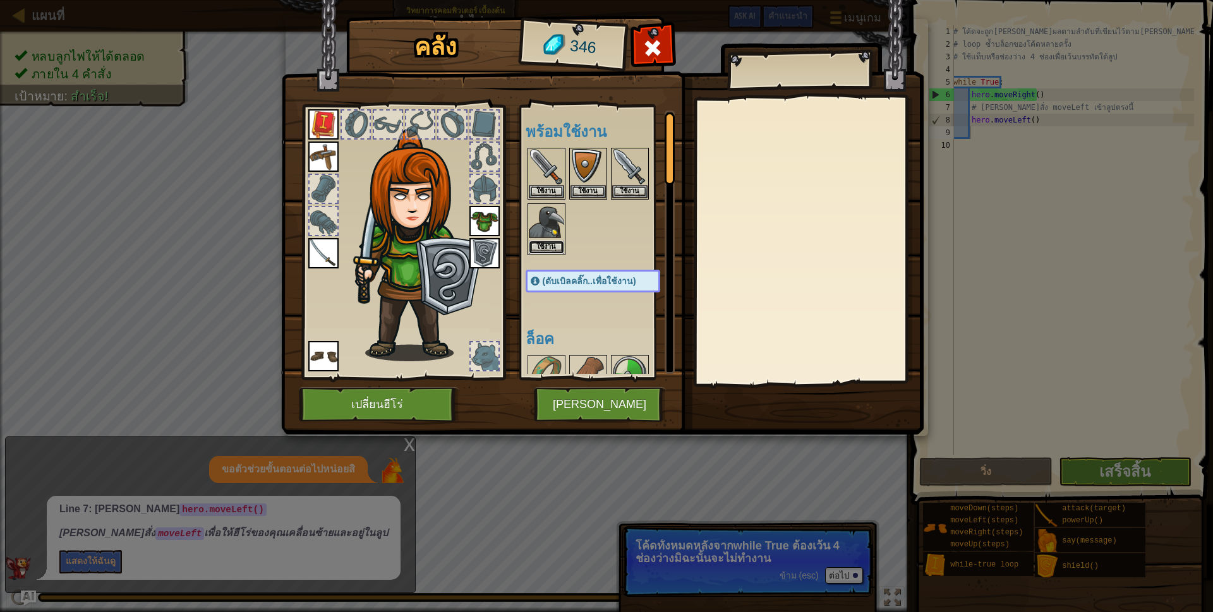
click at [553, 244] on button "ใช้งาน" at bounding box center [546, 247] width 35 height 13
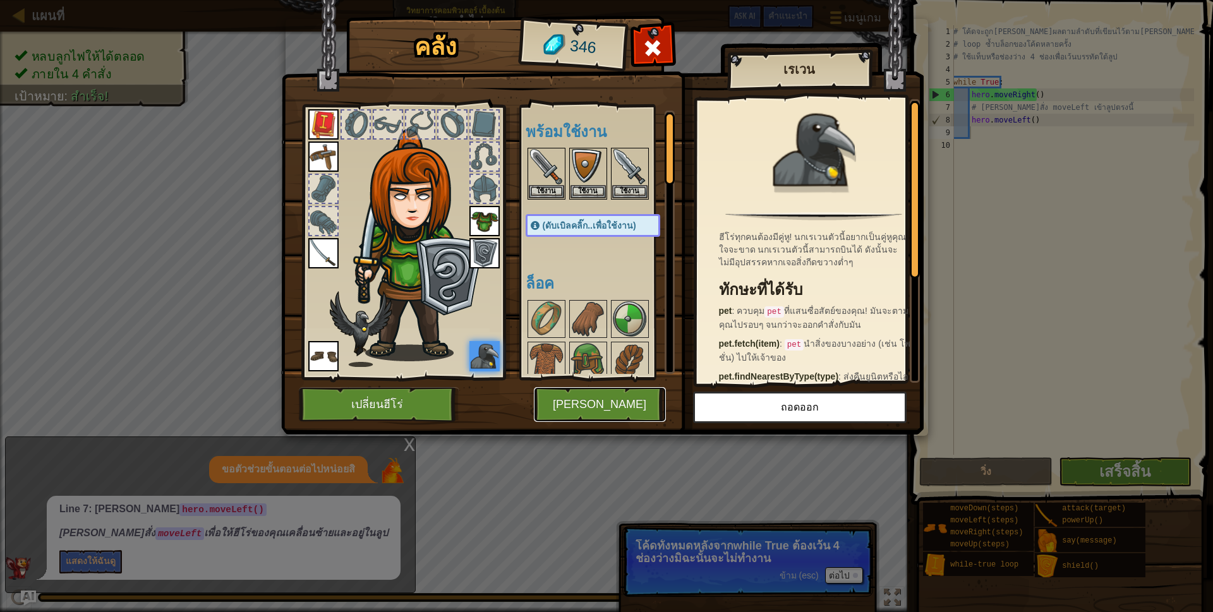
click at [631, 397] on button "[PERSON_NAME]" at bounding box center [600, 404] width 132 height 35
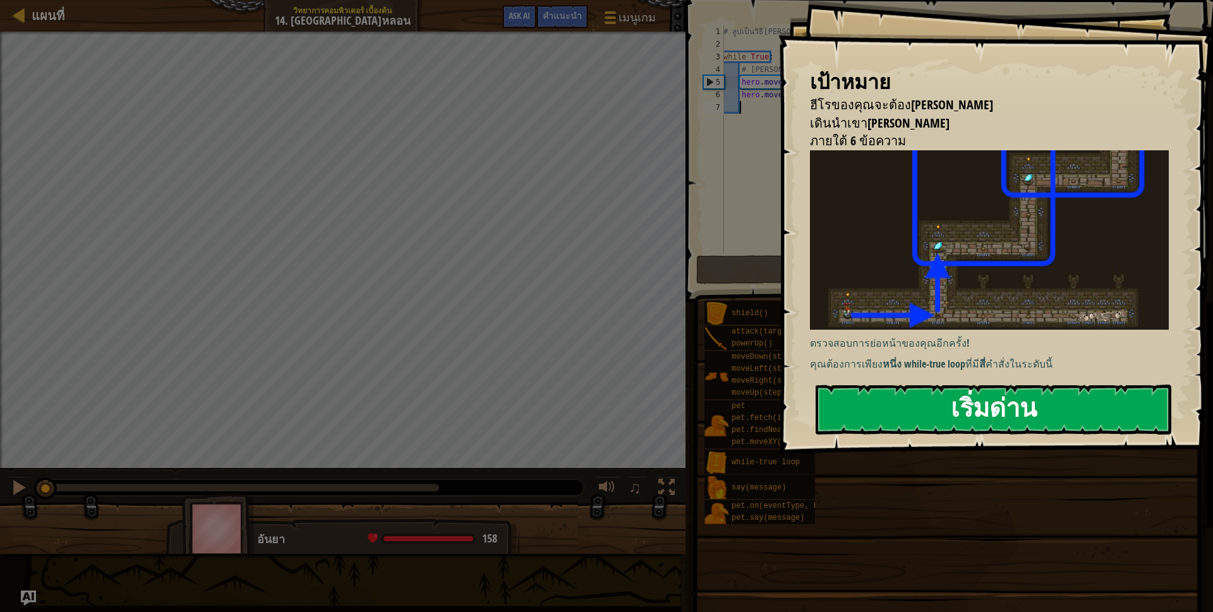
click at [856, 421] on button "เริ่มด่าน" at bounding box center [994, 410] width 356 height 50
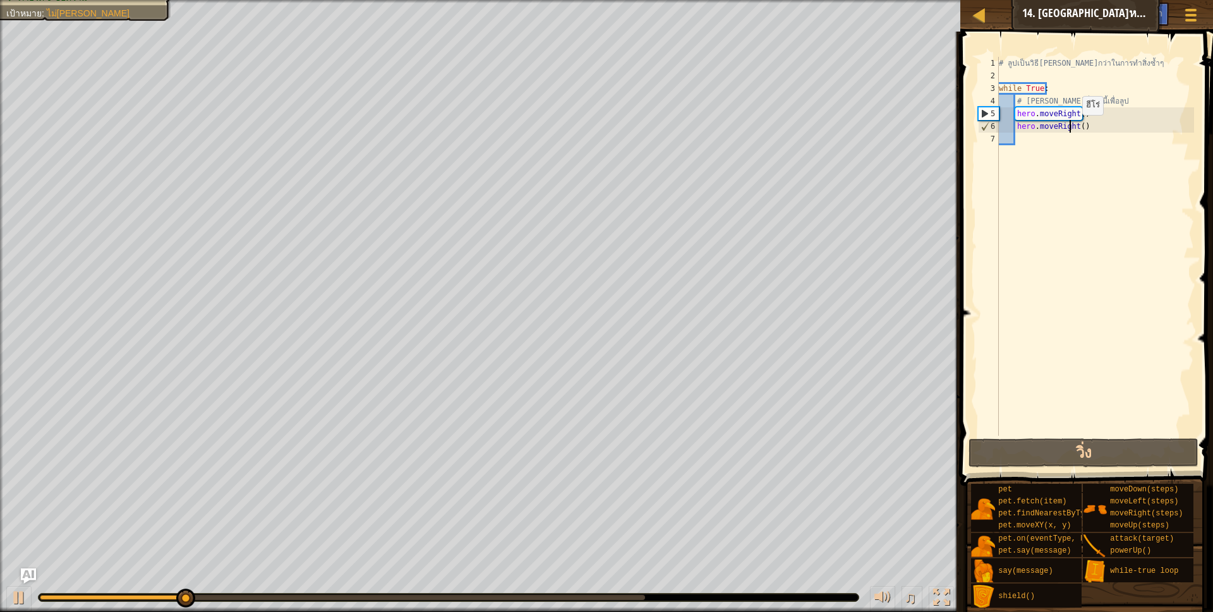
click at [1072, 128] on div "# ลูปเป็นวิธี[PERSON_NAME]กว่าในการทำสิ่งซ้ำๆ while True : # [PERSON_NAME]สั่งใ…" at bounding box center [1095, 259] width 198 height 404
click at [1072, 127] on div "# ลูปเป็นวิธี[PERSON_NAME]กว่าในการทำสิ่งซ้ำๆ while True : # [PERSON_NAME]สั่งใ…" at bounding box center [1095, 259] width 198 height 404
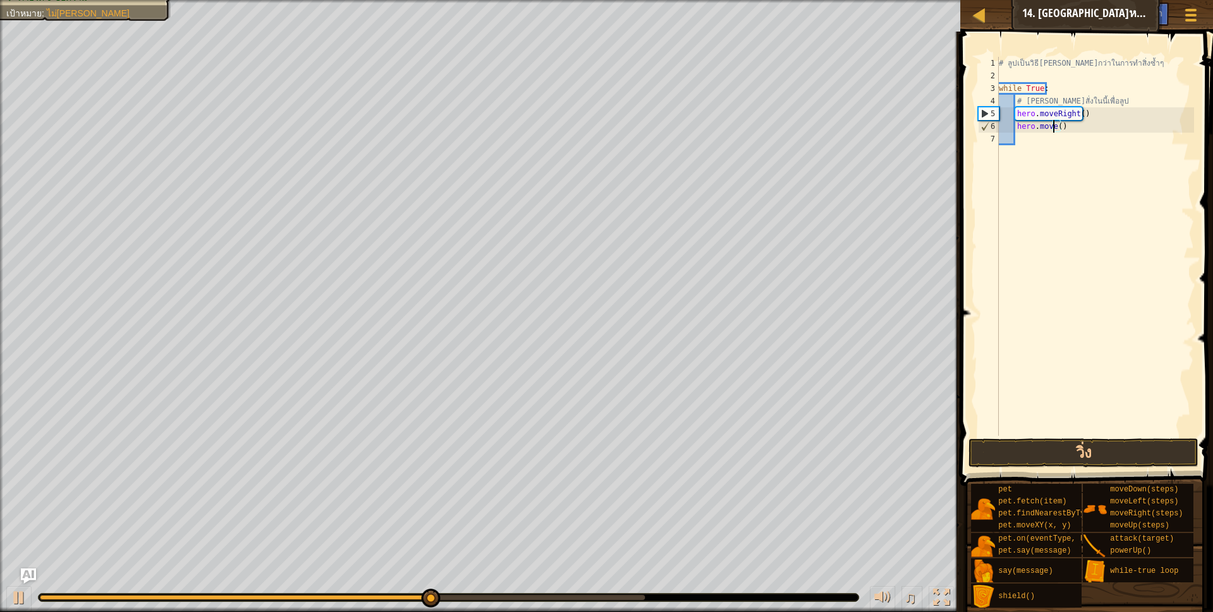
scroll to position [3, 49]
click at [1157, 138] on div "hero.moveL eft กด enter" at bounding box center [1132, 162] width 239 height 57
click at [1052, 459] on button "วิ่ง" at bounding box center [1084, 452] width 231 height 29
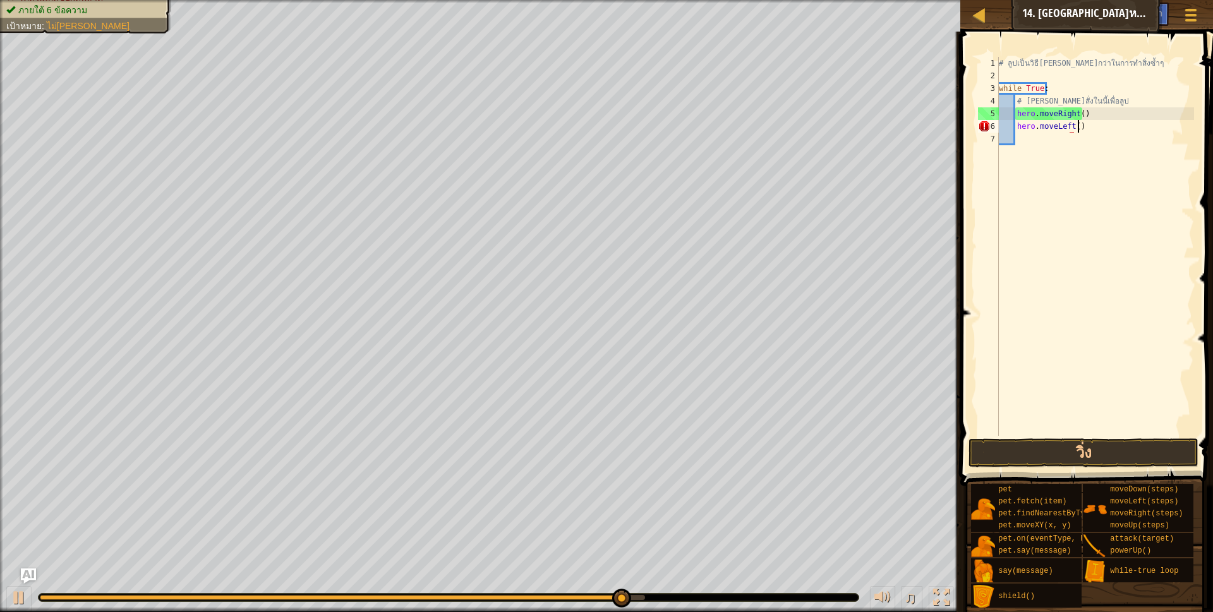
scroll to position [3, 65]
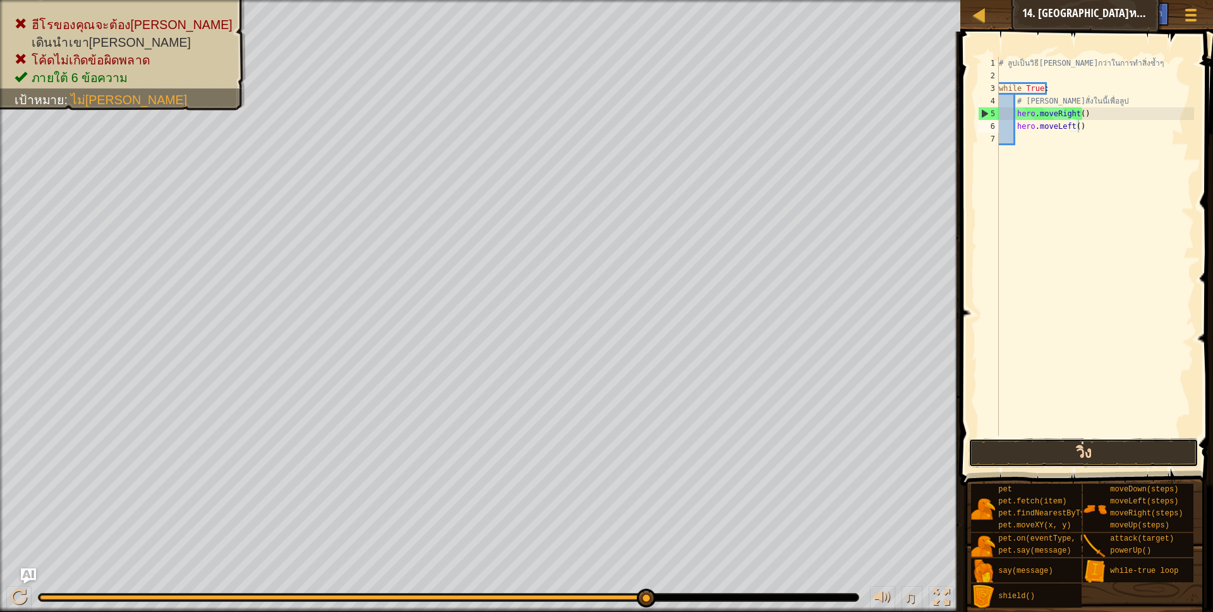
click at [1037, 446] on button "วิ่ง" at bounding box center [1084, 452] width 231 height 29
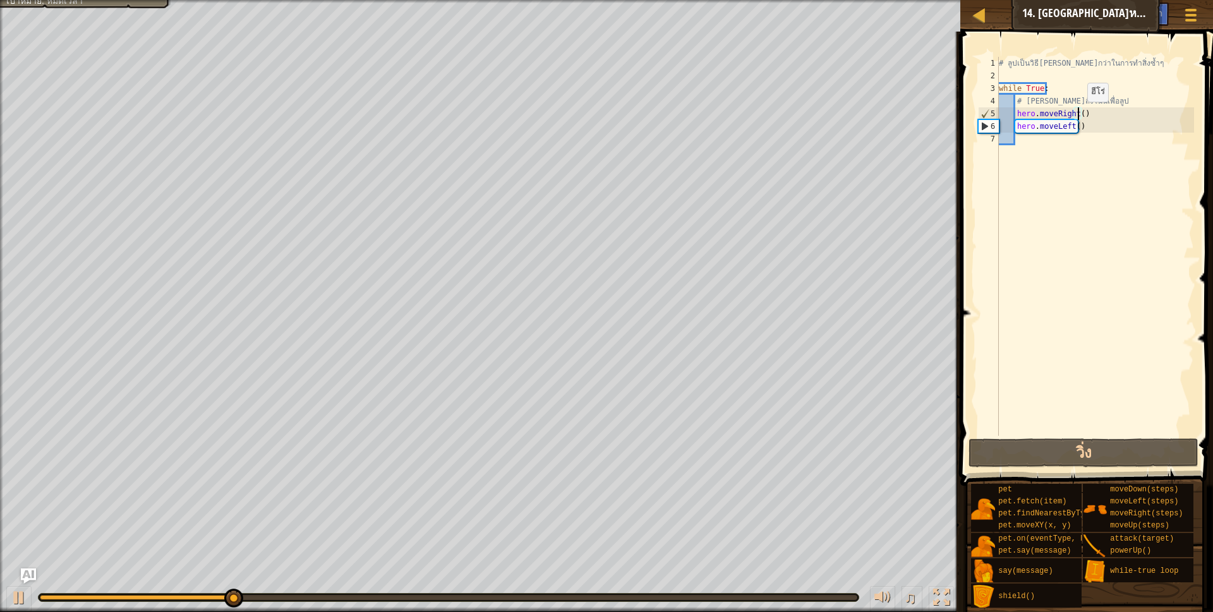
click at [1077, 114] on div "# ลูปเป็นวิธี[PERSON_NAME]กว่าในการทำสิ่งซ้ำๆ while True : # [PERSON_NAME]สั่งใ…" at bounding box center [1095, 259] width 198 height 404
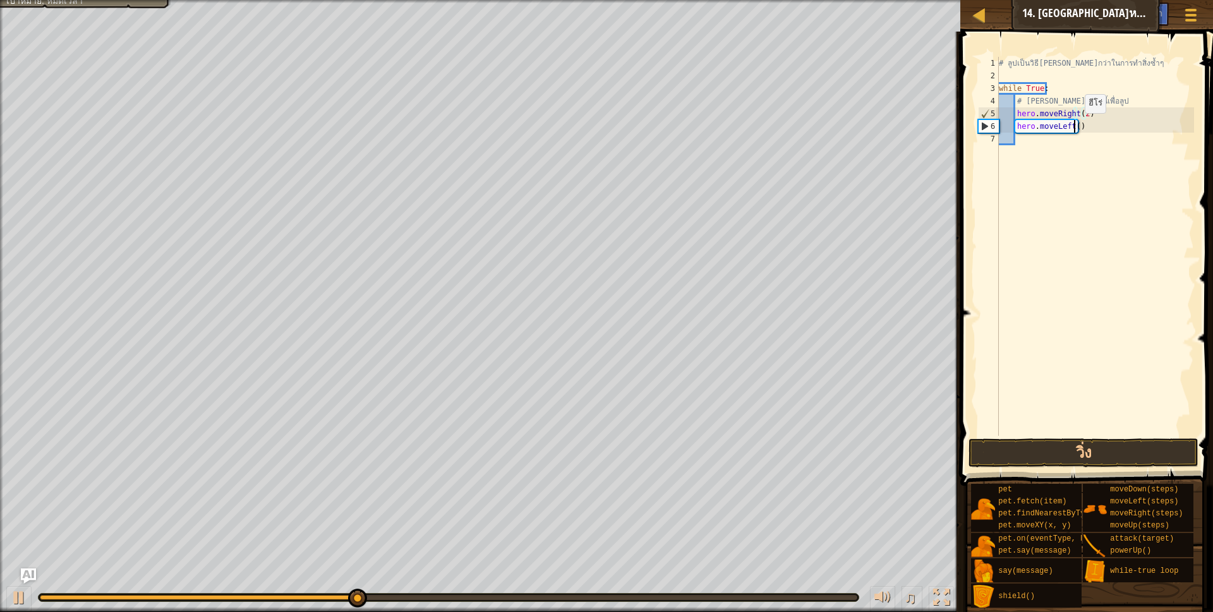
click at [1074, 126] on div "# ลูปเป็นวิธี[PERSON_NAME]กว่าในการทำสิ่งซ้ำๆ while True : # [PERSON_NAME]สั่งใ…" at bounding box center [1095, 259] width 198 height 404
click at [1082, 126] on div "# ลูปเป็นวิธี[PERSON_NAME]กว่าในการทำสิ่งซ้ำๆ while True : # [PERSON_NAME]สั่งใ…" at bounding box center [1095, 259] width 198 height 404
type textarea "h"
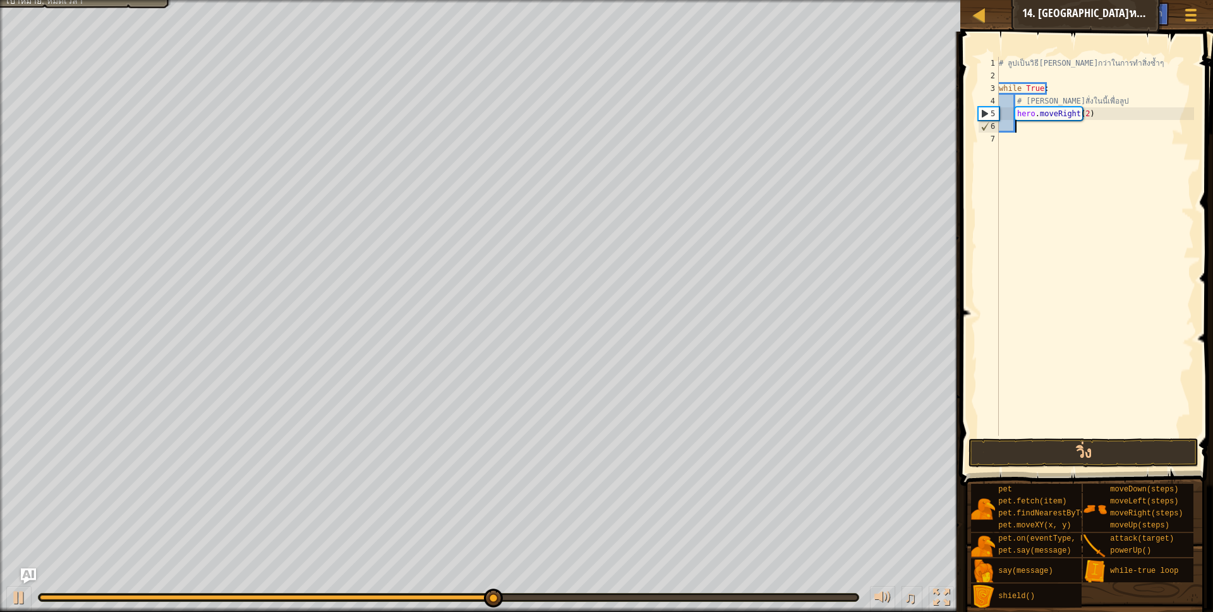
type textarea "h"
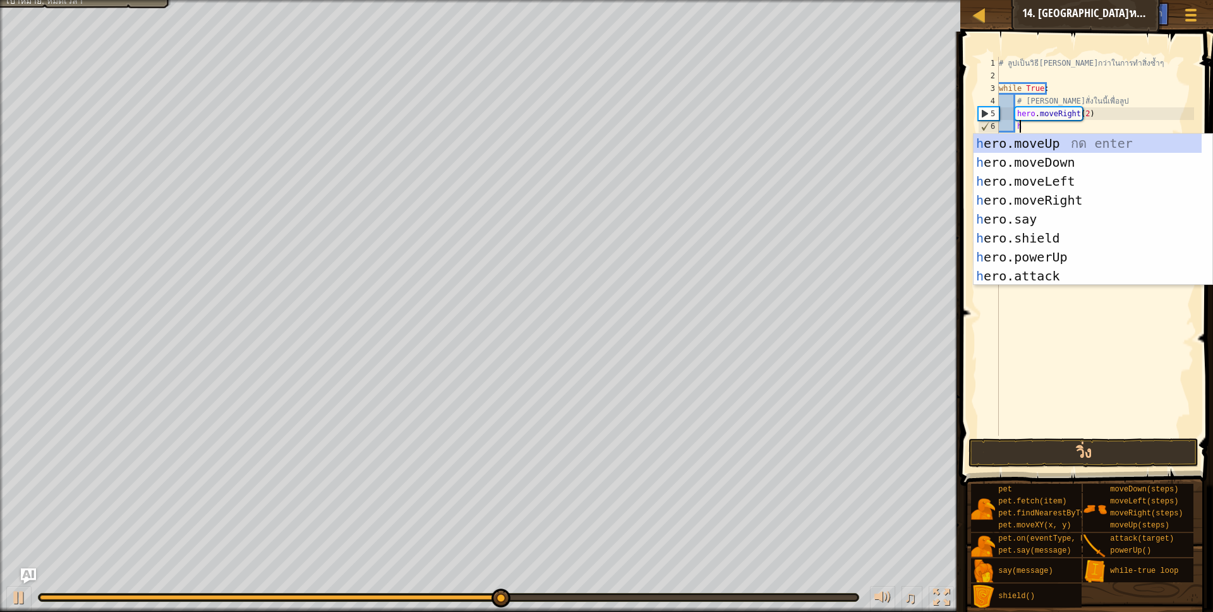
scroll to position [3, 17]
click at [1068, 143] on div "h ero.moveUp กด enter h ero.moveDown กด enter h ero.moveLeft กด enter h ero.mov…" at bounding box center [1088, 229] width 228 height 190
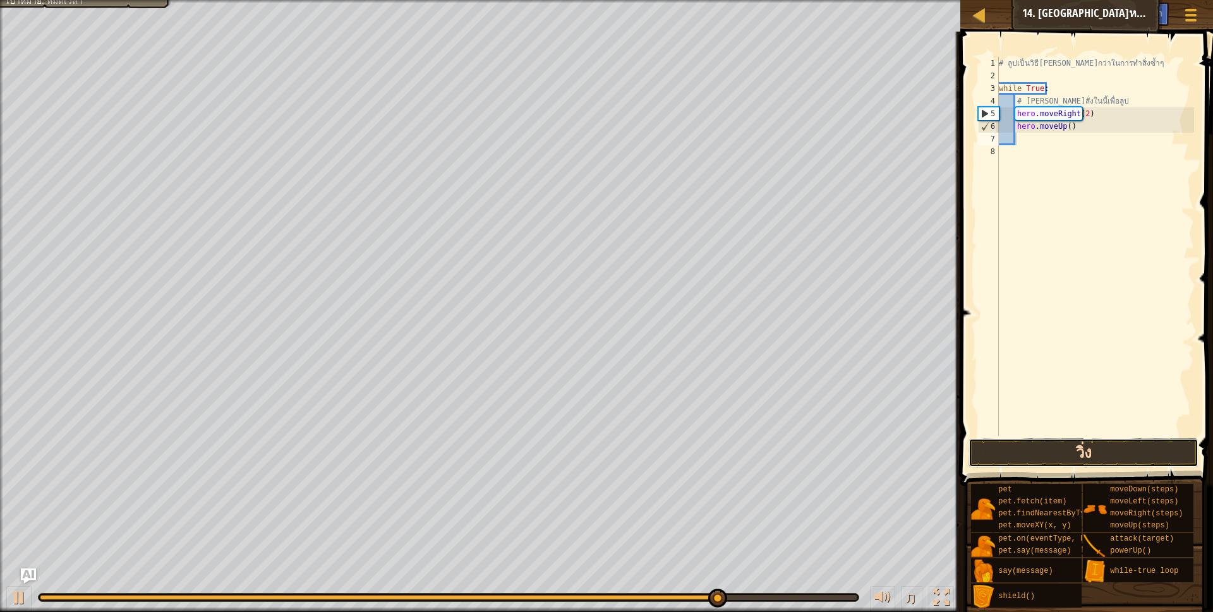
click at [1041, 447] on button "วิ่ง" at bounding box center [1084, 452] width 231 height 29
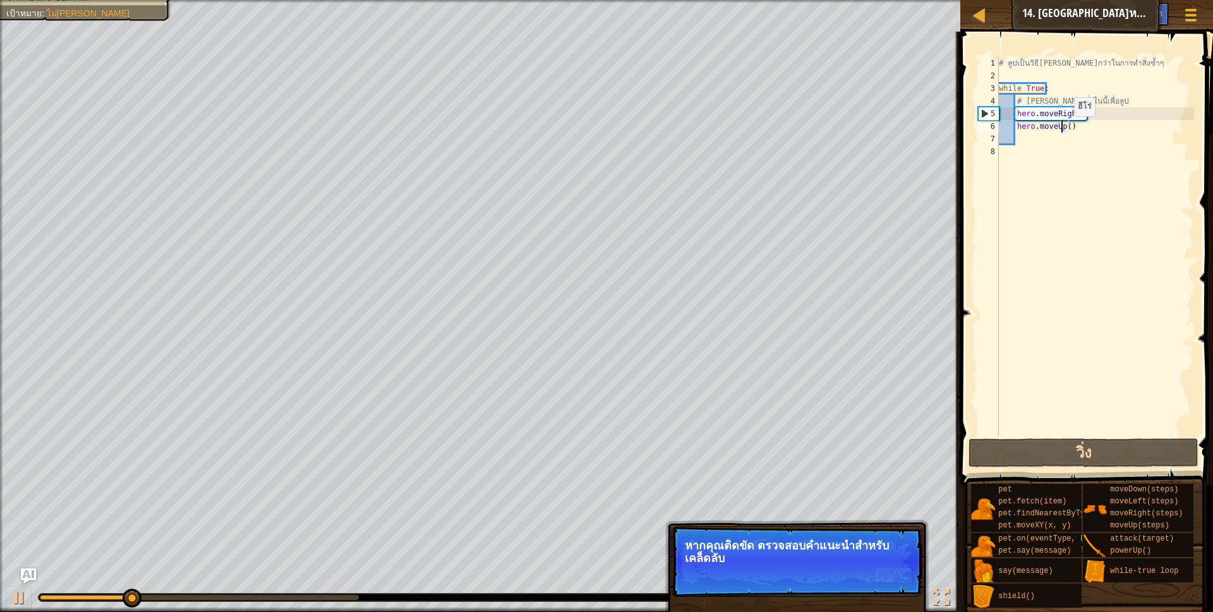
click at [1063, 129] on div "# ลูปเป็นวิธี[PERSON_NAME]กว่าในการทำสิ่งซ้ำๆ while True : # [PERSON_NAME]สั่งใ…" at bounding box center [1095, 259] width 198 height 404
click at [1066, 125] on div "# ลูปเป็นวิธี[PERSON_NAME]กว่าในการทำสิ่งซ้ำๆ while True : # [PERSON_NAME]สั่งใ…" at bounding box center [1095, 259] width 198 height 404
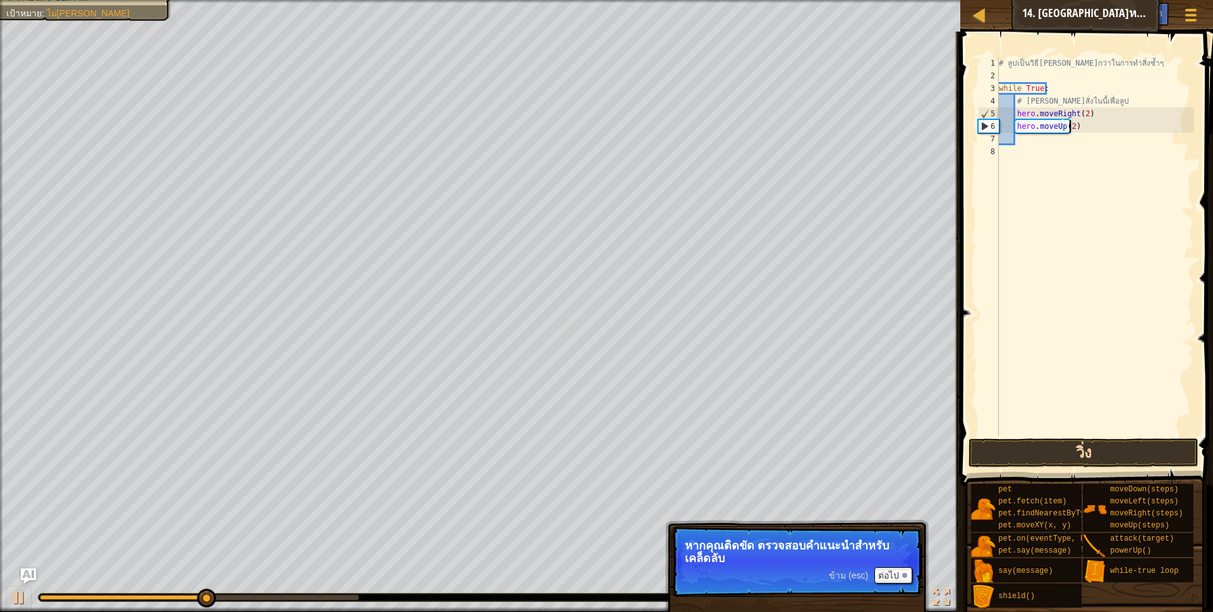
type textarea "hero.moveUp(2)"
click at [1163, 450] on button "วิ่ง" at bounding box center [1084, 452] width 231 height 29
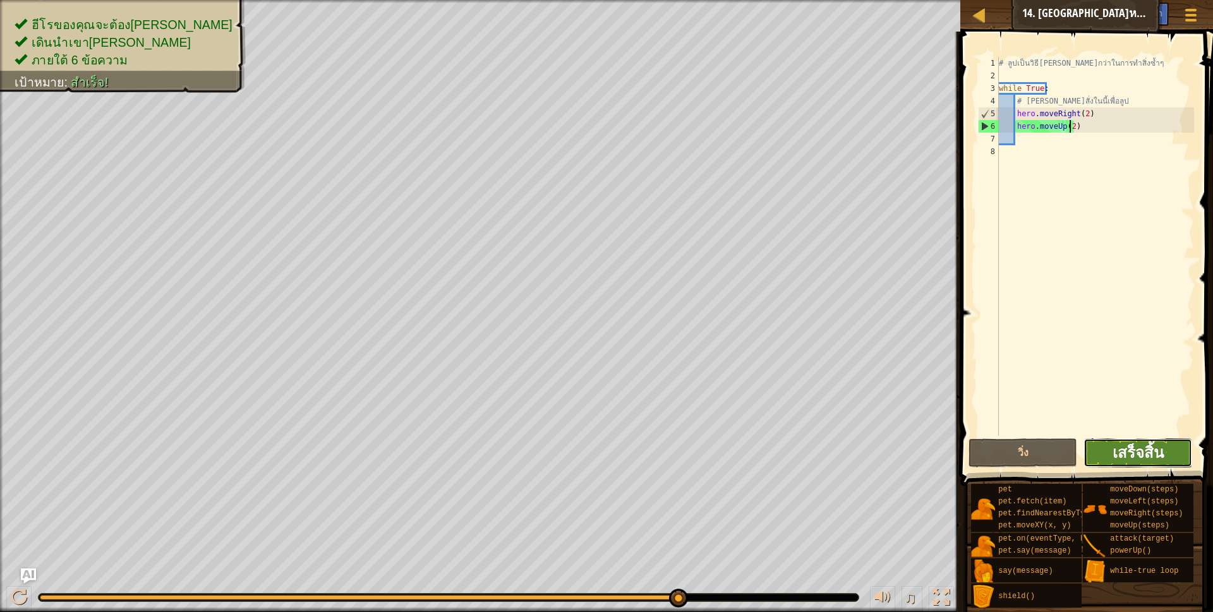
click at [1150, 456] on span "เสร็จสิ้น" at bounding box center [1138, 452] width 51 height 20
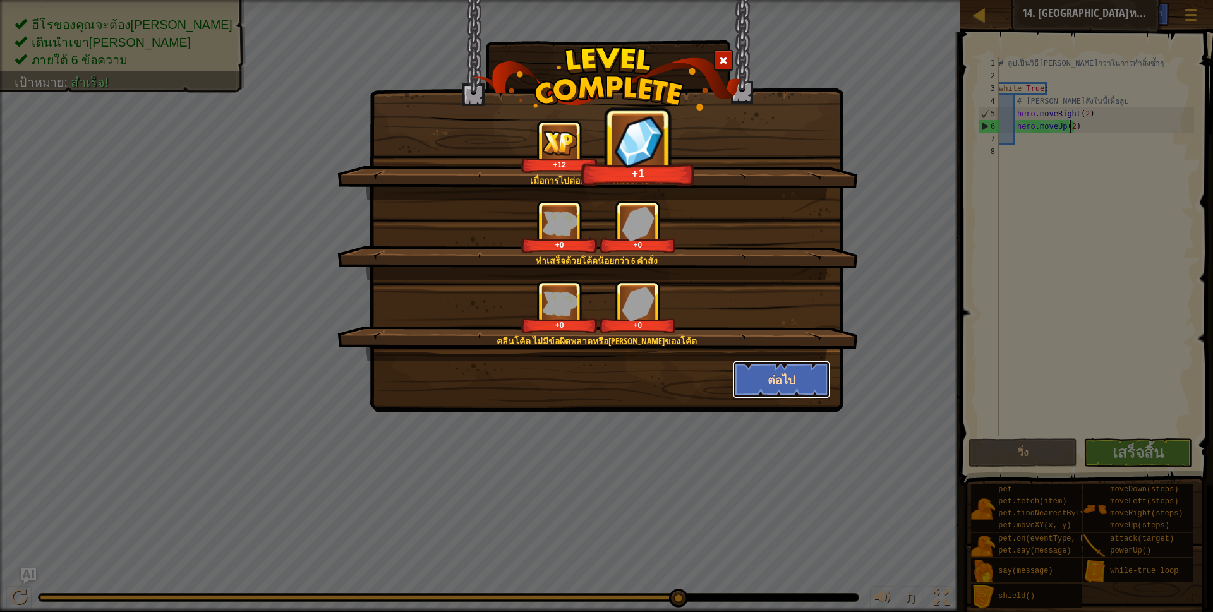
click at [805, 374] on button "ต่อไป" at bounding box center [782, 380] width 98 height 38
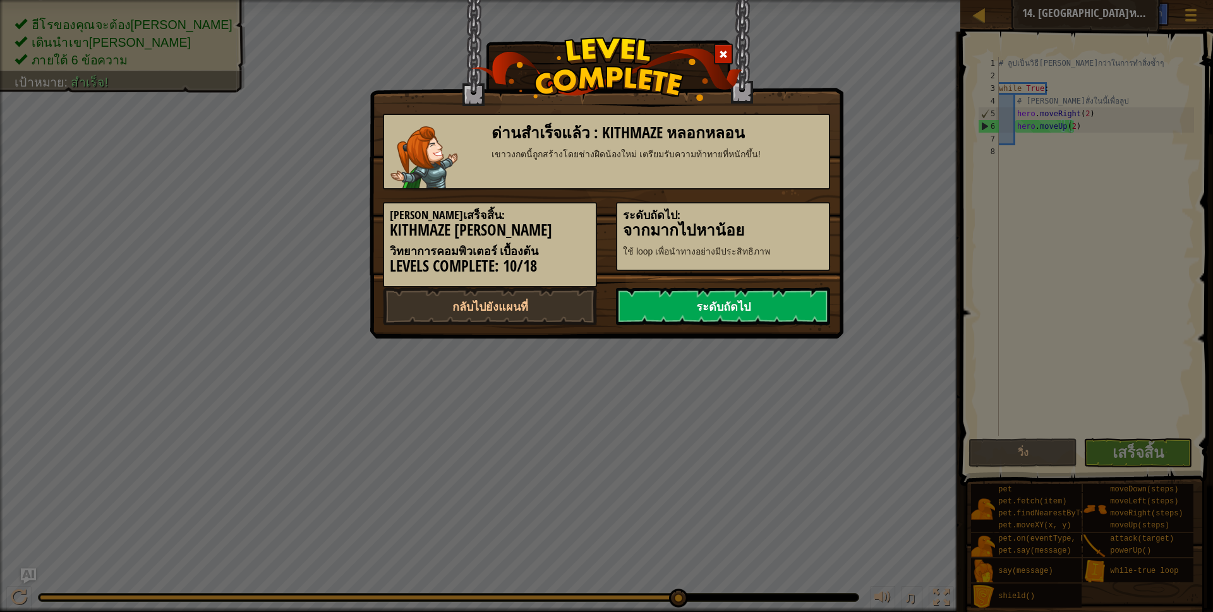
click at [756, 298] on link "ระดับถัดไป" at bounding box center [723, 306] width 214 height 38
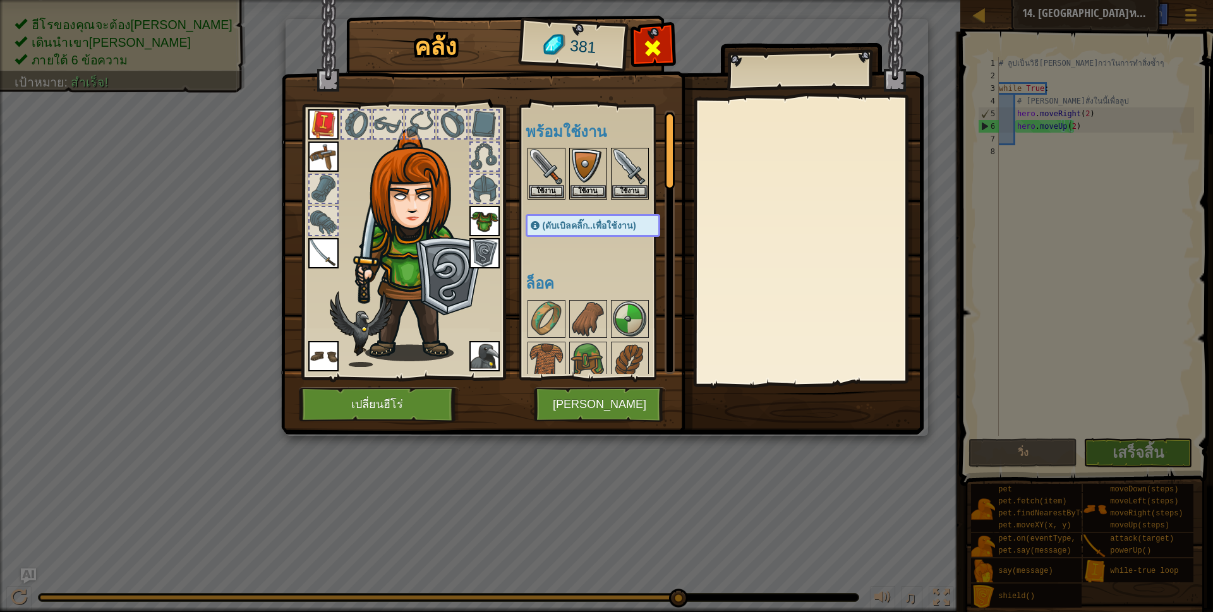
click at [654, 55] on span at bounding box center [653, 48] width 20 height 20
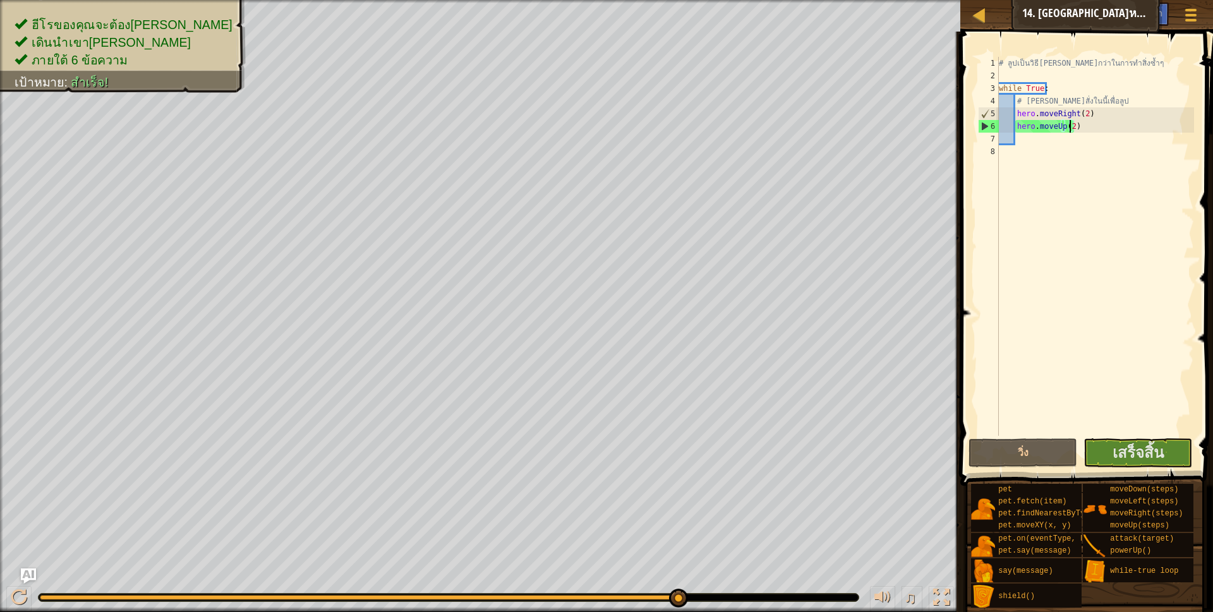
click at [996, 19] on div "แผนที่ วิทยาการคอมพิวเตอร์ เบื้องต้น 14. Kithmaze [PERSON_NAME] เมนูเกม เสร็จ[P…" at bounding box center [1086, 16] width 253 height 32
click at [978, 23] on div at bounding box center [980, 15] width 16 height 16
select select "th"
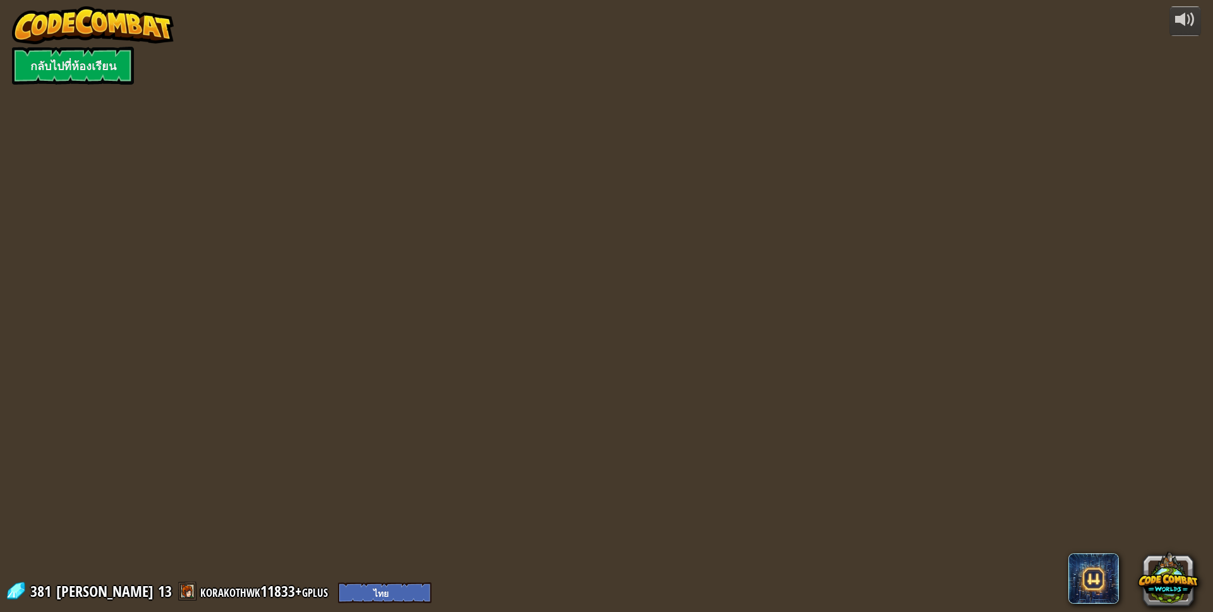
select select "th"
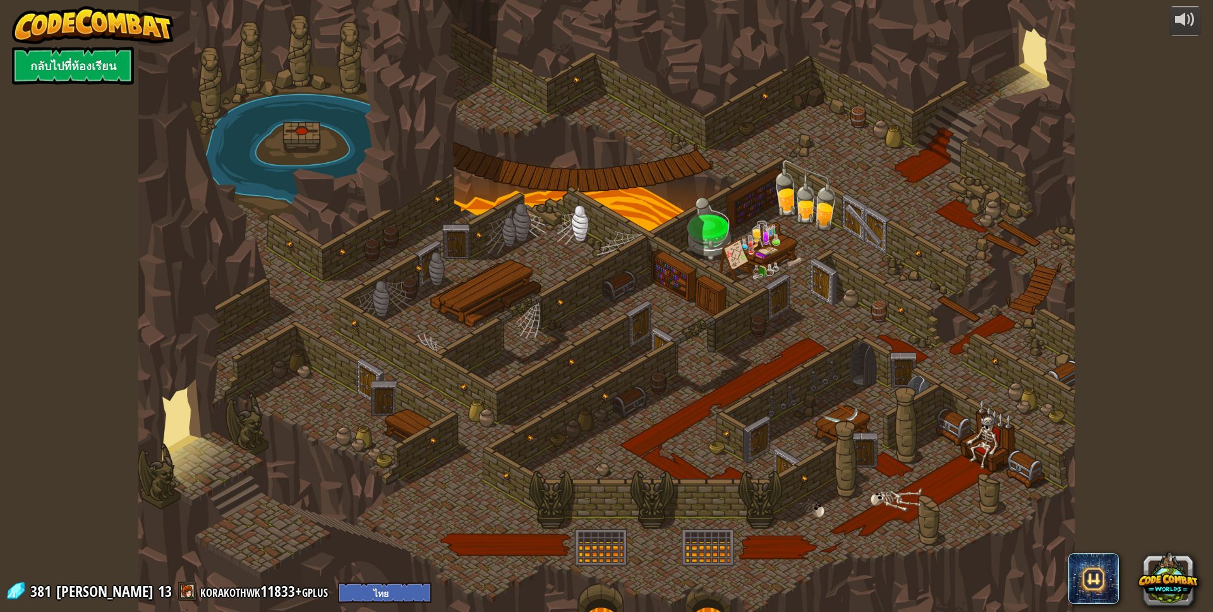
select select "th"
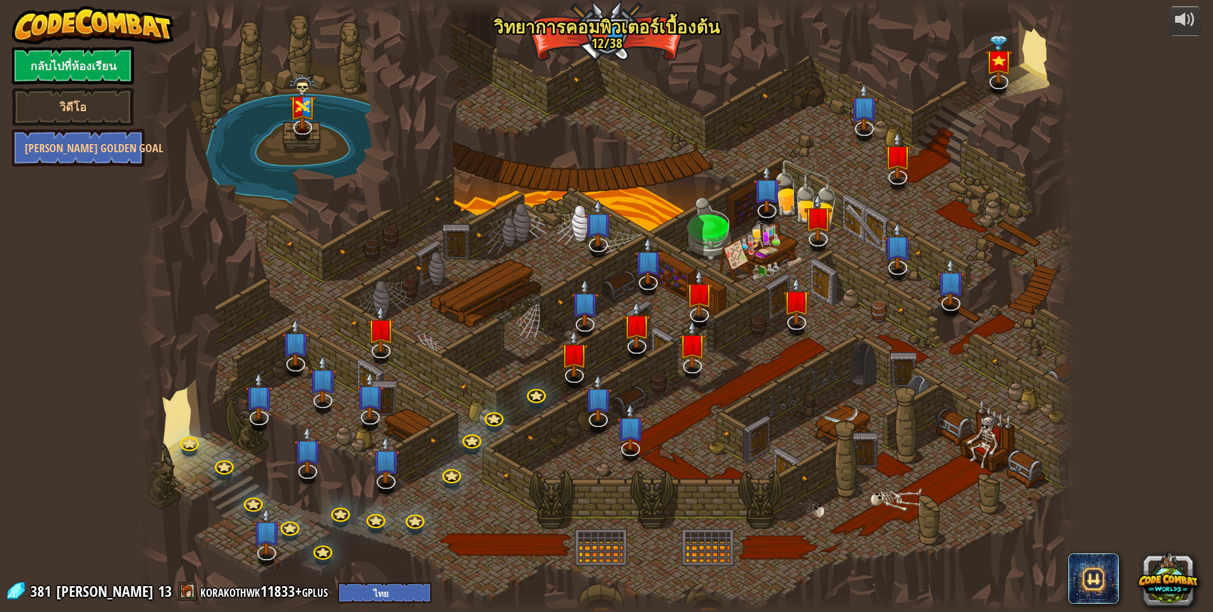
select select "th"
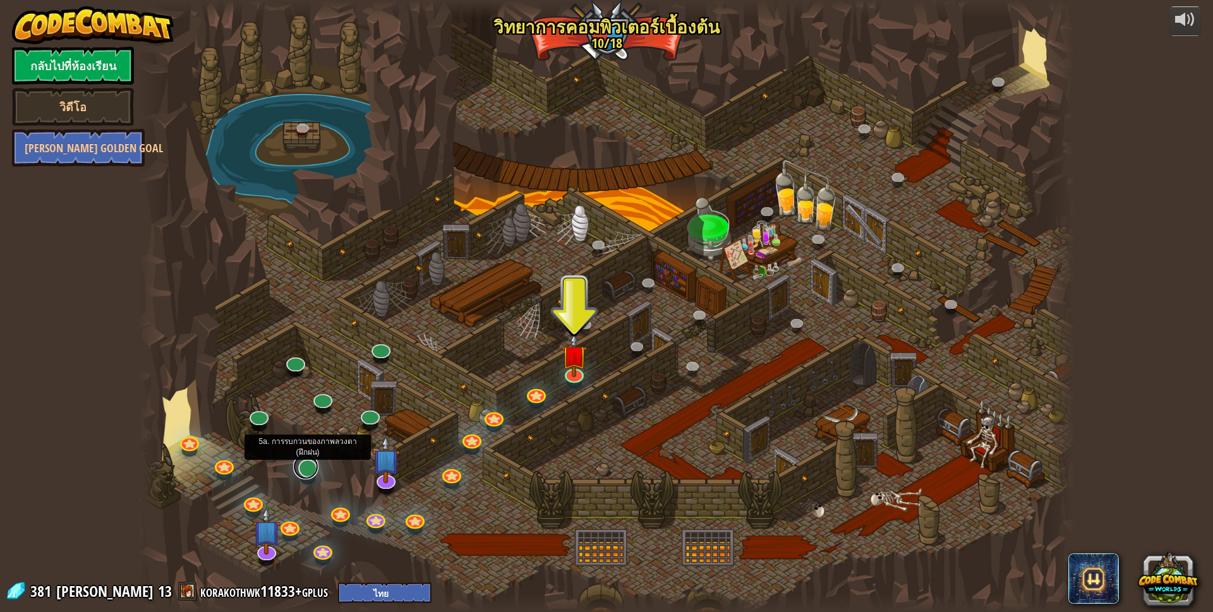
click at [298, 474] on link at bounding box center [305, 466] width 25 height 25
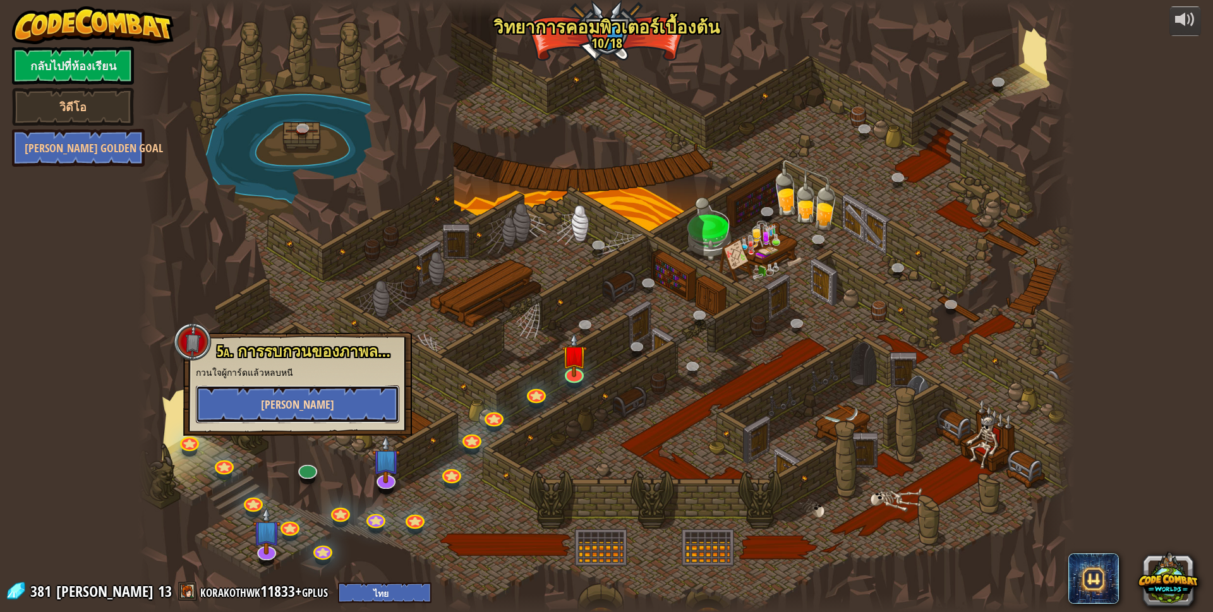
click at [318, 403] on button "[PERSON_NAME]" at bounding box center [297, 404] width 203 height 38
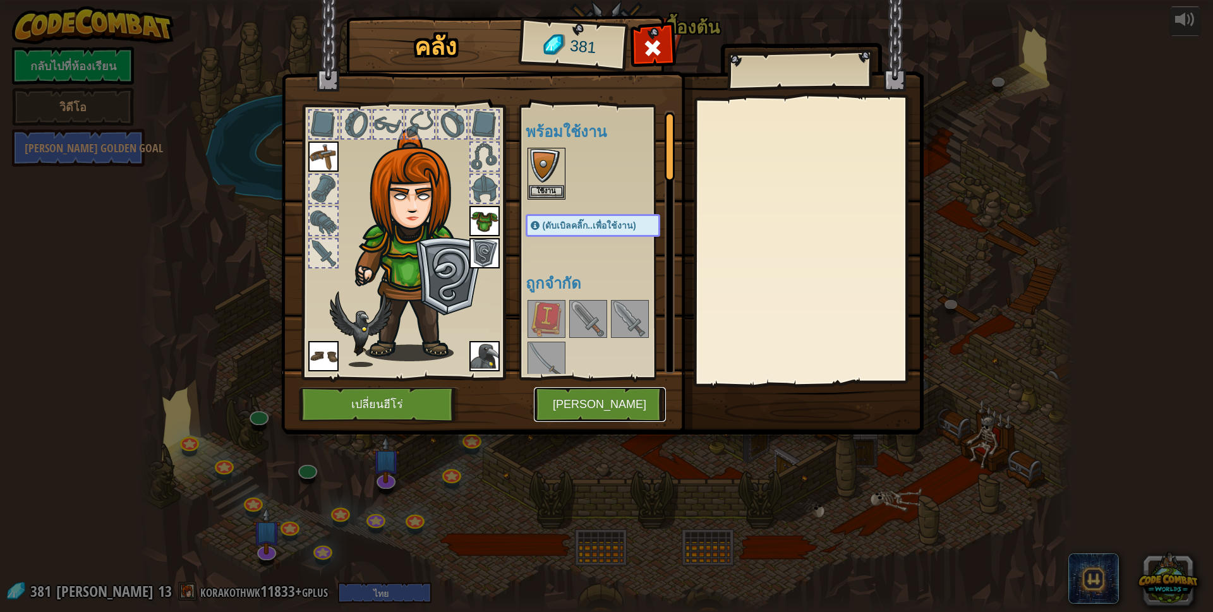
click at [576, 390] on button "[PERSON_NAME]" at bounding box center [600, 404] width 132 height 35
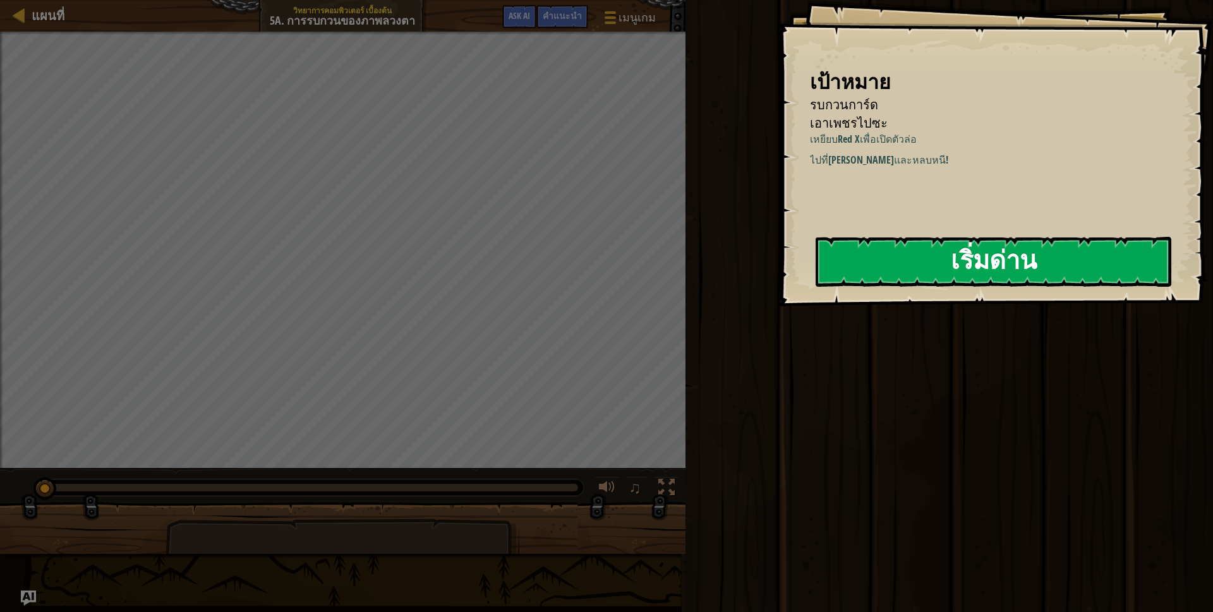
click at [924, 260] on button "เริ่มด่าน" at bounding box center [994, 262] width 356 height 50
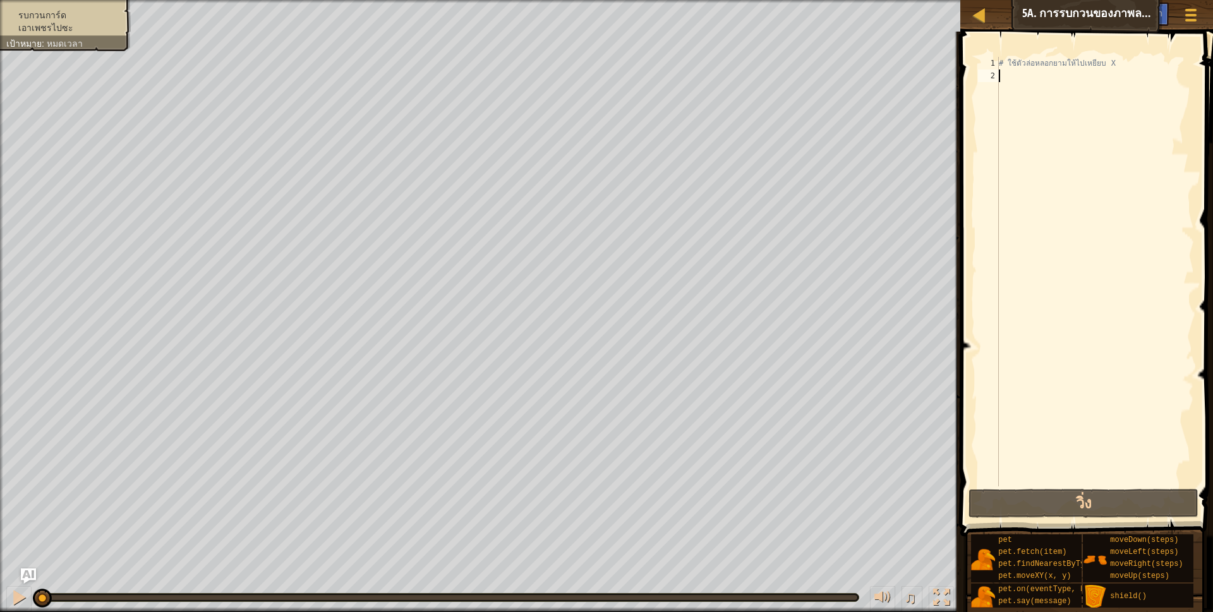
type textarea "h"
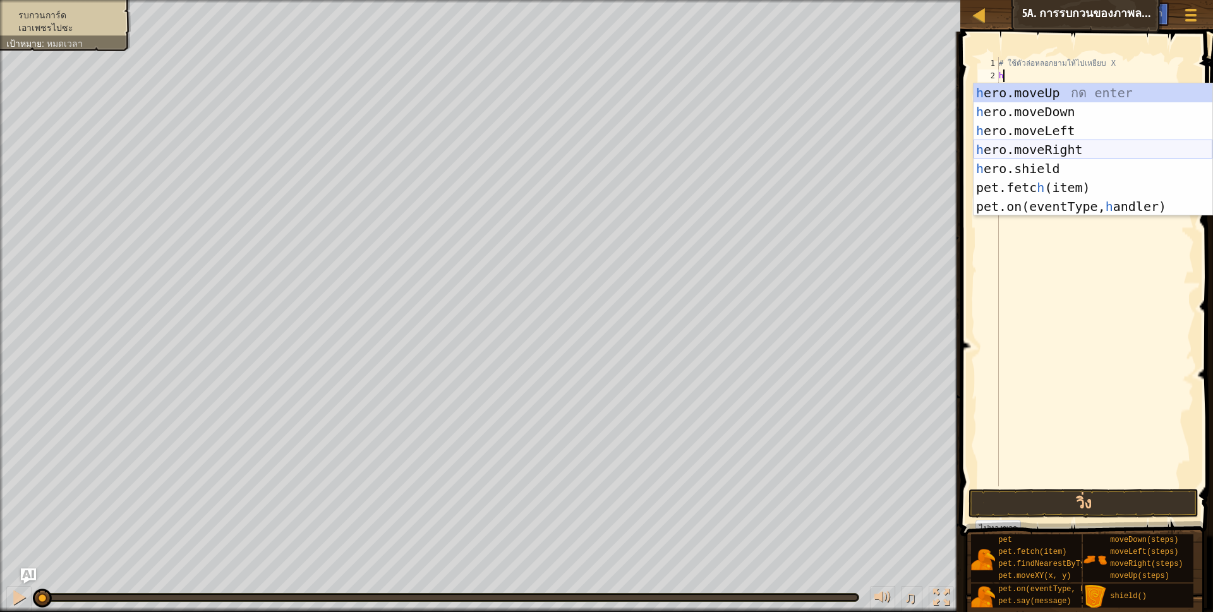
click at [1070, 143] on div "h ero.moveUp กด enter h ero.moveDown กด enter h ero.moveLeft กด enter h ero.mov…" at bounding box center [1093, 168] width 239 height 171
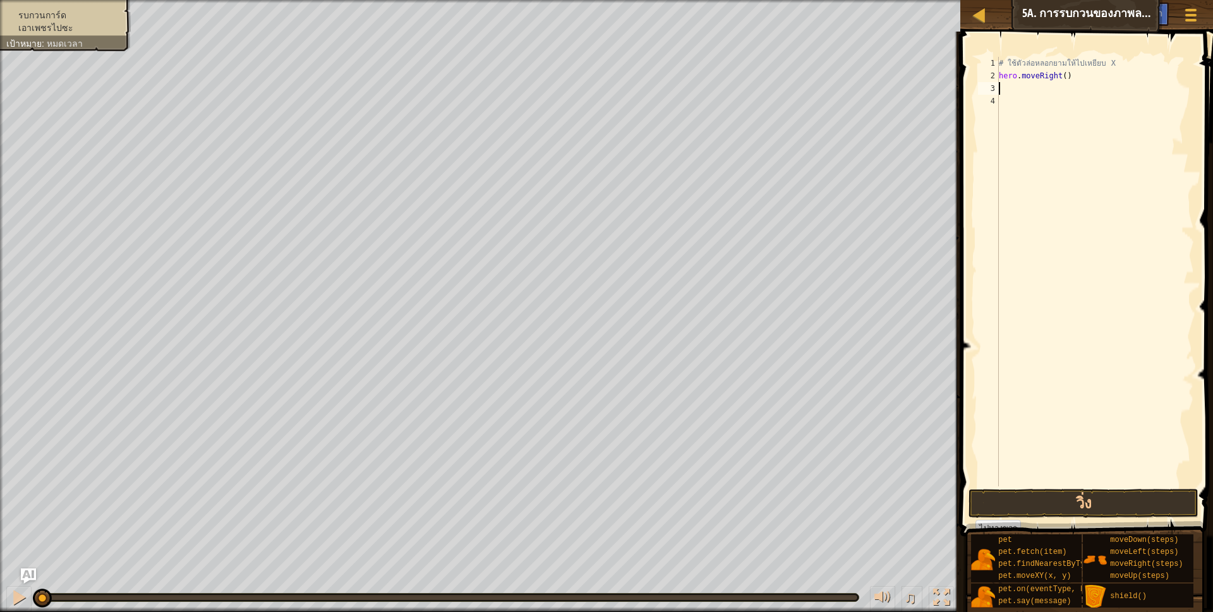
scroll to position [3, 0]
click at [1061, 75] on div "# ใช้ตัวล่อหลอกยามให้ไปเหยียบ X hero . moveRight ( )" at bounding box center [1095, 284] width 198 height 455
type textarea "hero.moveRight(3)"
click at [1070, 79] on div "# ใช้ตัวล่อหลอกยามให้ไปเหยียบ X hero . moveRight ( 3 )" at bounding box center [1095, 284] width 198 height 455
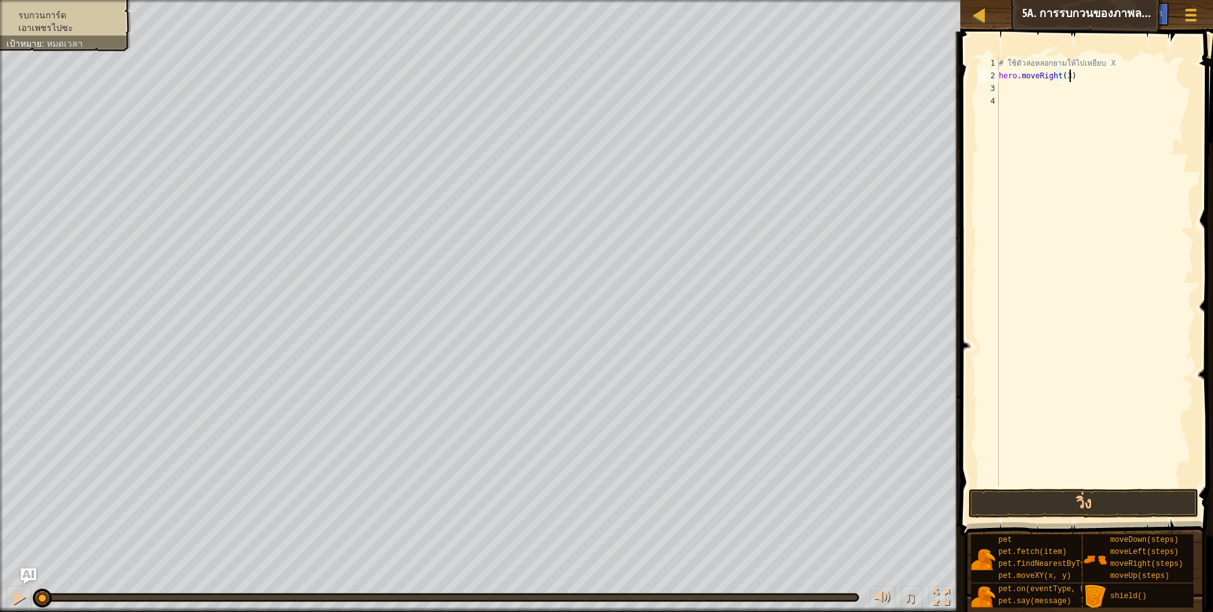
click at [1059, 96] on div "# ใช้ตัวล่อหลอกยามให้ไปเหยียบ X hero . moveRight ( 3 )" at bounding box center [1095, 284] width 198 height 455
click at [1060, 85] on div "# ใช้ตัวล่อหลอกยามให้ไปเหยียบ X hero . moveRight ( 3 )" at bounding box center [1095, 284] width 198 height 455
click at [1067, 76] on div "# ใช้ตัวล่อหลอกยามให้ไปเหยียบ X hero . moveRight ( 3 ) h" at bounding box center [1095, 284] width 198 height 455
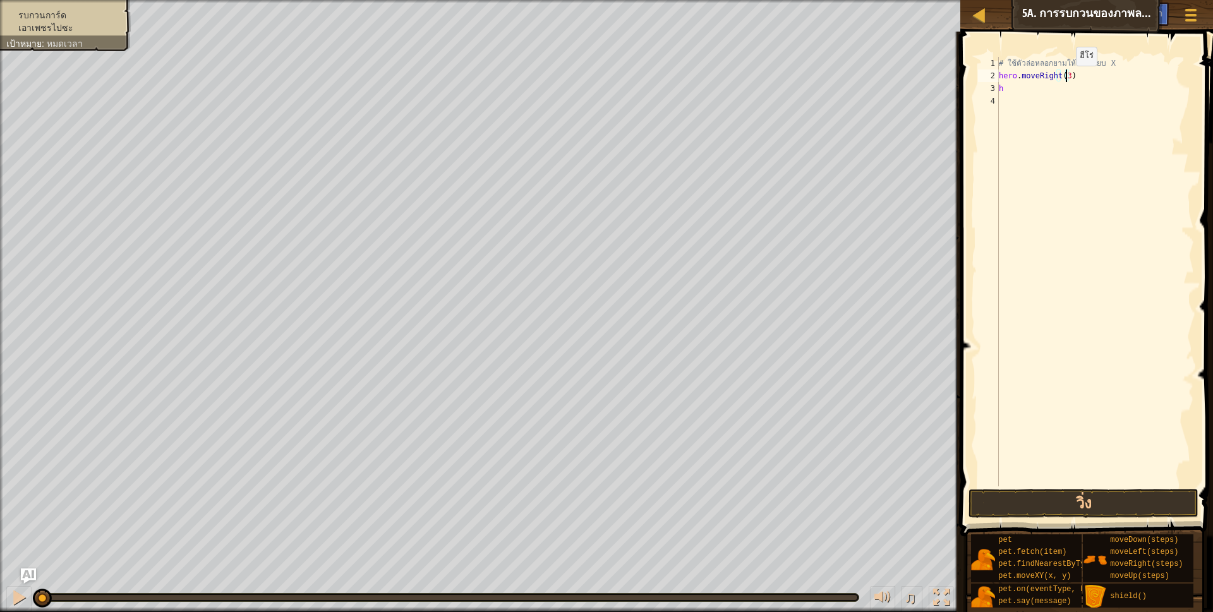
type textarea "hero.moveRight()"
click at [1052, 95] on div "# ใช้ตัวล่อหลอกยามให้ไปเหยียบ X hero . moveRight ( ) h" at bounding box center [1095, 284] width 198 height 455
click at [1049, 87] on div "# ใช้ตัวล่อหลอกยามให้ไปเหยียบ X hero . moveRight ( ) h" at bounding box center [1095, 284] width 198 height 455
type textarea "h"
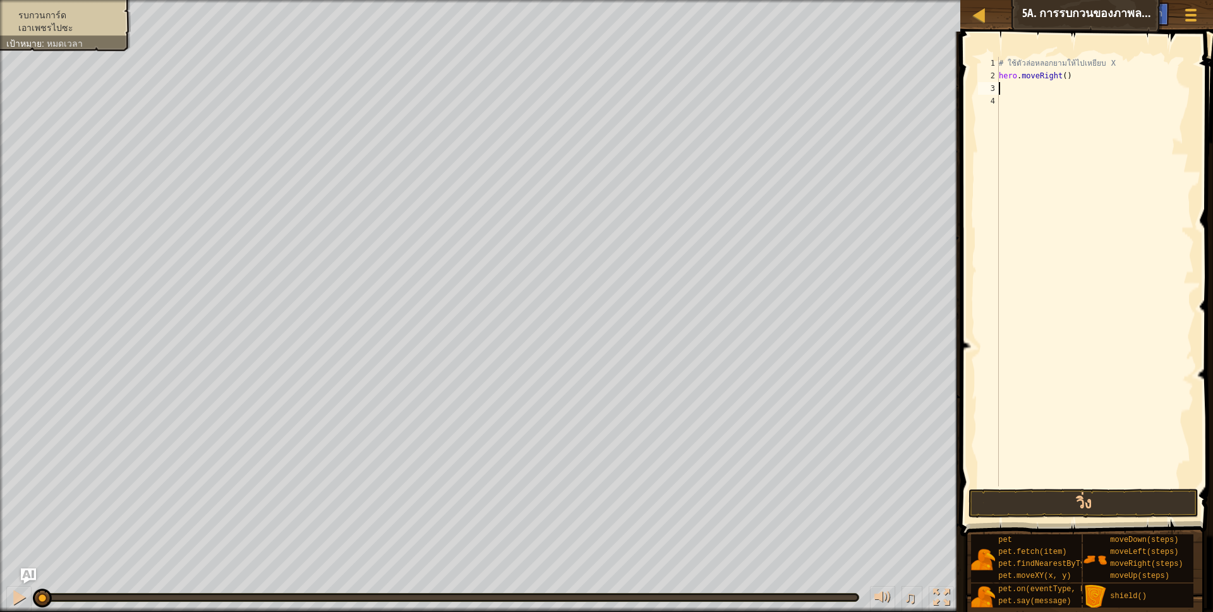
type textarea "h"
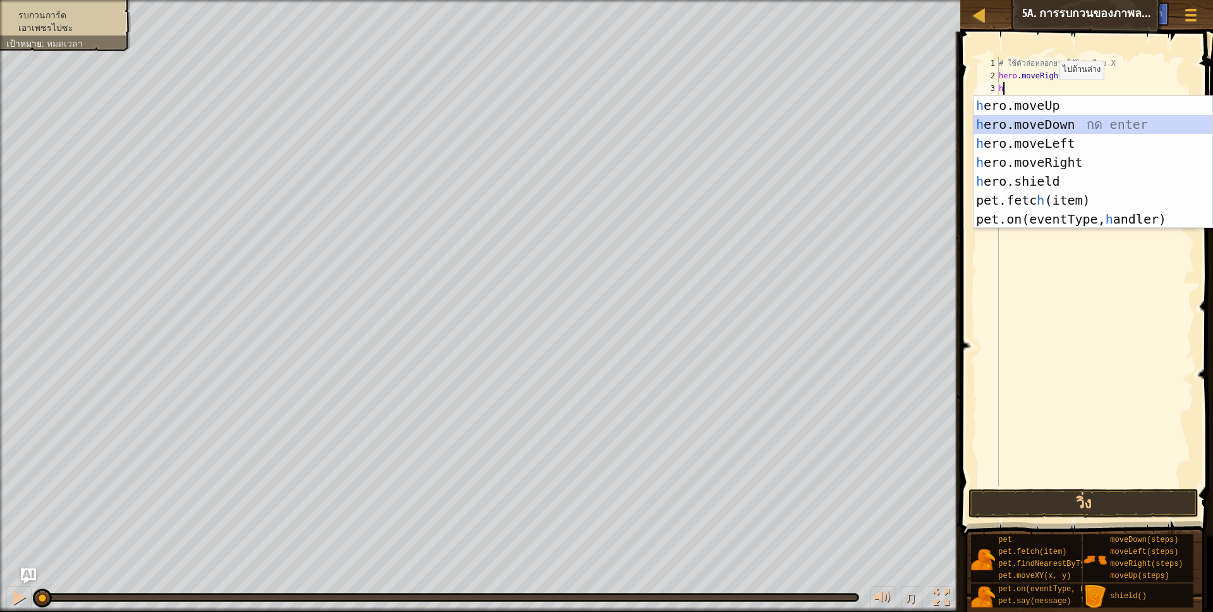
click at [1077, 121] on div "h ero.moveUp กด enter h ero.moveDown กด enter h ero.moveLeft กด enter h ero.mov…" at bounding box center [1093, 181] width 239 height 171
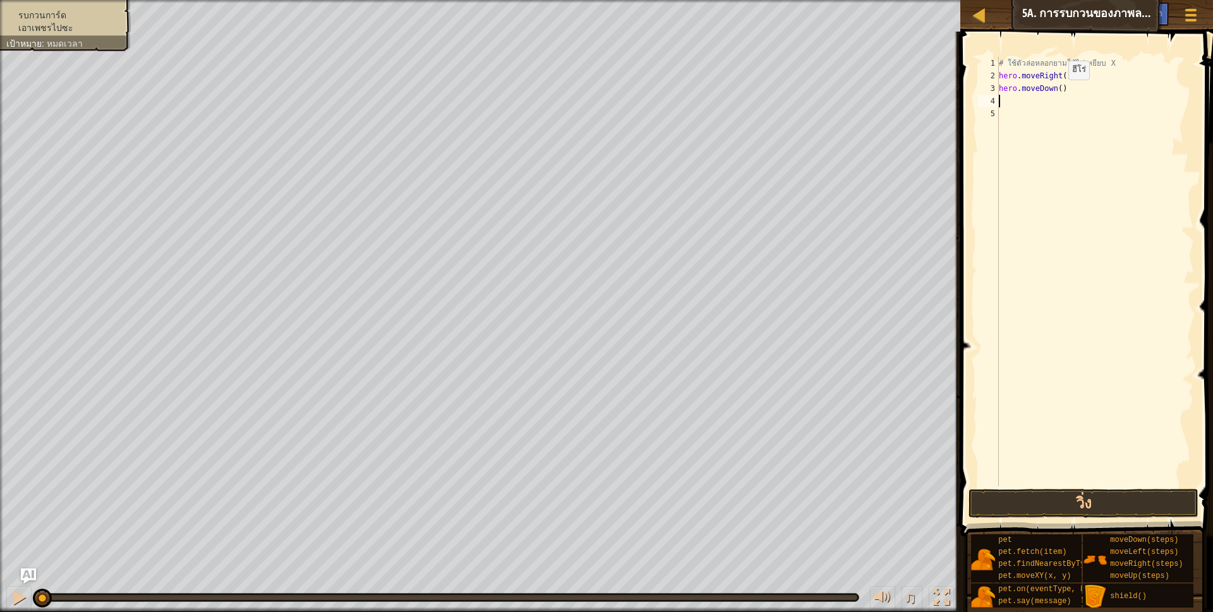
click at [1057, 92] on div "# ใช้ตัวล่อหลอกยามให้ไปเหยียบ X hero . moveRight ( ) hero . moveDown ( )" at bounding box center [1095, 284] width 198 height 455
type textarea "hero.moveDown(2)"
click at [1054, 507] on button "วิ่ง" at bounding box center [1084, 503] width 231 height 29
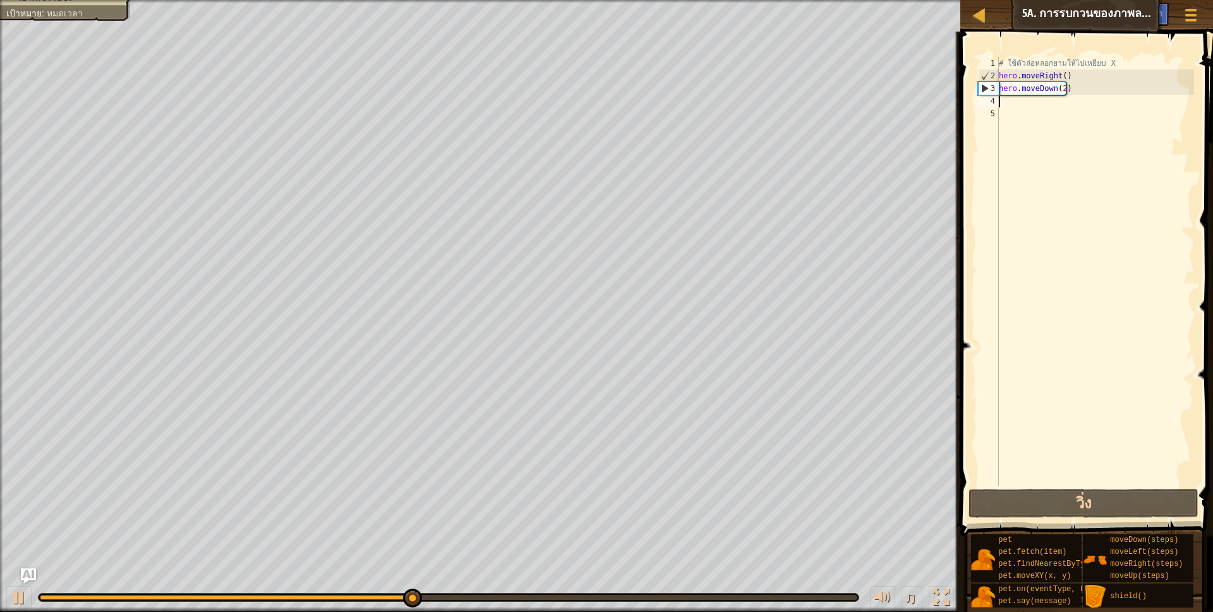
click at [1034, 102] on div "# ใช้ตัวล่อหลอกยามให้ไปเหยียบ X hero . moveRight ( ) hero . moveDown ( 2 )" at bounding box center [1095, 284] width 198 height 455
type textarea "h"
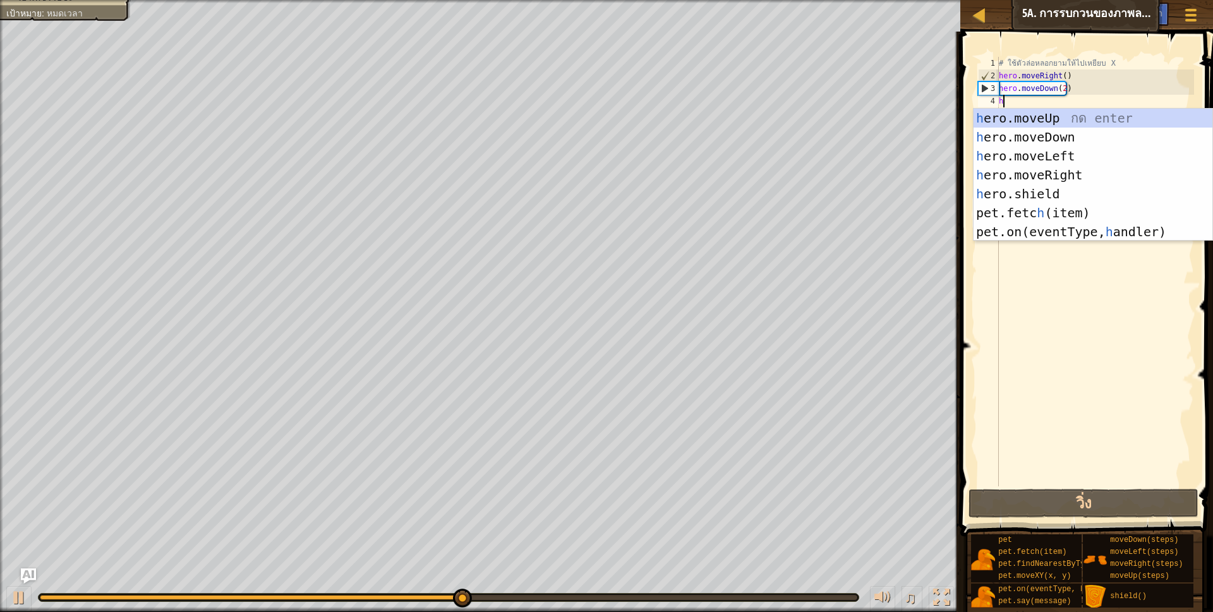
scroll to position [3, 3]
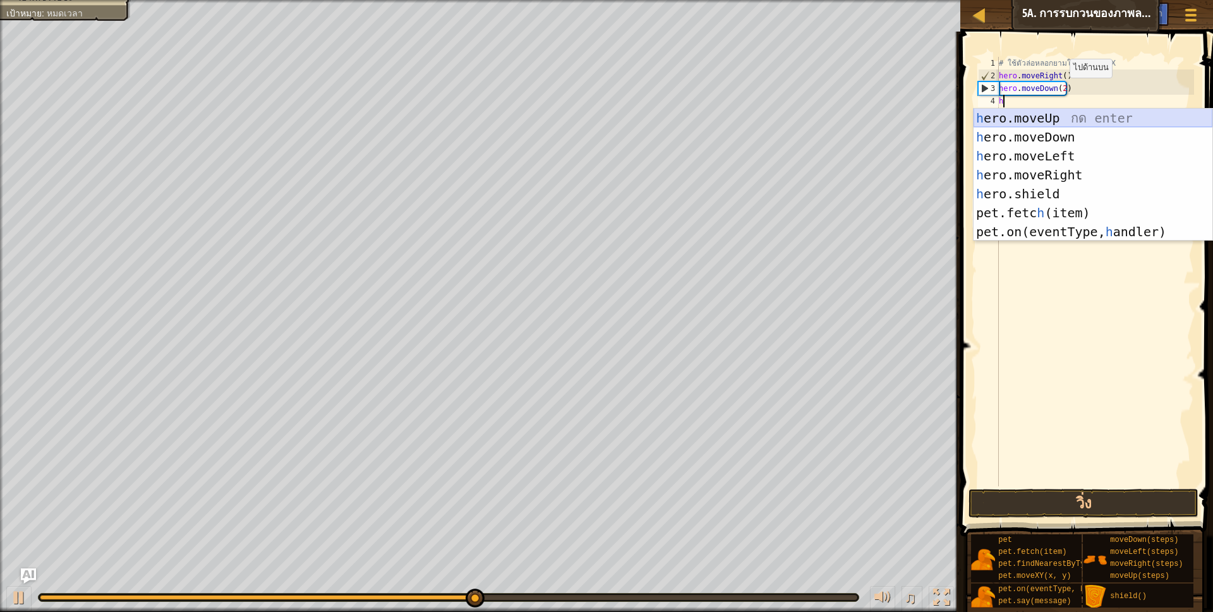
click at [1037, 114] on div "h ero.moveUp กด enter h ero.moveDown กด enter h ero.moveLeft กด enter h ero.mov…" at bounding box center [1093, 194] width 239 height 171
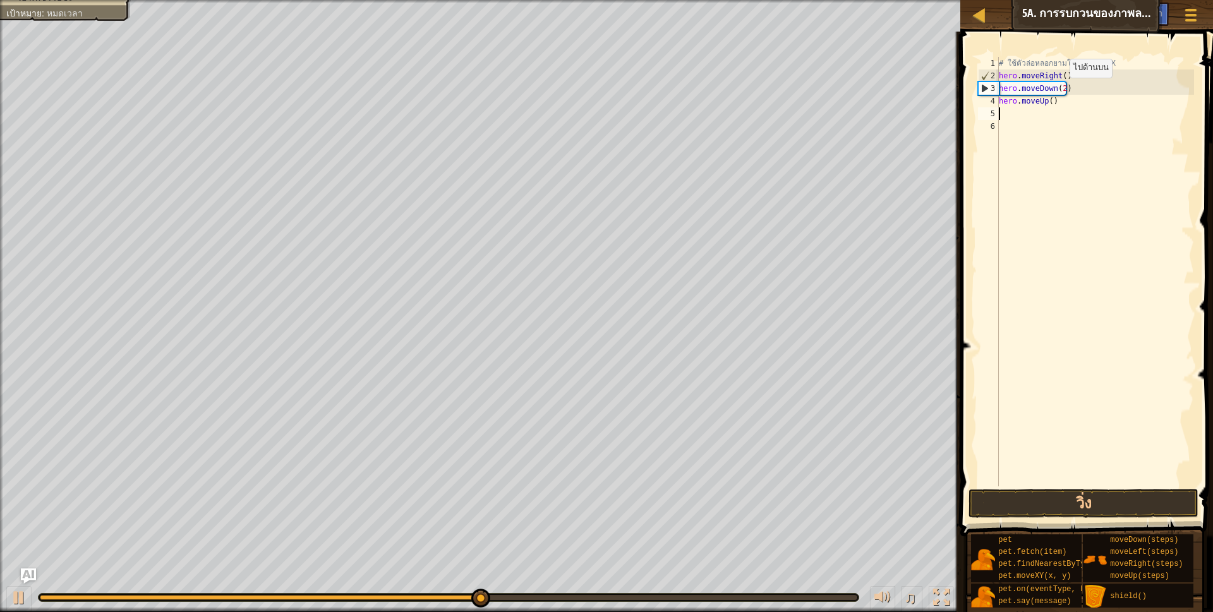
scroll to position [3, 0]
click at [1046, 102] on div "# ใช้ตัวล่อหลอกยามให้ไปเหยียบ X hero . moveRight ( ) hero . moveDown ( 2 ) hero…" at bounding box center [1095, 284] width 198 height 455
click at [1046, 103] on div "# ใช้ตัวล่อหลอกยามให้ไปเหยียบ X hero . moveRight ( ) hero . moveDown ( 2 ) hero…" at bounding box center [1095, 284] width 198 height 455
click at [1049, 100] on div "# ใช้ตัวล่อหลอกยามให้ไปเหยียบ X hero . moveRight ( ) hero . moveDown ( 2 ) hero…" at bounding box center [1095, 284] width 198 height 455
type textarea "hero.moveUp(2)"
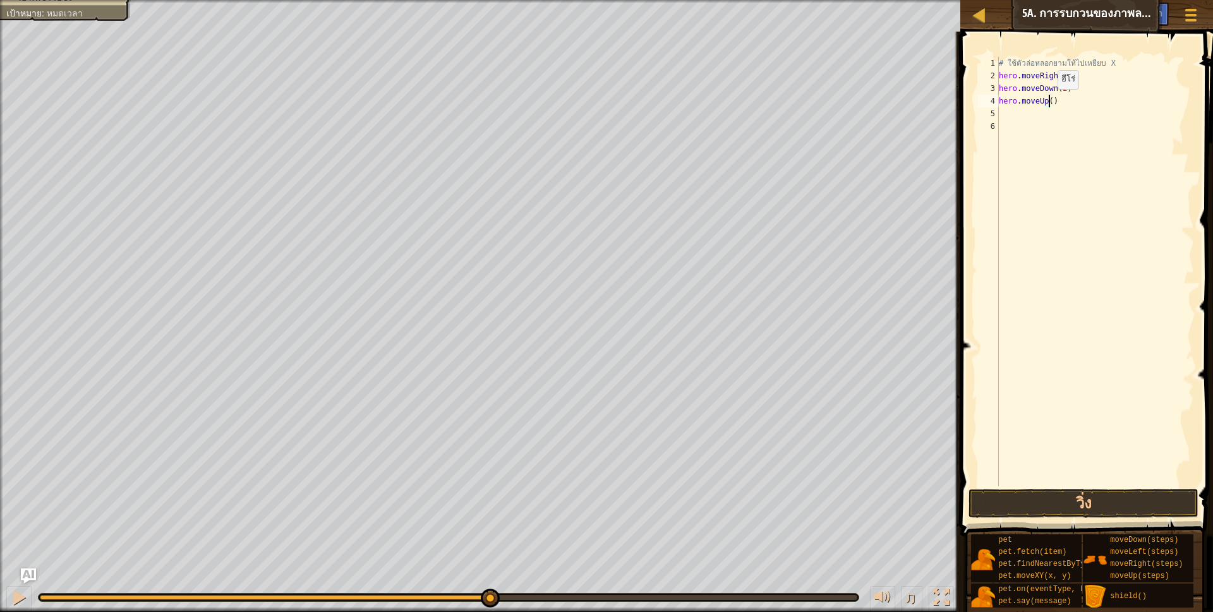
scroll to position [3, 45]
click at [1017, 114] on div "# ใช้ตัวล่อหลอกยามให้ไปเหยียบ X hero . moveRight ( ) hero . moveDown ( 2 ) hero…" at bounding box center [1095, 284] width 198 height 455
type textarea "h"
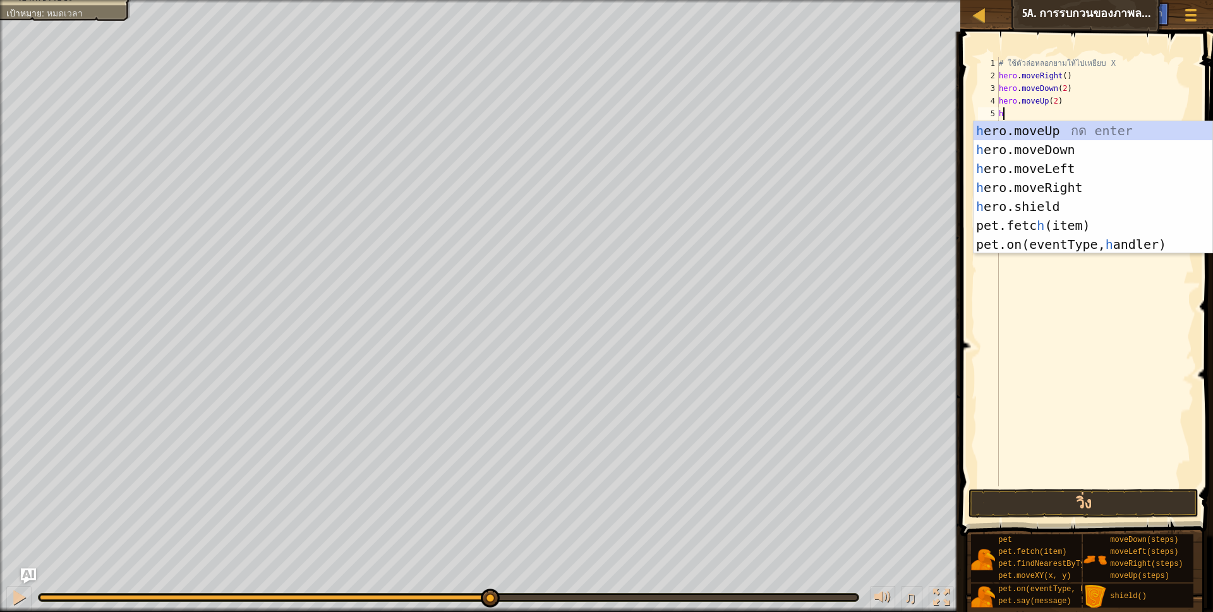
scroll to position [3, 3]
click at [1025, 185] on div "h ero.moveUp กด enter h ero.moveDown กด enter h ero.moveLeft กด enter h ero.mov…" at bounding box center [1093, 206] width 239 height 171
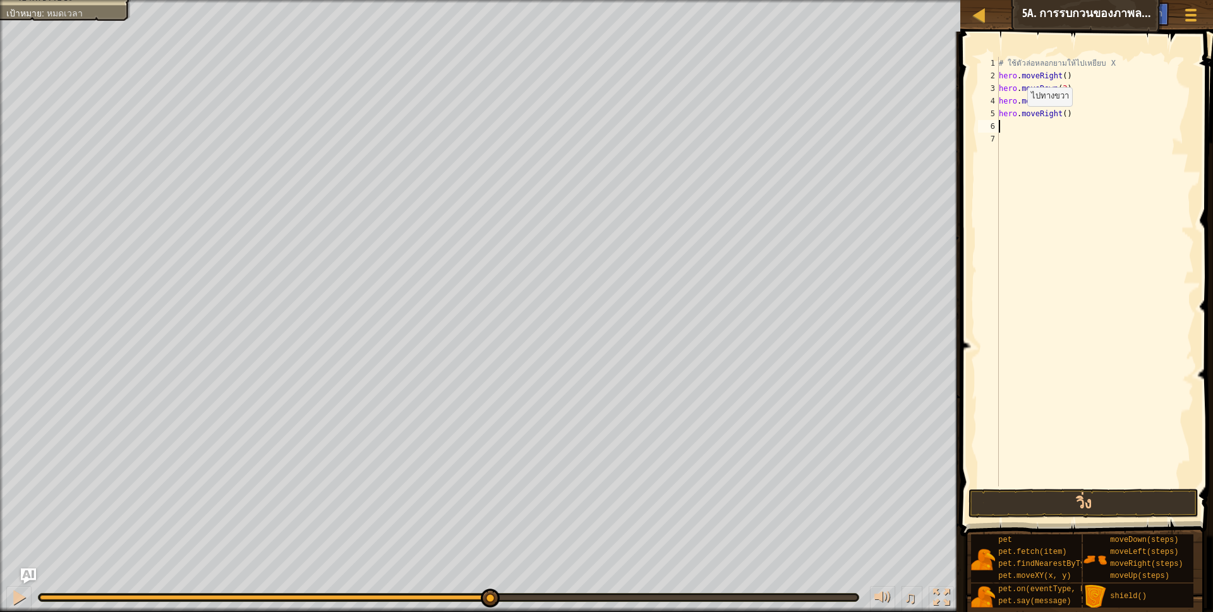
scroll to position [3, 0]
click at [1061, 118] on div "# ใช้ตัวล่อหลอกยามให้ไปเหยียบ X hero . moveRight ( ) hero . moveDown ( 2 ) hero…" at bounding box center [1095, 284] width 198 height 455
type textarea "hero.moveRight(4)"
click at [1013, 497] on button "วิ่ง" at bounding box center [1084, 503] width 231 height 29
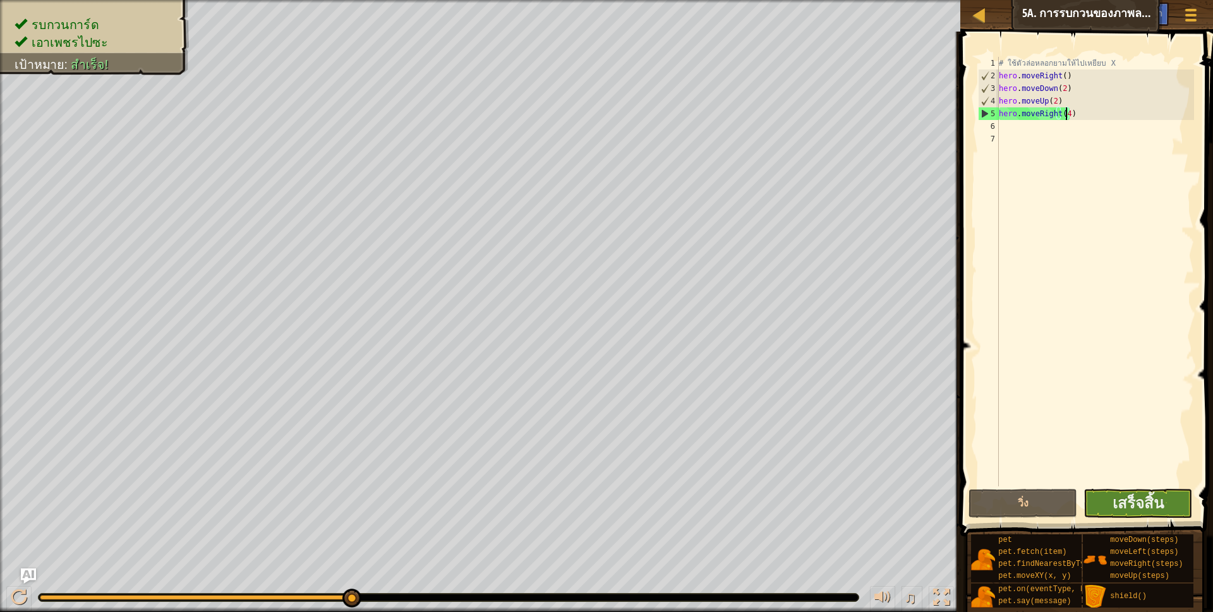
click at [1156, 517] on div "hero.moveRight(4) 1 2 3 4 5 6 7 # ใช้ตัวล่อหลอกยามให้ไปเหยียบ X hero . moveRigh…" at bounding box center [1085, 309] width 257 height 542
click at [1154, 502] on span "เสร็จสิ้น" at bounding box center [1138, 503] width 51 height 20
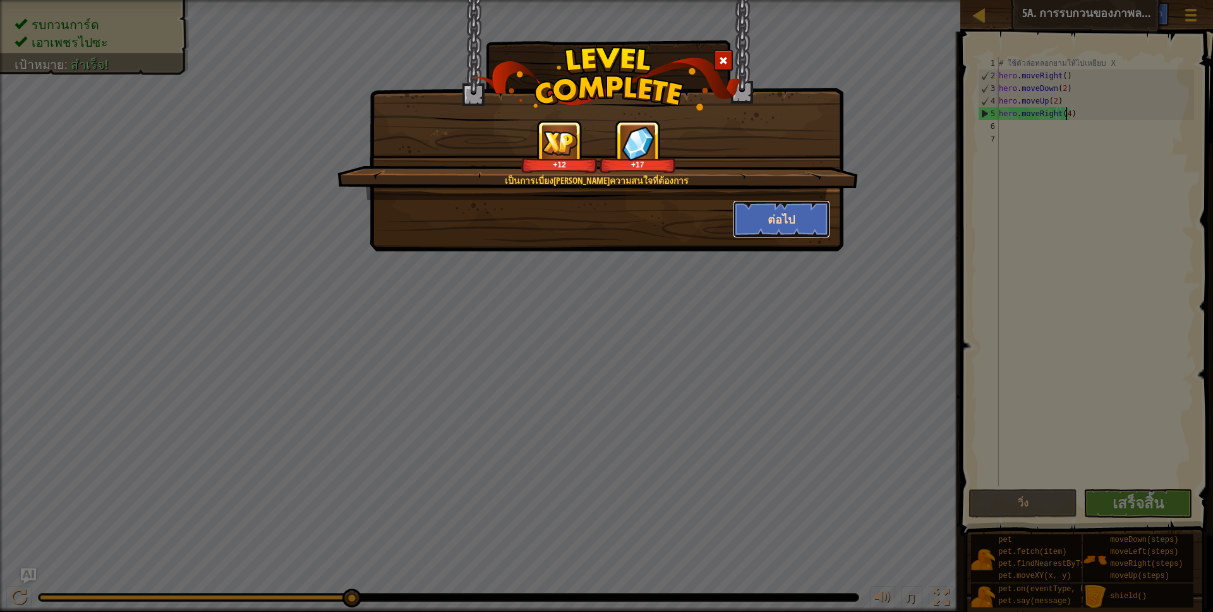
click at [790, 231] on button "ต่อไป" at bounding box center [782, 219] width 98 height 38
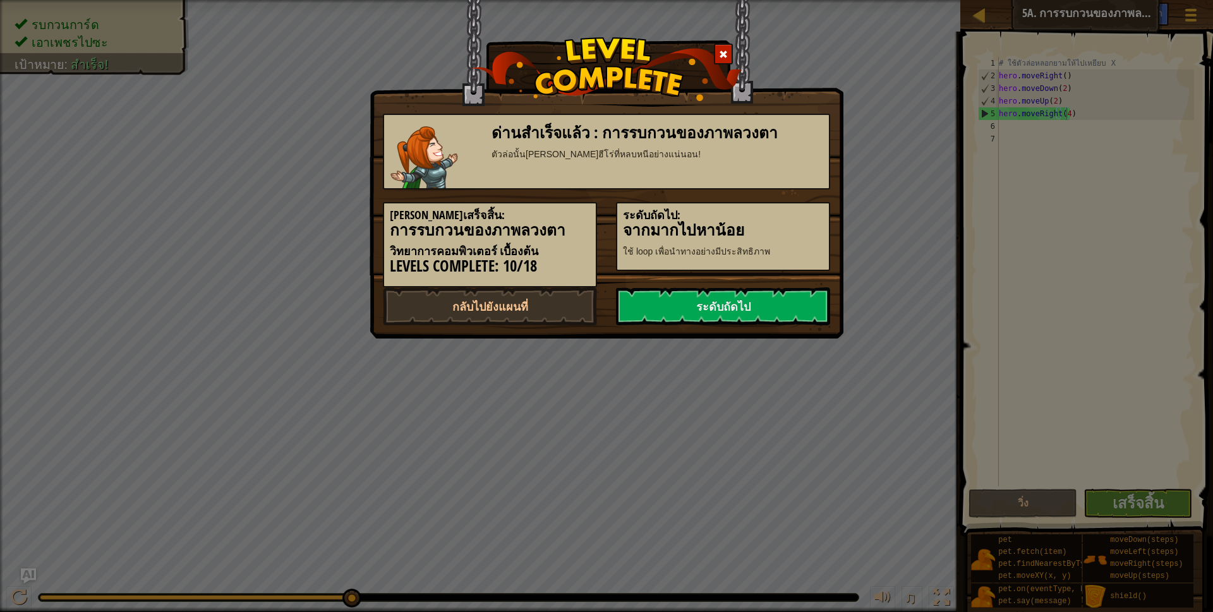
drag, startPoint x: 931, startPoint y: 78, endPoint x: 924, endPoint y: 94, distance: 17.3
click at [931, 80] on div "ด่านสำเร็จแล้ว : การรบกวนของภาพลวงตา ตัวล่อนั้น[PERSON_NAME]ฮีโร่ที่หลบหนีอย่าง…" at bounding box center [606, 306] width 1213 height 612
click at [535, 312] on link "กลับไปยังแผนที่" at bounding box center [490, 306] width 214 height 38
select select "th"
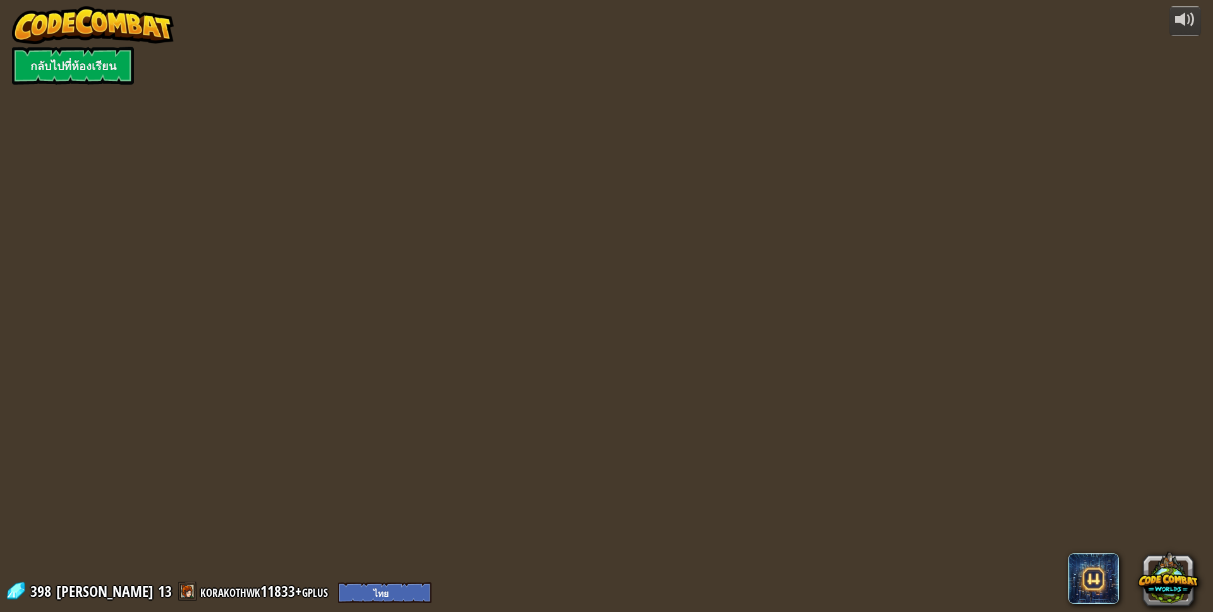
select select "th"
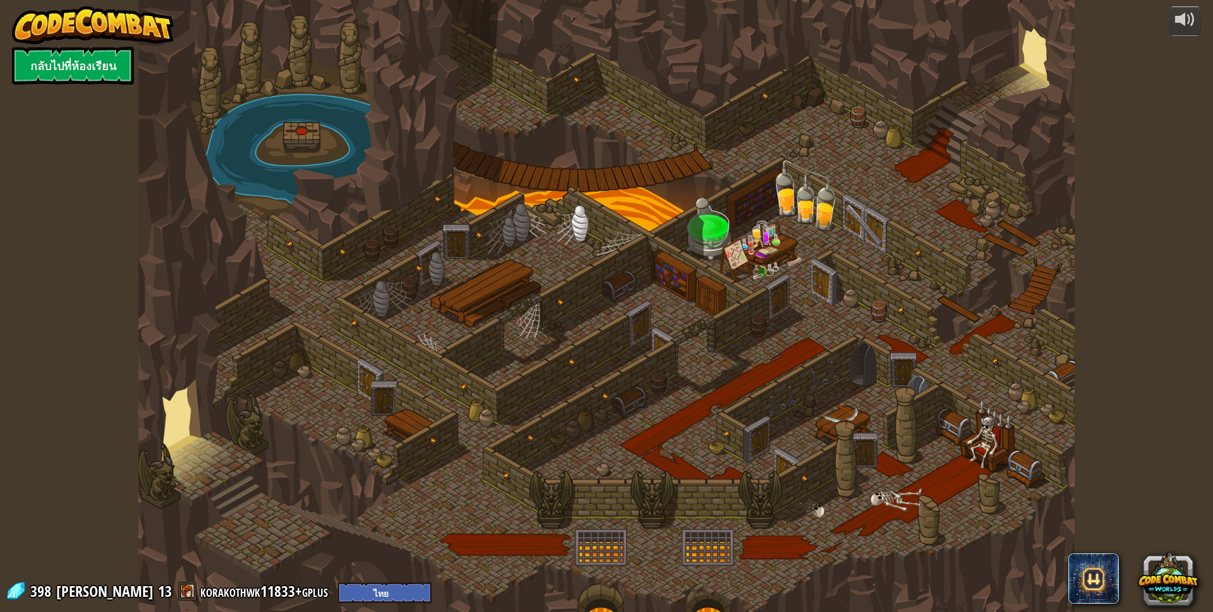
select select "th"
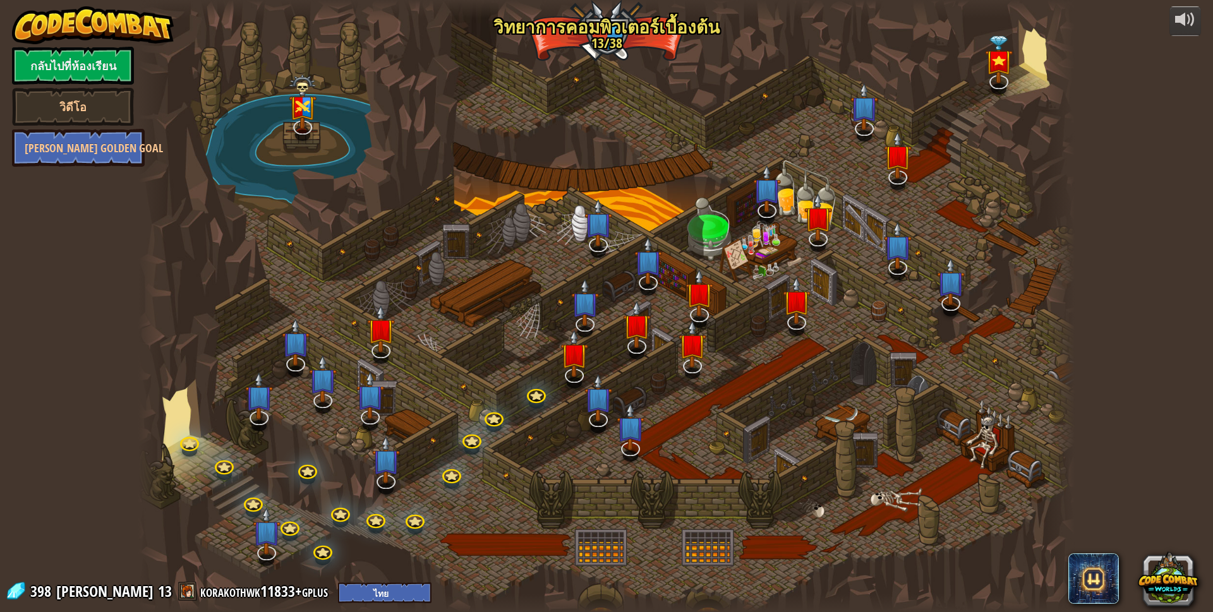
select select "th"
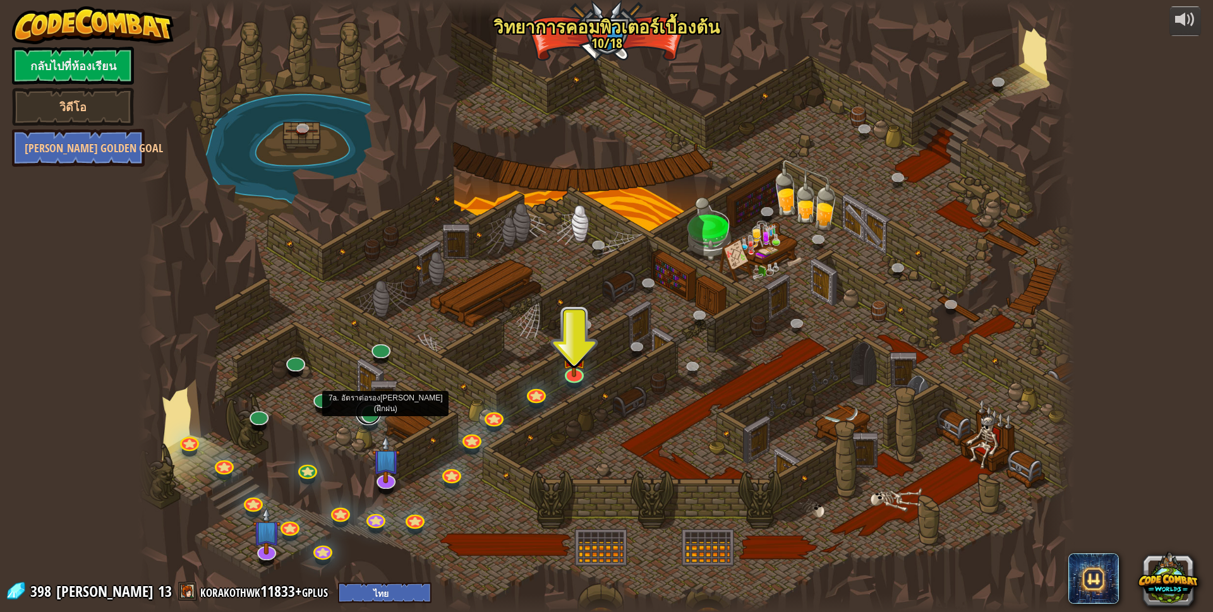
click at [378, 415] on link at bounding box center [368, 412] width 25 height 25
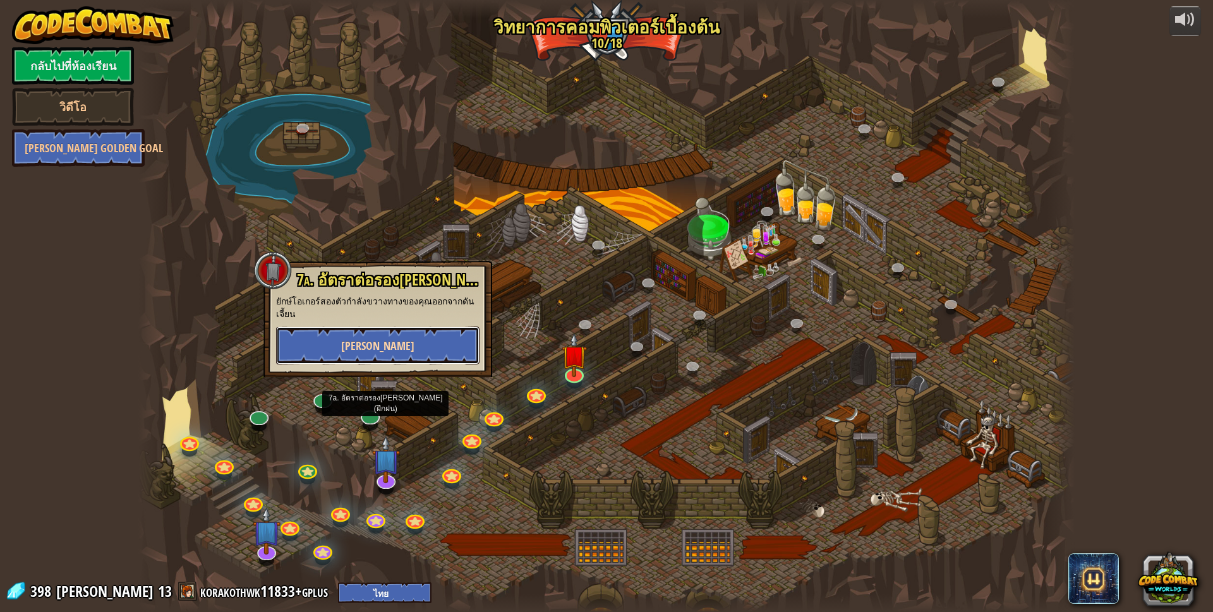
click at [399, 346] on button "[PERSON_NAME]" at bounding box center [377, 346] width 203 height 38
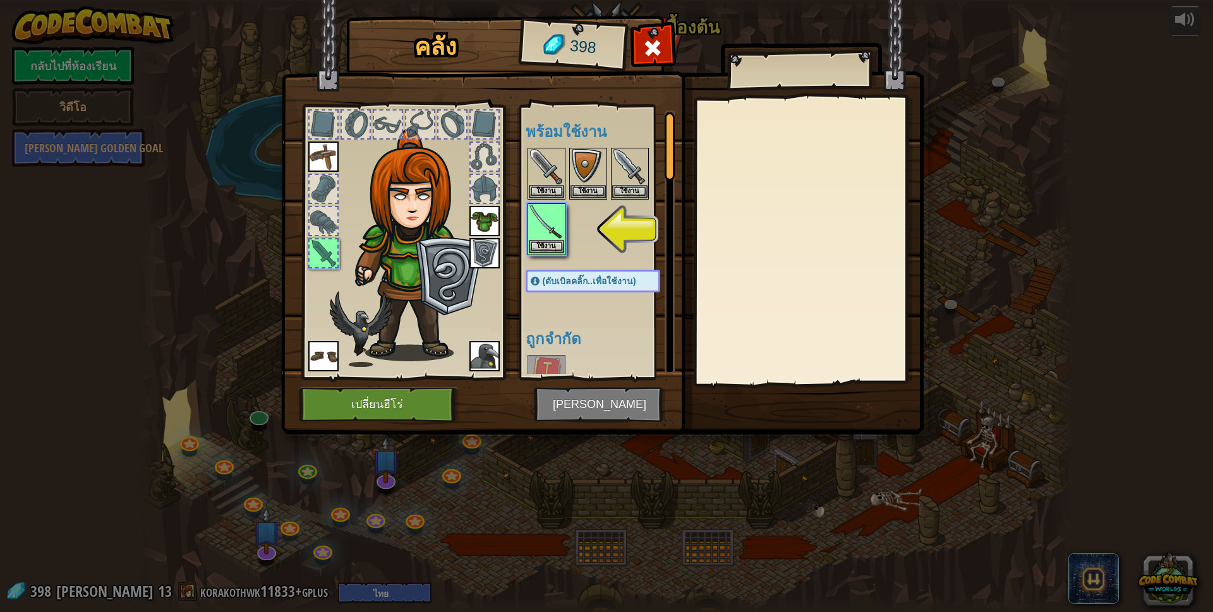
drag, startPoint x: 546, startPoint y: 233, endPoint x: 555, endPoint y: 251, distance: 20.3
click at [547, 236] on img at bounding box center [546, 222] width 35 height 35
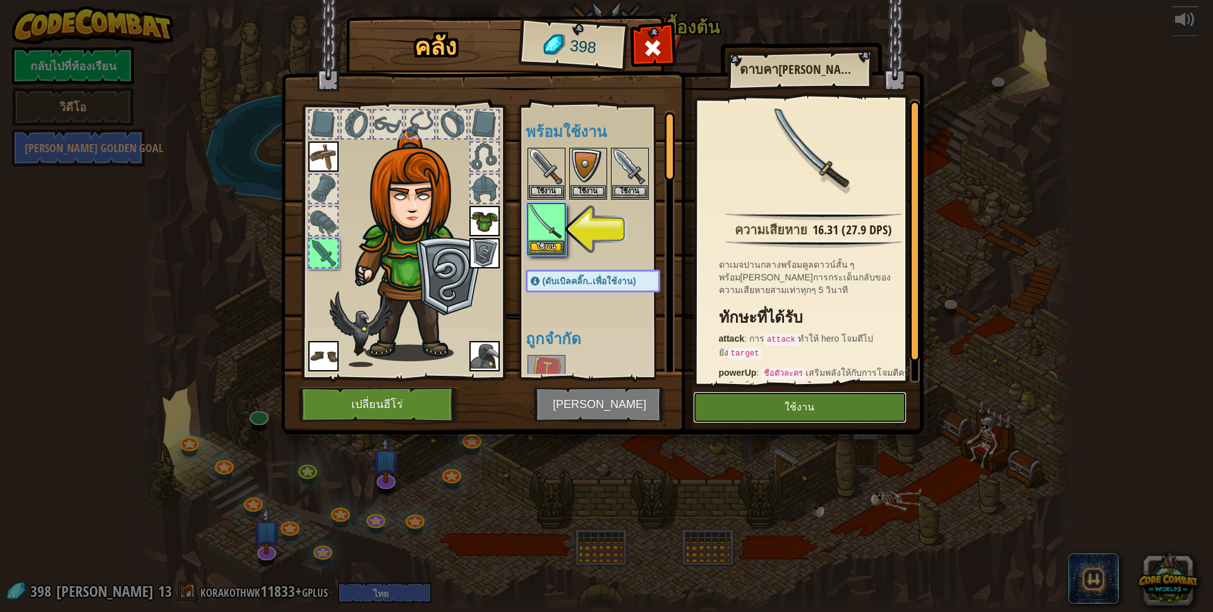
click at [760, 411] on button "ใช้งาน" at bounding box center [800, 408] width 214 height 32
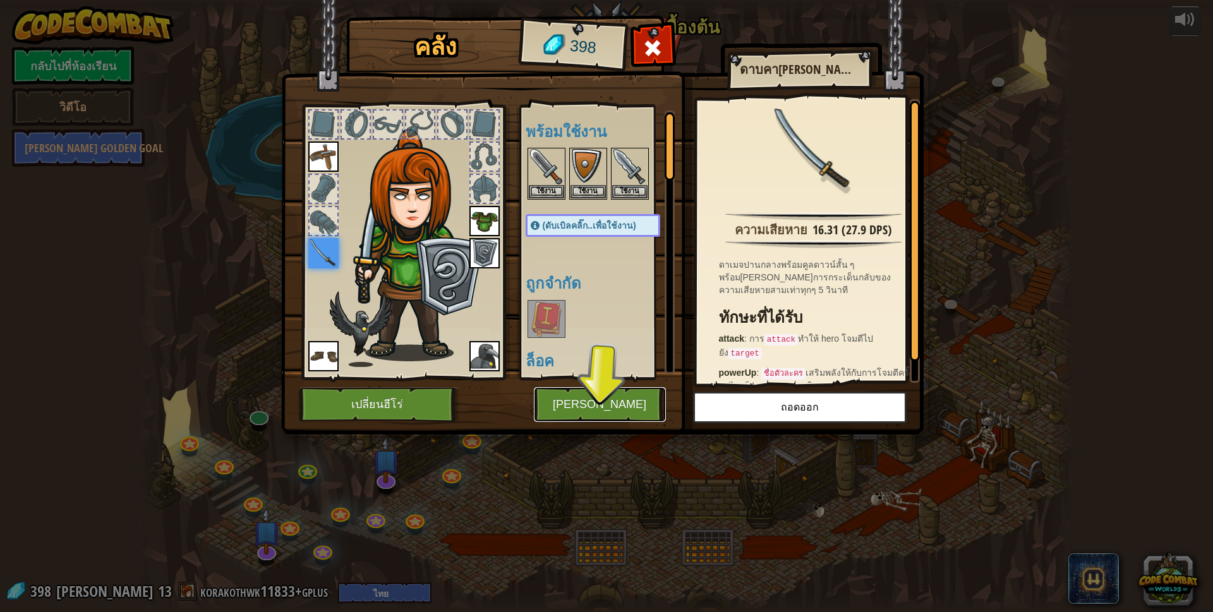
click at [601, 394] on button "[PERSON_NAME]" at bounding box center [600, 404] width 132 height 35
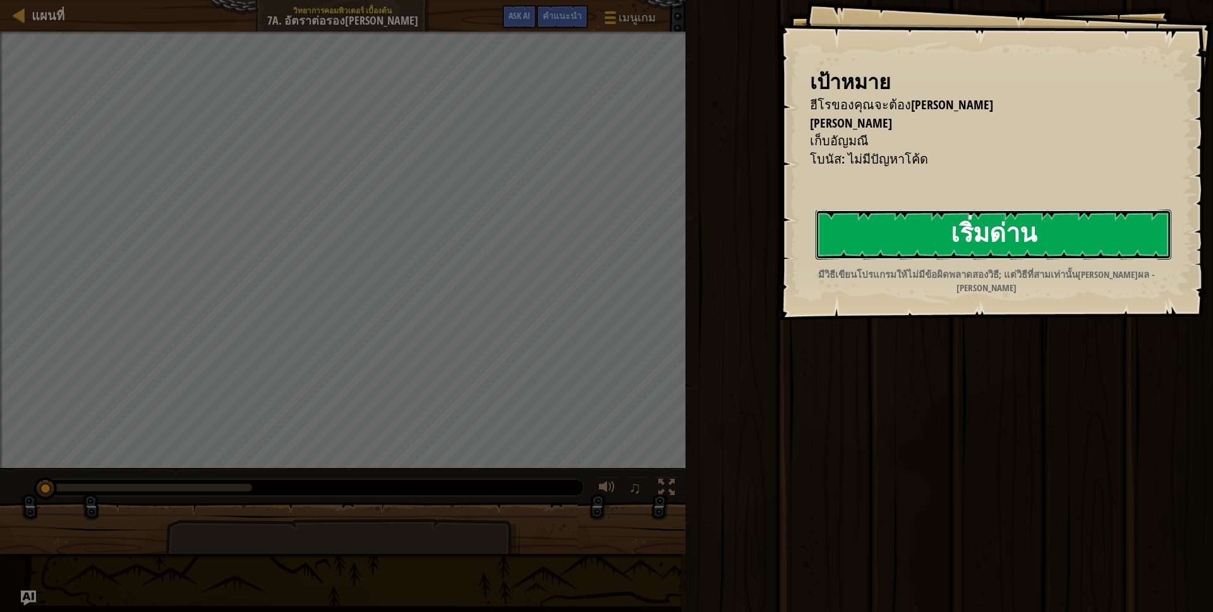
click at [956, 243] on button "เริ่มด่าน" at bounding box center [994, 235] width 356 height 50
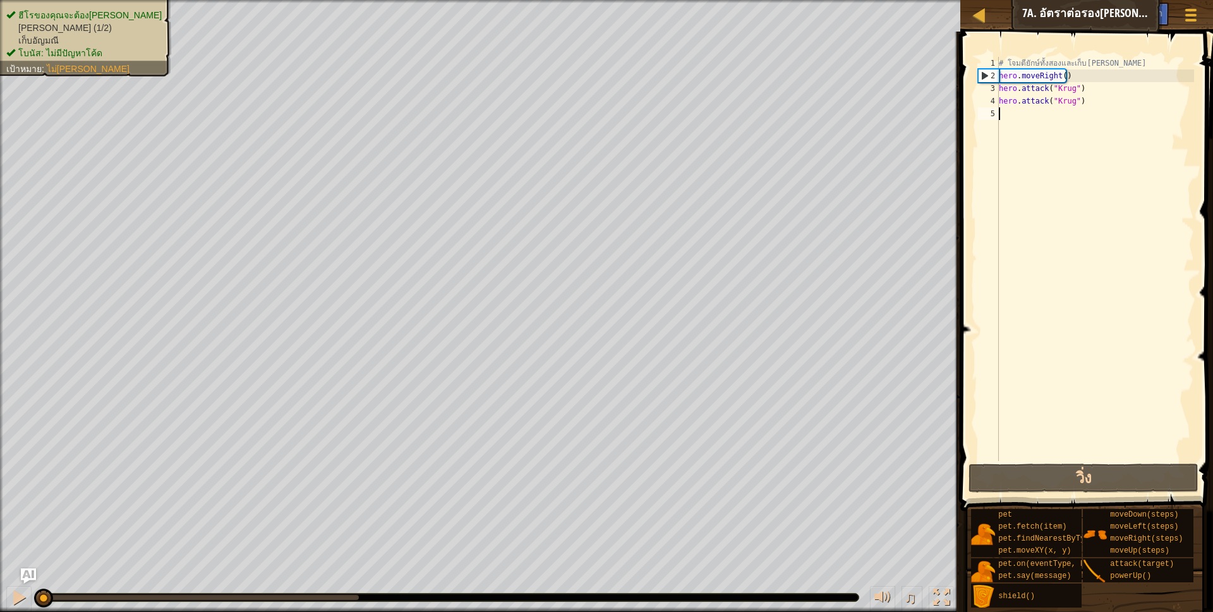
type textarea "h"
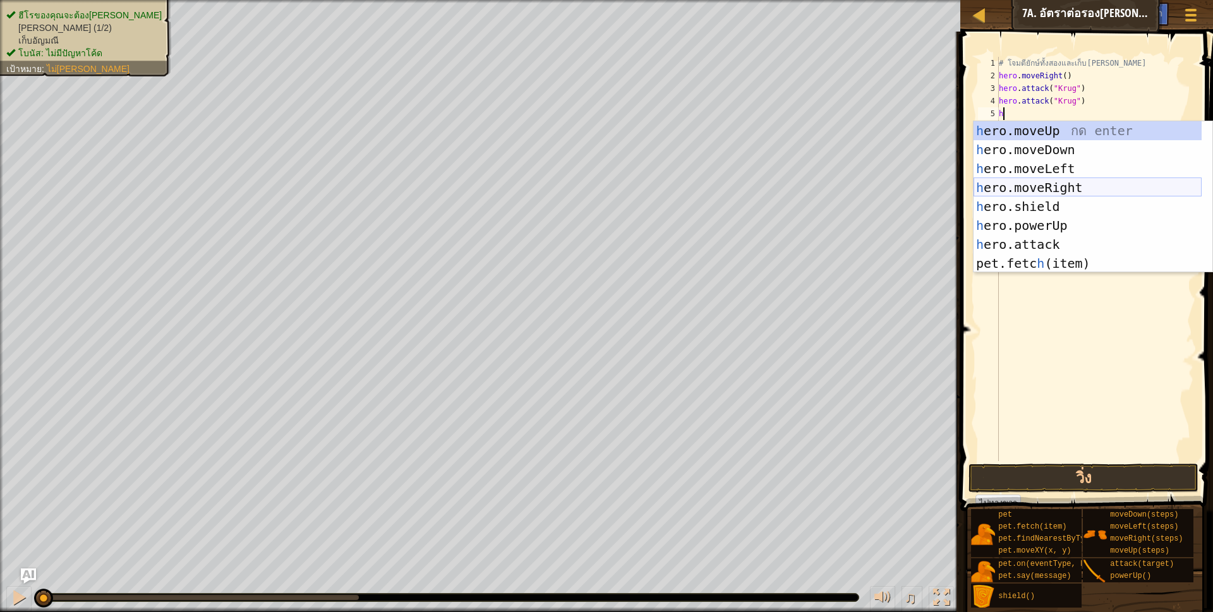
click at [1066, 183] on div "h ero.moveUp กด enter h ero.moveDown กด enter h ero.moveLeft กด enter h ero.mov…" at bounding box center [1088, 216] width 228 height 190
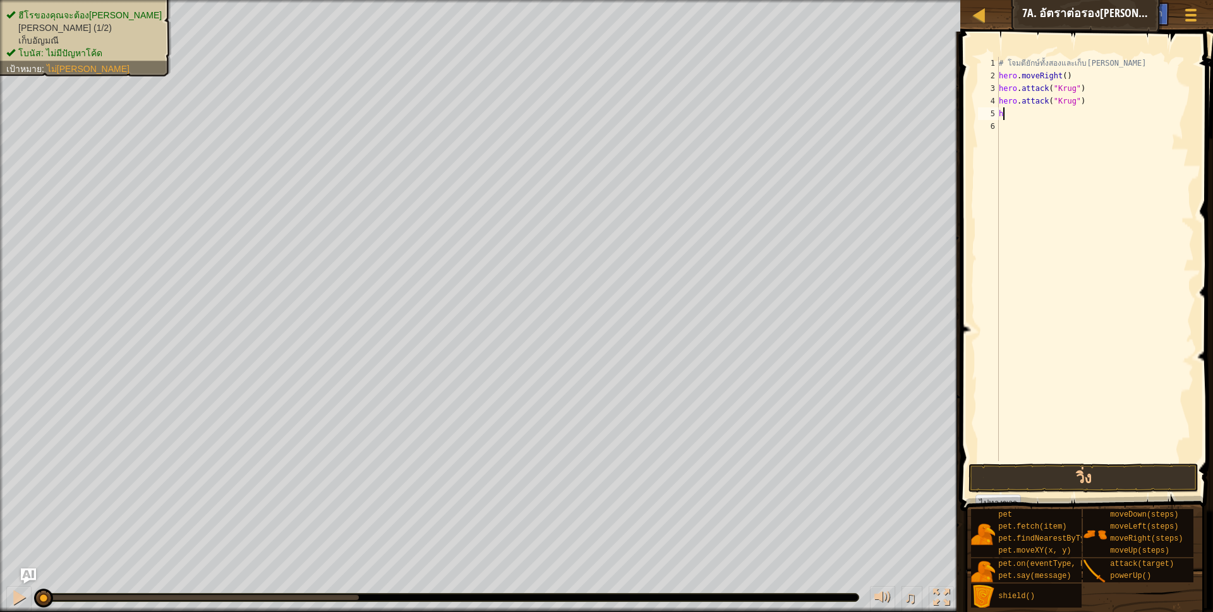
scroll to position [3, 0]
type textarea "h"
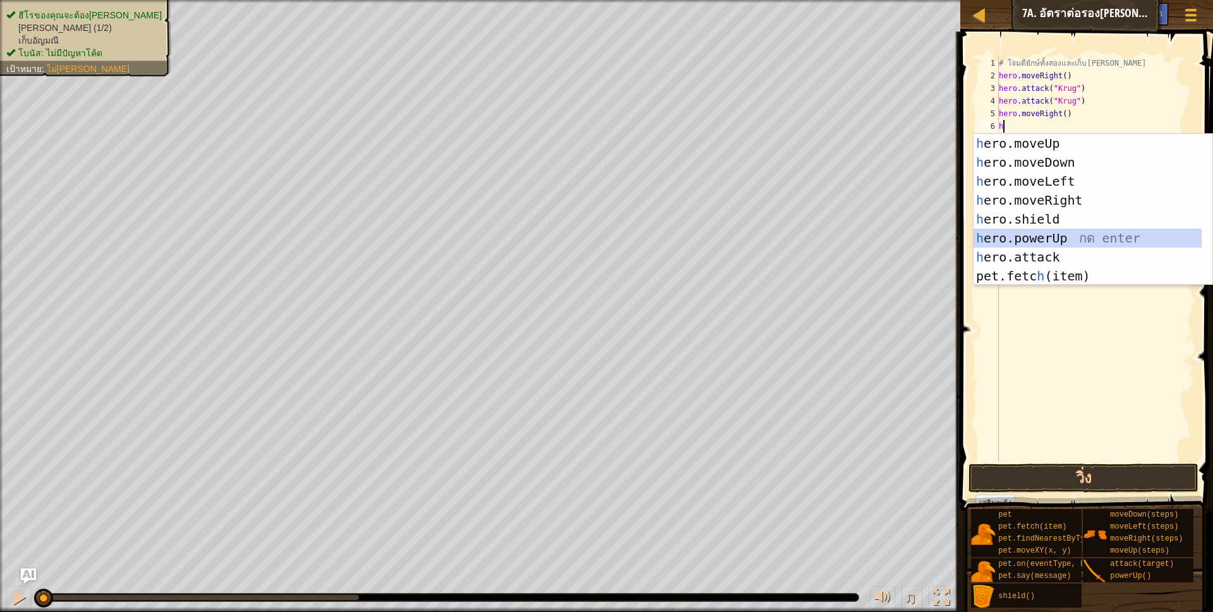
click at [1060, 238] on div "h ero.moveUp กด enter h ero.moveDown กด enter h ero.moveLeft กด enter h ero.mov…" at bounding box center [1088, 229] width 228 height 190
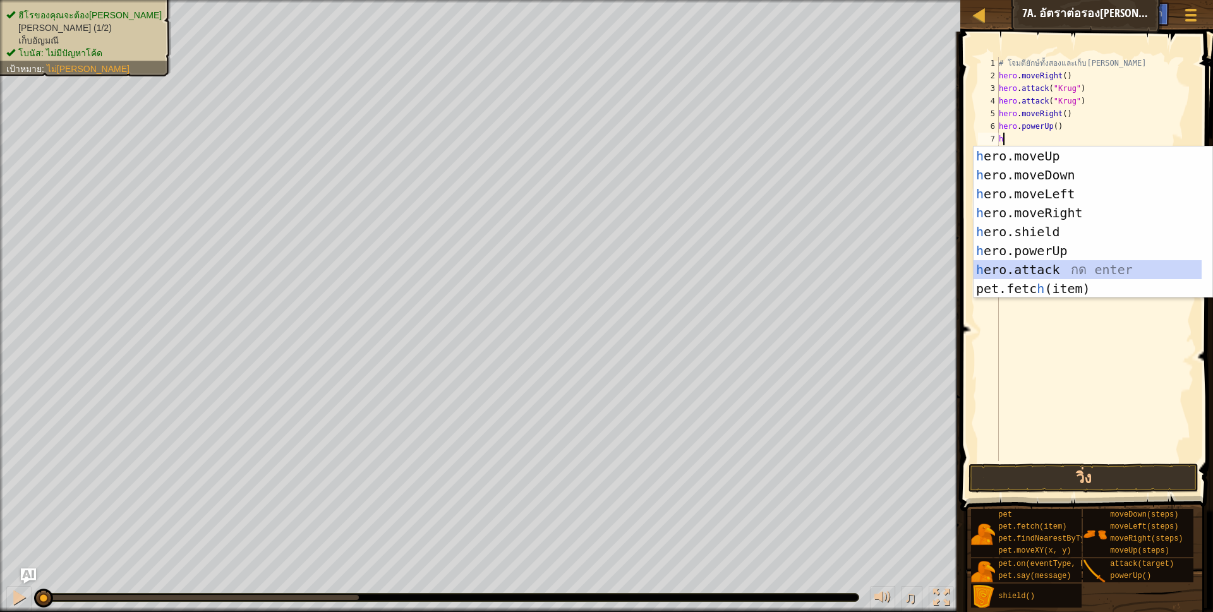
click at [1048, 269] on div "h ero.moveUp กด enter h ero.moveDown กด enter h ero.moveLeft กด enter h ero.mov…" at bounding box center [1088, 242] width 228 height 190
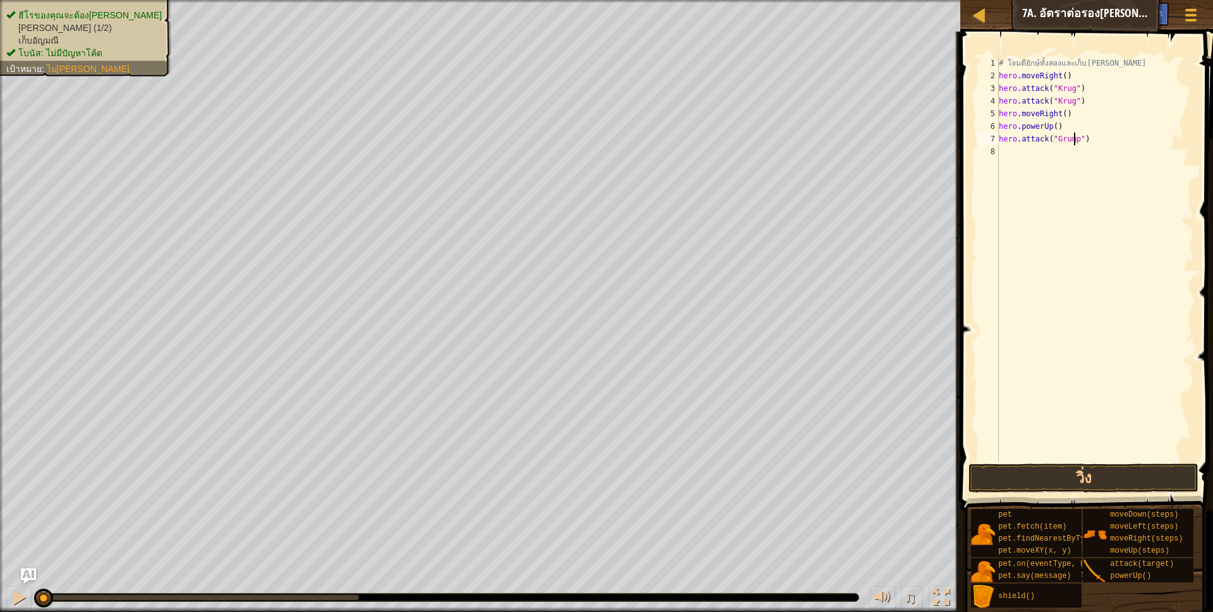
scroll to position [3, 63]
drag, startPoint x: 1000, startPoint y: 137, endPoint x: 1111, endPoint y: 150, distance: 112.5
click at [1111, 150] on div "# โจมตียักษ์ทั้งสองและเก็บ[PERSON_NAME] hero . moveRight ( ) hero . attack ( "K…" at bounding box center [1095, 272] width 198 height 430
type textarea "hero.attack("Grump")"
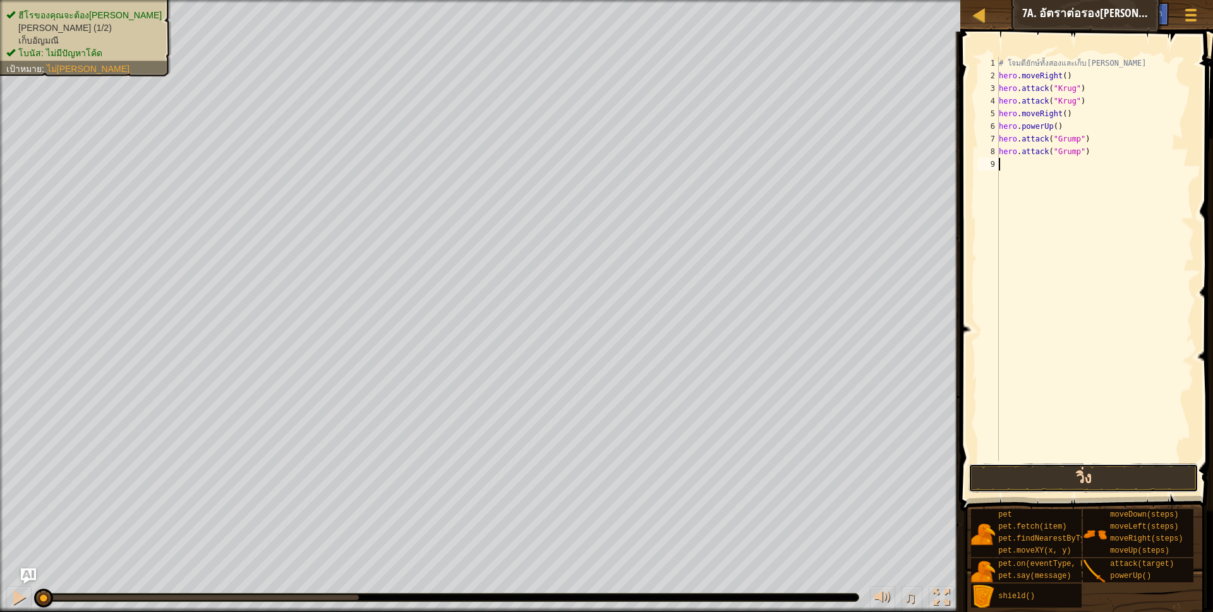
click at [1058, 476] on button "วิ่ง" at bounding box center [1084, 478] width 231 height 29
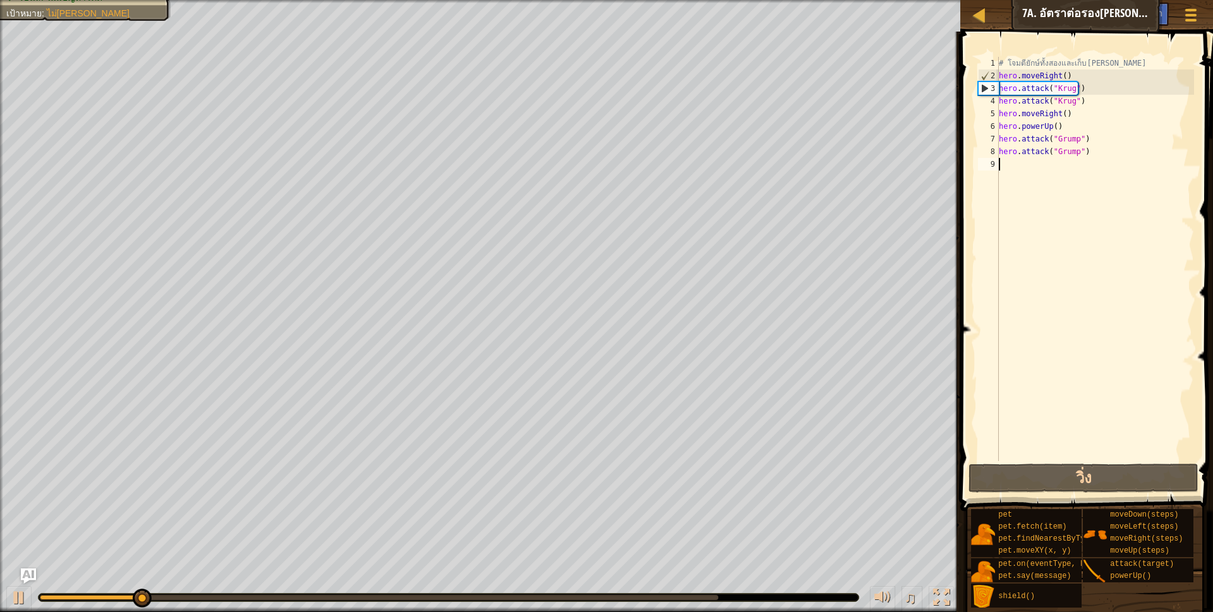
click at [1024, 167] on div "# โจมตียักษ์ทั้งสองและเก็บ[PERSON_NAME] hero . moveRight ( ) hero . attack ( "K…" at bounding box center [1095, 272] width 198 height 430
type textarea "h"
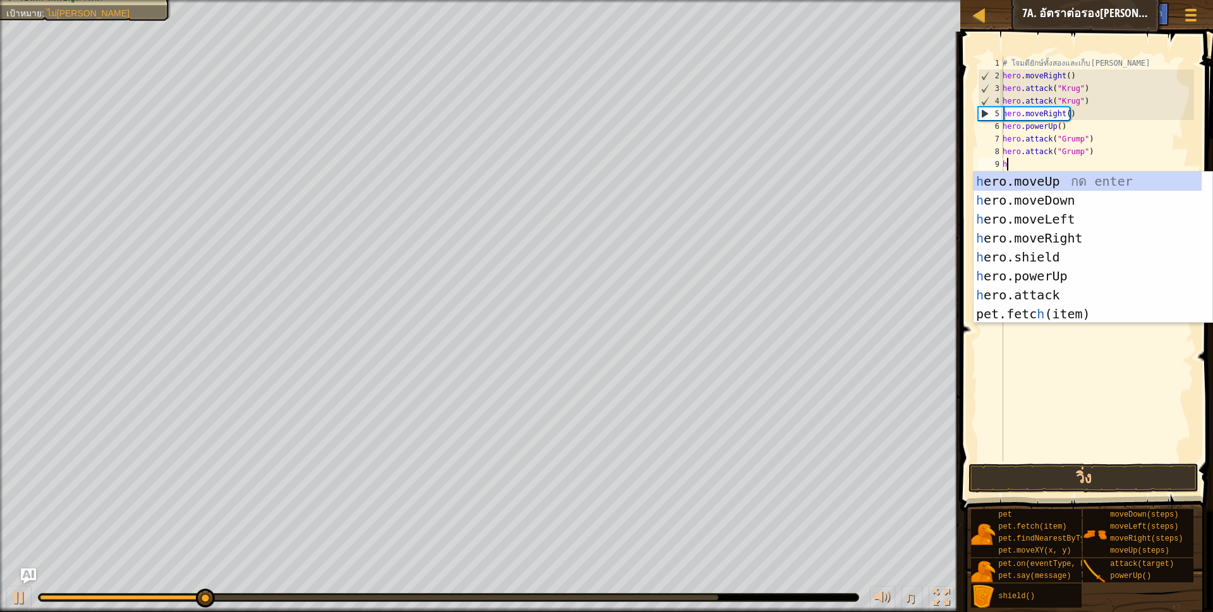
scroll to position [3, 3]
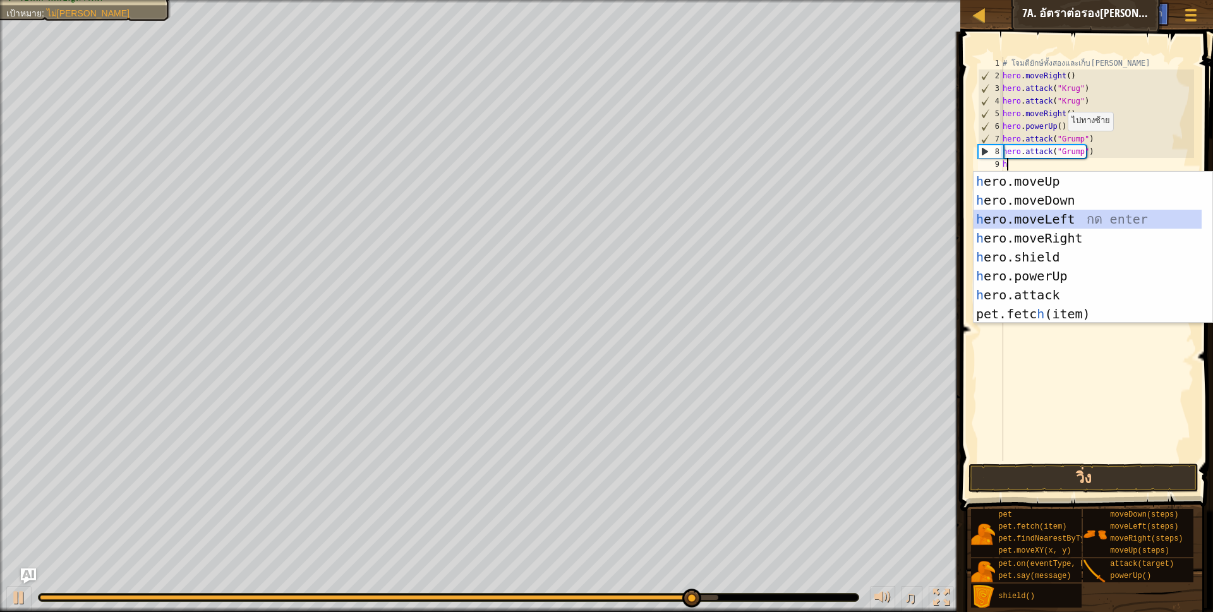
click at [1066, 219] on div "h ero.moveUp กด enter h ero.moveDown กด enter h ero.moveLeft กด enter h ero.mov…" at bounding box center [1088, 267] width 228 height 190
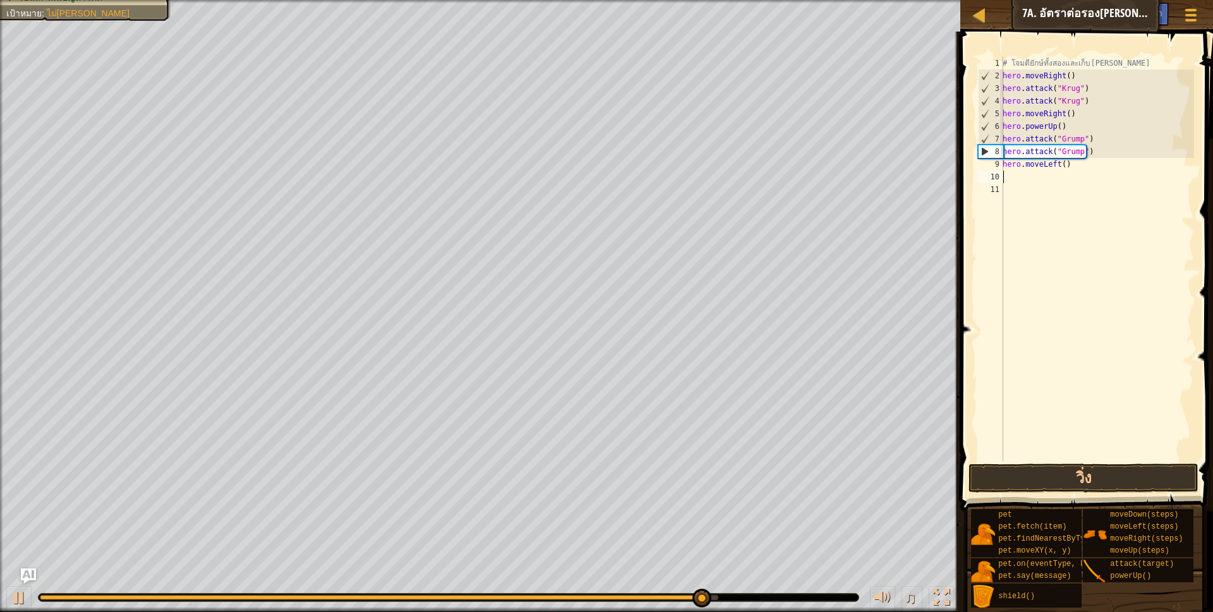
scroll to position [3, 0]
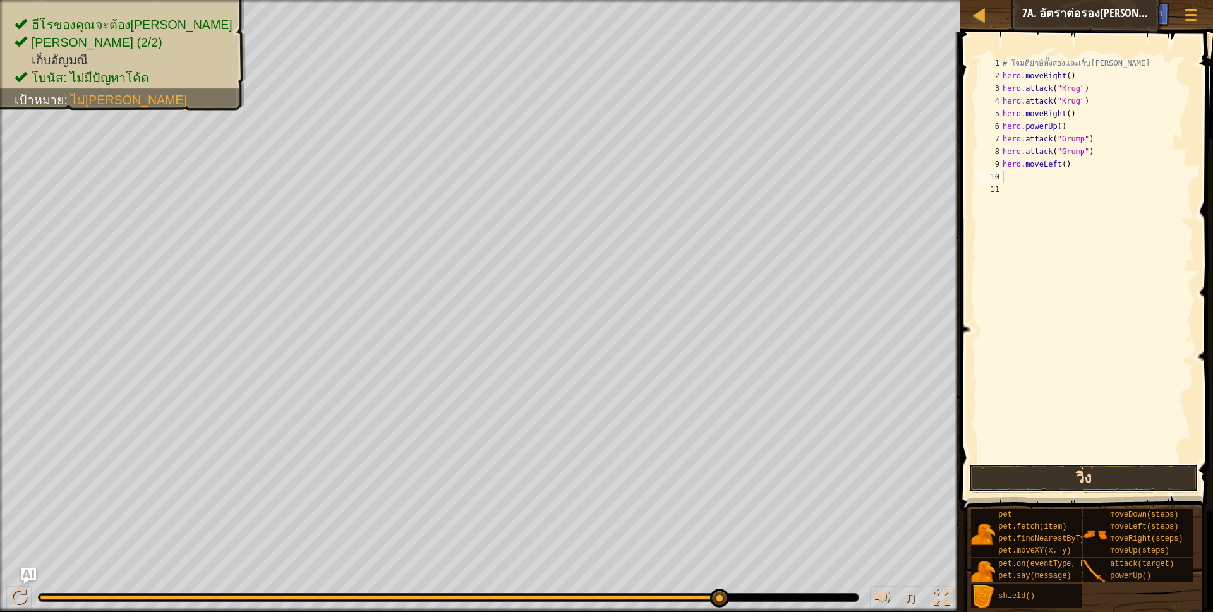
click at [1040, 468] on button "วิ่ง" at bounding box center [1084, 478] width 231 height 29
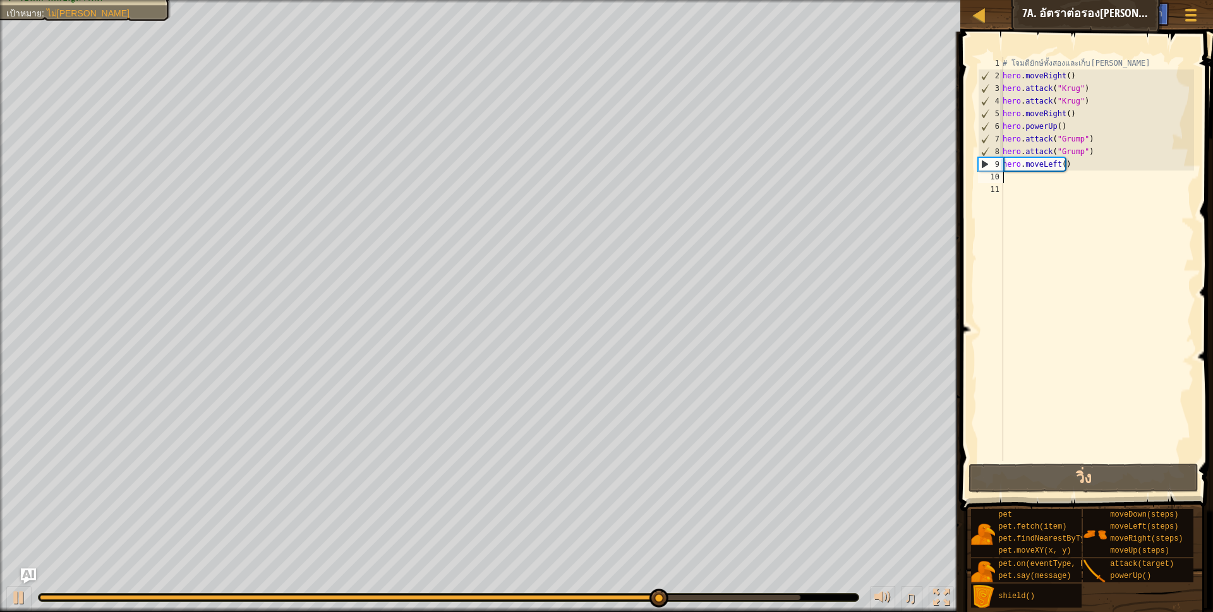
click at [1060, 169] on div "# โจมตียักษ์ทั้งสองและเก็บ[PERSON_NAME] hero . moveRight ( ) hero . attack ( "K…" at bounding box center [1097, 272] width 194 height 430
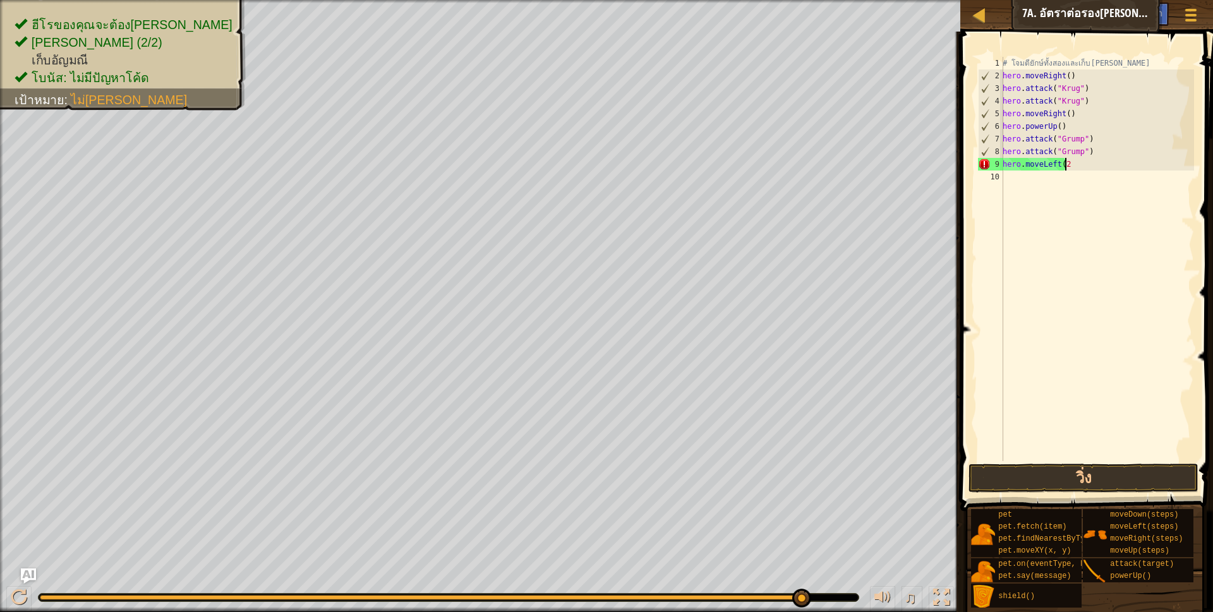
scroll to position [3, 55]
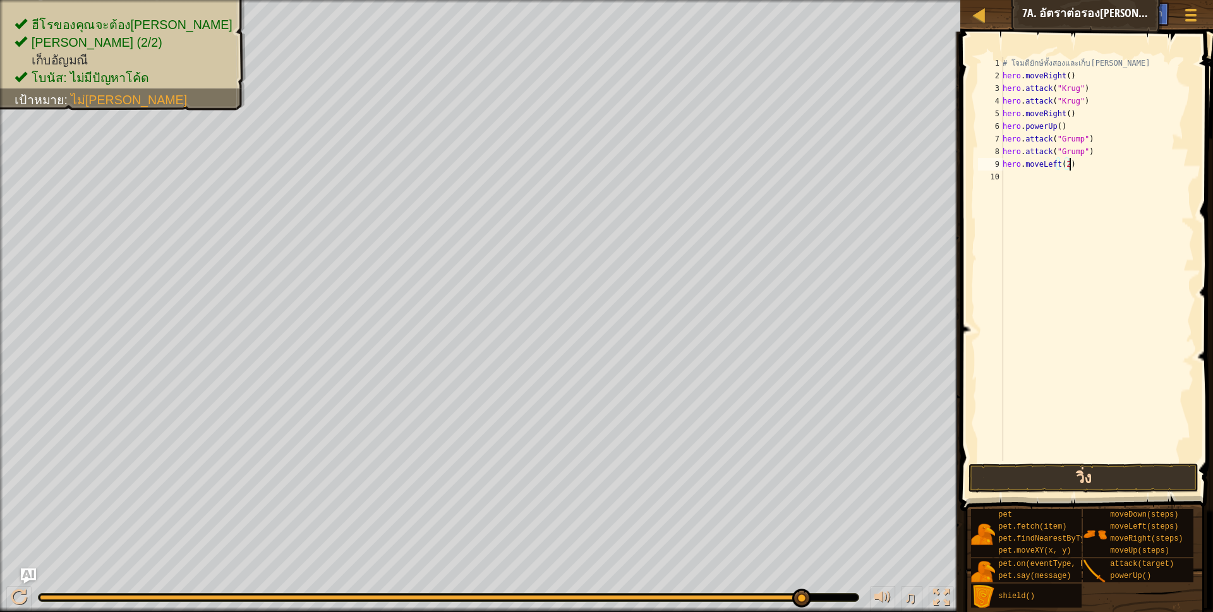
type textarea "hero.moveLeft(2)"
click at [1137, 478] on button "วิ่ง" at bounding box center [1084, 478] width 231 height 29
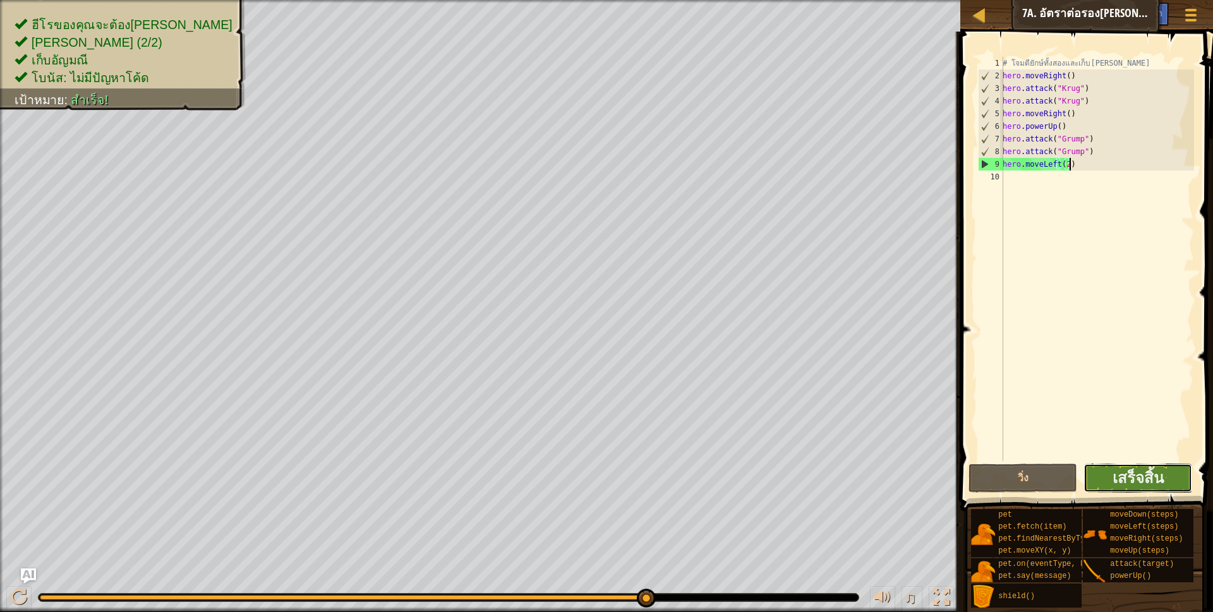
click at [1153, 488] on button "เสร็จสิ้น" at bounding box center [1138, 478] width 109 height 29
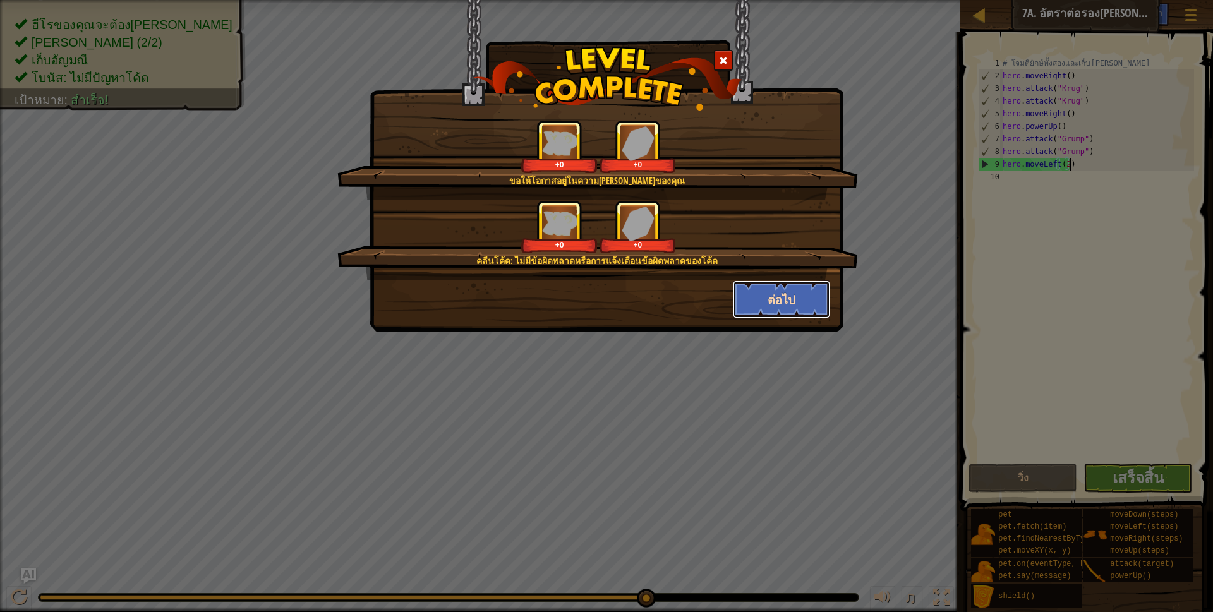
click at [768, 285] on button "ต่อไป" at bounding box center [782, 300] width 98 height 38
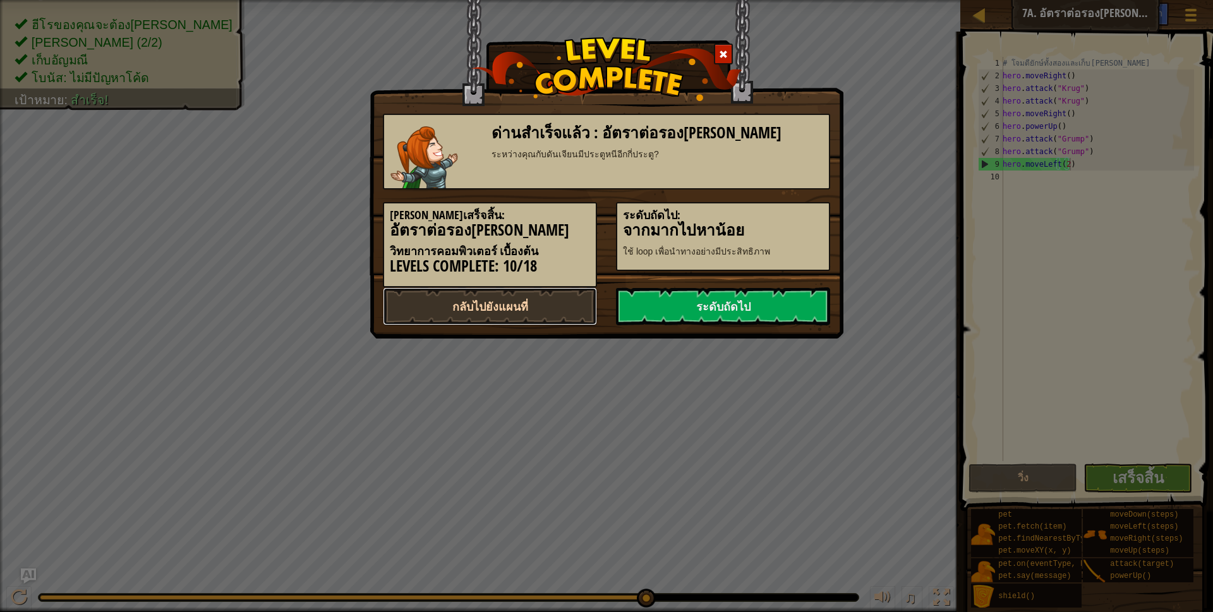
click at [556, 303] on link "กลับไปยังแผนที่" at bounding box center [490, 306] width 214 height 38
select select "th"
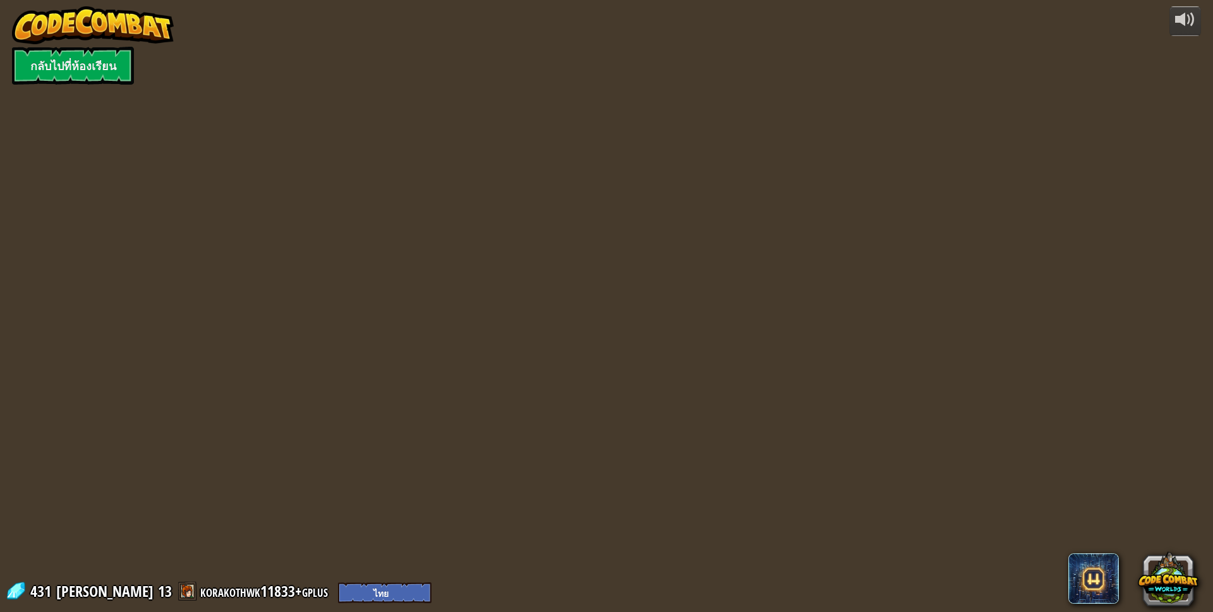
select select "th"
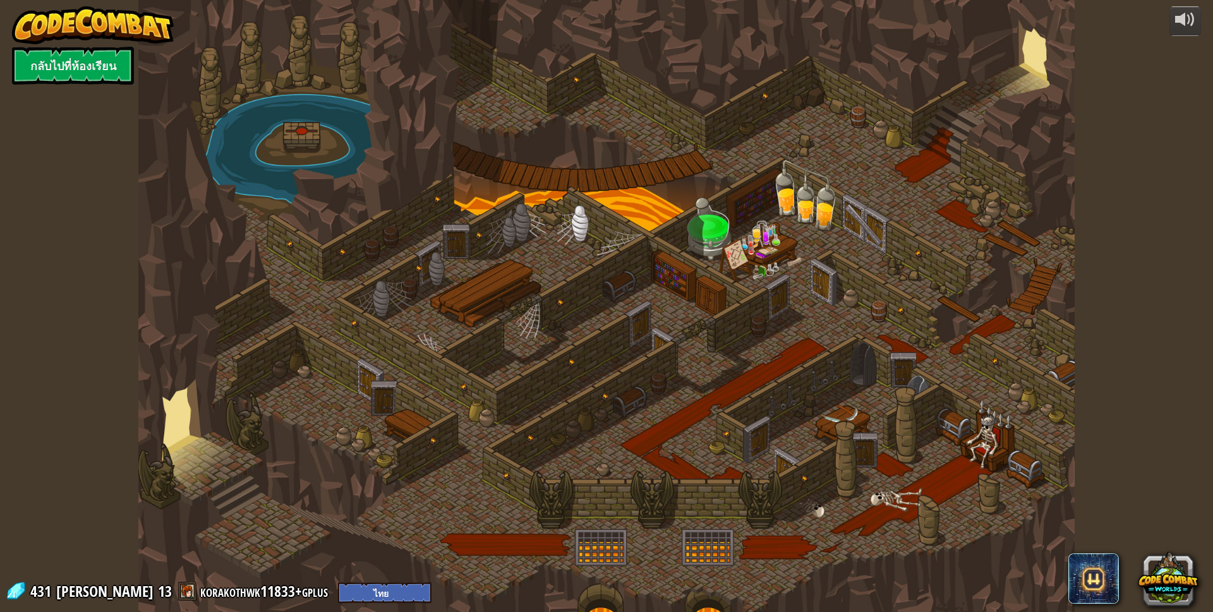
select select "th"
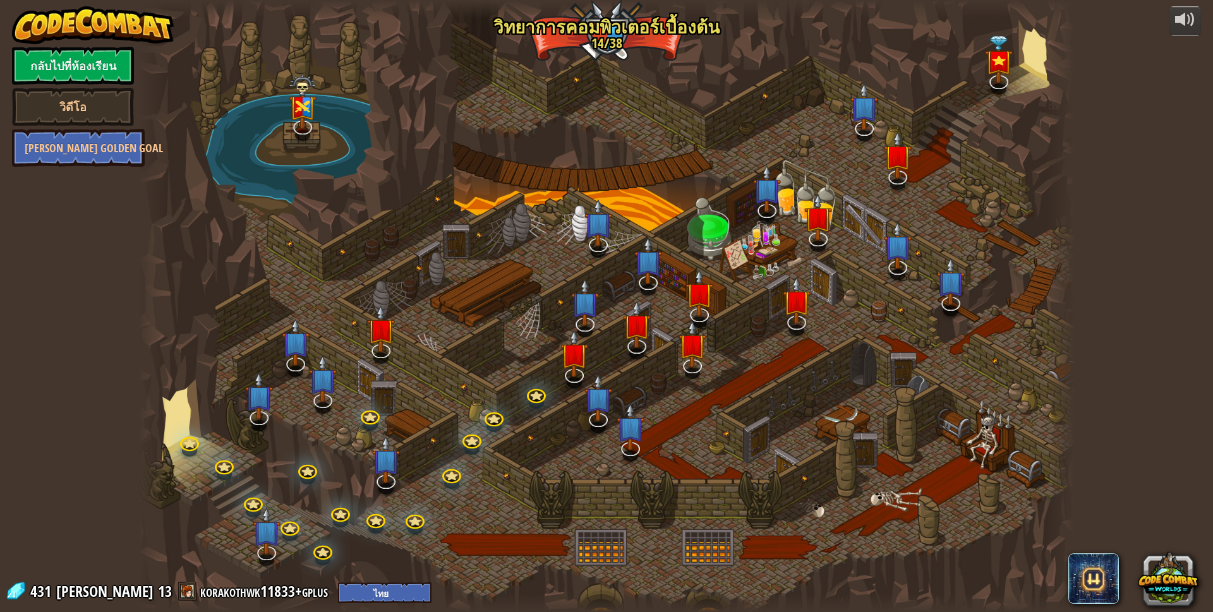
select select "th"
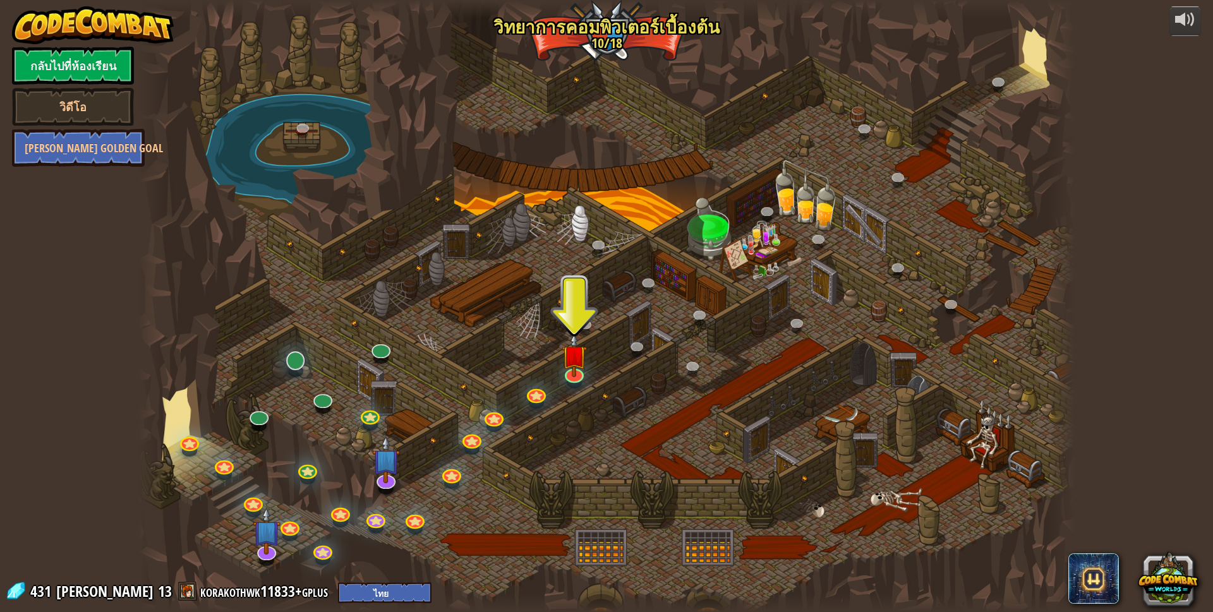
click at [300, 368] on div "25. Kithgard ประตู (ล็อค) หนีออกจาก[PERSON_NAME]คิธการ์ด และอย่าให้ยามจับได้ 26…" at bounding box center [606, 306] width 937 height 612
click at [299, 366] on link at bounding box center [293, 358] width 25 height 25
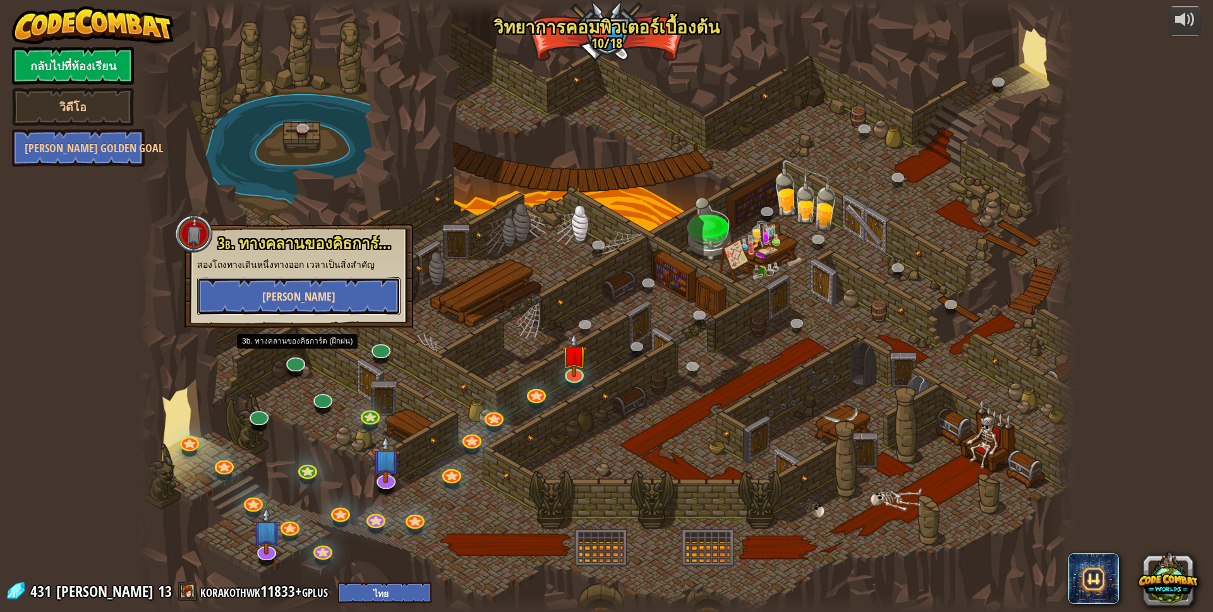
click at [299, 303] on span "[PERSON_NAME]" at bounding box center [298, 297] width 73 height 16
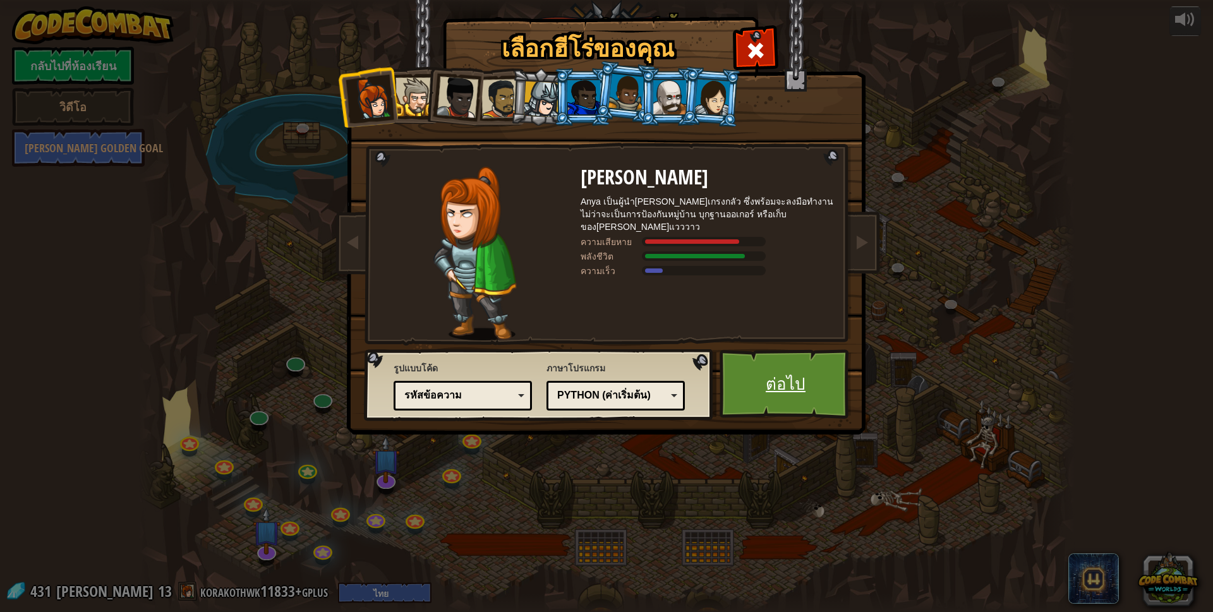
click at [790, 398] on link "ต่อไป" at bounding box center [786, 384] width 132 height 70
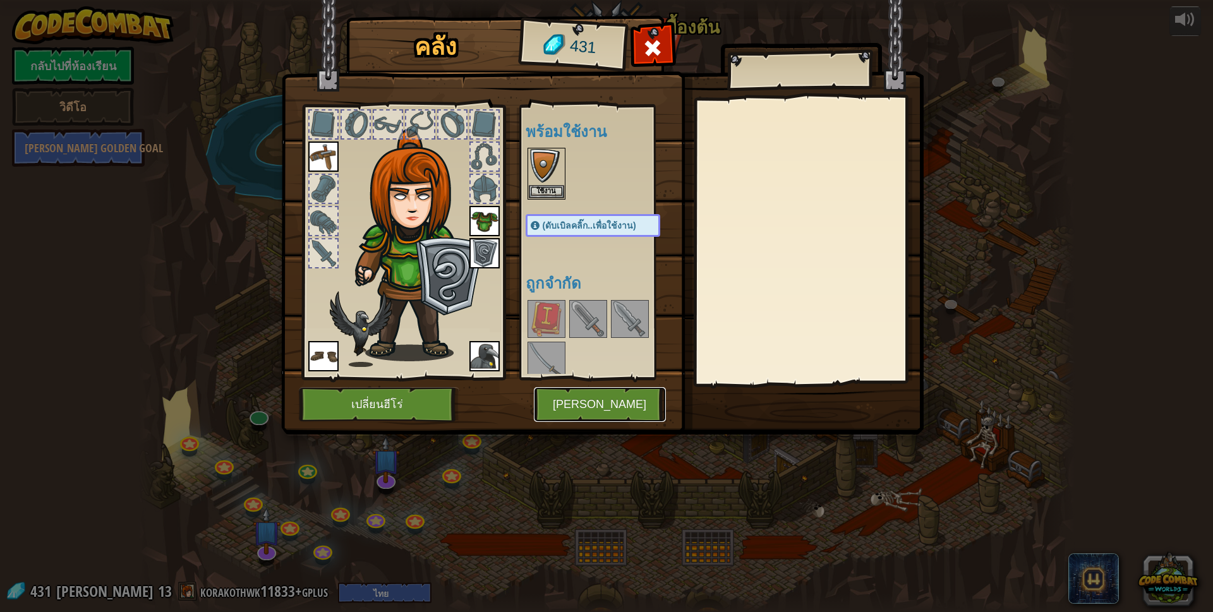
click at [574, 416] on button "[PERSON_NAME]" at bounding box center [600, 404] width 132 height 35
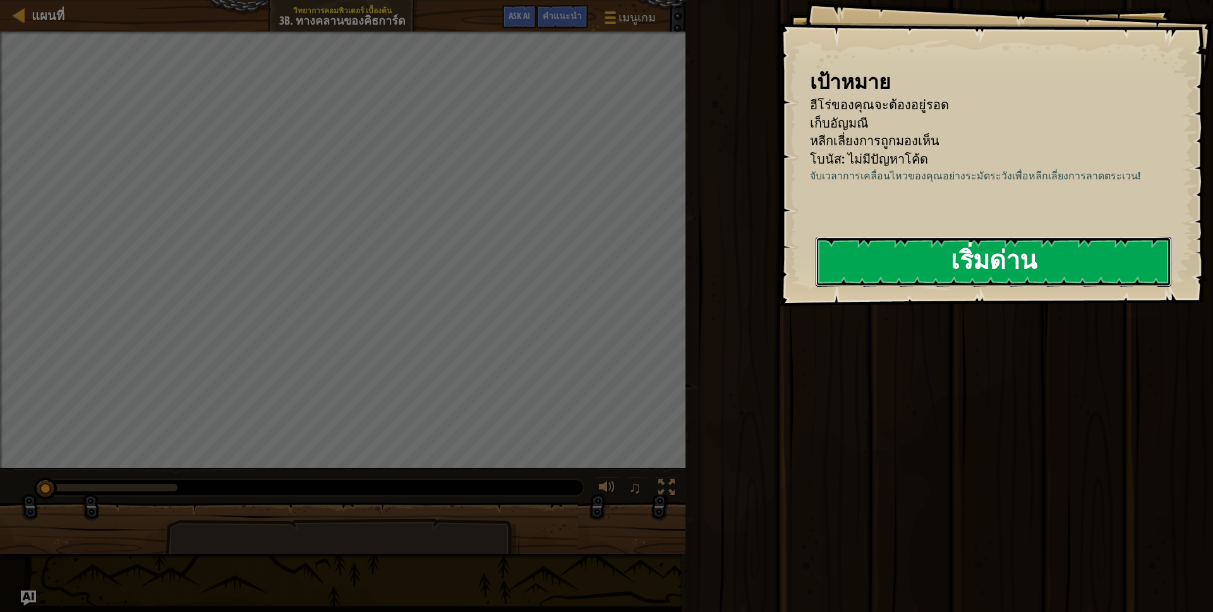
click at [912, 258] on button "เริ่มด่าน" at bounding box center [994, 262] width 356 height 50
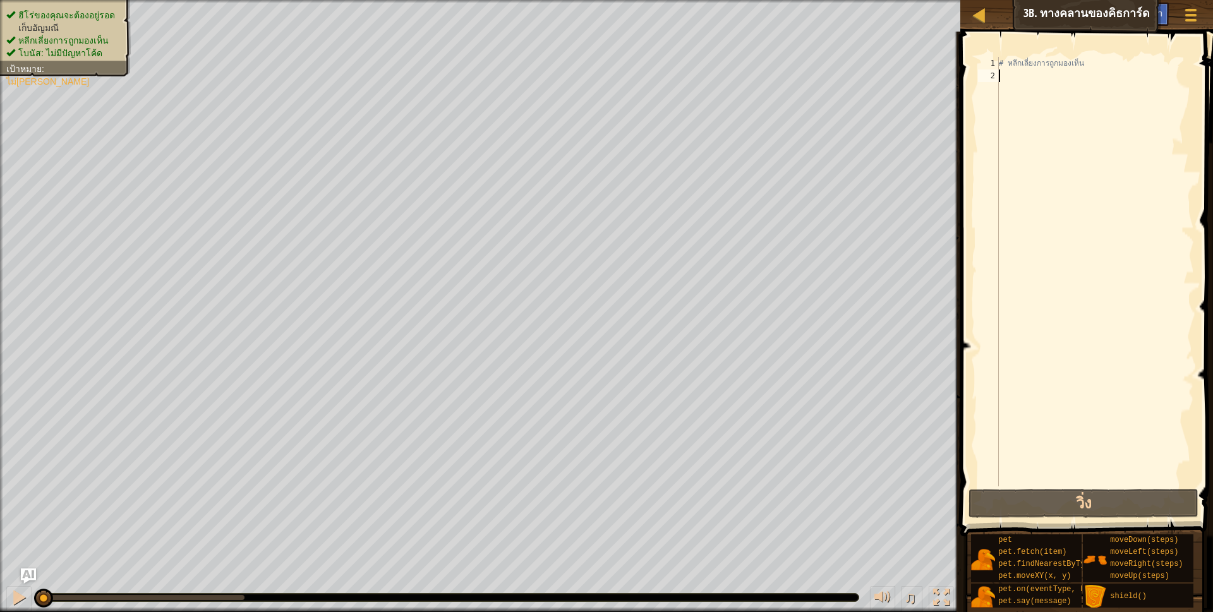
type textarea "h"
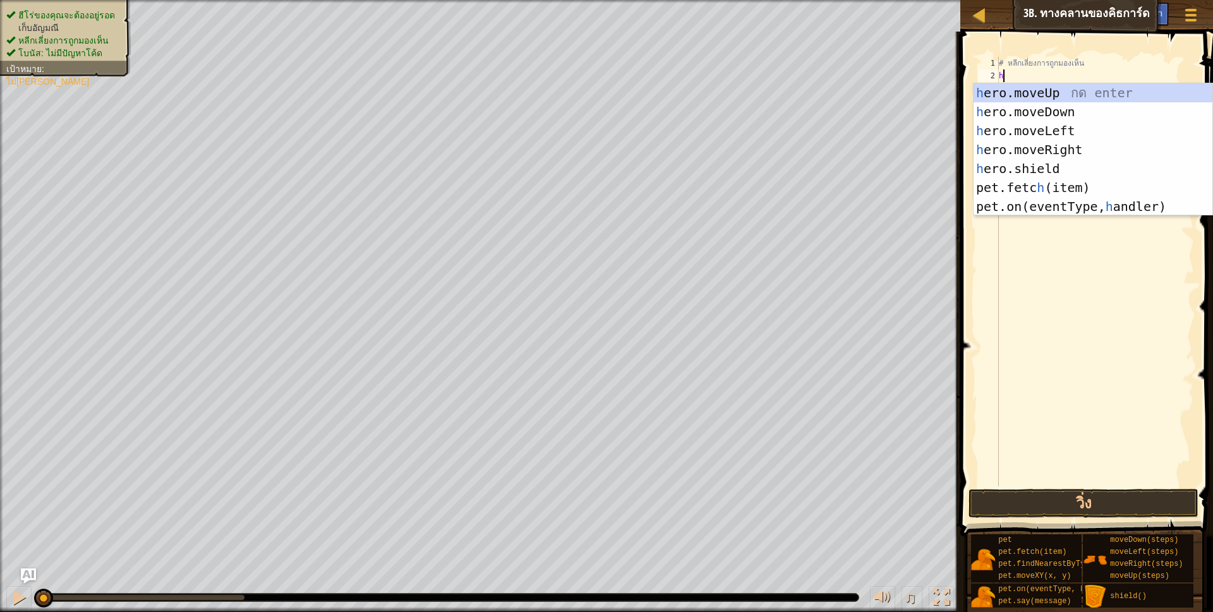
scroll to position [3, 3]
click at [1047, 145] on div "h ero.moveUp กด enter h ero.moveDown กด enter h ero.moveLeft กด enter h ero.mov…" at bounding box center [1093, 168] width 239 height 171
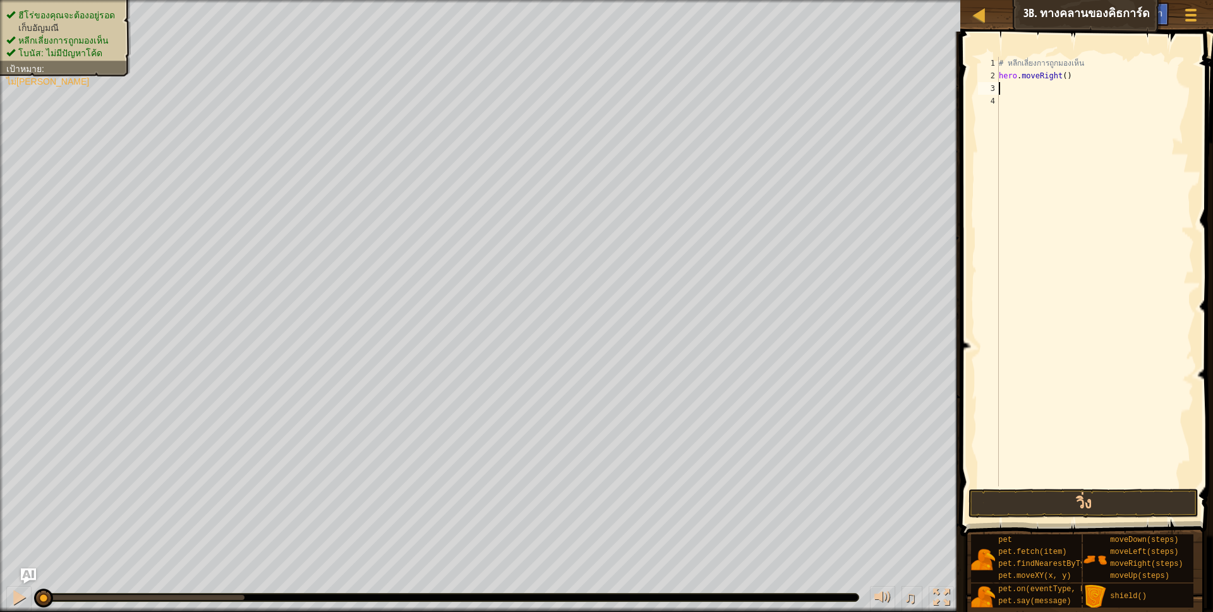
scroll to position [3, 0]
click at [1061, 80] on div "# หลีกเลี่ยงการถูกมองเห็น hero . moveRight ( )" at bounding box center [1095, 284] width 198 height 455
type textarea "hero.moveRight(2)"
click at [1087, 503] on button "วิ่ง" at bounding box center [1084, 503] width 231 height 29
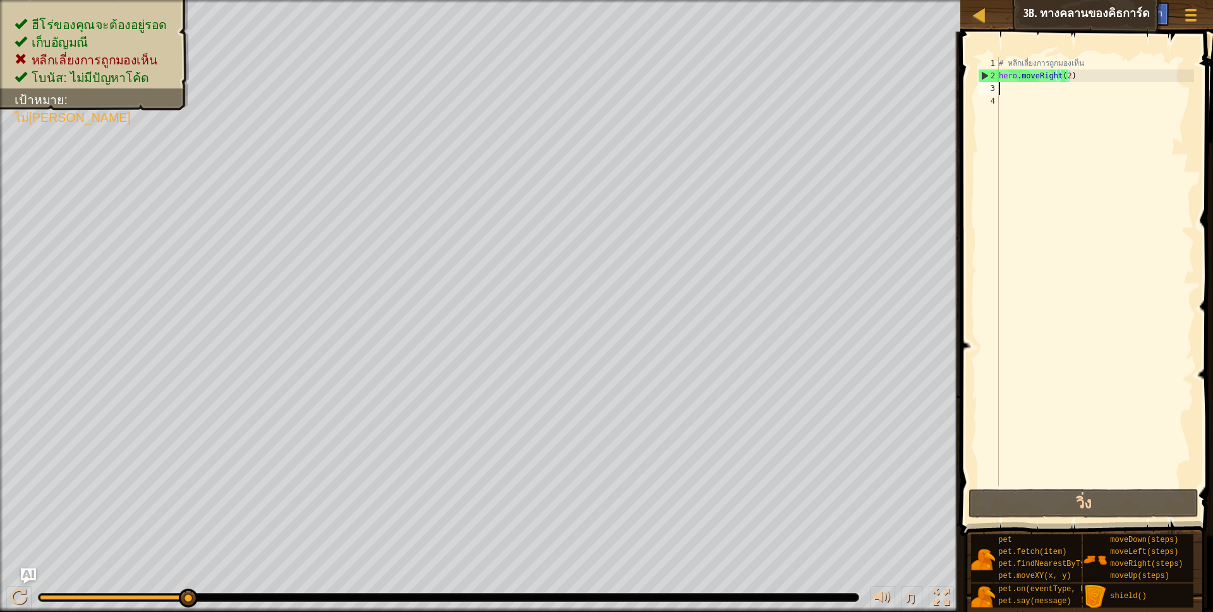
click at [1032, 92] on div "# หลีกเลี่ยงการถูกมองเห็น hero . moveRight ( 2 )" at bounding box center [1095, 284] width 198 height 455
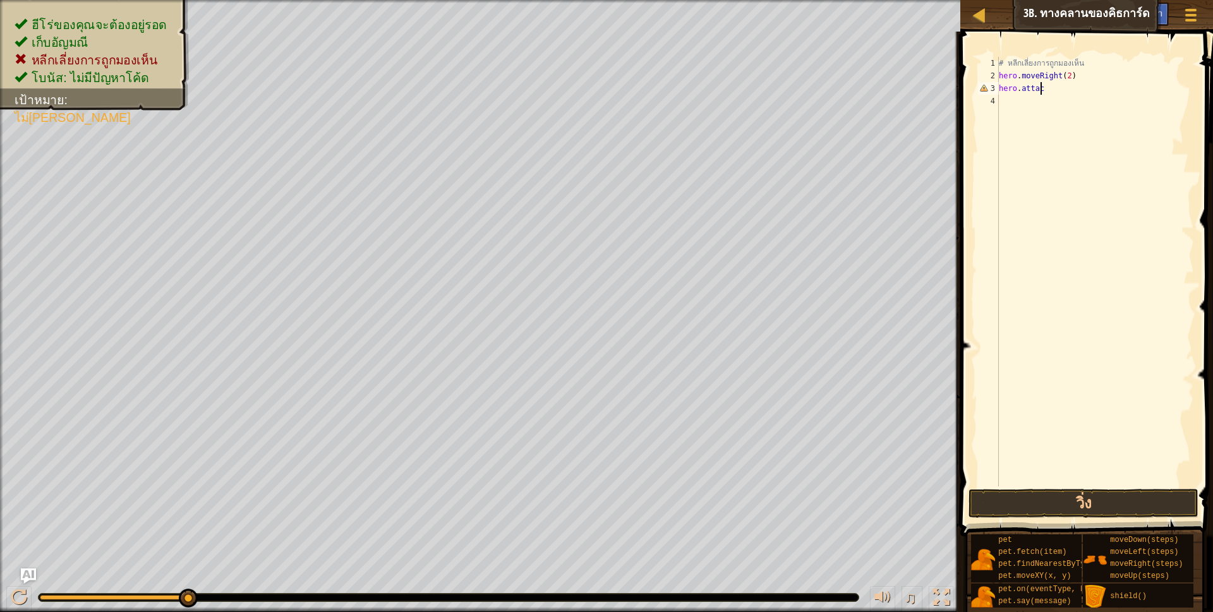
scroll to position [3, 37]
type textarea "h"
click at [1109, 507] on button "วิ่ง" at bounding box center [1084, 503] width 231 height 29
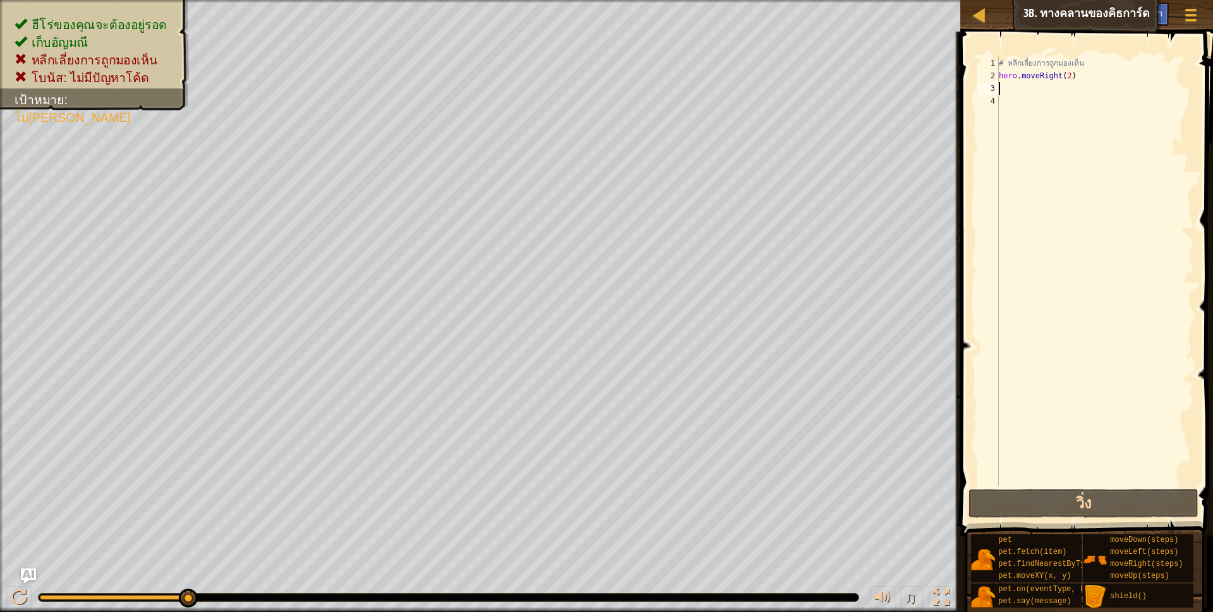
type textarea "h"
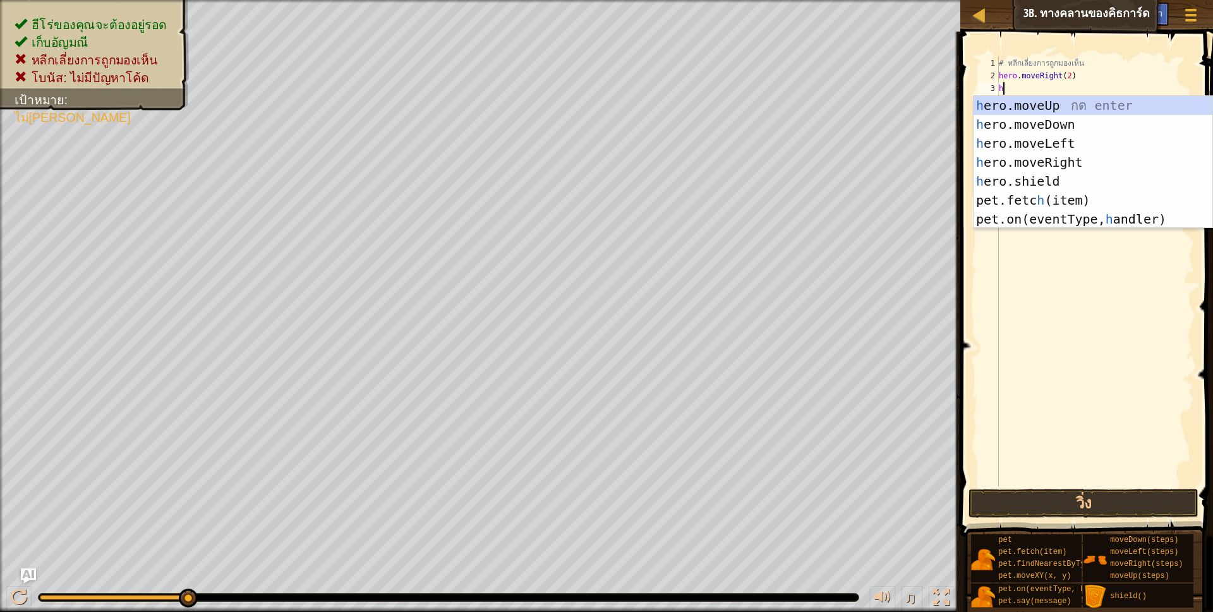
scroll to position [3, 3]
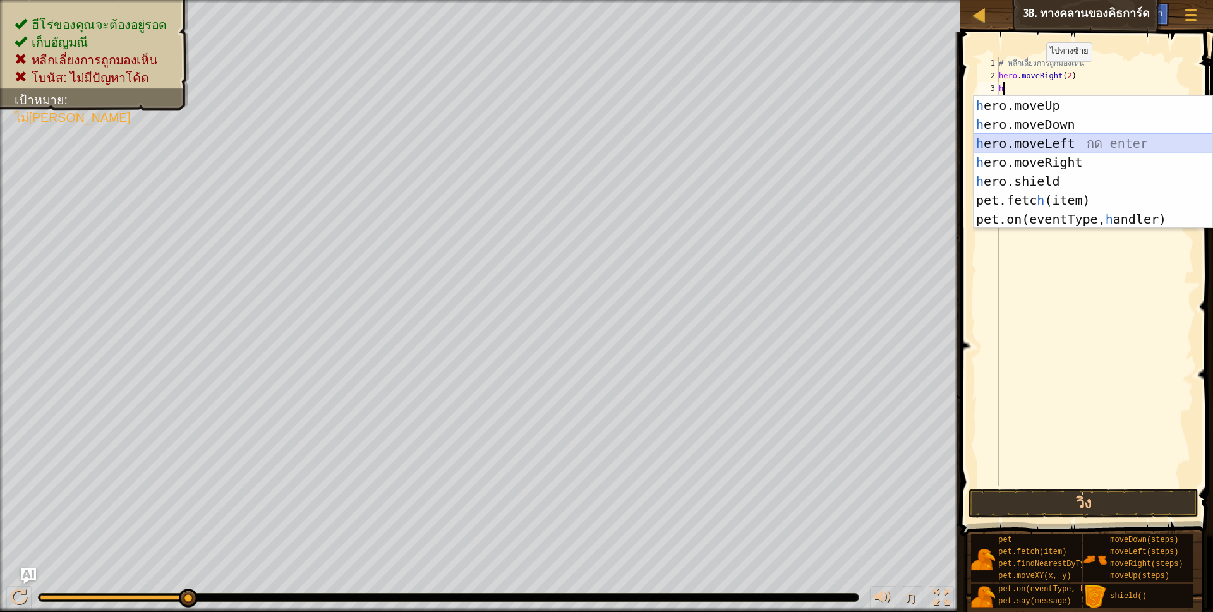
click at [1060, 146] on div "h ero.moveUp กด enter h ero.moveDown กด enter h ero.moveLeft กด enter h ero.mov…" at bounding box center [1093, 181] width 239 height 171
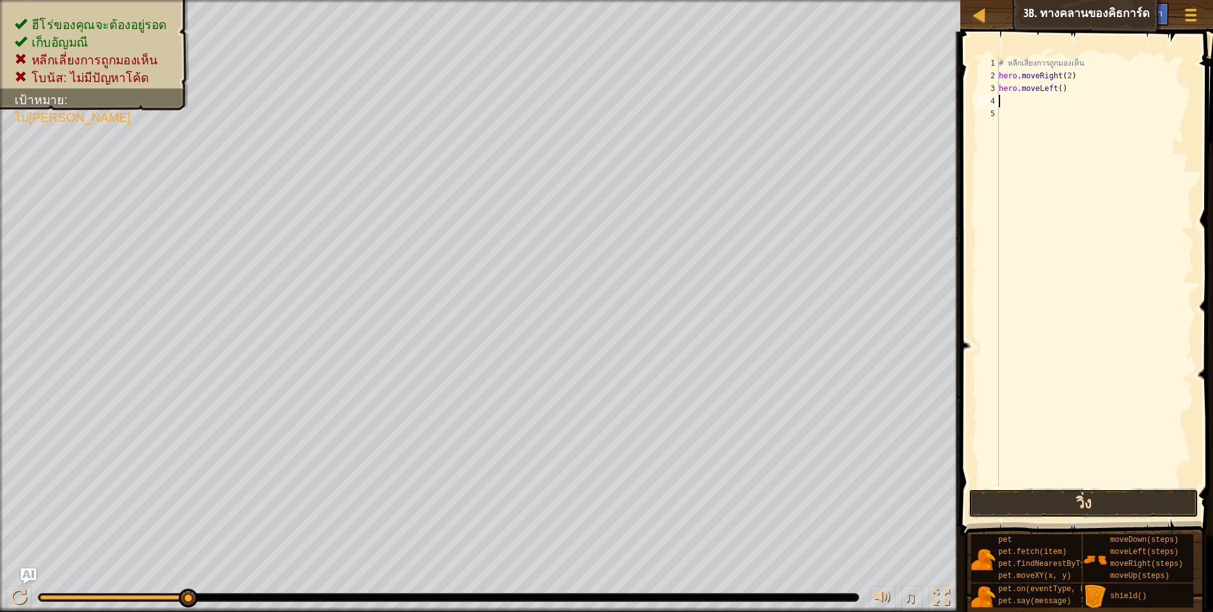
click at [1112, 506] on button "วิ่ง" at bounding box center [1084, 503] width 231 height 29
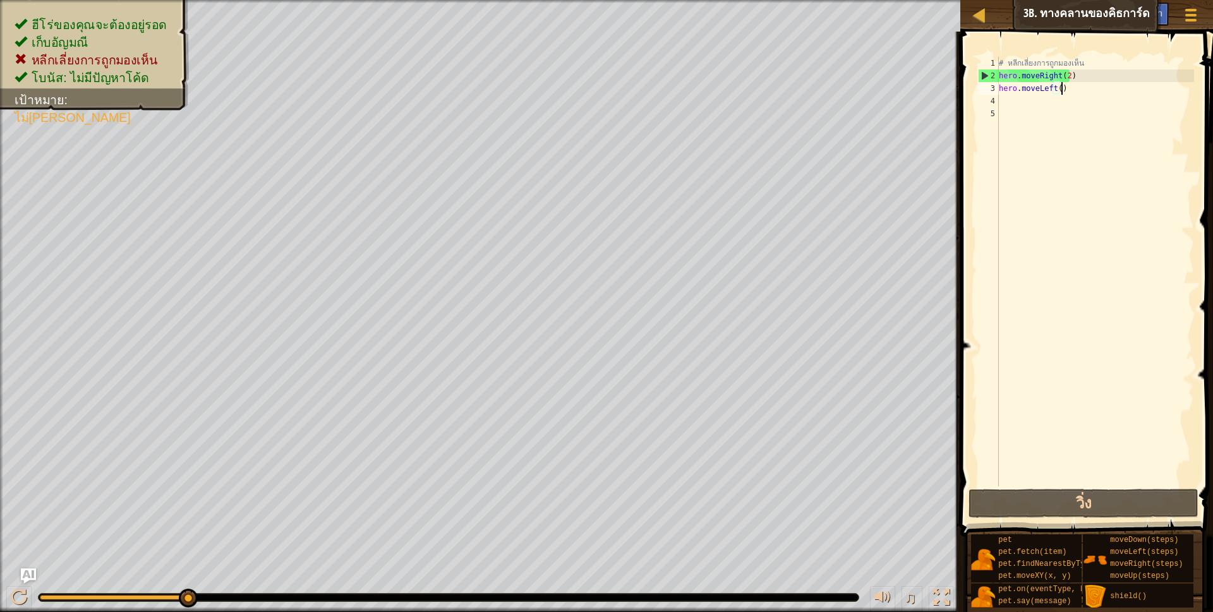
click at [1068, 87] on div "# หลีกเลี่ยงการถูกมองเห็น hero . moveRight ( 2 ) hero . moveLeft ( )" at bounding box center [1095, 284] width 198 height 455
type textarea "h"
click at [1075, 78] on div "# หลีกเลี่ยงการถูกมองเห็น hero . moveRight ( 2 )" at bounding box center [1095, 284] width 198 height 455
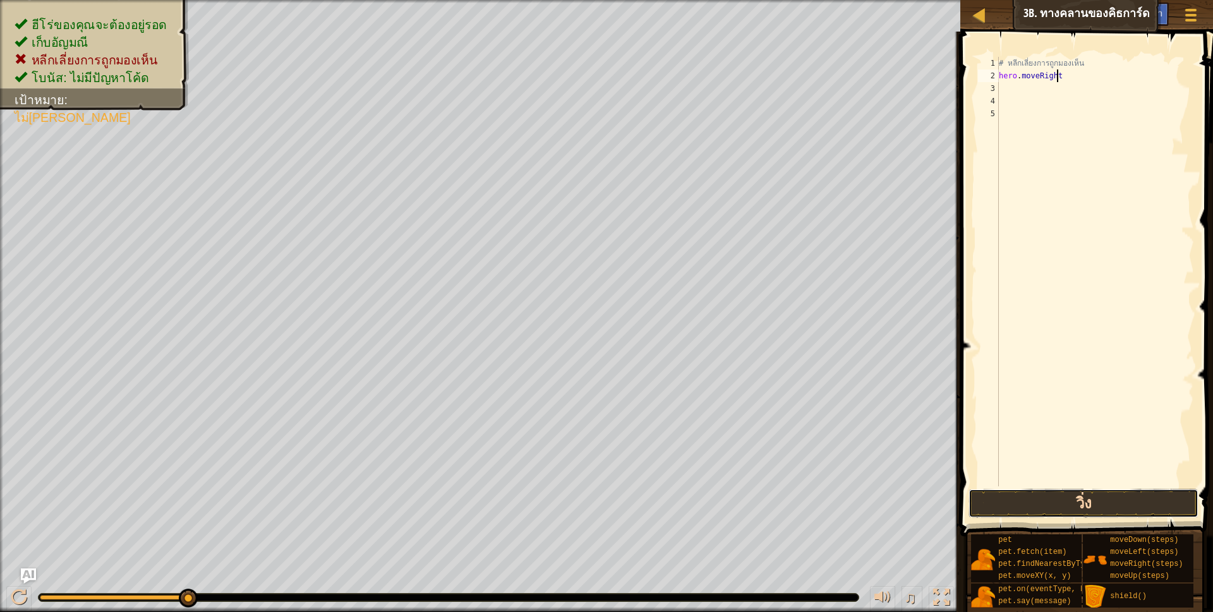
click at [1068, 510] on button "วิ่ง" at bounding box center [1084, 503] width 231 height 29
type textarea "hero.moveRight(1)"
click at [1103, 501] on button "วิ่ง" at bounding box center [1084, 503] width 231 height 29
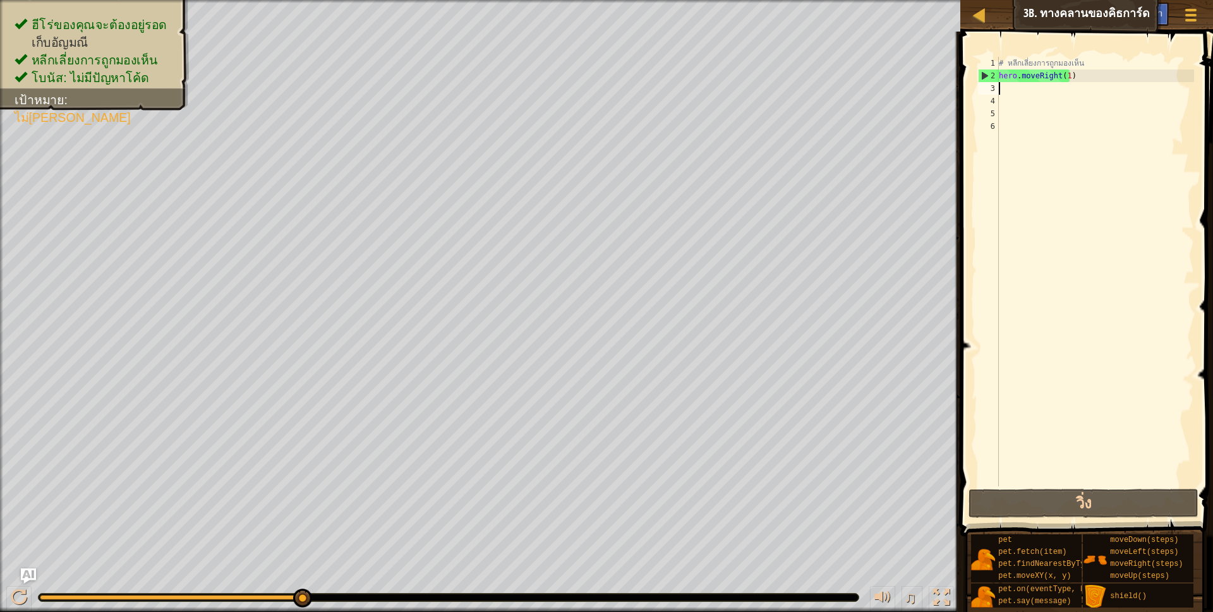
type textarea "h"
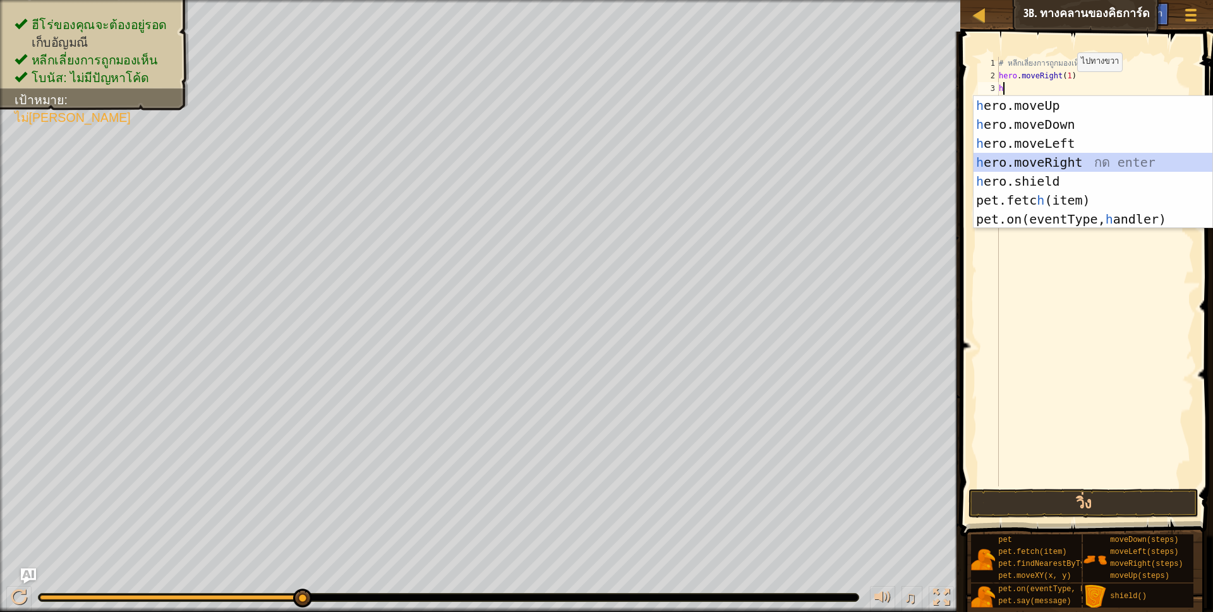
click at [1071, 158] on div "h ero.moveUp กด enter h ero.moveDown กด enter h ero.moveLeft กด enter h ero.mov…" at bounding box center [1093, 181] width 239 height 171
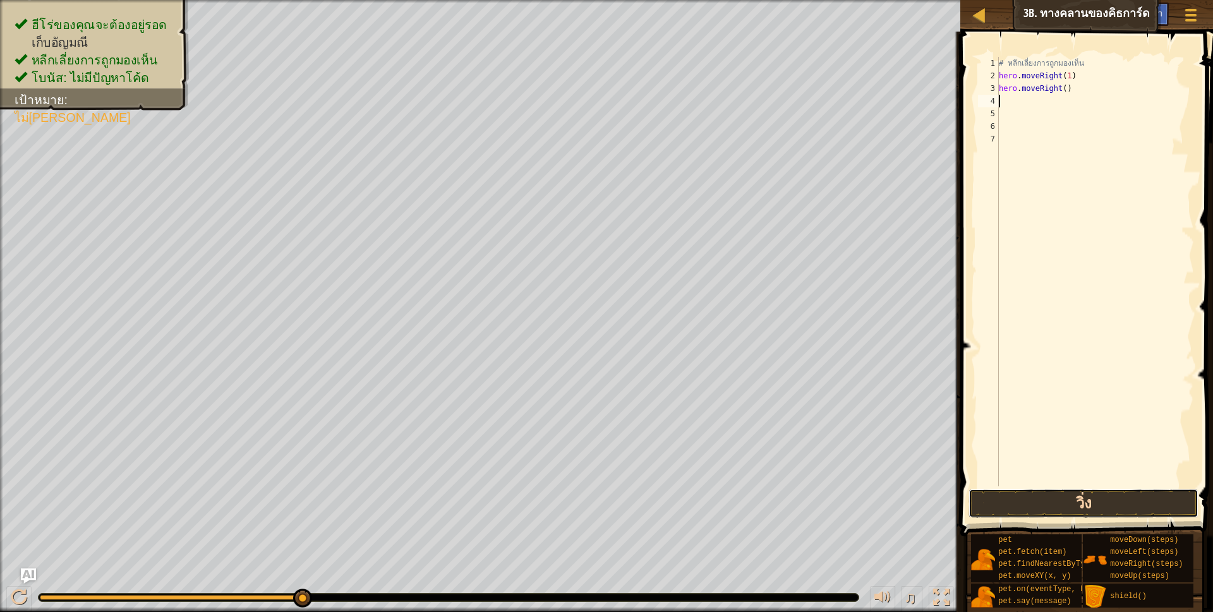
click at [1032, 503] on button "วิ่ง" at bounding box center [1084, 503] width 231 height 29
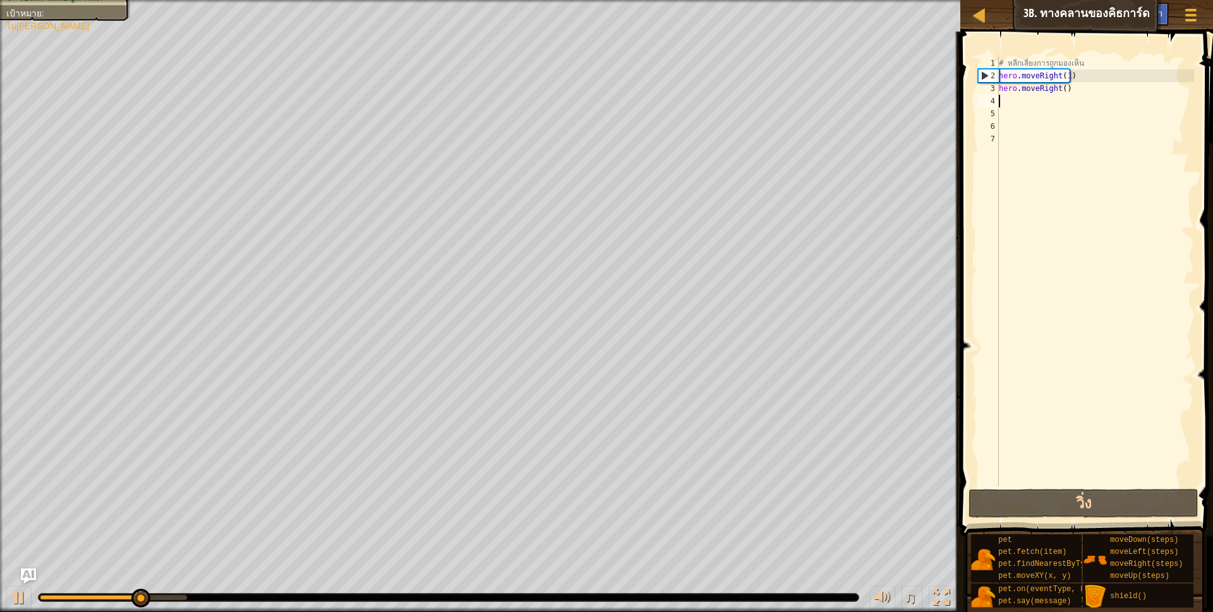
click at [1079, 88] on div "# หลีกเลี่ยงการถูกมองเห็น hero . moveRight ( 1 ) hero . moveRight ( )" at bounding box center [1095, 284] width 198 height 455
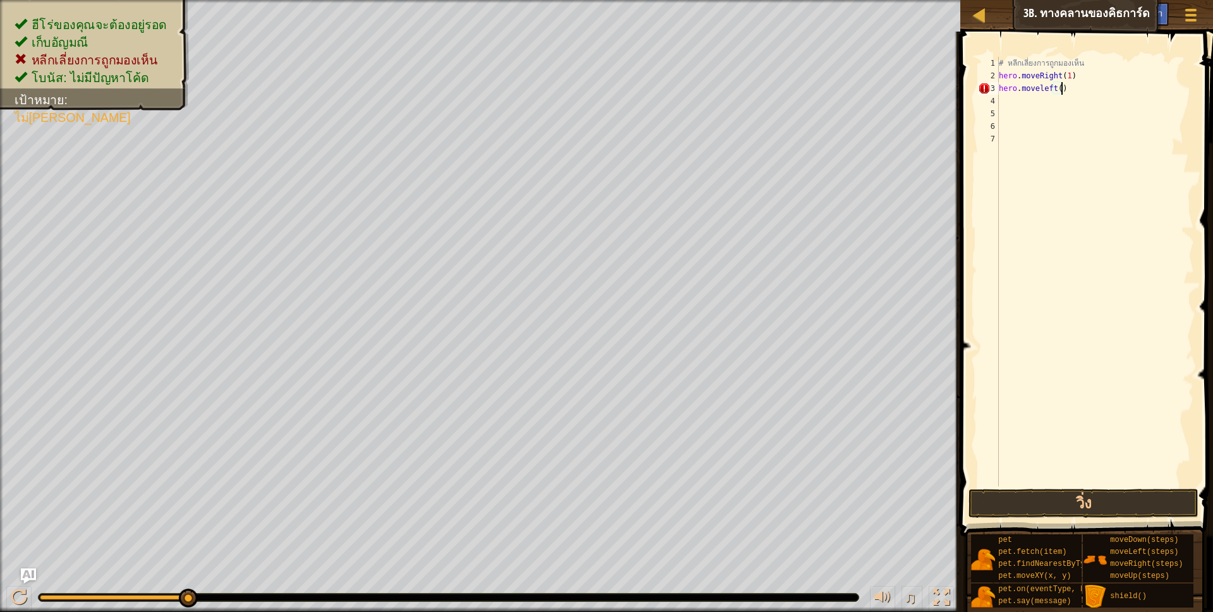
scroll to position [3, 51]
click at [1064, 514] on button "วิ่ง" at bounding box center [1084, 503] width 231 height 29
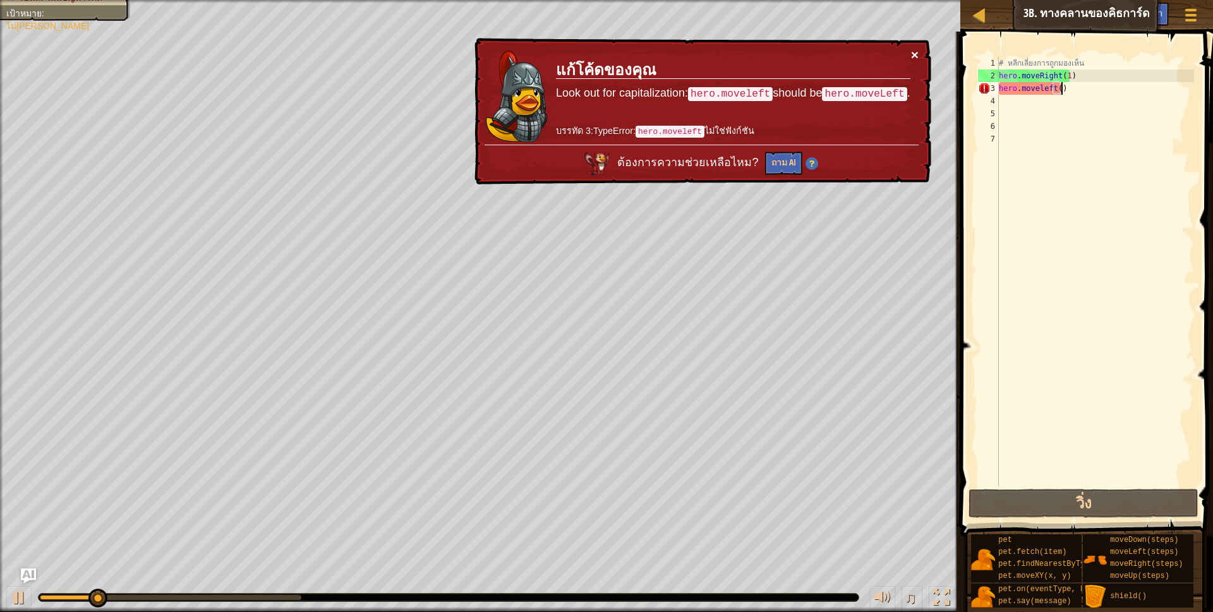
click at [914, 54] on button "×" at bounding box center [915, 54] width 8 height 13
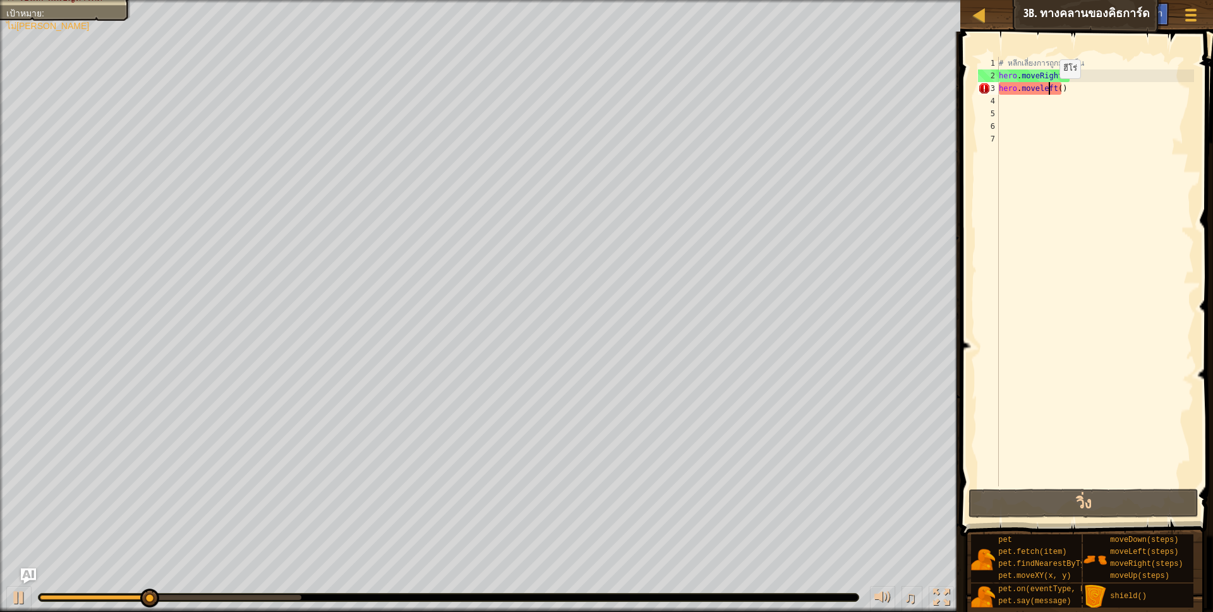
click at [1049, 91] on div "# หลีกเลี่ยงการถูกมองเห็น hero . moveRight ( 1 ) hero . moveleft ( )" at bounding box center [1095, 284] width 198 height 455
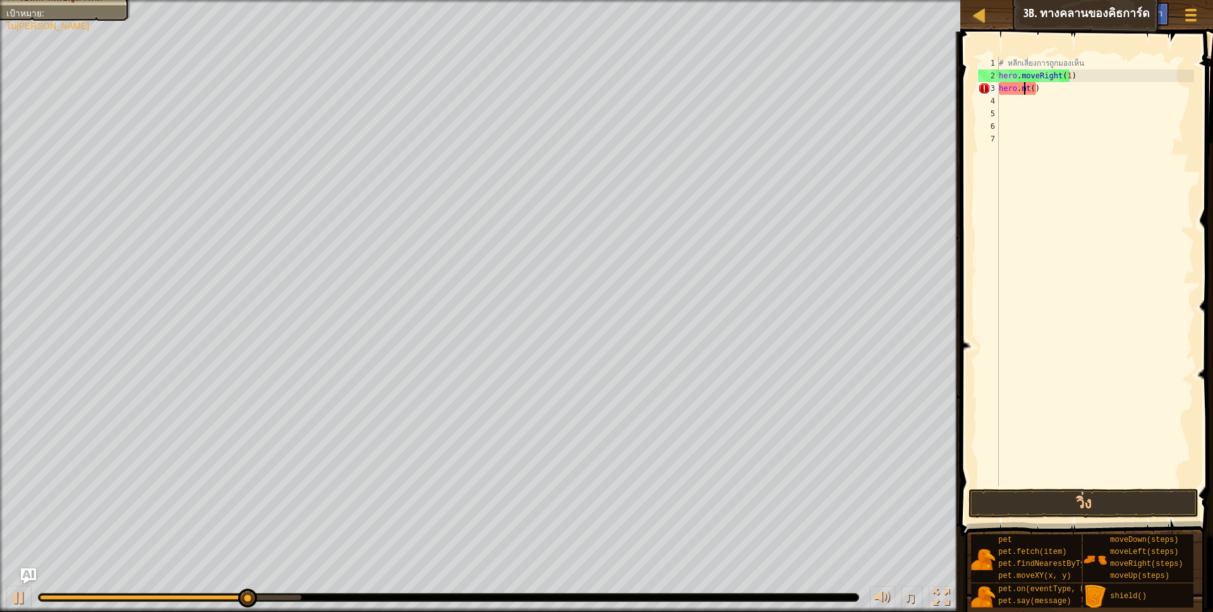
scroll to position [3, 27]
click at [1051, 91] on div "# หลีกเลี่ยงการถูกมองเห็น hero . moveRight ( 1 ) hero . t ( )" at bounding box center [1095, 284] width 198 height 455
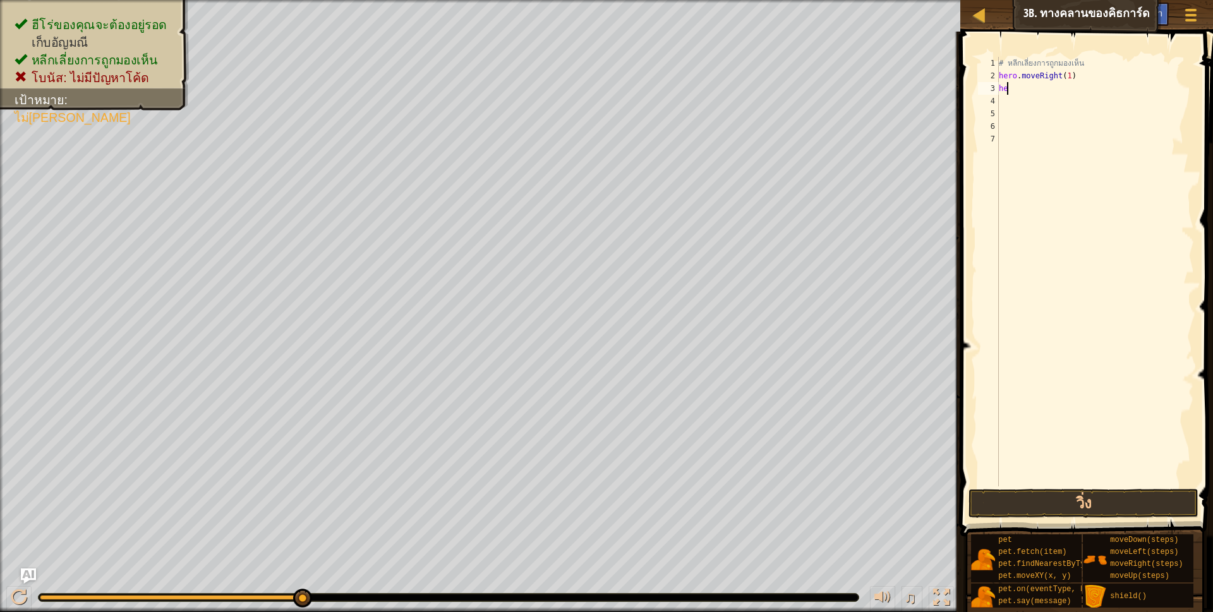
type textarea "h"
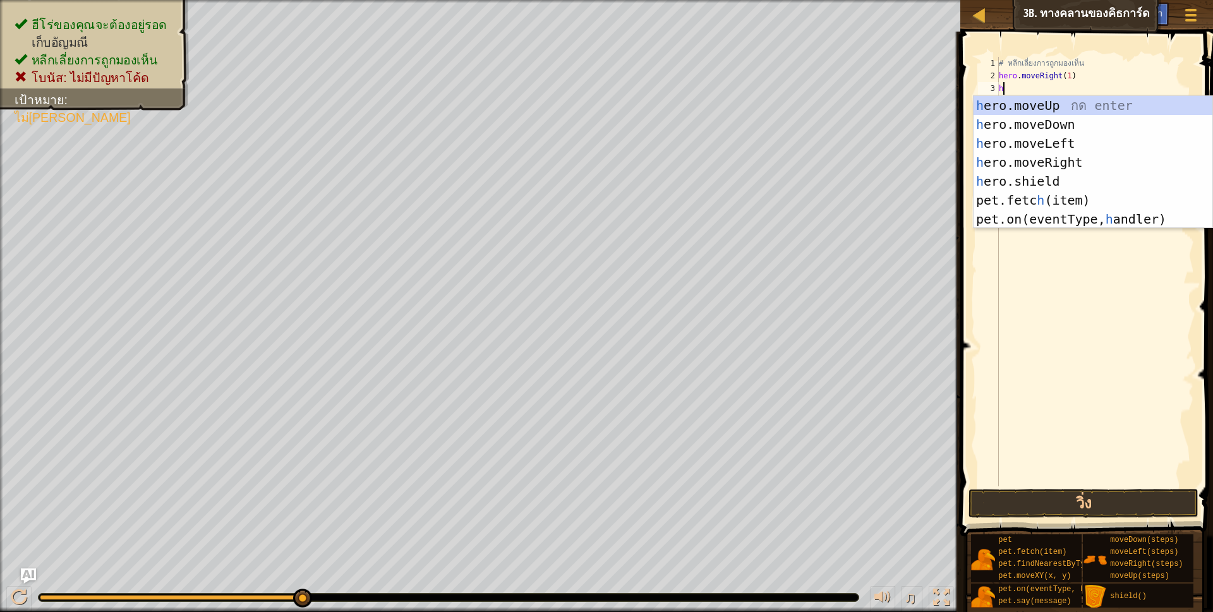
scroll to position [3, 3]
click at [1067, 142] on div "h ero.moveUp กด enter h ero.moveDown กด enter h ero.moveLeft กด enter h ero.mov…" at bounding box center [1093, 181] width 239 height 171
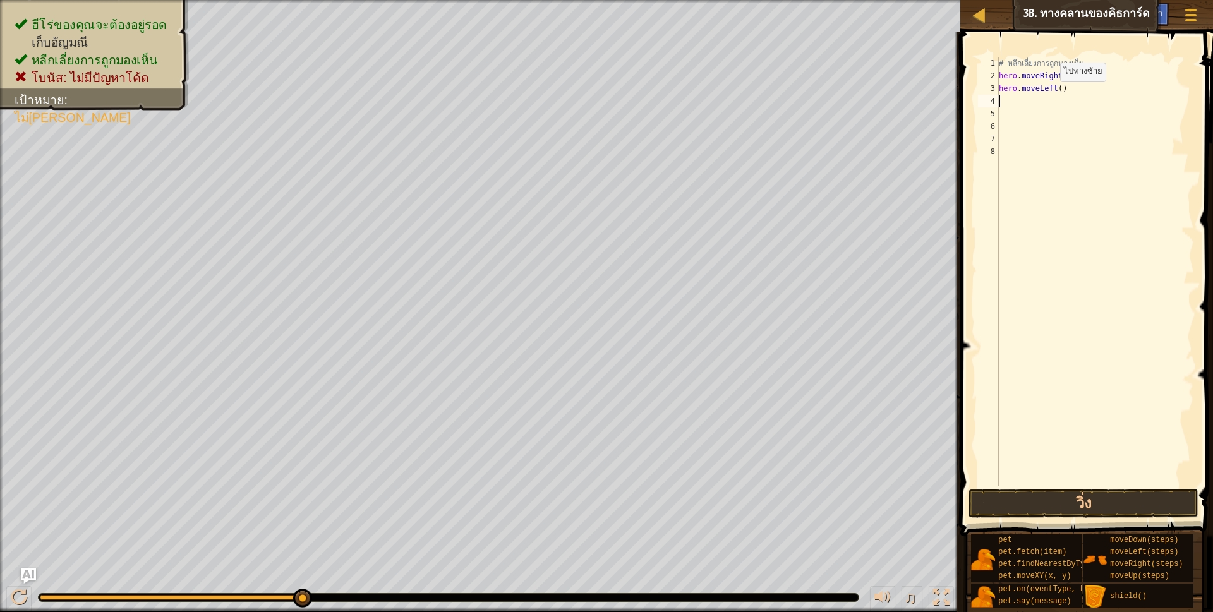
scroll to position [3, 0]
click at [1084, 514] on button "วิ่ง" at bounding box center [1084, 503] width 231 height 29
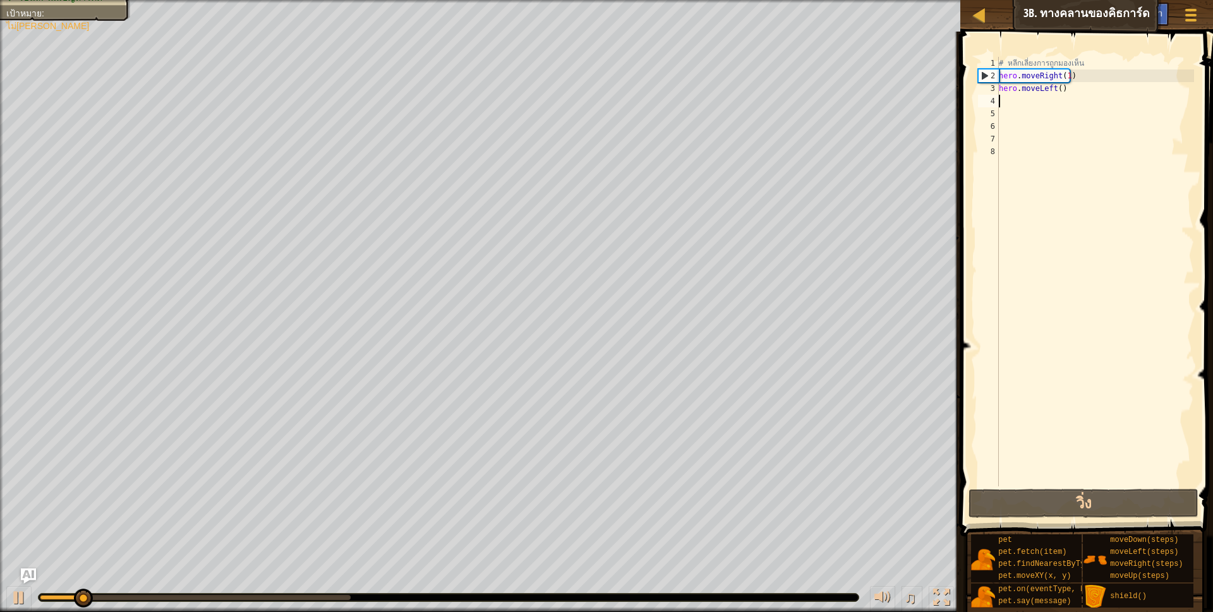
type textarea "h"
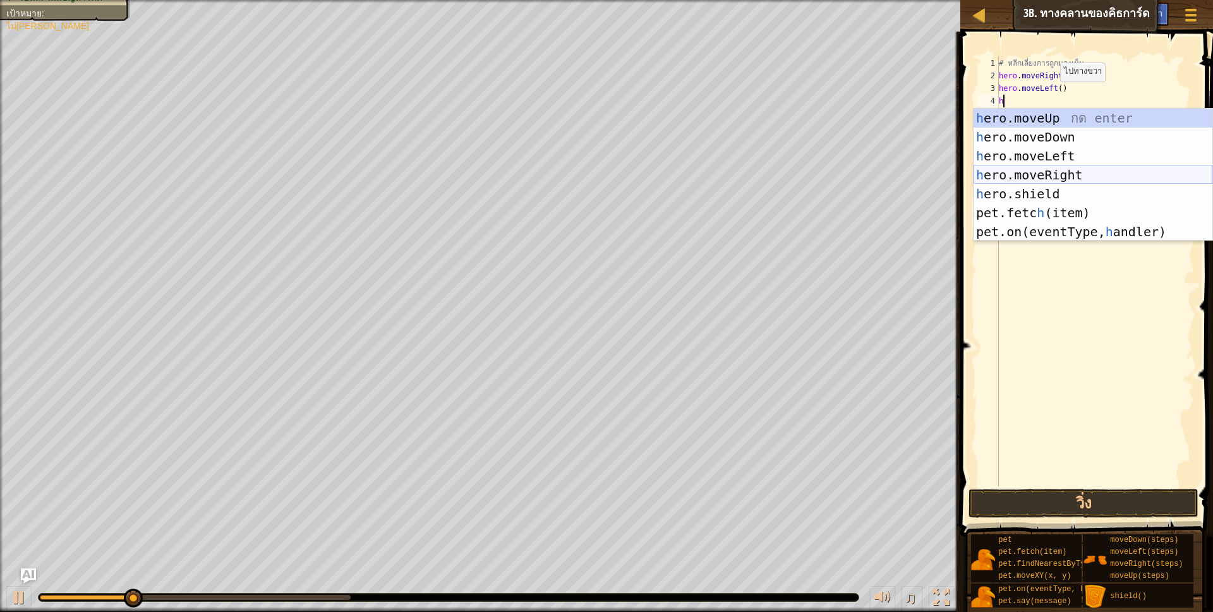
click at [1069, 178] on div "h ero.moveUp กด enter h ero.moveDown กด enter h ero.moveLeft กด enter h ero.mov…" at bounding box center [1093, 194] width 239 height 171
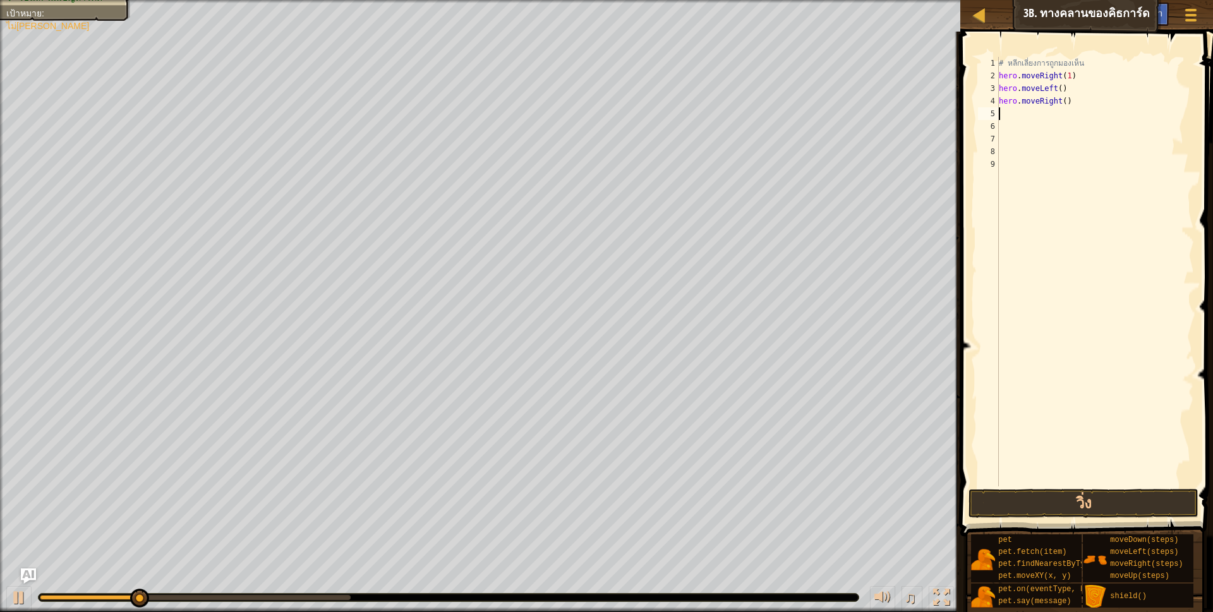
scroll to position [3, 0]
click at [1061, 102] on div "# หลีกเลี่ยงการถูกมองเห็น hero . moveRight ( 1 ) hero . moveLeft ( ) hero . mov…" at bounding box center [1095, 284] width 198 height 455
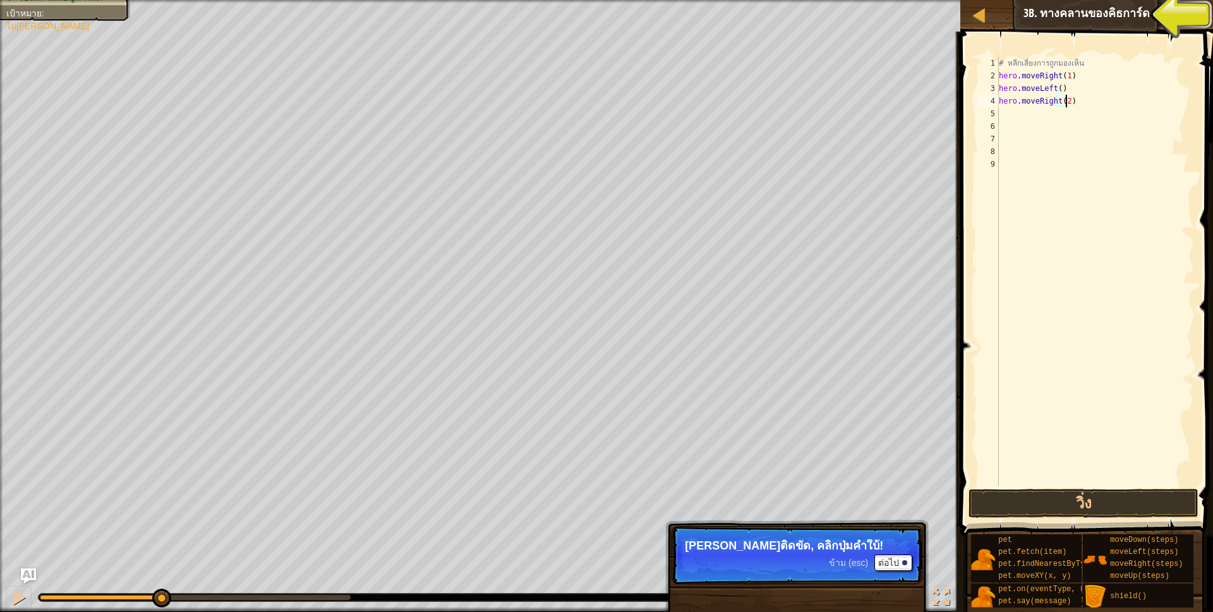
scroll to position [3, 56]
type textarea "hero.moveRight(2)"
click at [1037, 502] on button "วิ่ง" at bounding box center [1084, 503] width 231 height 29
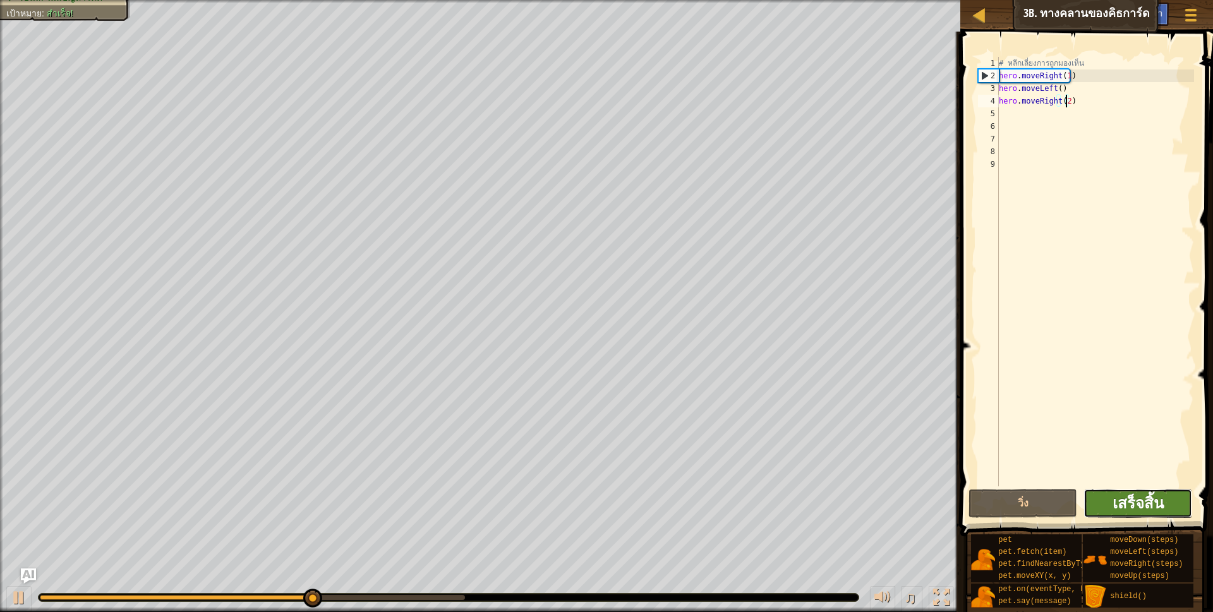
click at [1157, 509] on span "เสร็จสิ้น" at bounding box center [1138, 503] width 51 height 20
